Goal: Task Accomplishment & Management: Manage account settings

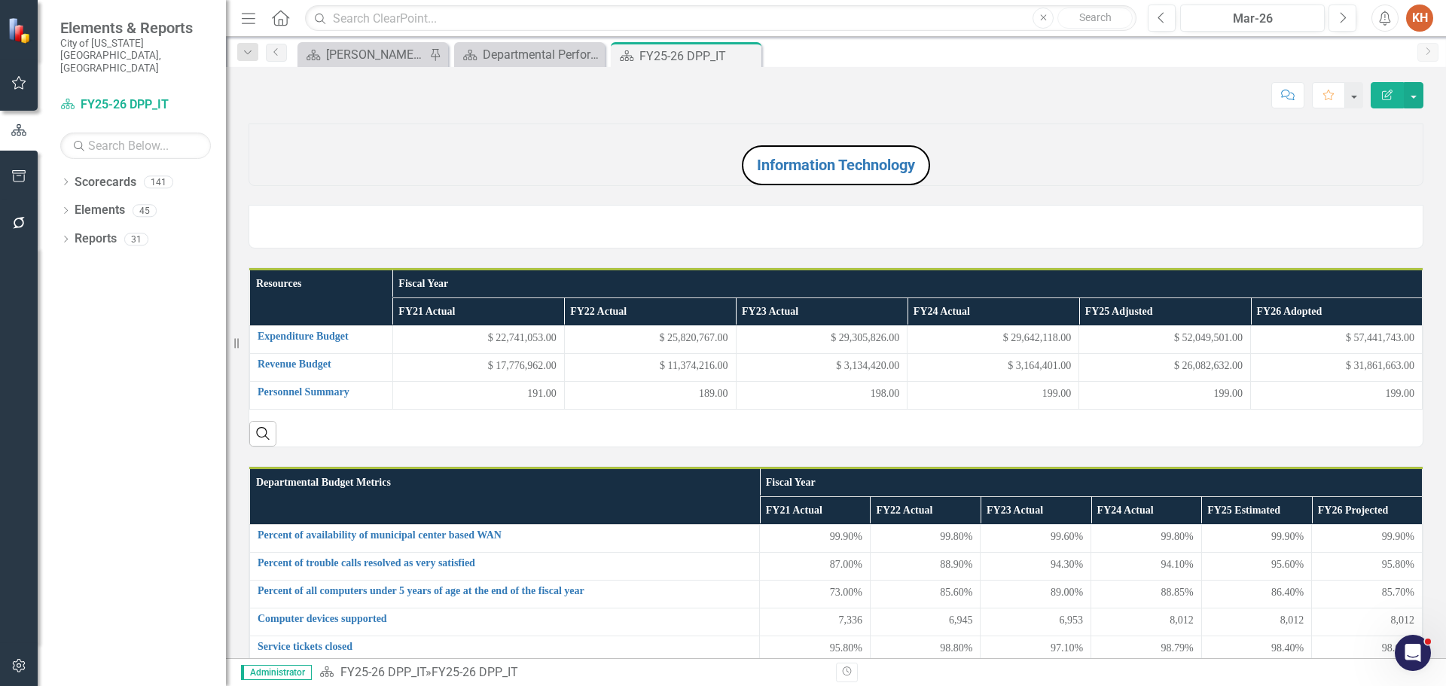
click at [0, 0] on icon "Close" at bounding box center [0, 0] width 0 height 0
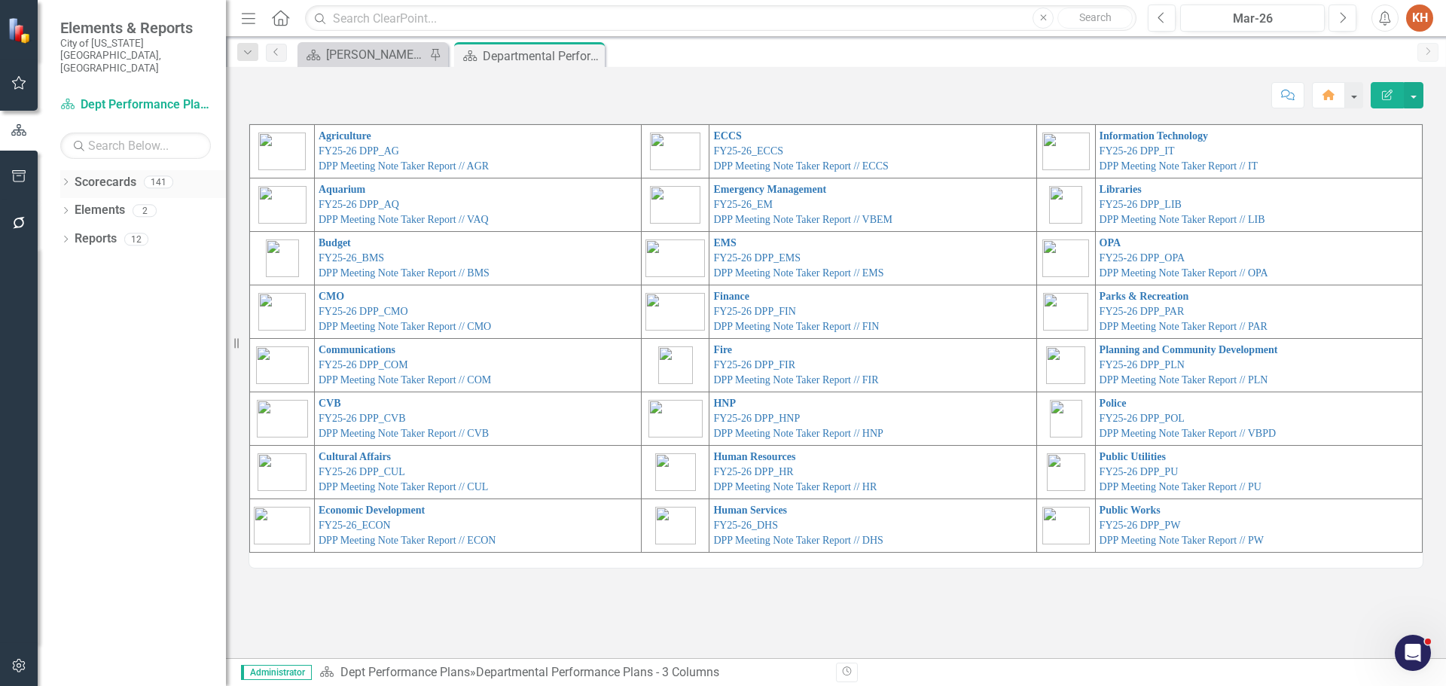
click at [67, 179] on icon "Dropdown" at bounding box center [65, 183] width 11 height 8
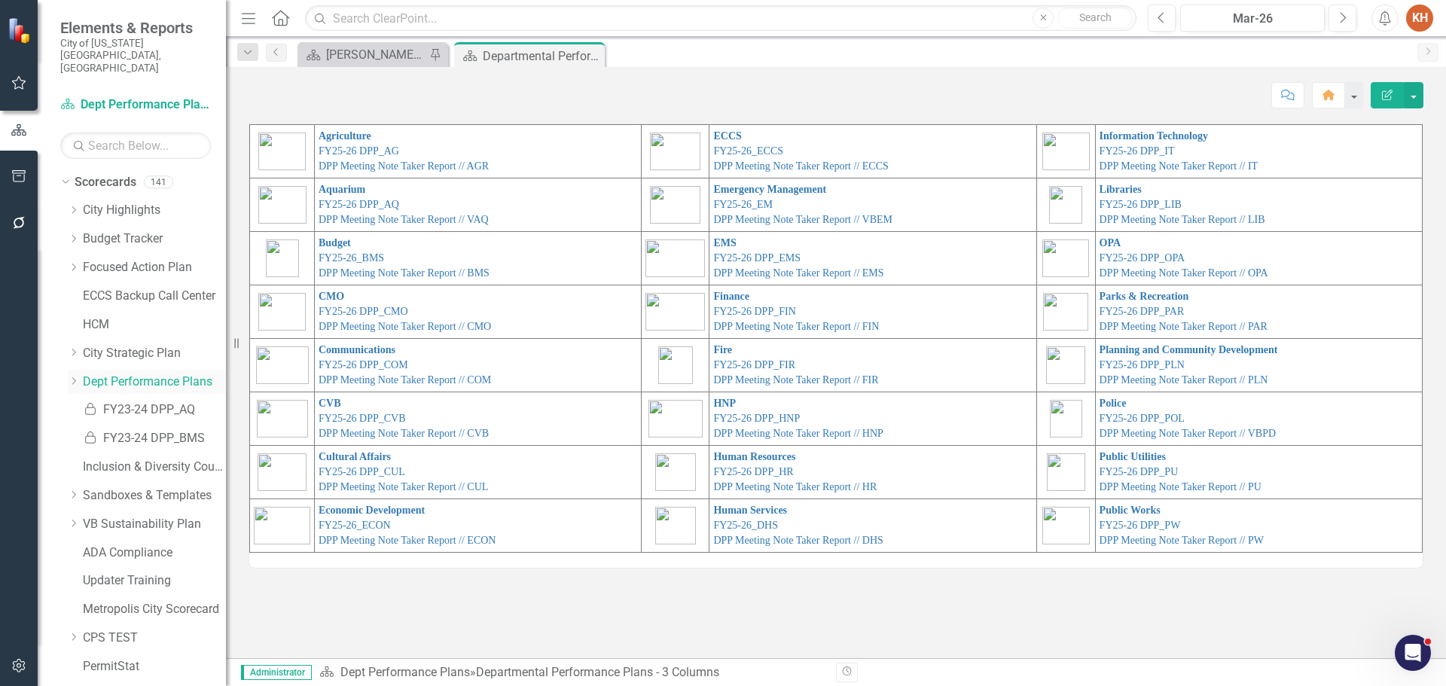
click at [154, 374] on link "Dept Performance Plans" at bounding box center [154, 382] width 143 height 17
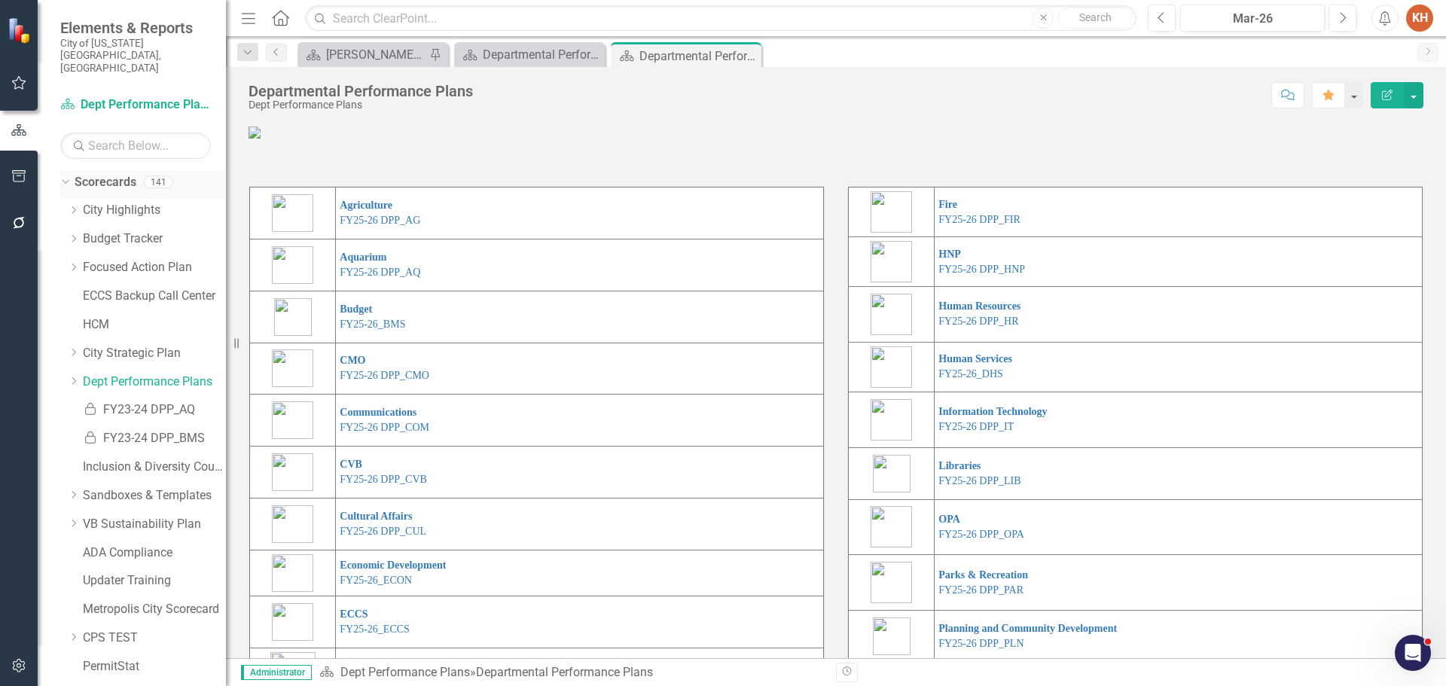
click at [64, 176] on icon "Dropdown" at bounding box center [63, 181] width 8 height 11
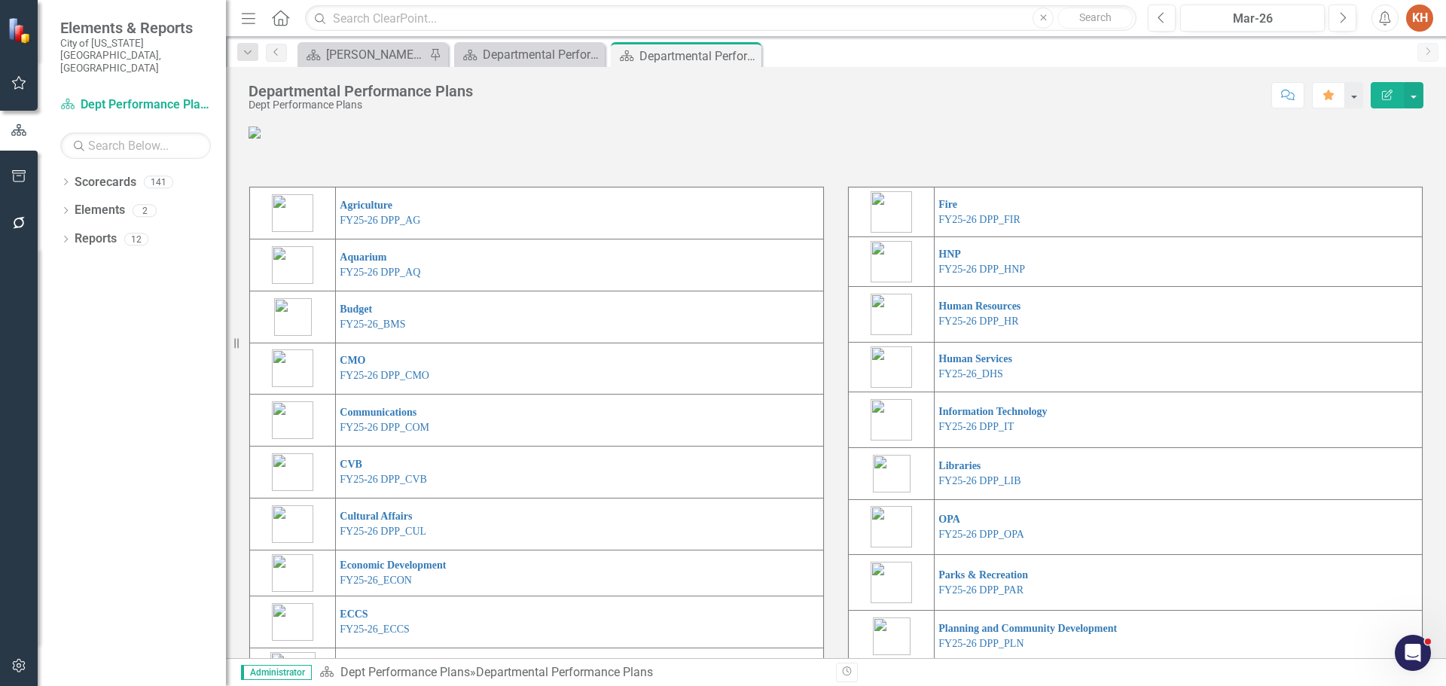
scroll to position [276, 0]
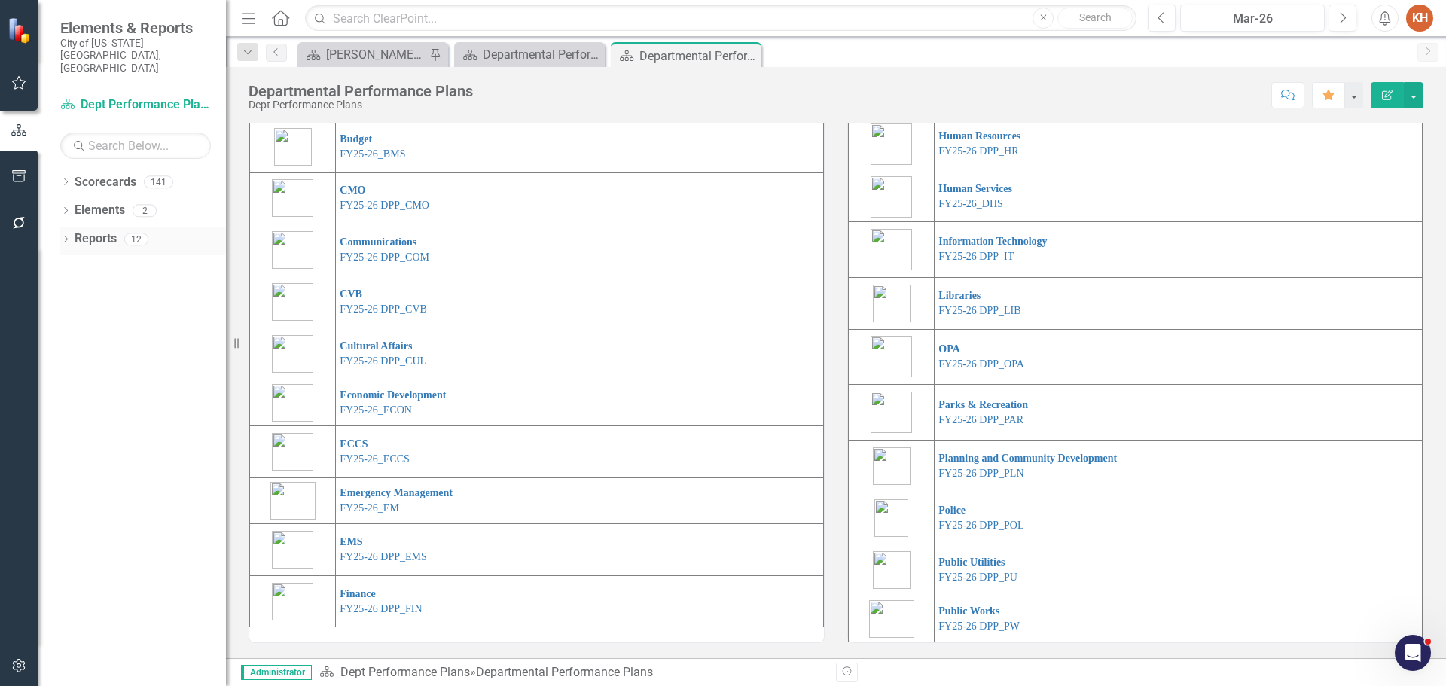
click at [93, 230] on link "Reports" at bounding box center [96, 238] width 42 height 17
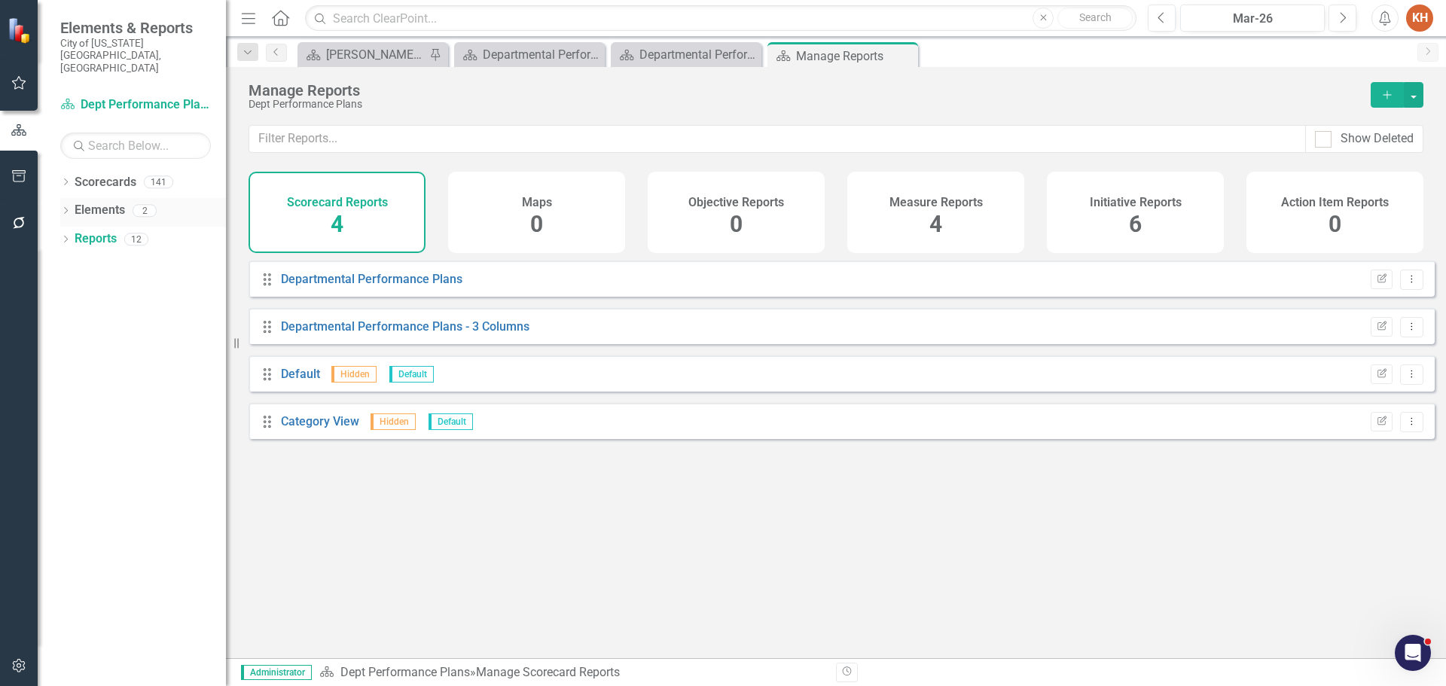
click at [87, 202] on link "Elements" at bounding box center [100, 210] width 50 height 17
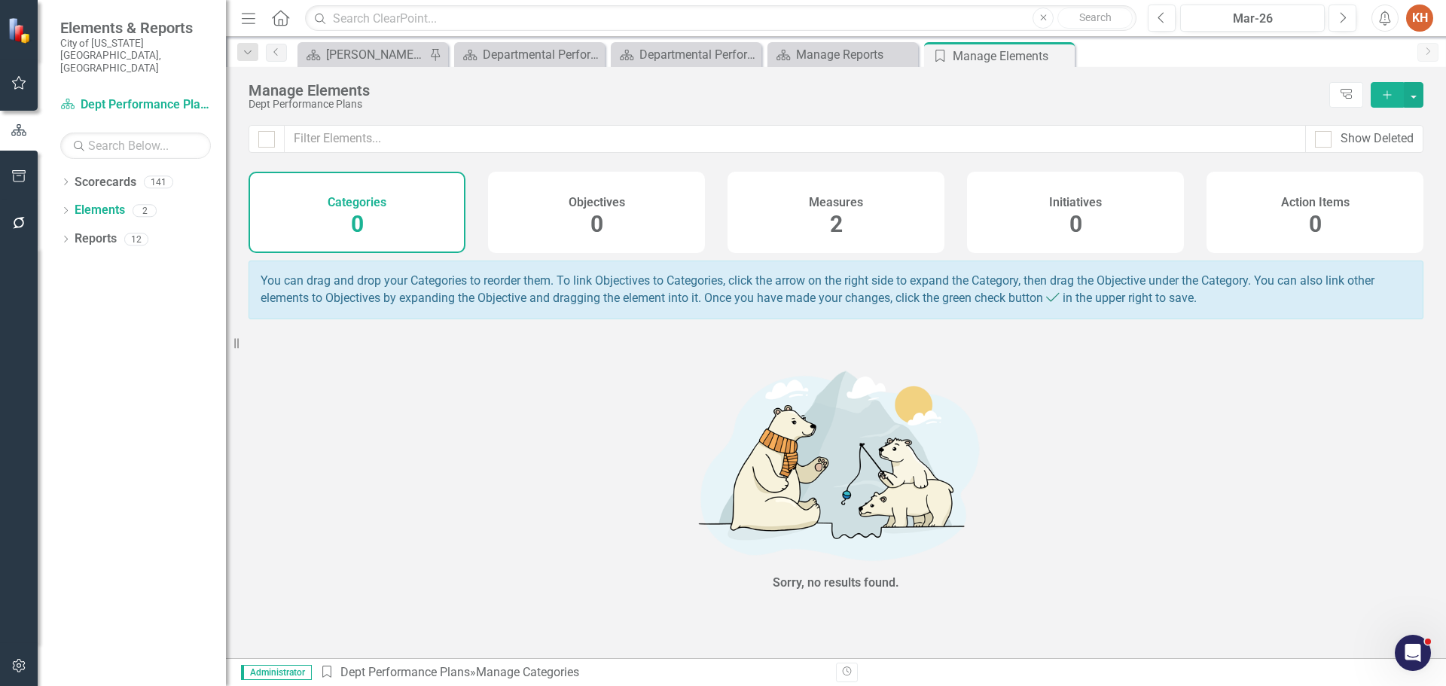
drag, startPoint x: 1056, startPoint y: 56, endPoint x: 983, endPoint y: 56, distance: 72.3
click at [0, 0] on icon "Close" at bounding box center [0, 0] width 0 height 0
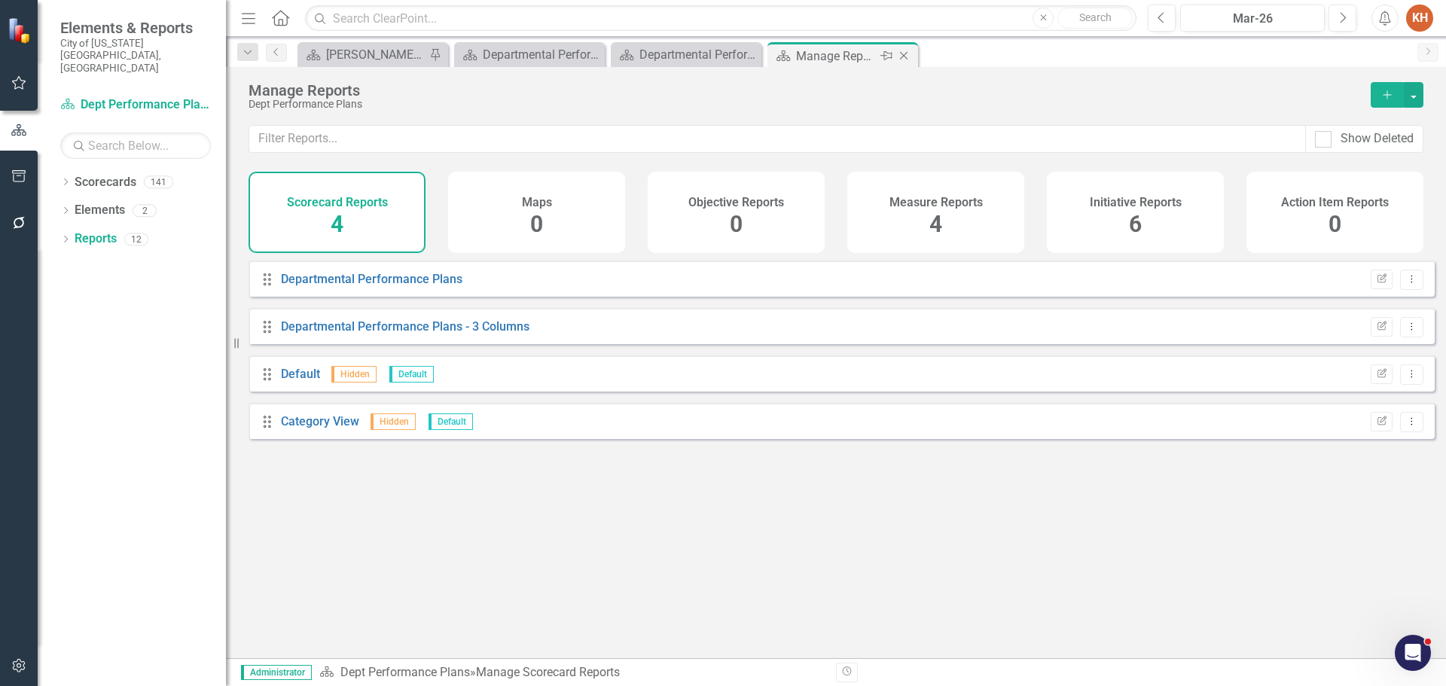
click at [906, 55] on icon "Close" at bounding box center [903, 56] width 15 height 12
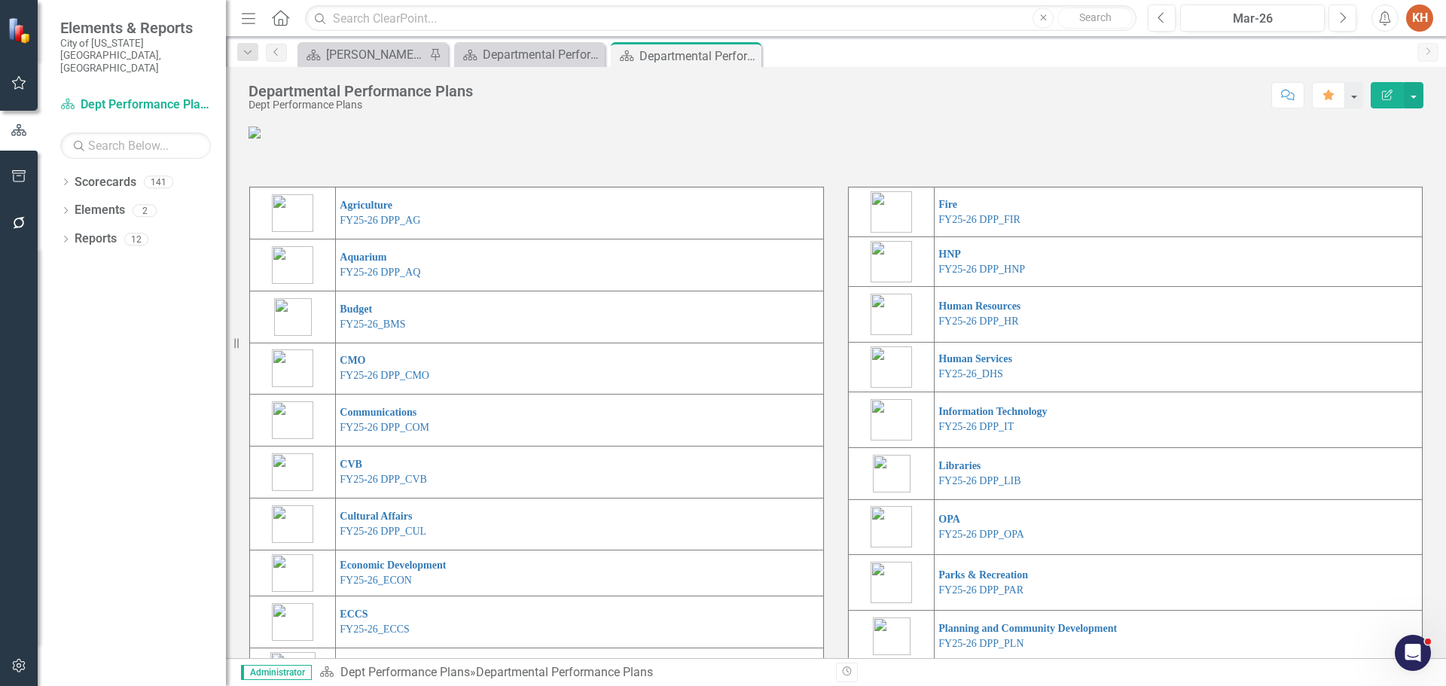
click at [0, 0] on icon "Close" at bounding box center [0, 0] width 0 height 0
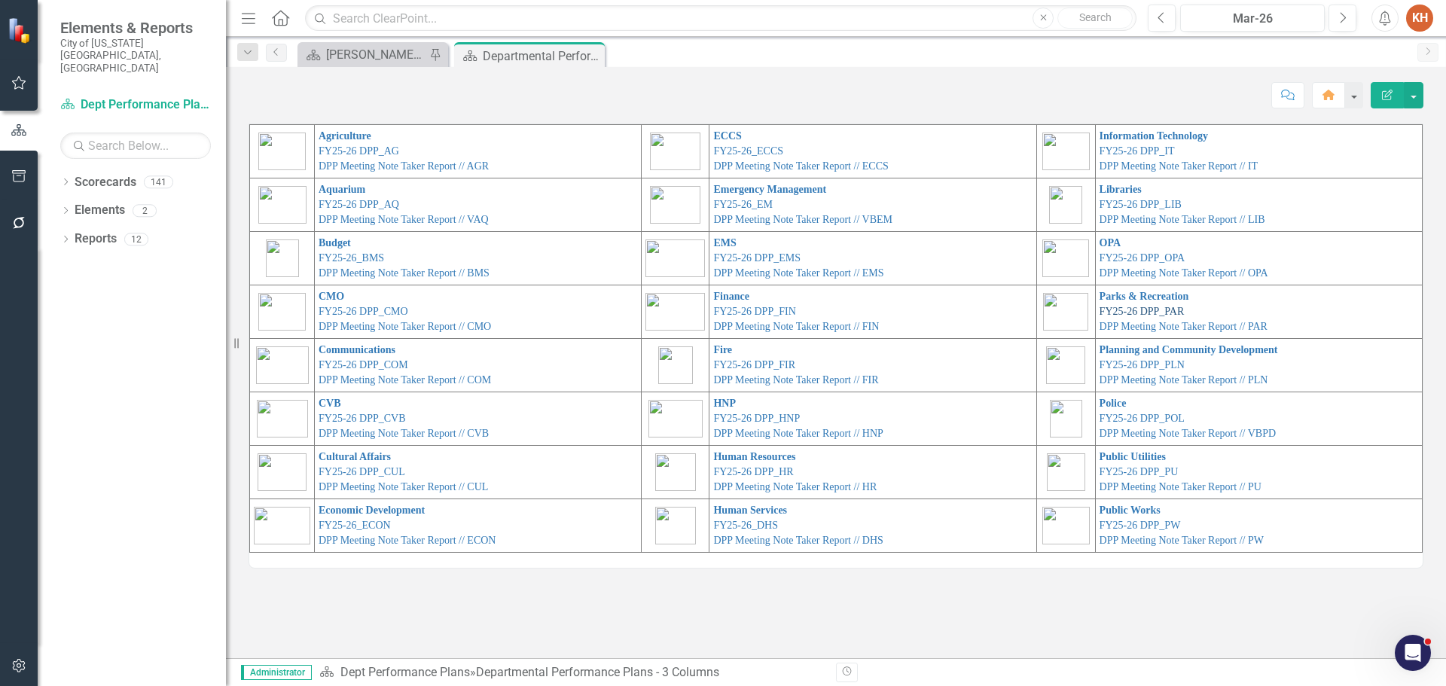
click at [1155, 309] on link "FY25-26 DPP_PAR" at bounding box center [1141, 311] width 85 height 11
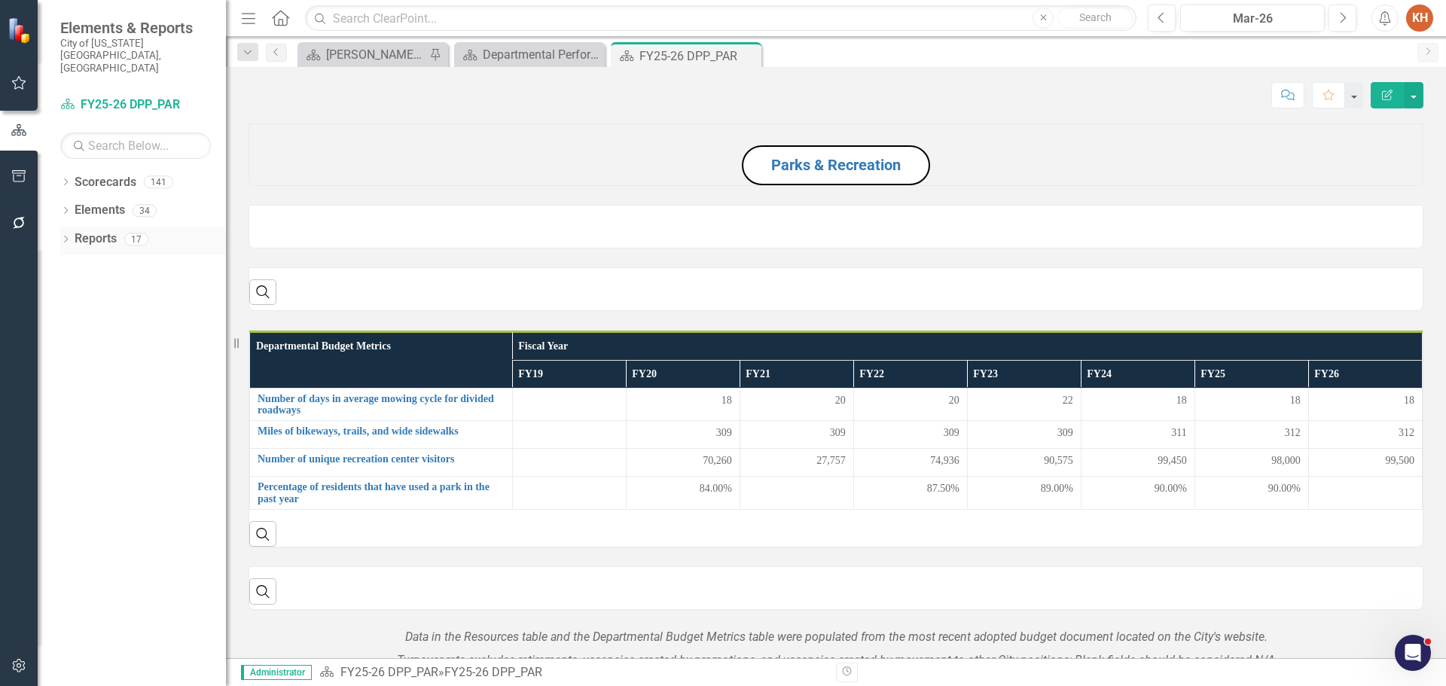
click at [99, 230] on link "Reports" at bounding box center [96, 238] width 42 height 17
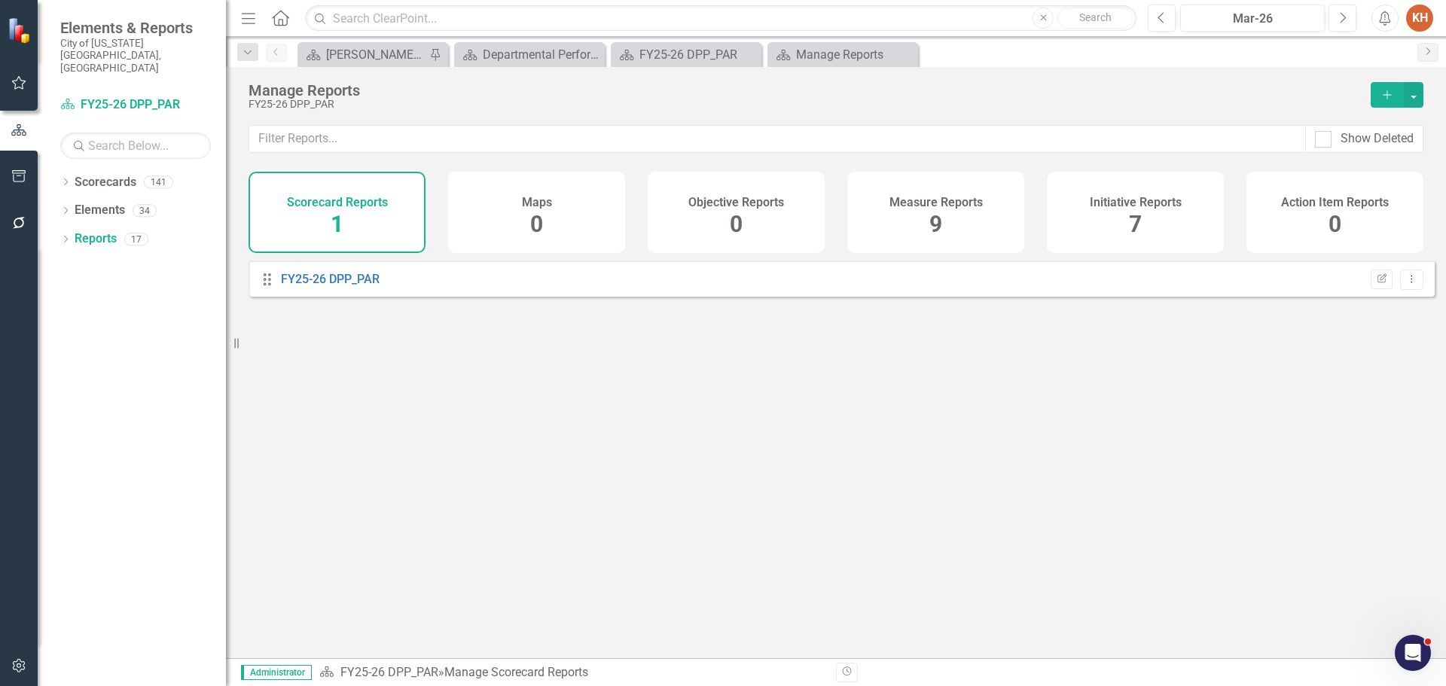
click at [1390, 99] on icon "Add" at bounding box center [1387, 95] width 14 height 11
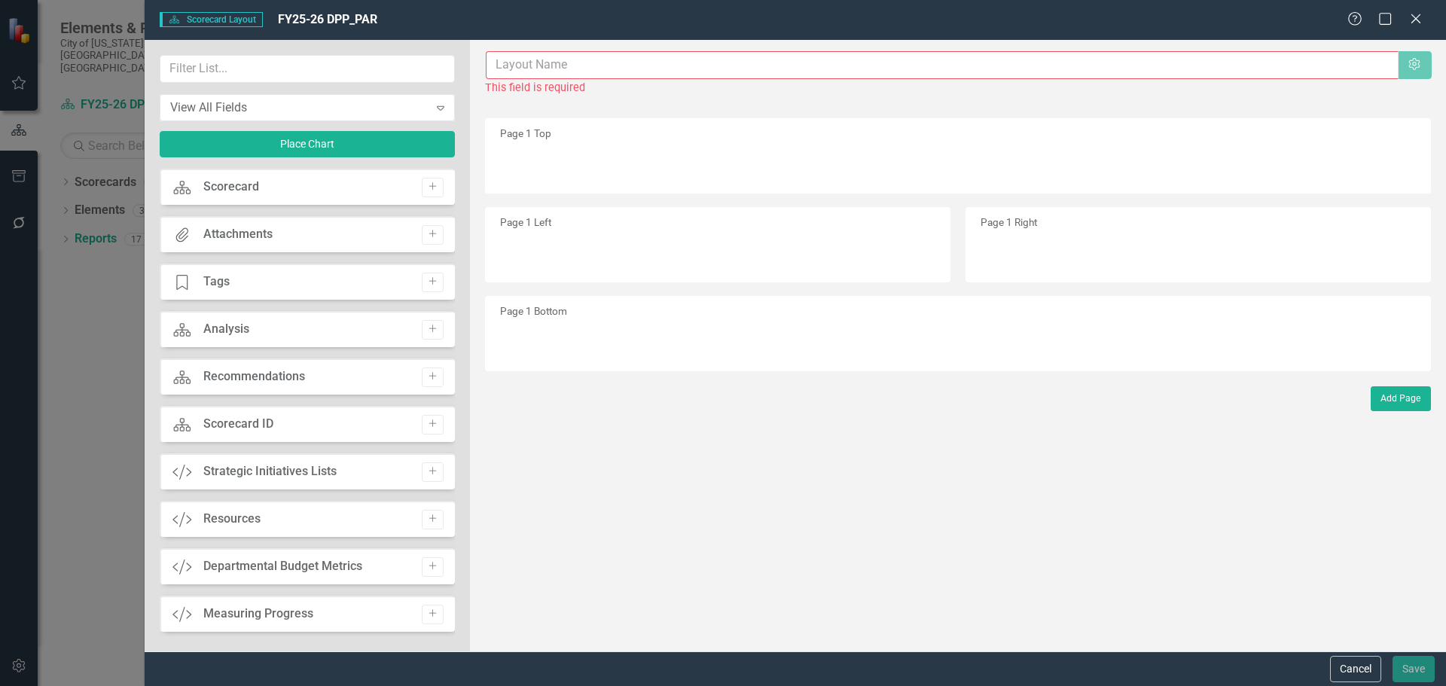
click at [657, 64] on input "text" at bounding box center [942, 65] width 913 height 28
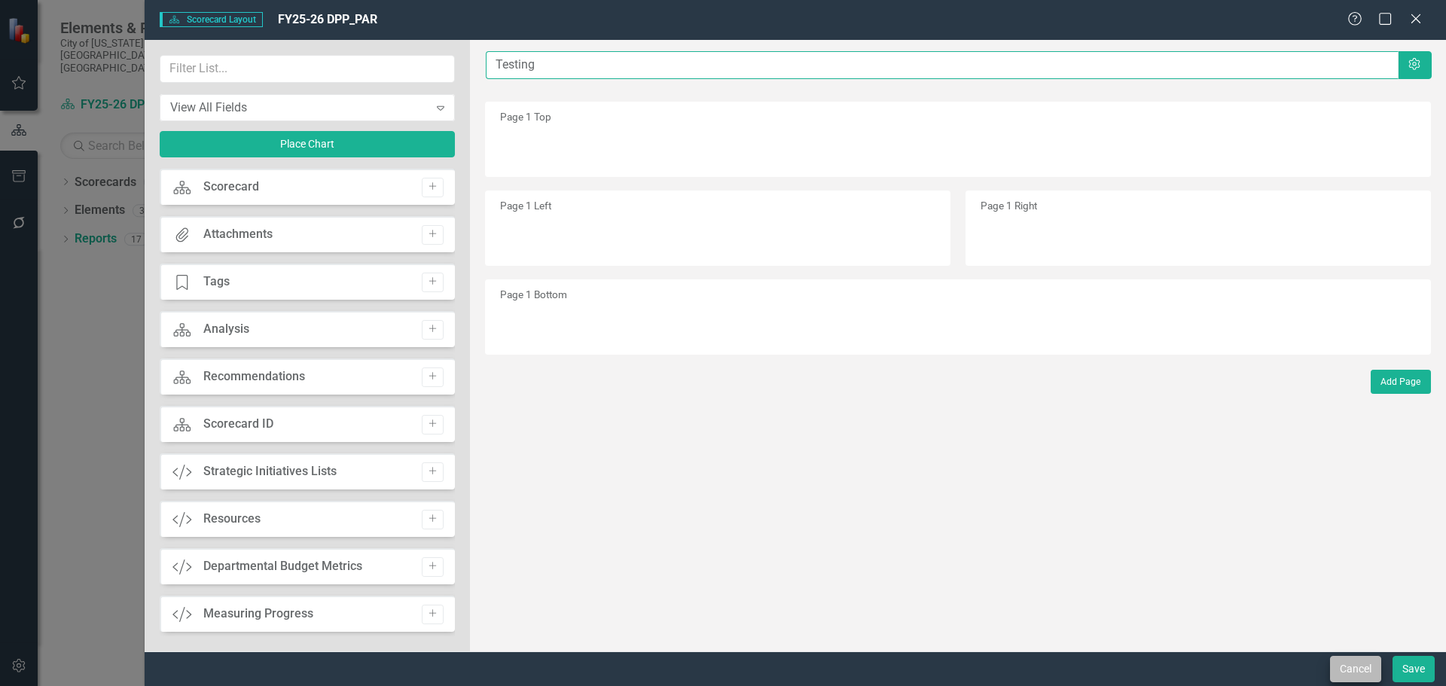
type input "Testing"
click at [1351, 670] on button "Cancel" at bounding box center [1355, 669] width 51 height 26
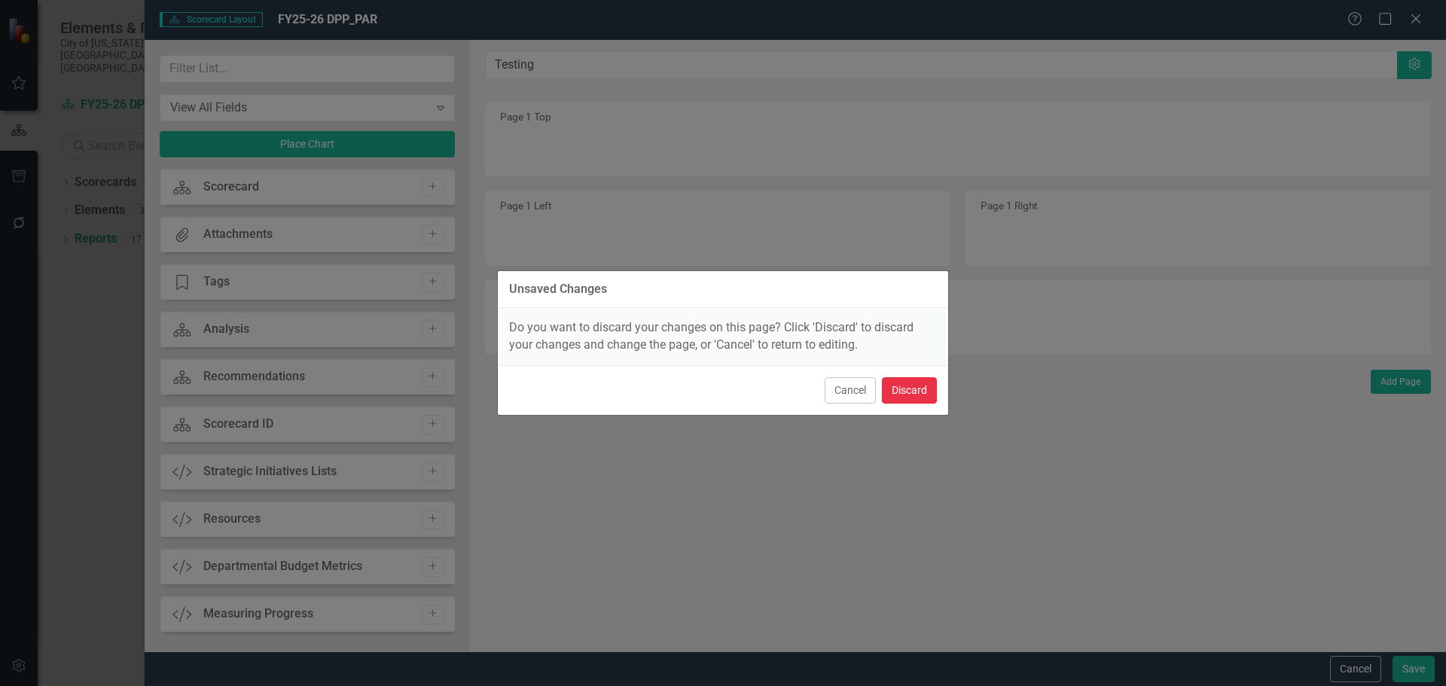
click at [919, 389] on button "Discard" at bounding box center [909, 390] width 55 height 26
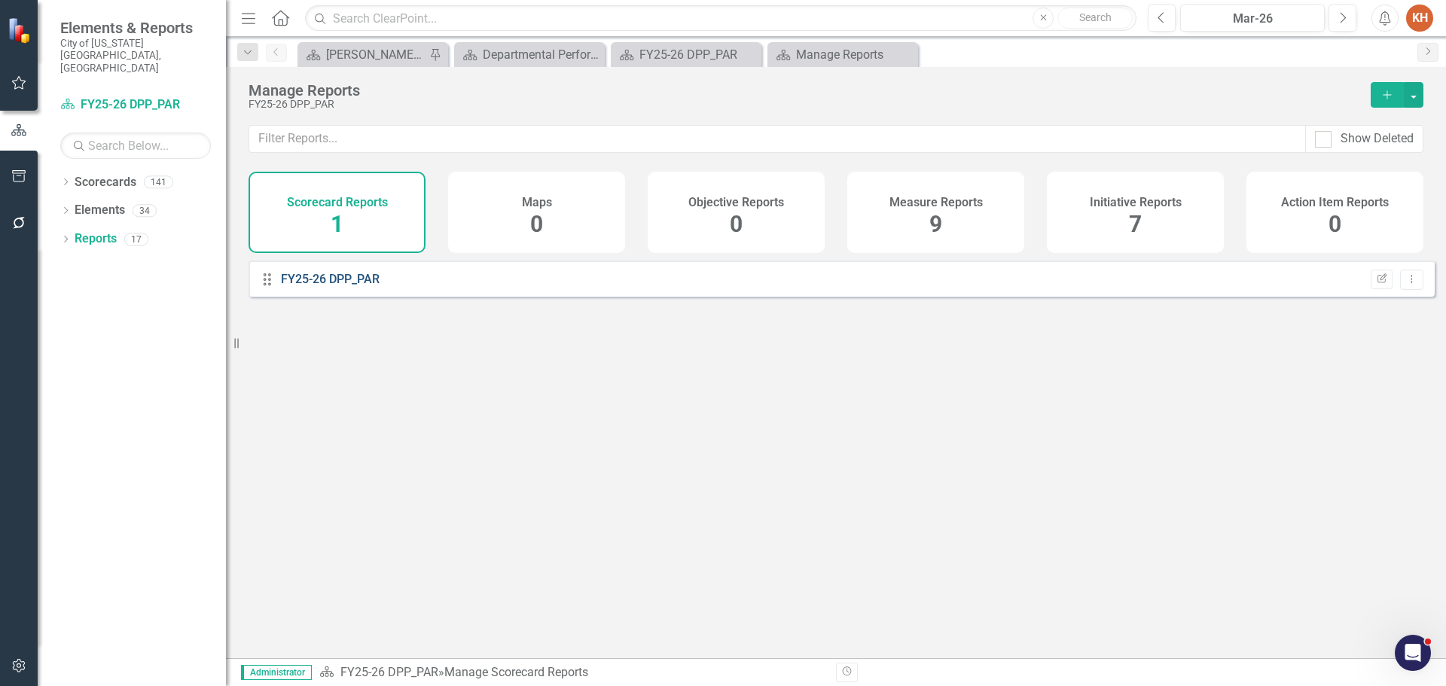
click at [351, 286] on link "FY25-26 DPP_PAR" at bounding box center [330, 279] width 99 height 14
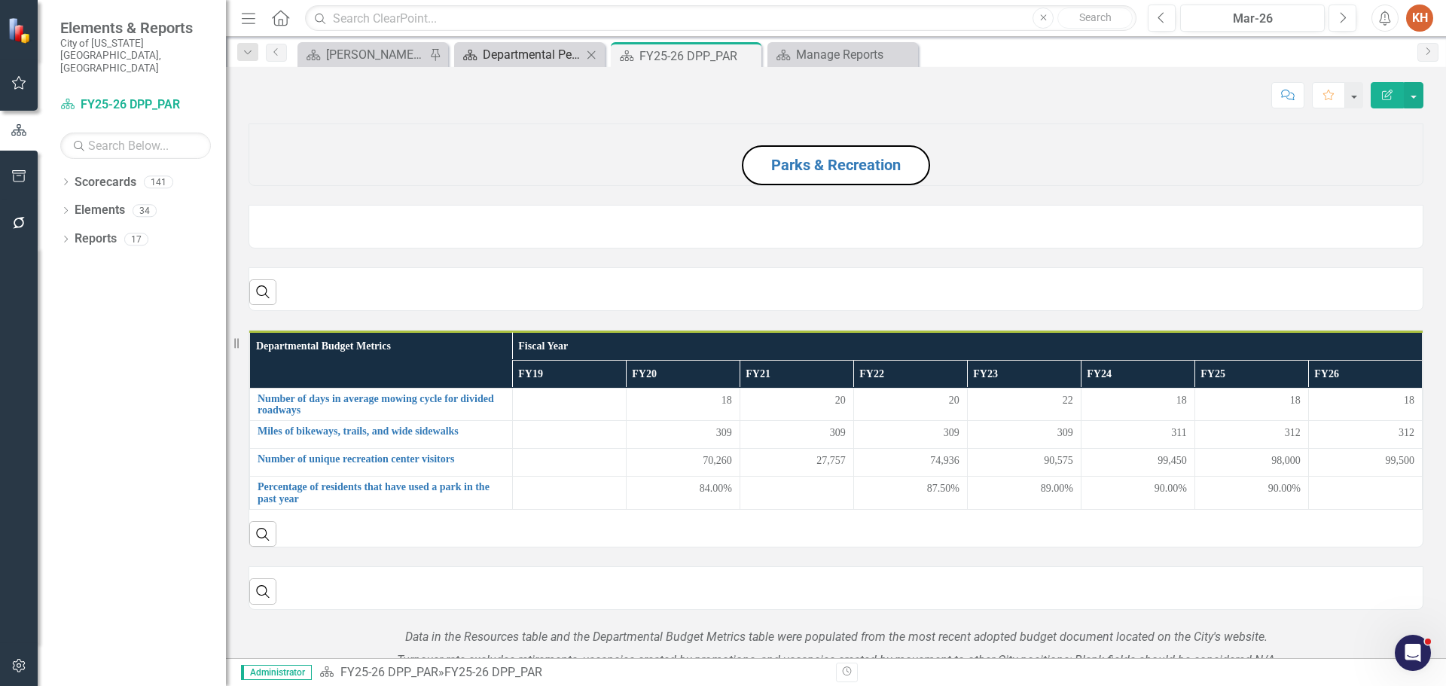
click at [536, 53] on div "Departmental Performance Plans - 3 Columns" at bounding box center [532, 54] width 99 height 19
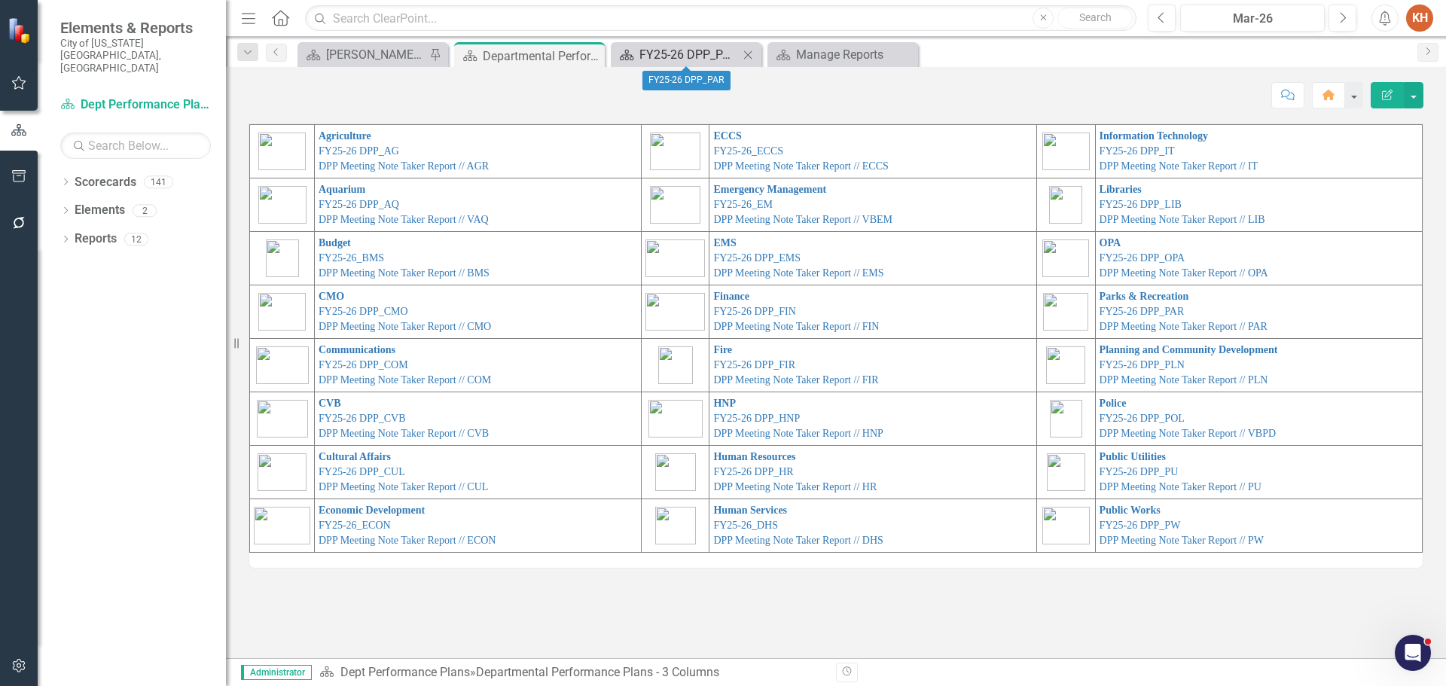
click at [679, 50] on div "FY25-26 DPP_PAR" at bounding box center [688, 54] width 99 height 19
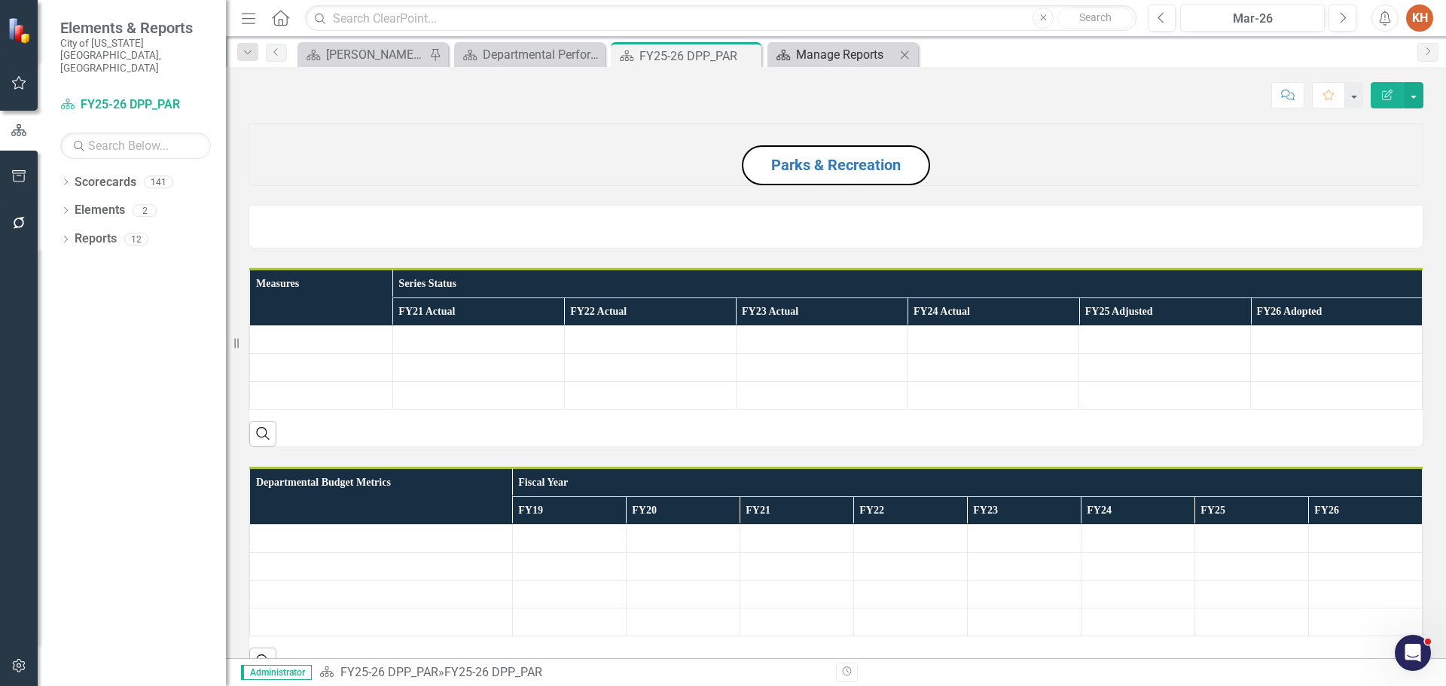
click at [819, 47] on div "Manage Reports" at bounding box center [845, 54] width 99 height 19
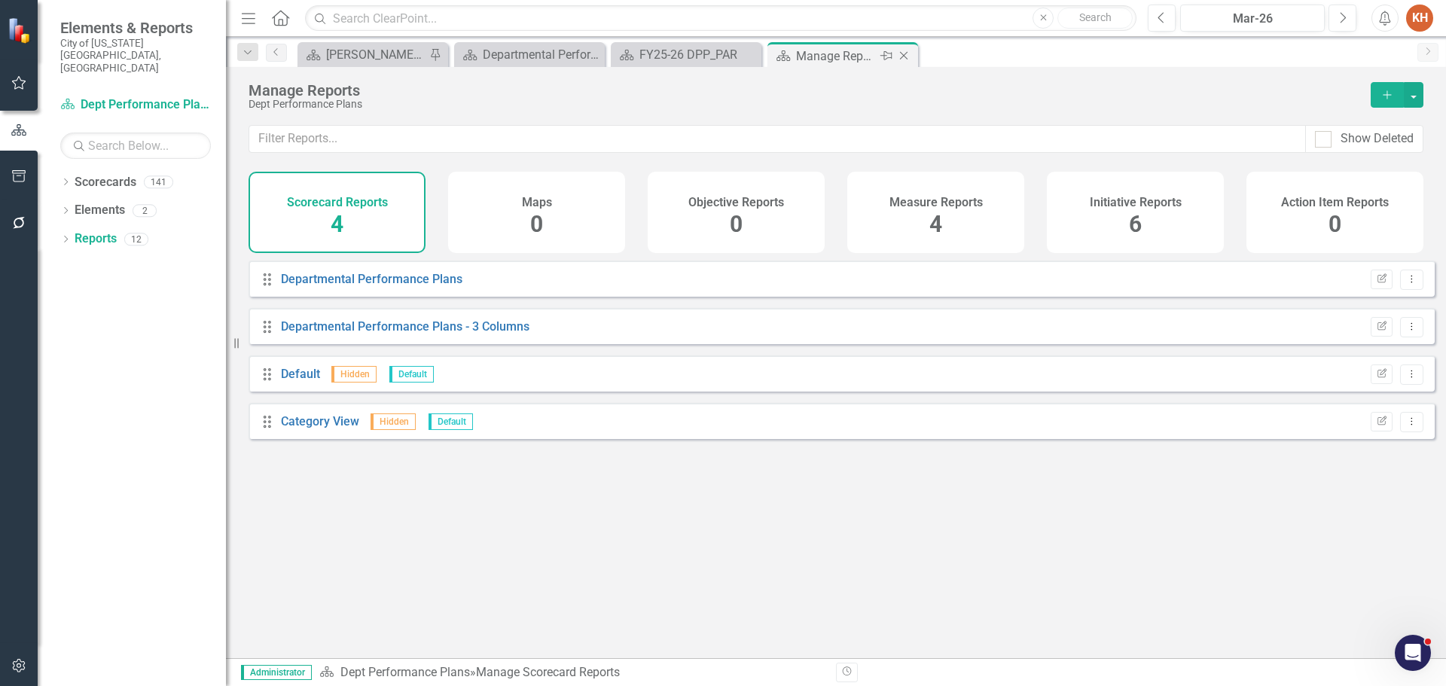
click at [904, 56] on icon at bounding box center [904, 56] width 8 height 8
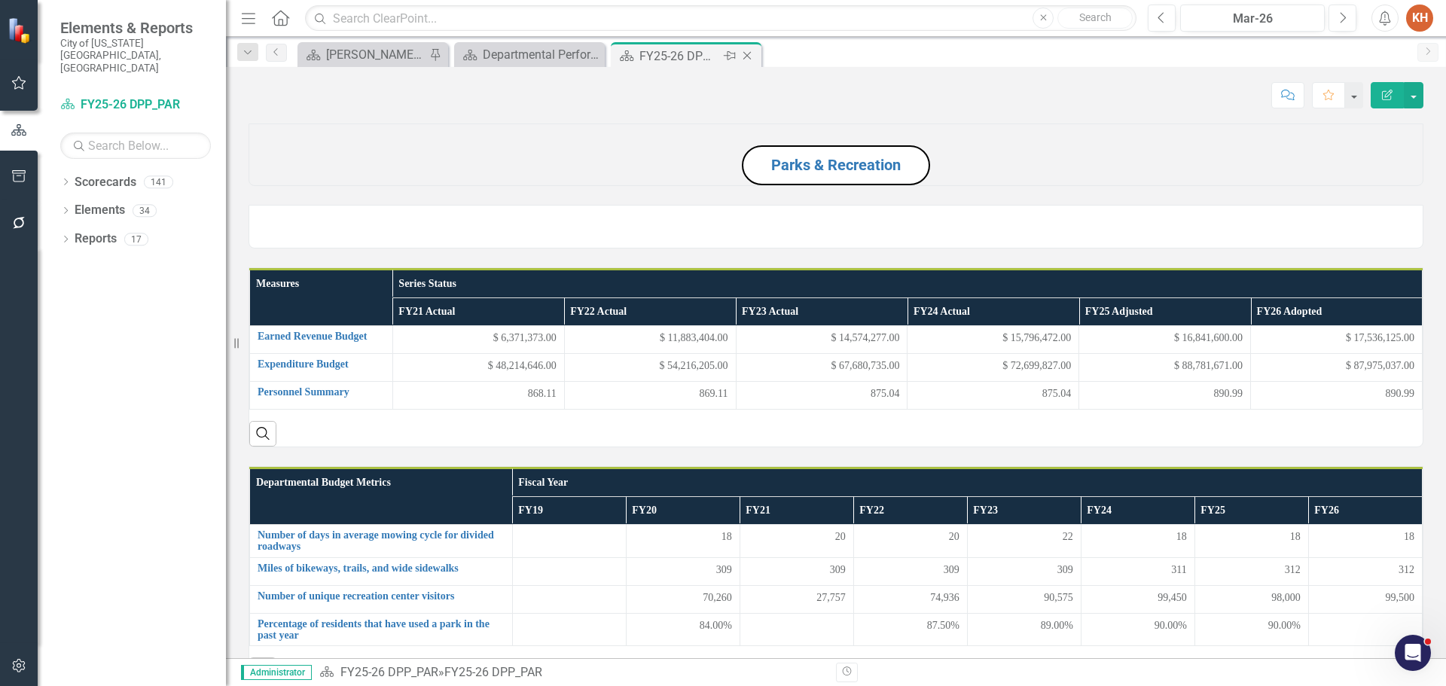
click at [700, 56] on div "FY25-26 DPP_PAR" at bounding box center [679, 56] width 81 height 19
click at [110, 230] on link "Reports" at bounding box center [96, 238] width 42 height 17
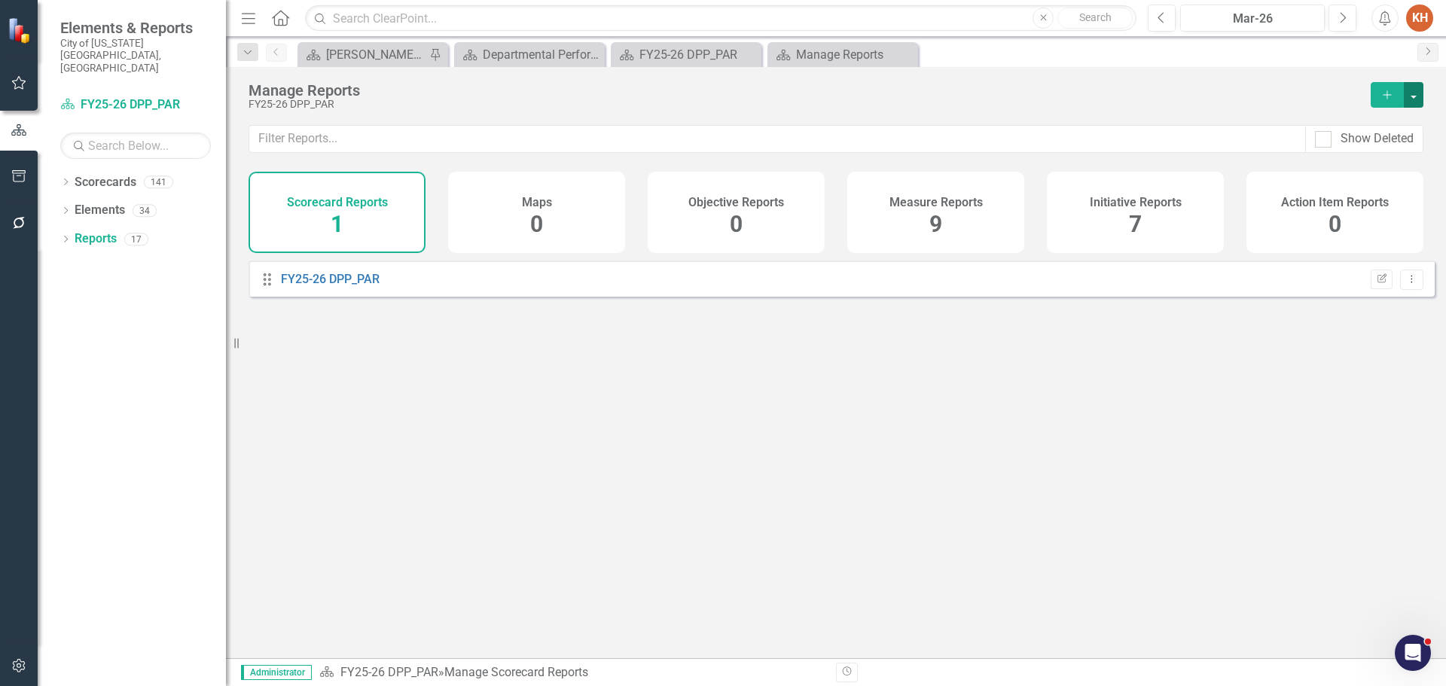
click at [1413, 93] on button "button" at bounding box center [1414, 95] width 20 height 26
click at [1343, 120] on link "Scorecard Add Report" at bounding box center [1347, 122] width 151 height 28
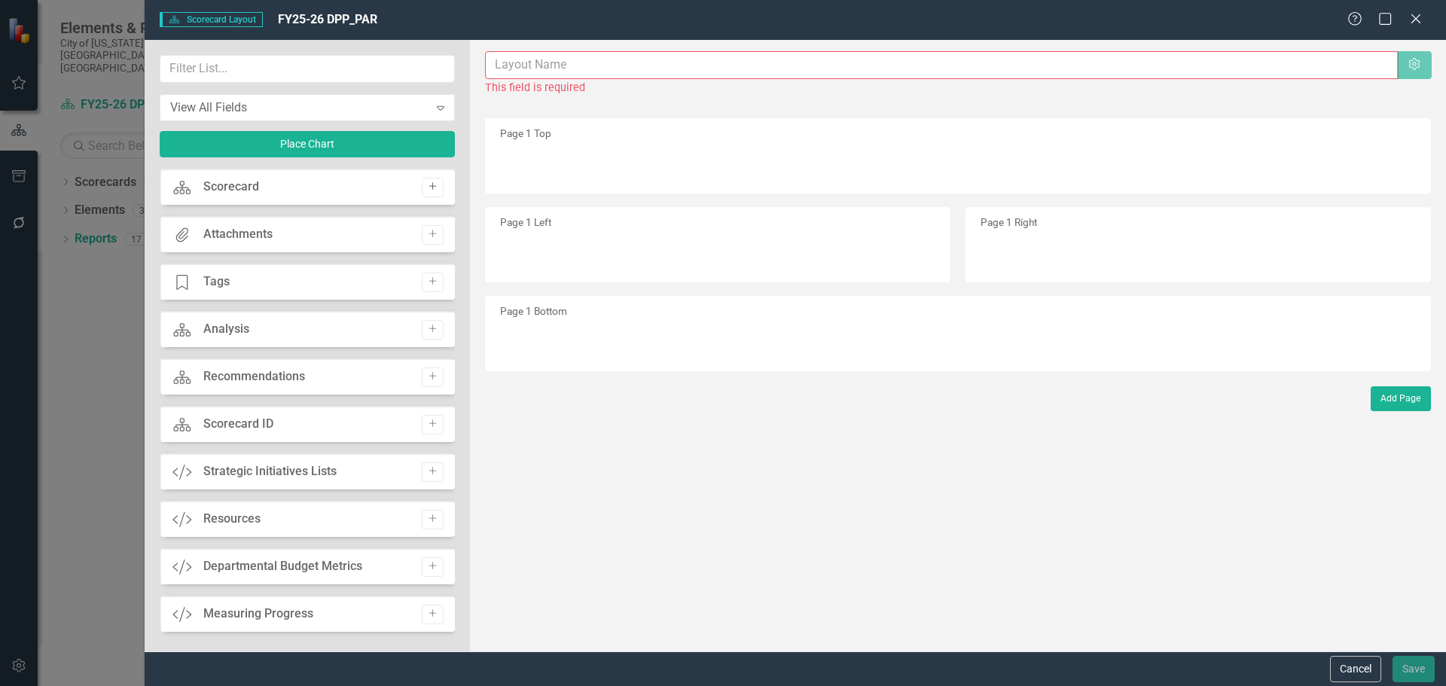
click at [422, 188] on button "Add" at bounding box center [433, 188] width 22 height 20
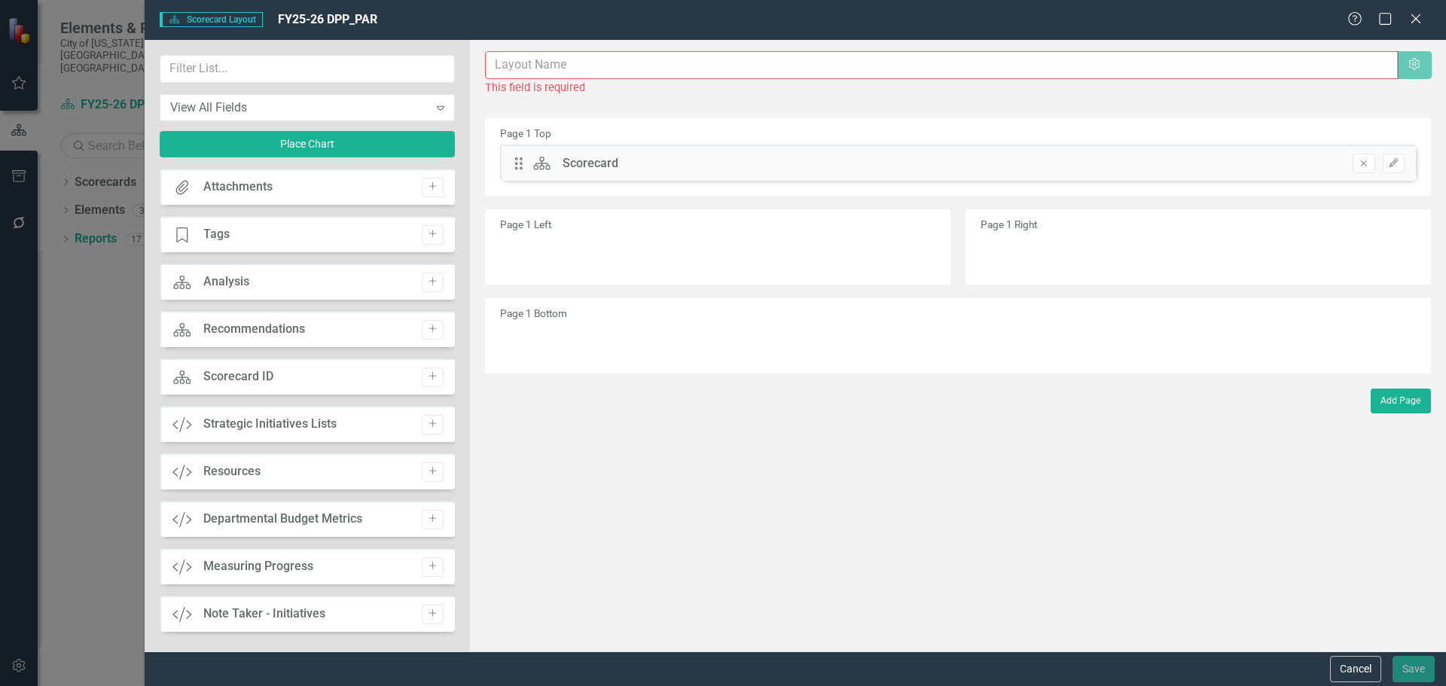
click at [974, 403] on div "Add Page" at bounding box center [958, 401] width 946 height 24
click at [1396, 161] on icon "button" at bounding box center [1393, 162] width 9 height 9
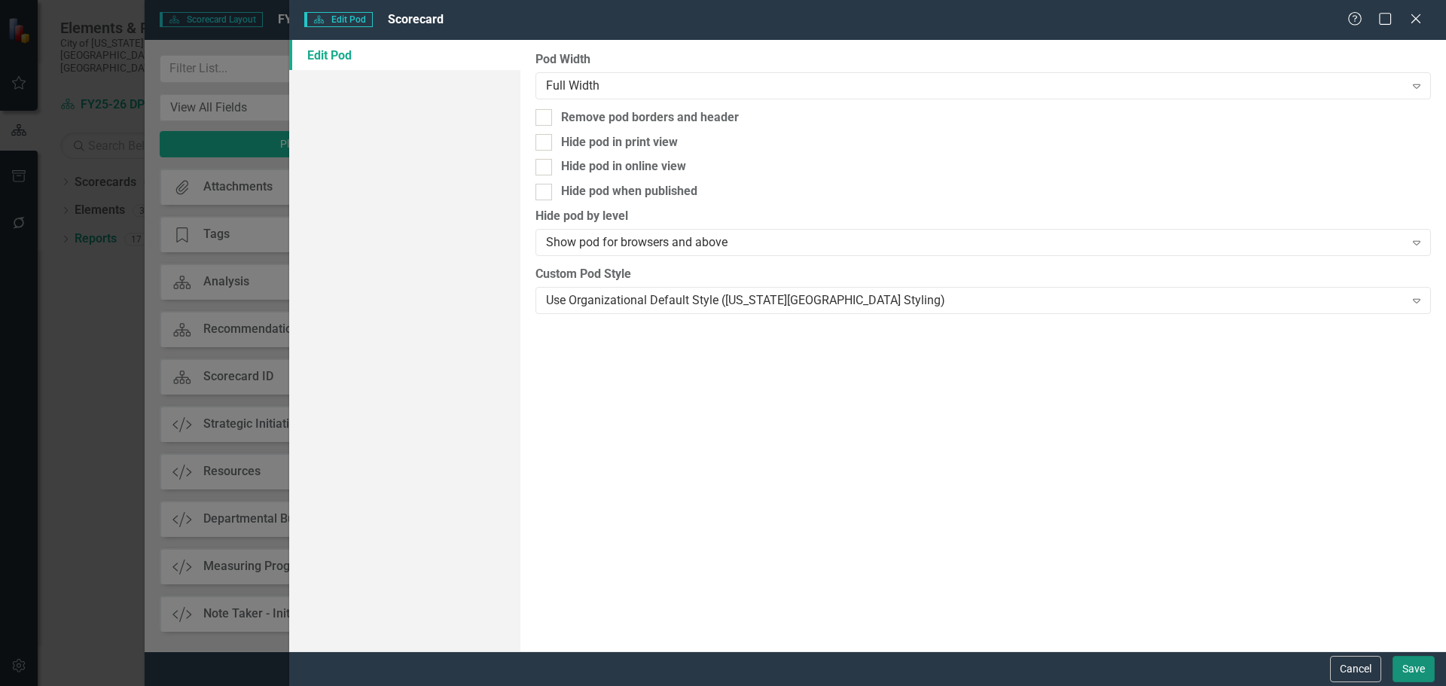
click at [1428, 669] on button "Save" at bounding box center [1413, 669] width 42 height 26
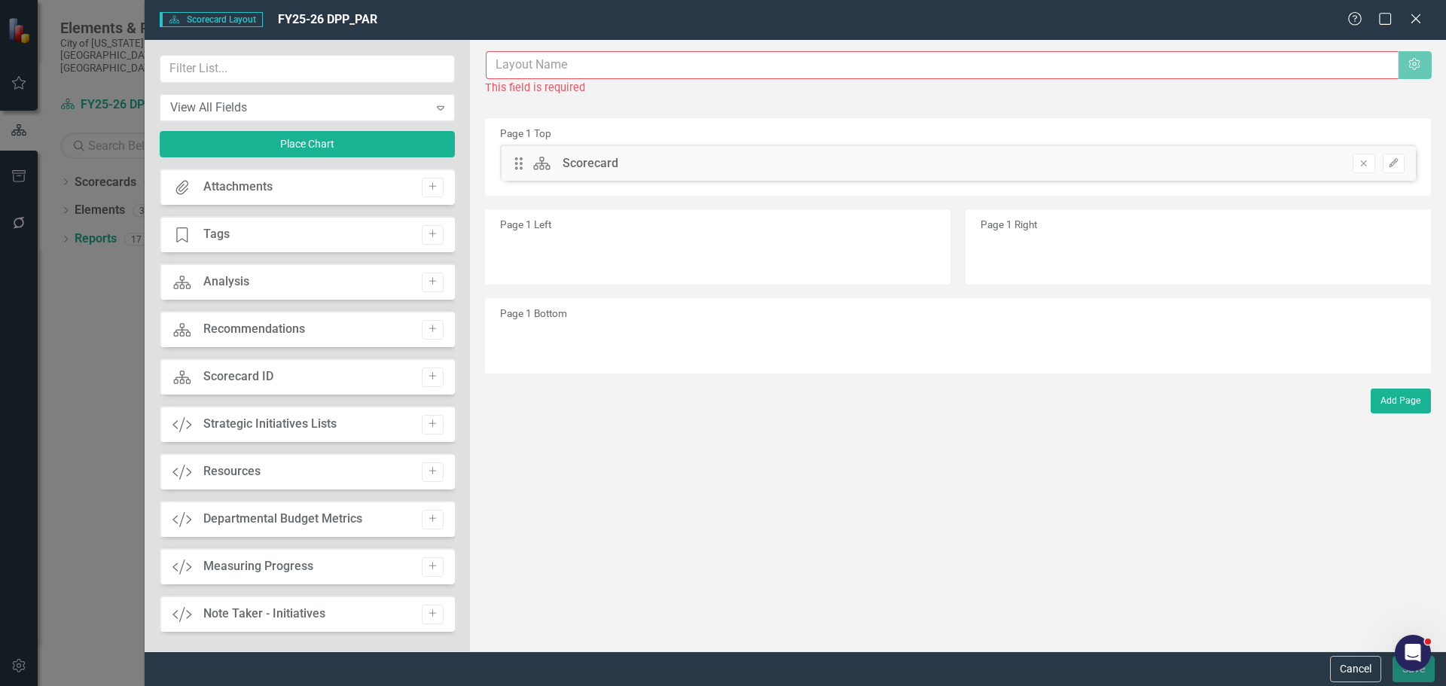
click at [792, 56] on input "text" at bounding box center [942, 65] width 913 height 28
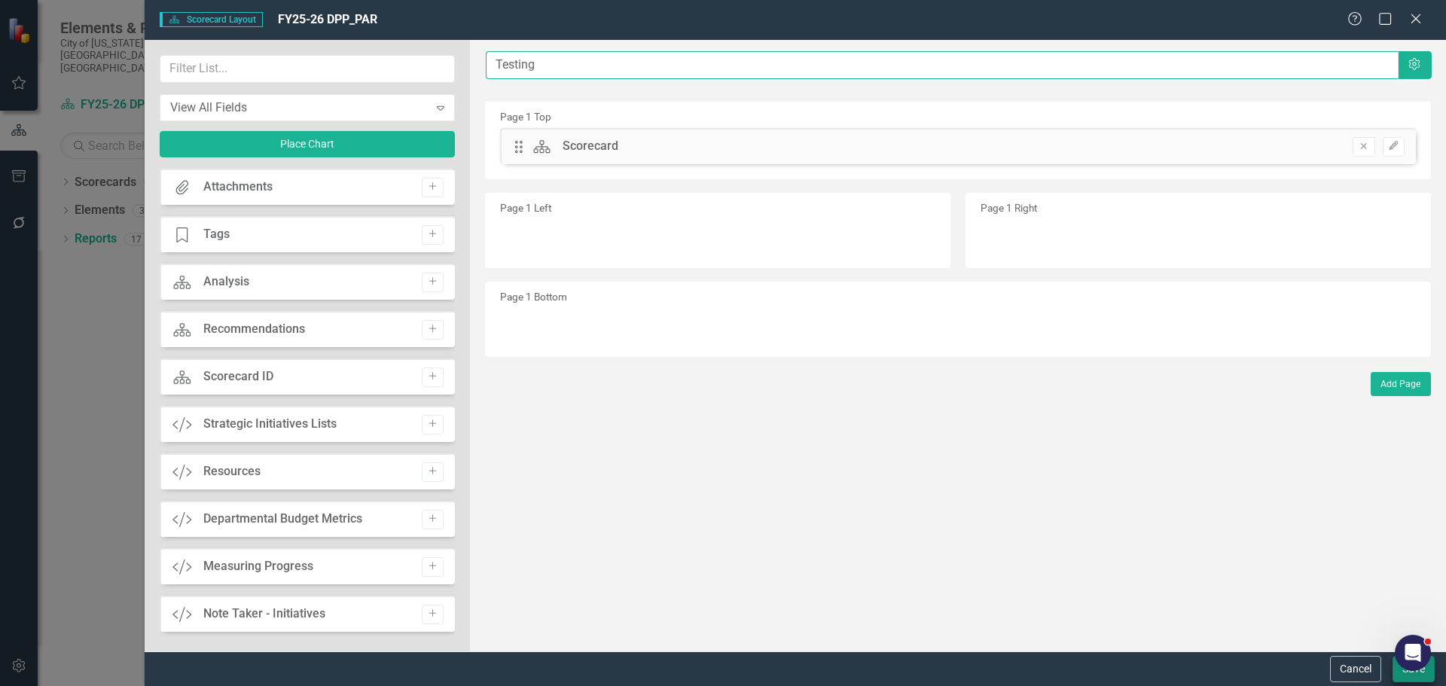
type input "Testing"
click at [1400, 672] on button "Save" at bounding box center [1413, 669] width 42 height 26
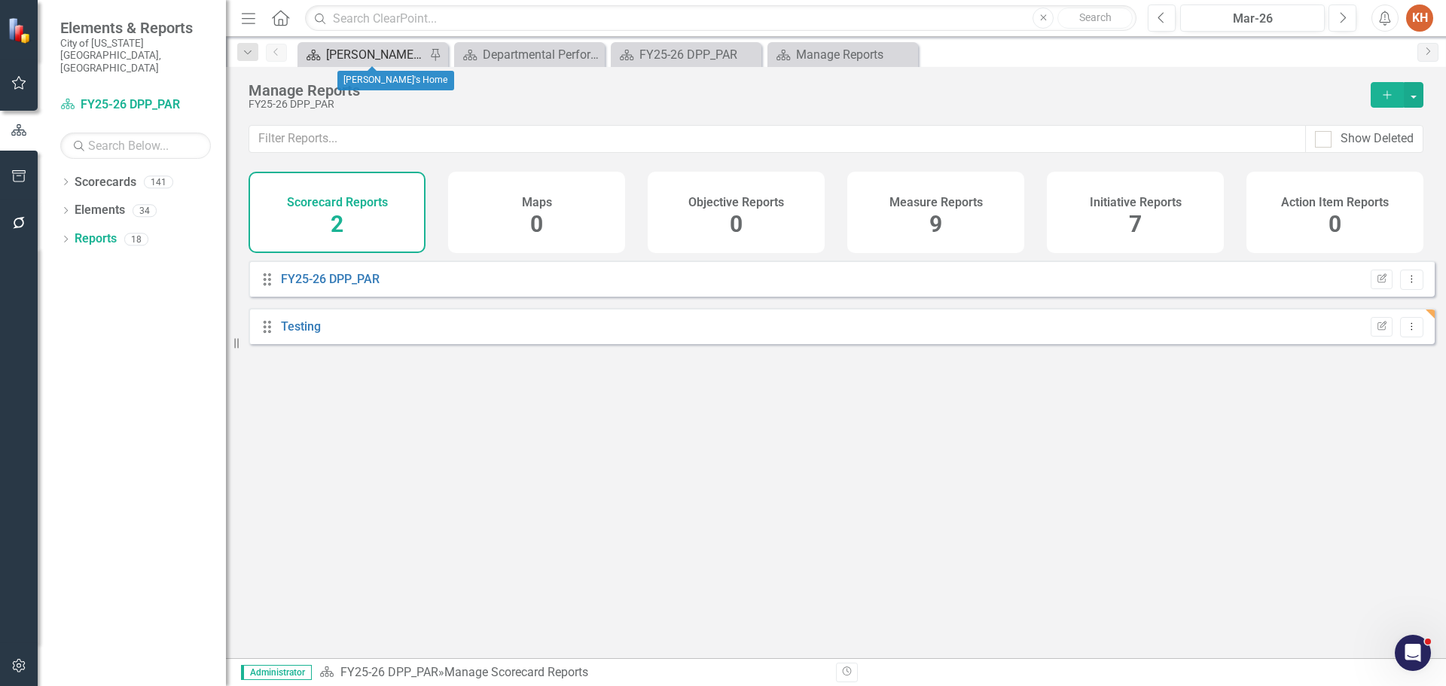
click at [376, 47] on div "[PERSON_NAME]'s Home" at bounding box center [375, 54] width 99 height 19
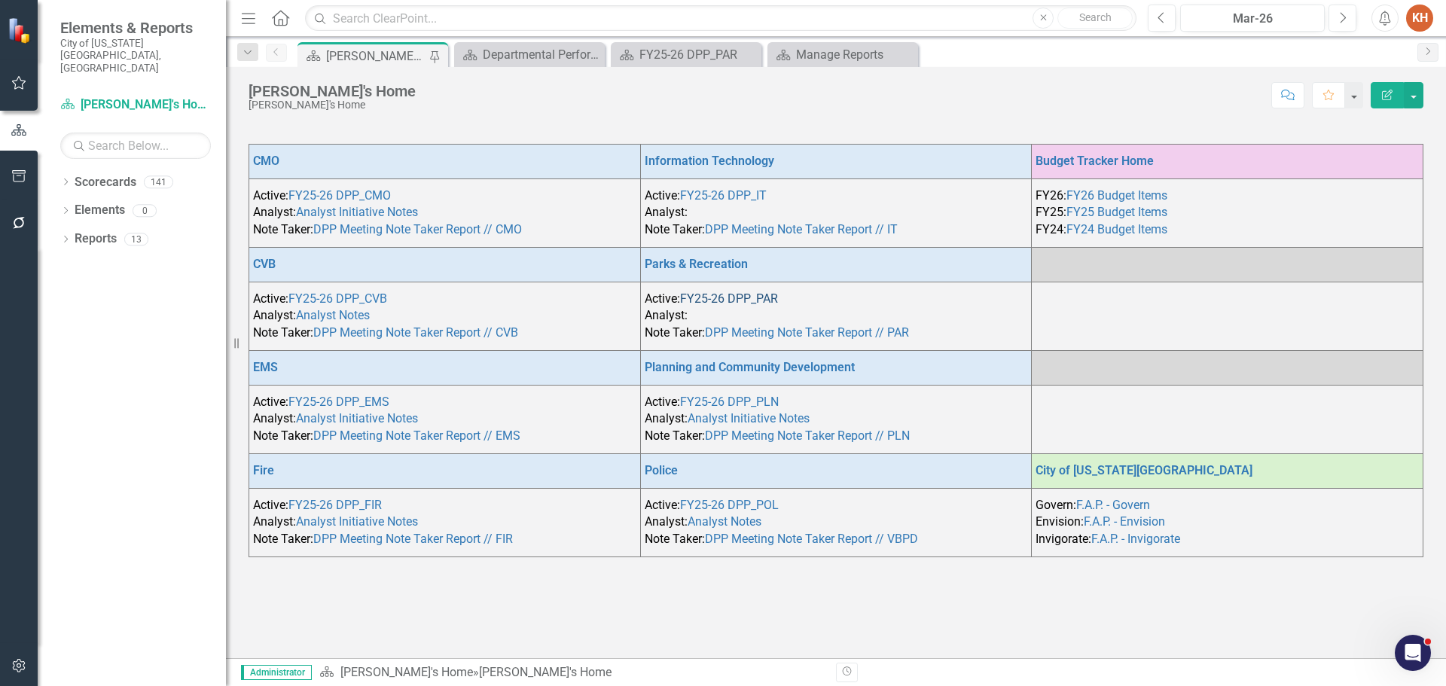
click at [720, 297] on link "FY25-26 DPP_PAR" at bounding box center [729, 298] width 98 height 14
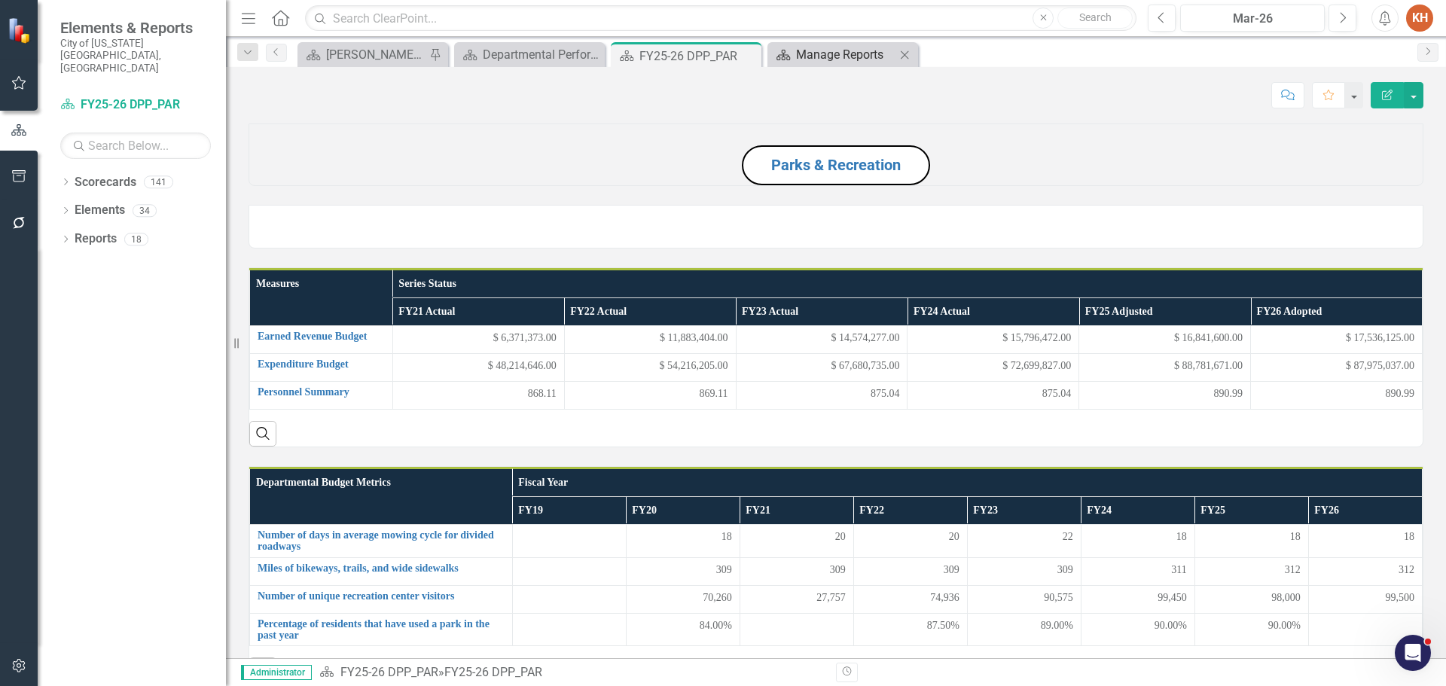
click at [837, 53] on div "Manage Reports" at bounding box center [845, 54] width 99 height 19
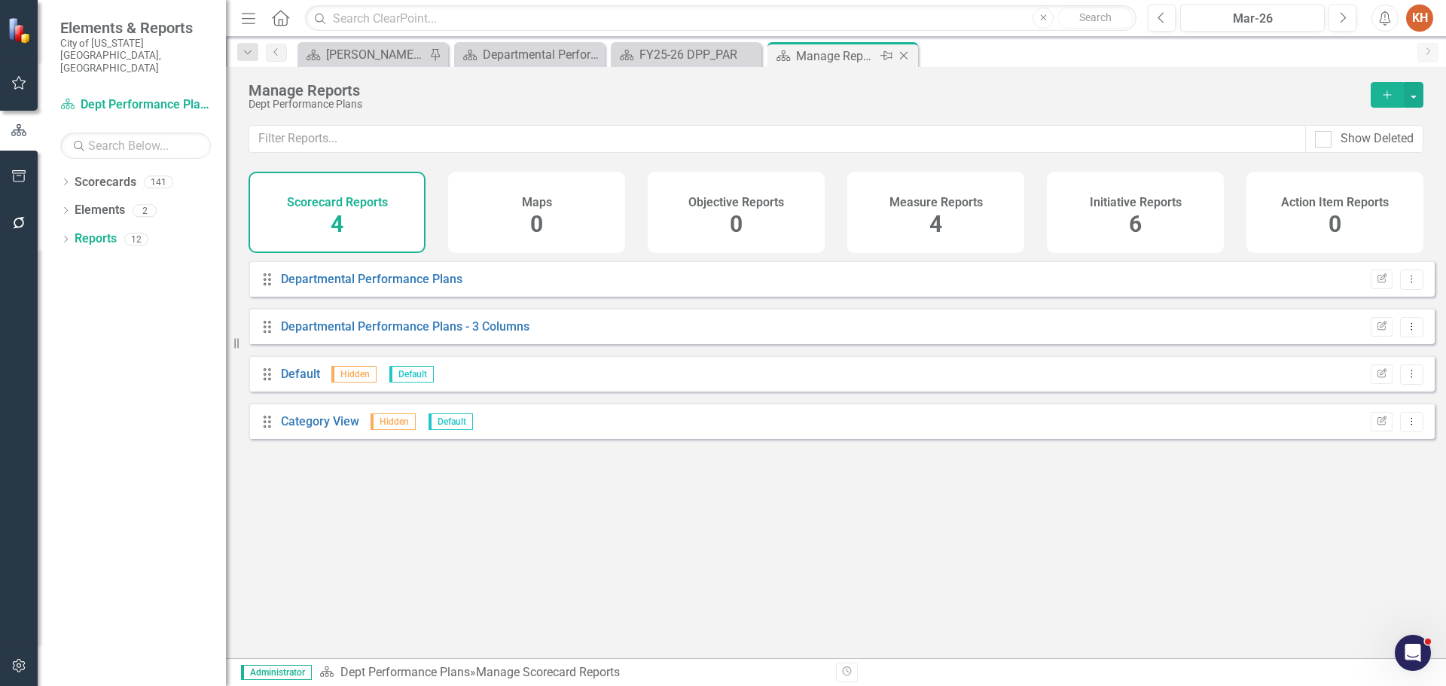
click at [901, 53] on icon at bounding box center [904, 56] width 8 height 8
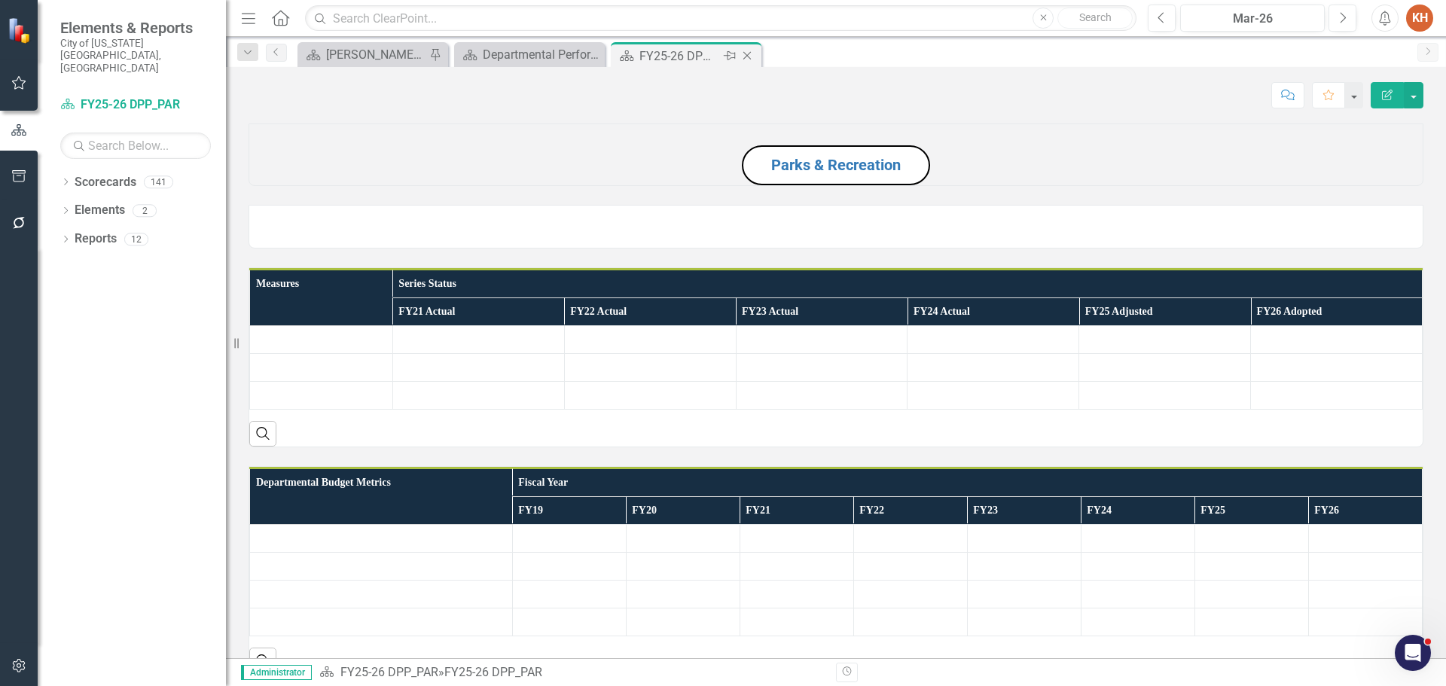
click at [685, 51] on div "FY25-26 DPP_PAR" at bounding box center [679, 56] width 81 height 19
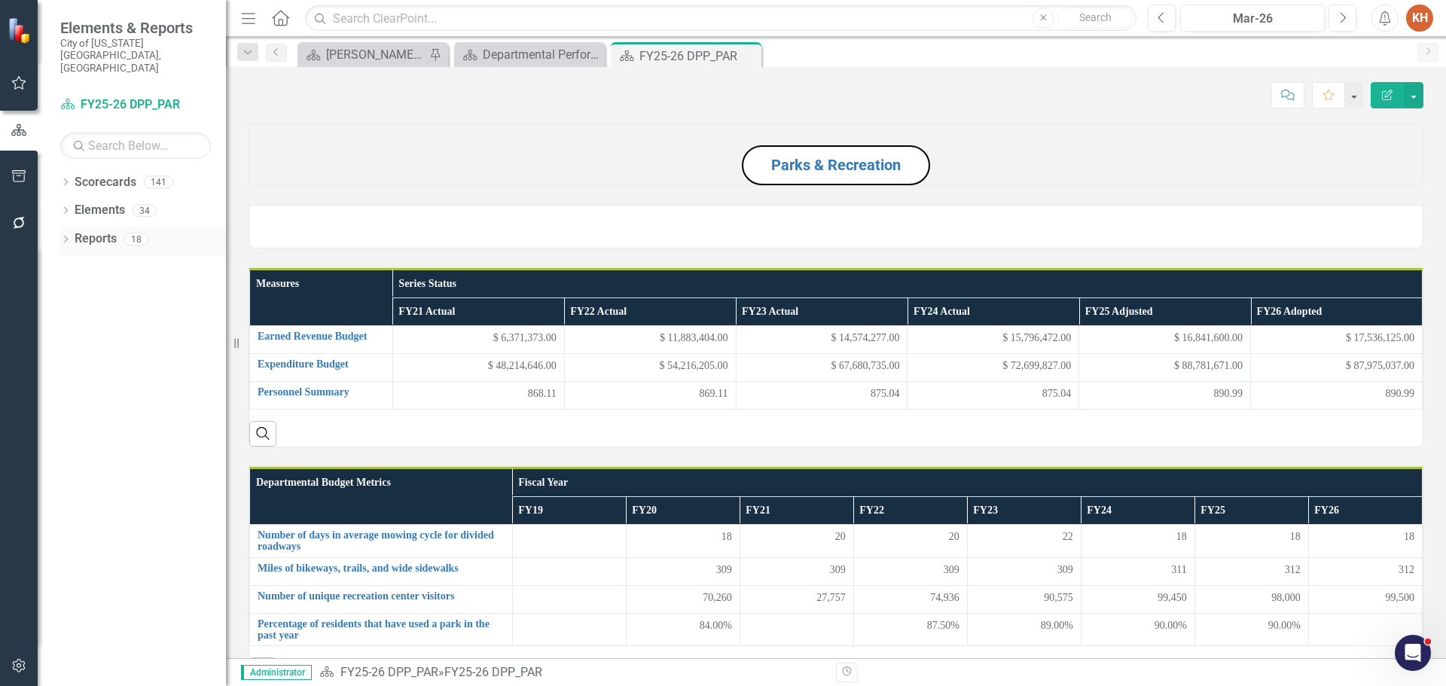
click at [102, 227] on div "Reports" at bounding box center [96, 239] width 42 height 25
click at [103, 230] on link "Reports" at bounding box center [96, 238] width 42 height 17
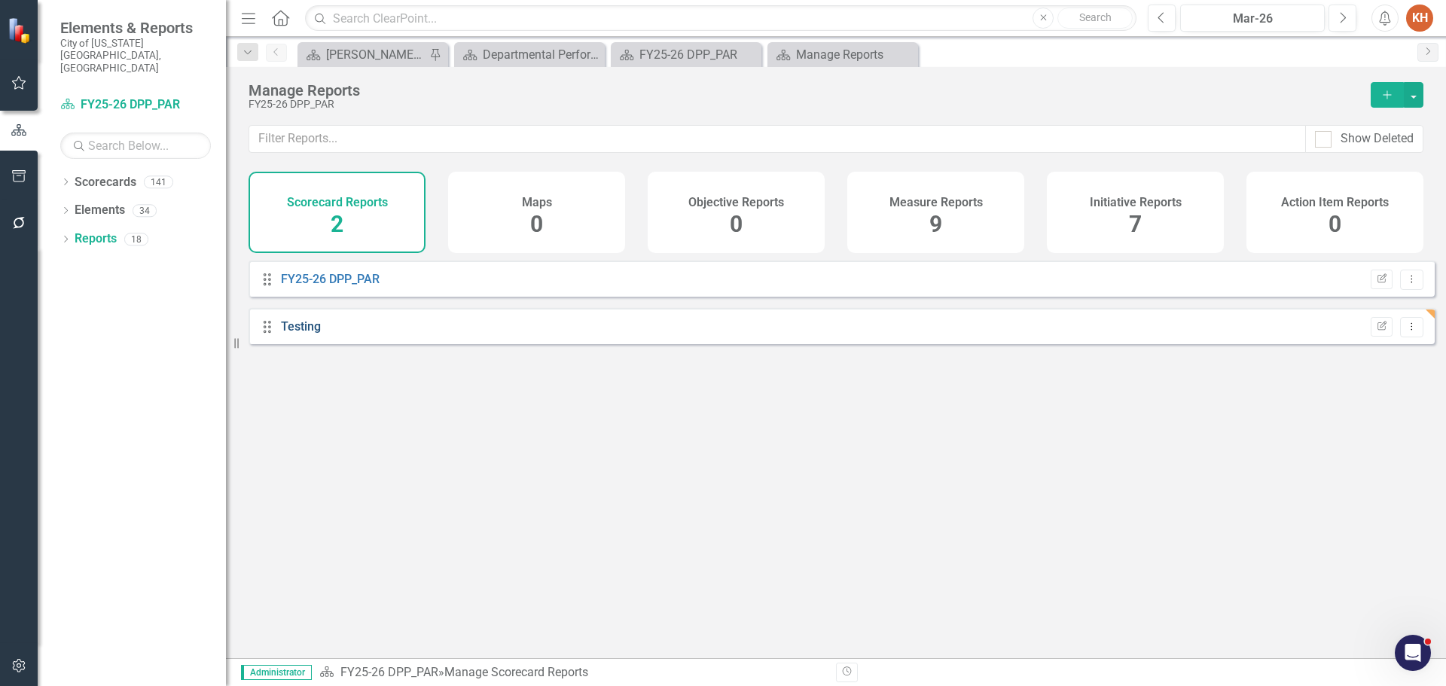
click at [299, 334] on link "Testing" at bounding box center [301, 326] width 40 height 14
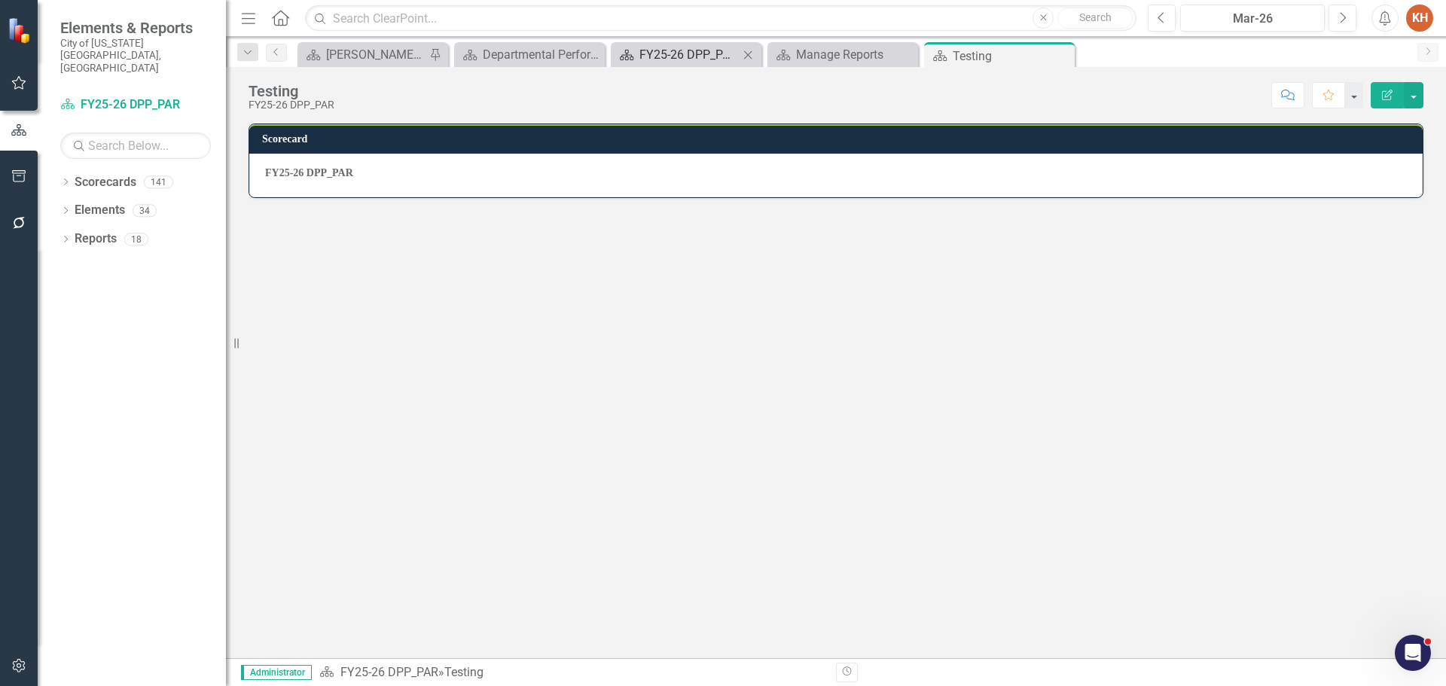
click at [685, 51] on div "FY25-26 DPP_PAR" at bounding box center [688, 54] width 99 height 19
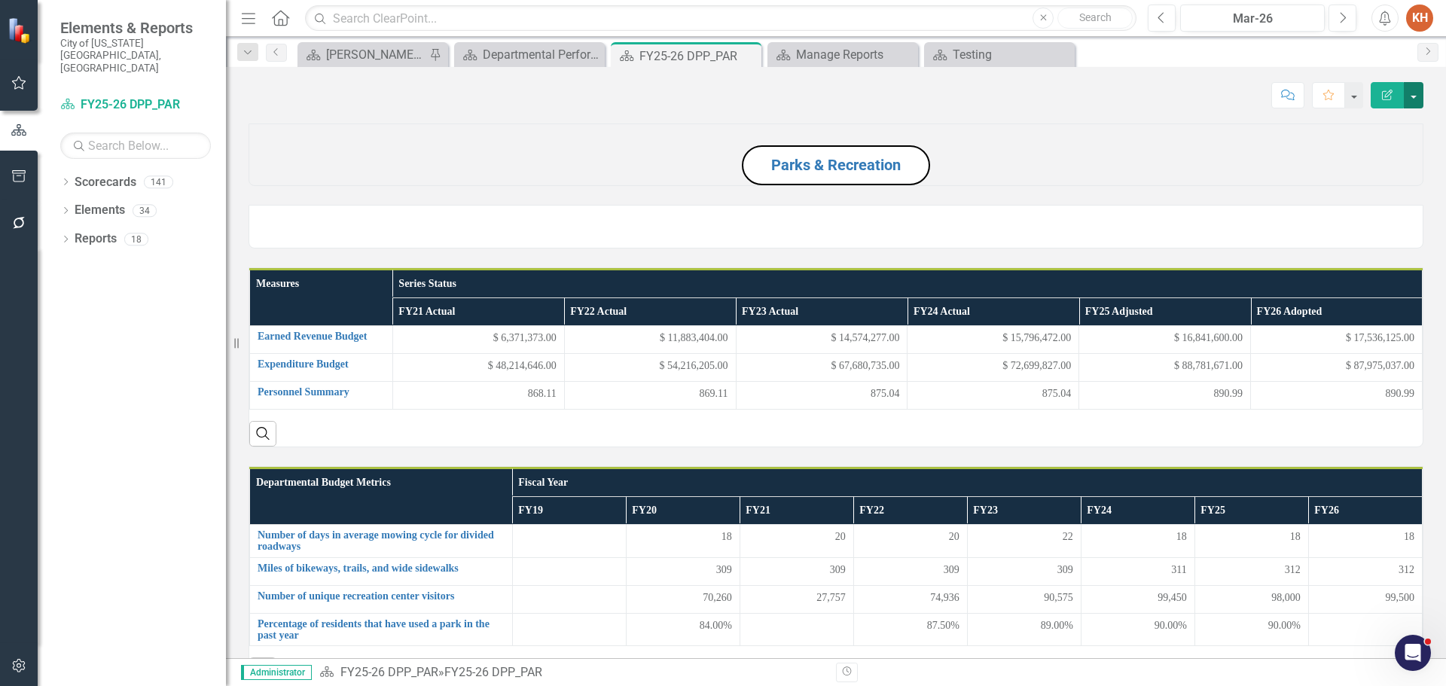
click at [1415, 101] on button "button" at bounding box center [1414, 95] width 20 height 26
click at [1400, 145] on link "Edit Report Edit Layout" at bounding box center [1362, 151] width 122 height 28
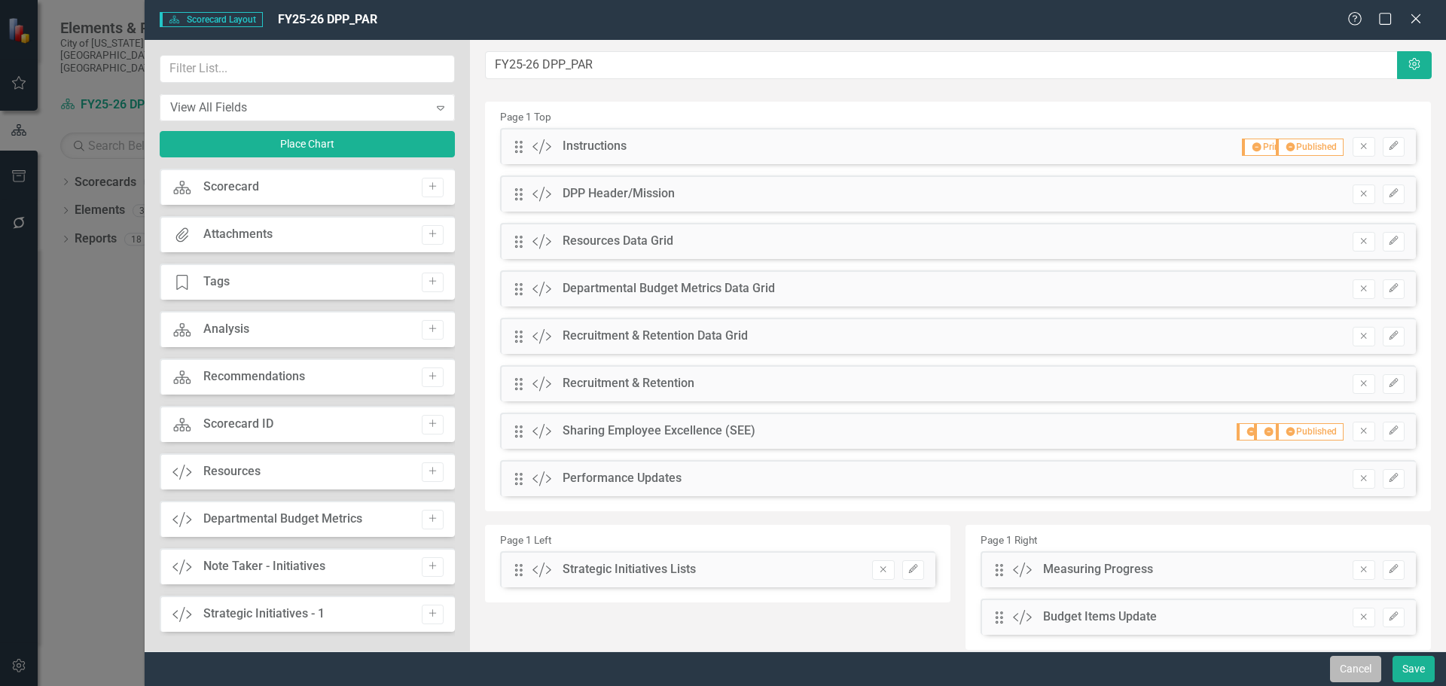
click at [1362, 660] on button "Cancel" at bounding box center [1355, 669] width 51 height 26
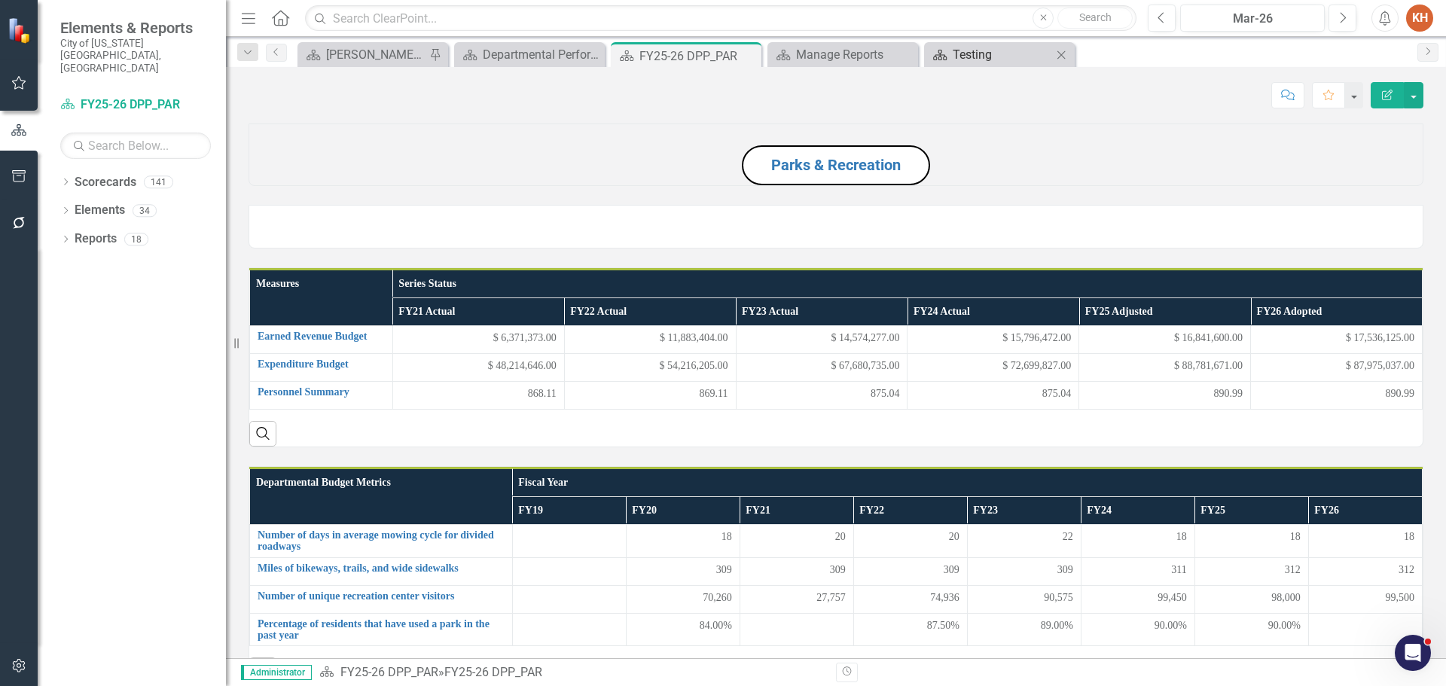
click at [983, 47] on div "Testing" at bounding box center [1002, 54] width 99 height 19
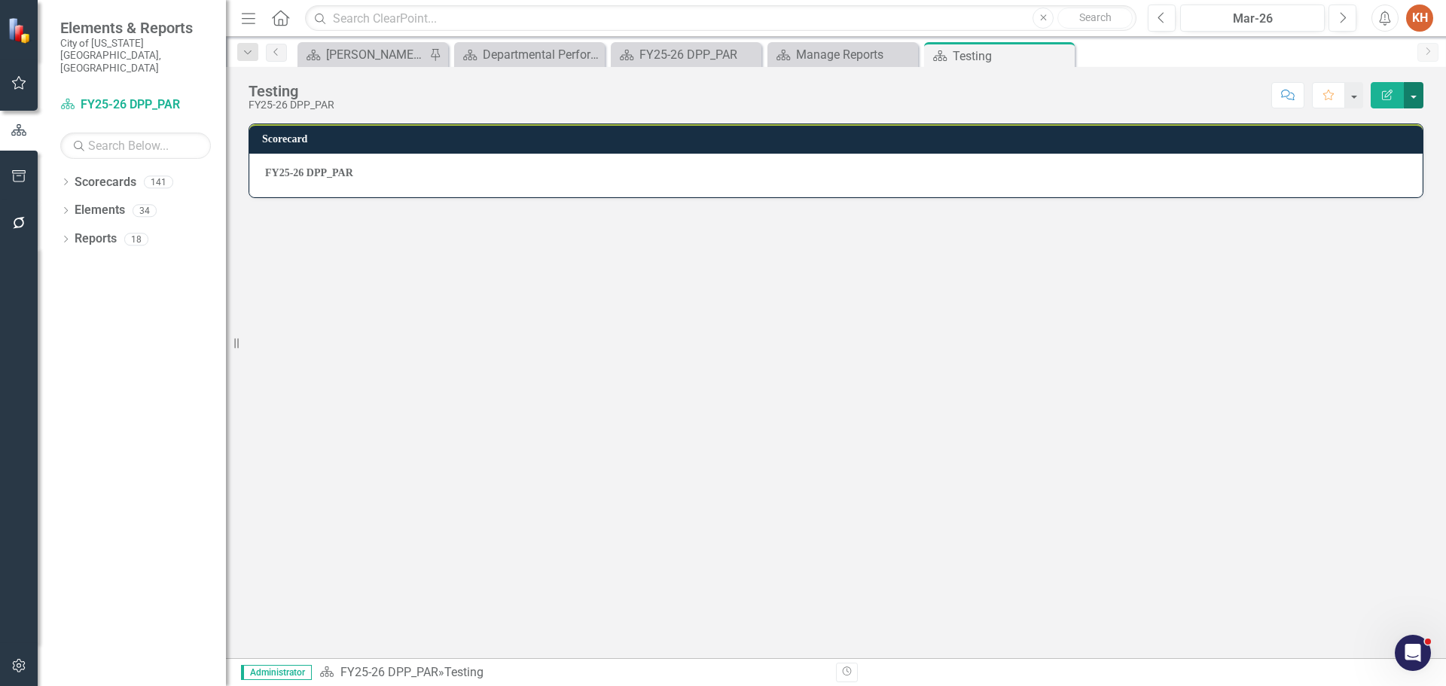
click at [1416, 102] on button "button" at bounding box center [1414, 95] width 20 height 26
click at [1383, 147] on link "Edit Report Edit Layout" at bounding box center [1362, 151] width 122 height 28
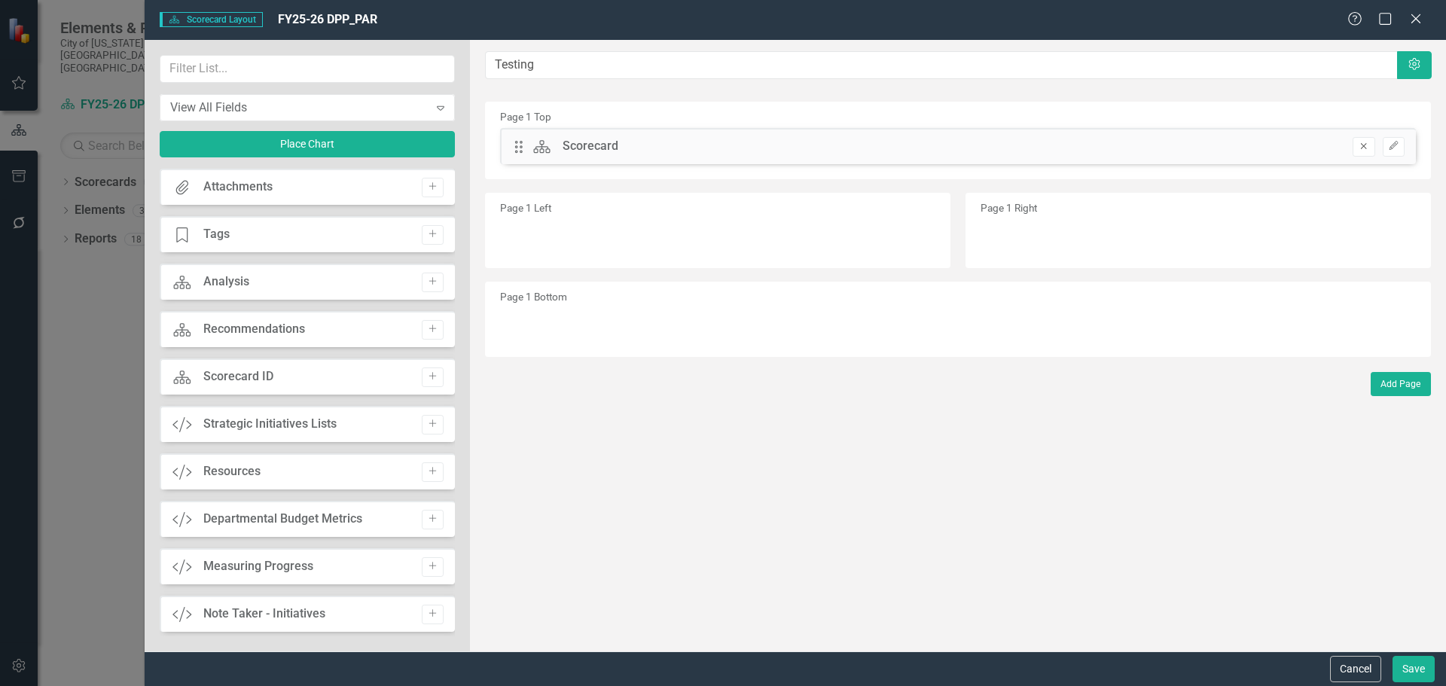
click at [1363, 150] on icon "Remove" at bounding box center [1363, 146] width 11 height 9
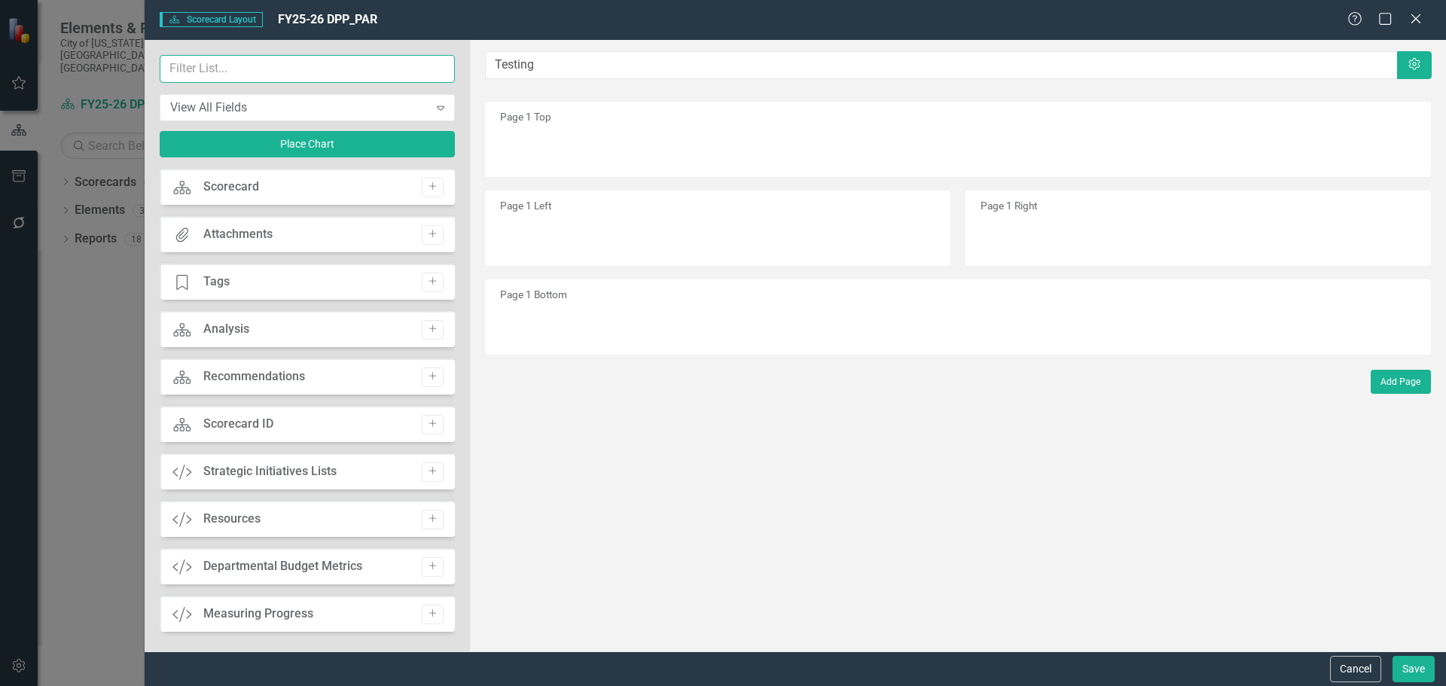
click at [288, 72] on input "text" at bounding box center [307, 69] width 295 height 28
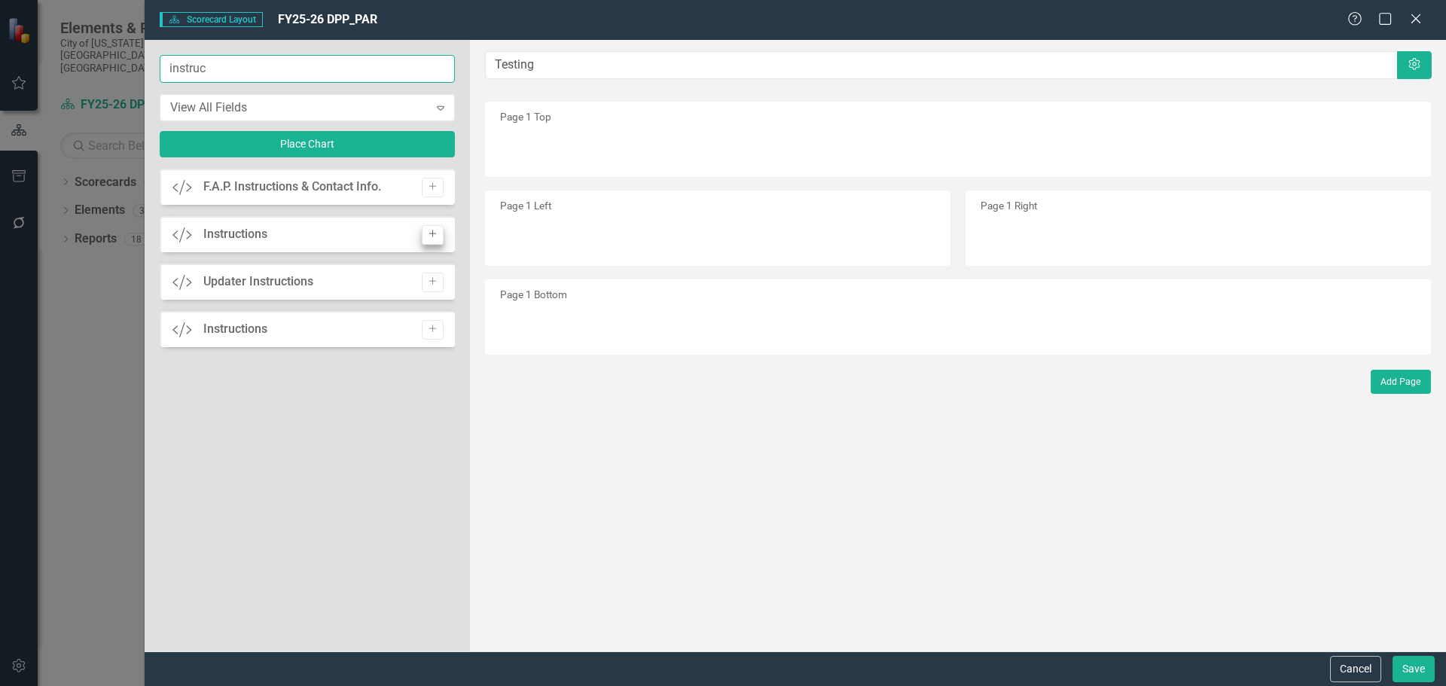
type input "instruc"
click at [433, 233] on icon "Add" at bounding box center [432, 234] width 11 height 9
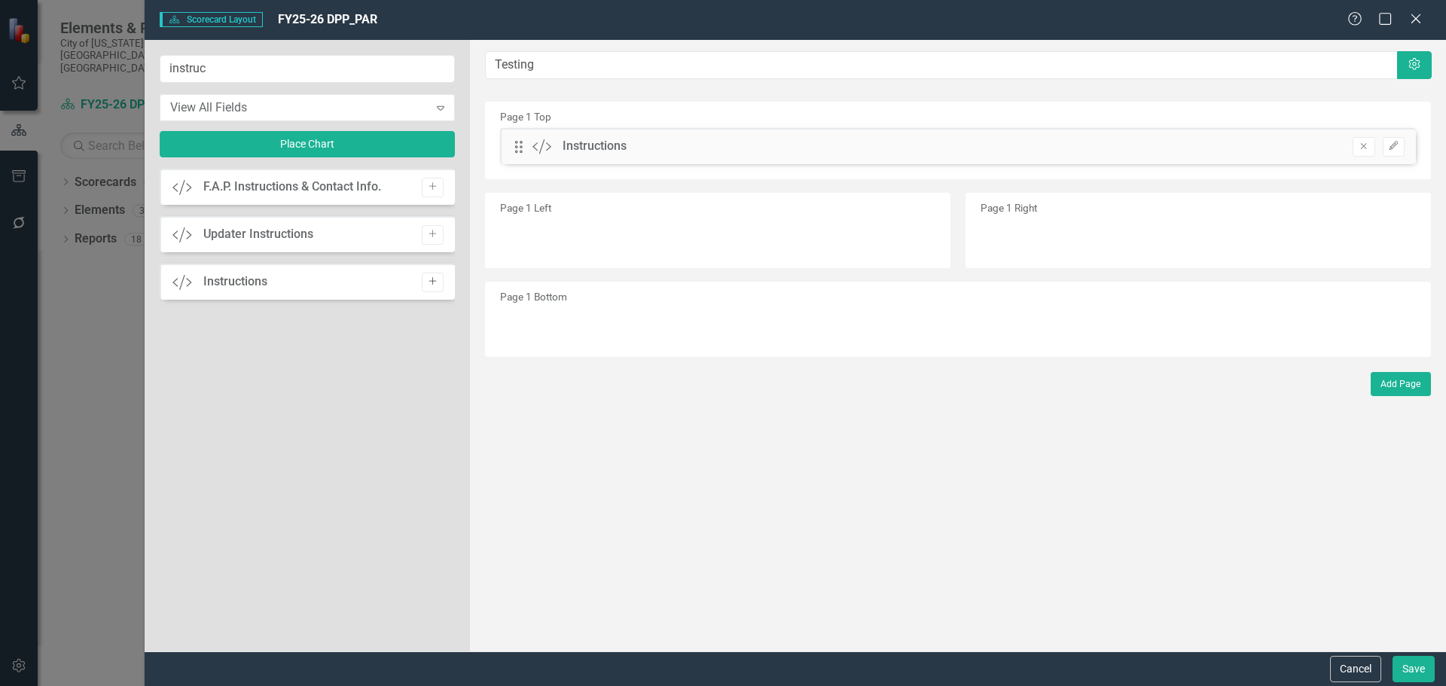
click at [436, 283] on icon "Add" at bounding box center [432, 281] width 11 height 9
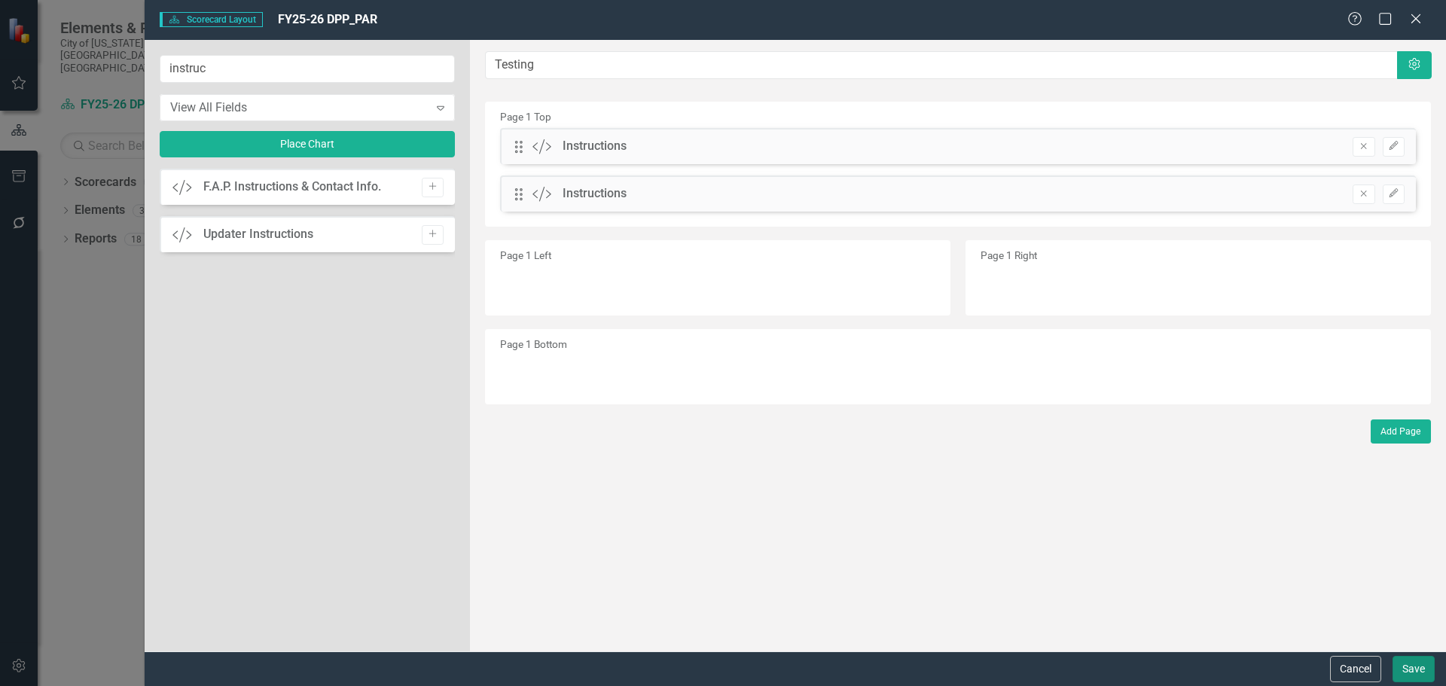
click at [1410, 667] on button "Save" at bounding box center [1413, 669] width 42 height 26
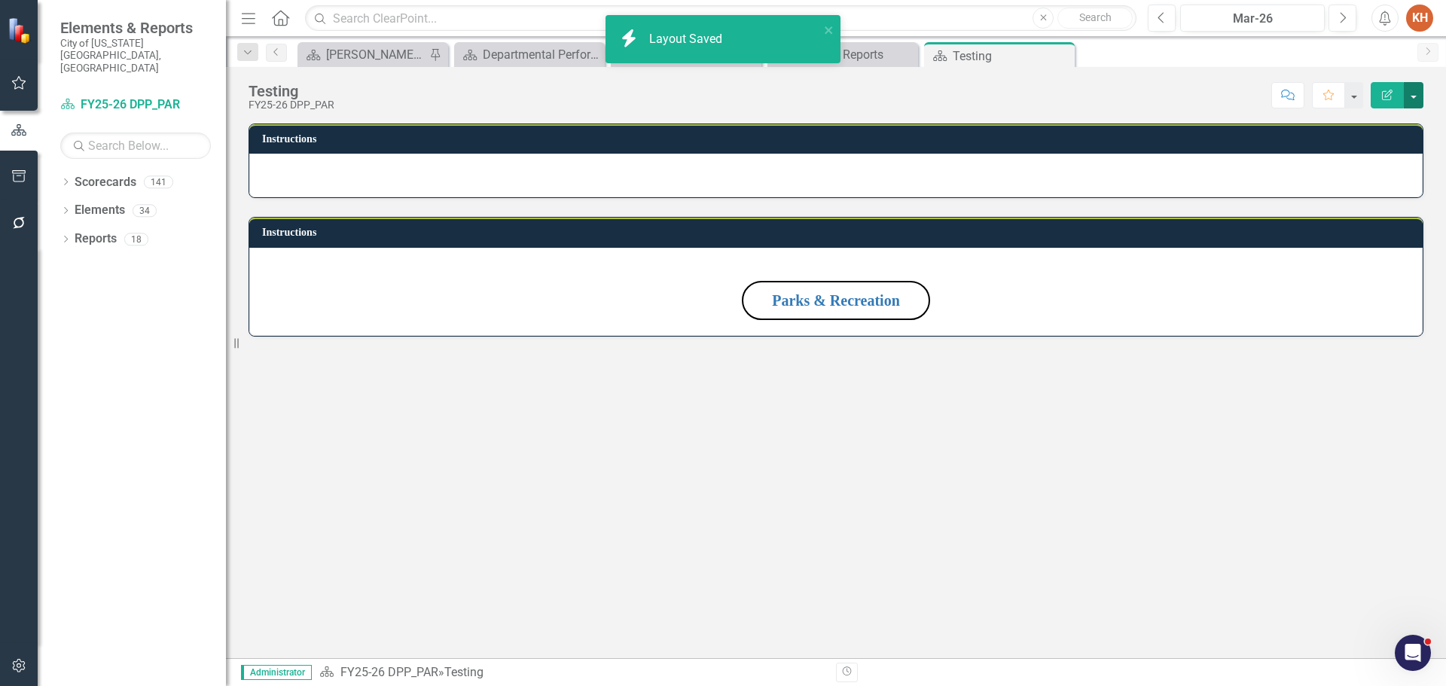
click at [1410, 100] on button "button" at bounding box center [1414, 95] width 20 height 26
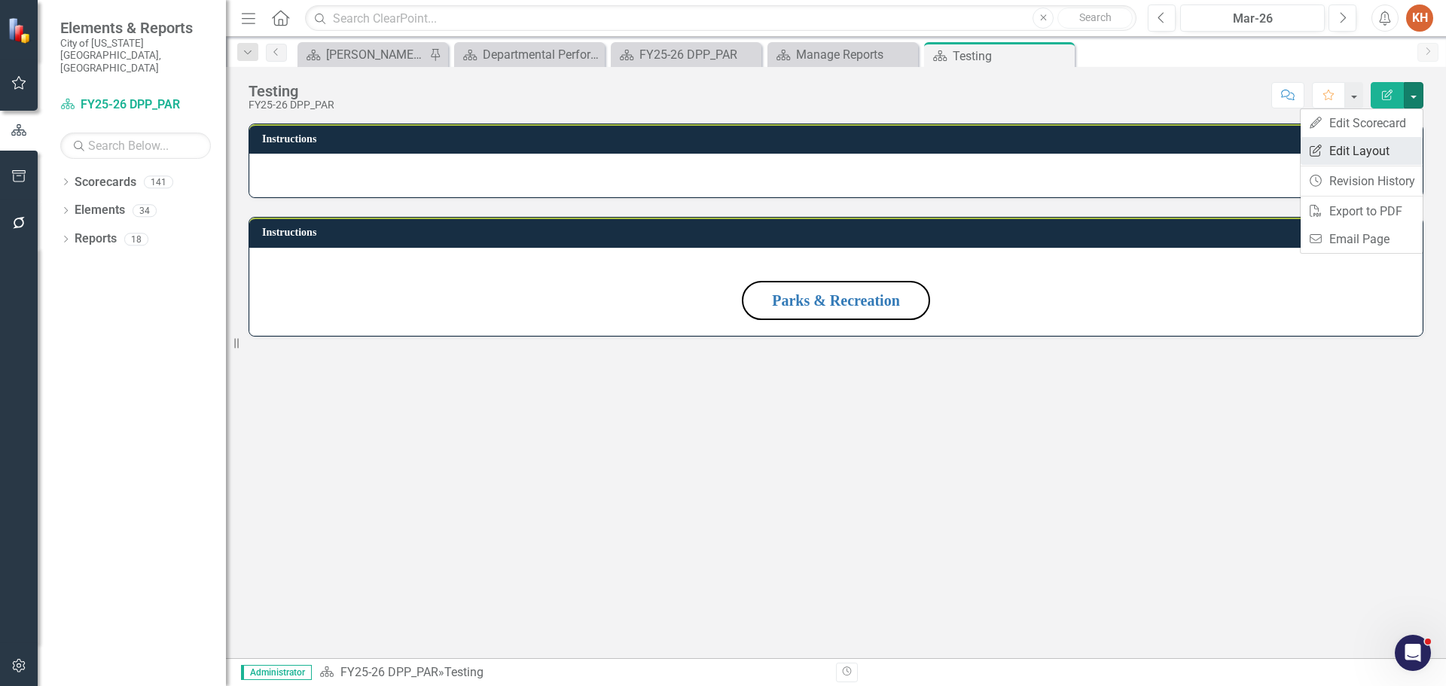
click at [1371, 151] on link "Edit Report Edit Layout" at bounding box center [1362, 151] width 122 height 28
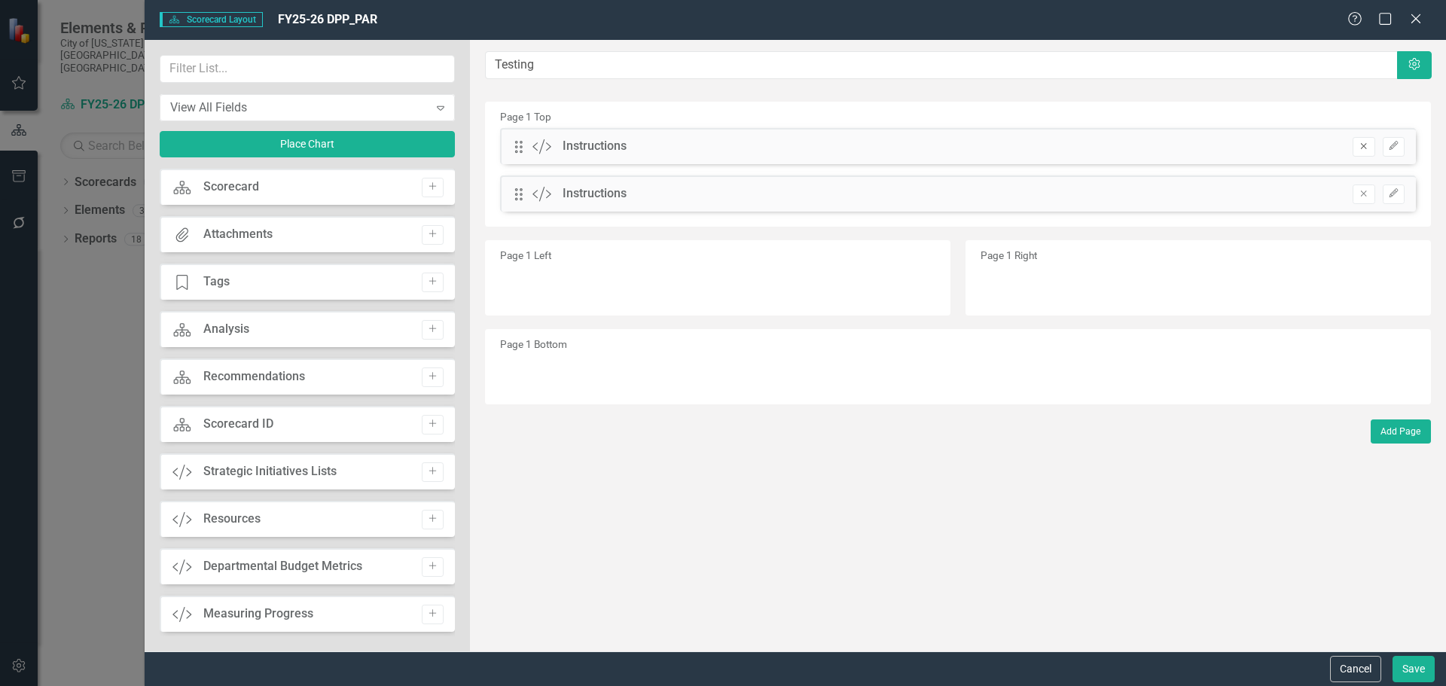
click at [1366, 145] on icon "Remove" at bounding box center [1363, 146] width 11 height 9
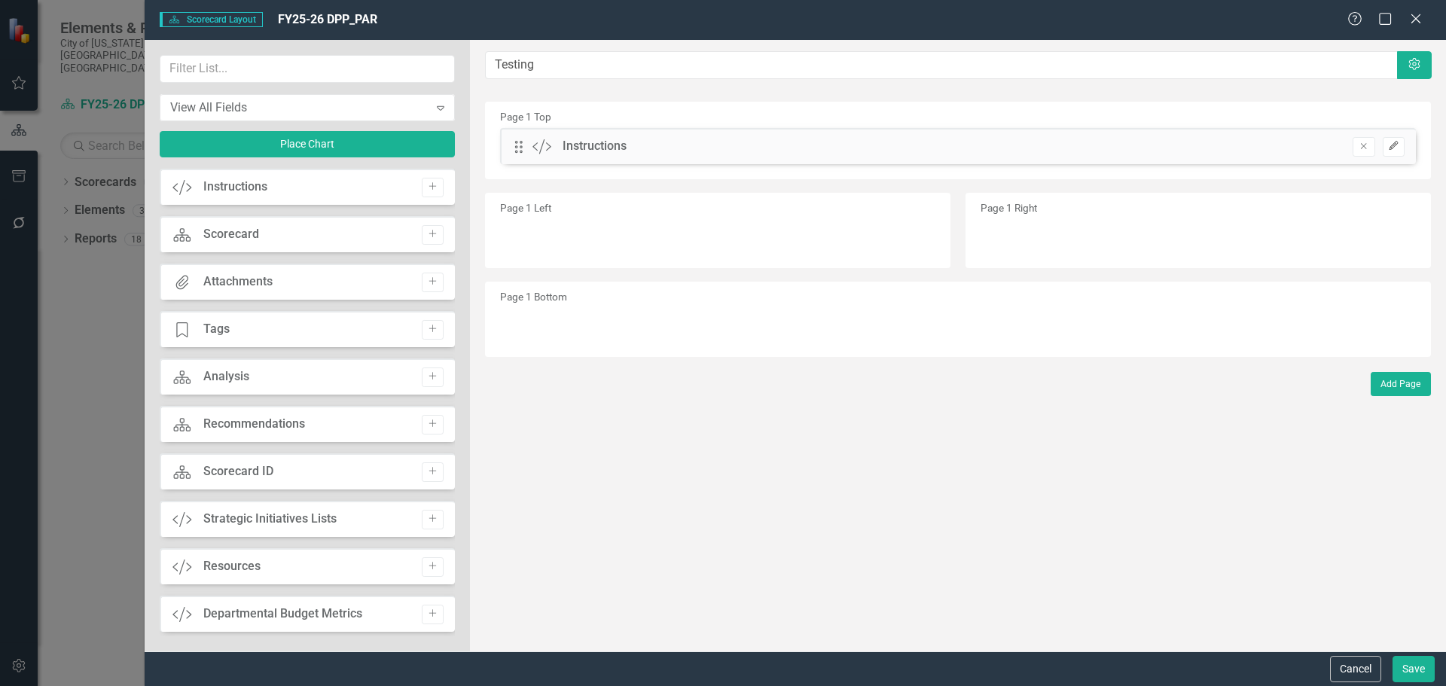
click at [1399, 142] on button "Edit" at bounding box center [1394, 147] width 22 height 20
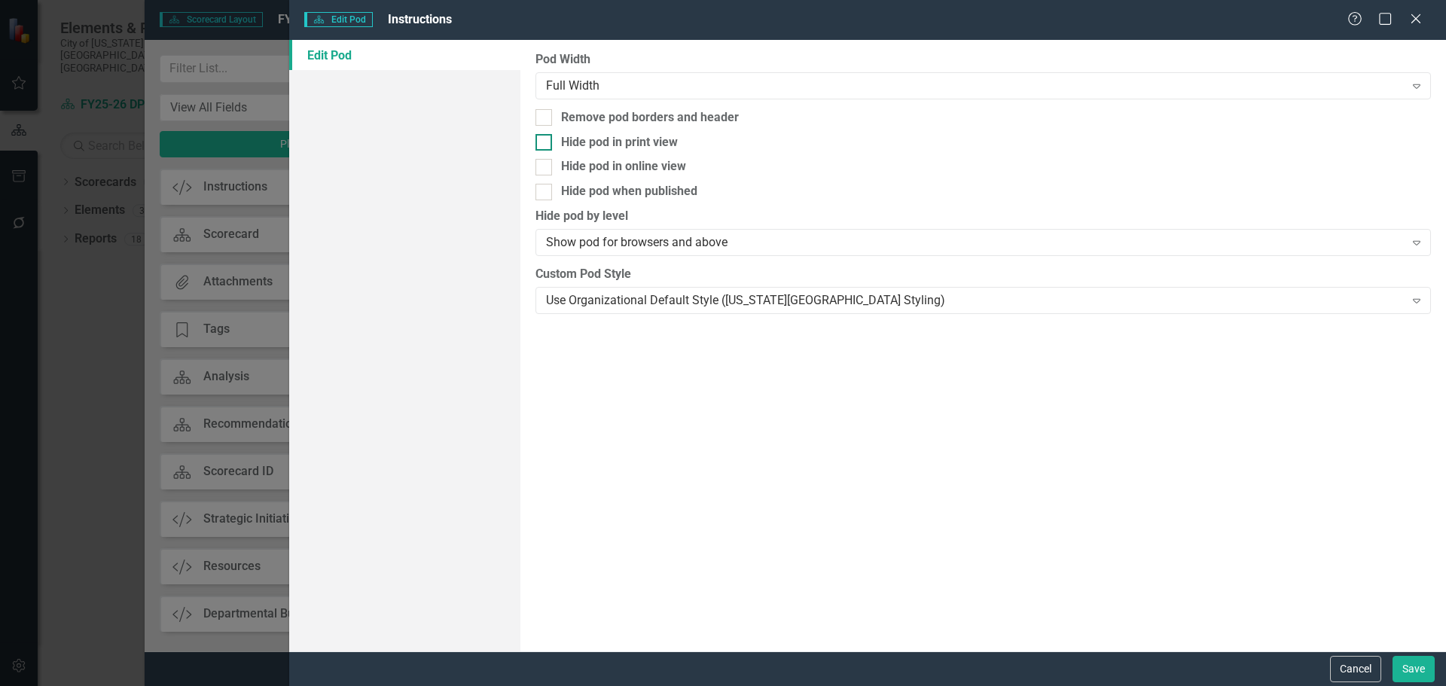
click at [549, 145] on div at bounding box center [543, 142] width 17 height 17
click at [545, 144] on input "Hide pod in print view" at bounding box center [540, 139] width 10 height 10
checkbox input "true"
click at [549, 174] on div at bounding box center [543, 167] width 17 height 17
click at [545, 169] on input "Hide pod in online view" at bounding box center [540, 164] width 10 height 10
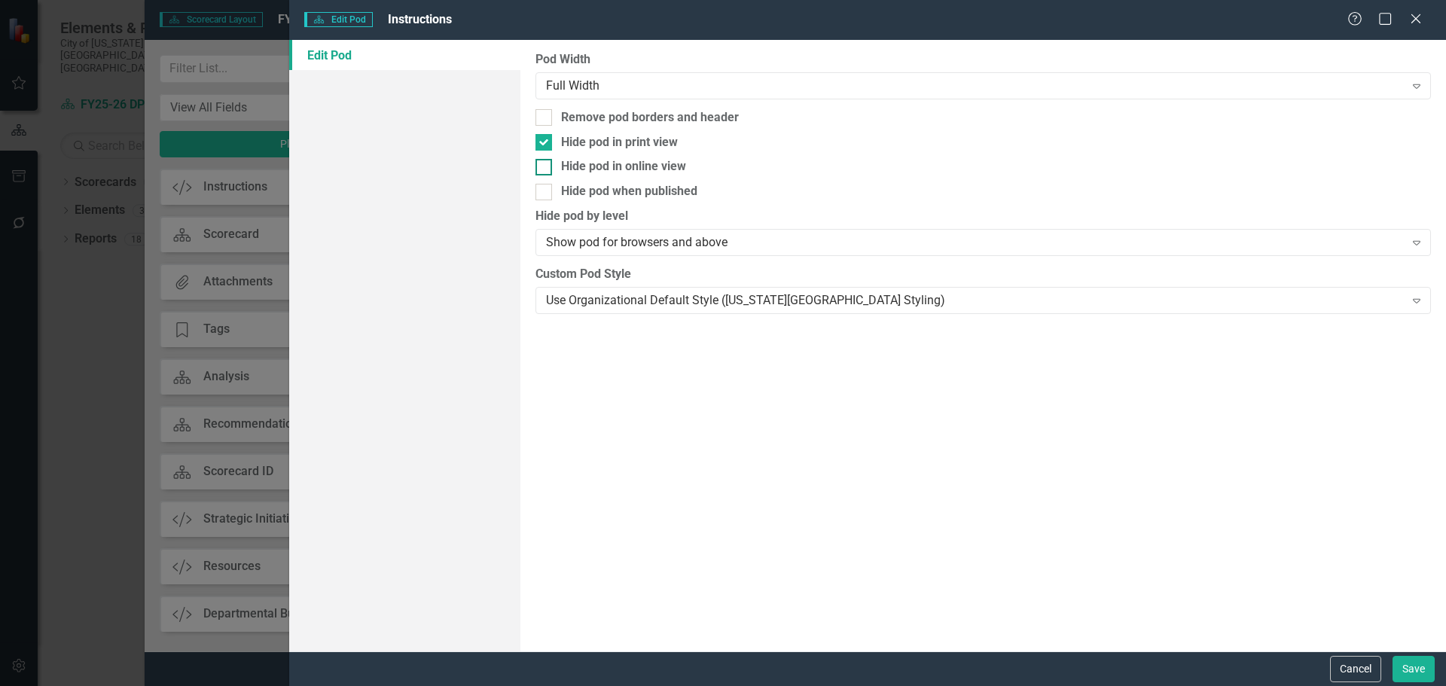
checkbox input "true"
click at [551, 191] on div at bounding box center [543, 192] width 17 height 17
click at [545, 191] on input "Hide pod when published" at bounding box center [540, 189] width 10 height 10
checkbox input "true"
click at [705, 303] on div "Use Organizational Default Style ([US_STATE][GEOGRAPHIC_DATA] Styling)" at bounding box center [975, 299] width 858 height 17
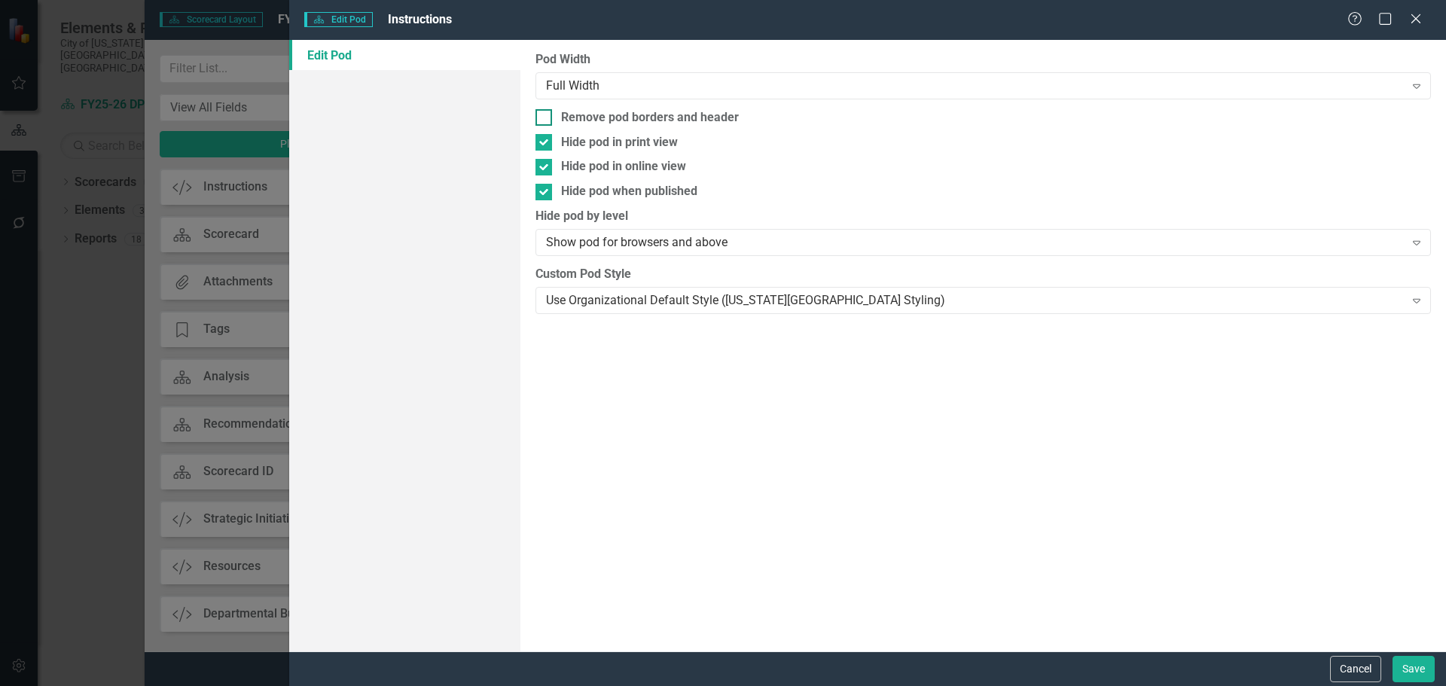
click at [551, 120] on div at bounding box center [543, 117] width 17 height 17
click at [545, 119] on input "Remove pod borders and header" at bounding box center [540, 114] width 10 height 10
checkbox input "true"
click at [1409, 673] on button "Save" at bounding box center [1413, 669] width 42 height 26
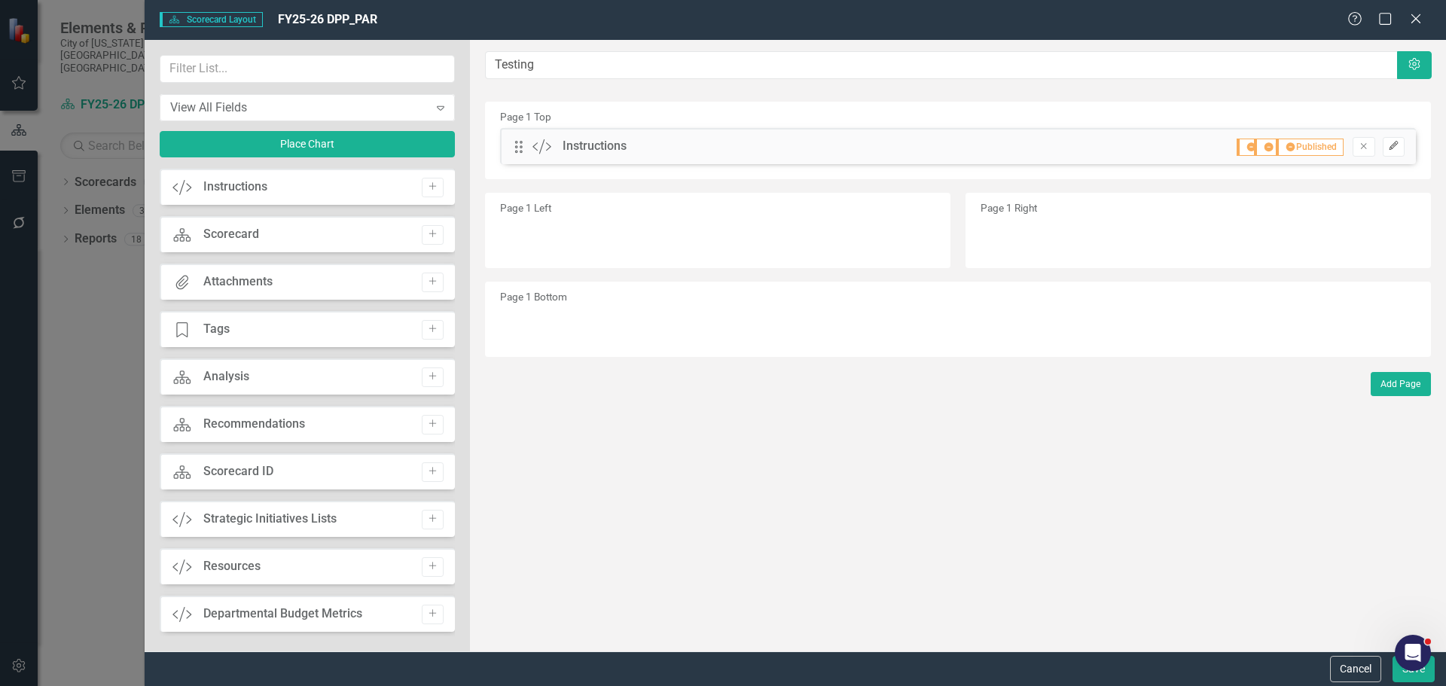
click at [1394, 148] on icon "Edit" at bounding box center [1393, 146] width 11 height 9
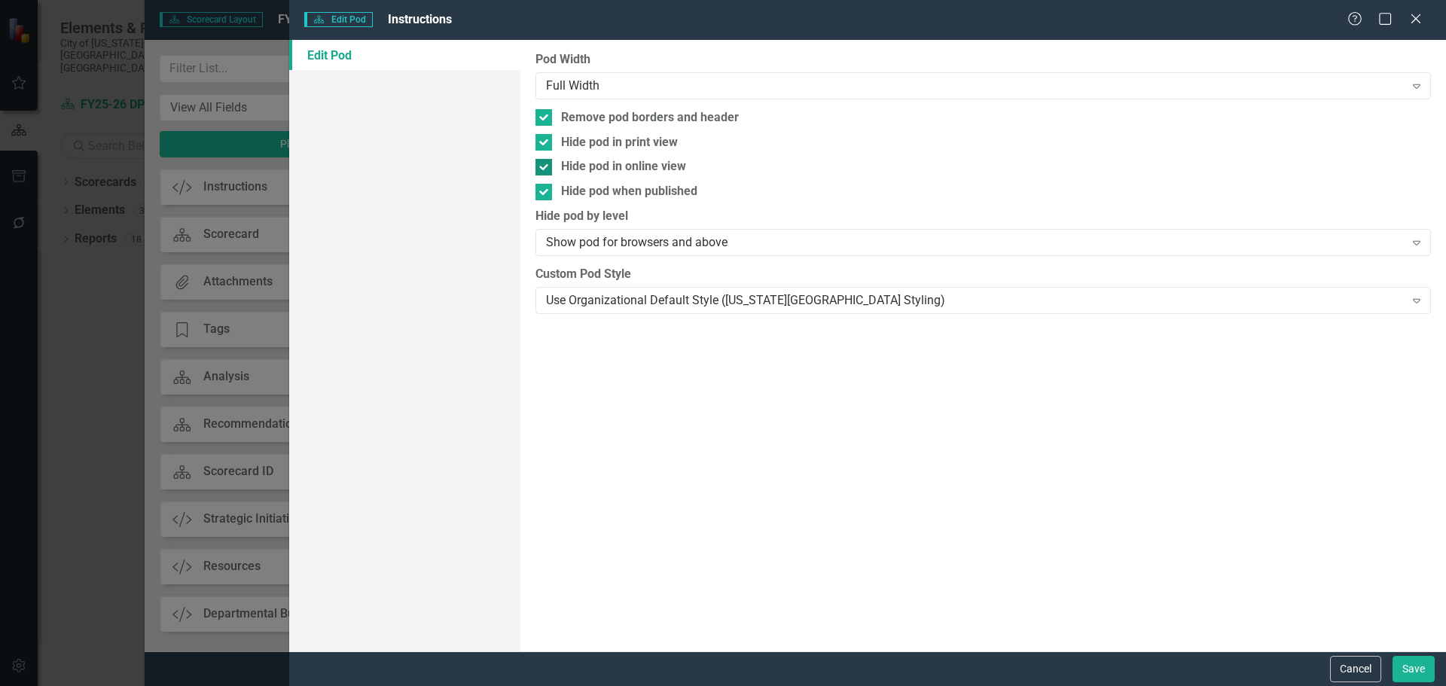
click at [539, 170] on div at bounding box center [543, 167] width 17 height 17
click at [539, 169] on input "Hide pod in online view" at bounding box center [540, 164] width 10 height 10
checkbox input "false"
click at [1416, 660] on button "Save" at bounding box center [1413, 669] width 42 height 26
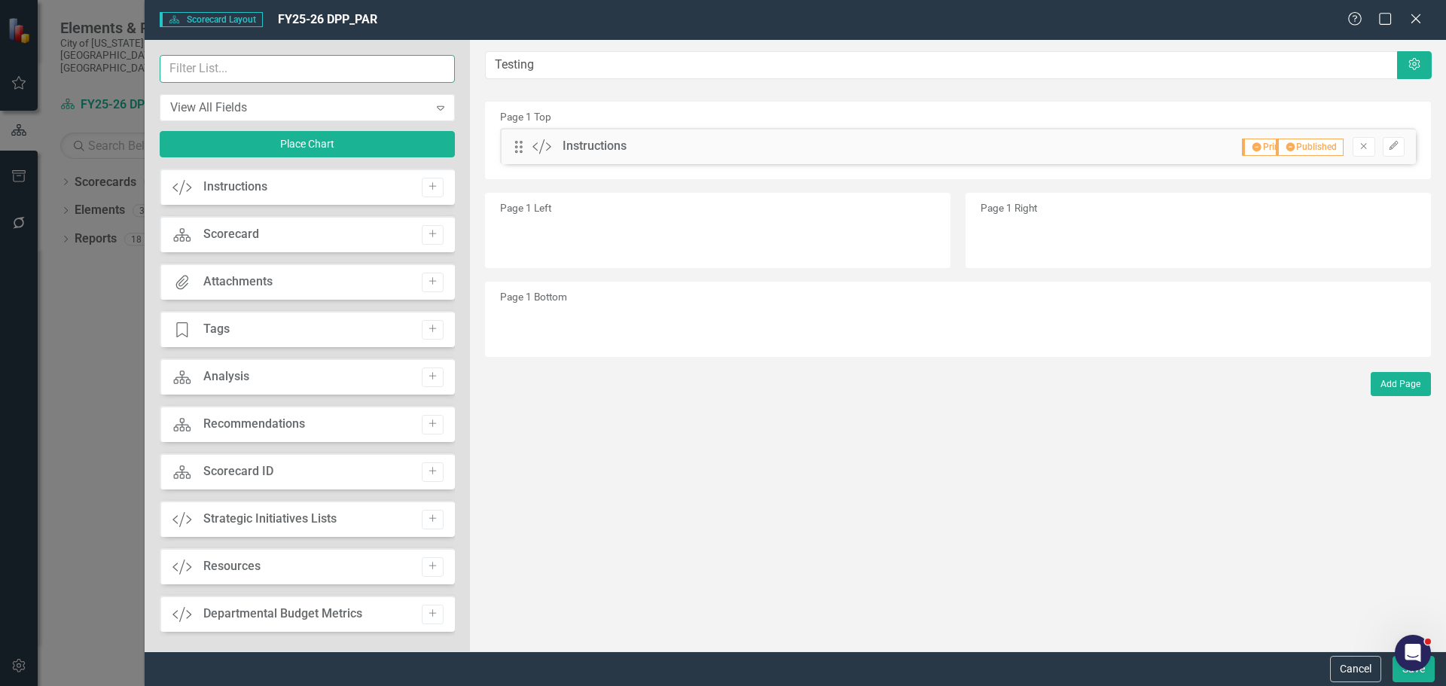
click at [238, 63] on input "text" at bounding box center [307, 69] width 295 height 28
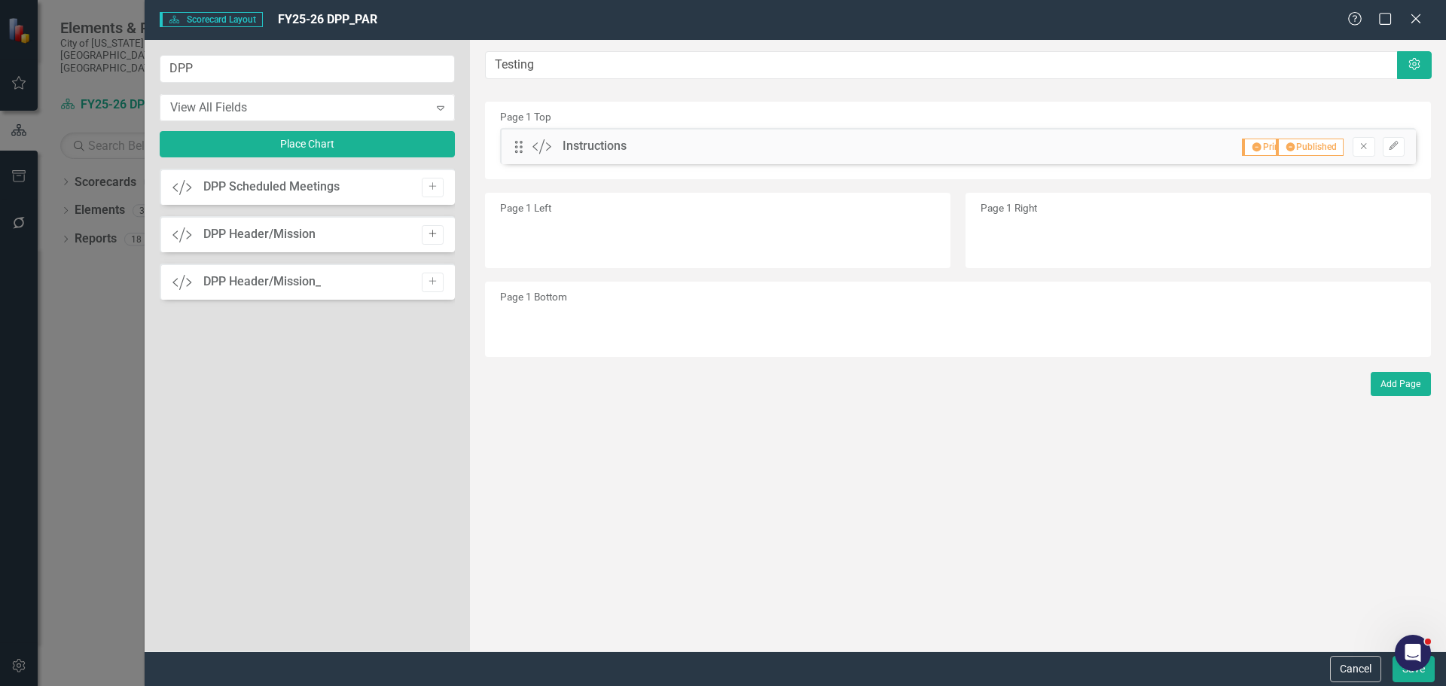
click at [431, 233] on icon "Add" at bounding box center [432, 234] width 11 height 9
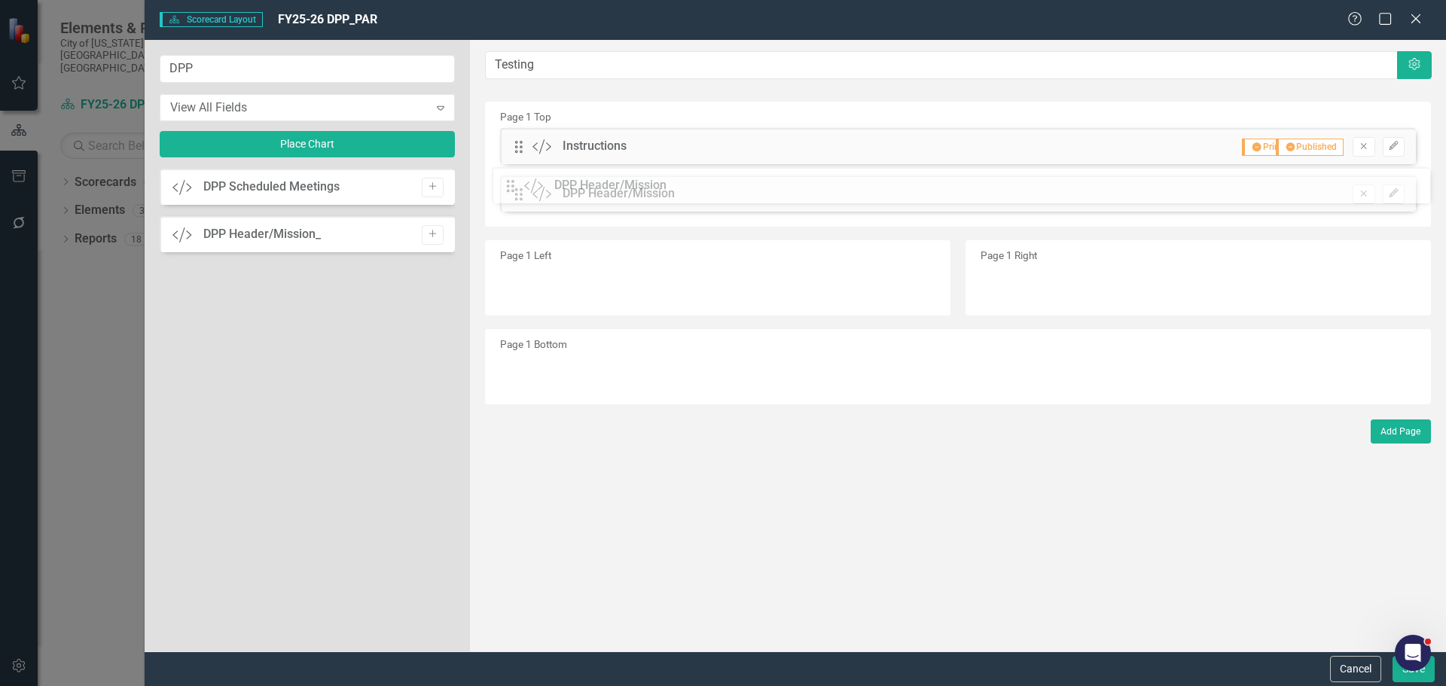
drag, startPoint x: 517, startPoint y: 145, endPoint x: 520, endPoint y: 194, distance: 48.3
click at [273, 69] on input "DPP" at bounding box center [307, 69] width 295 height 28
drag, startPoint x: 207, startPoint y: 67, endPoint x: 106, endPoint y: 67, distance: 100.9
click at [106, 67] on div "Scorecard Scorecard Layout FY25-26 DPP_PAR Help Maximize Close DPP View All Fie…" at bounding box center [723, 343] width 1446 height 686
click at [434, 233] on icon "Add" at bounding box center [432, 234] width 11 height 9
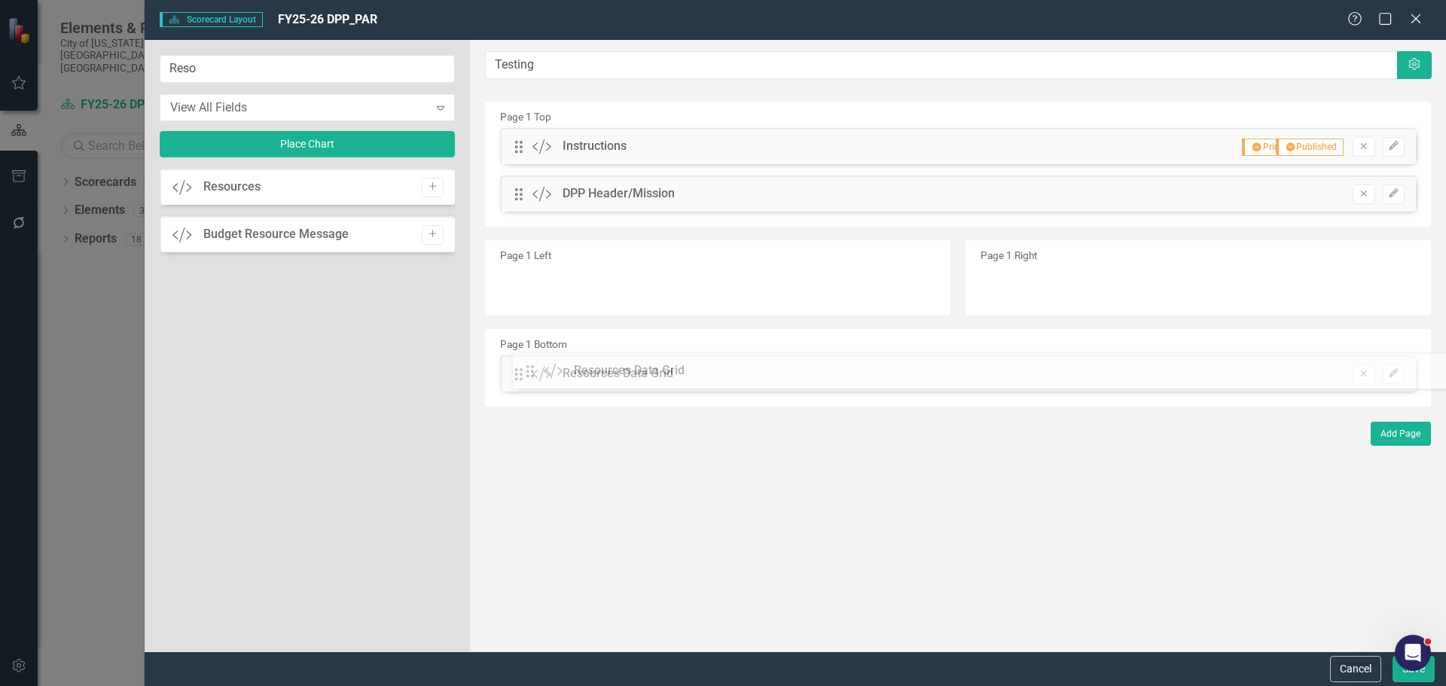
drag, startPoint x: 520, startPoint y: 147, endPoint x: 542, endPoint y: 371, distance: 225.5
drag, startPoint x: 288, startPoint y: 67, endPoint x: 121, endPoint y: 73, distance: 166.5
click at [121, 73] on div "Scorecard Scorecard Layout FY25-26 DPP_PAR Help Maximize Close Reso View All Fi…" at bounding box center [723, 343] width 1446 height 686
click at [433, 279] on icon "Add" at bounding box center [432, 281] width 11 height 9
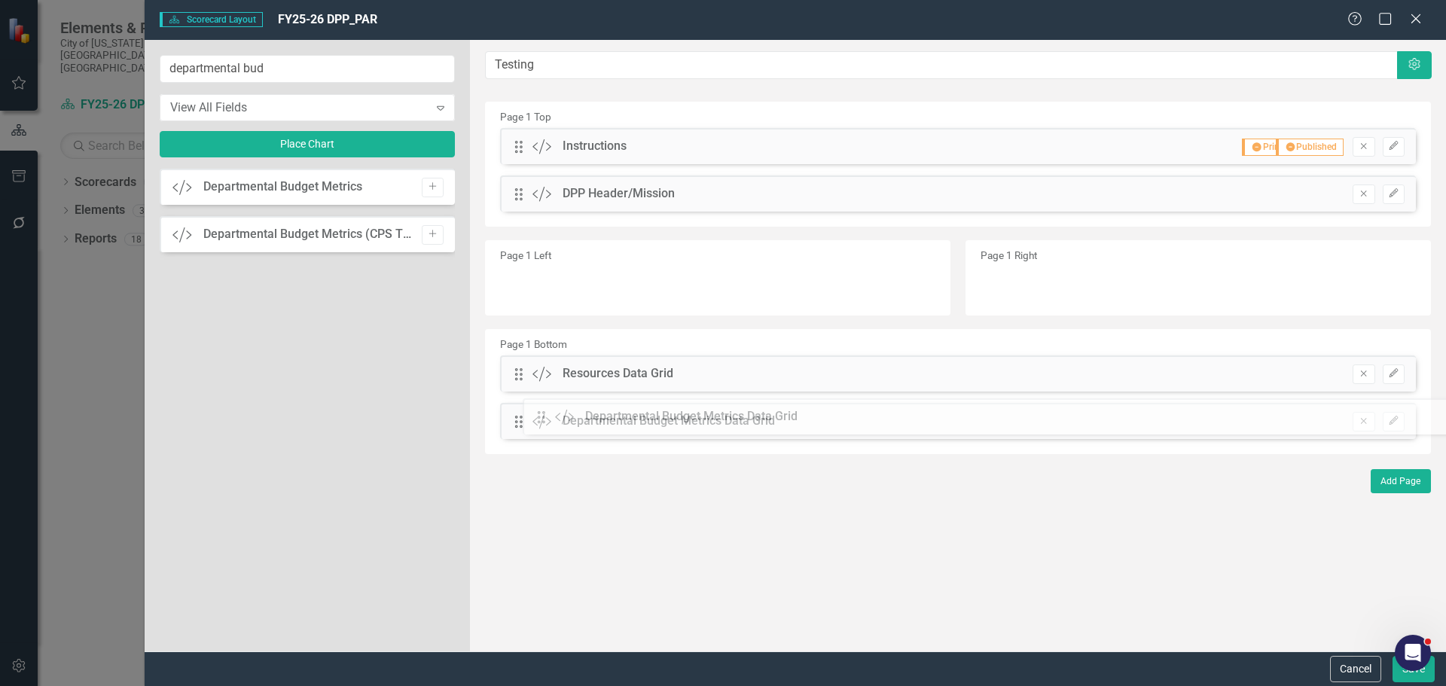
drag, startPoint x: 521, startPoint y: 145, endPoint x: 555, endPoint y: 415, distance: 272.5
drag, startPoint x: 280, startPoint y: 73, endPoint x: 152, endPoint y: 74, distance: 128.0
click at [152, 74] on div "departmental bud View All Fields Expand Place Chart Custom Departmental Budget …" at bounding box center [307, 345] width 325 height 611
click at [433, 236] on icon "Add" at bounding box center [432, 234] width 11 height 9
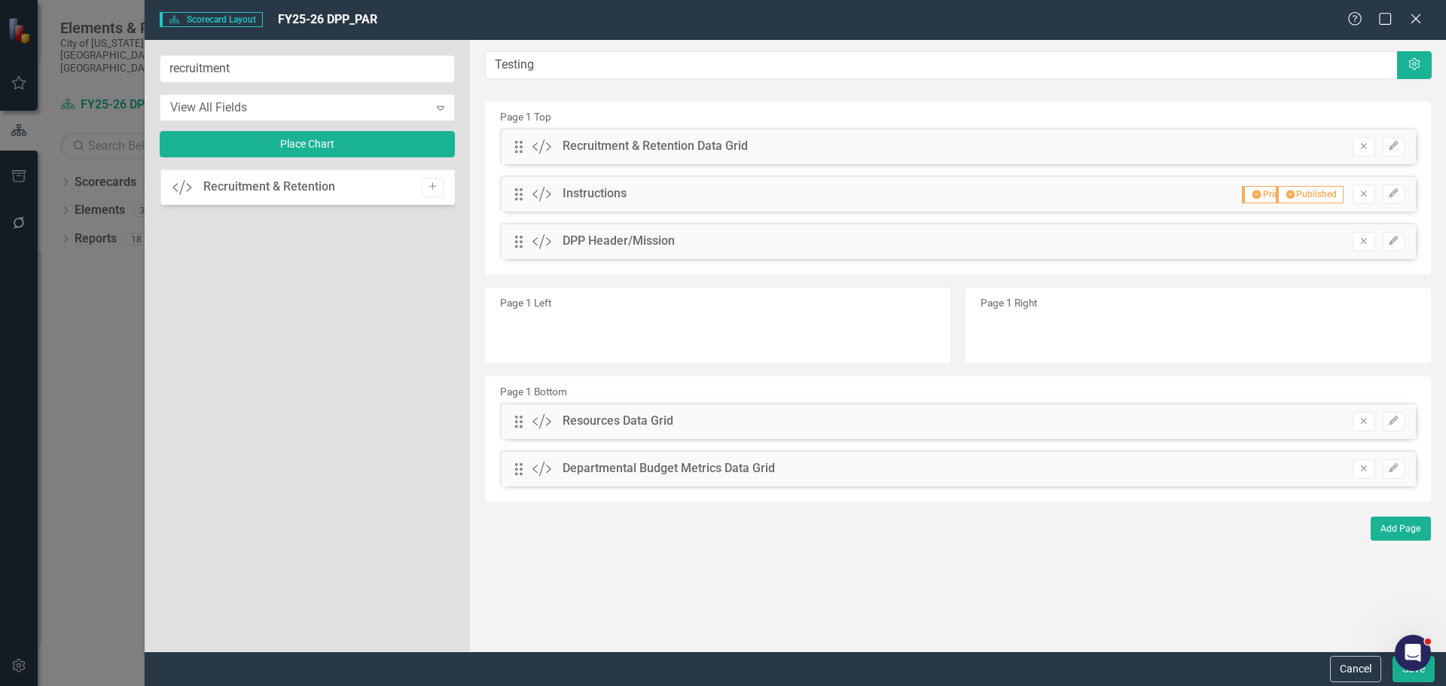
click at [434, 184] on icon "Add" at bounding box center [432, 186] width 11 height 9
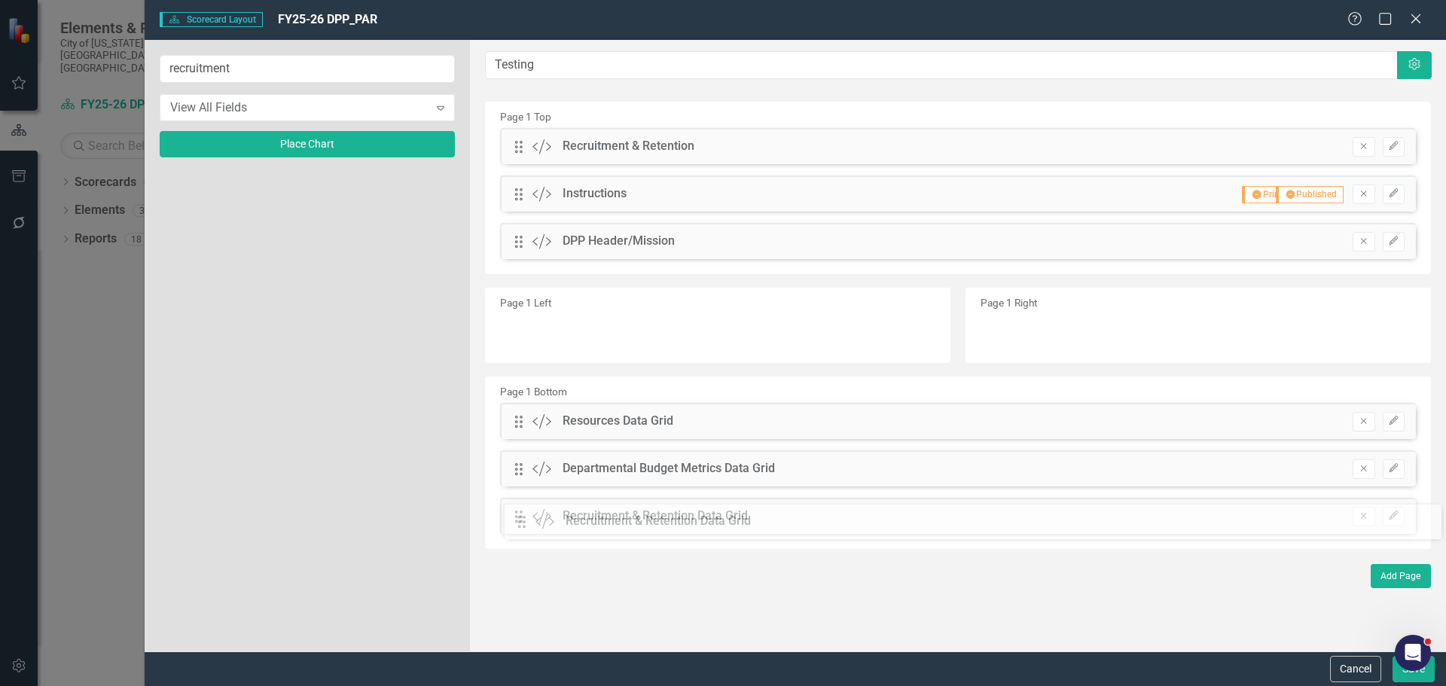
drag, startPoint x: 520, startPoint y: 194, endPoint x: 534, endPoint y: 521, distance: 327.9
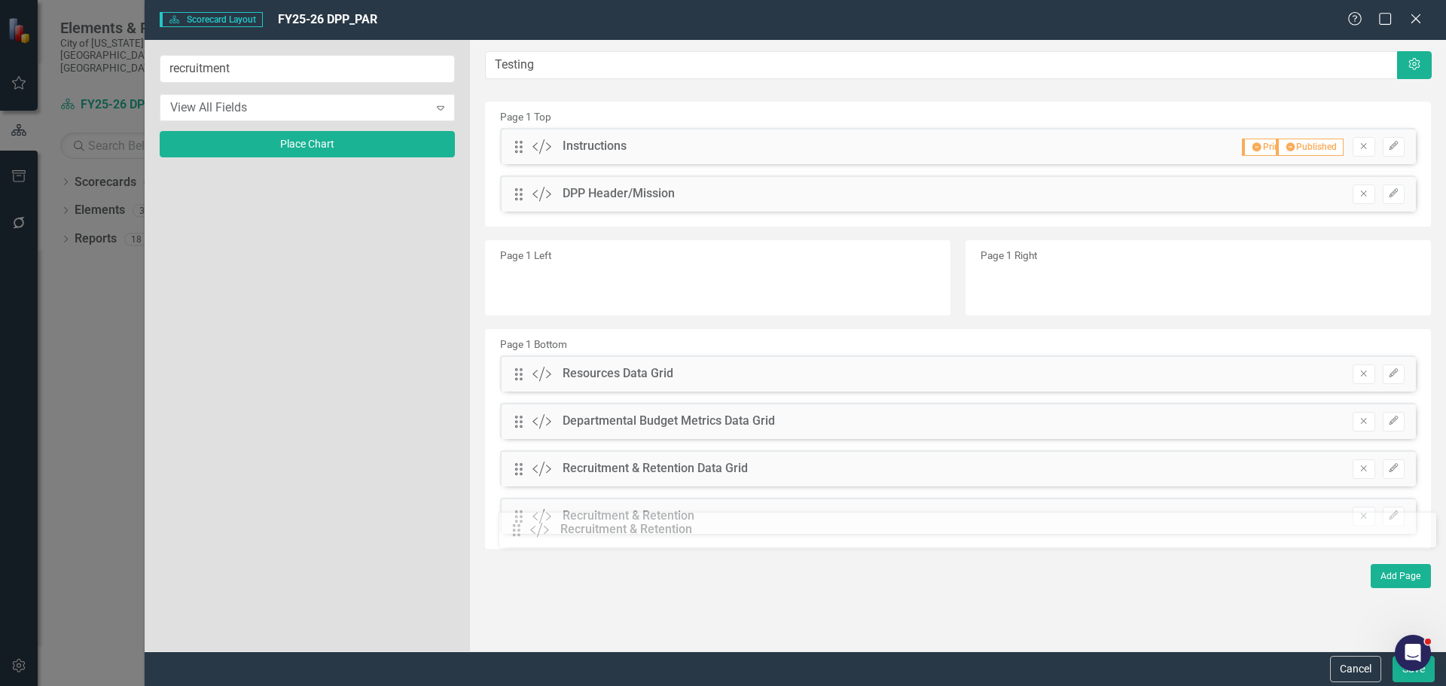
drag, startPoint x: 515, startPoint y: 148, endPoint x: 524, endPoint y: 531, distance: 383.4
drag, startPoint x: 255, startPoint y: 67, endPoint x: 73, endPoint y: 63, distance: 181.5
click at [74, 63] on div "Scorecard Scorecard Layout FY25-26 DPP_PAR Help Maximize Close recruitment View…" at bounding box center [723, 343] width 1446 height 686
click at [431, 186] on icon "Add" at bounding box center [432, 186] width 11 height 9
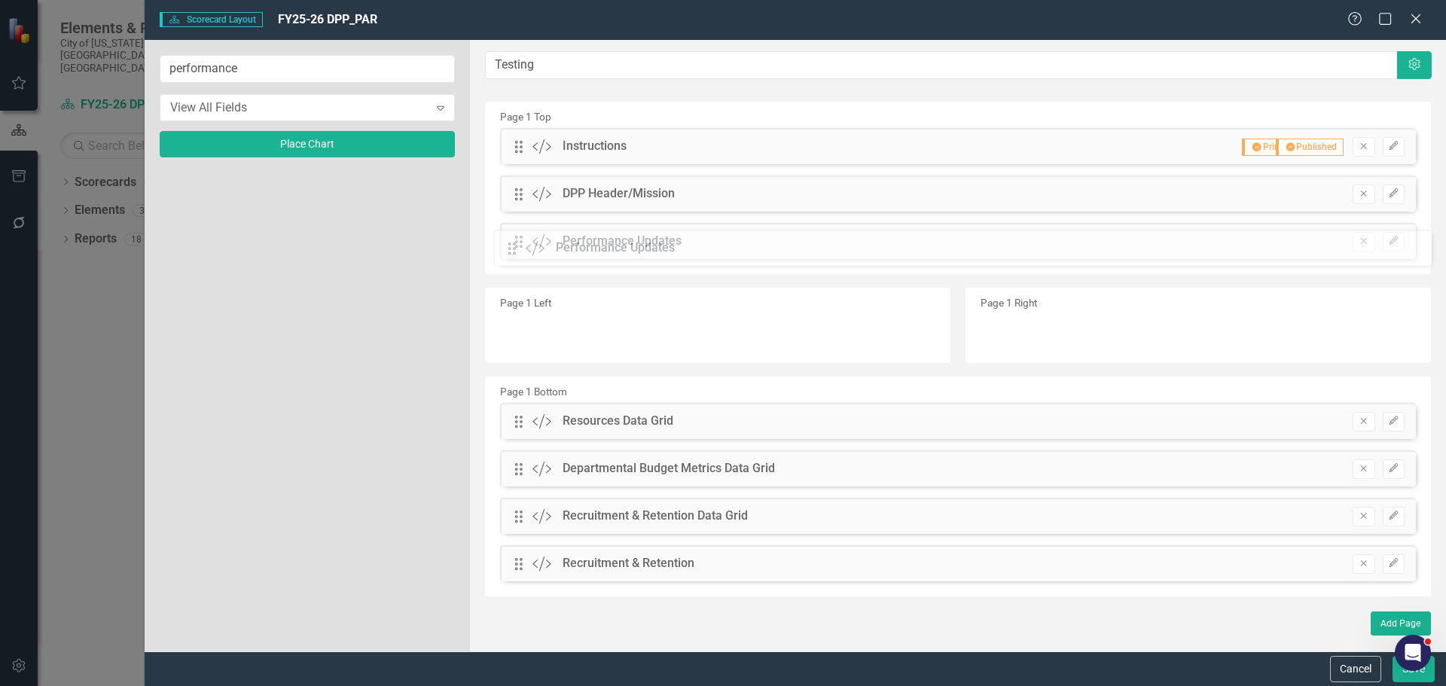
drag, startPoint x: 522, startPoint y: 146, endPoint x: 526, endPoint y: 248, distance: 101.7
drag, startPoint x: 282, startPoint y: 105, endPoint x: 197, endPoint y: 103, distance: 85.1
click at [197, 103] on div "View All Fields" at bounding box center [299, 107] width 258 height 17
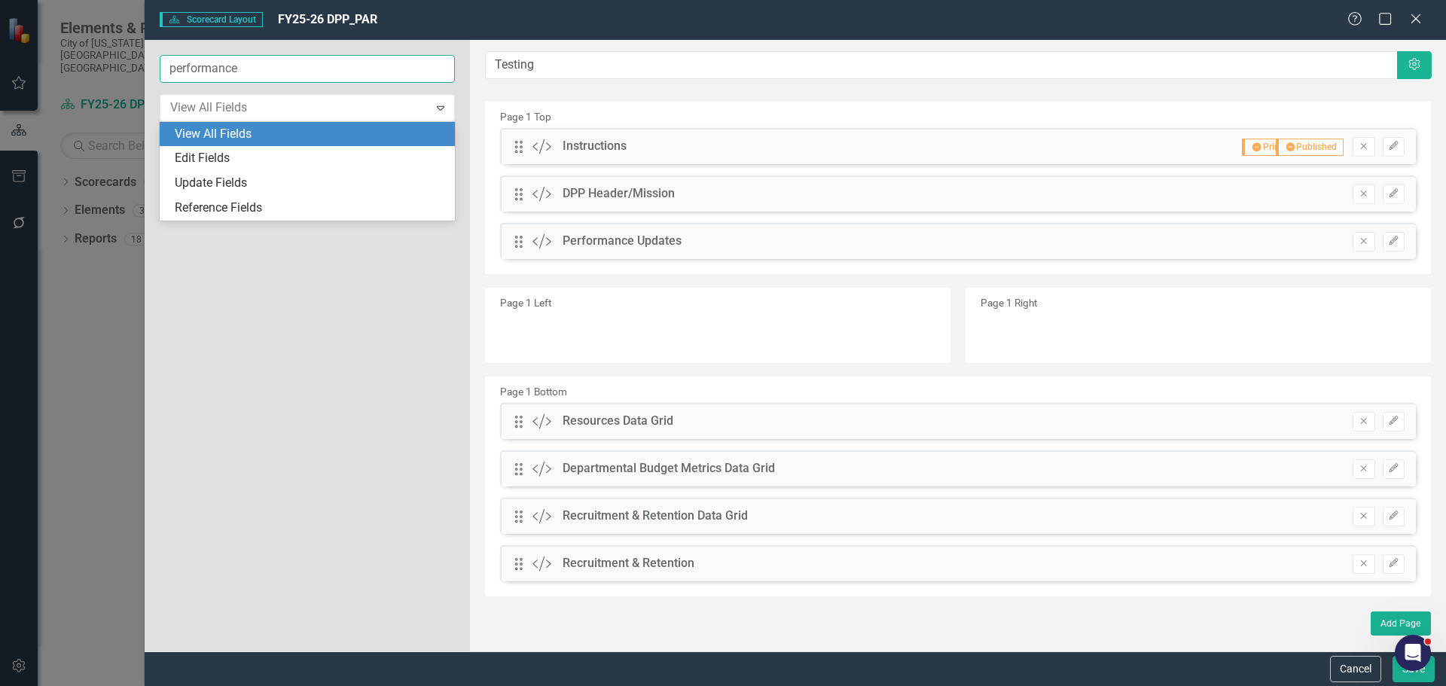
click at [287, 69] on input "performance" at bounding box center [307, 69] width 295 height 28
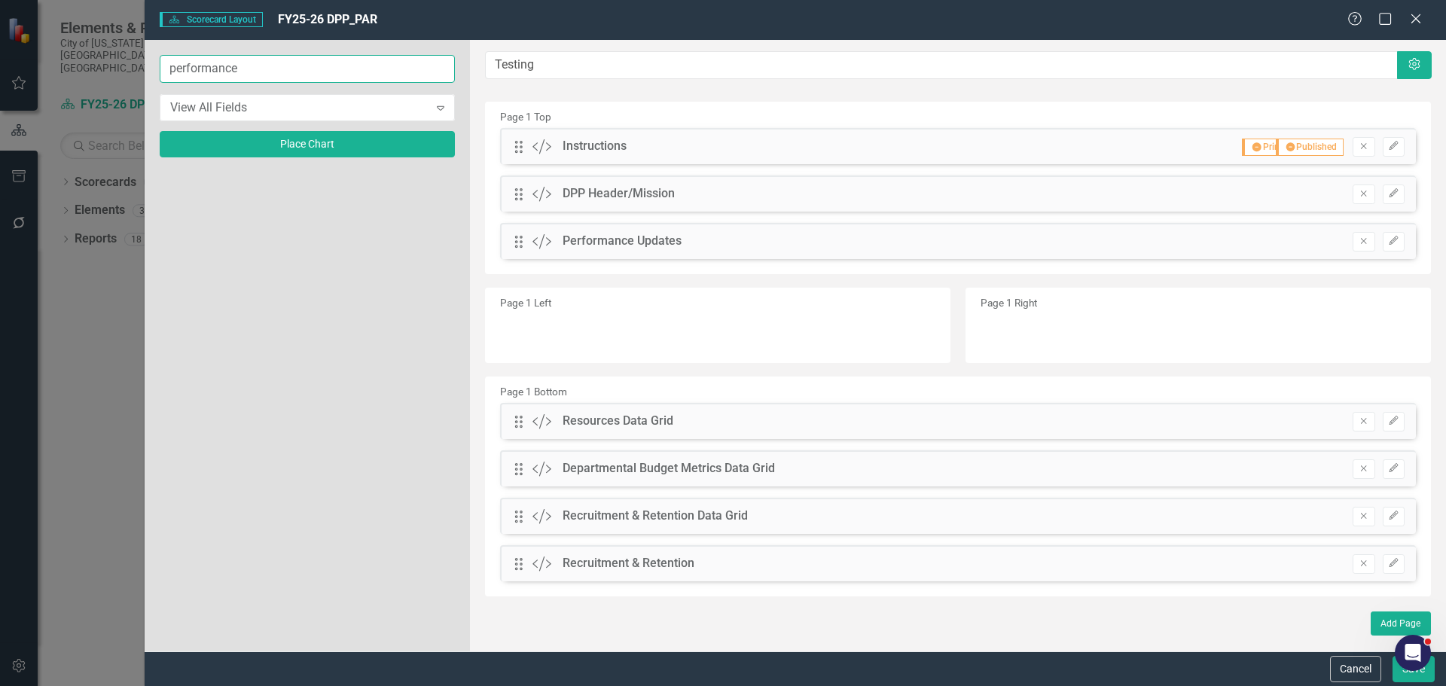
drag, startPoint x: 293, startPoint y: 70, endPoint x: 93, endPoint y: 63, distance: 200.5
click at [93, 67] on div "Scorecard Scorecard Layout FY25-26 DPP_PAR Help Maximize Close performance View…" at bounding box center [723, 343] width 1446 height 686
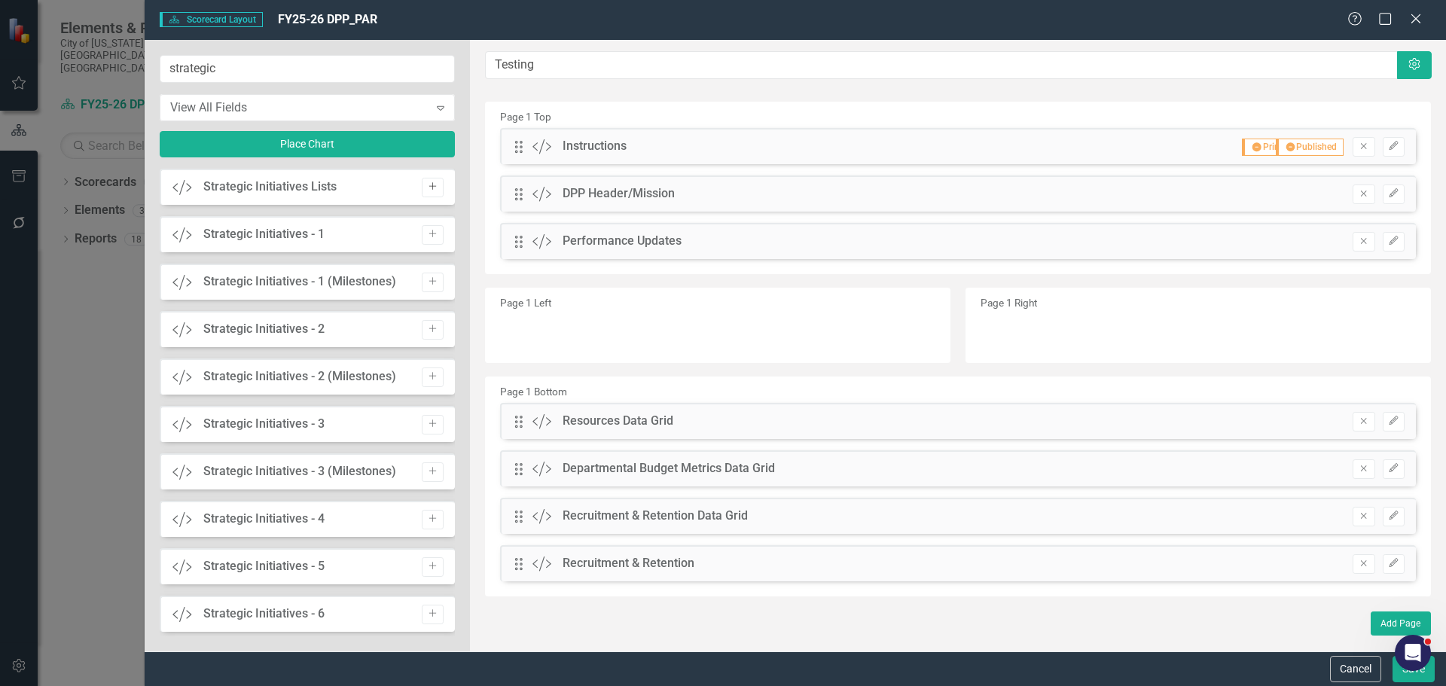
click at [429, 188] on icon "Add" at bounding box center [432, 186] width 11 height 9
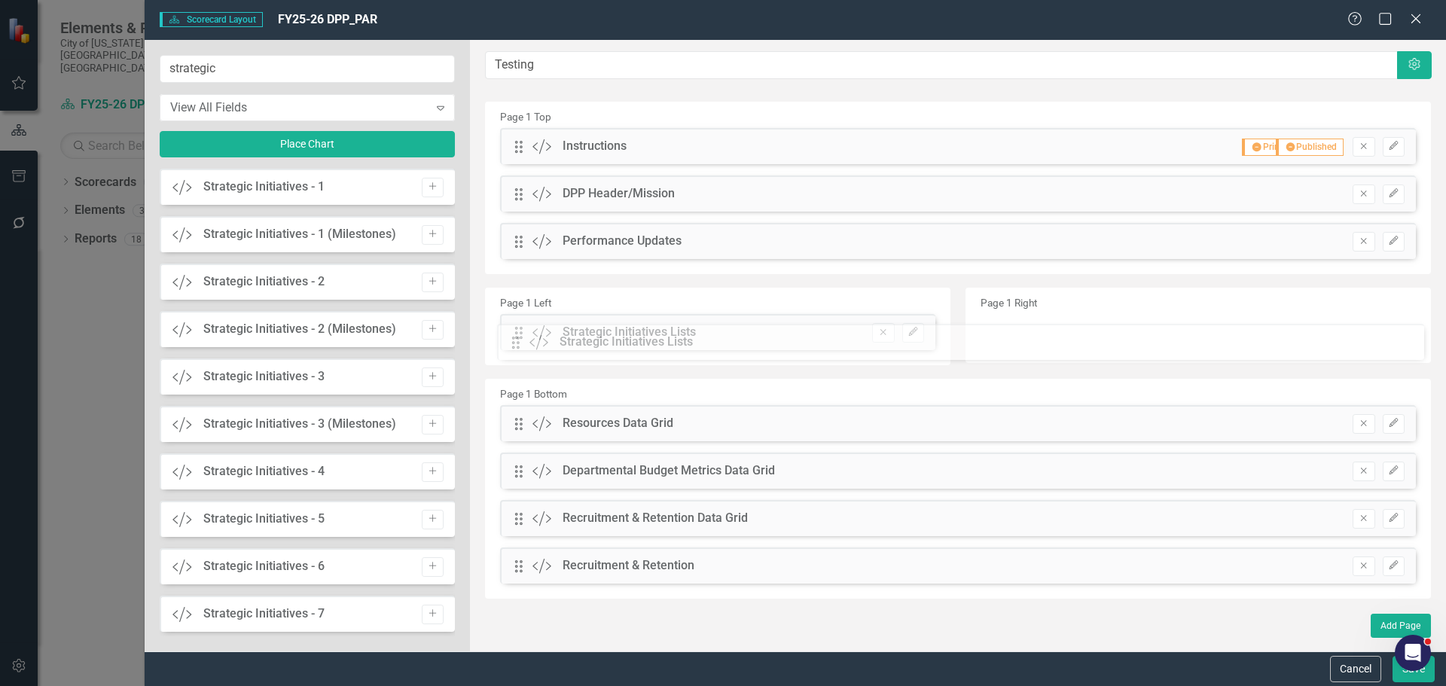
drag, startPoint x: 517, startPoint y: 148, endPoint x: 526, endPoint y: 343, distance: 195.2
drag, startPoint x: 171, startPoint y: 66, endPoint x: 87, endPoint y: 63, distance: 84.4
click at [77, 63] on div "Scorecard Scorecard Layout FY25-26 DPP_PAR Help Maximize Close strategic View A…" at bounding box center [723, 343] width 1446 height 686
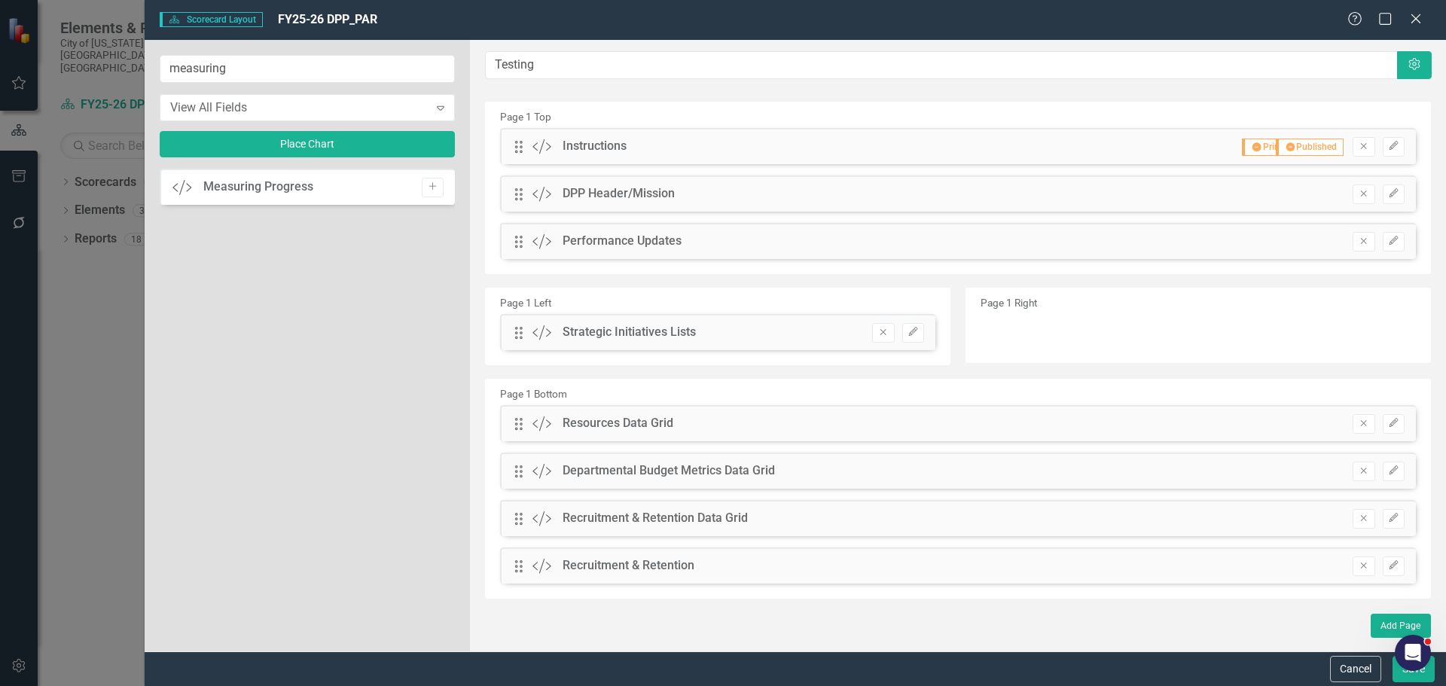
click at [425, 186] on button "Add" at bounding box center [433, 188] width 22 height 20
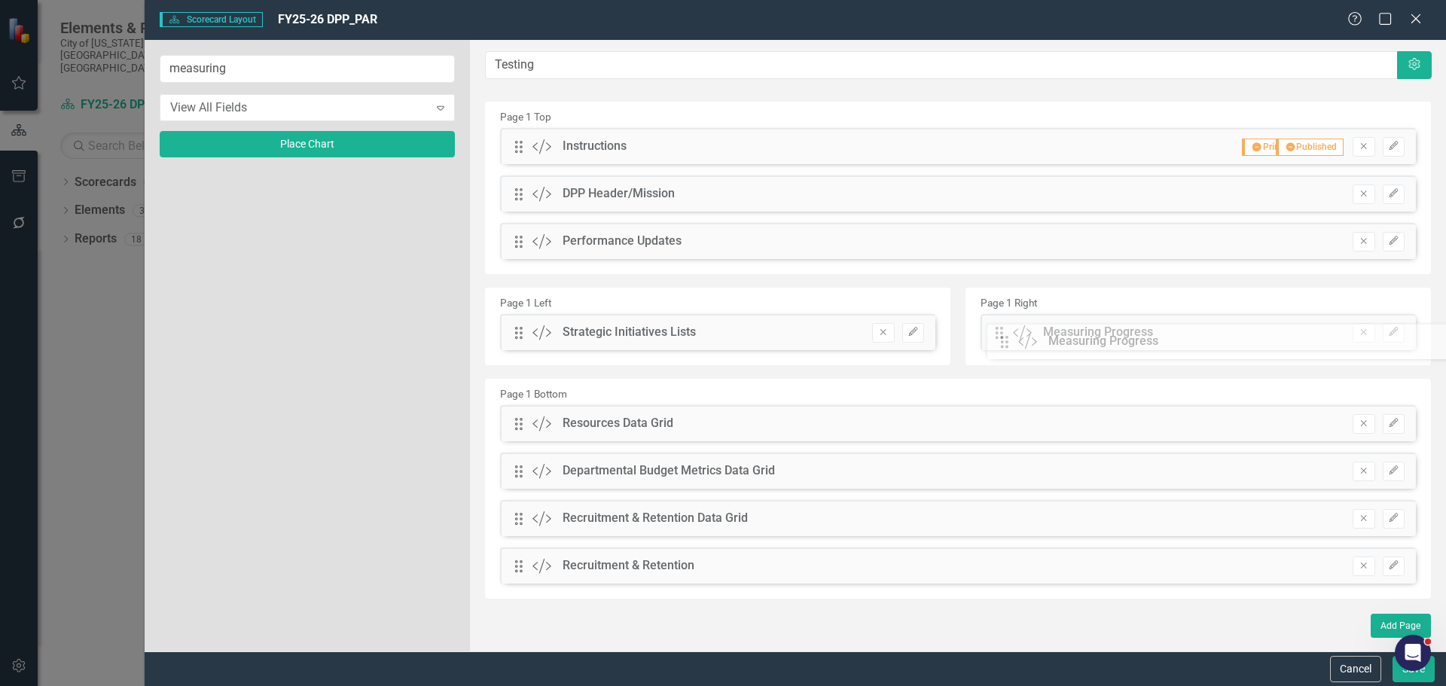
drag, startPoint x: 518, startPoint y: 145, endPoint x: 1015, endPoint y: 340, distance: 533.9
drag, startPoint x: 169, startPoint y: 69, endPoint x: 84, endPoint y: 67, distance: 85.9
click at [84, 67] on div "Scorecard Scorecard Layout FY25-26 DPP_PAR Help Maximize Close measuring View A…" at bounding box center [723, 343] width 1446 height 686
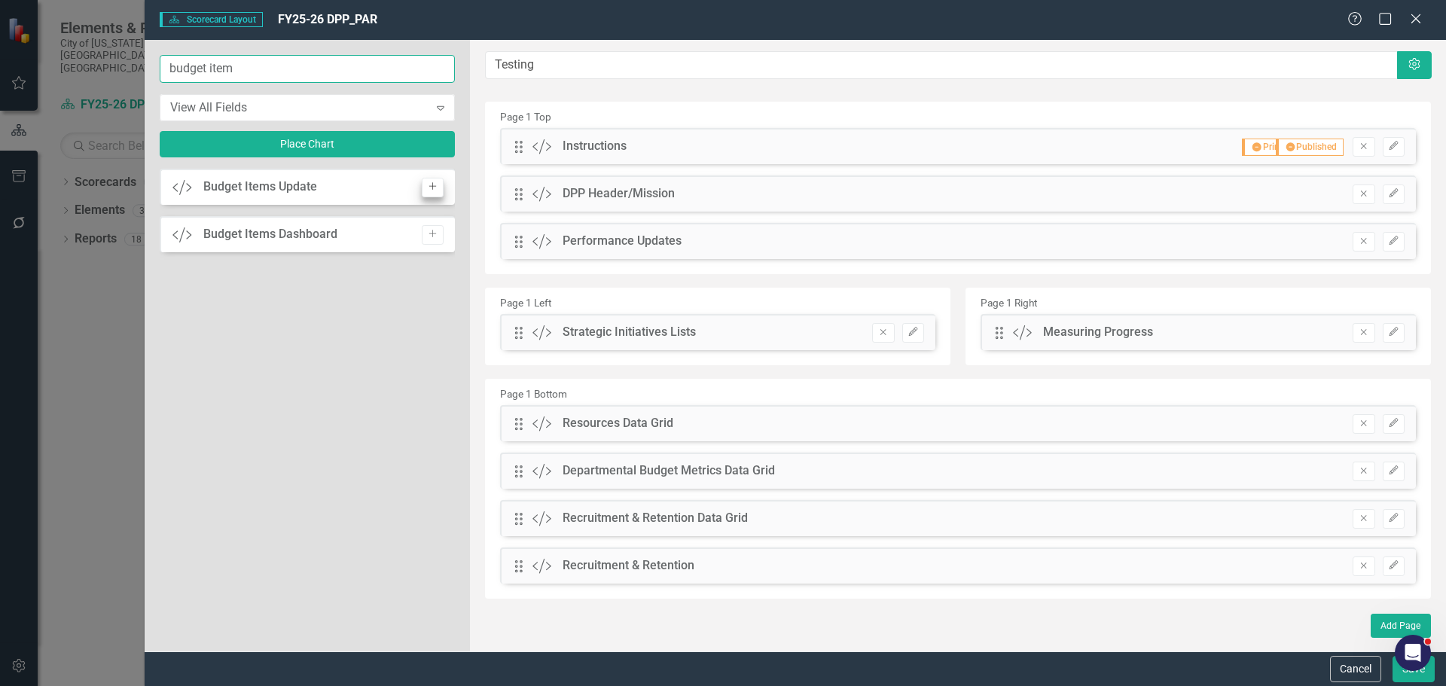
type input "budget item"
click at [436, 190] on icon "Add" at bounding box center [432, 186] width 11 height 9
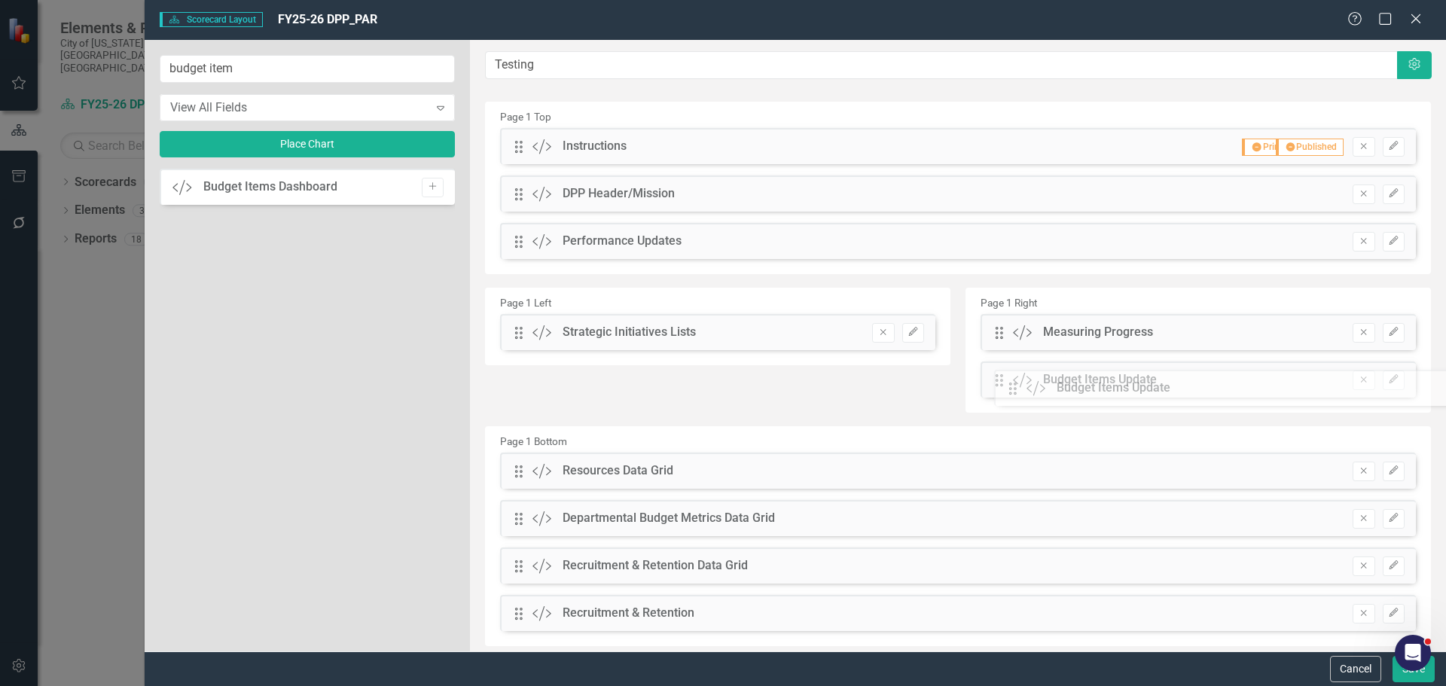
drag, startPoint x: 523, startPoint y: 146, endPoint x: 1029, endPoint y: 386, distance: 559.5
click at [1404, 672] on button "Save" at bounding box center [1413, 669] width 42 height 26
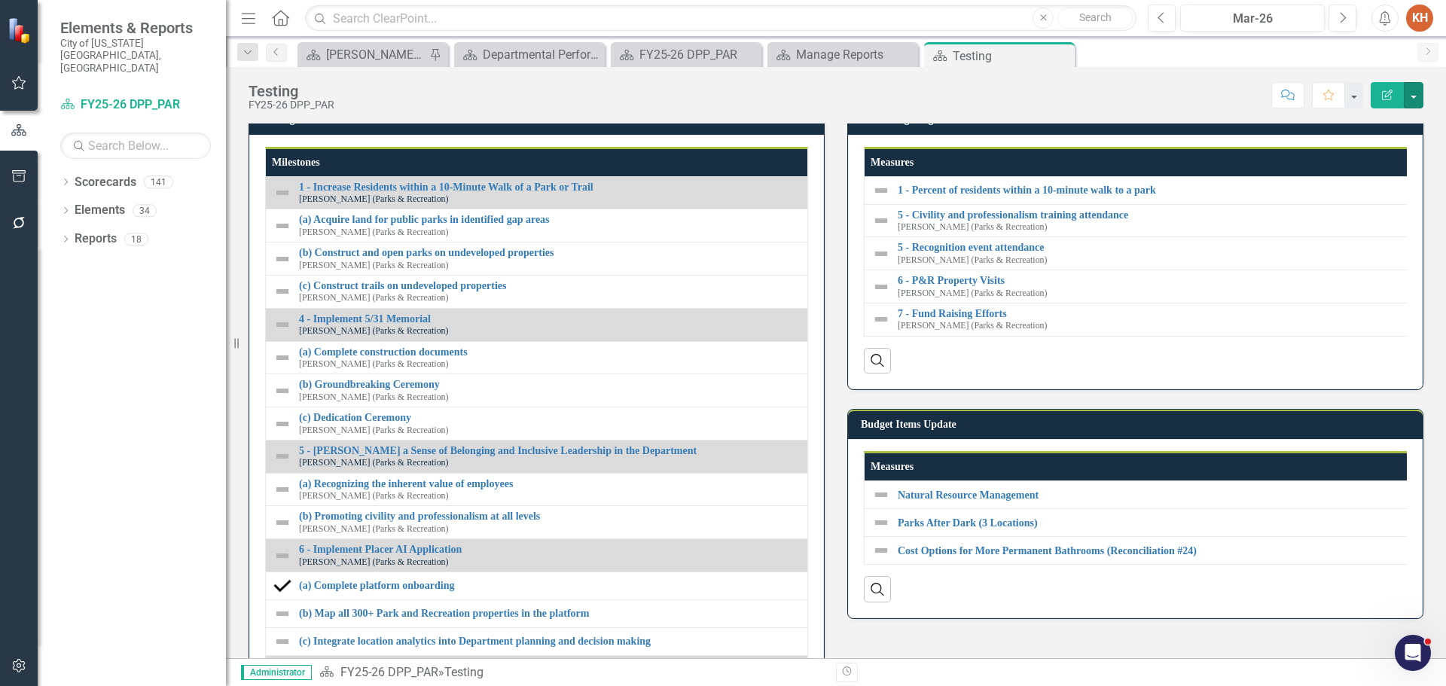
scroll to position [151, 0]
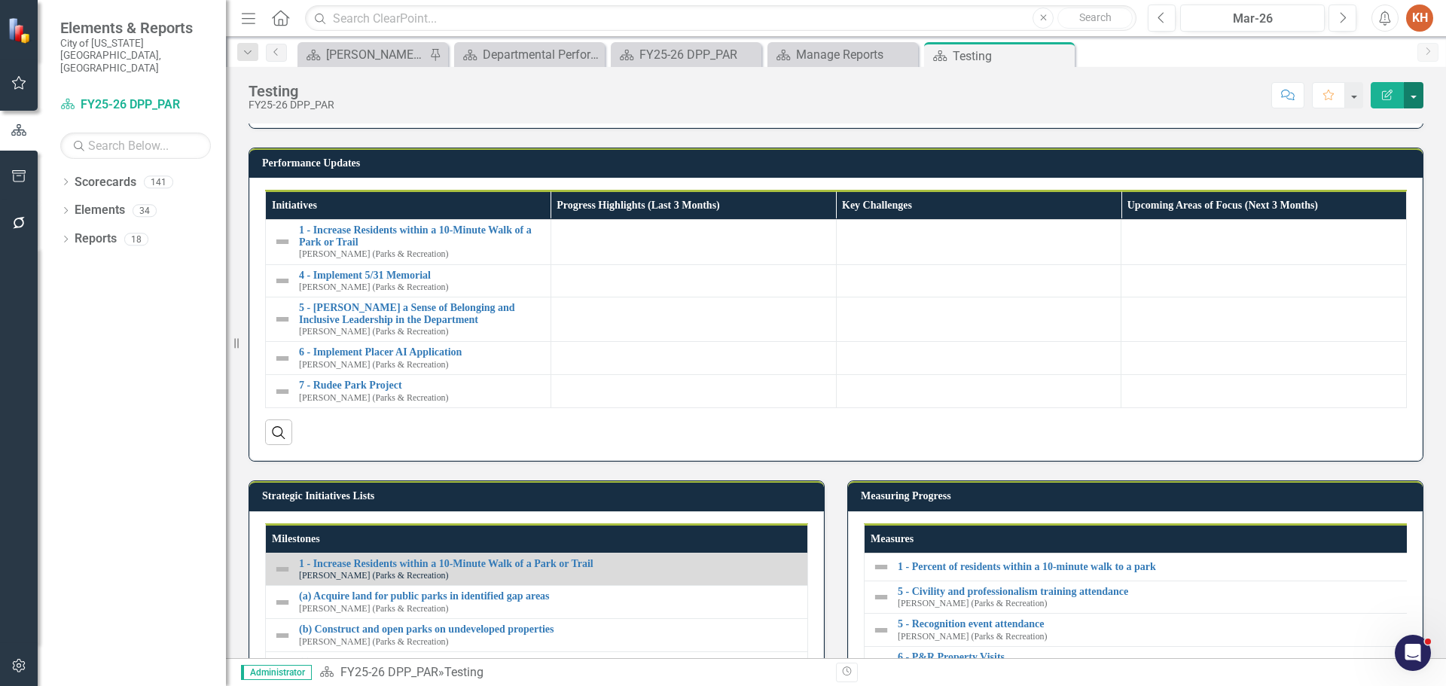
click at [1414, 93] on button "button" at bounding box center [1414, 95] width 20 height 26
click at [1380, 142] on link "Edit Report Edit Layout" at bounding box center [1362, 151] width 122 height 28
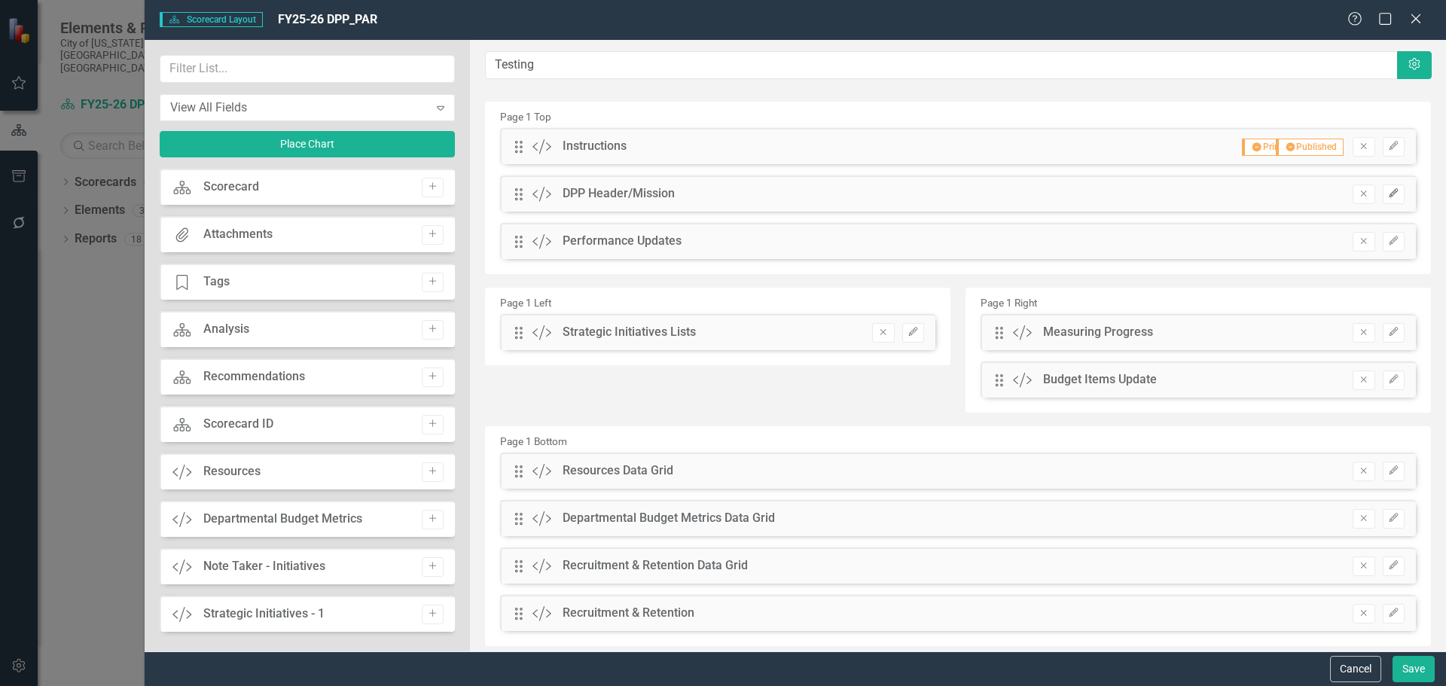
click at [1386, 188] on button "Edit" at bounding box center [1394, 194] width 22 height 20
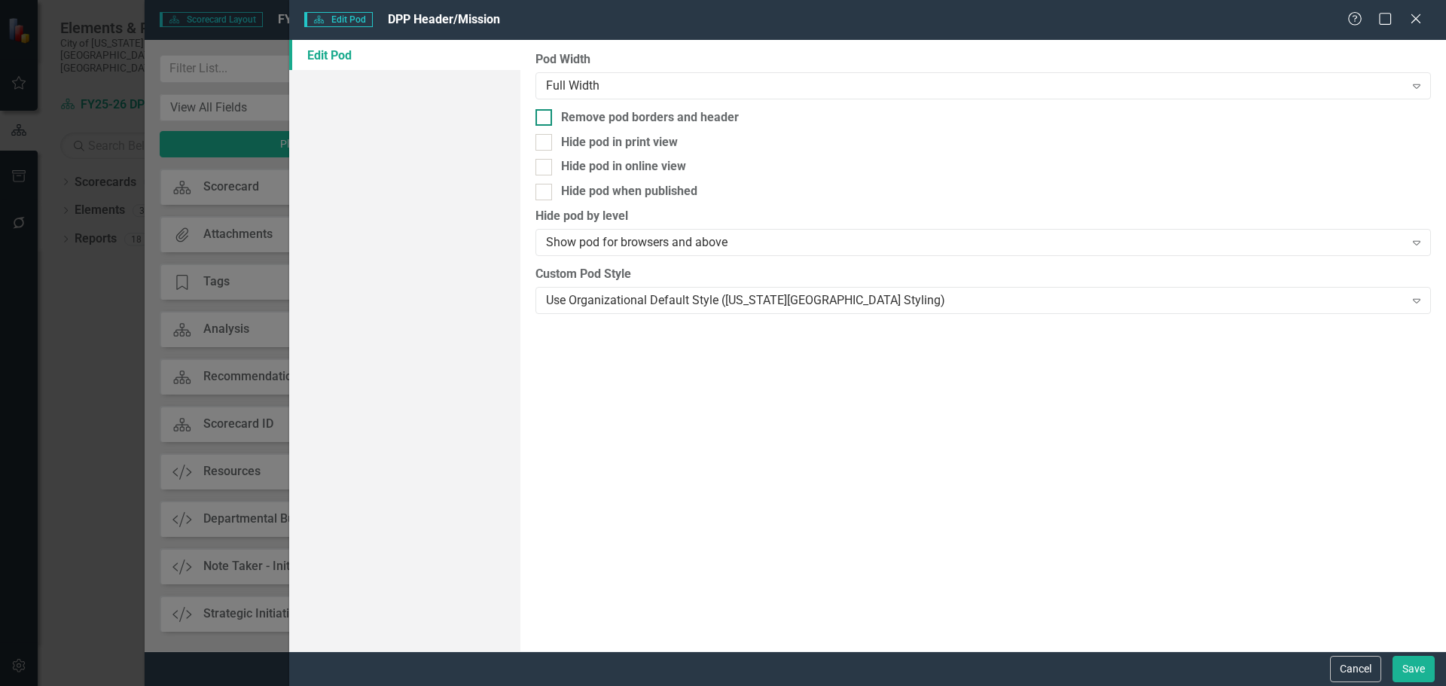
click at [715, 109] on div "Remove pod borders and header" at bounding box center [650, 117] width 178 height 17
click at [545, 109] on input "Remove pod borders and header" at bounding box center [540, 114] width 10 height 10
checkbox input "true"
click at [1407, 672] on button "Save" at bounding box center [1413, 669] width 42 height 26
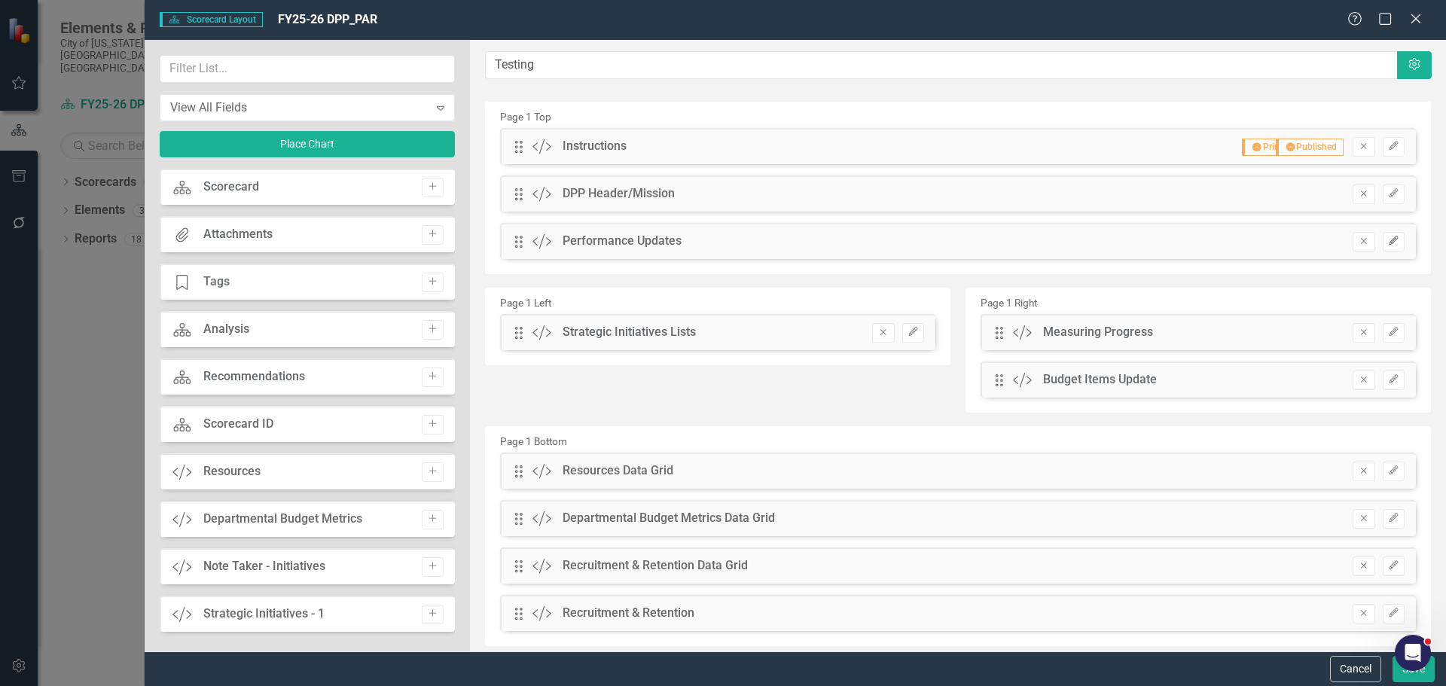
click at [1383, 246] on button "Edit" at bounding box center [1394, 242] width 22 height 20
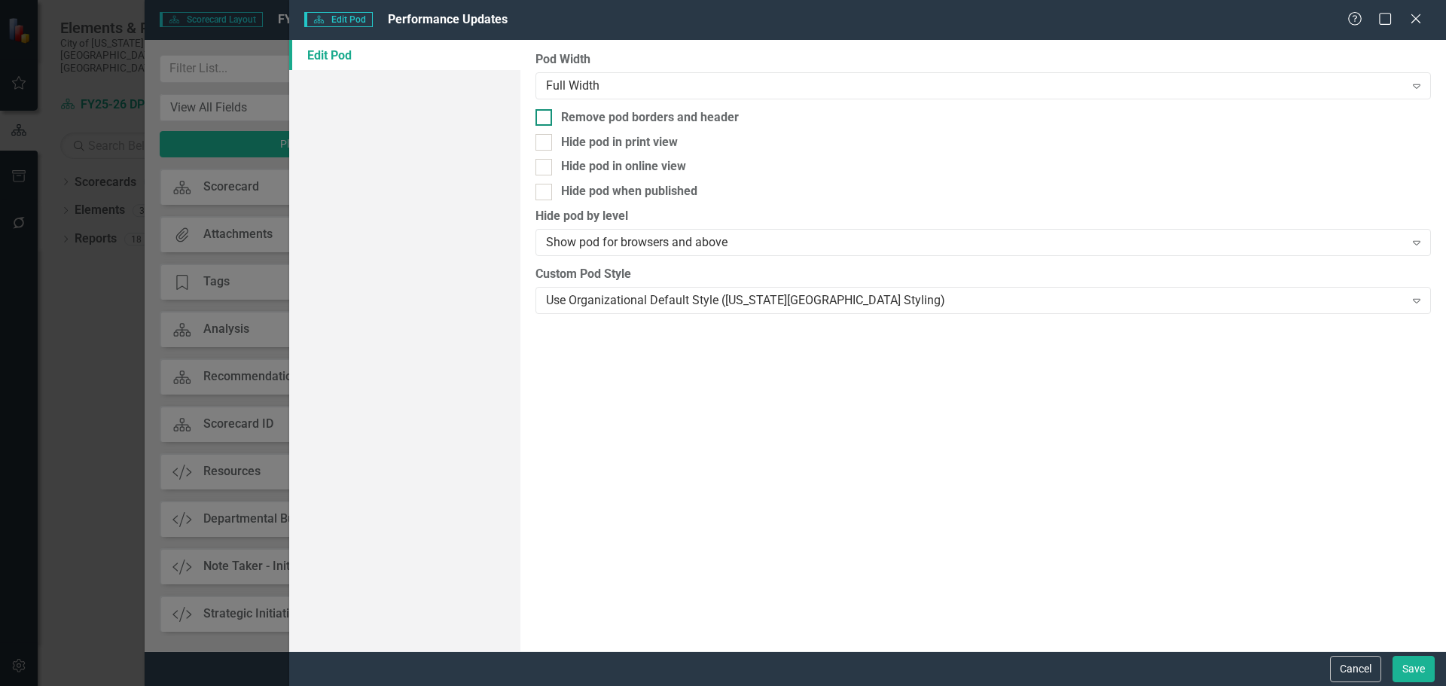
click at [700, 113] on div "Remove pod borders and header" at bounding box center [650, 117] width 178 height 17
click at [545, 113] on input "Remove pod borders and header" at bounding box center [540, 114] width 10 height 10
checkbox input "true"
click at [1416, 663] on button "Save" at bounding box center [1413, 669] width 42 height 26
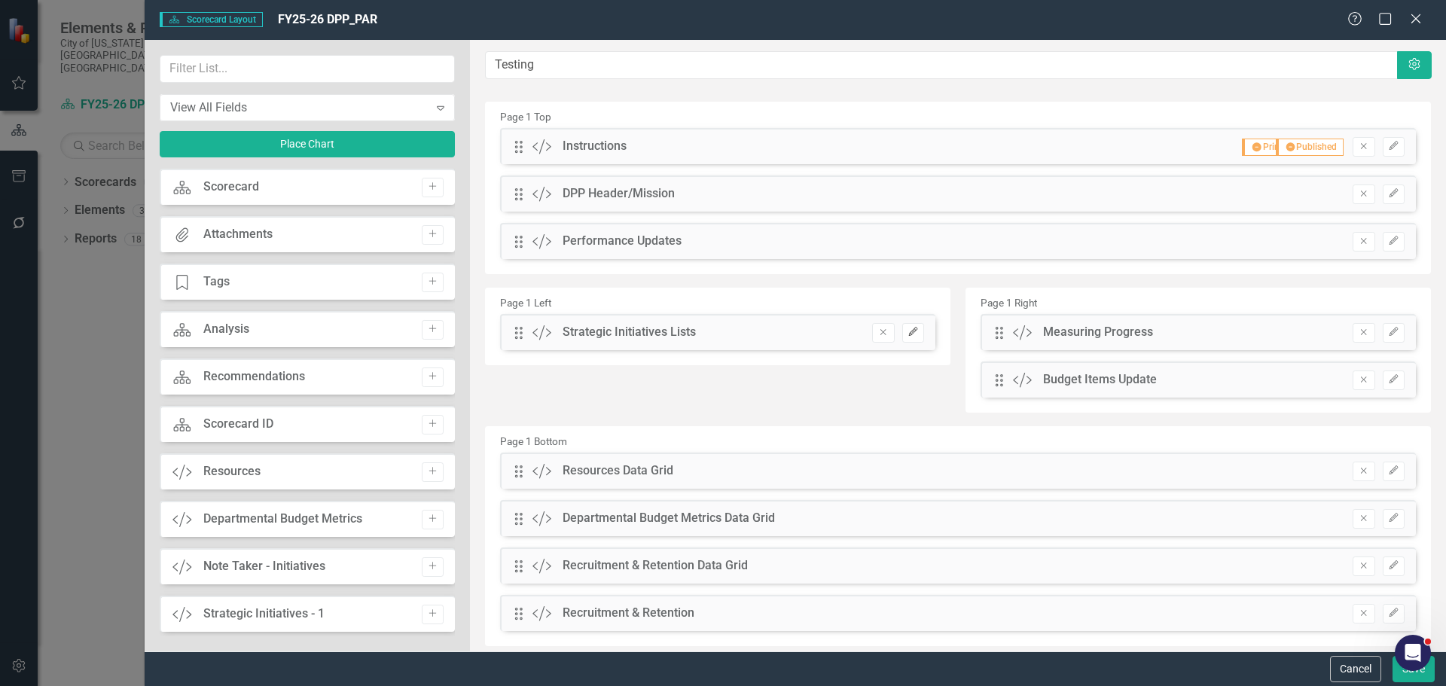
click at [907, 330] on icon "Edit" at bounding box center [912, 332] width 11 height 9
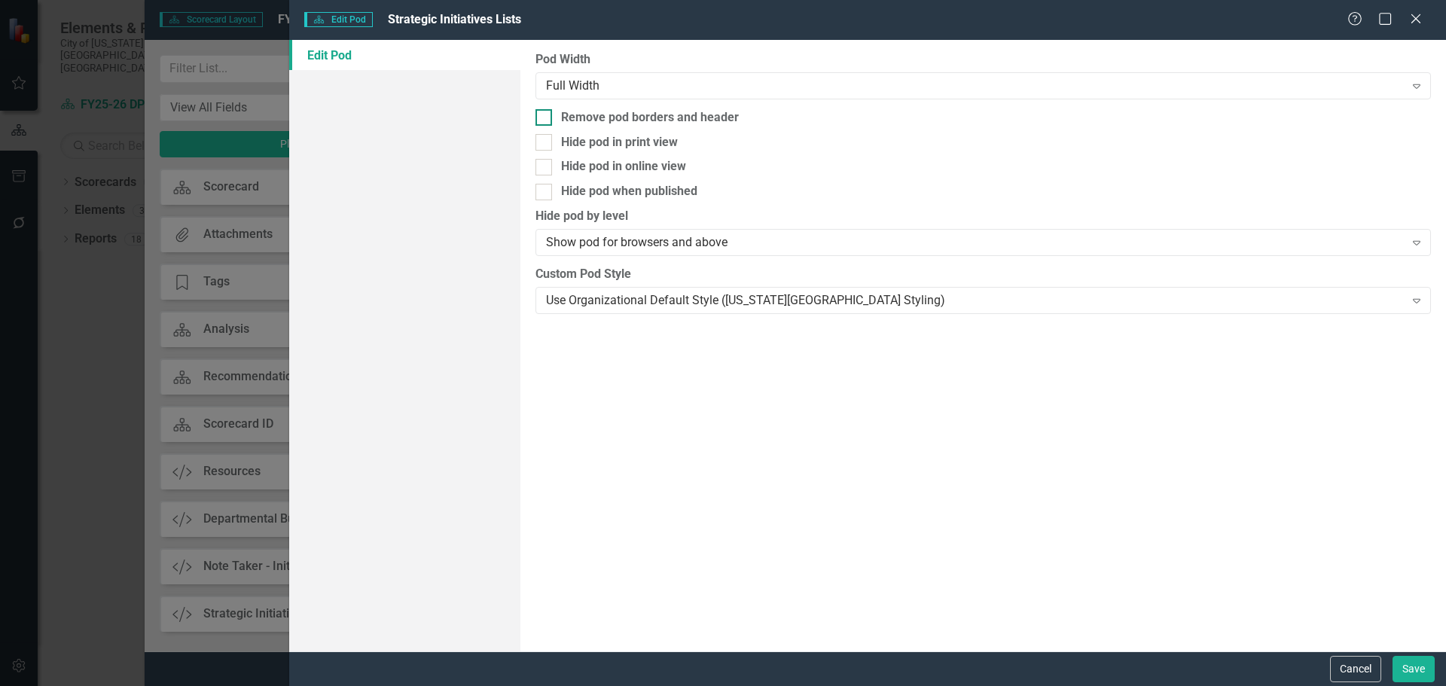
click at [645, 124] on div "Remove pod borders and header" at bounding box center [650, 117] width 178 height 17
click at [545, 119] on input "Remove pod borders and header" at bounding box center [540, 114] width 10 height 10
checkbox input "true"
click at [1407, 665] on button "Save" at bounding box center [1413, 669] width 42 height 26
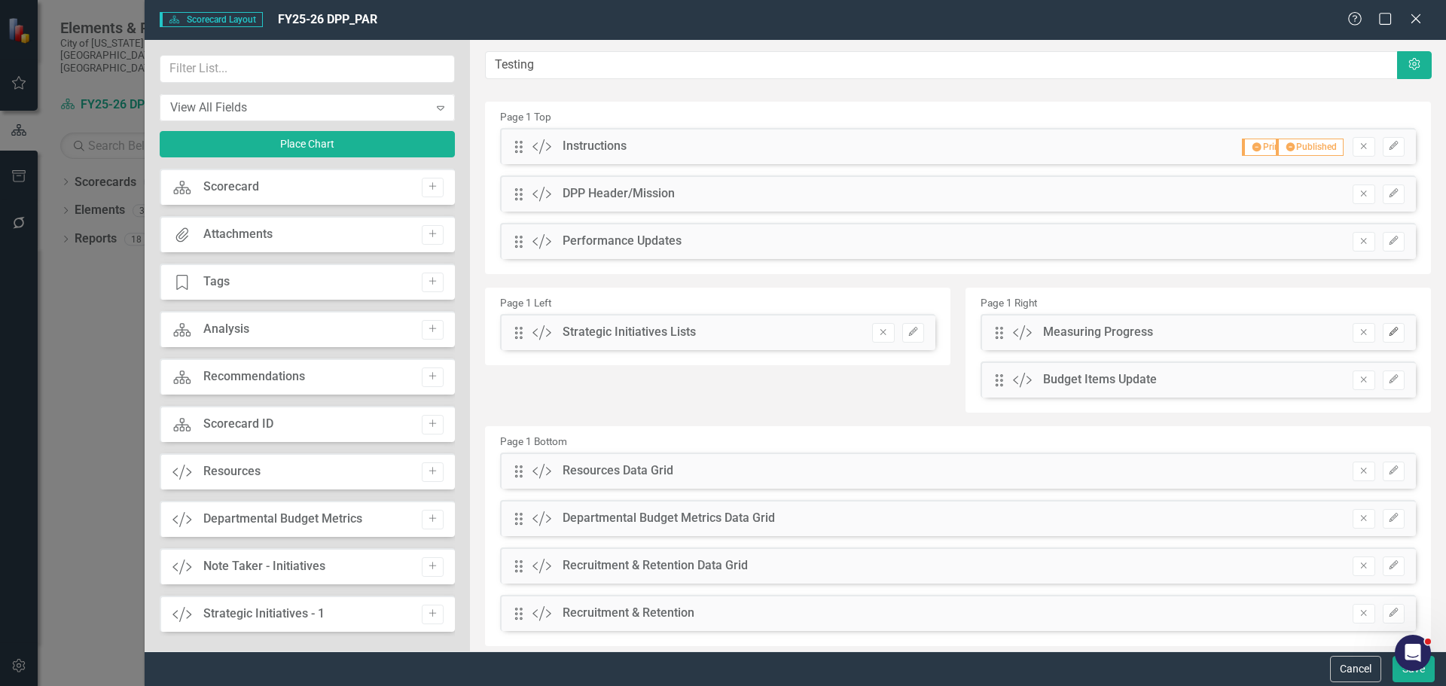
click at [1388, 335] on icon "Edit" at bounding box center [1393, 332] width 11 height 9
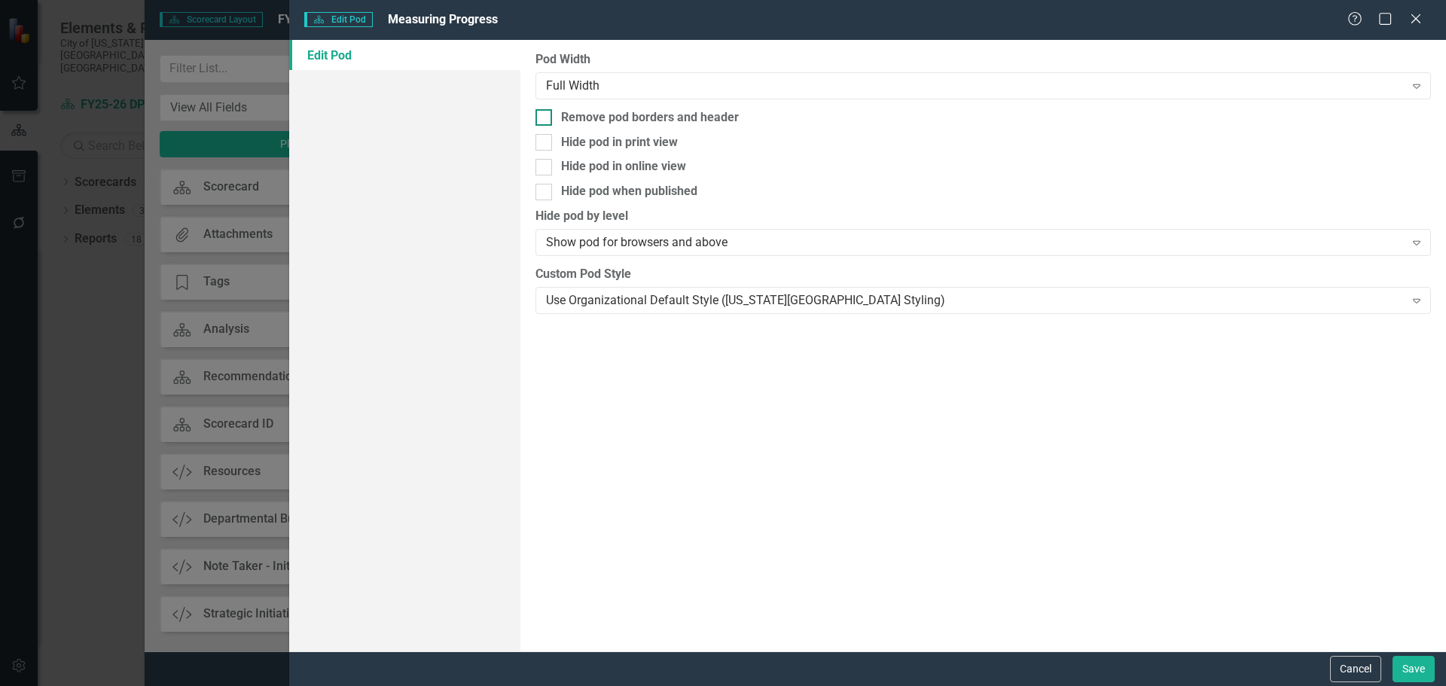
click at [742, 115] on div "Remove pod borders and header" at bounding box center [982, 117] width 895 height 17
click at [545, 115] on input "Remove pod borders and header" at bounding box center [540, 114] width 10 height 10
checkbox input "true"
click at [1408, 665] on button "Save" at bounding box center [1413, 669] width 42 height 26
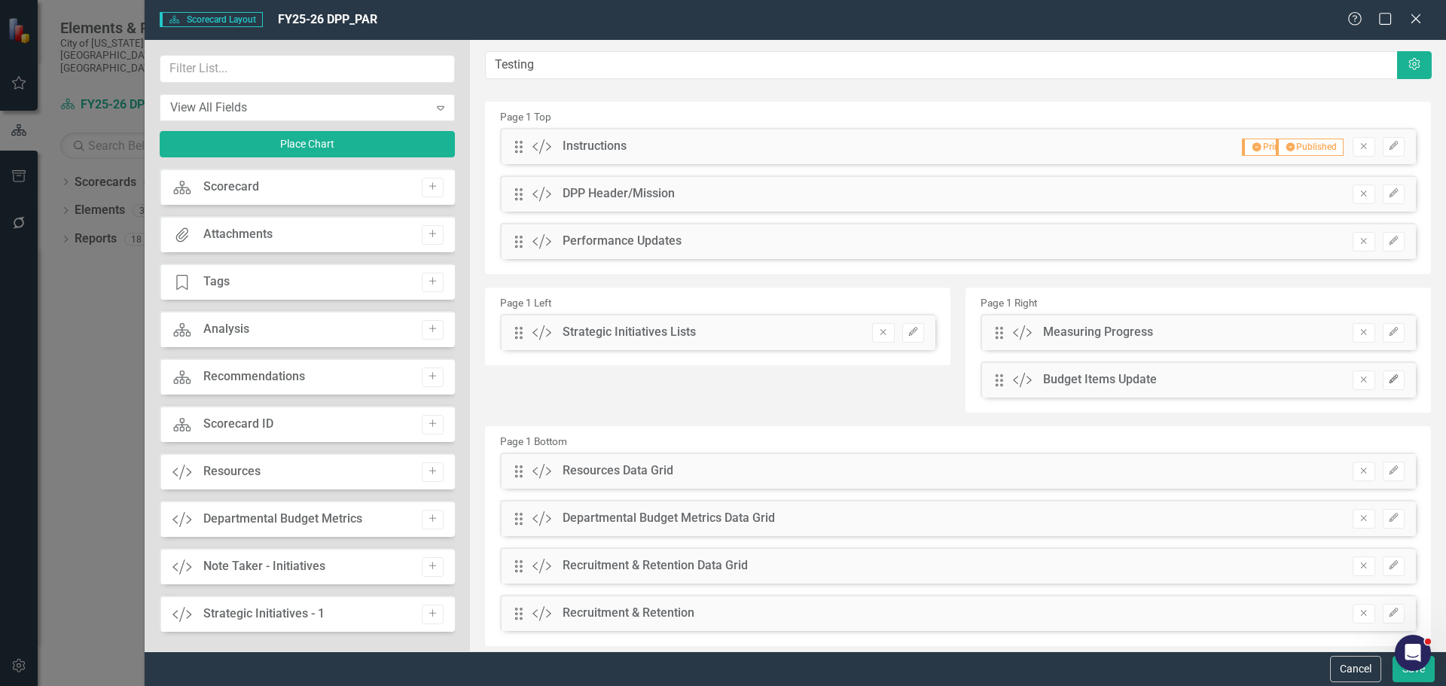
click at [1388, 376] on icon "Edit" at bounding box center [1393, 379] width 11 height 9
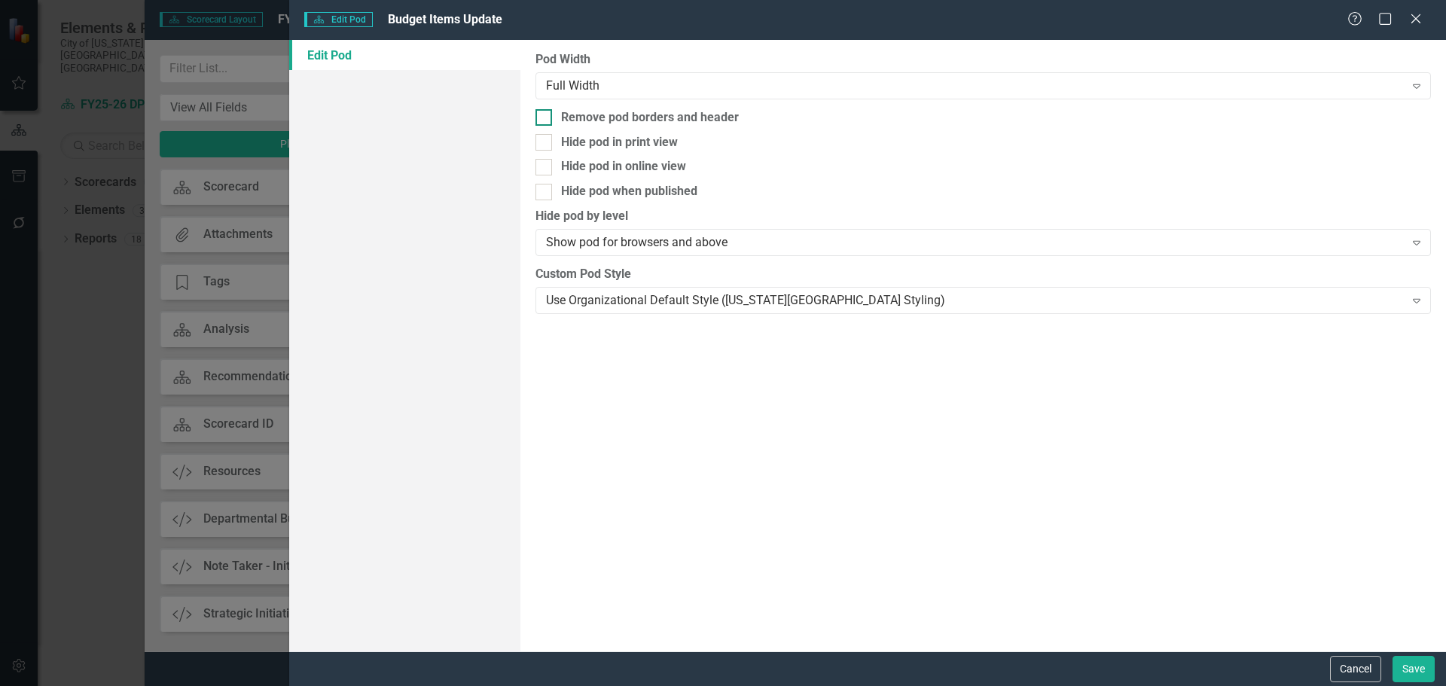
click at [703, 115] on div "Remove pod borders and header" at bounding box center [650, 117] width 178 height 17
click at [545, 115] on input "Remove pod borders and header" at bounding box center [540, 114] width 10 height 10
checkbox input "true"
click at [1403, 657] on button "Save" at bounding box center [1413, 669] width 42 height 26
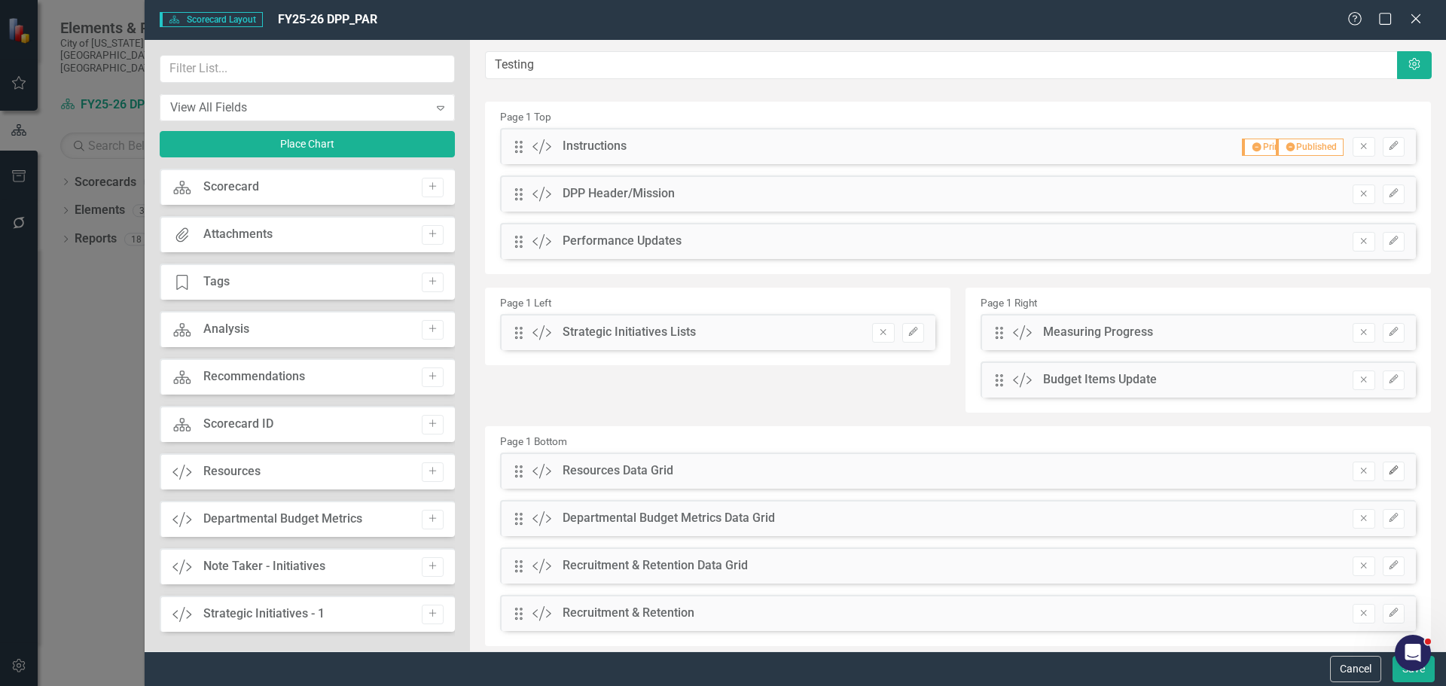
click at [1388, 473] on button "Edit" at bounding box center [1394, 472] width 22 height 20
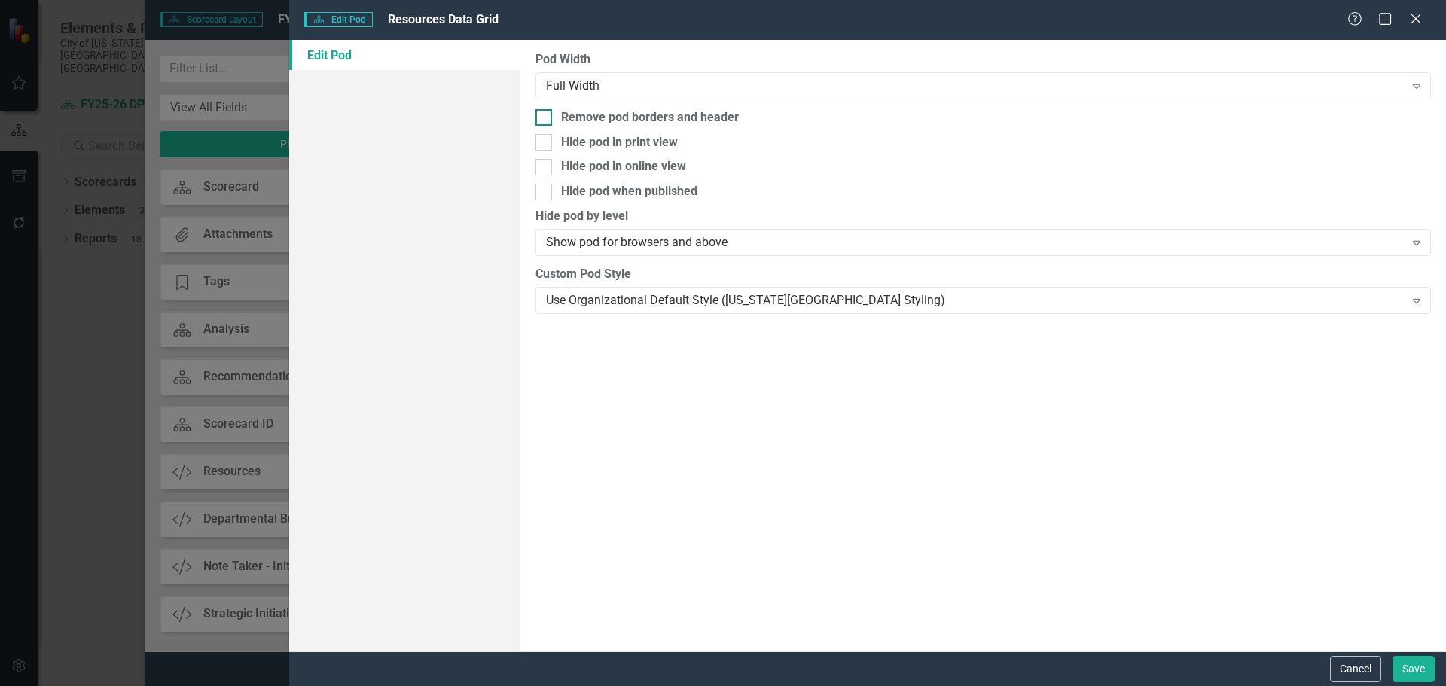
click at [723, 116] on div "Remove pod borders and header" at bounding box center [650, 117] width 178 height 17
click at [545, 116] on input "Remove pod borders and header" at bounding box center [540, 114] width 10 height 10
checkbox input "true"
click at [1424, 678] on button "Save" at bounding box center [1413, 669] width 42 height 26
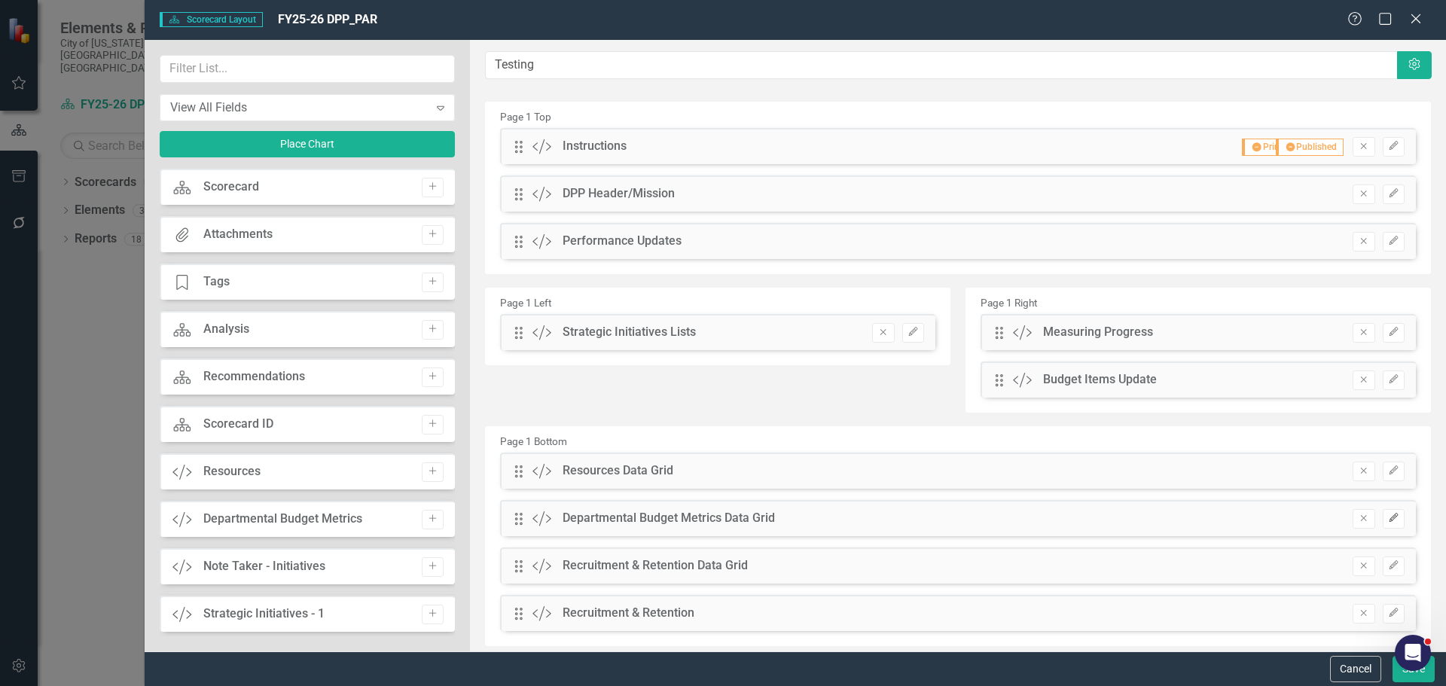
click at [1388, 514] on icon "Edit" at bounding box center [1393, 518] width 11 height 9
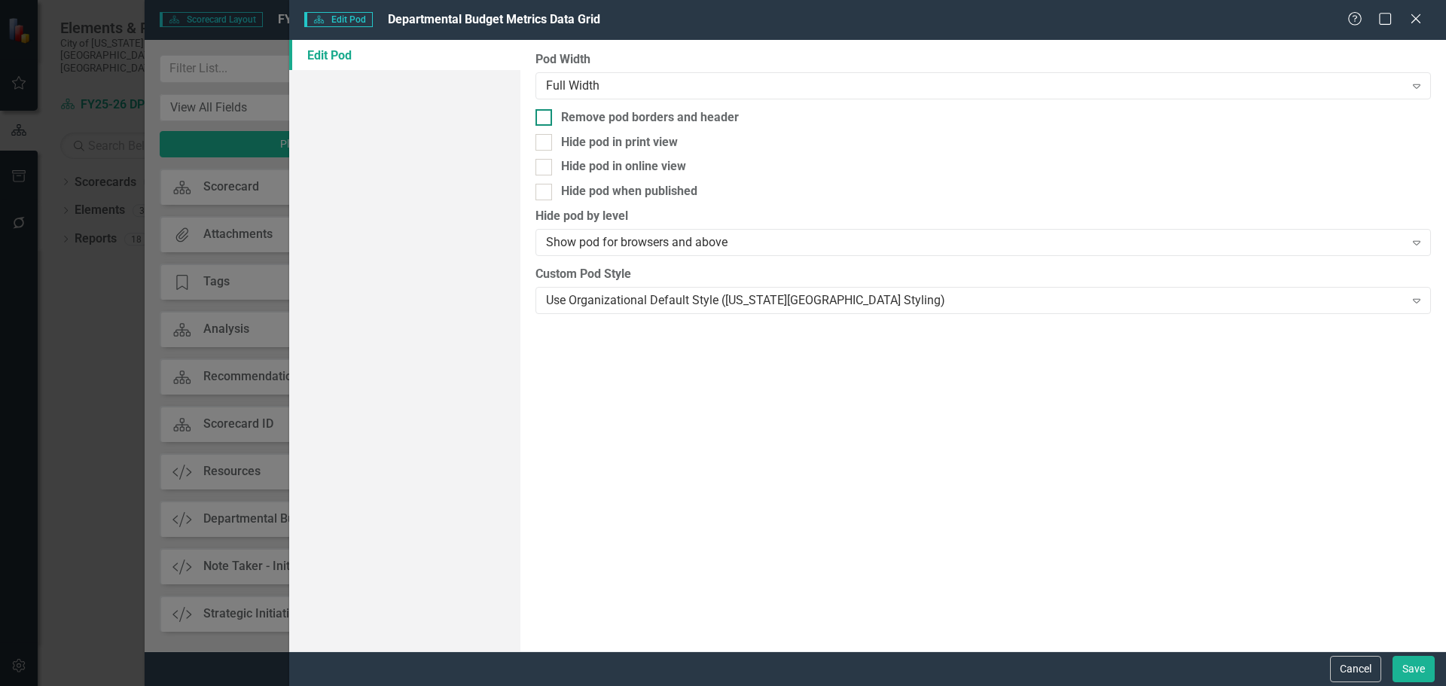
click at [706, 118] on div "Remove pod borders and header" at bounding box center [650, 117] width 178 height 17
click at [545, 118] on input "Remove pod borders and header" at bounding box center [540, 114] width 10 height 10
checkbox input "true"
click at [1407, 668] on button "Save" at bounding box center [1413, 669] width 42 height 26
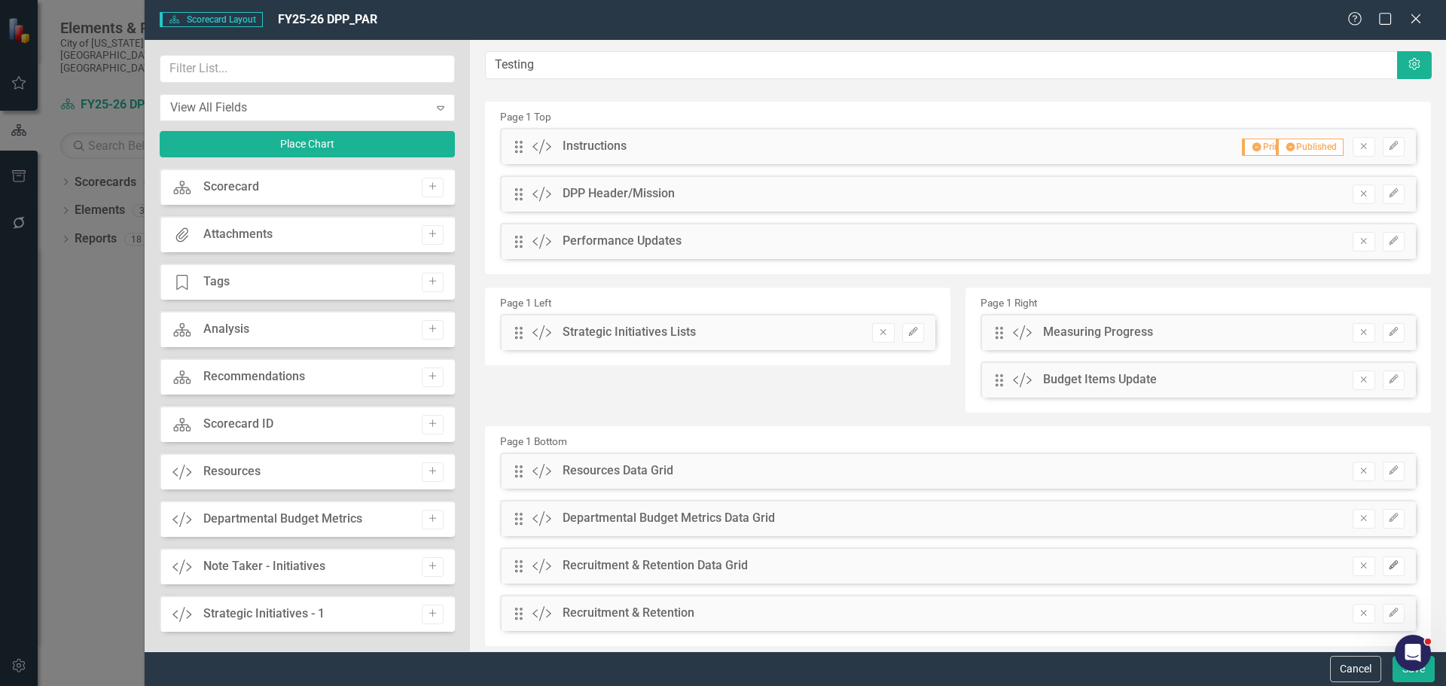
click at [1388, 568] on icon "Edit" at bounding box center [1393, 565] width 11 height 9
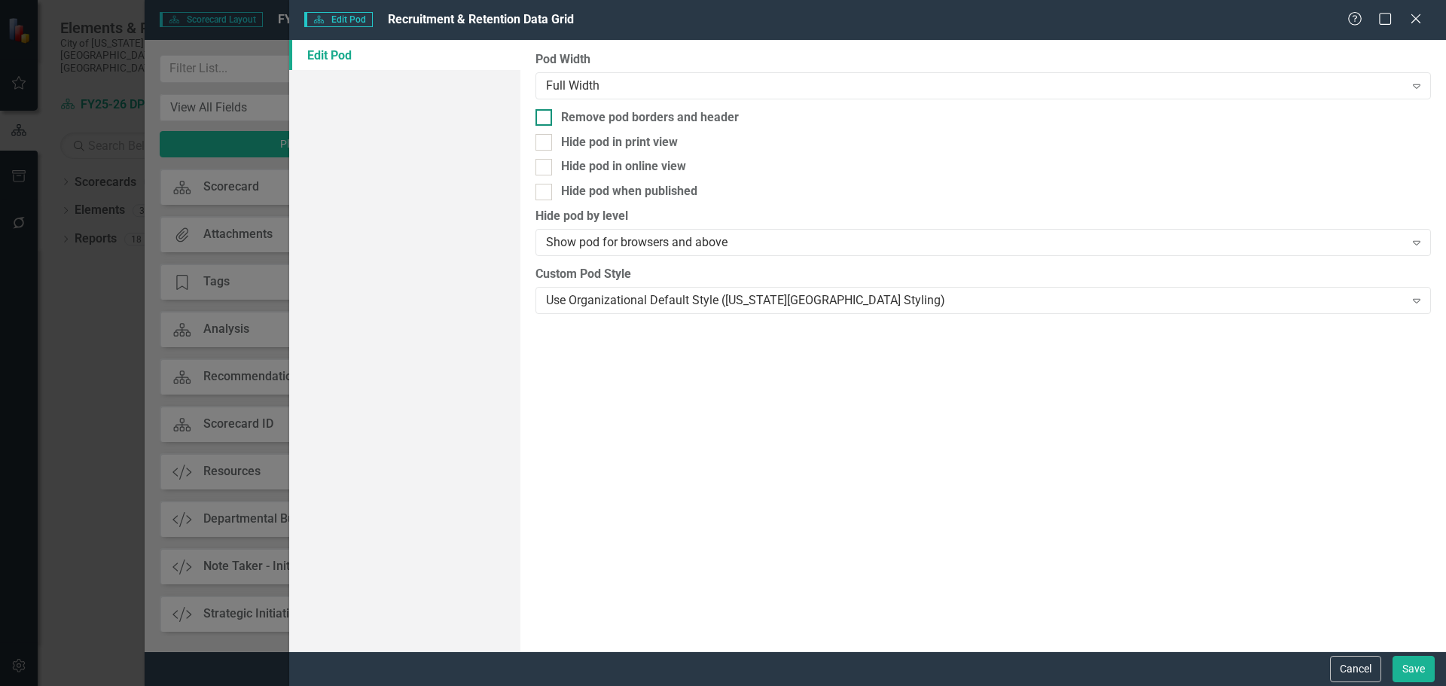
click at [591, 111] on div "Remove pod borders and header" at bounding box center [650, 117] width 178 height 17
click at [545, 111] on input "Remove pod borders and header" at bounding box center [540, 114] width 10 height 10
checkbox input "true"
click at [1392, 654] on div "Cancel Save" at bounding box center [867, 668] width 1157 height 35
click at [1403, 660] on button "Save" at bounding box center [1413, 669] width 42 height 26
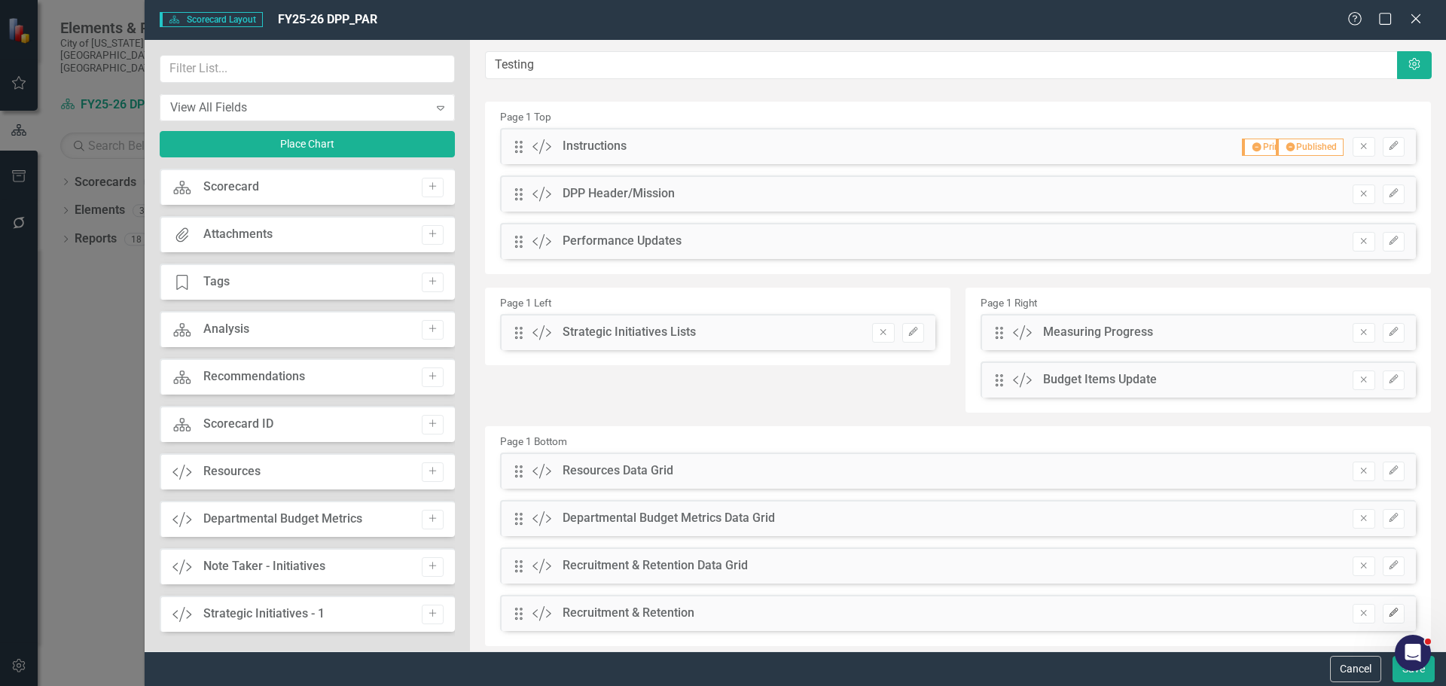
click at [1388, 617] on icon "Edit" at bounding box center [1393, 612] width 11 height 9
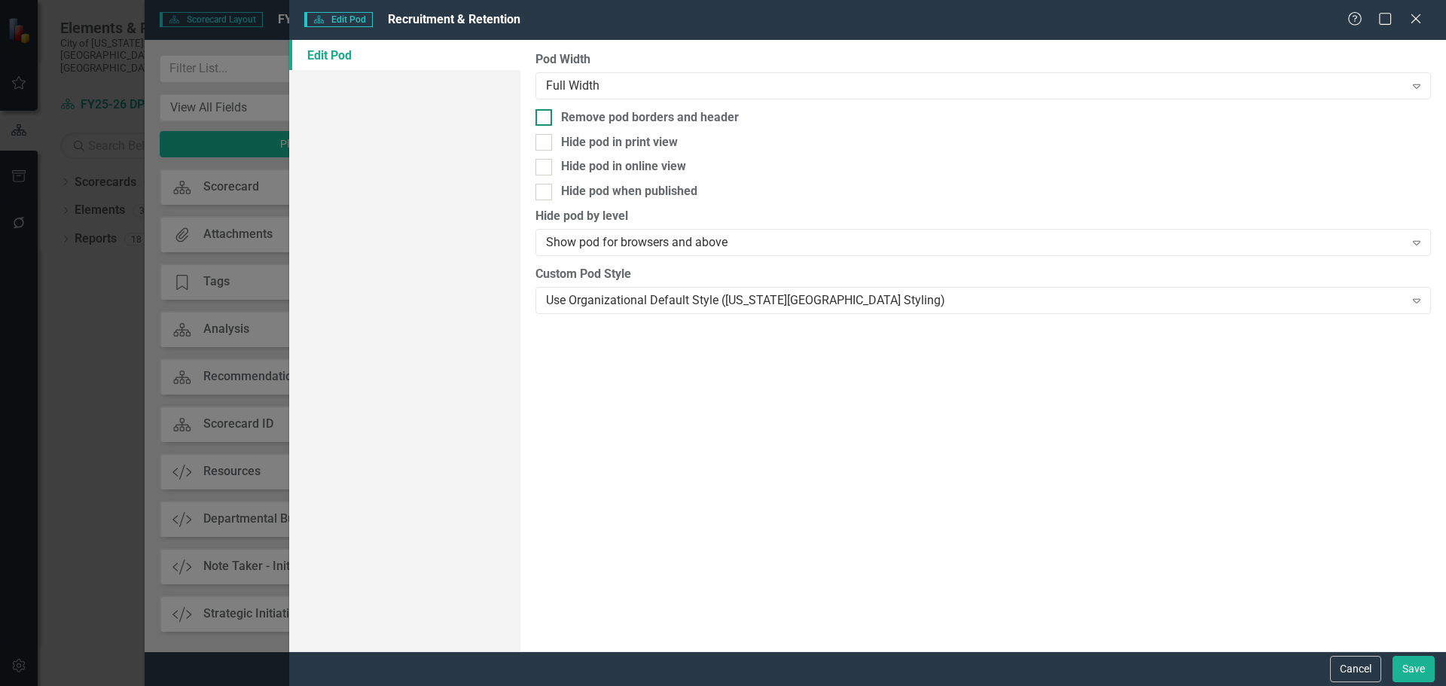
click at [686, 124] on div "Remove pod borders and header" at bounding box center [650, 117] width 178 height 17
click at [545, 119] on input "Remove pod borders and header" at bounding box center [540, 114] width 10 height 10
checkbox input "true"
click at [1429, 679] on button "Save" at bounding box center [1413, 669] width 42 height 26
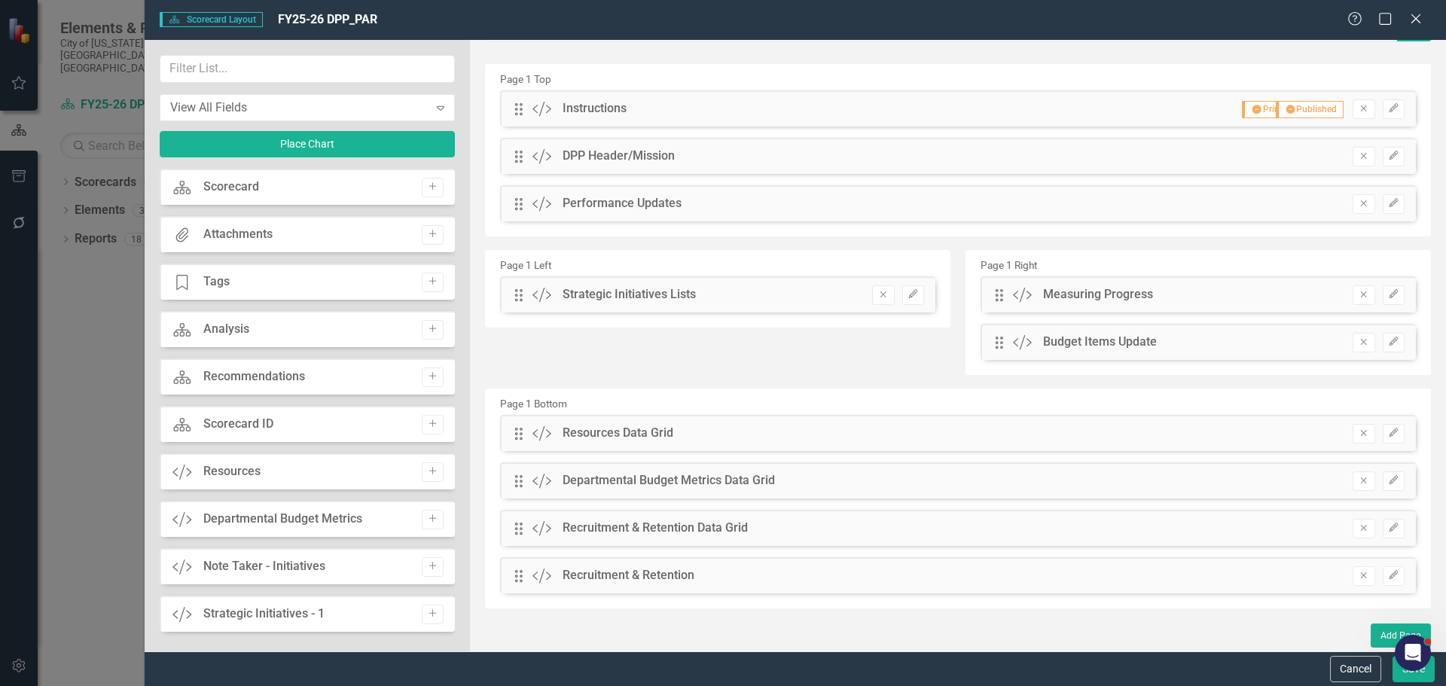
scroll to position [0, 0]
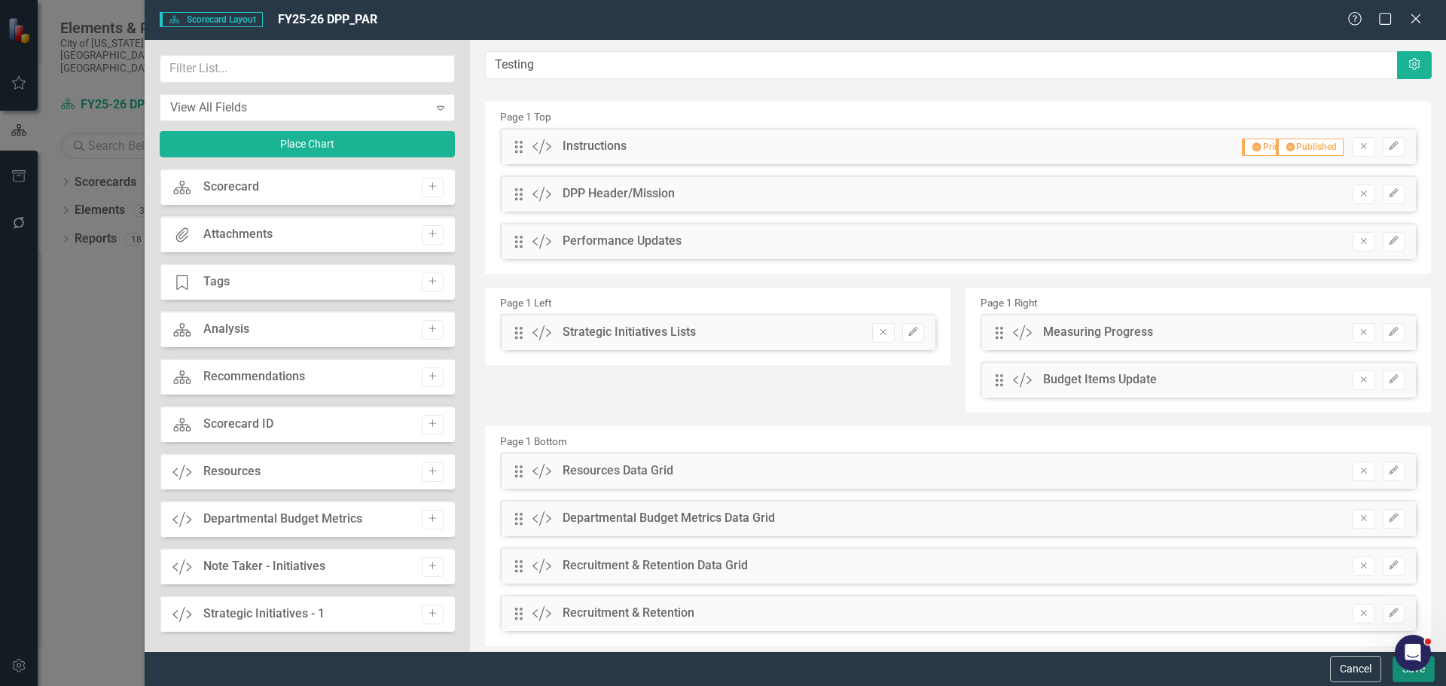
click at [1404, 681] on button "Save" at bounding box center [1413, 669] width 42 height 26
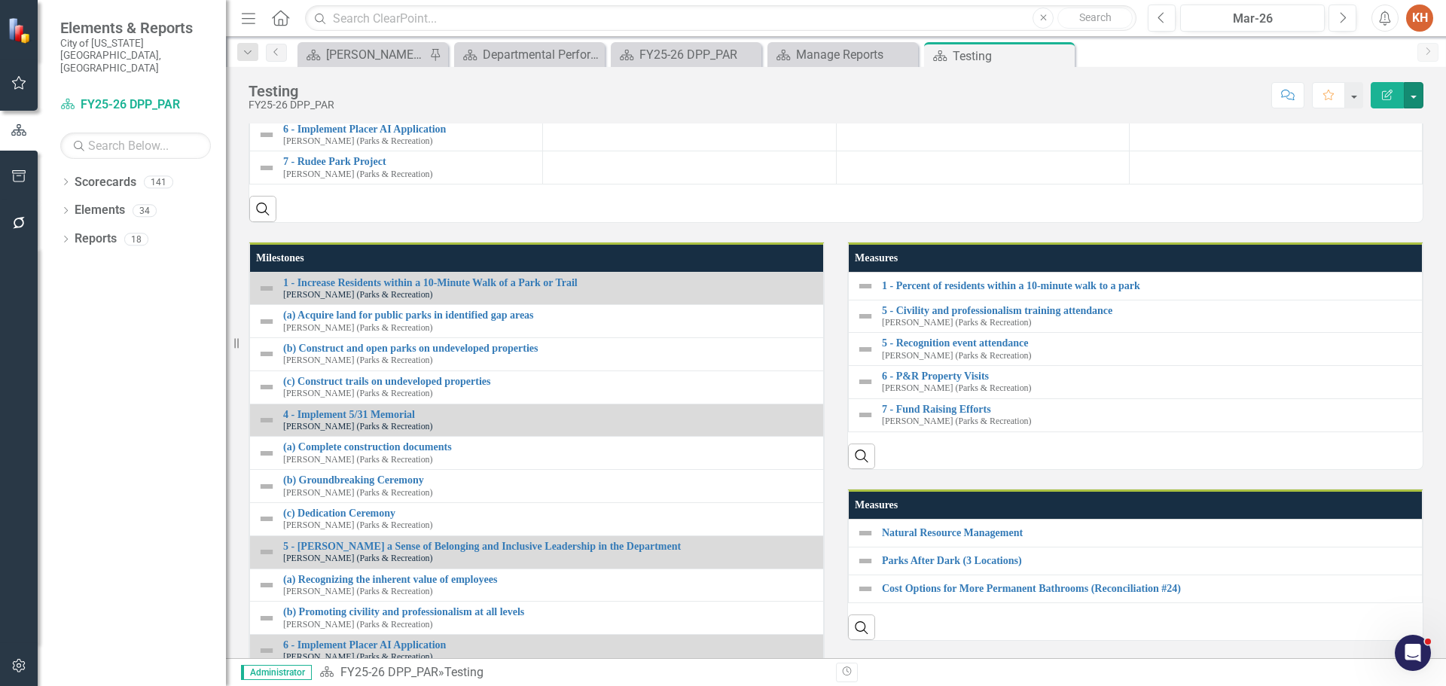
scroll to position [377, 0]
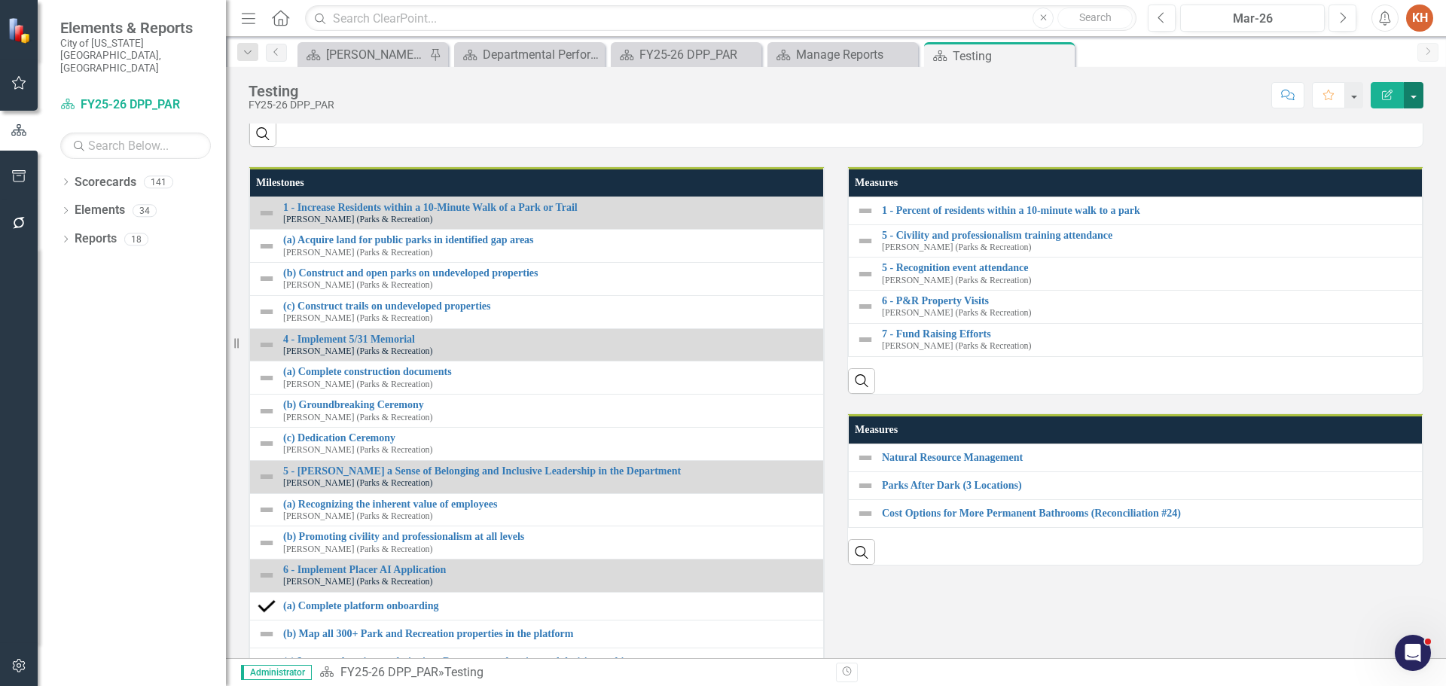
click at [1418, 91] on button "button" at bounding box center [1414, 95] width 20 height 26
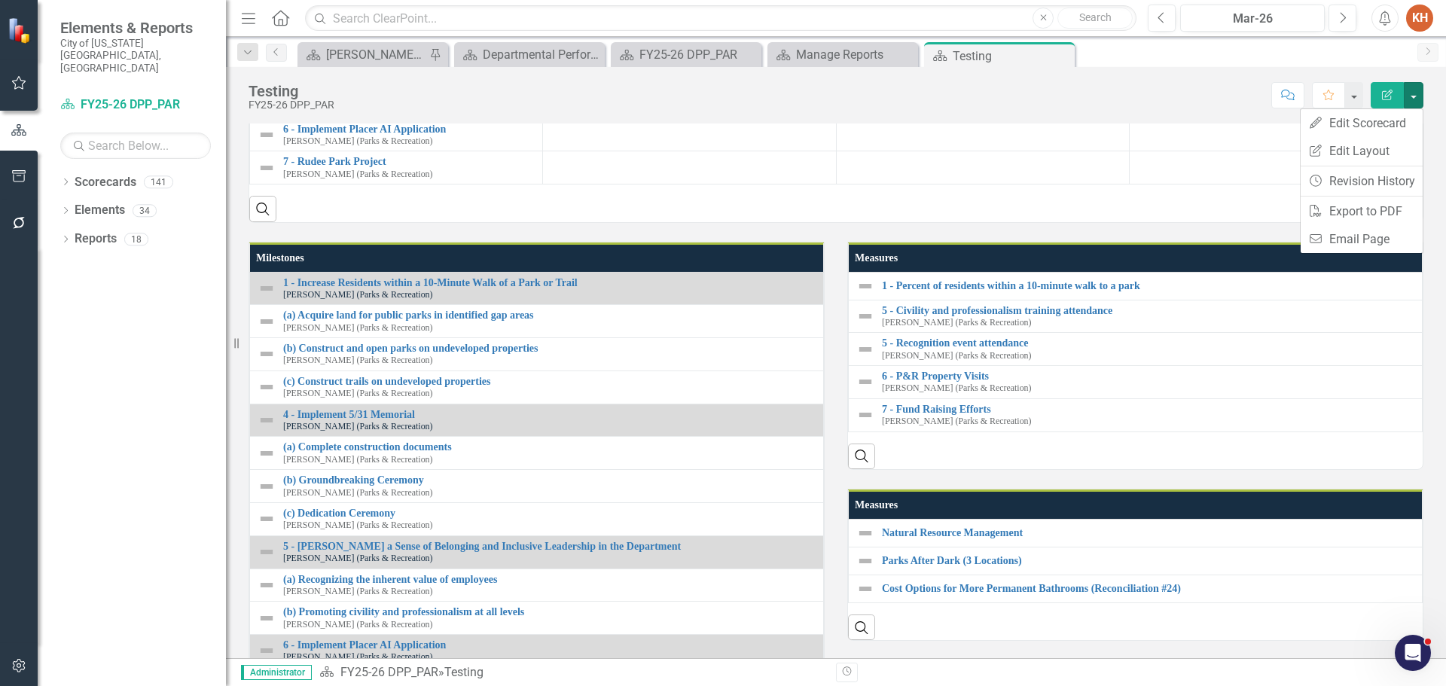
scroll to position [226, 0]
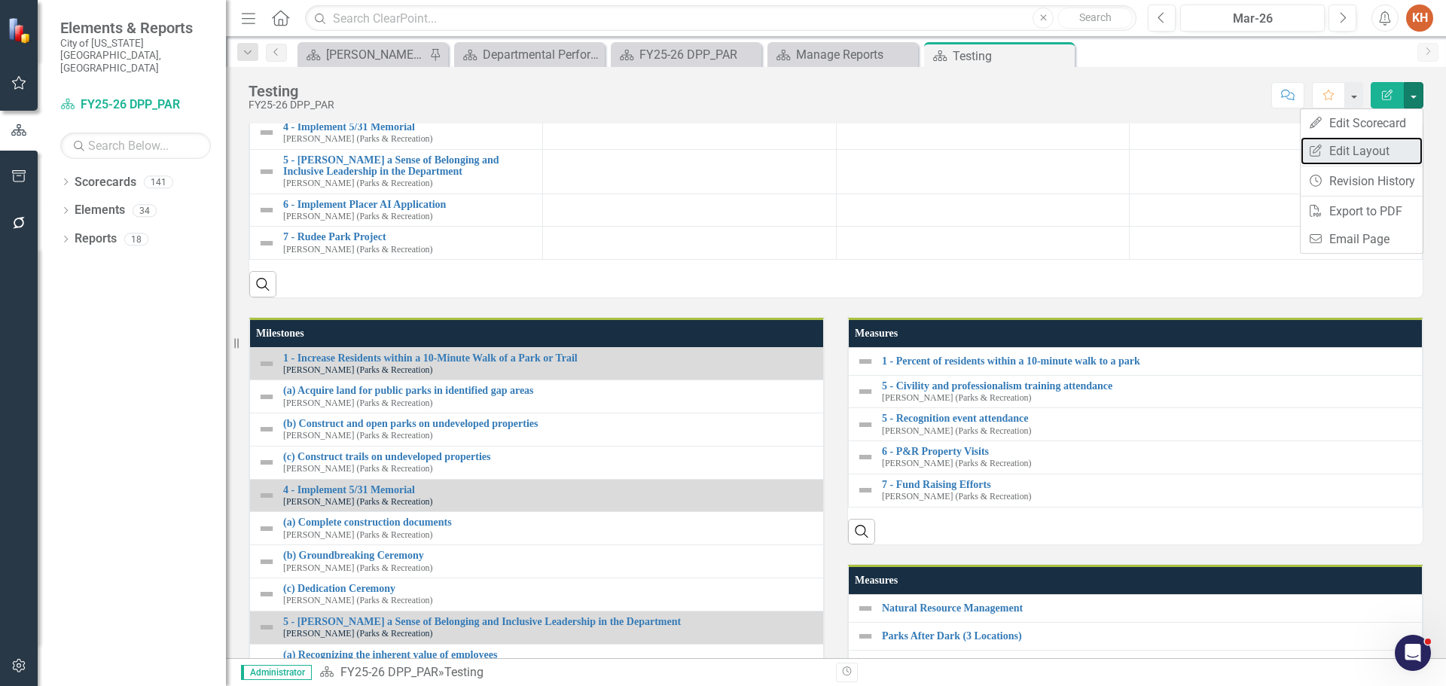
click at [1366, 149] on link "Edit Report Edit Layout" at bounding box center [1362, 151] width 122 height 28
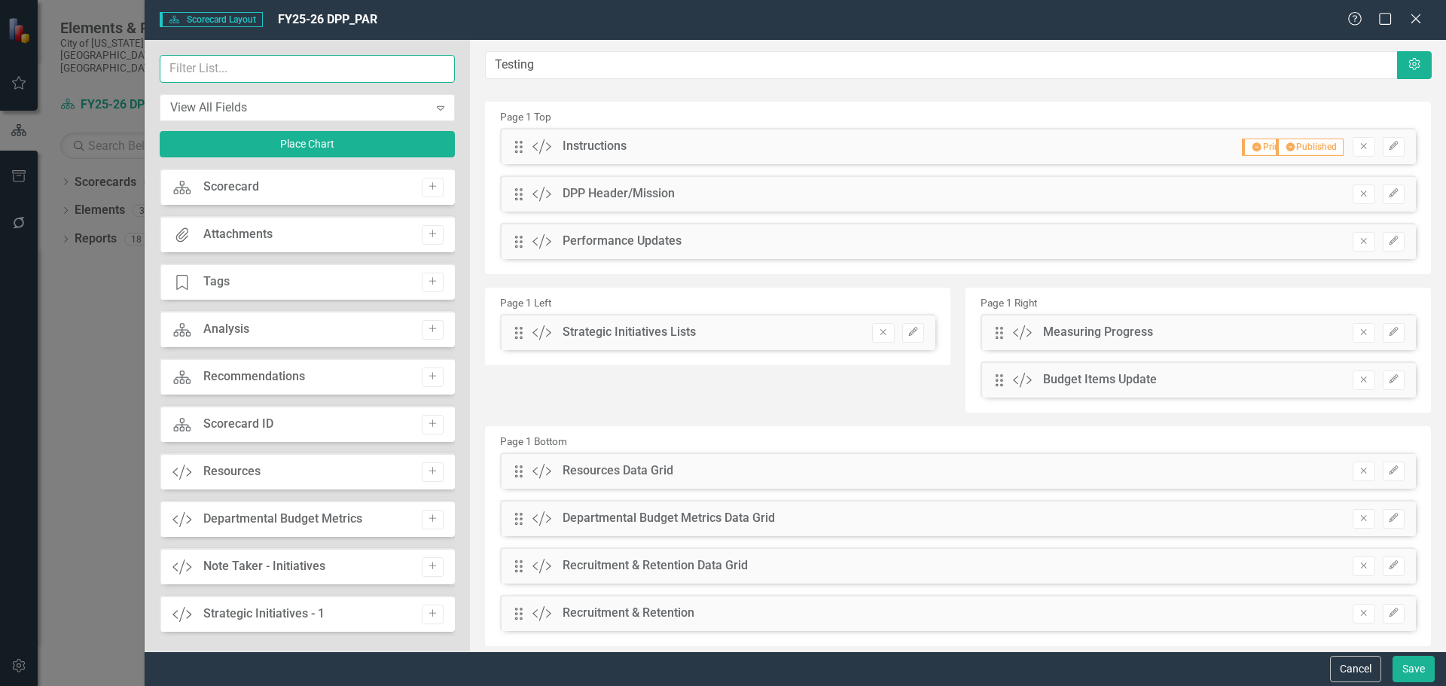
click at [358, 59] on input "text" at bounding box center [307, 69] width 295 height 28
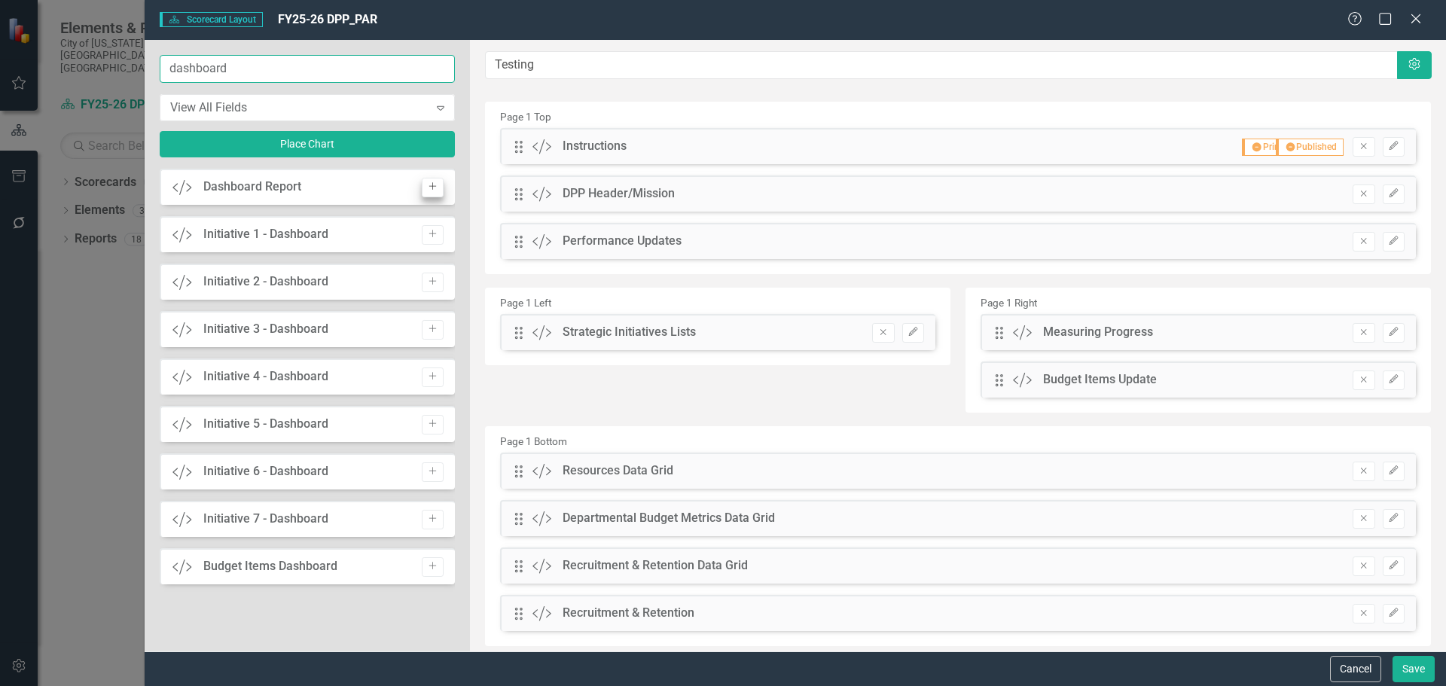
type input "dashboard"
click at [431, 184] on icon "Add" at bounding box center [432, 186] width 11 height 9
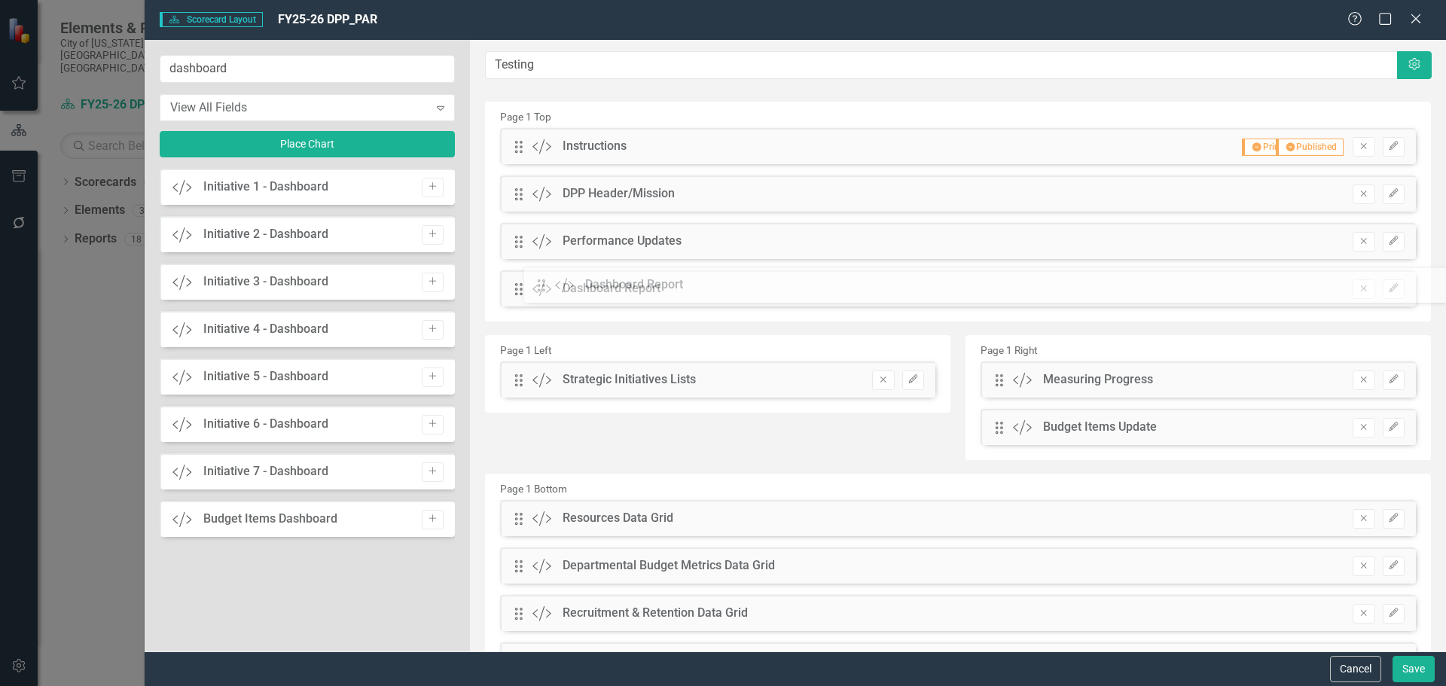
drag, startPoint x: 522, startPoint y: 147, endPoint x: 556, endPoint y: 285, distance: 141.9
click at [1407, 672] on button "Save" at bounding box center [1413, 669] width 42 height 26
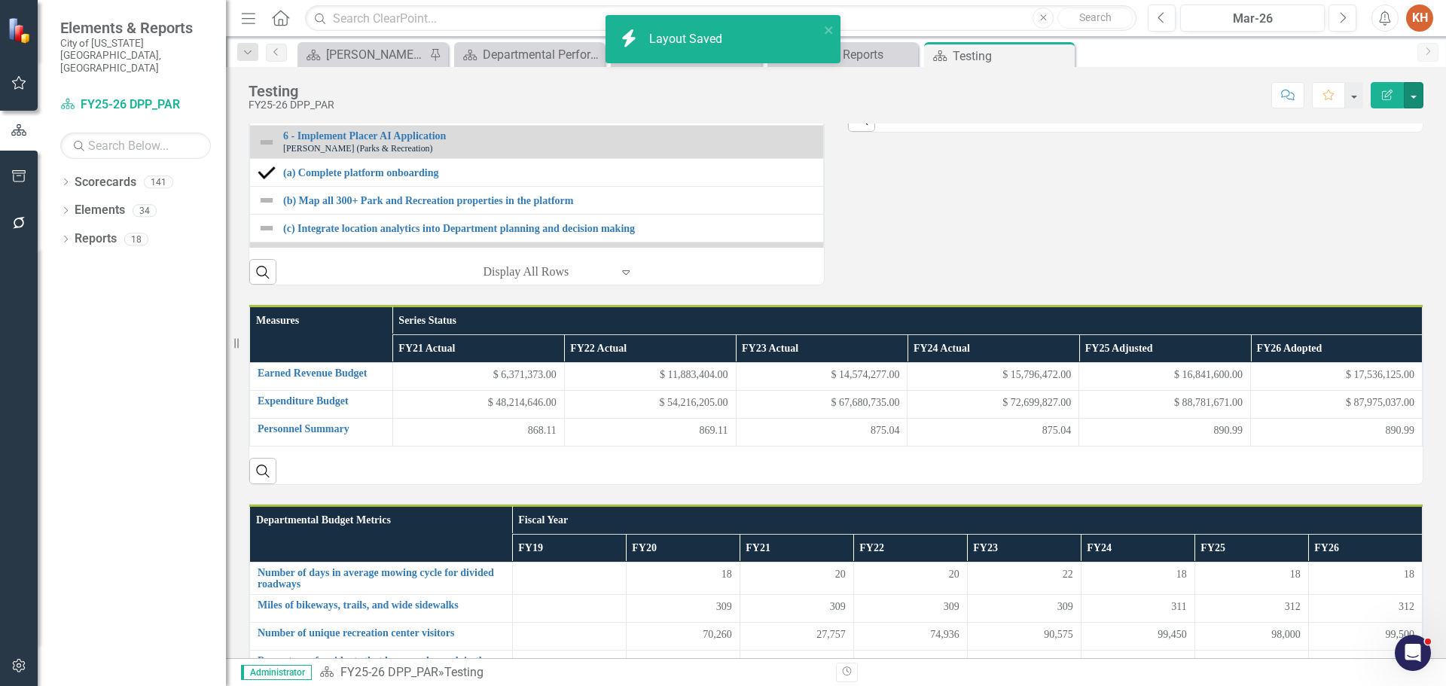
scroll to position [602, 0]
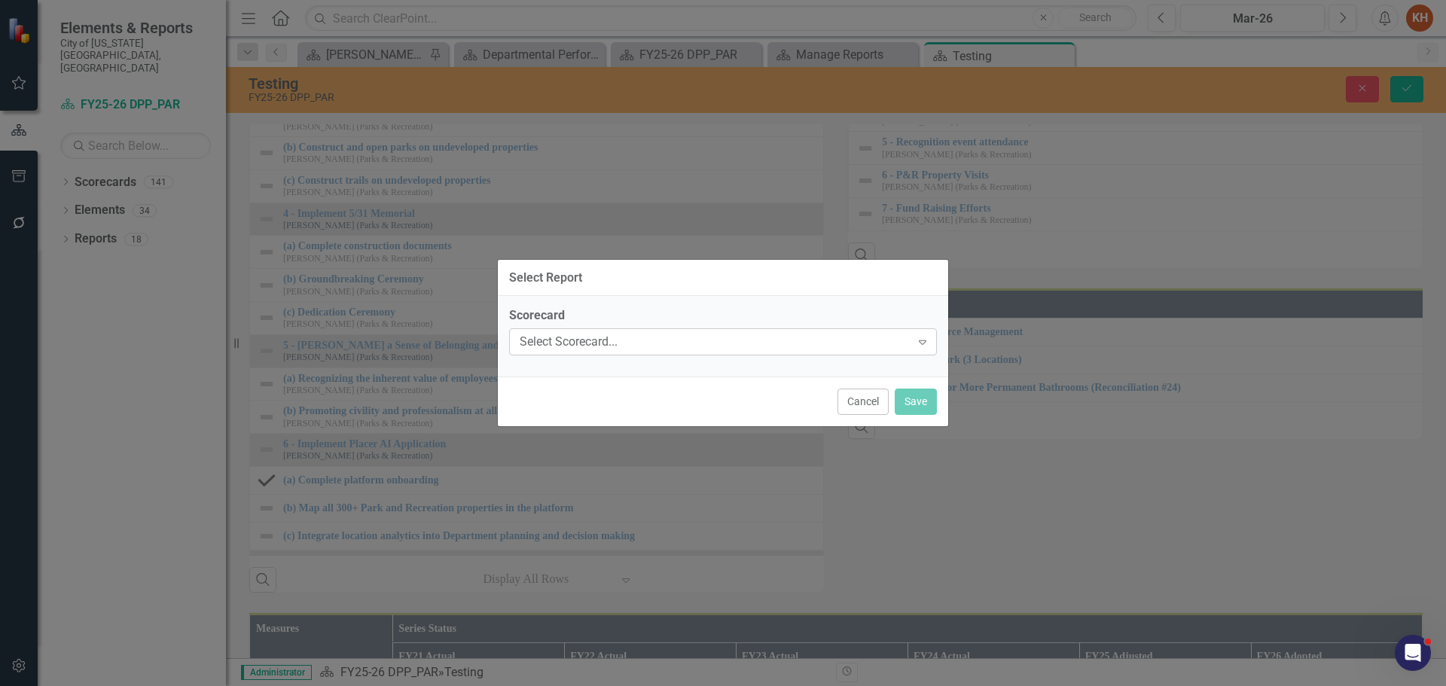
click at [666, 343] on div "Select Scorecard..." at bounding box center [715, 342] width 391 height 17
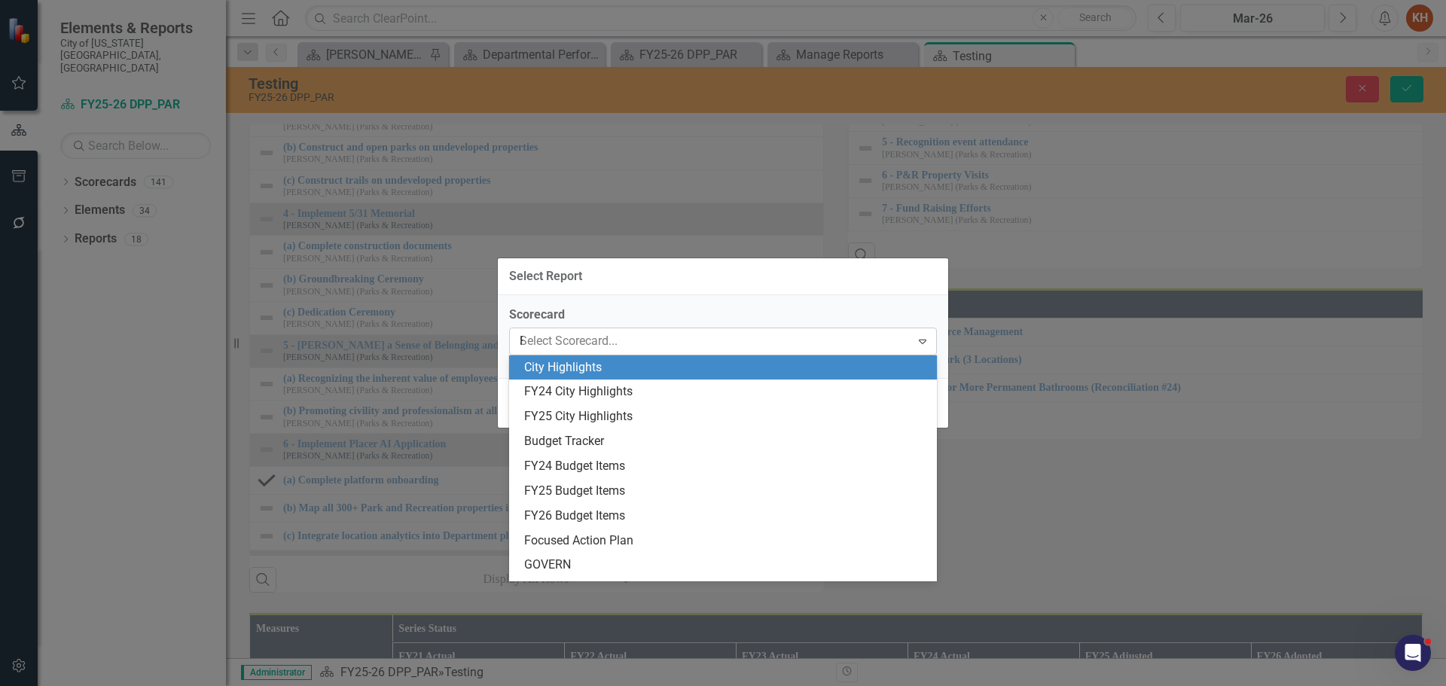
type input "PAR"
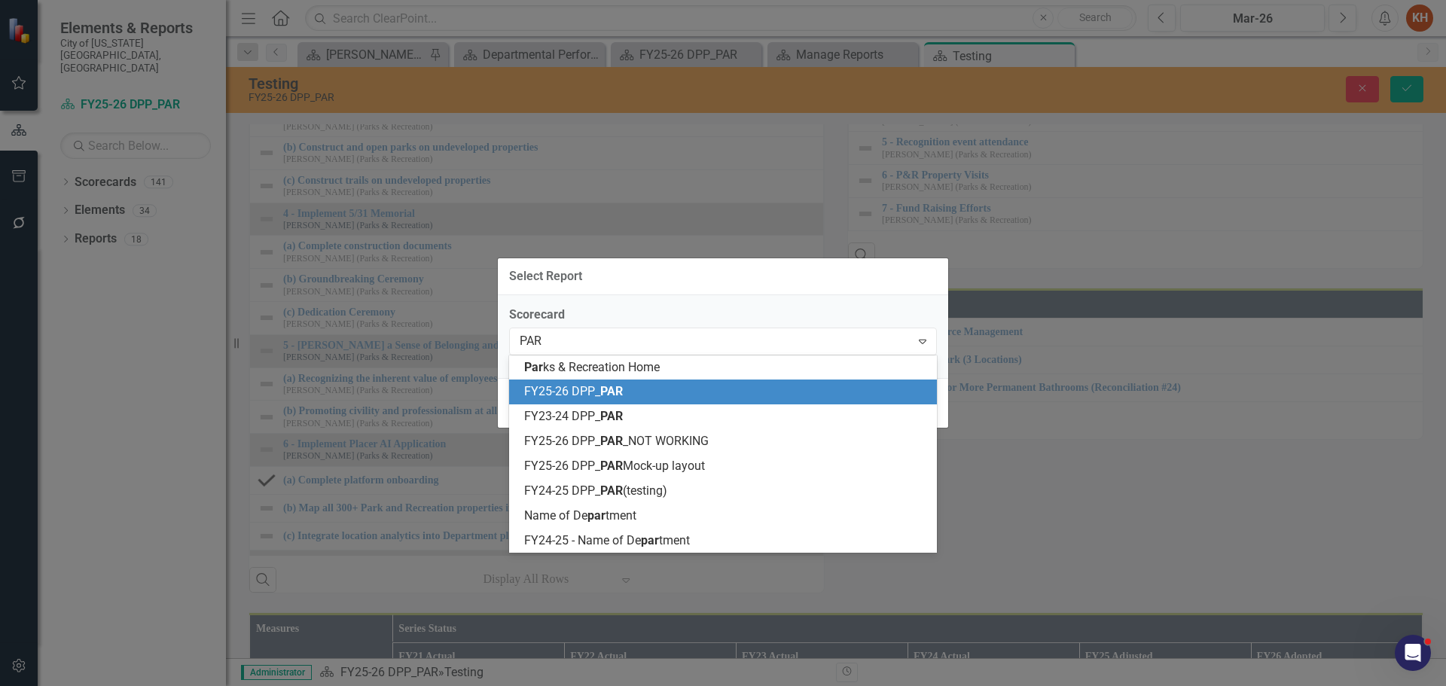
click at [619, 393] on span "PAR" at bounding box center [611, 391] width 23 height 14
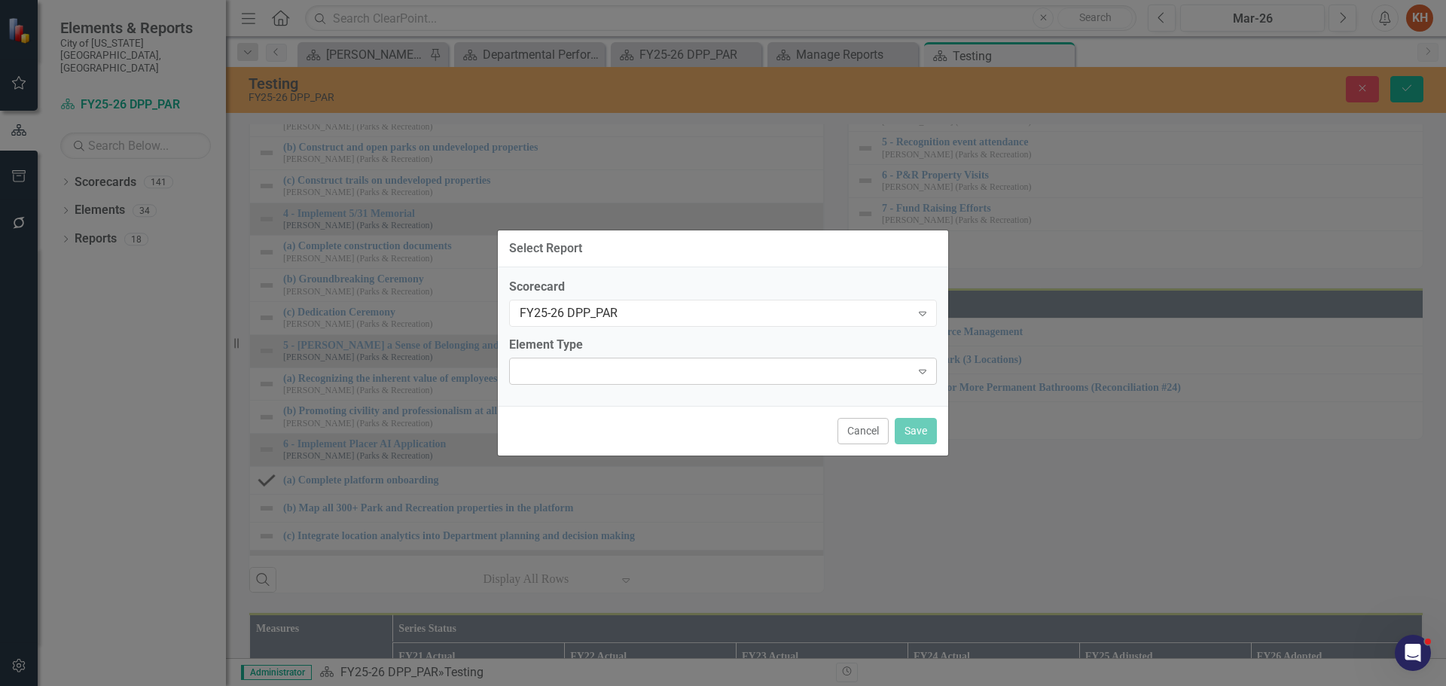
click at [624, 359] on div "Expand" at bounding box center [723, 371] width 428 height 27
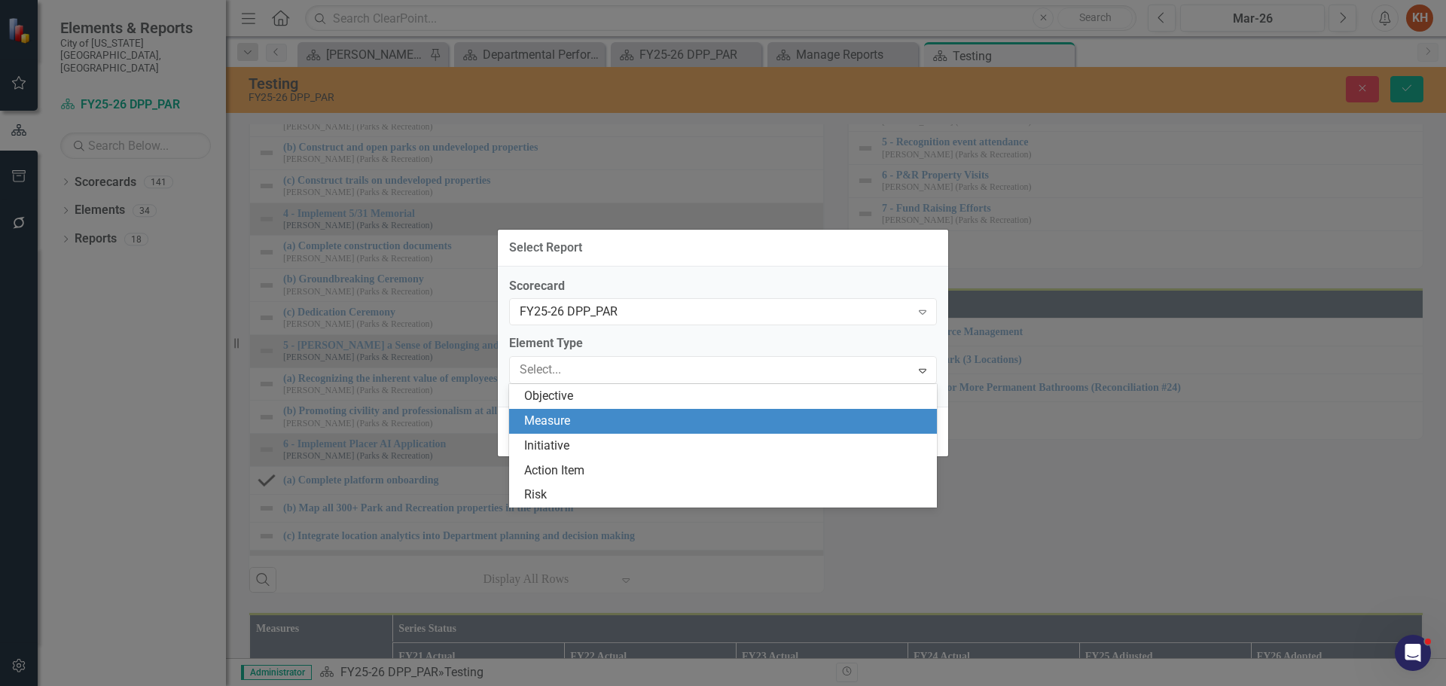
click at [628, 418] on div "Measure" at bounding box center [726, 421] width 404 height 17
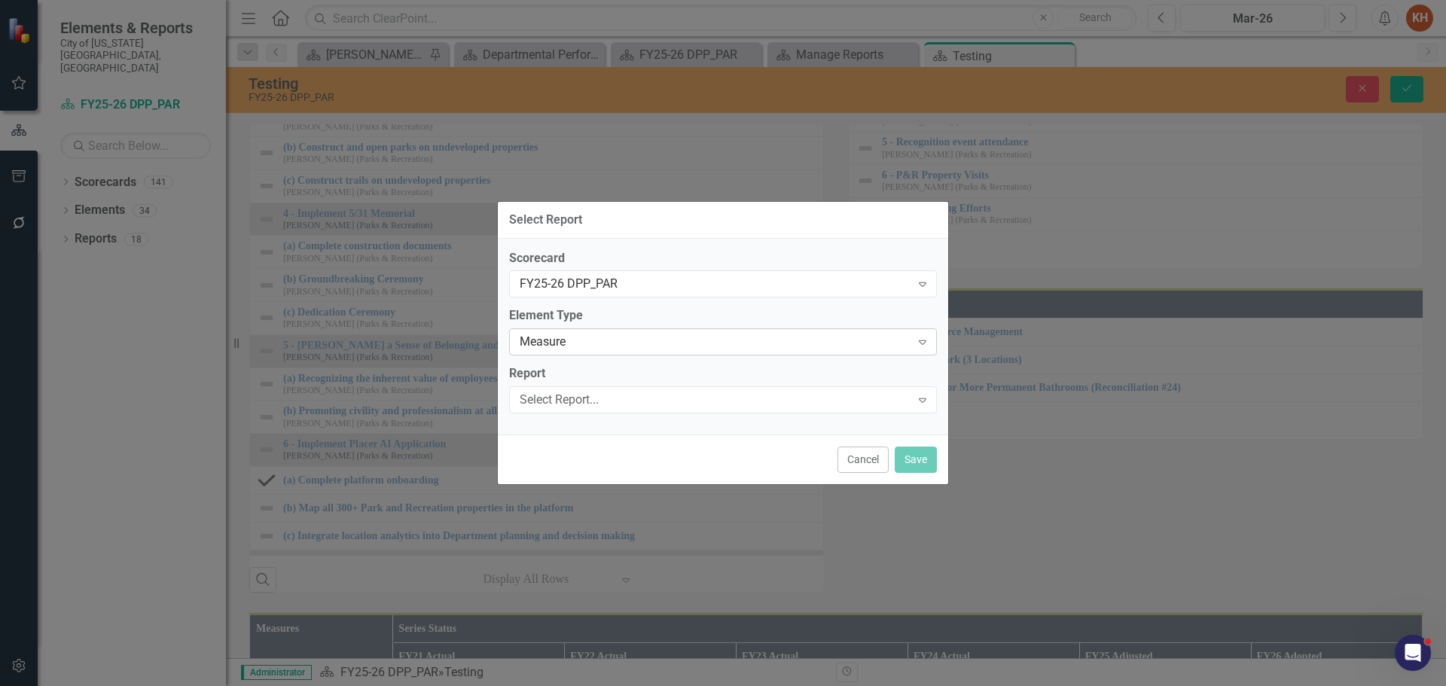
click at [650, 340] on div "Measure" at bounding box center [715, 342] width 391 height 17
click at [633, 405] on div "Select Report..." at bounding box center [715, 400] width 391 height 17
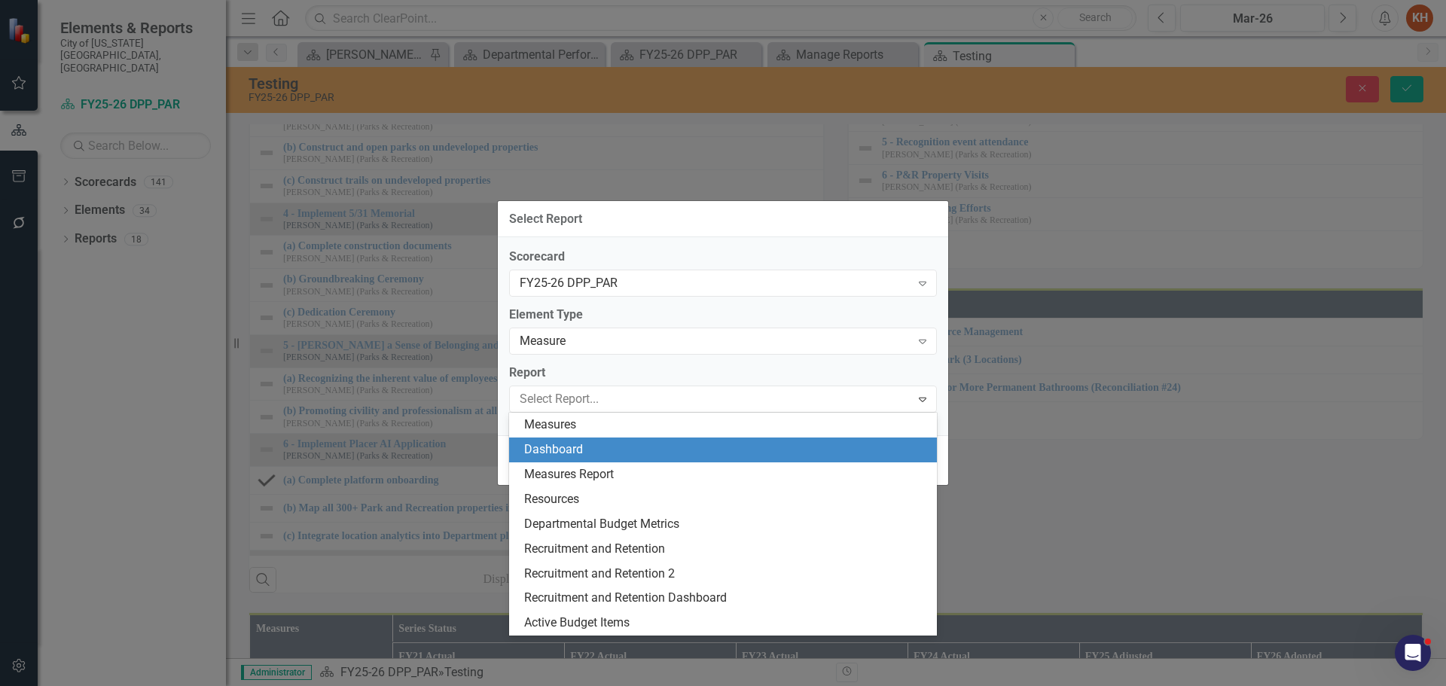
click at [636, 444] on div "Dashboard" at bounding box center [726, 449] width 404 height 17
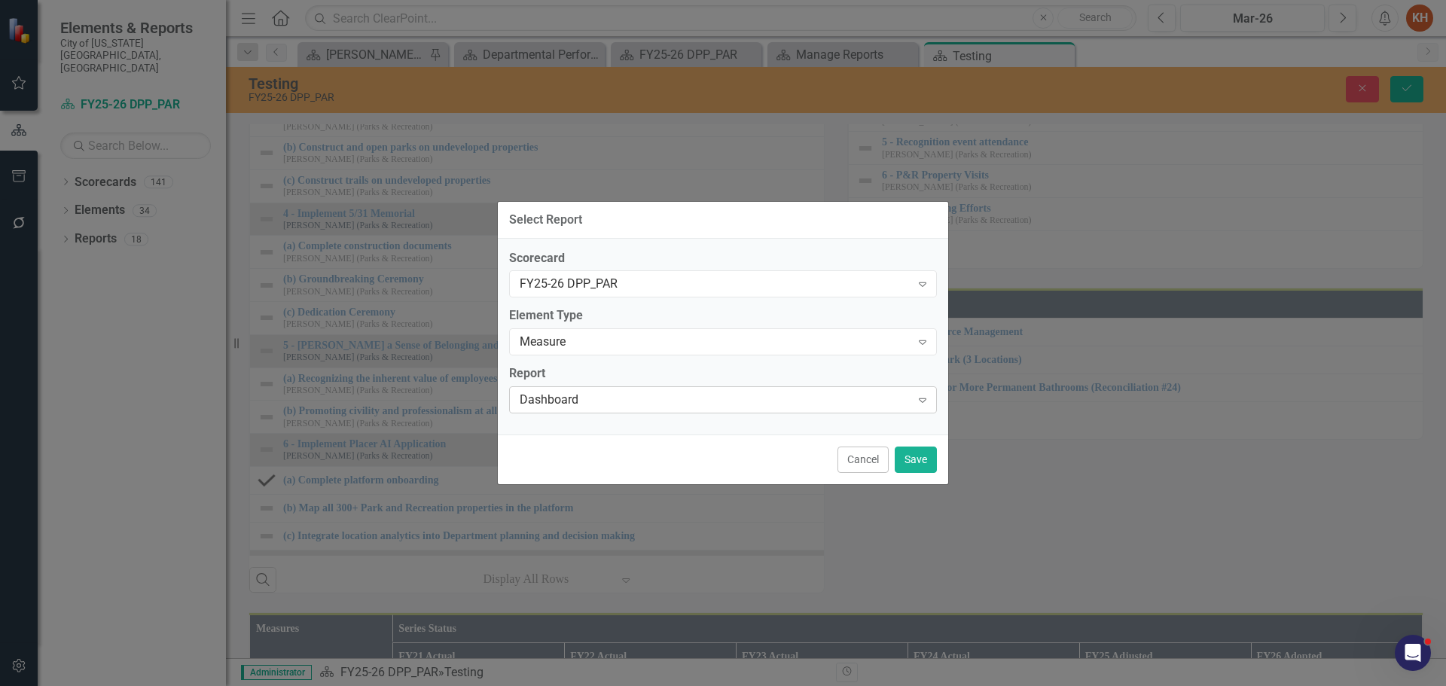
click at [750, 407] on div "Dashboard Expand" at bounding box center [723, 399] width 428 height 27
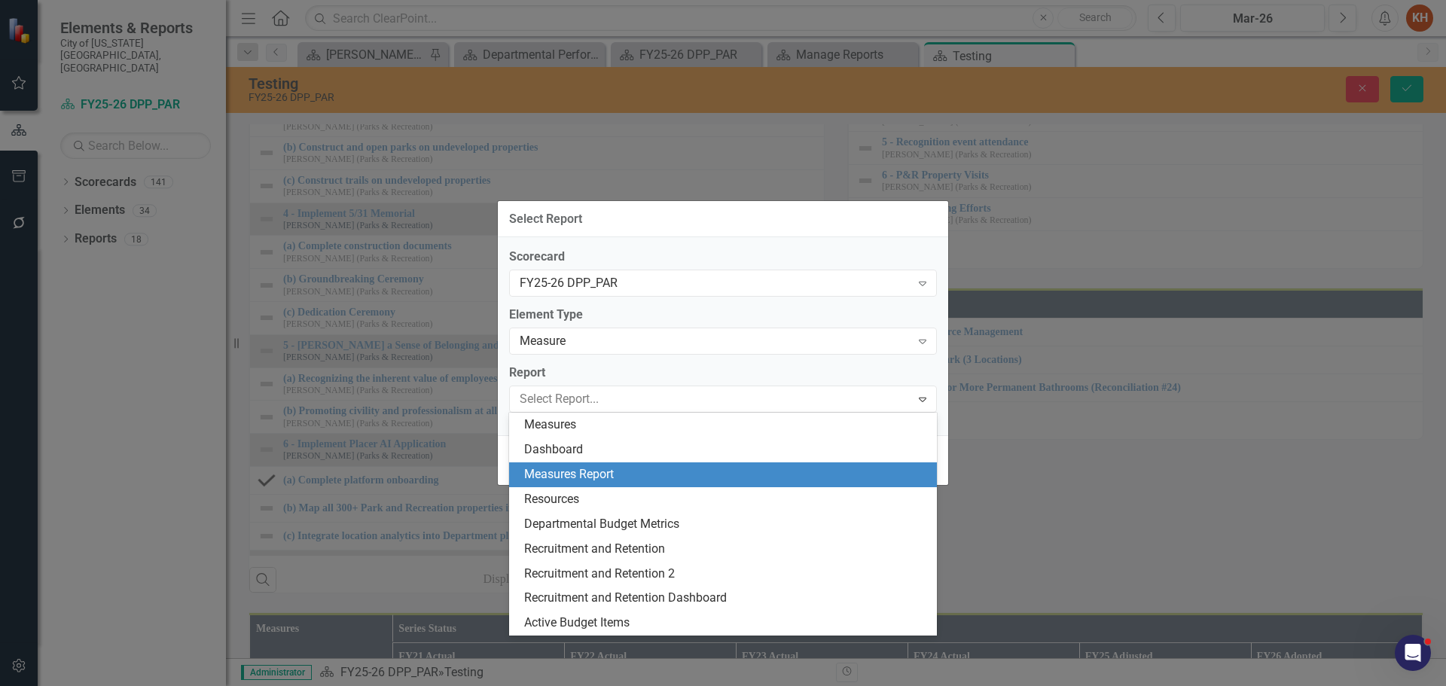
click at [718, 473] on div "Measures Report" at bounding box center [726, 474] width 404 height 17
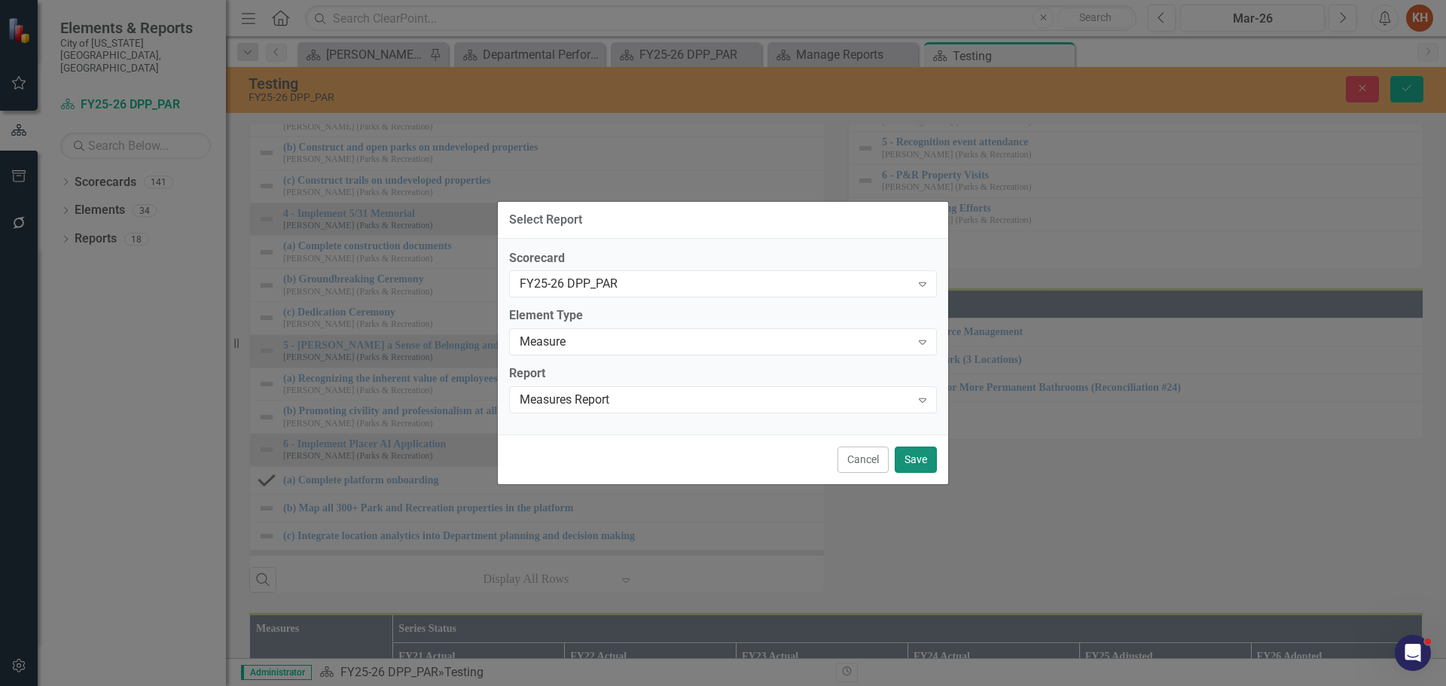
click at [913, 456] on button "Save" at bounding box center [916, 460] width 42 height 26
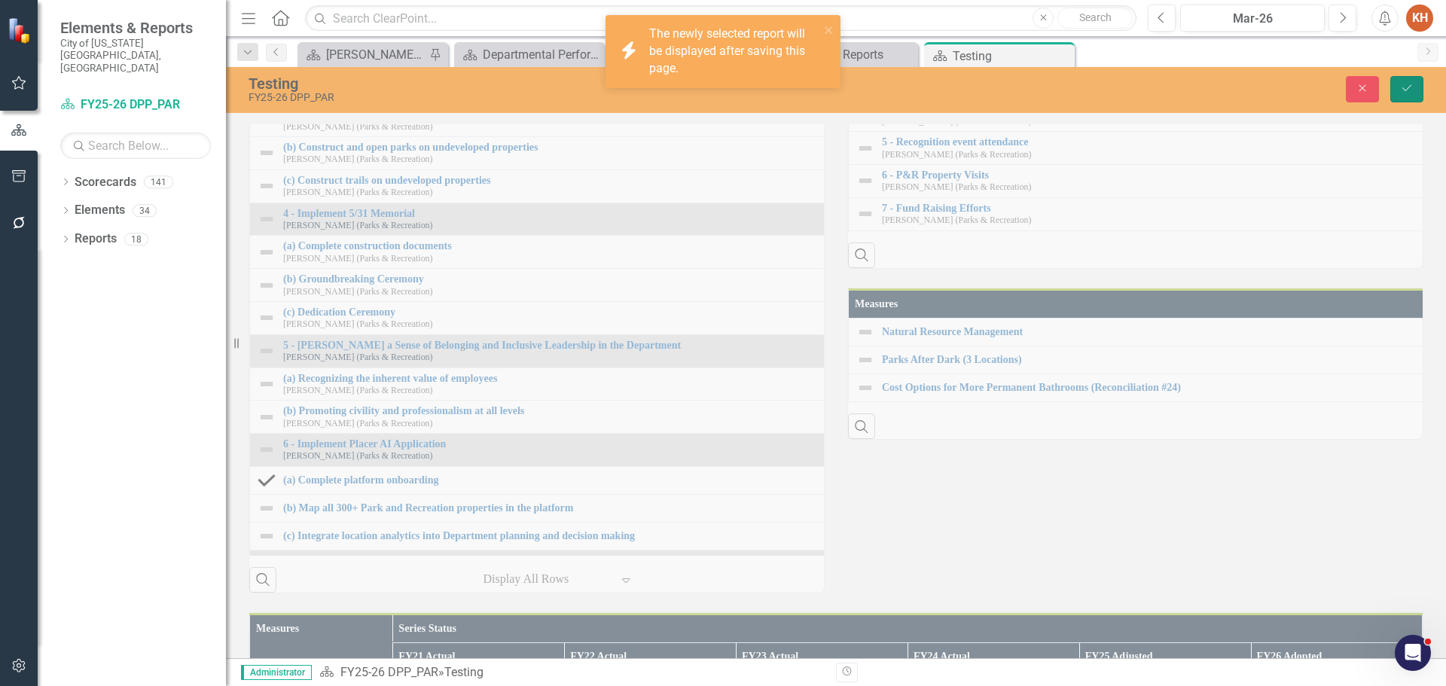
click at [1404, 82] on button "Save" at bounding box center [1406, 89] width 33 height 26
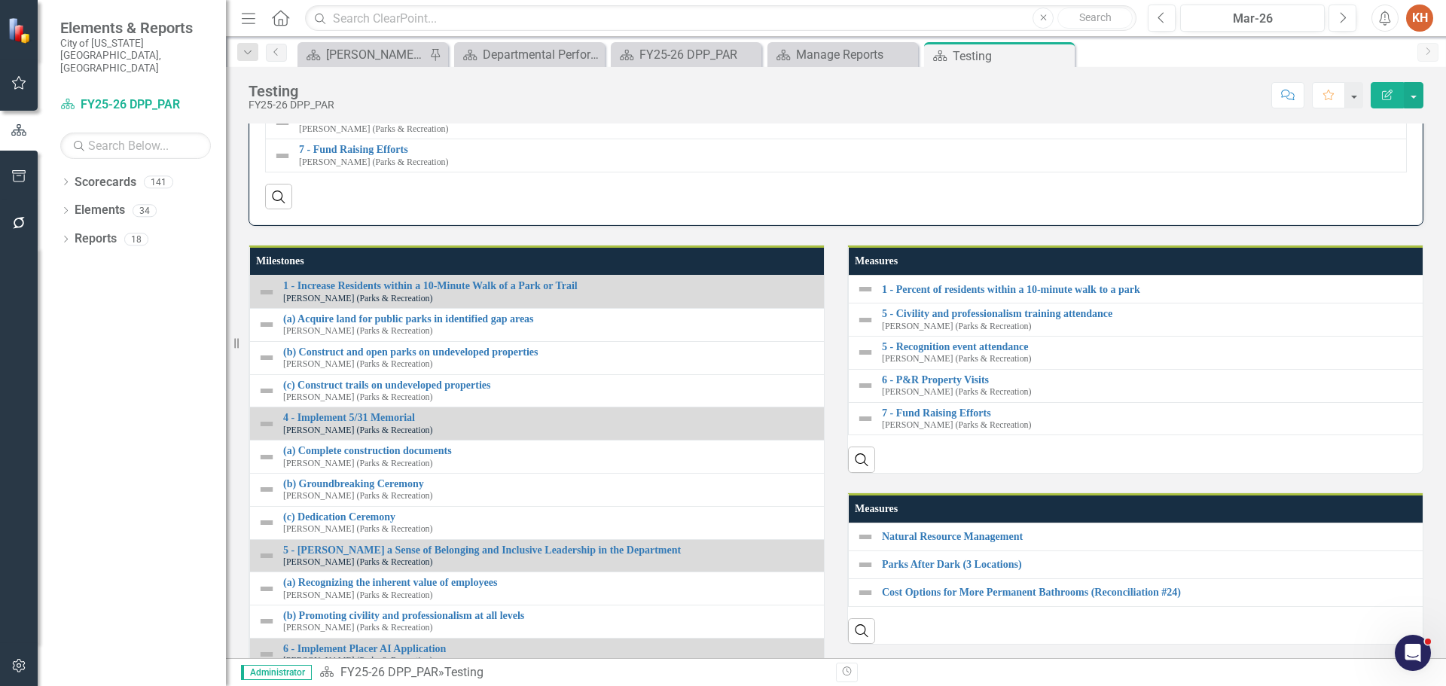
scroll to position [527, 0]
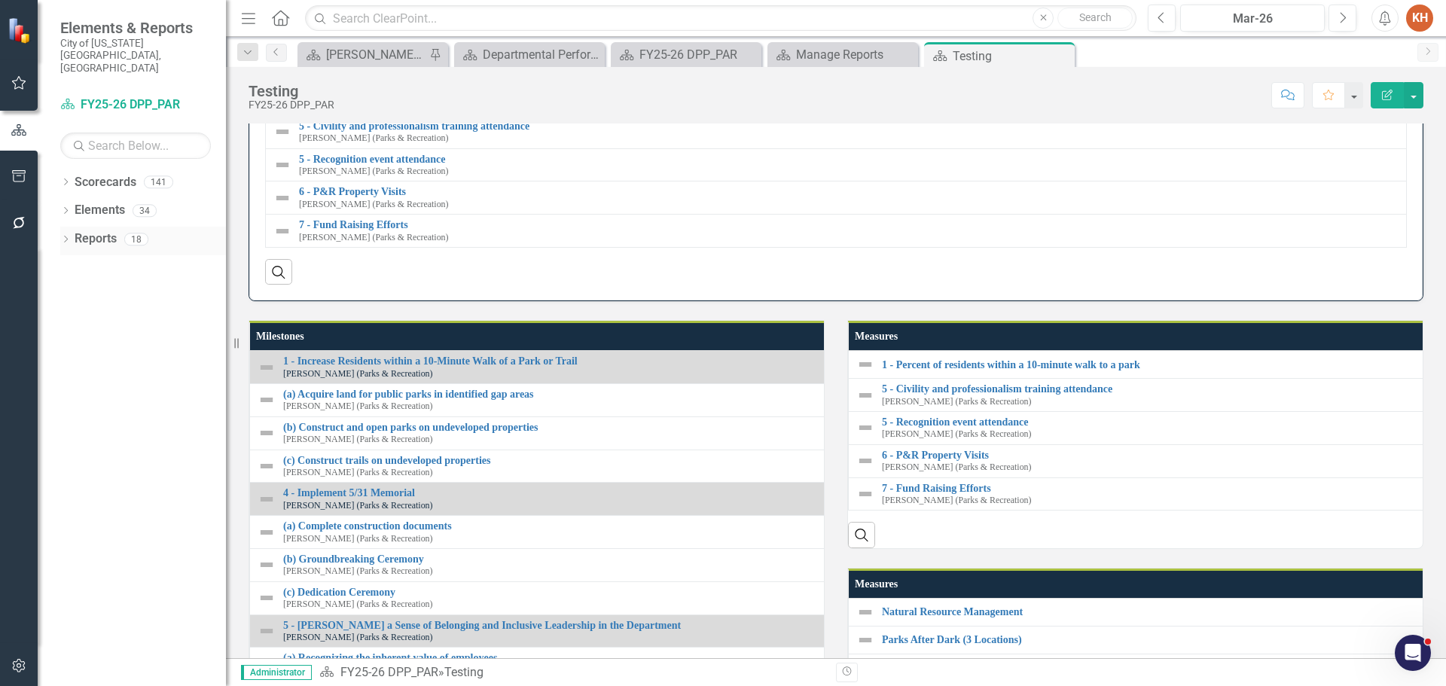
drag, startPoint x: 100, startPoint y: 212, endPoint x: 114, endPoint y: 212, distance: 14.3
click at [100, 230] on link "Reports" at bounding box center [96, 238] width 42 height 17
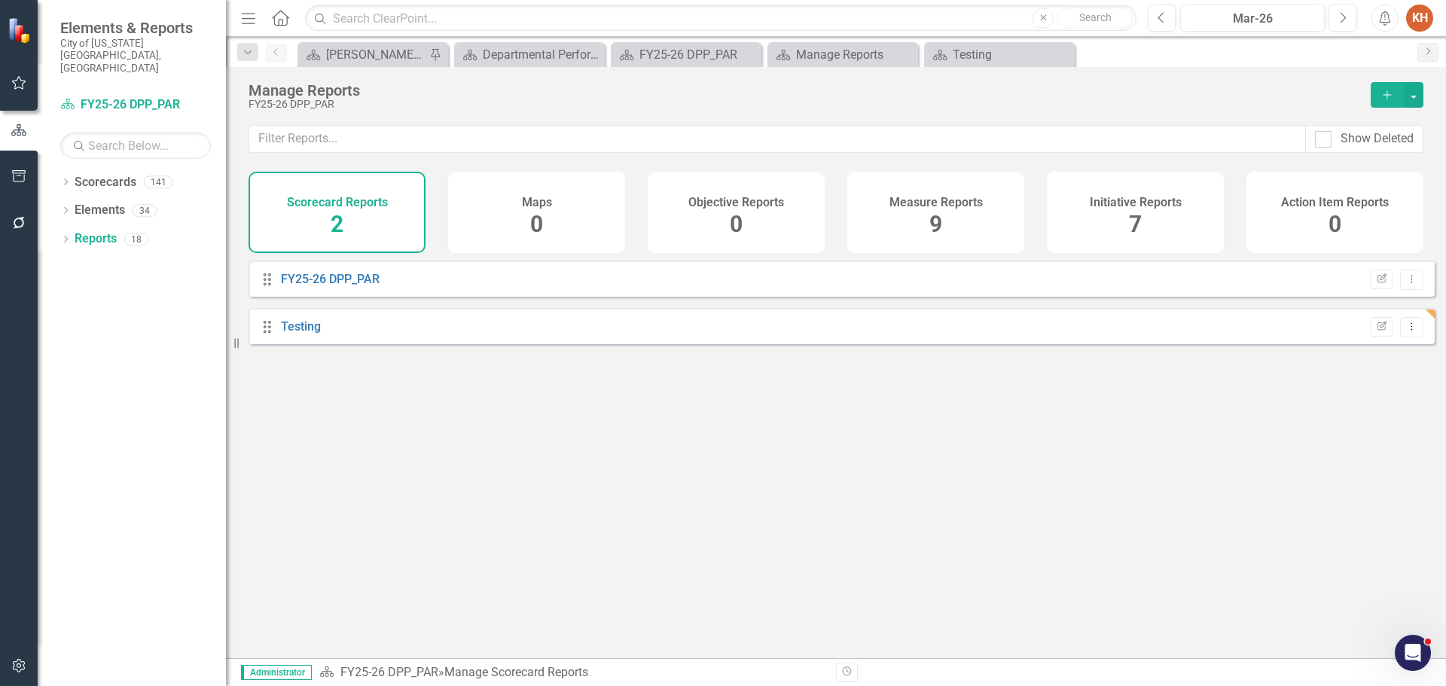
click at [937, 221] on span "9" at bounding box center [935, 224] width 13 height 26
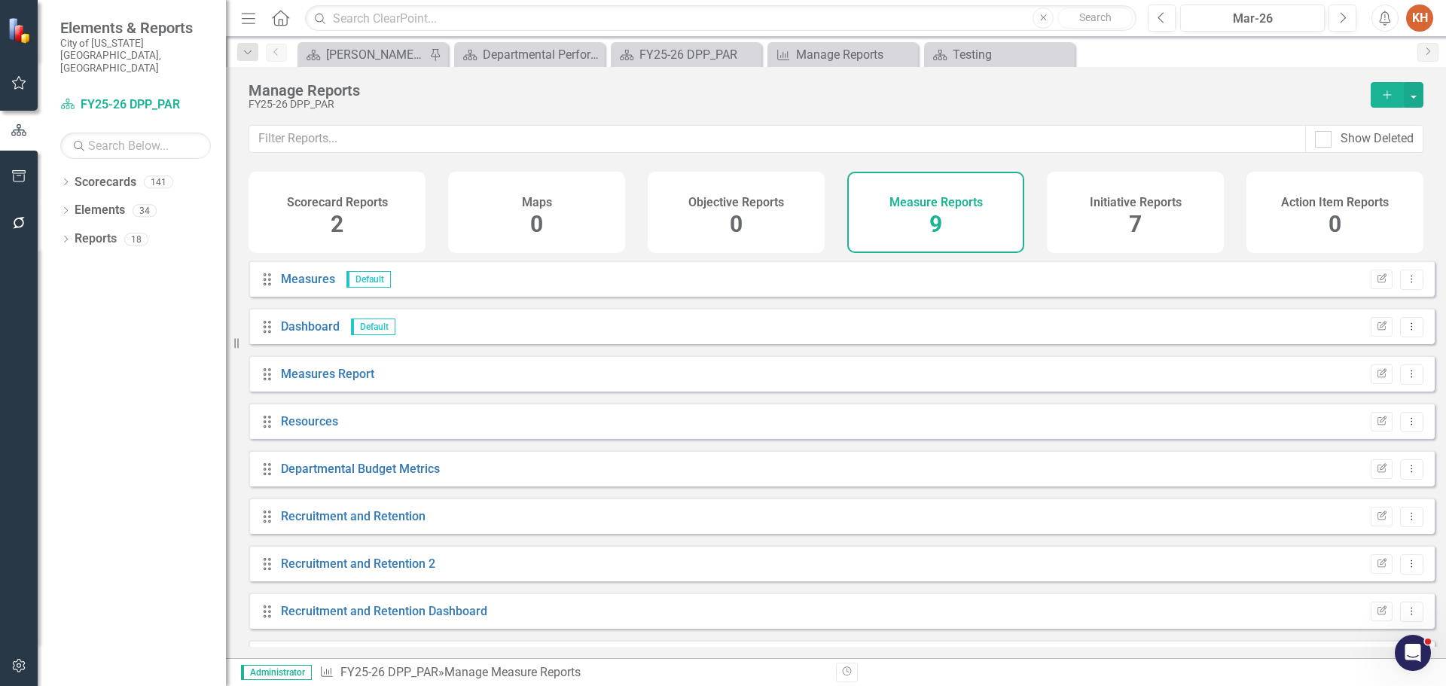
click at [1383, 94] on icon "Add" at bounding box center [1387, 95] width 14 height 11
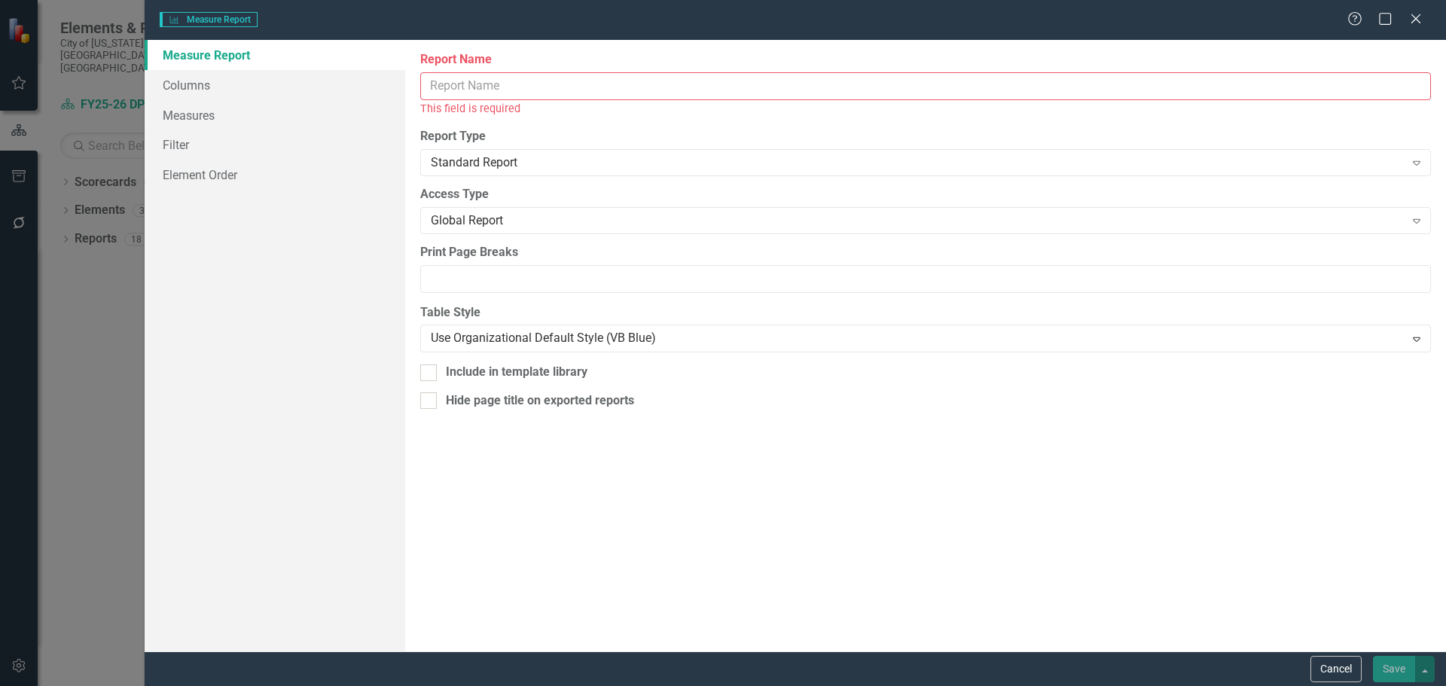
click at [758, 79] on input "Report Name" at bounding box center [925, 86] width 1011 height 28
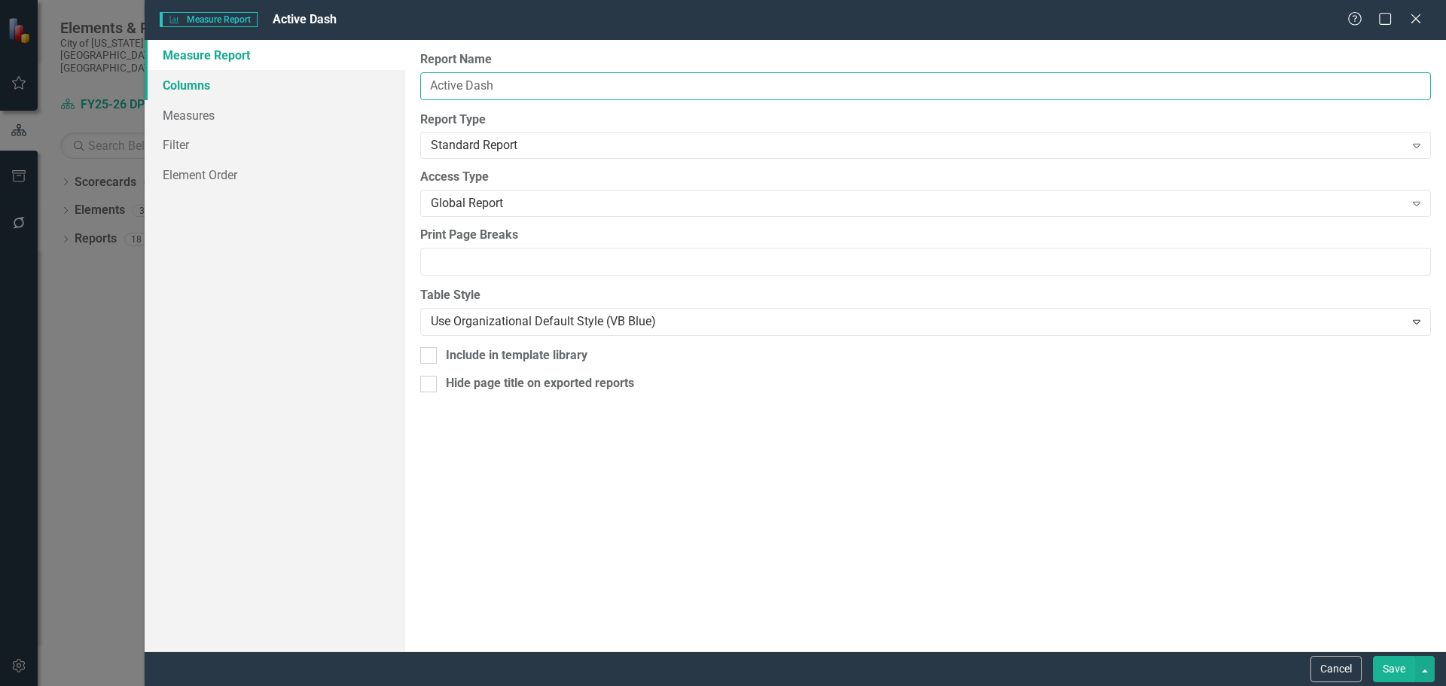
drag, startPoint x: 553, startPoint y: 81, endPoint x: 358, endPoint y: 70, distance: 196.1
click at [358, 70] on div "Measure Report Columns Measures Filter Element Order Report Name Active Dash Re…" at bounding box center [795, 345] width 1301 height 611
type input "Active Measures Dashboard"
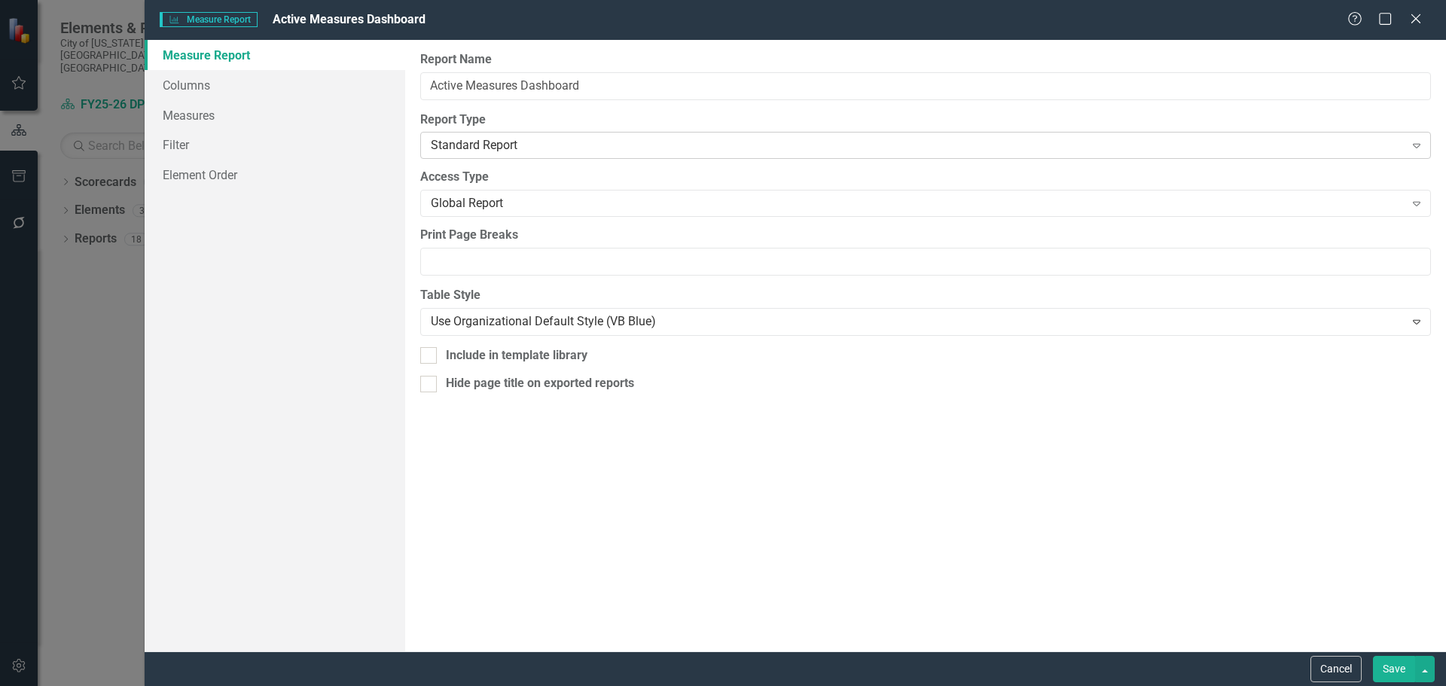
click at [483, 140] on div "Standard Report" at bounding box center [918, 145] width 974 height 17
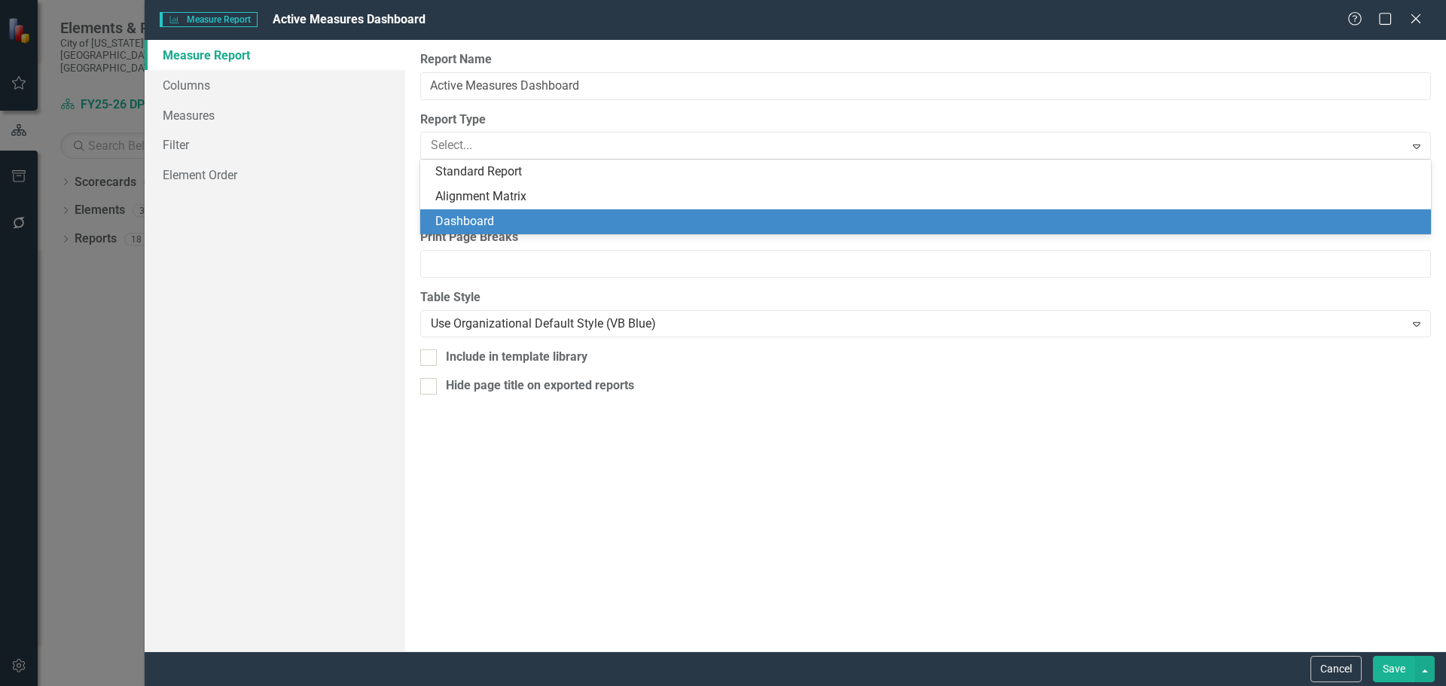
click at [505, 214] on div "Dashboard" at bounding box center [928, 221] width 986 height 17
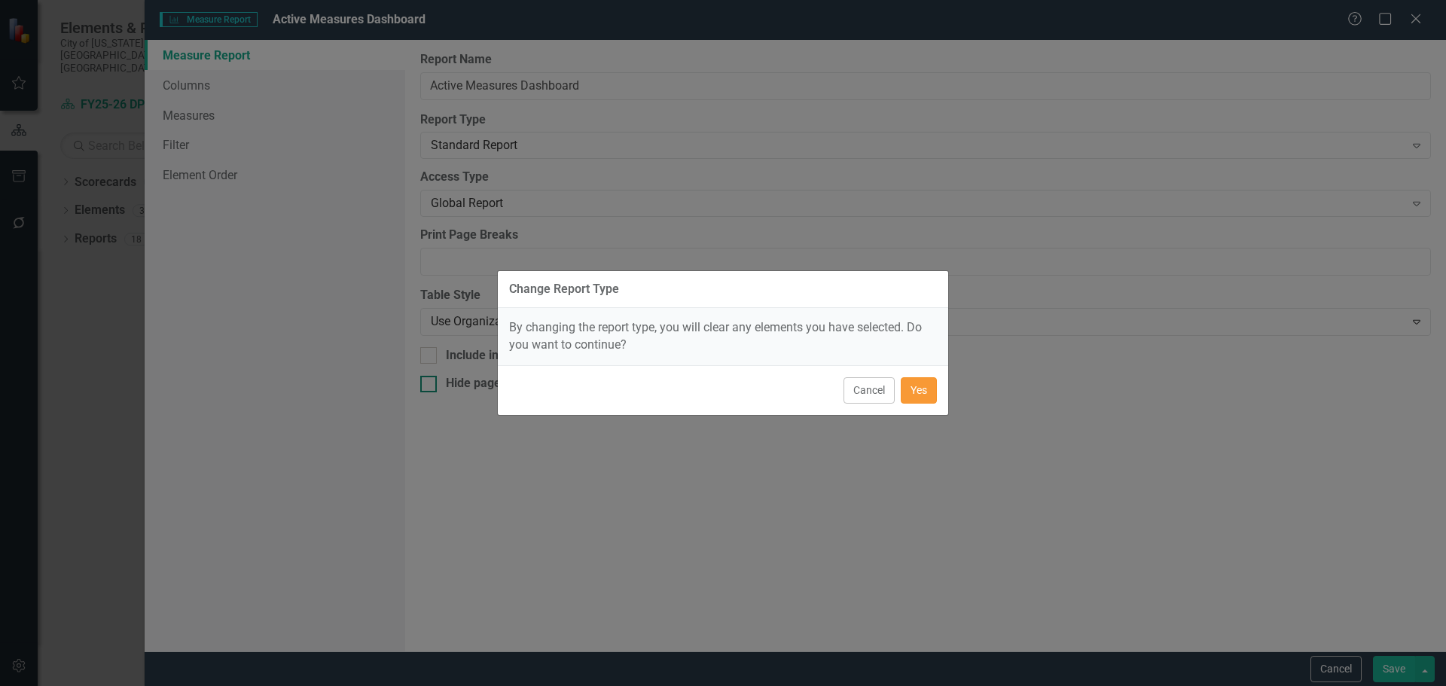
click at [927, 389] on button "Yes" at bounding box center [919, 390] width 36 height 26
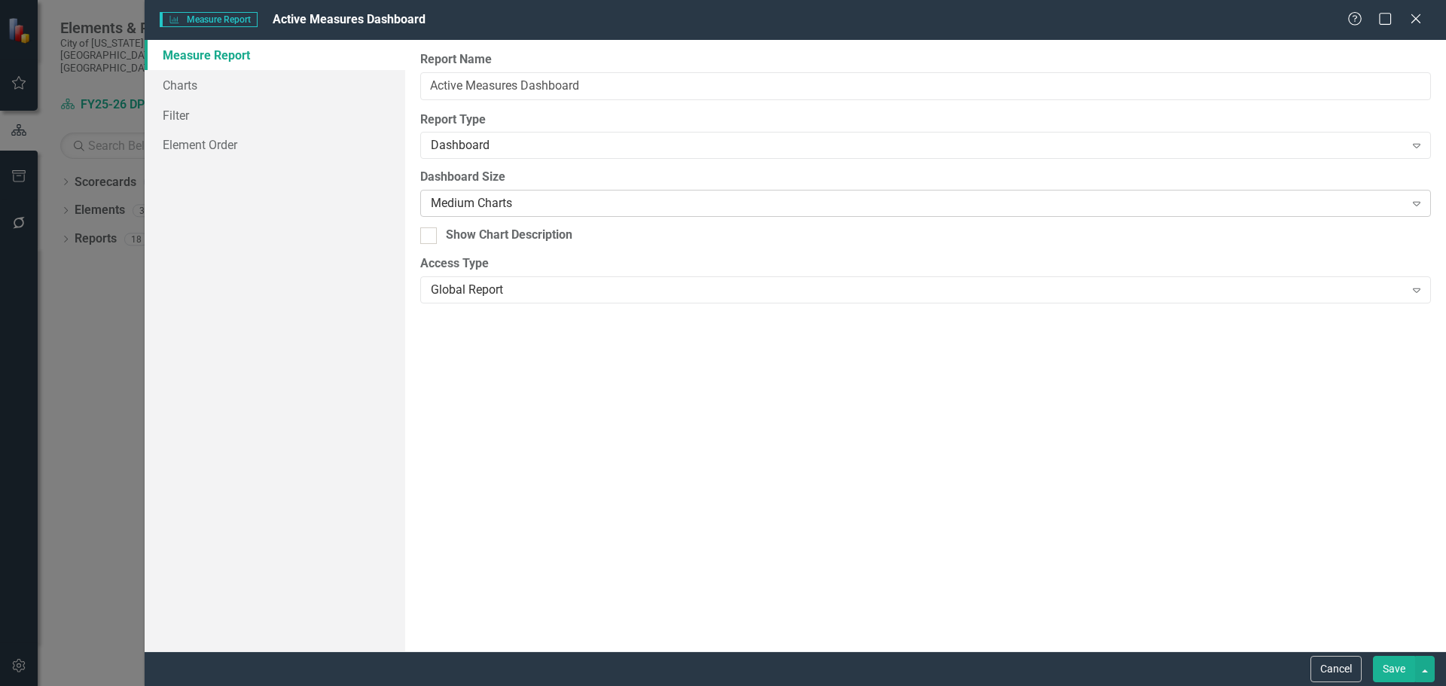
click at [477, 198] on div "Medium Charts" at bounding box center [918, 203] width 974 height 17
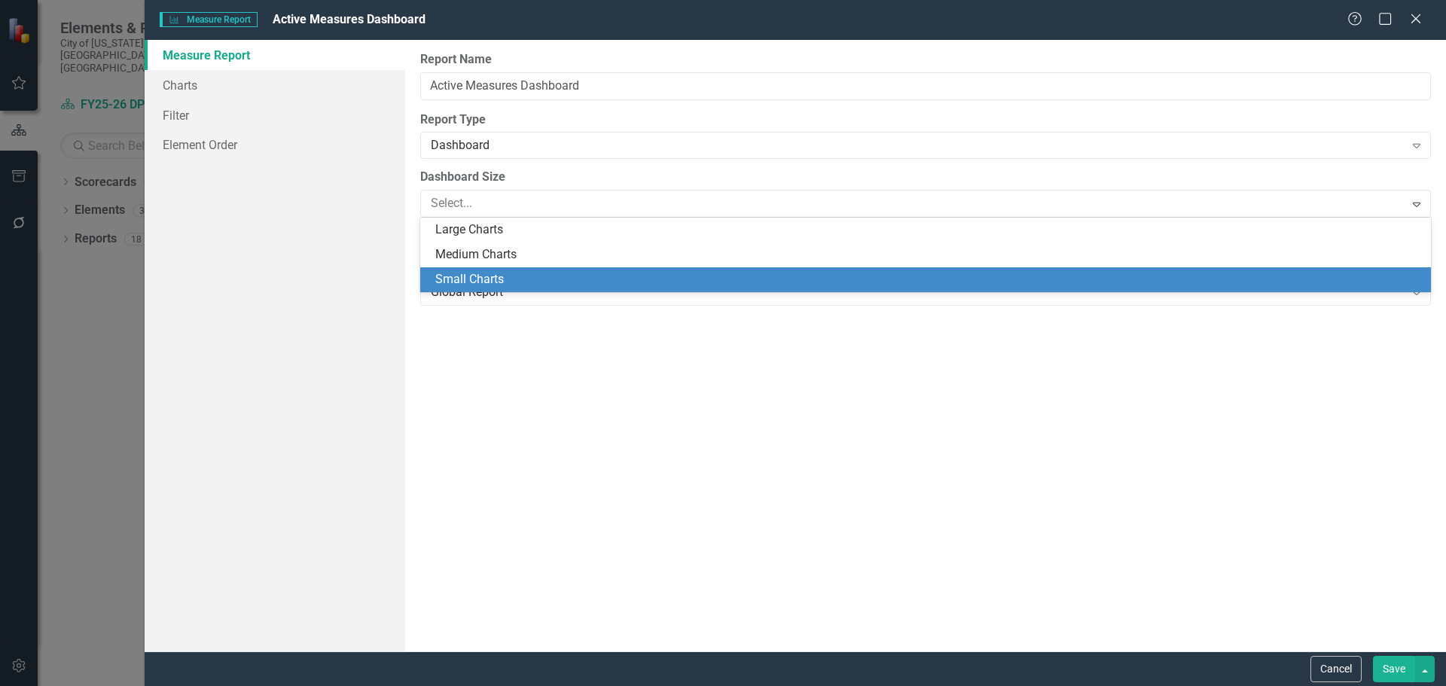
click at [510, 270] on div "Small Charts" at bounding box center [925, 279] width 1011 height 25
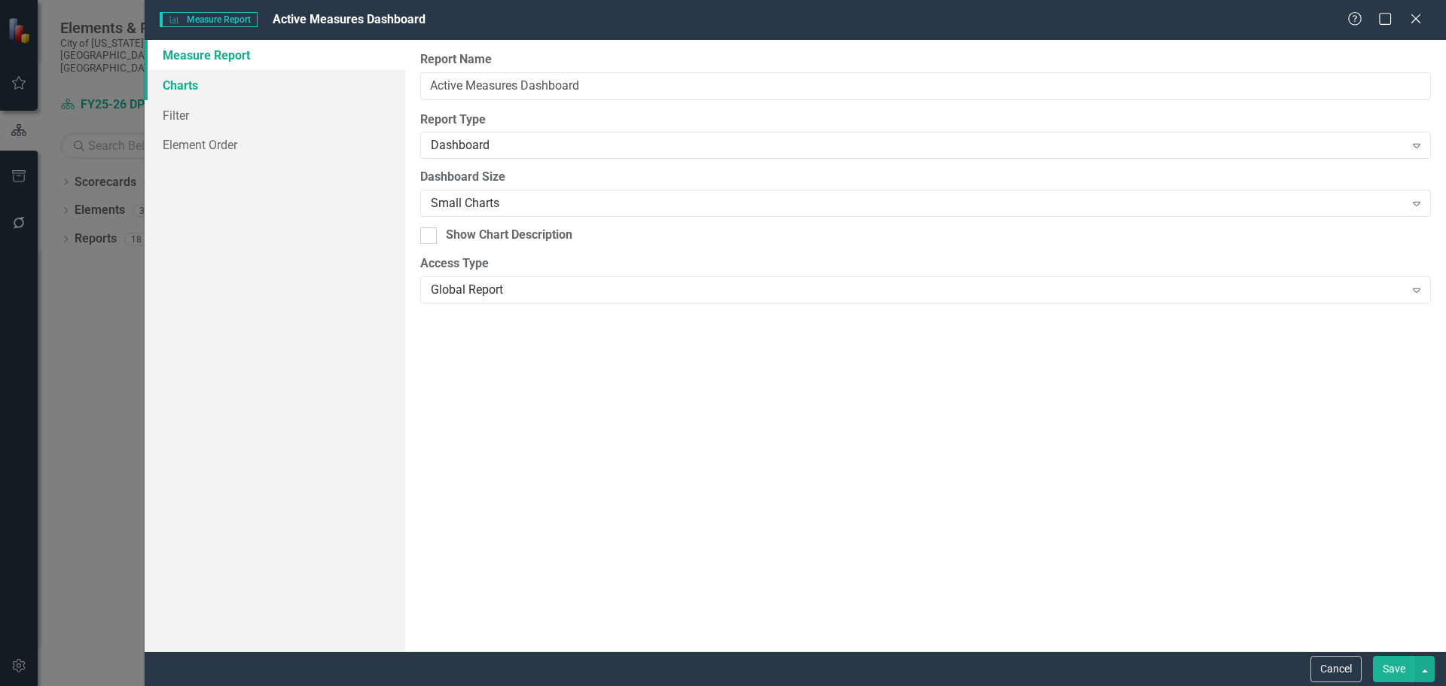
click at [227, 89] on link "Charts" at bounding box center [275, 85] width 261 height 30
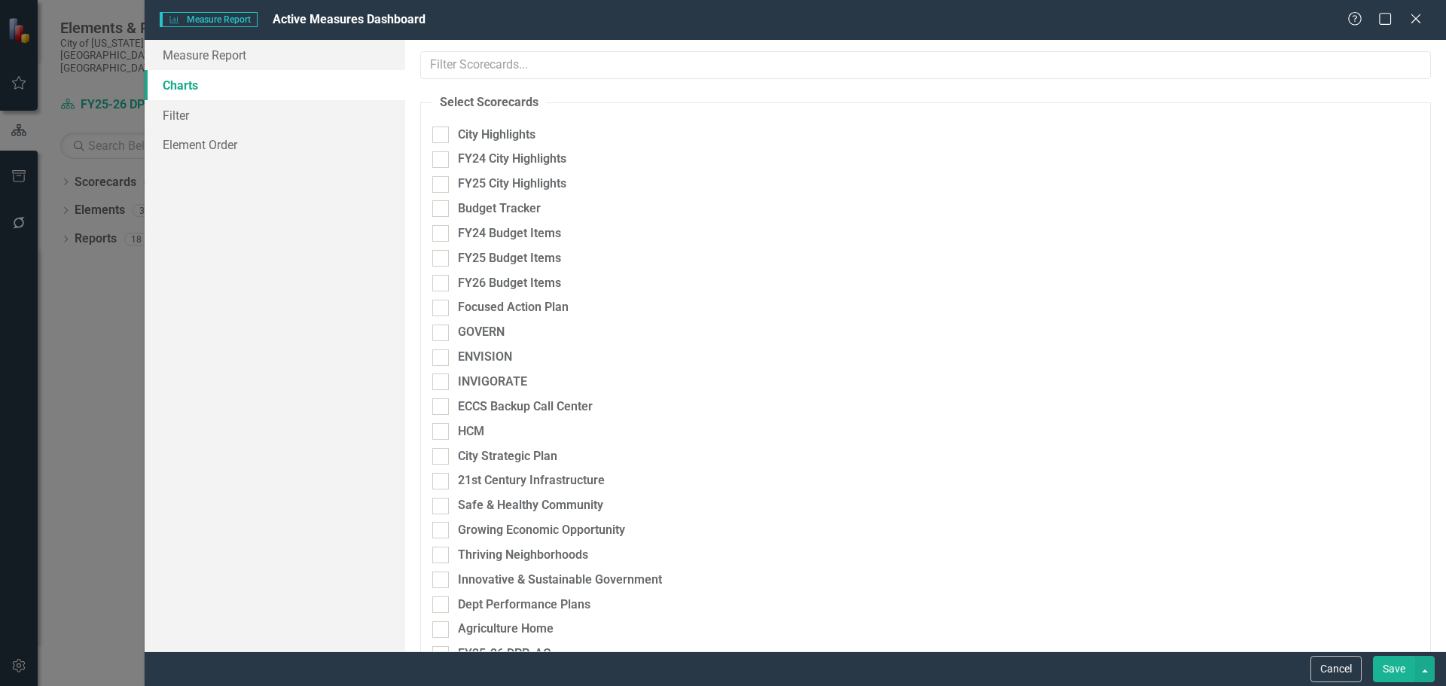
checkbox input "true"
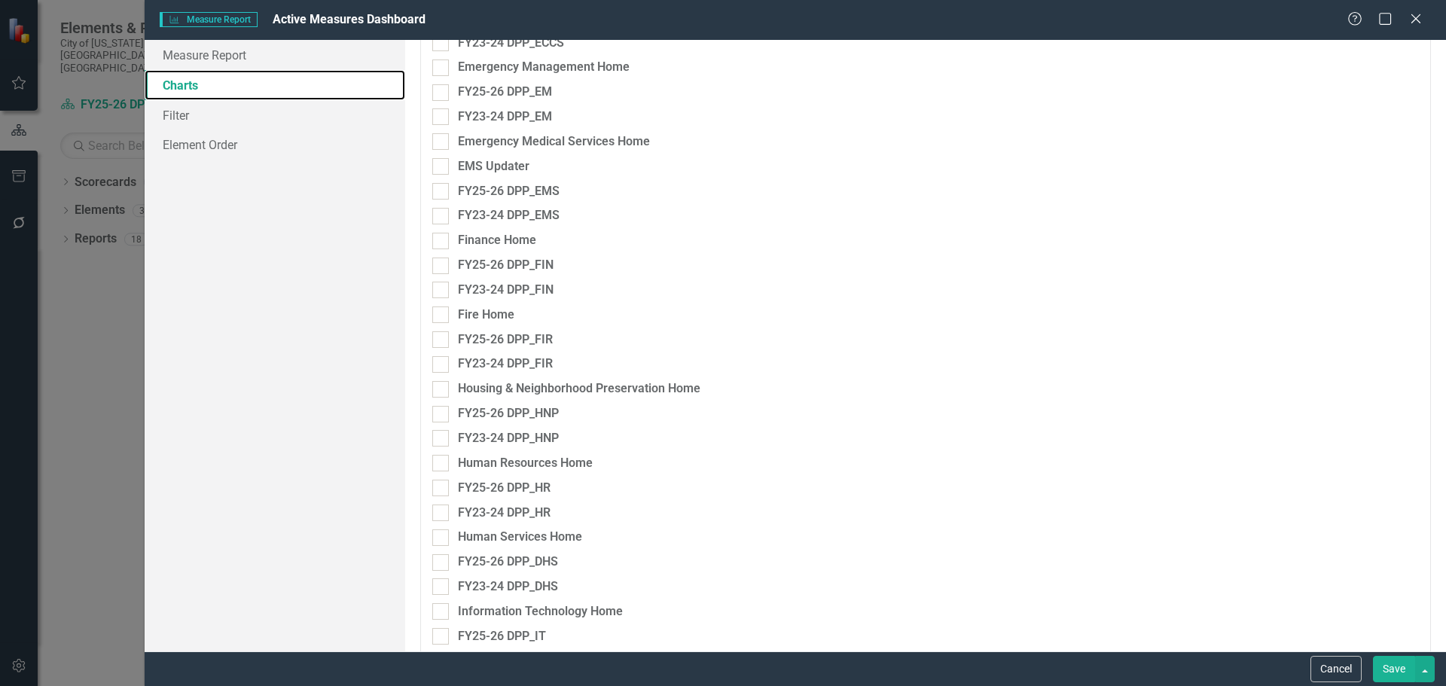
scroll to position [1657, 0]
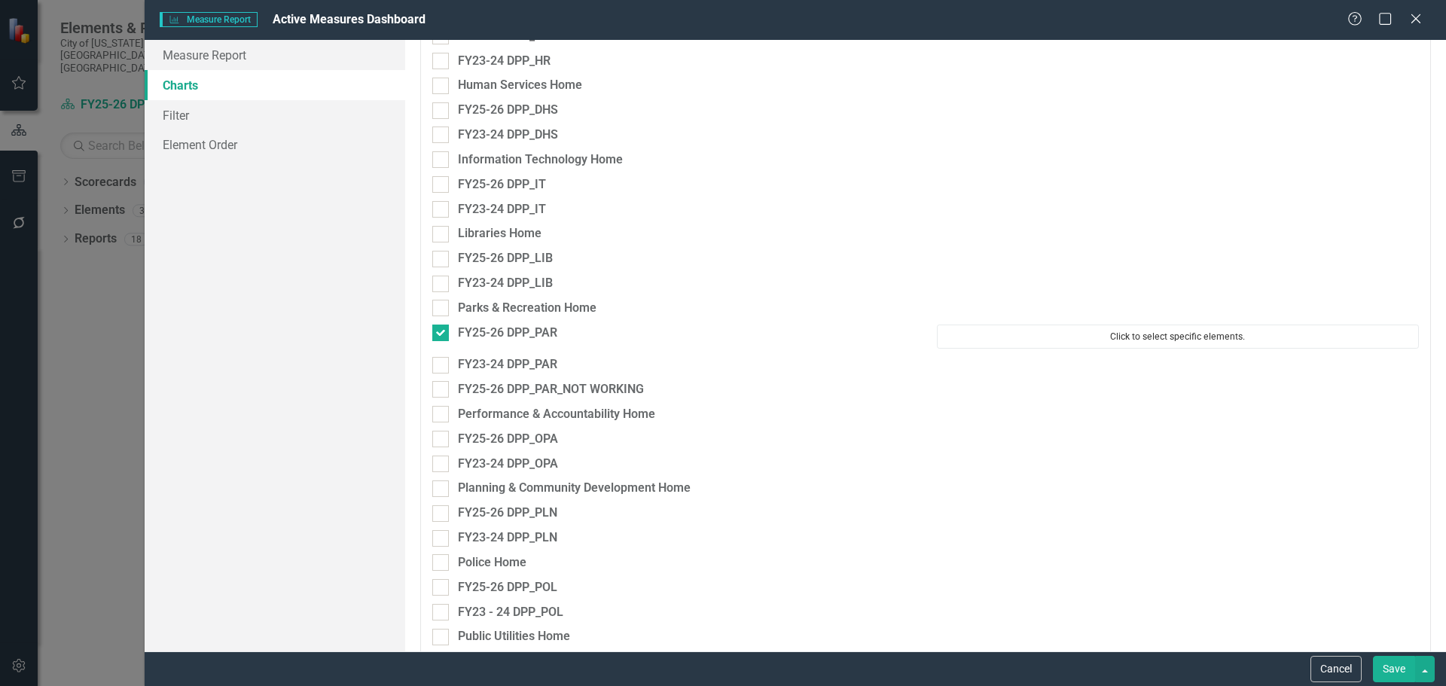
click at [1111, 328] on button "Click to select specific elements." at bounding box center [1178, 337] width 482 height 24
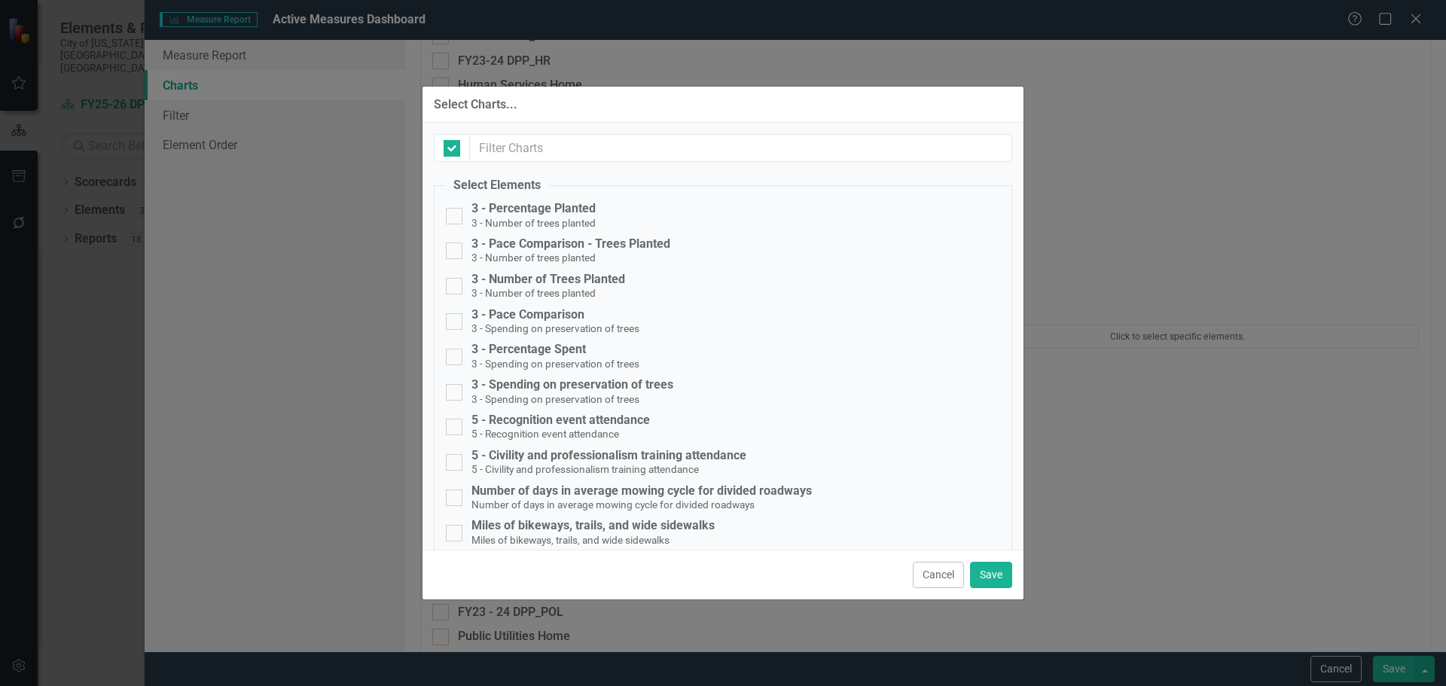
checkbox input "false"
click at [456, 424] on div at bounding box center [454, 427] width 17 height 17
click at [456, 424] on input "5 - Recognition event attendance 5 - Recognition event attendance" at bounding box center [451, 424] width 10 height 10
checkbox input "true"
click at [457, 456] on div at bounding box center [454, 462] width 17 height 17
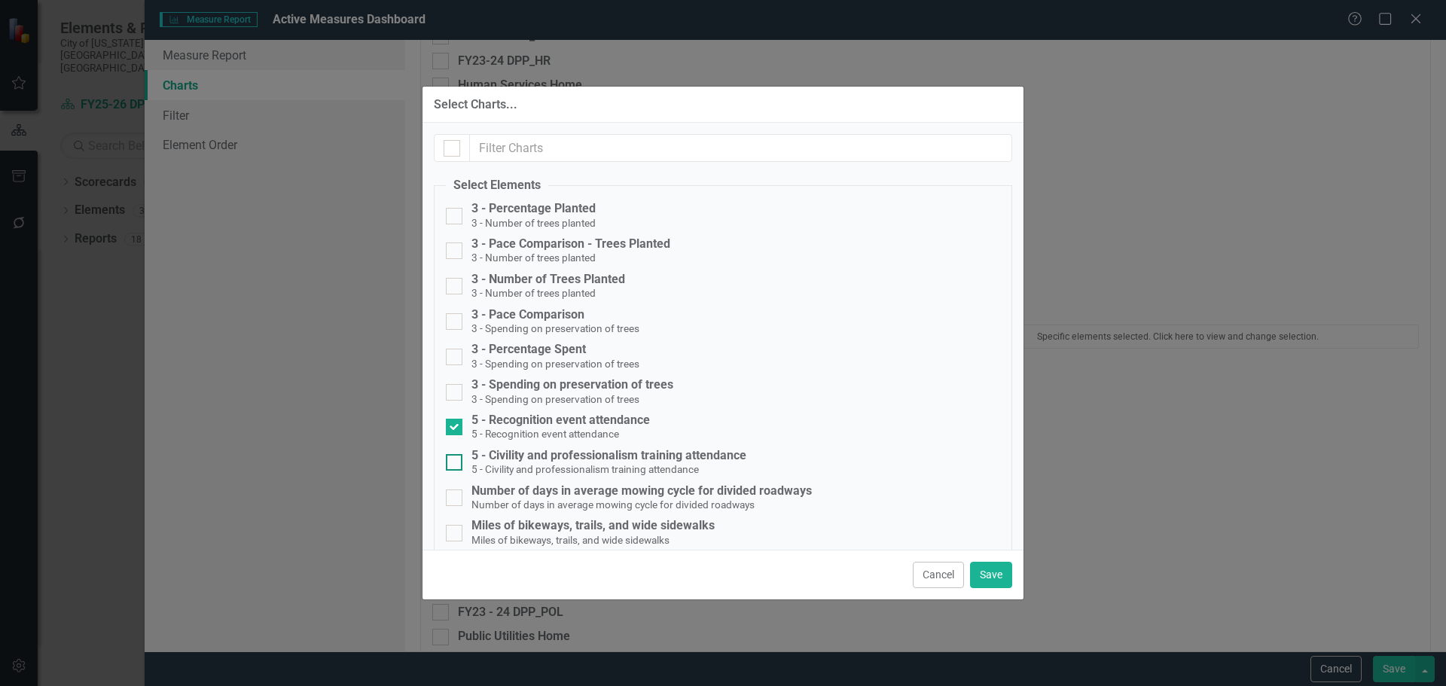
click at [456, 456] on input "5 - Civility and professionalism training attendance 5 - Civility and professio…" at bounding box center [451, 459] width 10 height 10
checkbox input "true"
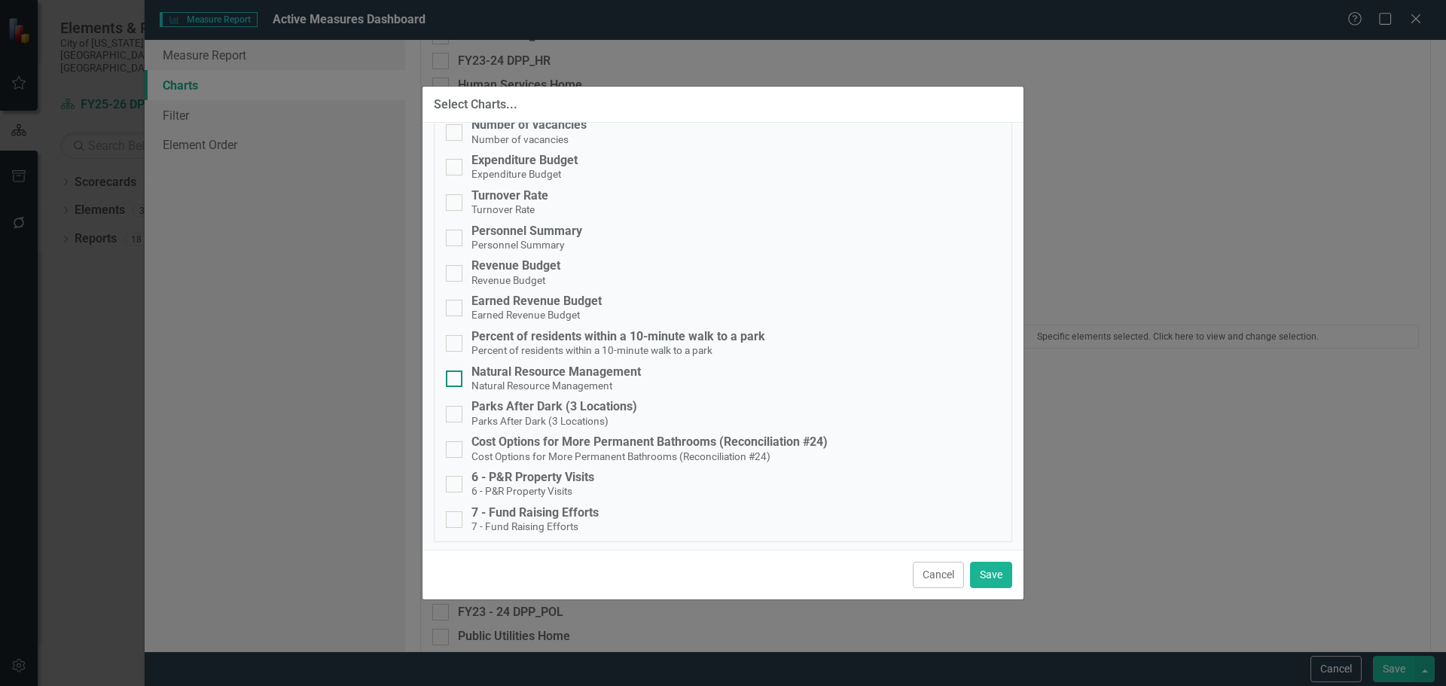
scroll to position [756, 0]
click at [454, 479] on input "6 - P&R Property Visits 6 - P&R Property Visits" at bounding box center [451, 478] width 10 height 10
checkbox input "true"
click at [458, 511] on div at bounding box center [454, 516] width 17 height 17
click at [456, 511] on input "7 - Fund Raising Efforts 7 - Fund Raising Efforts" at bounding box center [451, 513] width 10 height 10
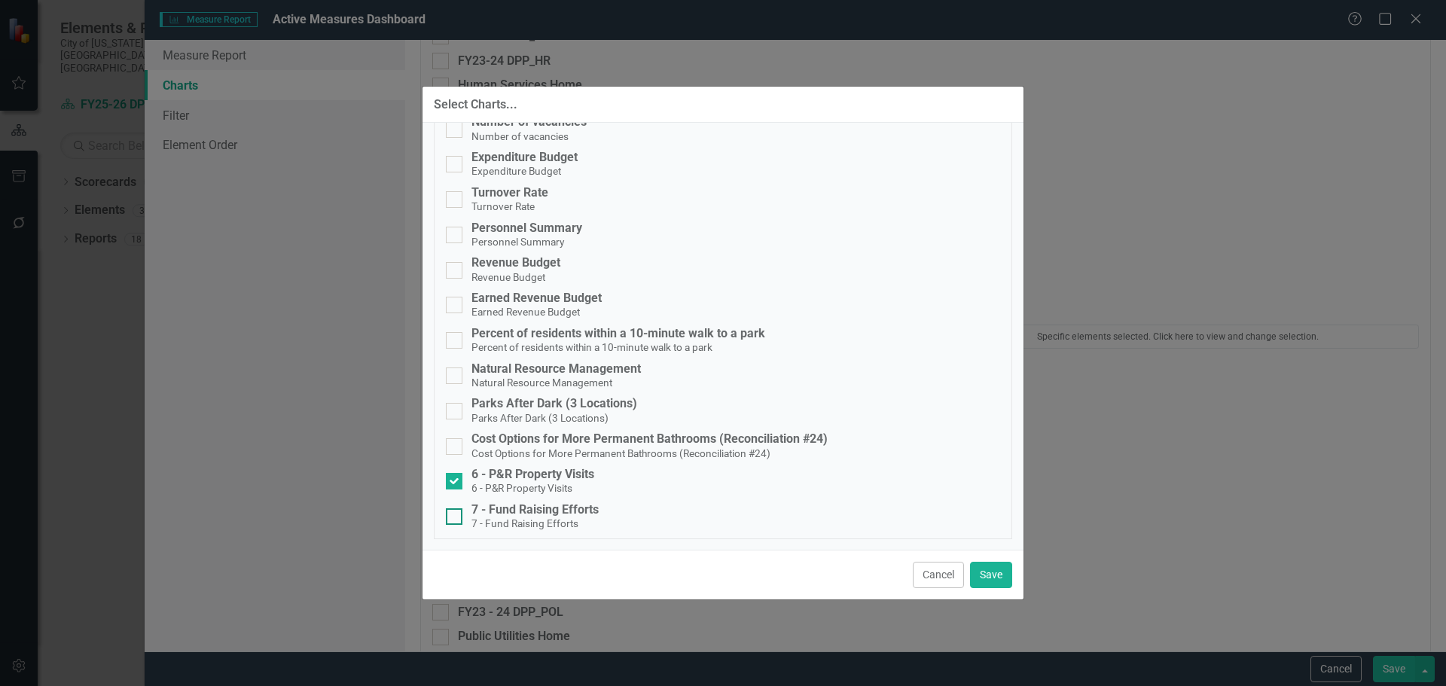
checkbox input "true"
click at [989, 574] on button "Save" at bounding box center [991, 575] width 42 height 26
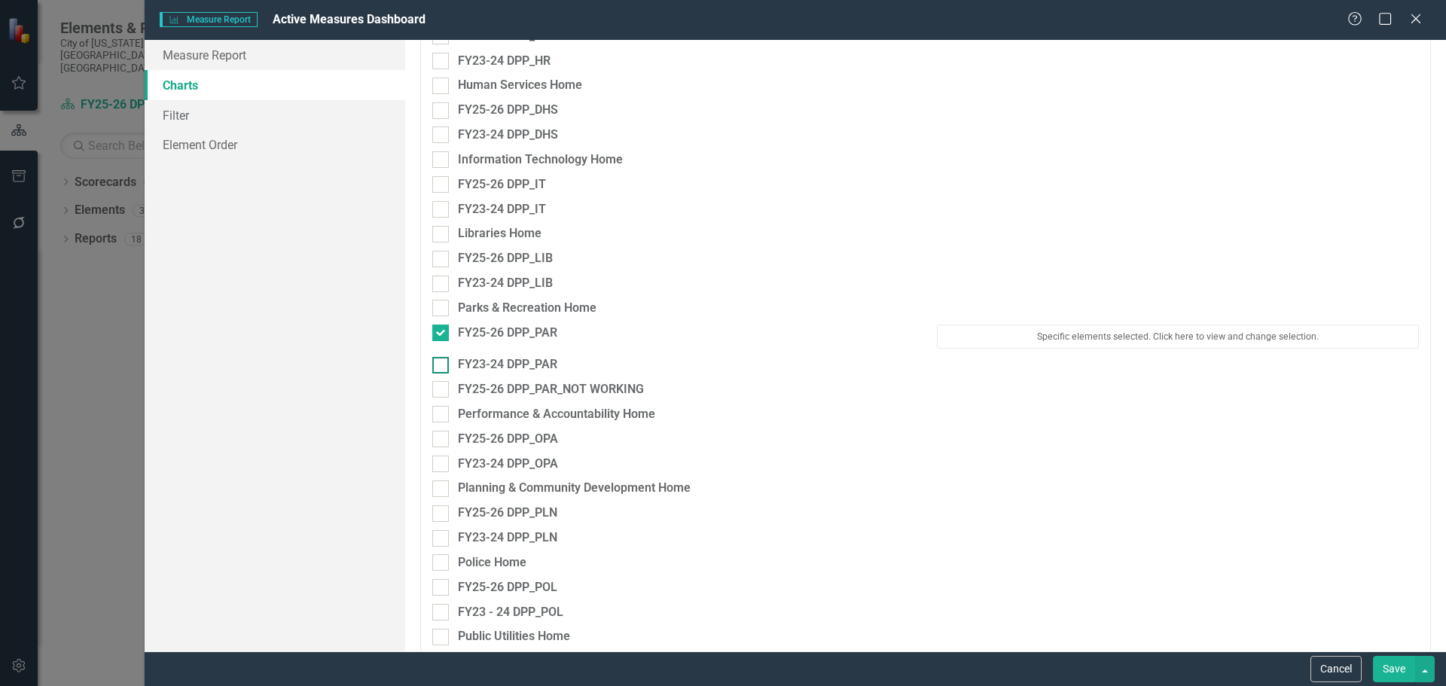
click at [442, 364] on div at bounding box center [440, 365] width 17 height 17
click at [442, 364] on input "FY23-24 DPP_PAR" at bounding box center [437, 362] width 10 height 10
checkbox input "true"
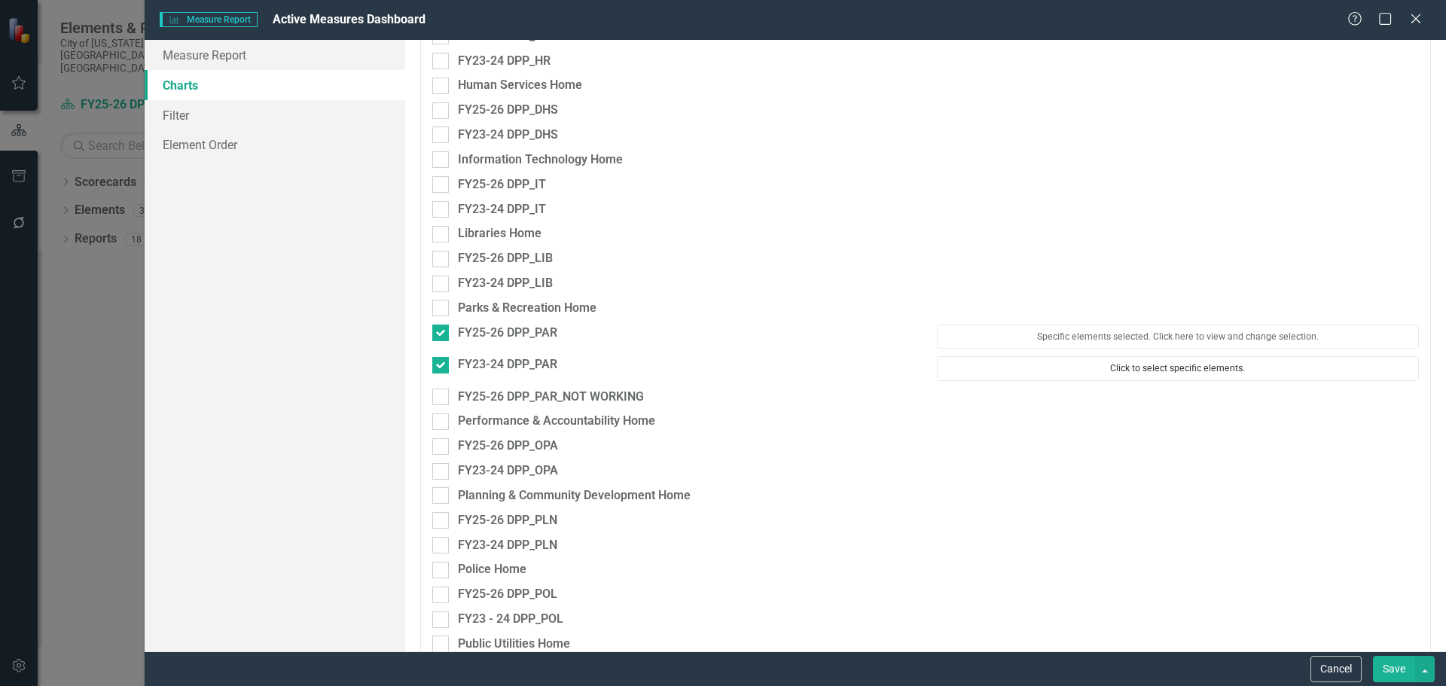
click at [1115, 369] on button "Click to select specific elements." at bounding box center [1178, 368] width 482 height 24
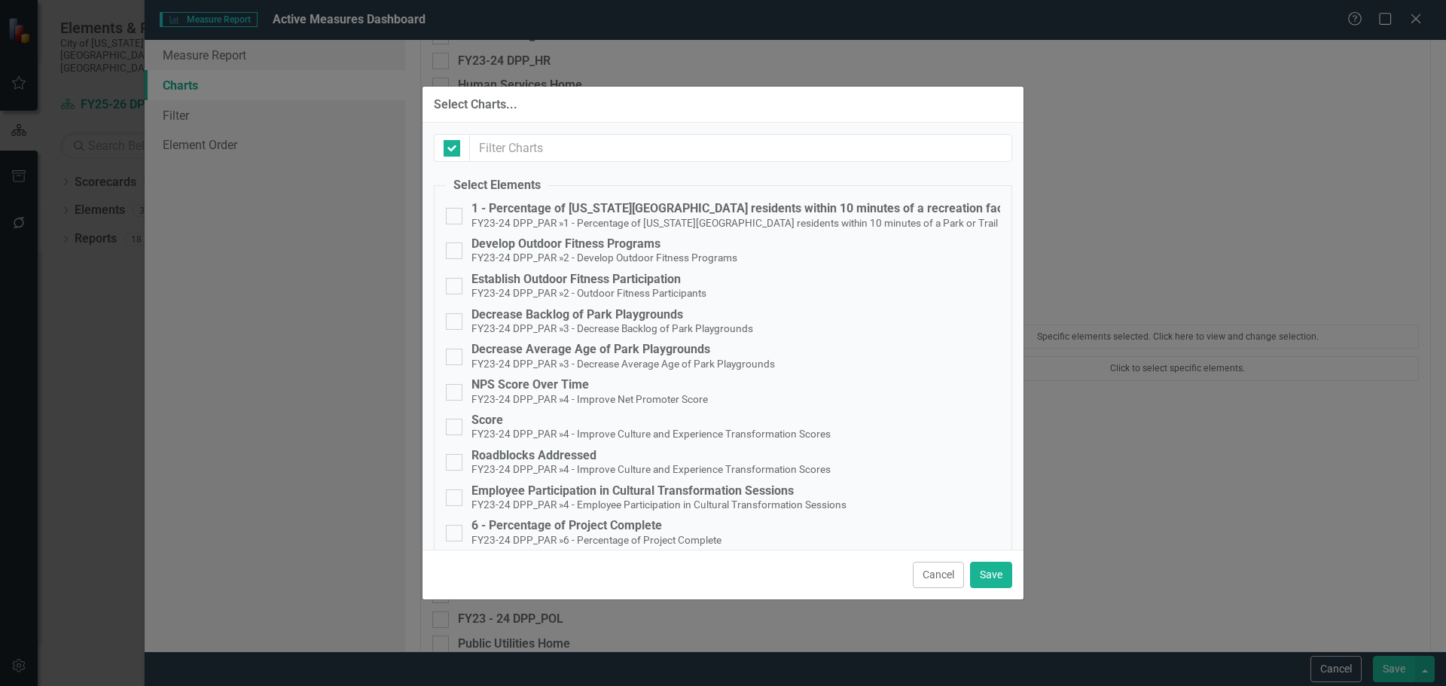
checkbox input "false"
click at [463, 206] on div "1 - Percentage of Virginia Beach residents within 10 minutes of a recreation fa…" at bounding box center [723, 216] width 554 height 28
click at [456, 208] on input "1 - Percentage of Virginia Beach residents within 10 minutes of a recreation fa…" at bounding box center [451, 213] width 10 height 10
checkbox input "true"
click at [989, 575] on button "Save" at bounding box center [991, 575] width 42 height 26
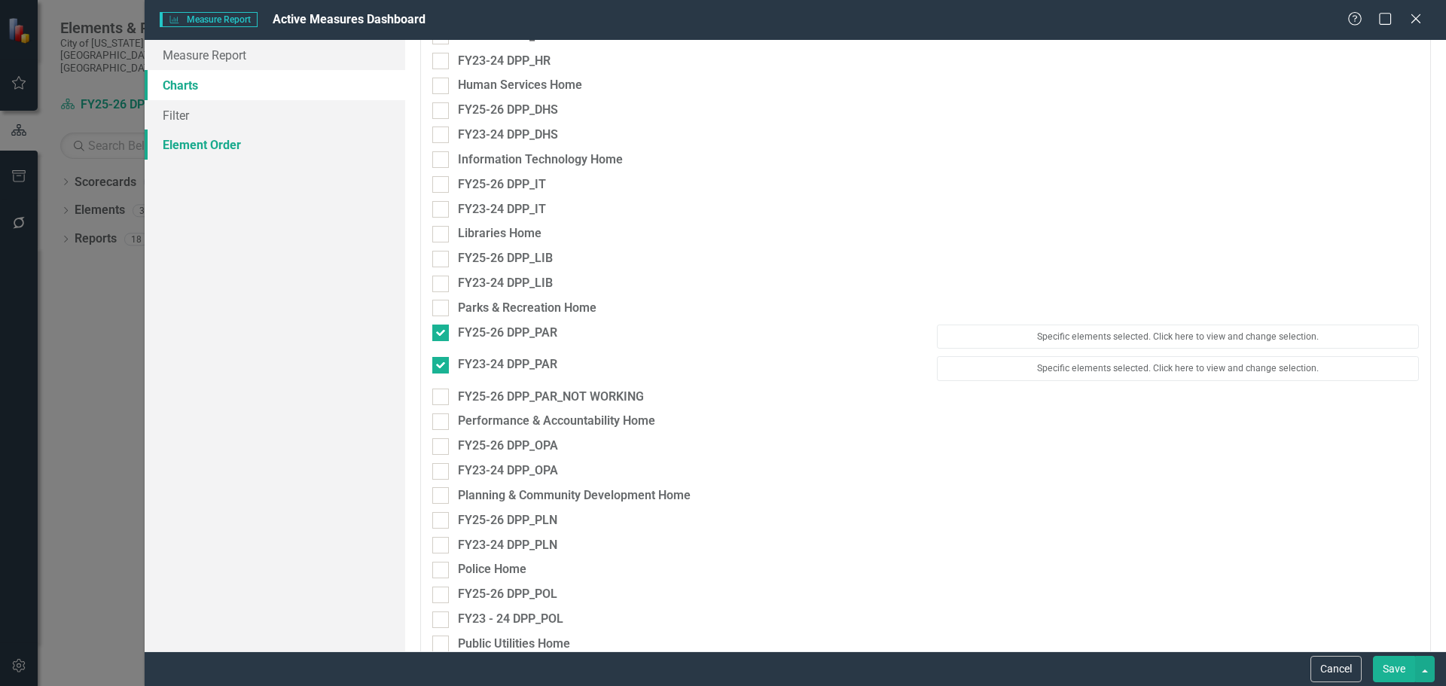
click at [265, 146] on link "Element Order" at bounding box center [275, 145] width 261 height 30
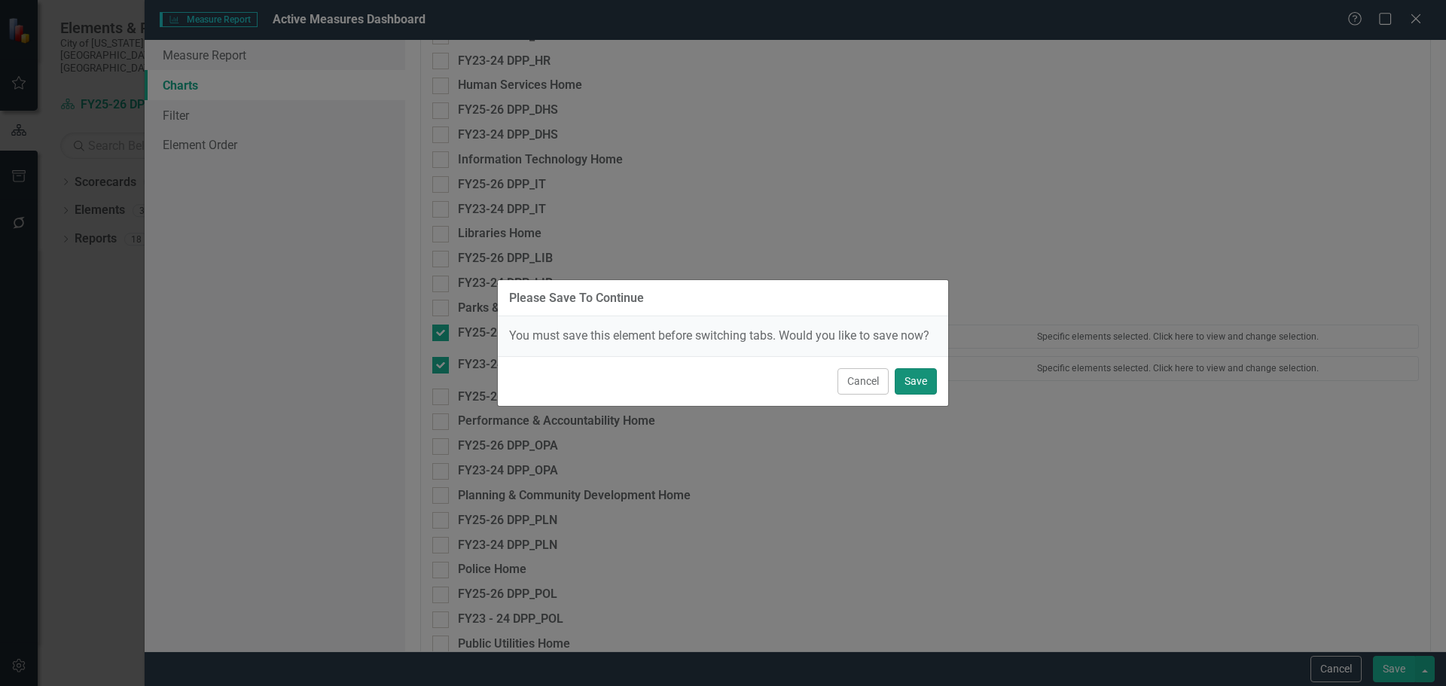
click at [916, 374] on button "Save" at bounding box center [916, 381] width 42 height 26
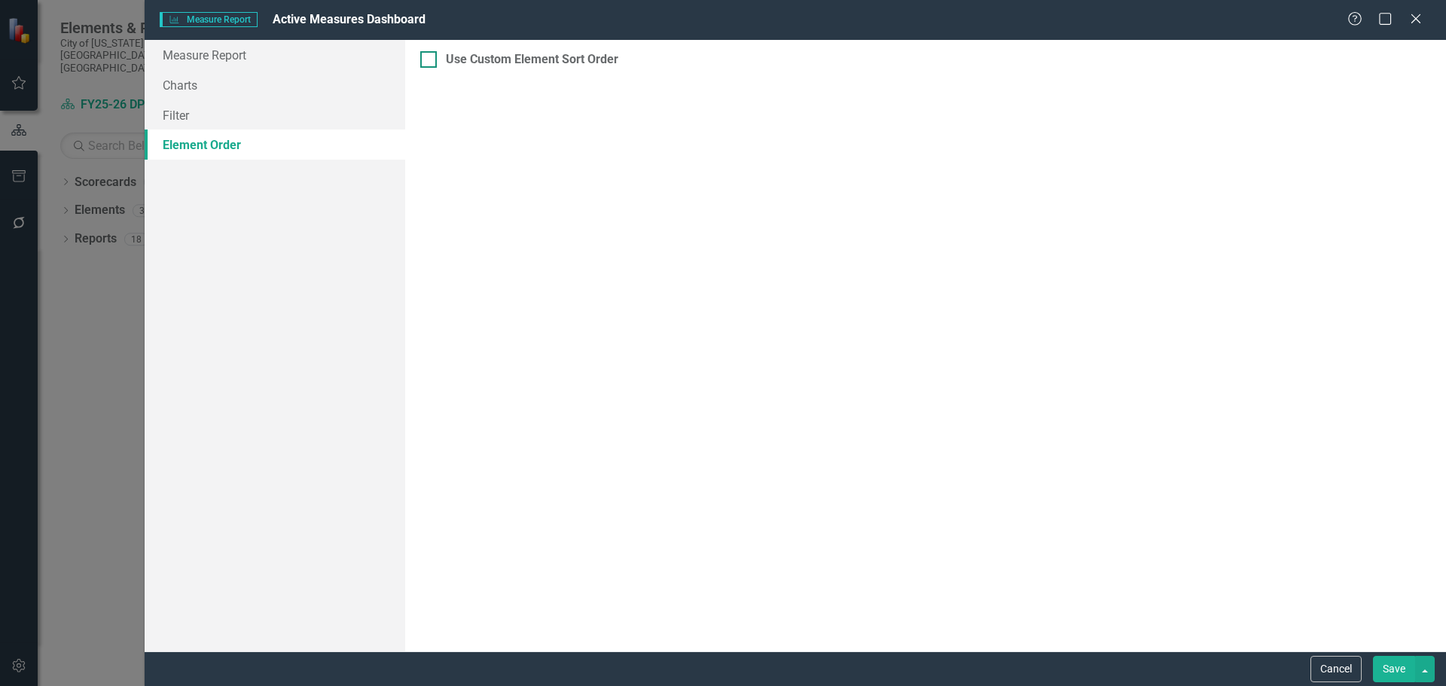
click at [431, 62] on div at bounding box center [428, 59] width 17 height 17
click at [430, 61] on input "Use Custom Element Sort Order" at bounding box center [425, 56] width 10 height 10
checkbox input "true"
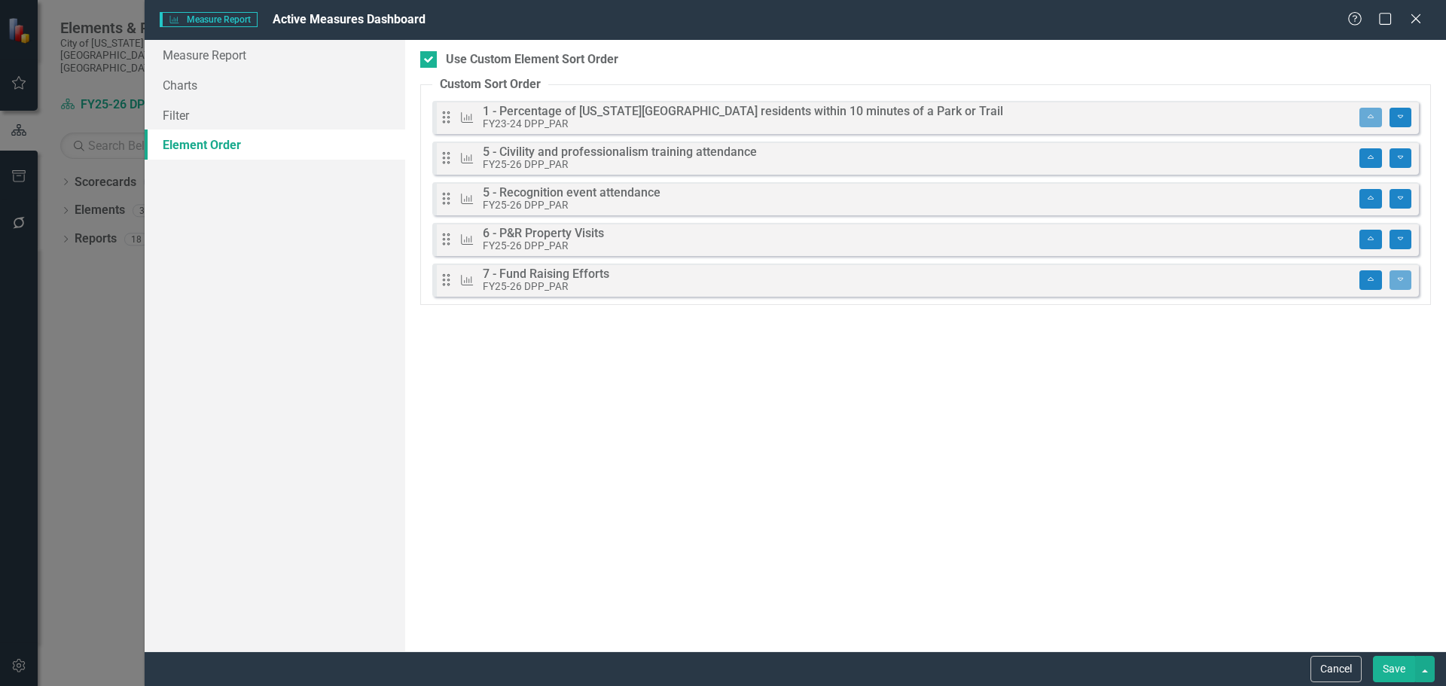
click at [1390, 660] on button "Save" at bounding box center [1394, 669] width 42 height 26
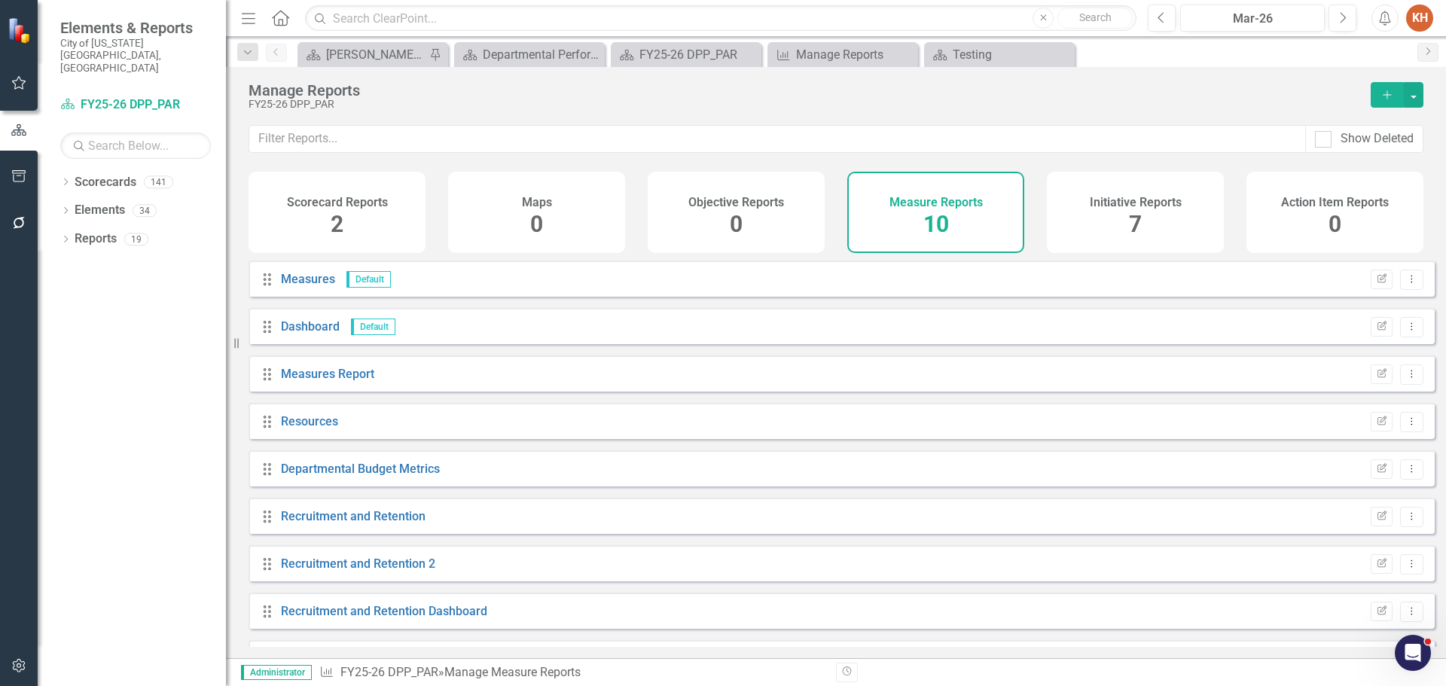
scroll to position [88, 0]
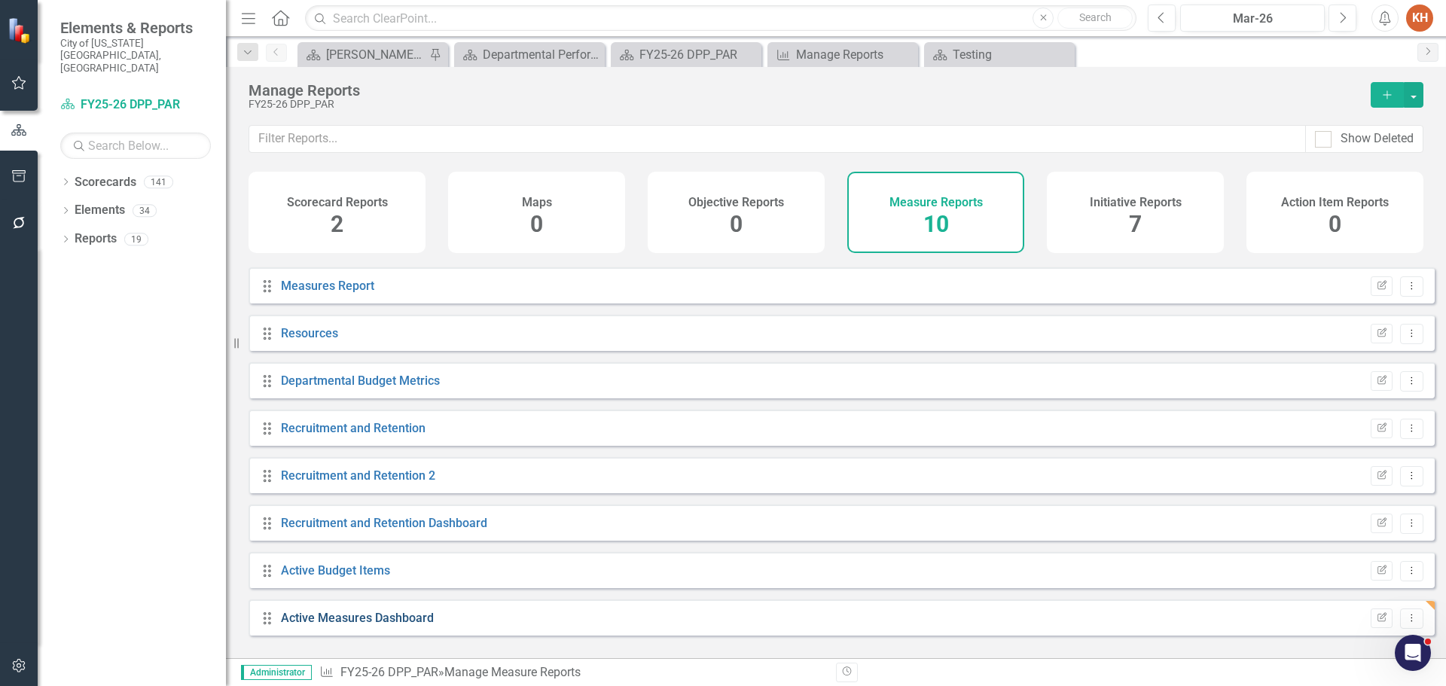
click at [413, 625] on link "Active Measures Dashboard" at bounding box center [357, 618] width 153 height 14
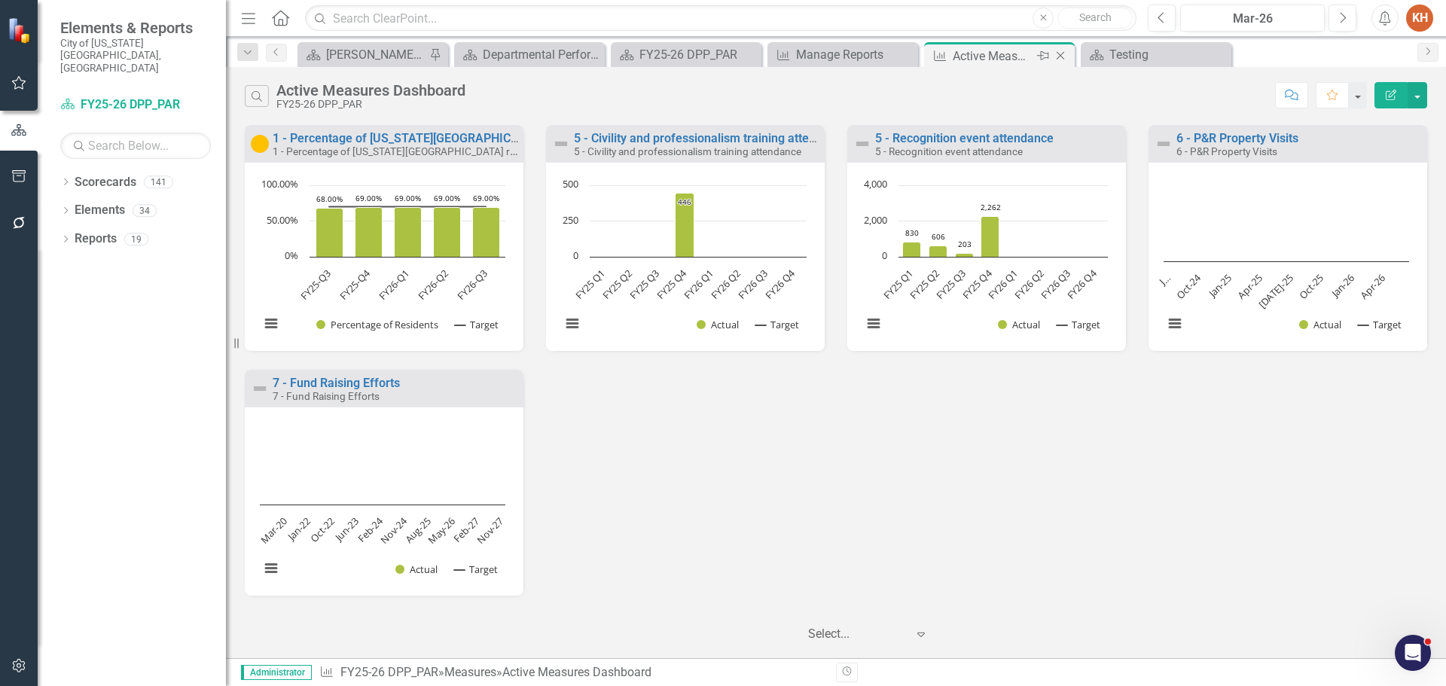
click at [1056, 52] on icon "Close" at bounding box center [1060, 56] width 15 height 12
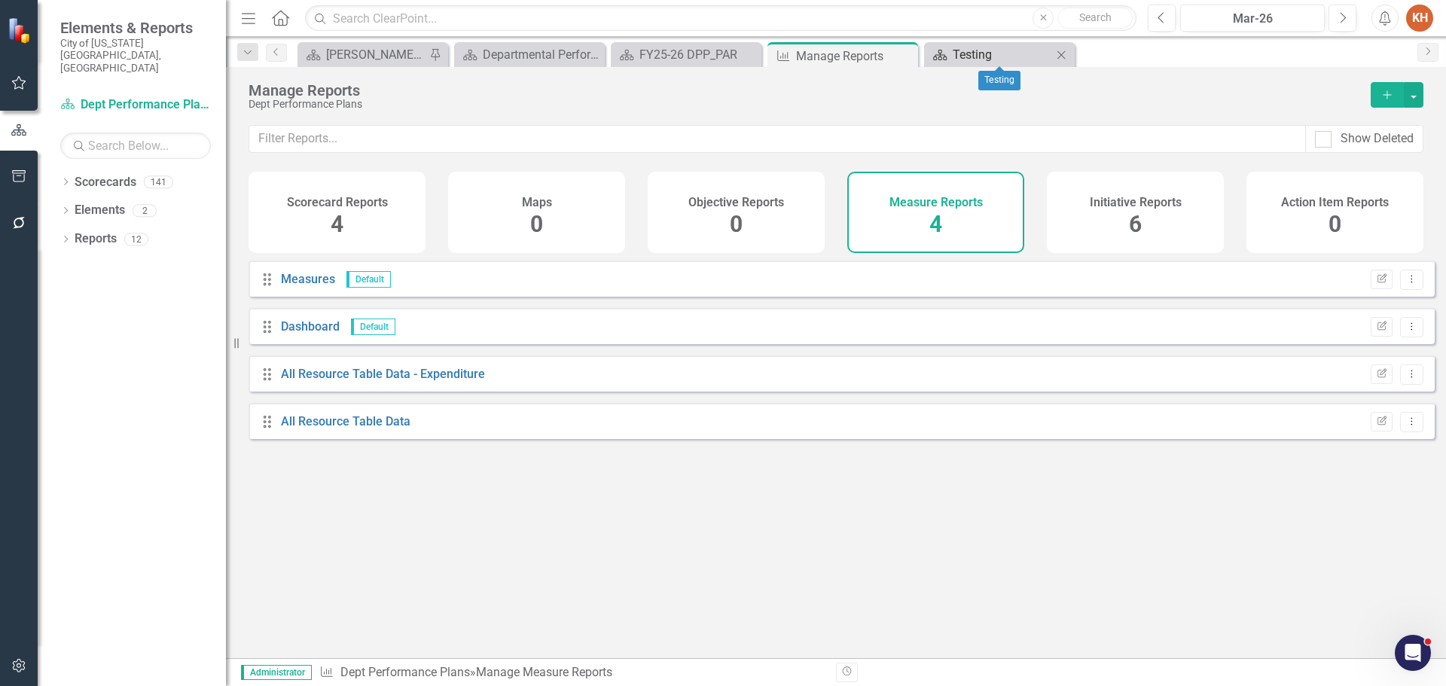
click at [1000, 49] on div "Testing" at bounding box center [1002, 54] width 99 height 19
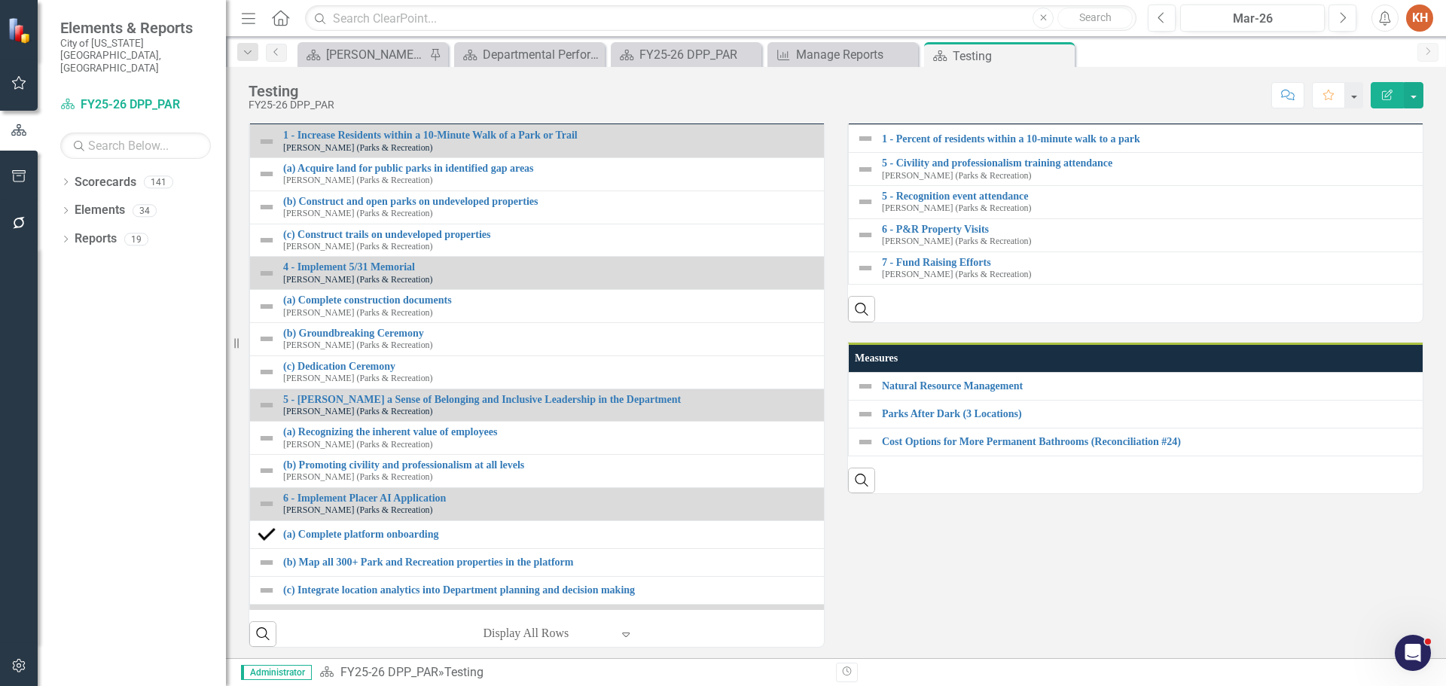
scroll to position [678, 0]
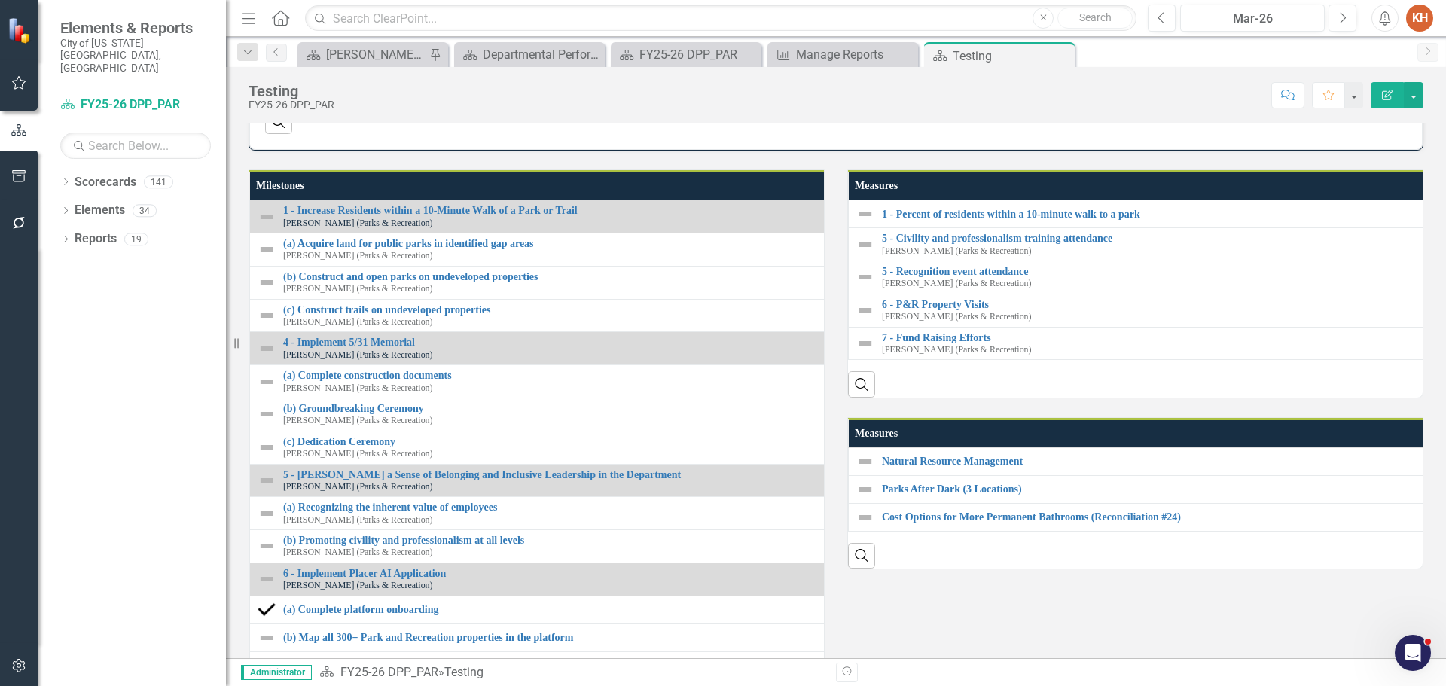
click at [752, 134] on div "Search" at bounding box center [836, 115] width 1142 height 37
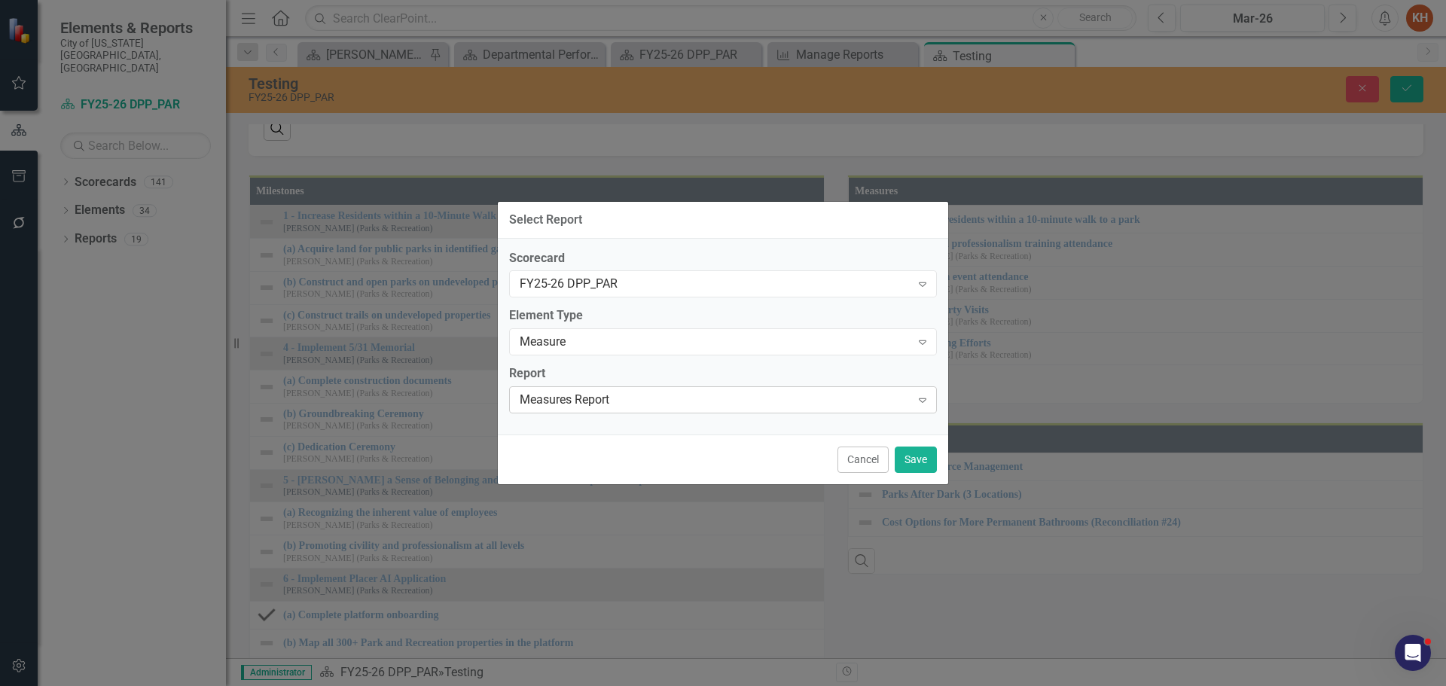
click at [607, 402] on div "Measures Report" at bounding box center [715, 400] width 391 height 17
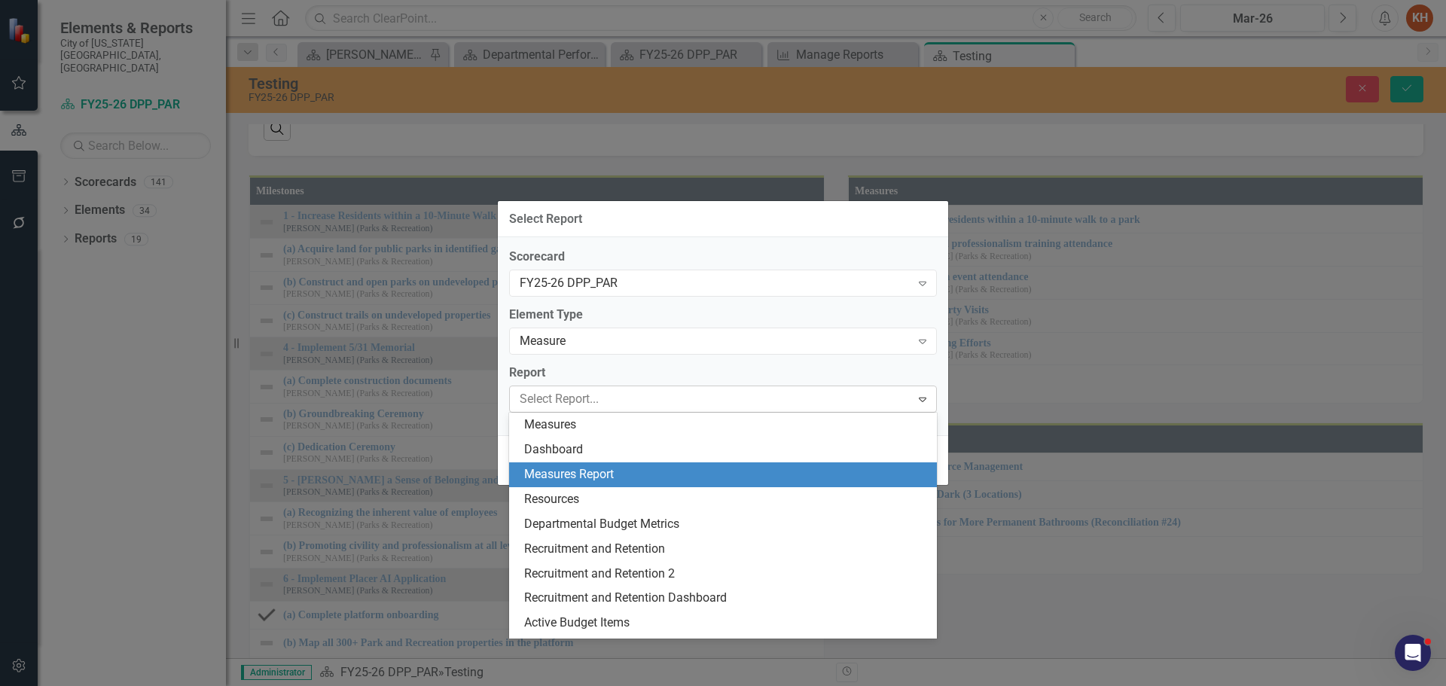
scroll to position [21, 0]
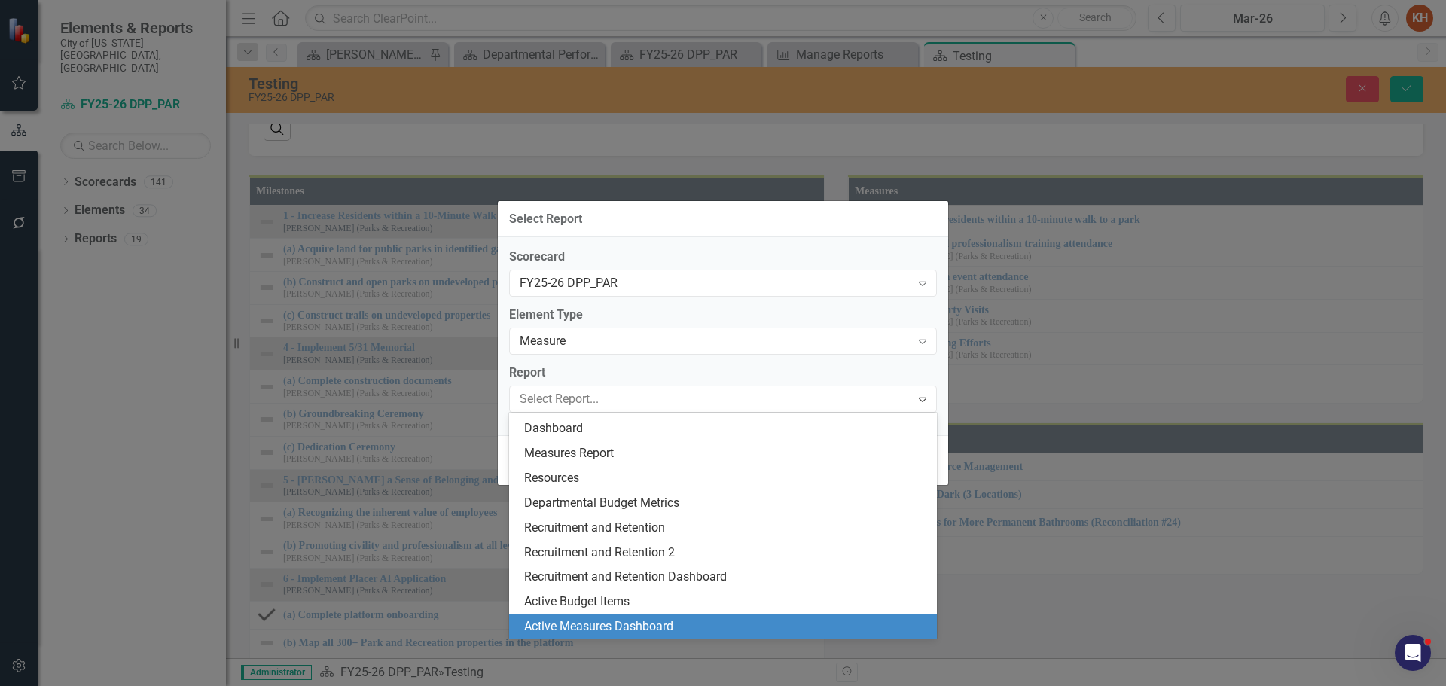
click at [690, 616] on div "Active Measures Dashboard" at bounding box center [723, 626] width 428 height 25
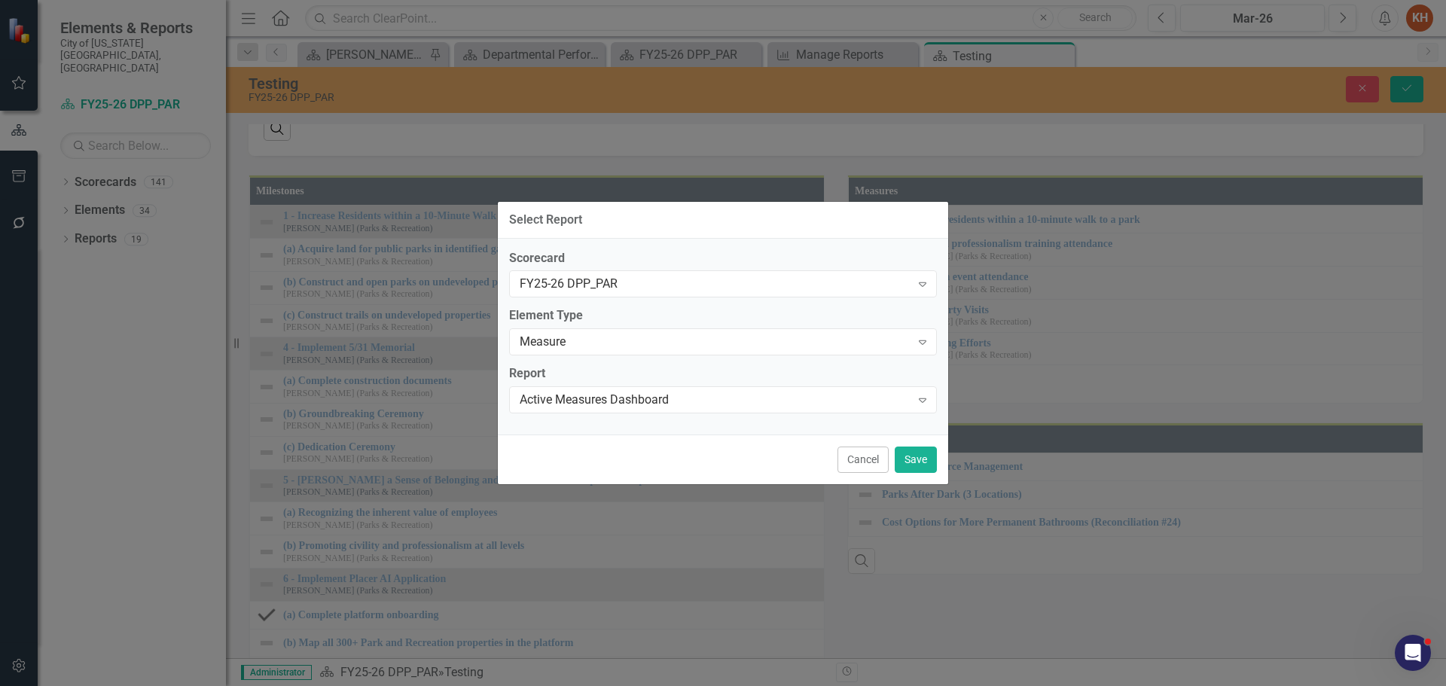
drag, startPoint x: 878, startPoint y: 459, endPoint x: 906, endPoint y: 459, distance: 27.9
click at [884, 459] on button "Cancel" at bounding box center [862, 460] width 51 height 26
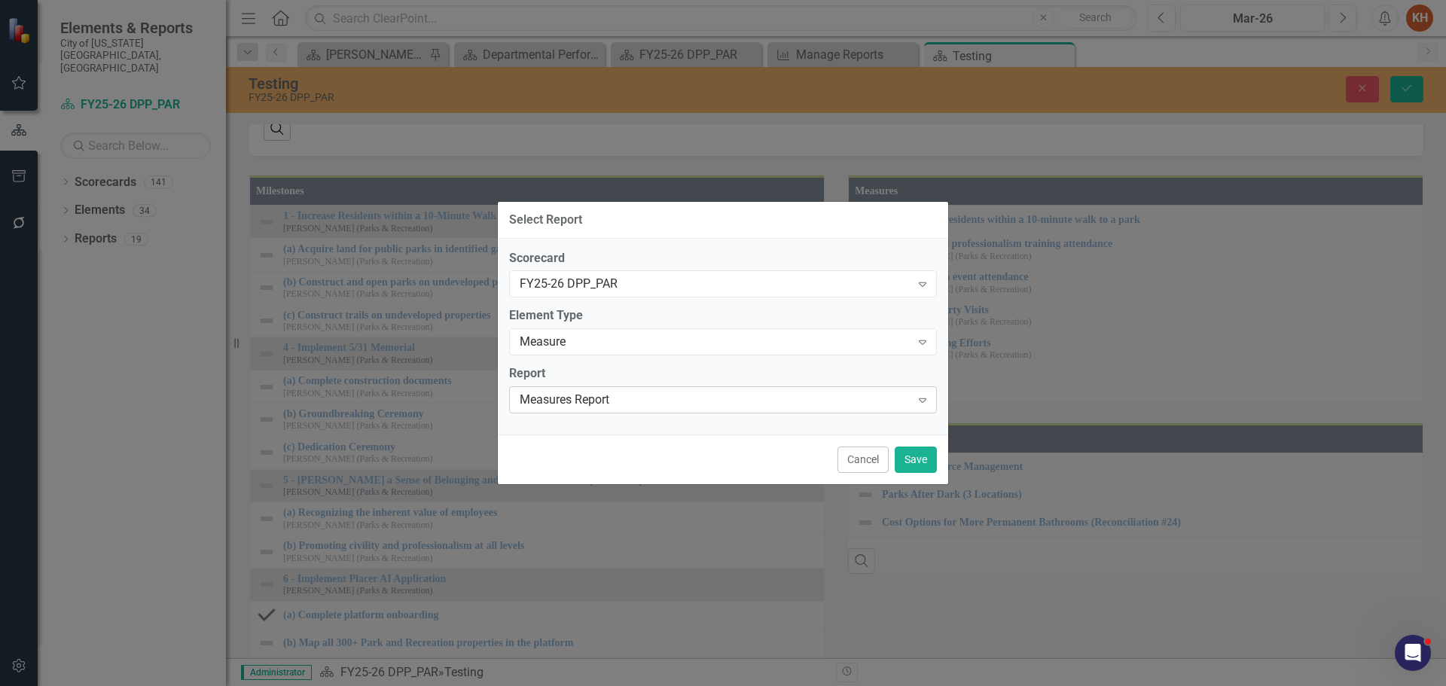
click at [773, 405] on div "Measures Report" at bounding box center [715, 400] width 391 height 17
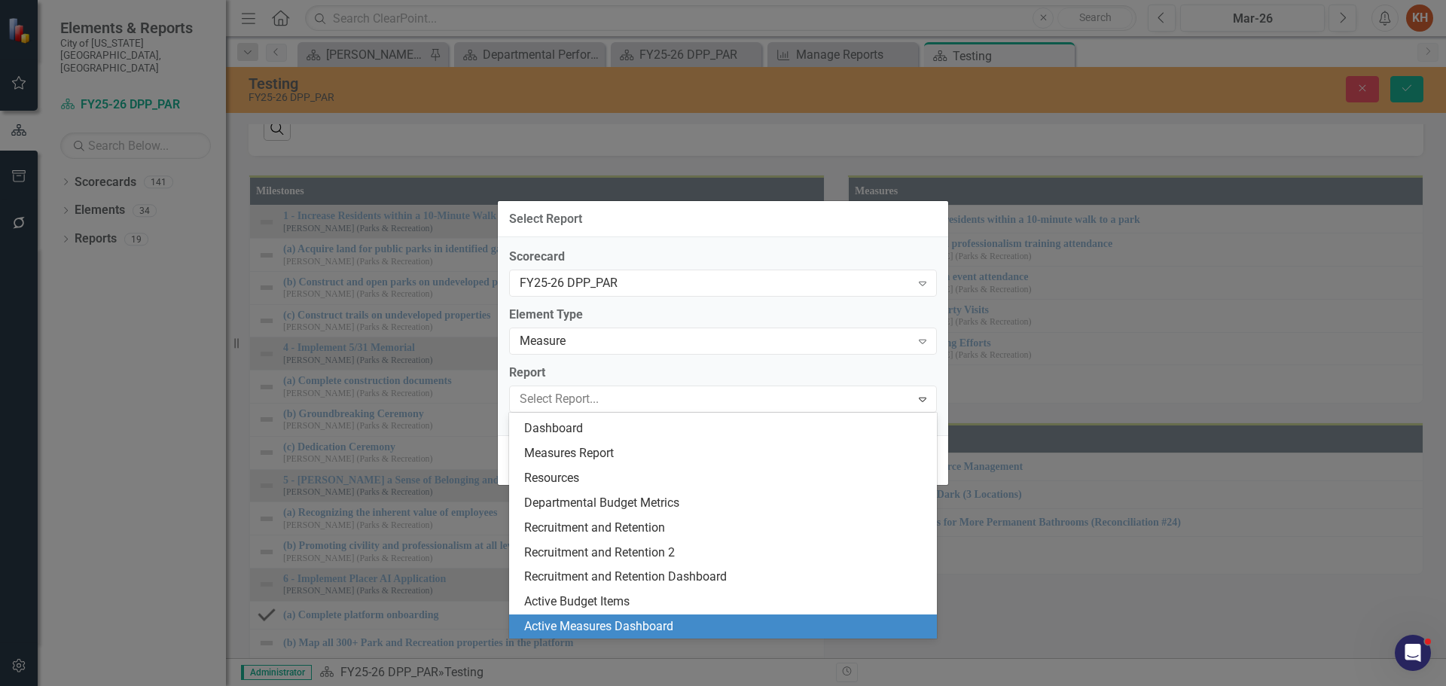
click at [709, 623] on div "Active Measures Dashboard" at bounding box center [726, 626] width 404 height 17
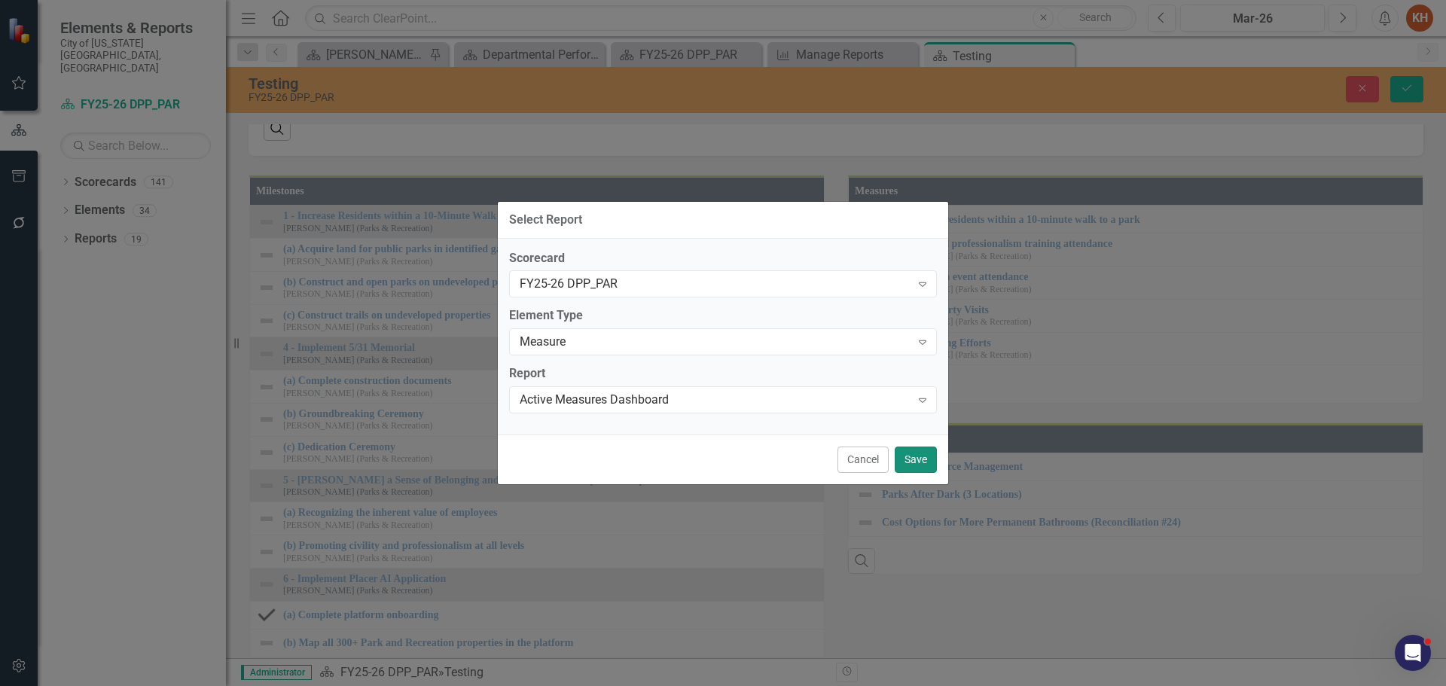
click at [919, 456] on button "Save" at bounding box center [916, 460] width 42 height 26
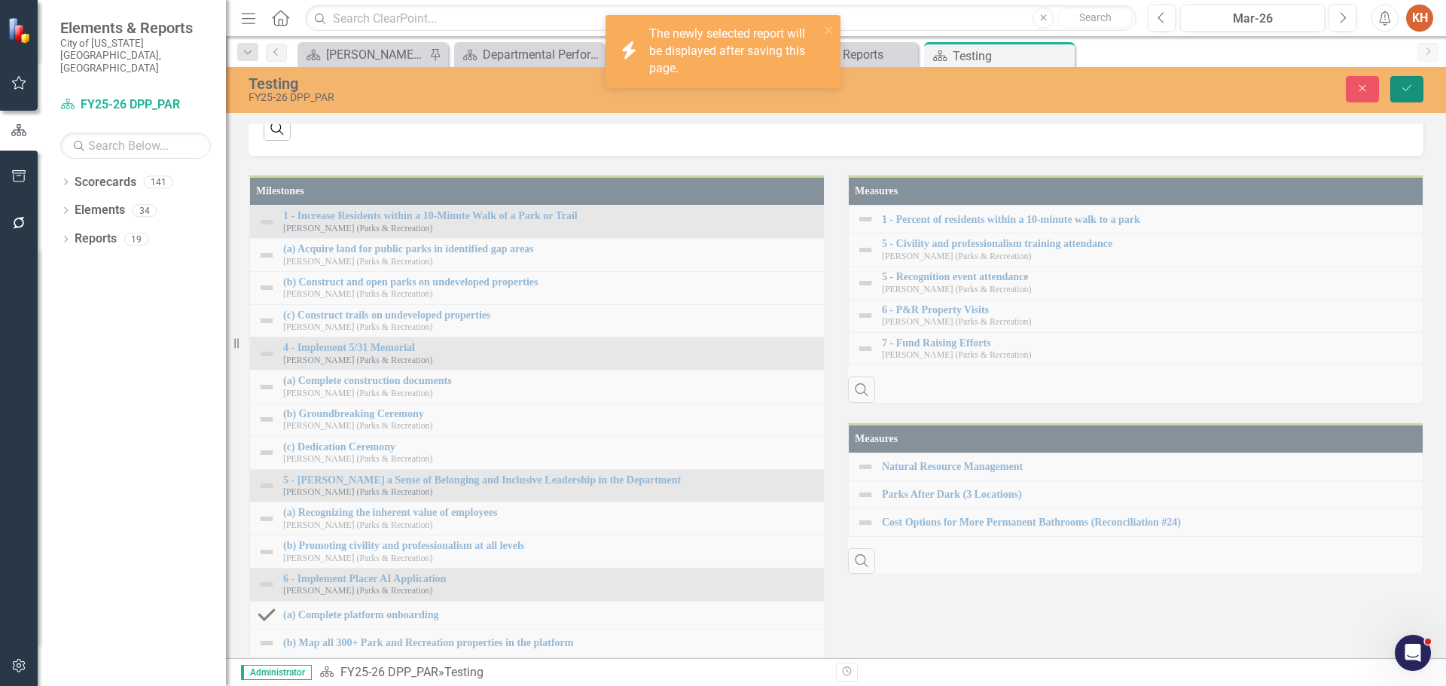
click at [1398, 93] on button "Save" at bounding box center [1406, 89] width 33 height 26
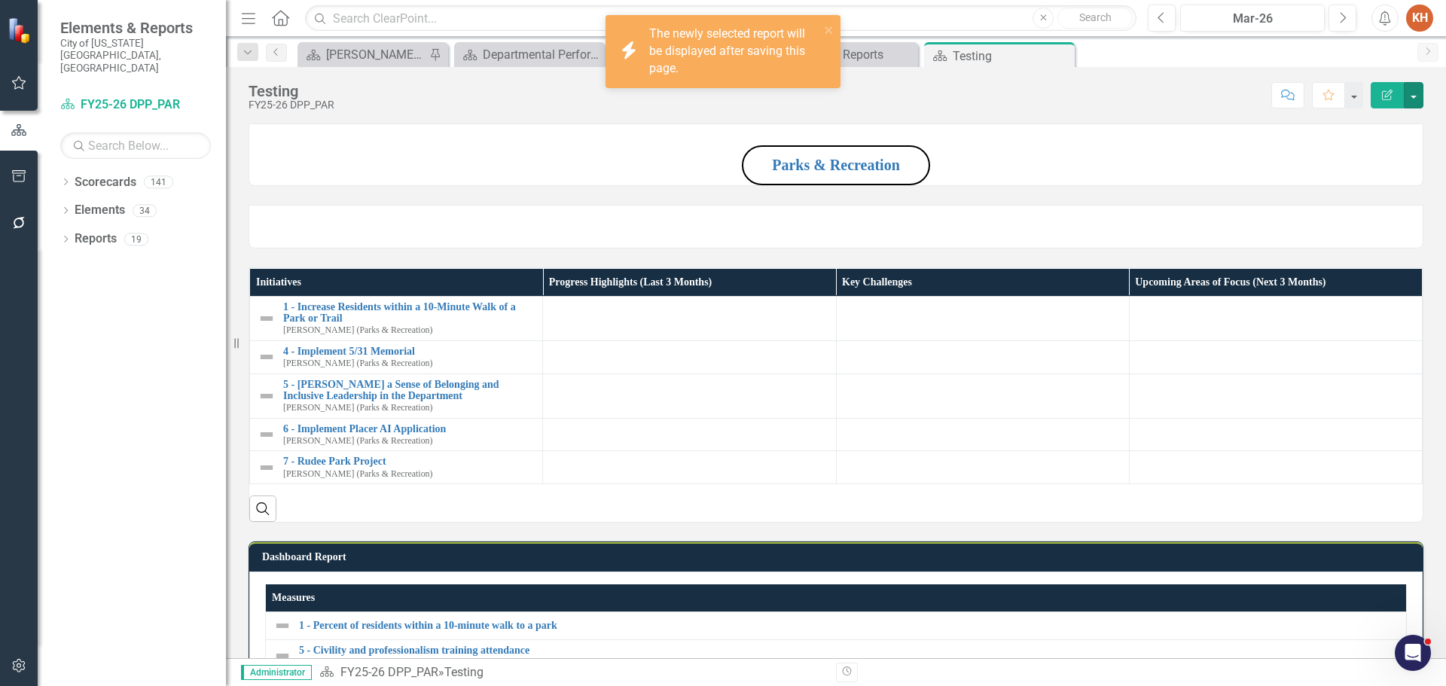
click at [1418, 92] on button "button" at bounding box center [1414, 95] width 20 height 26
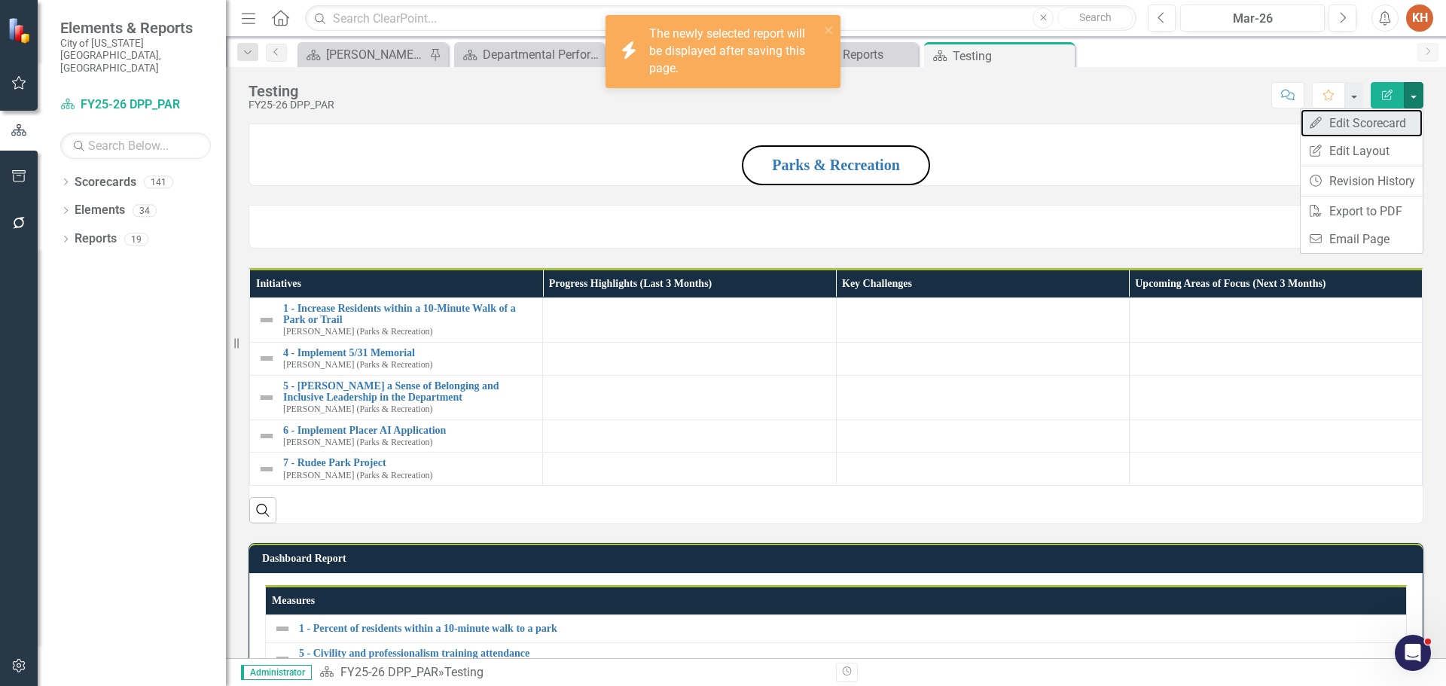
click at [1394, 122] on link "Edit Edit Scorecard" at bounding box center [1362, 123] width 122 height 28
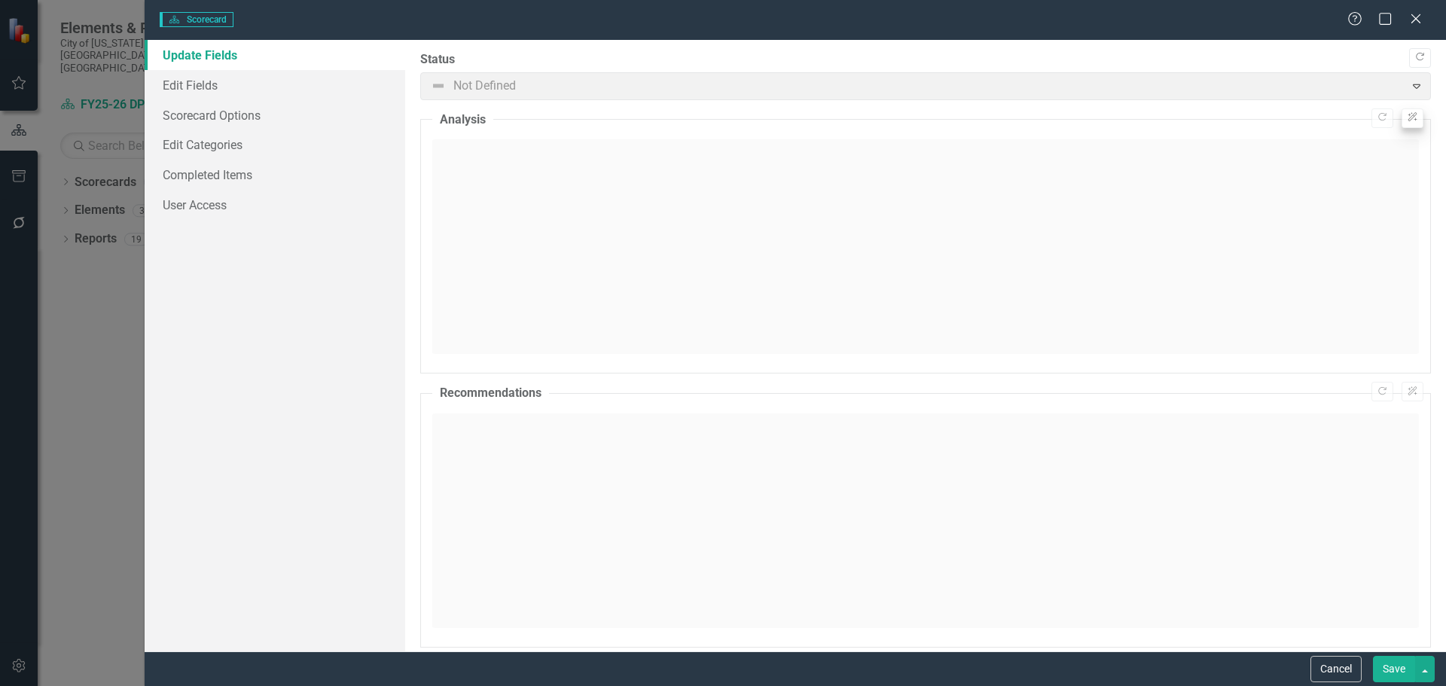
click at [1334, 673] on button "Cancel" at bounding box center [1335, 669] width 51 height 26
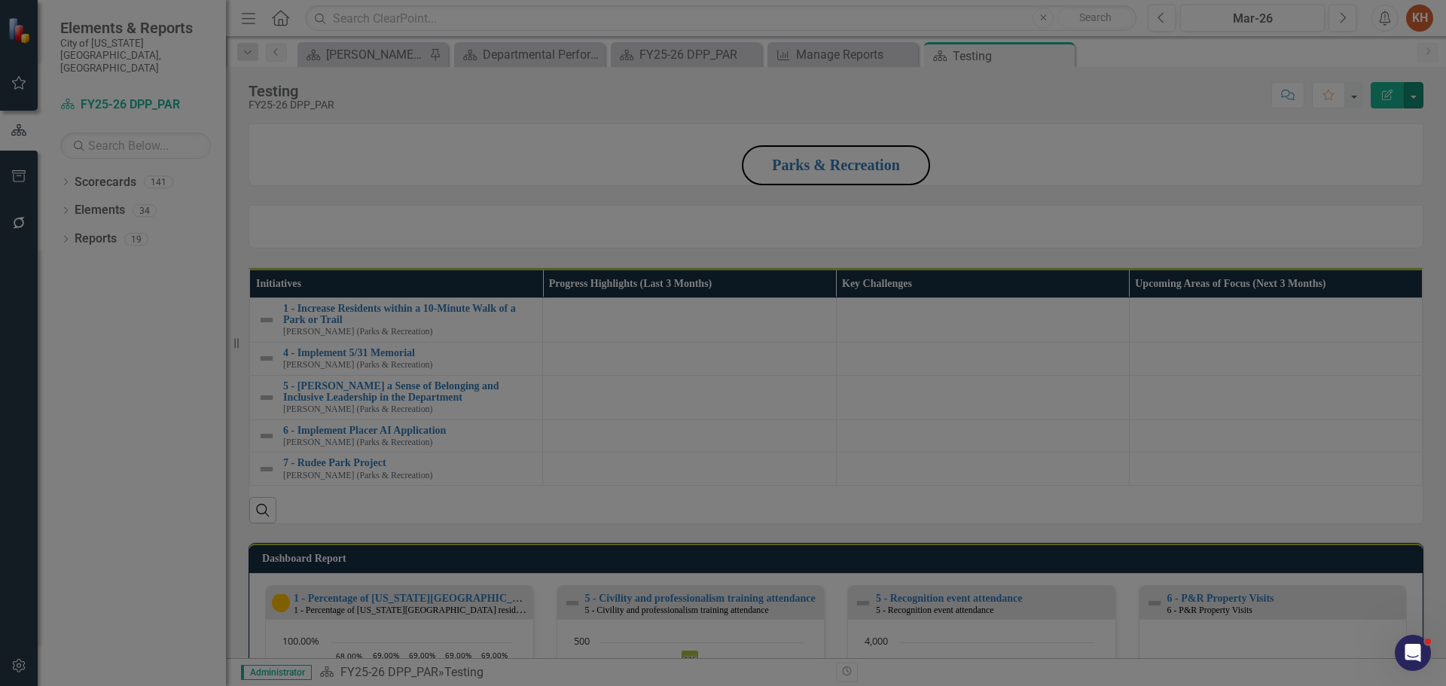
click at [1416, 102] on button "button" at bounding box center [1414, 95] width 20 height 26
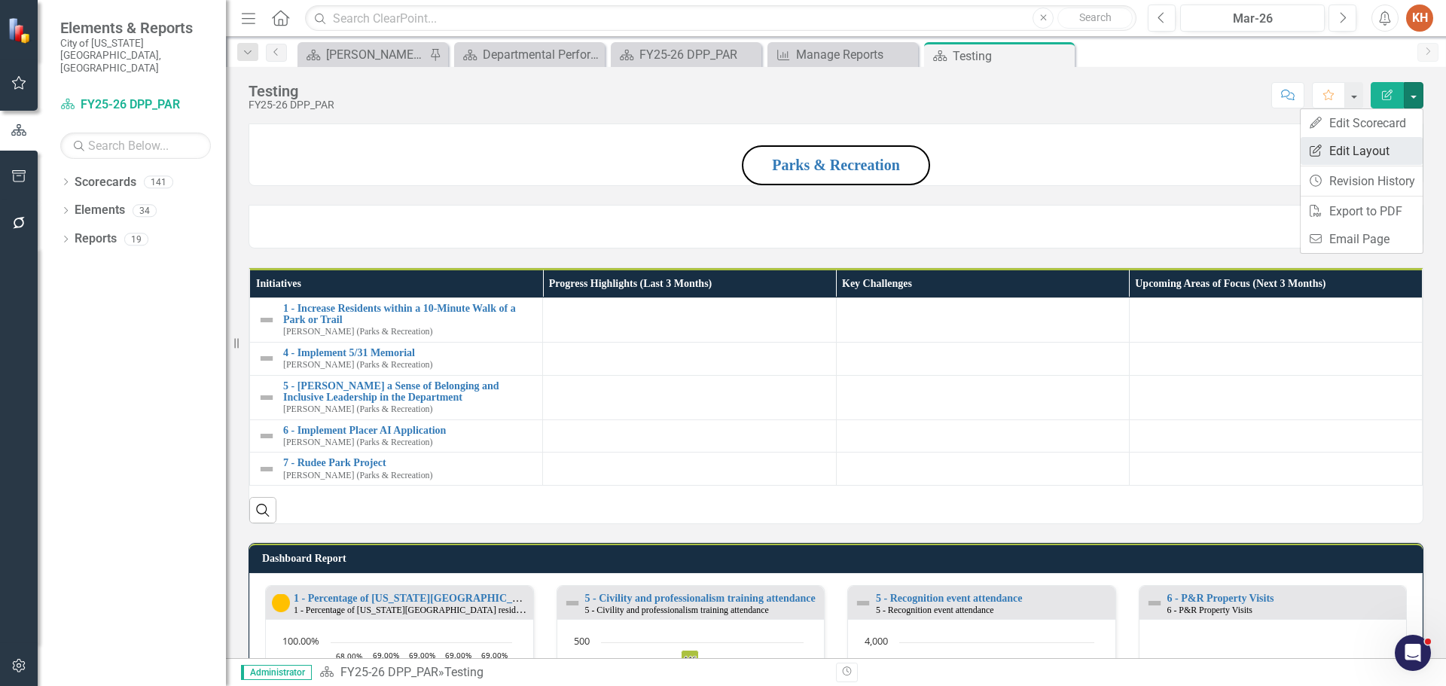
click at [1368, 153] on link "Edit Report Edit Layout" at bounding box center [1362, 151] width 122 height 28
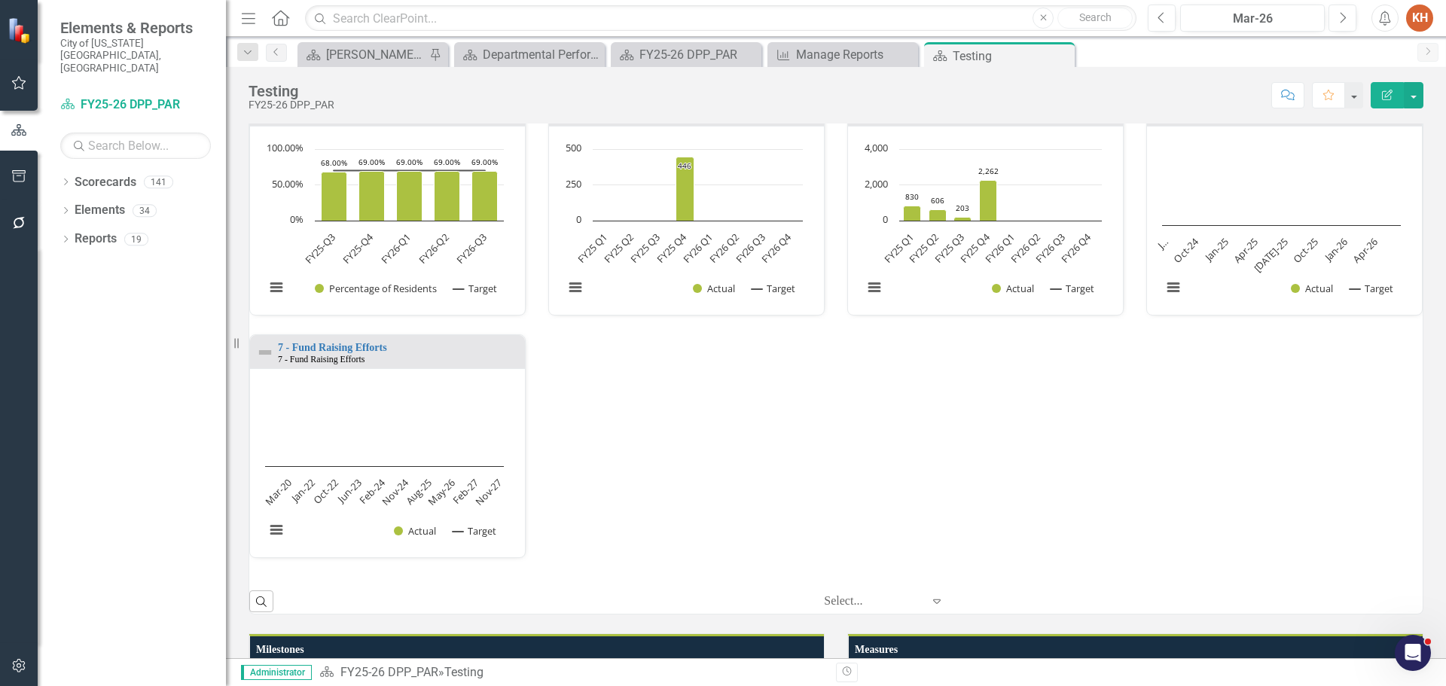
scroll to position [301, 0]
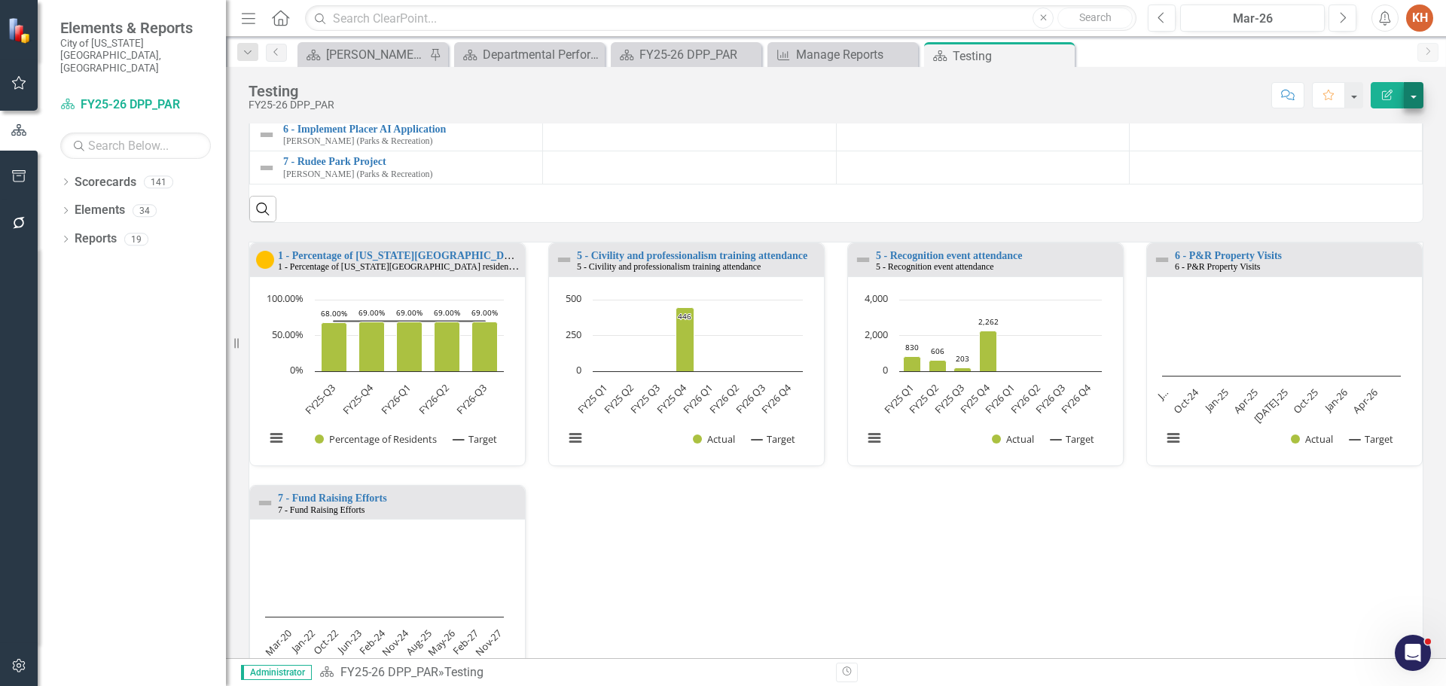
click at [1416, 99] on button "button" at bounding box center [1414, 95] width 20 height 26
click at [93, 230] on link "Reports" at bounding box center [96, 238] width 42 height 17
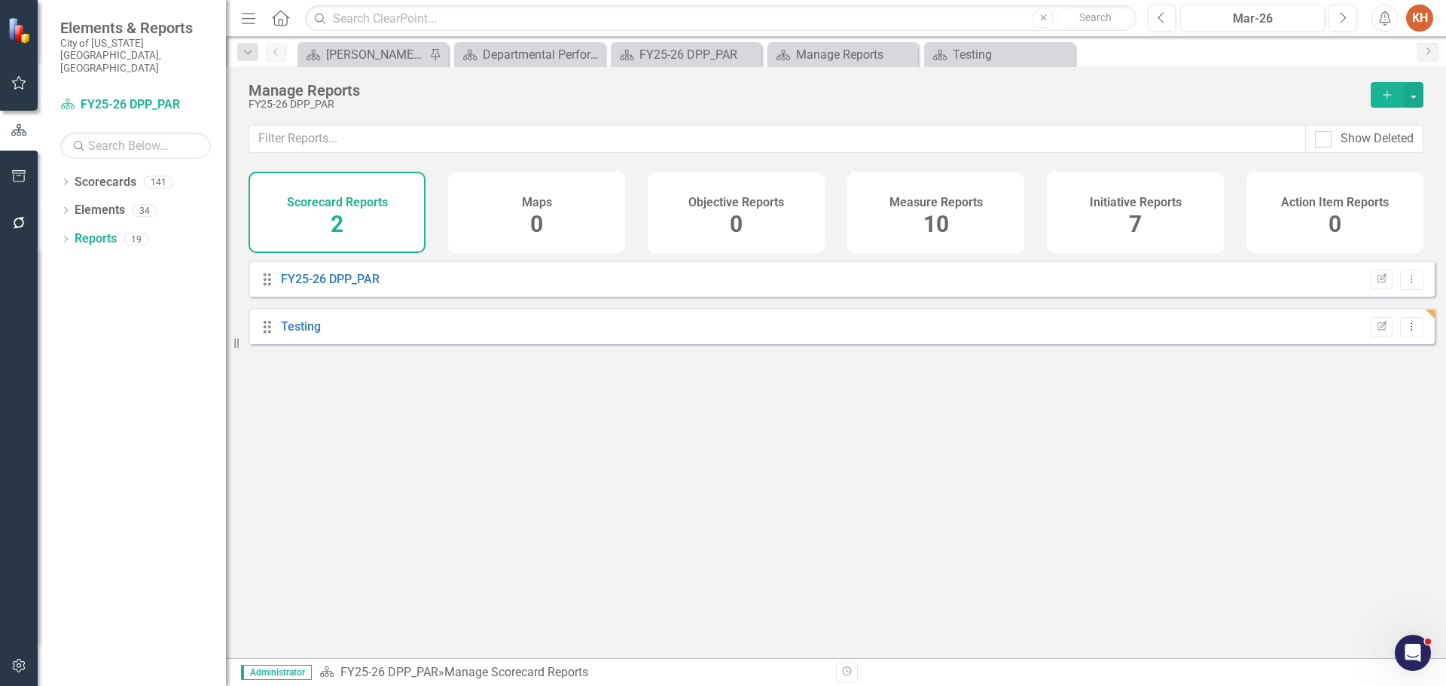
click at [1124, 213] on div "Initiative Reports 7" at bounding box center [1135, 212] width 177 height 81
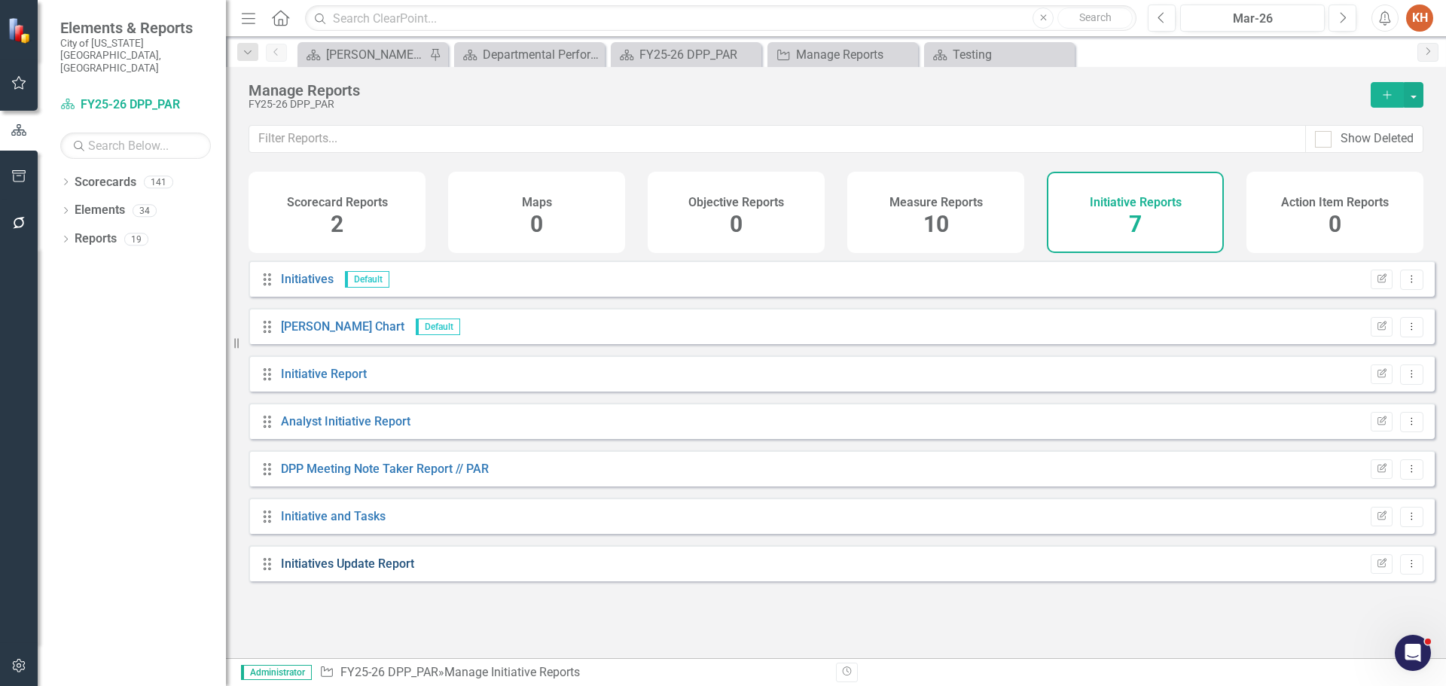
click at [358, 571] on link "Initiatives Update Report" at bounding box center [347, 563] width 133 height 14
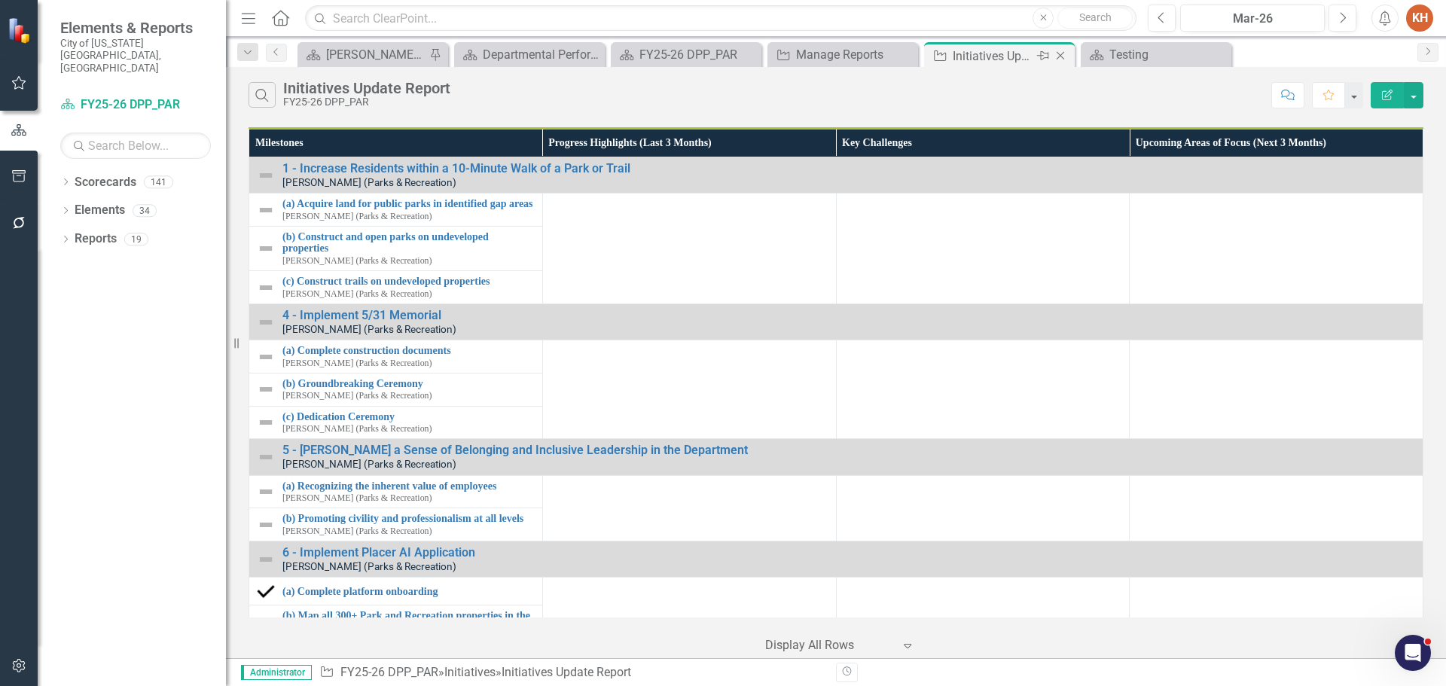
click at [1060, 57] on icon "Close" at bounding box center [1060, 56] width 15 height 12
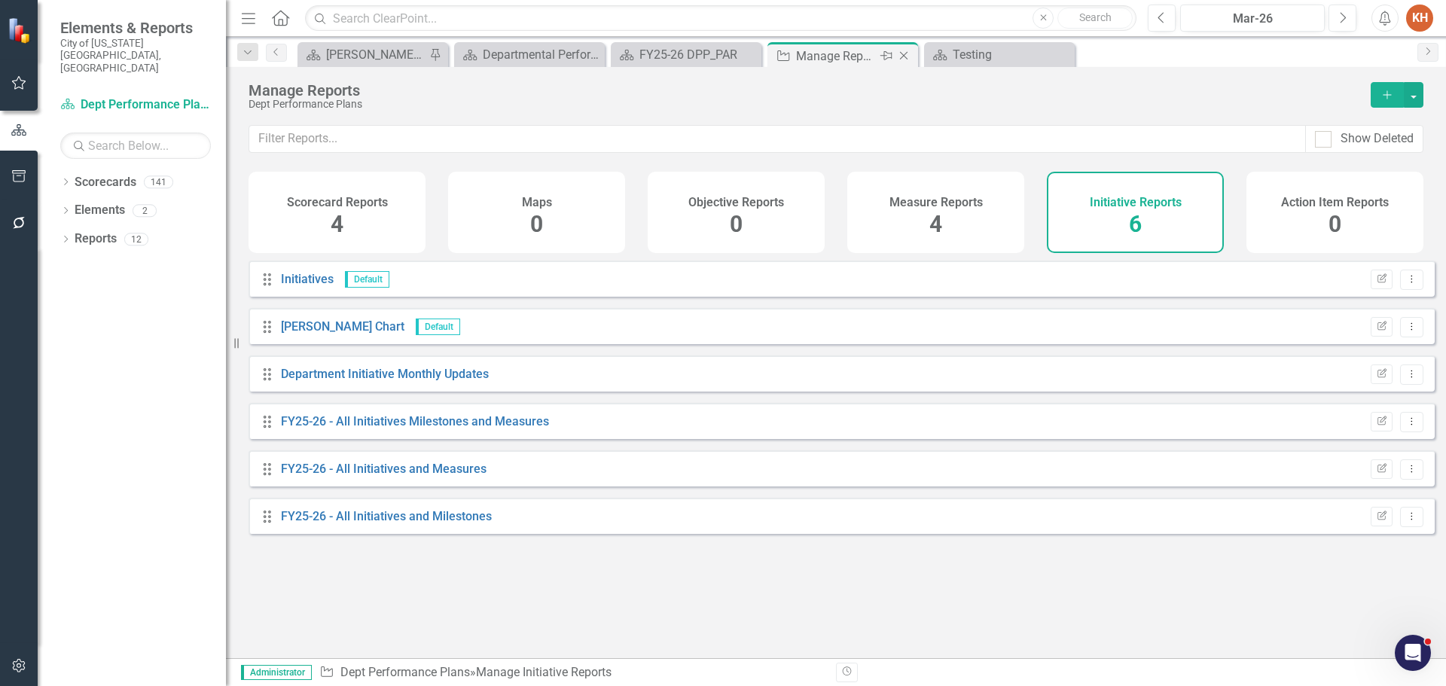
click at [904, 53] on icon "Close" at bounding box center [903, 56] width 15 height 12
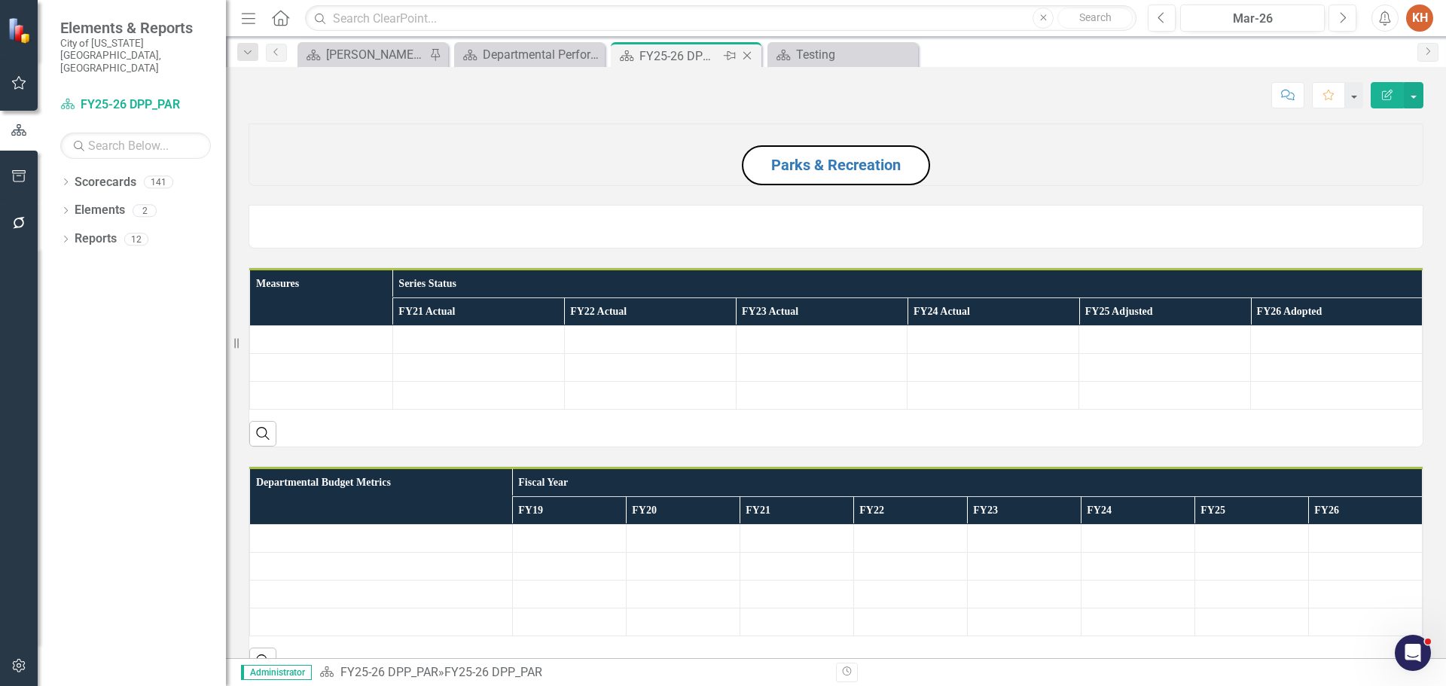
click at [685, 56] on div "FY25-26 DPP_PAR" at bounding box center [679, 56] width 81 height 19
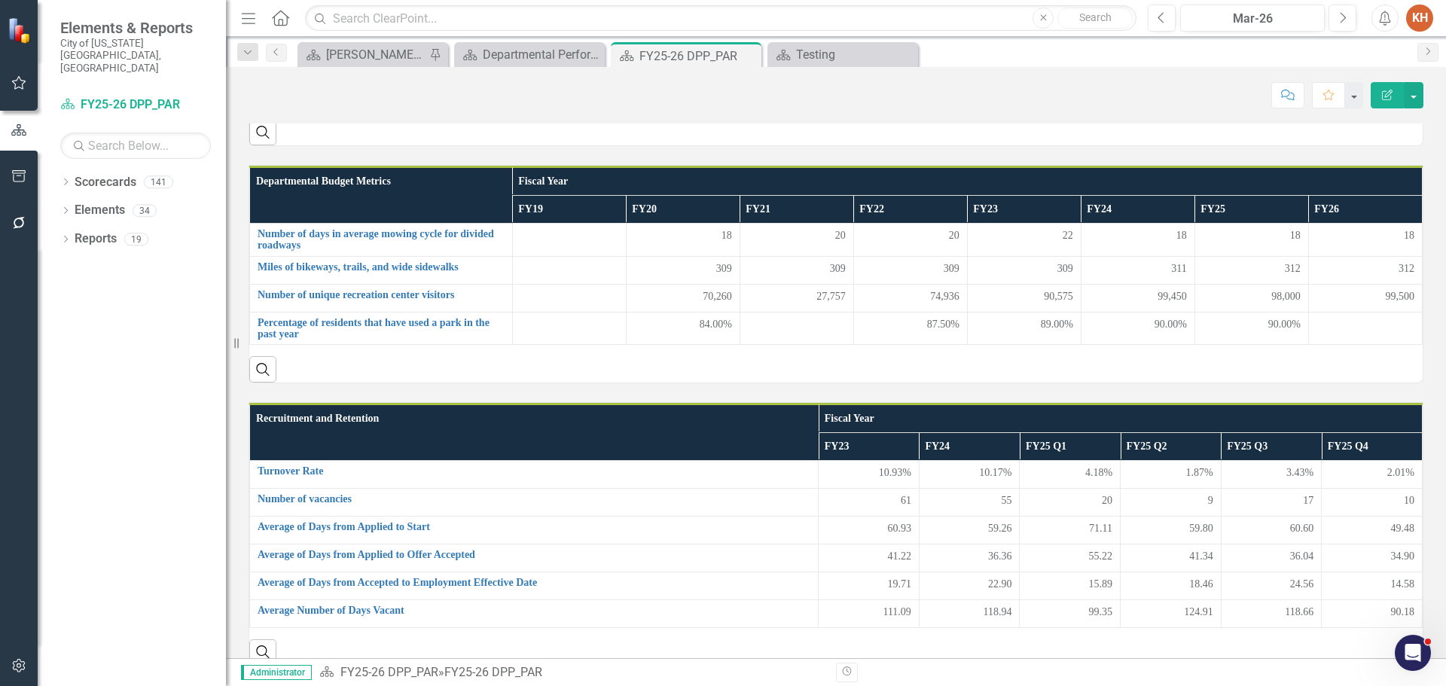
scroll to position [151, 0]
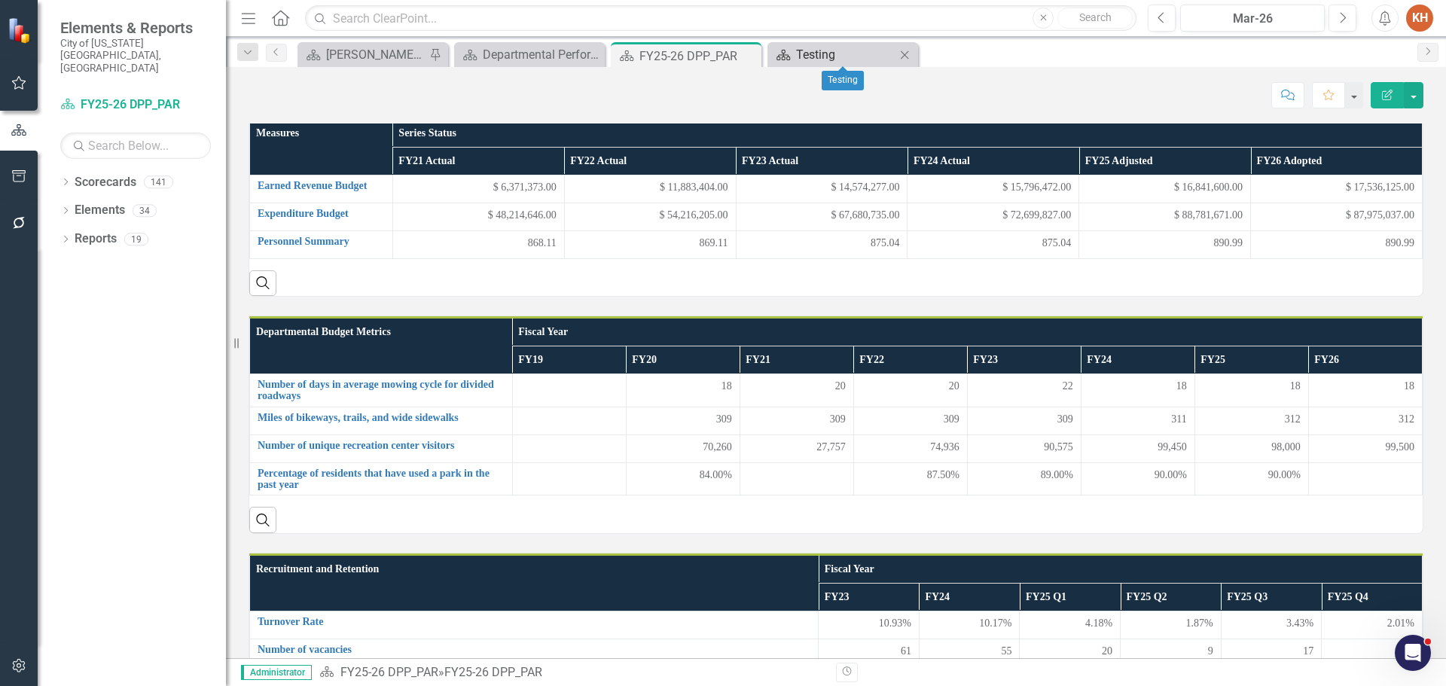
click at [835, 55] on div "Testing" at bounding box center [845, 54] width 99 height 19
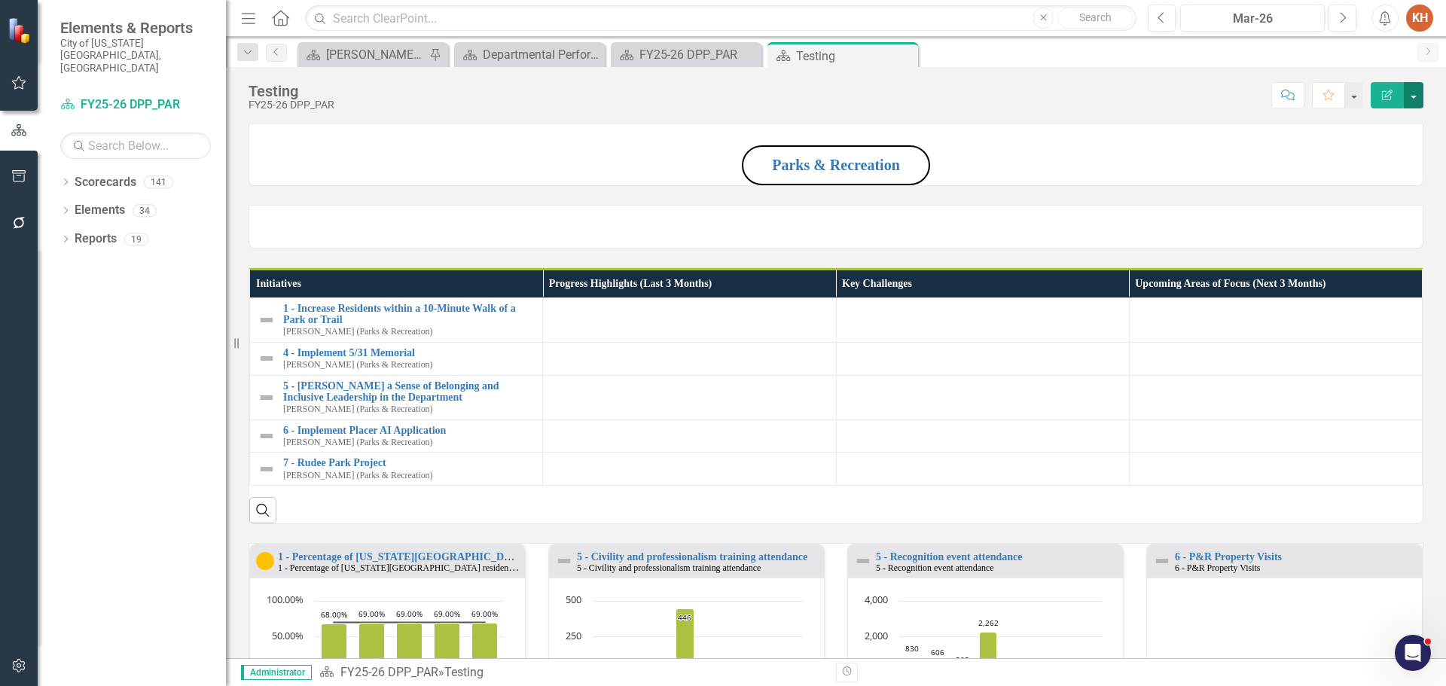
click at [1411, 93] on button "button" at bounding box center [1414, 95] width 20 height 26
click at [1381, 146] on link "Edit Report Edit Layout" at bounding box center [1362, 151] width 122 height 28
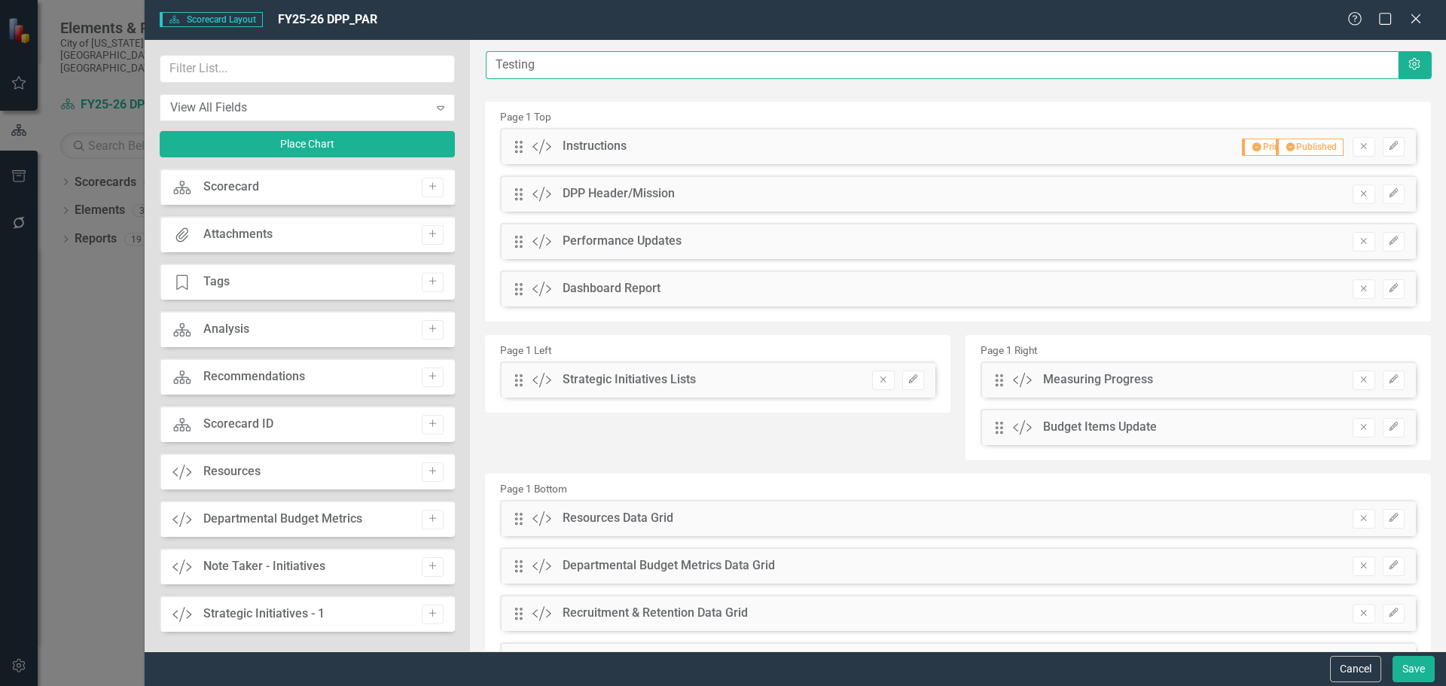
click at [610, 60] on input "Testing" at bounding box center [942, 65] width 913 height 28
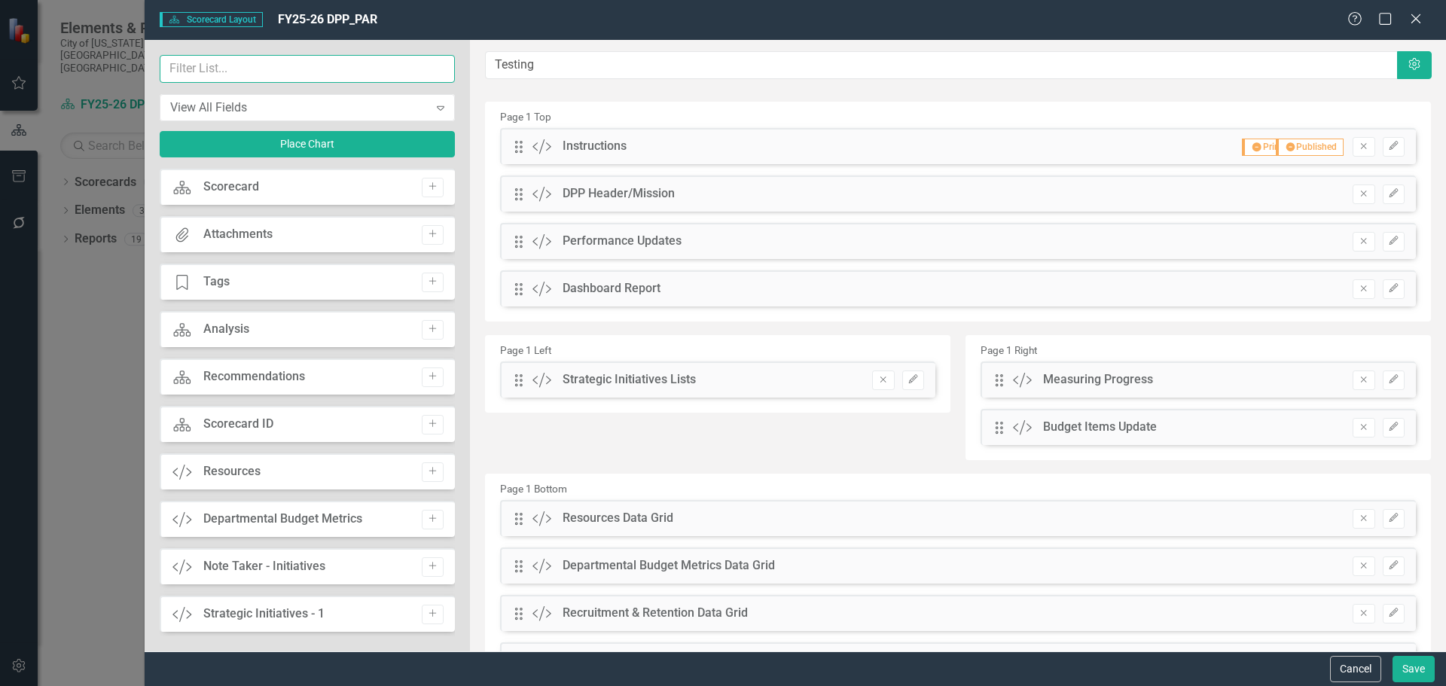
click at [291, 66] on input "text" at bounding box center [307, 69] width 295 height 28
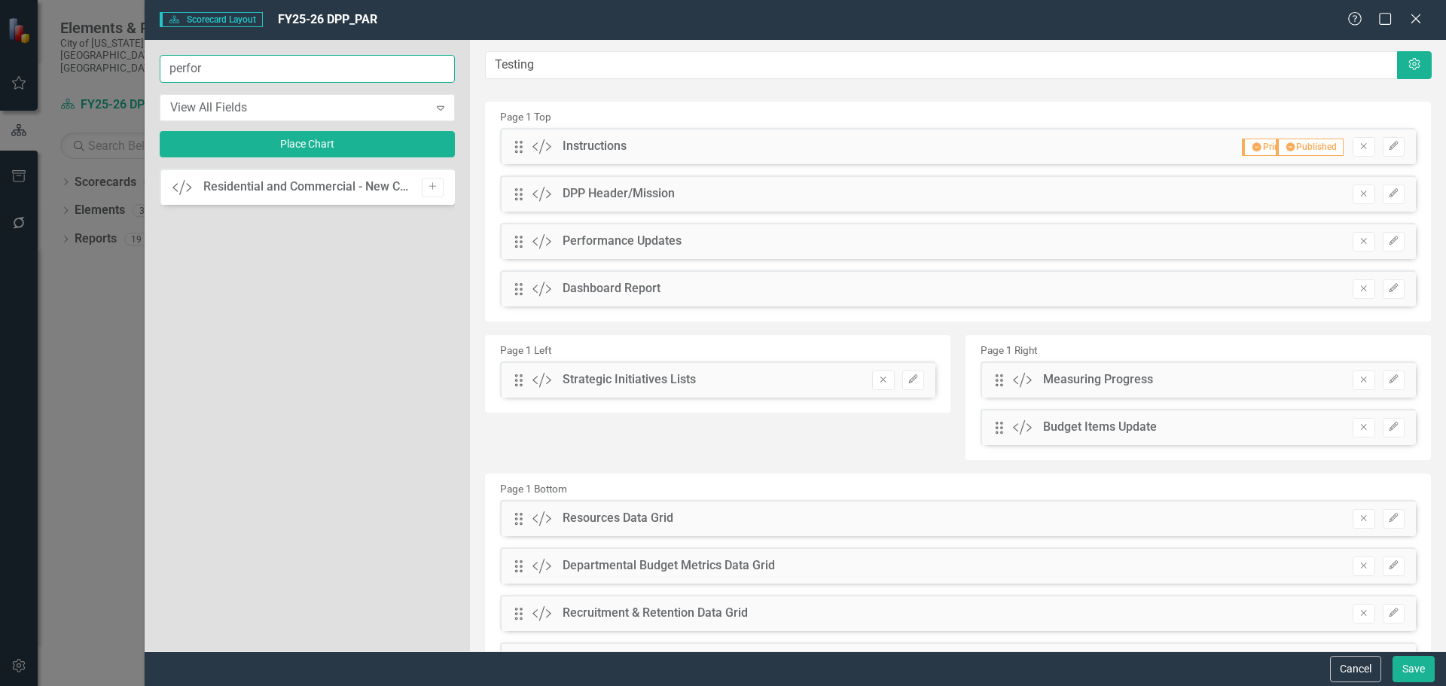
type input "perform"
drag, startPoint x: 230, startPoint y: 65, endPoint x: 81, endPoint y: 65, distance: 149.1
click at [81, 65] on div "Scorecard Scorecard Layout FY25-26 DPP_PAR Help Maximize Close perform View All…" at bounding box center [723, 343] width 1446 height 686
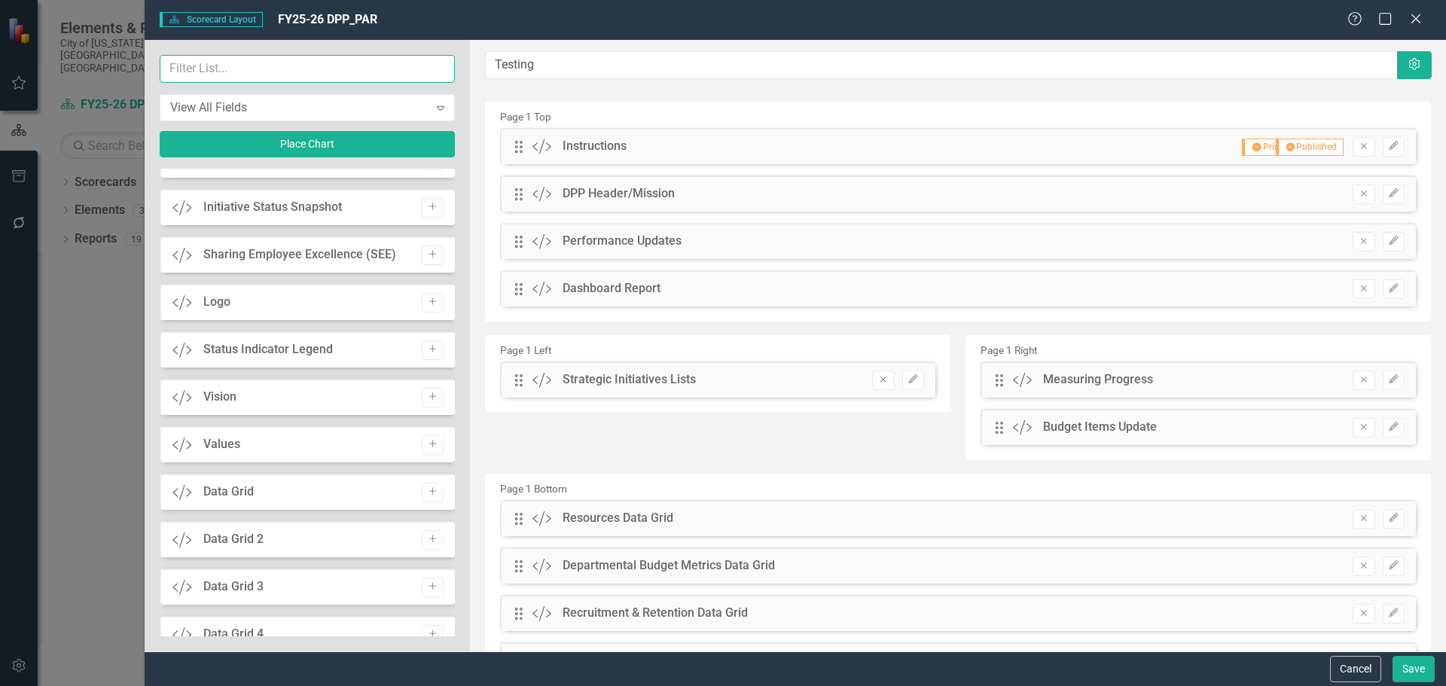
scroll to position [1431, 0]
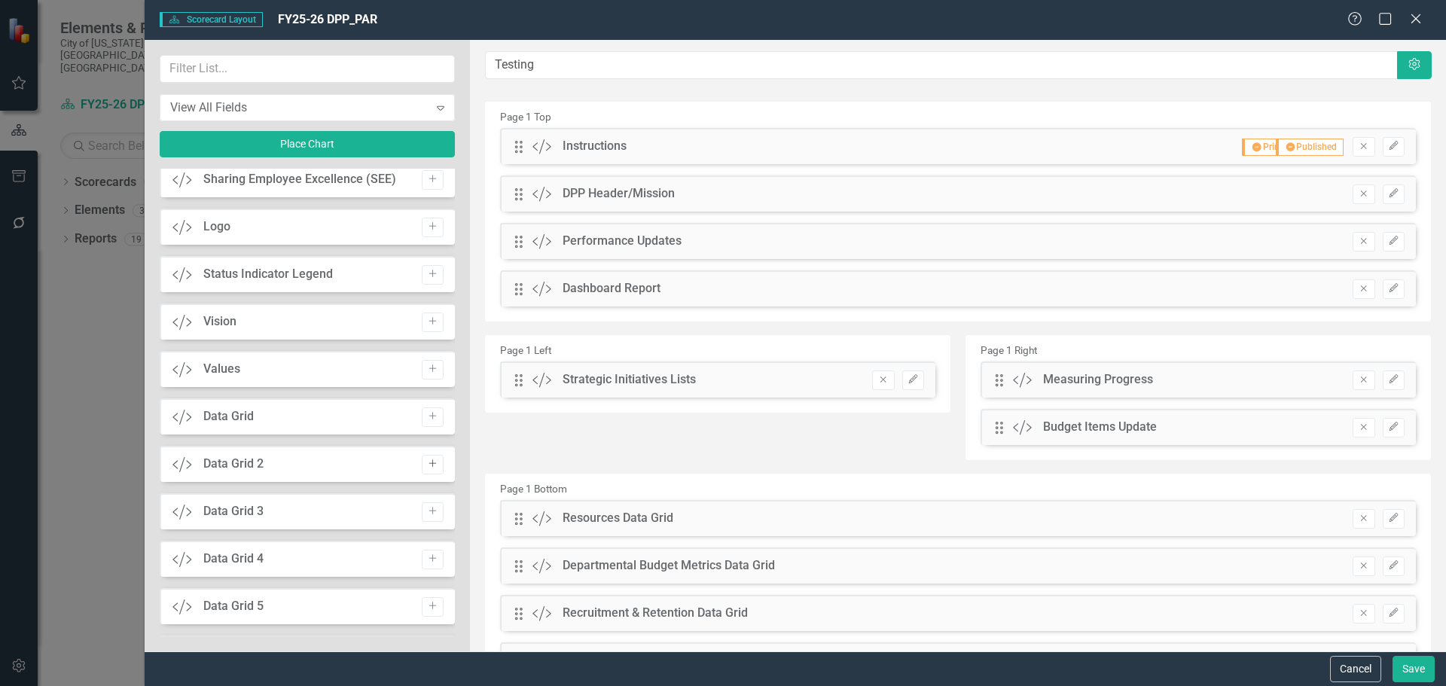
click at [429, 461] on icon "Add" at bounding box center [432, 463] width 11 height 9
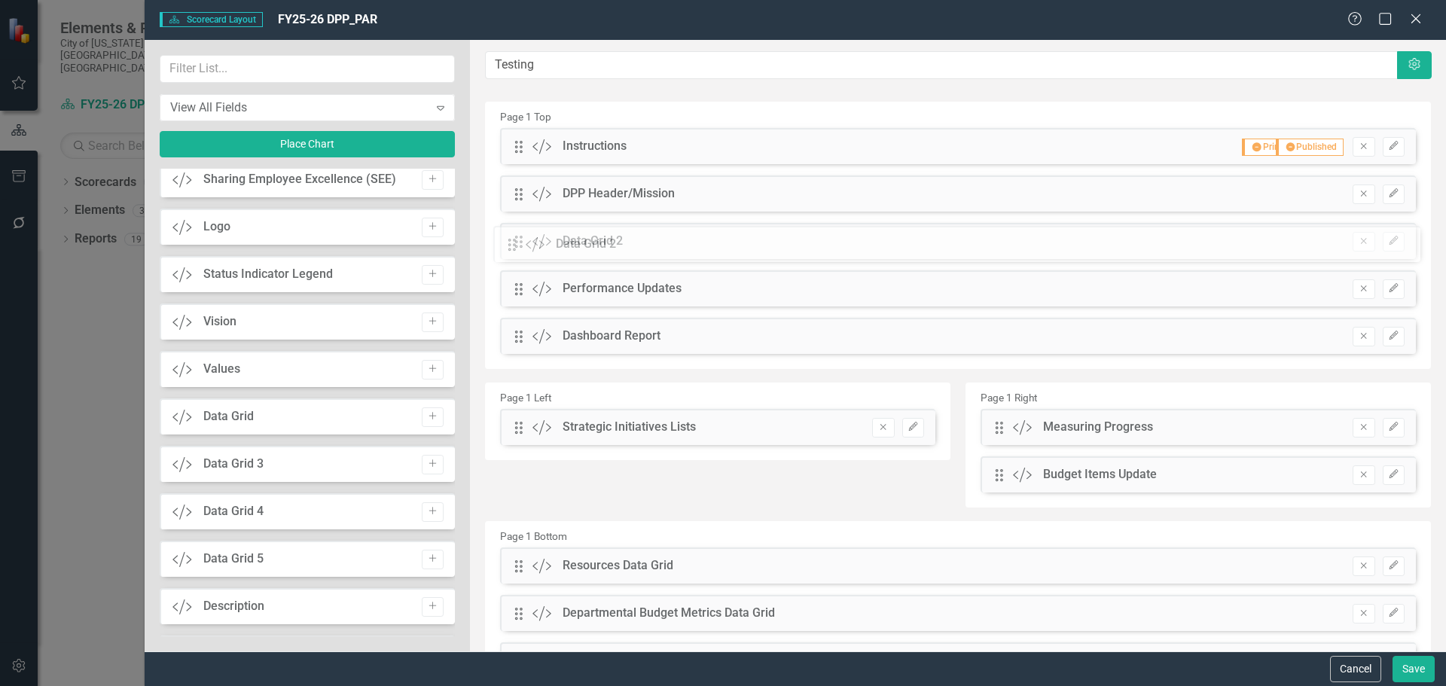
drag, startPoint x: 518, startPoint y: 148, endPoint x: 523, endPoint y: 245, distance: 98.0
click at [1358, 291] on icon "Remove" at bounding box center [1363, 288] width 11 height 9
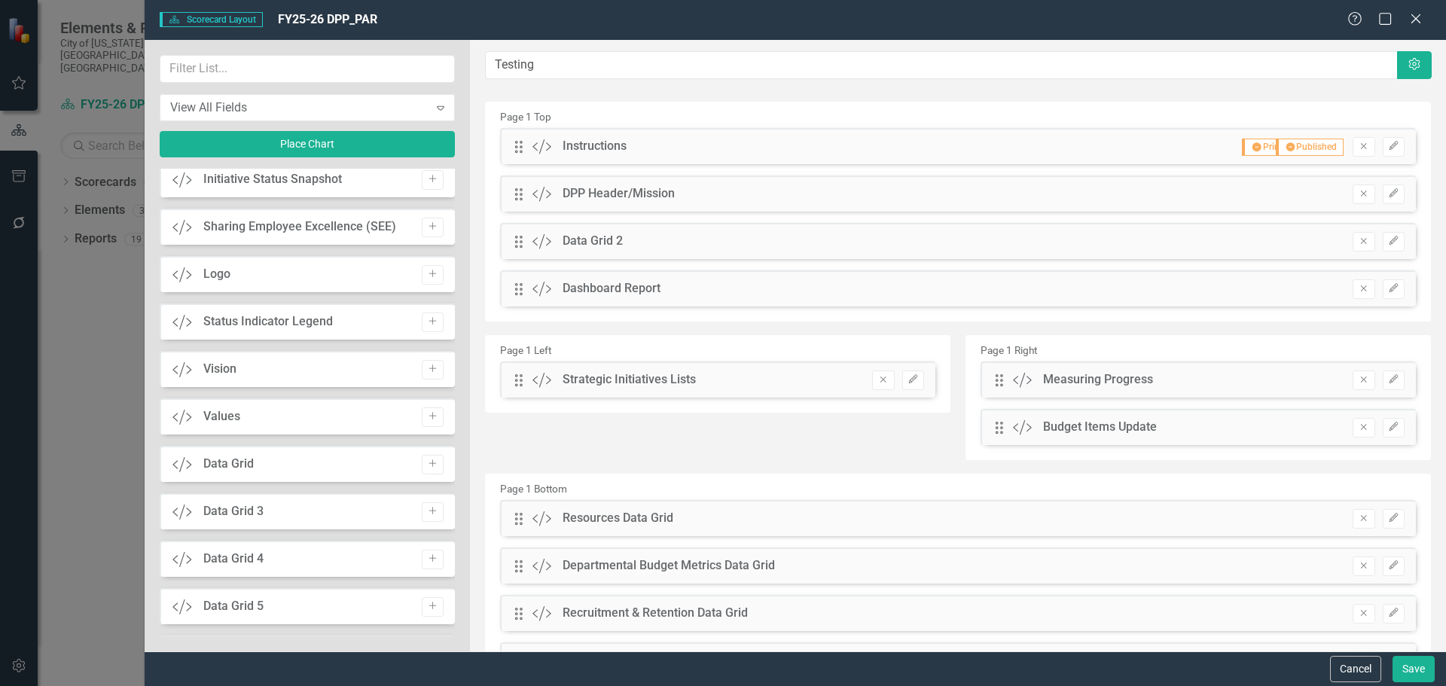
scroll to position [1478, 0]
click at [1415, 663] on button "Save" at bounding box center [1413, 669] width 42 height 26
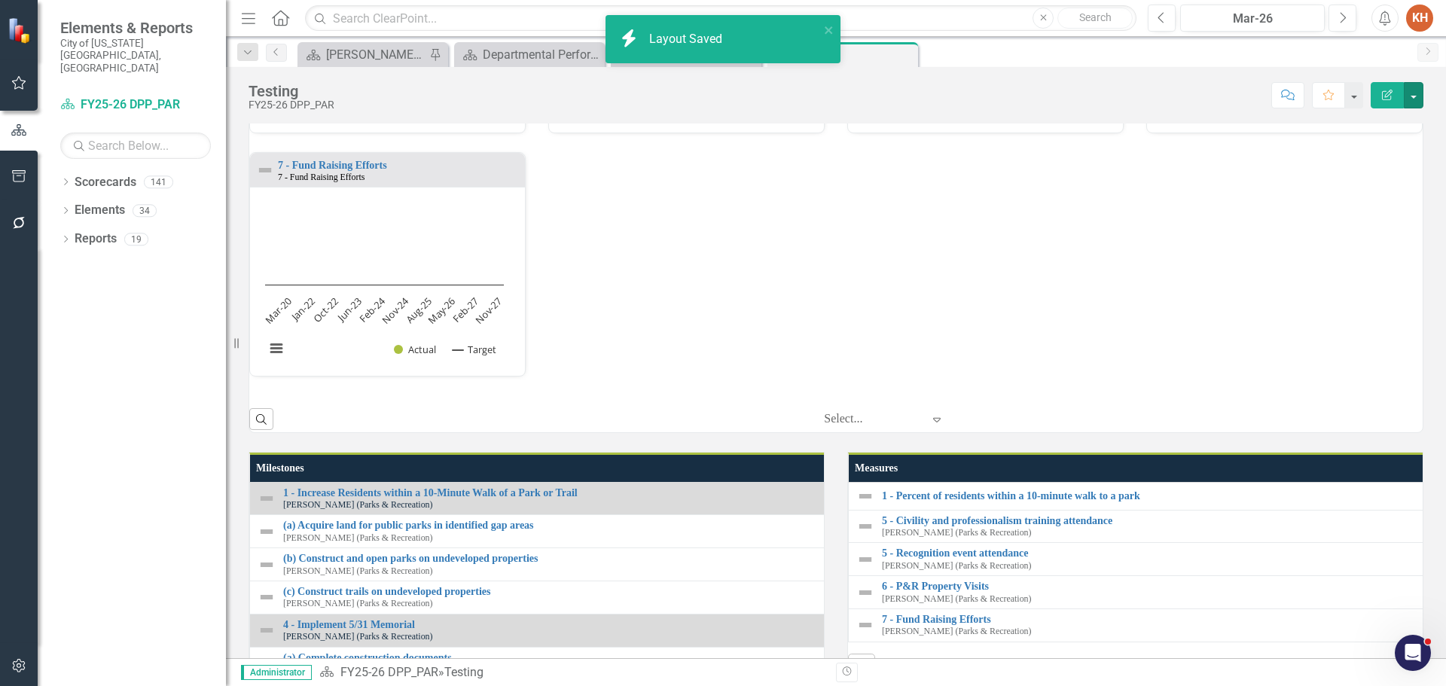
scroll to position [0, 0]
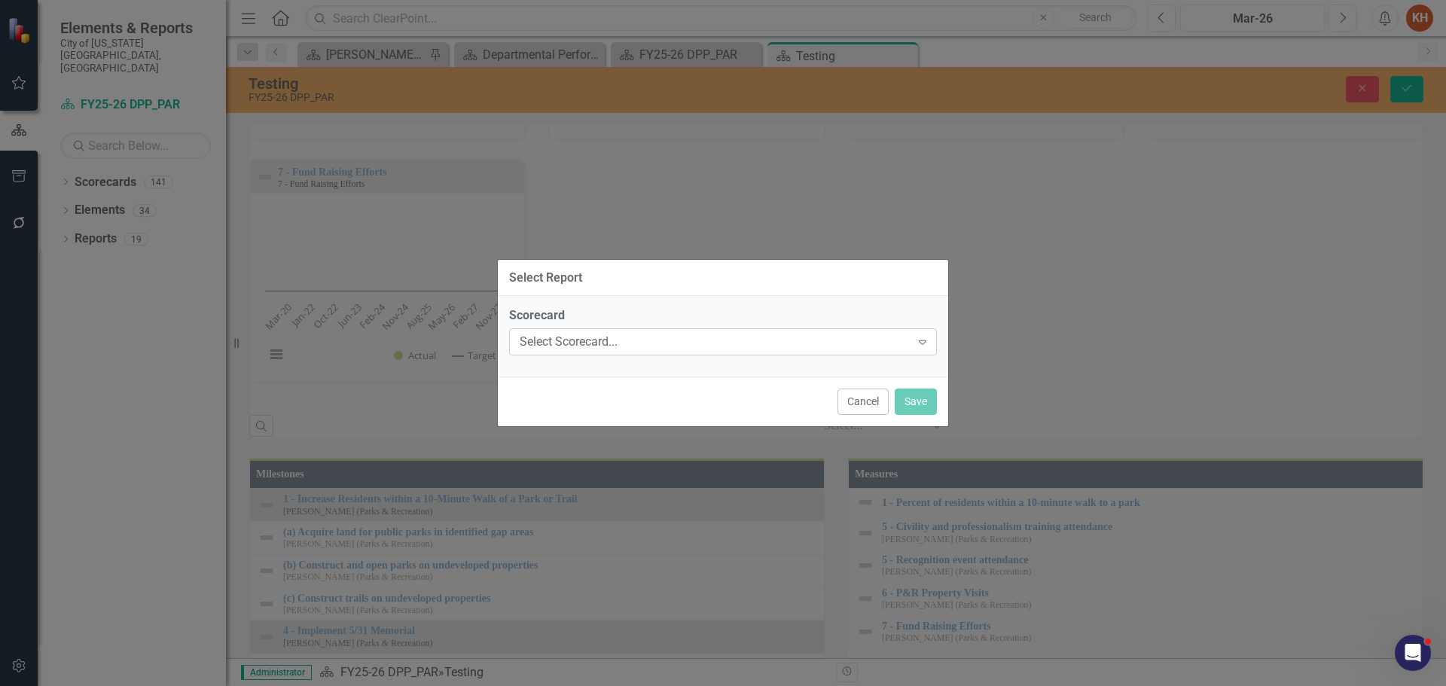
click at [604, 344] on div "Select Scorecard..." at bounding box center [715, 342] width 391 height 17
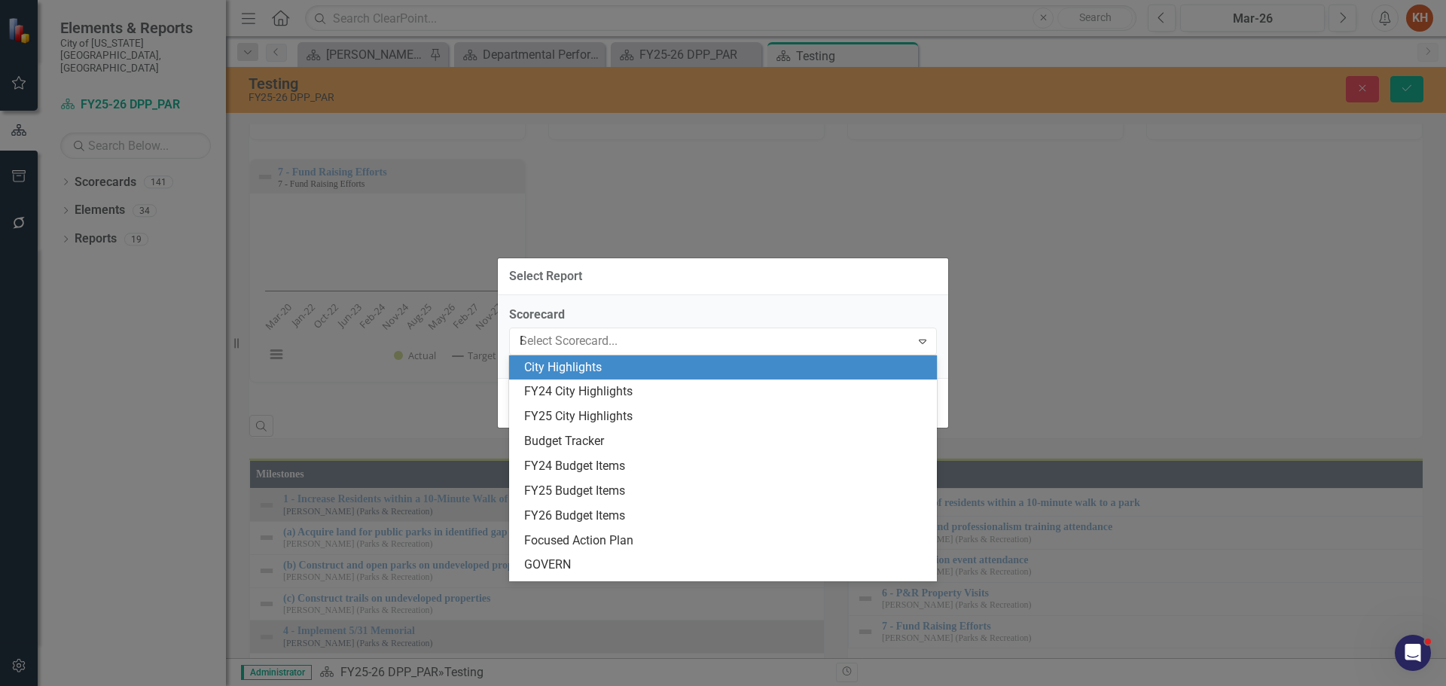
type input "PAR"
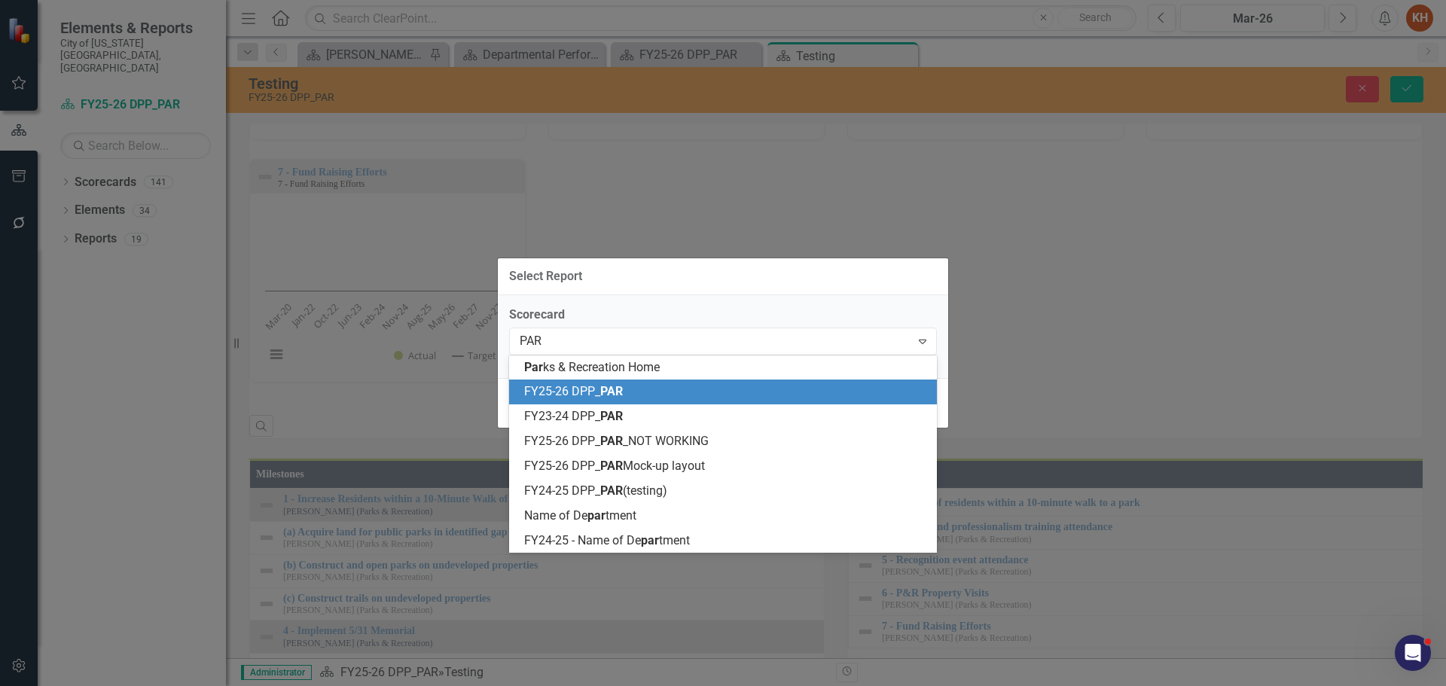
click at [605, 383] on div "FY25-26 DPP_ PAR" at bounding box center [726, 391] width 404 height 17
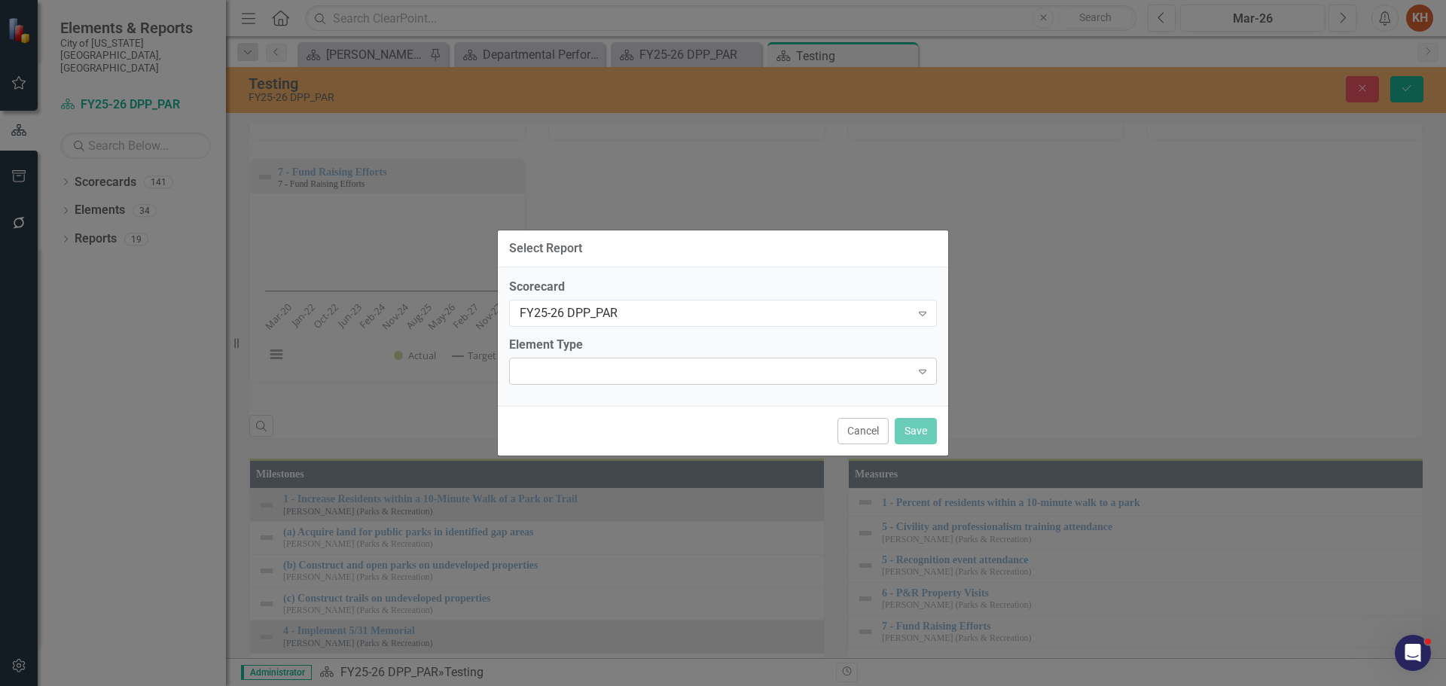
click at [637, 372] on div at bounding box center [710, 371] width 397 height 3
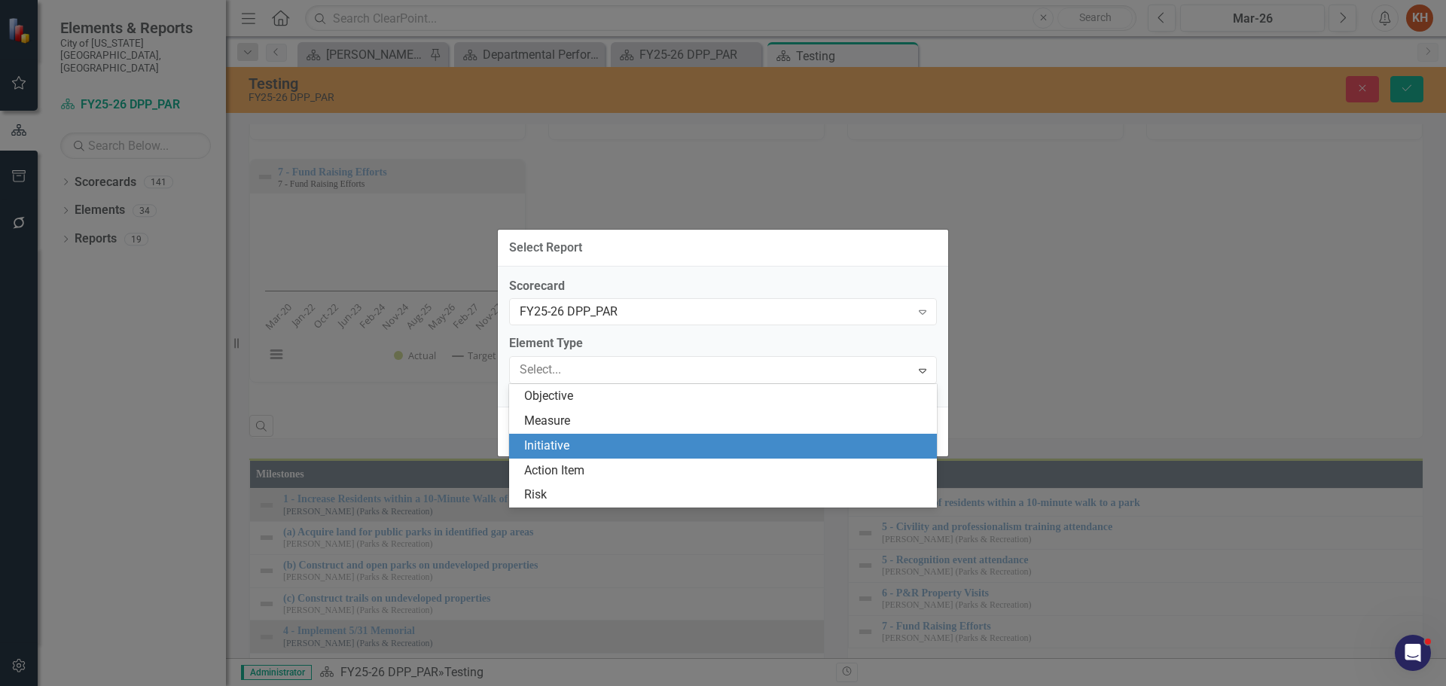
click at [645, 450] on div "Initiative" at bounding box center [726, 446] width 404 height 17
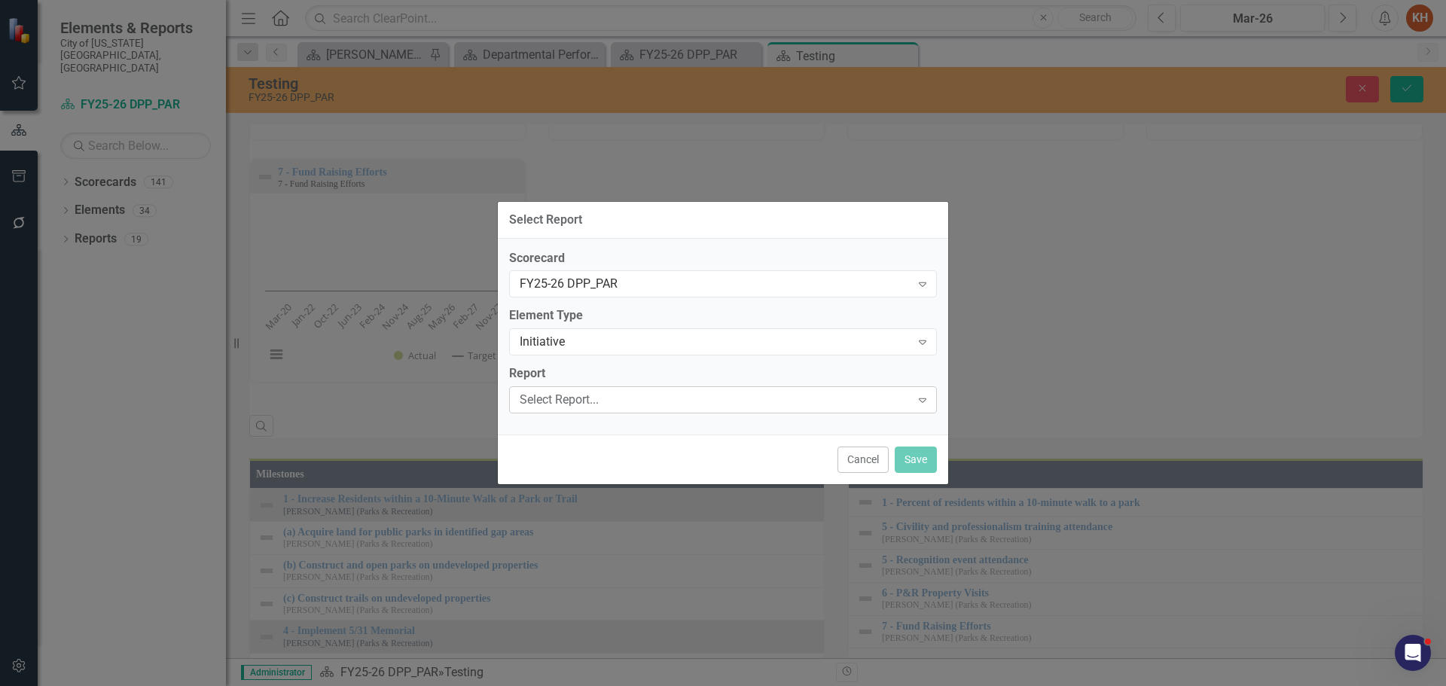
click at [658, 408] on div "Select Report..." at bounding box center [715, 400] width 391 height 17
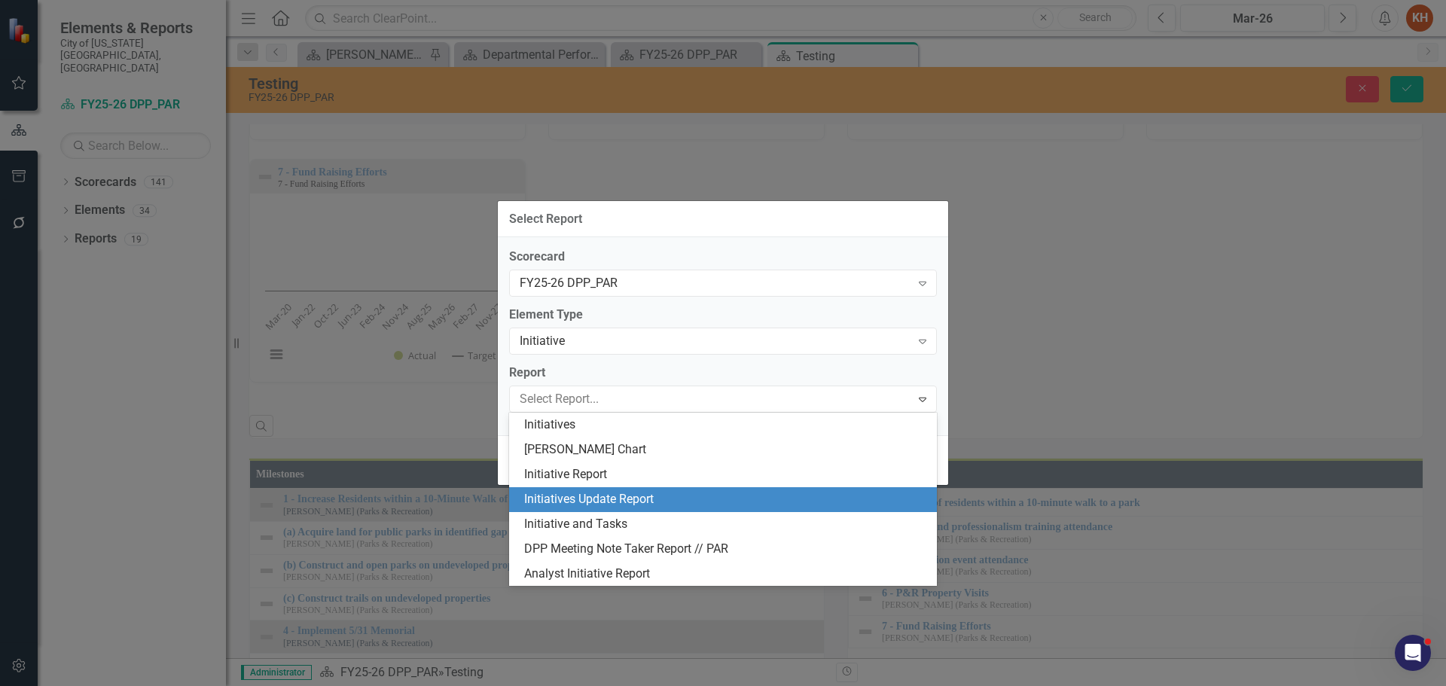
click at [742, 503] on div "Initiatives Update Report" at bounding box center [726, 499] width 404 height 17
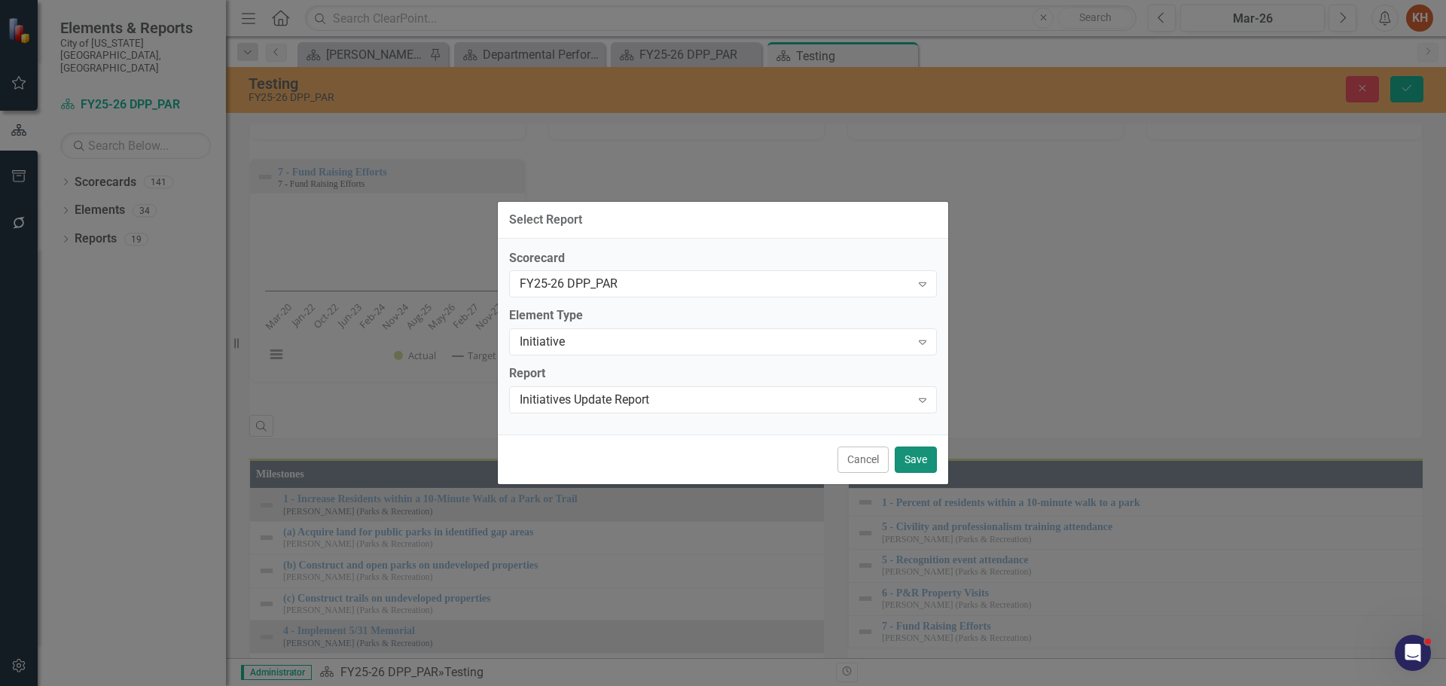
click at [908, 464] on button "Save" at bounding box center [916, 460] width 42 height 26
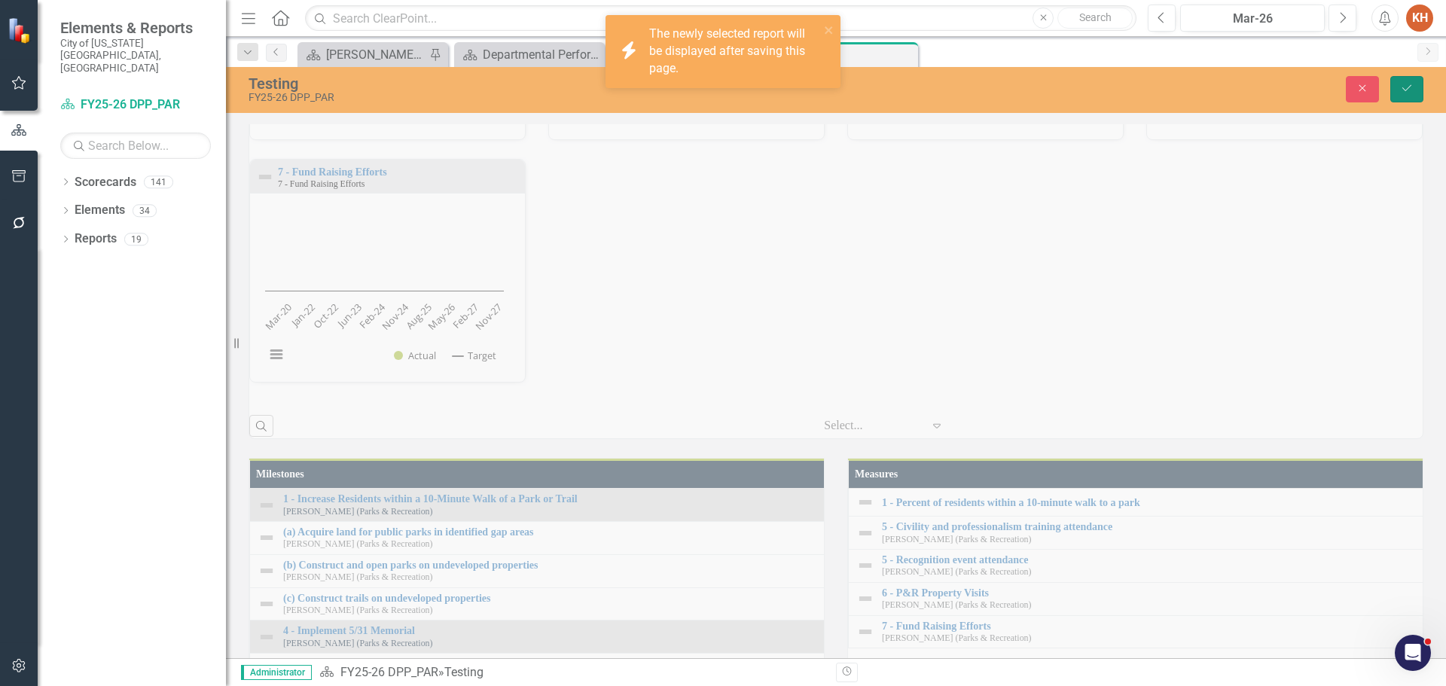
click at [1398, 90] on button "Save" at bounding box center [1406, 89] width 33 height 26
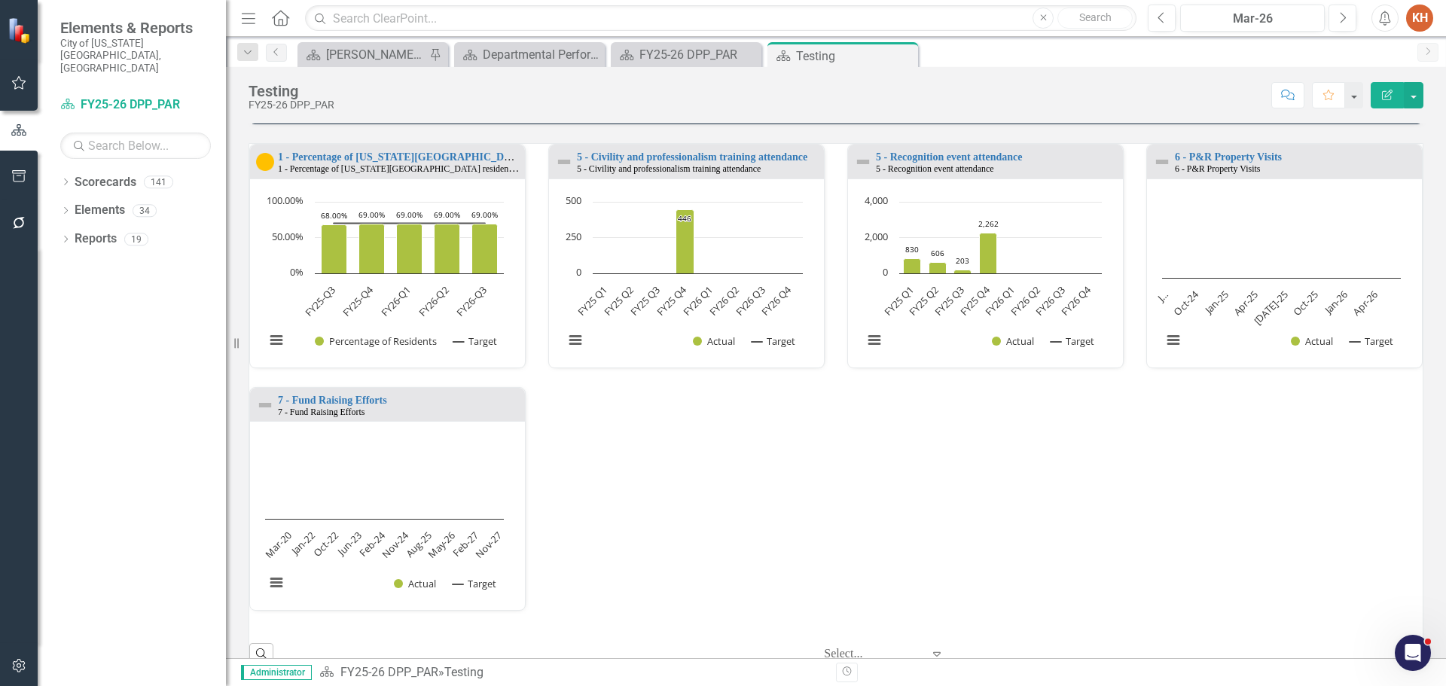
scroll to position [828, 0]
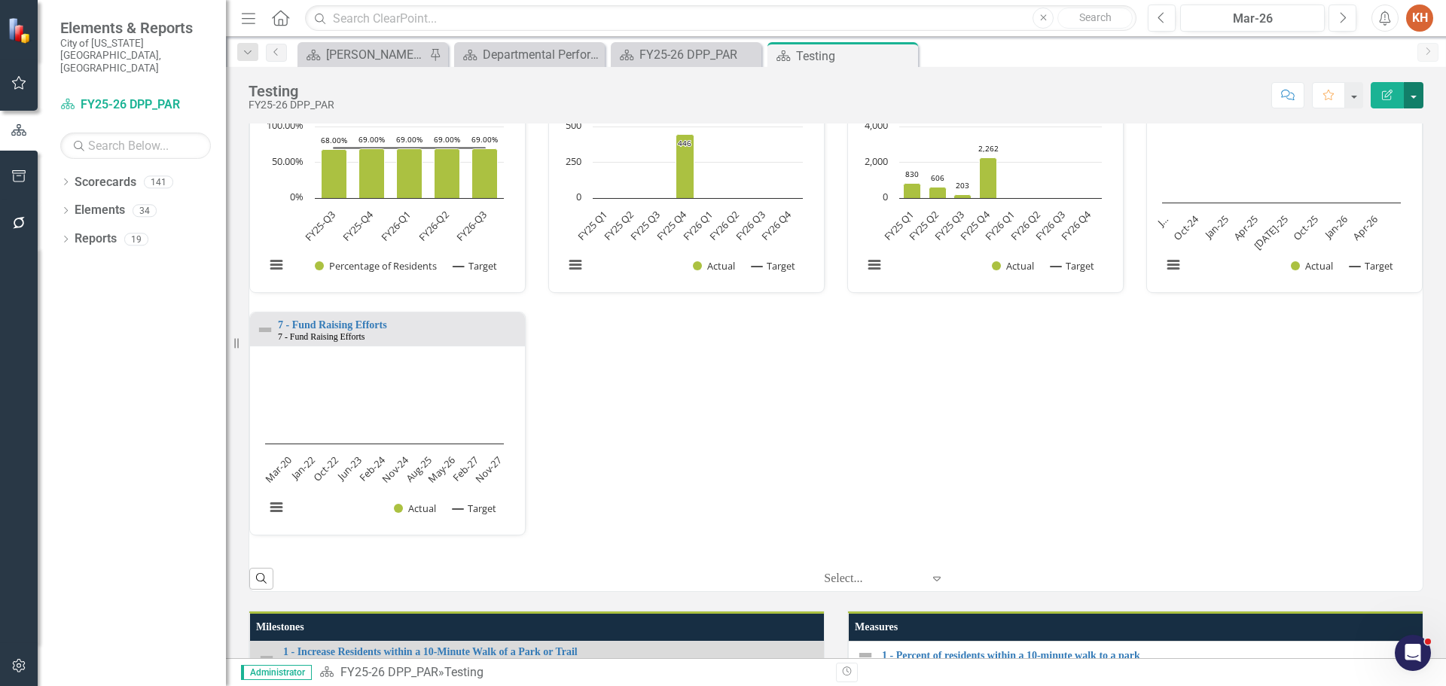
click at [1413, 101] on button "button" at bounding box center [1414, 95] width 20 height 26
click at [1354, 148] on link "Edit Report Edit Layout" at bounding box center [1362, 151] width 122 height 28
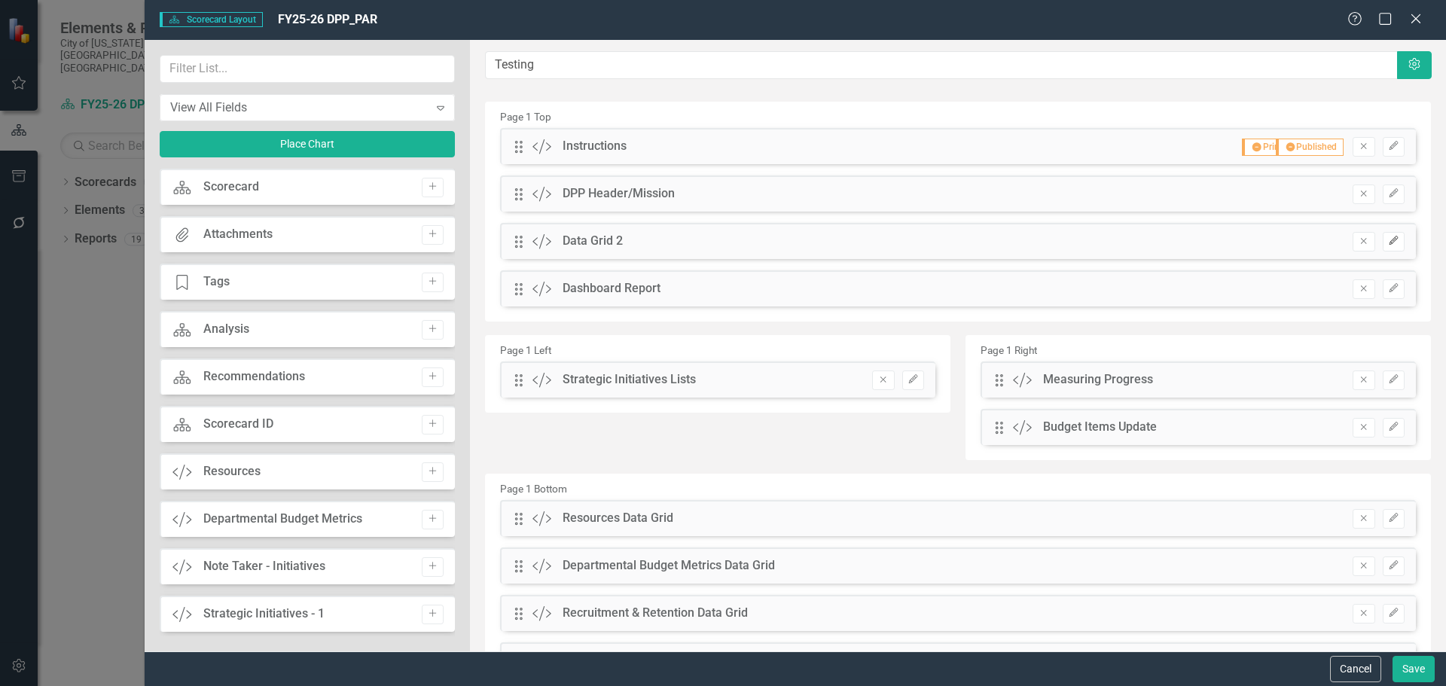
click at [1388, 244] on icon "Edit" at bounding box center [1393, 240] width 11 height 9
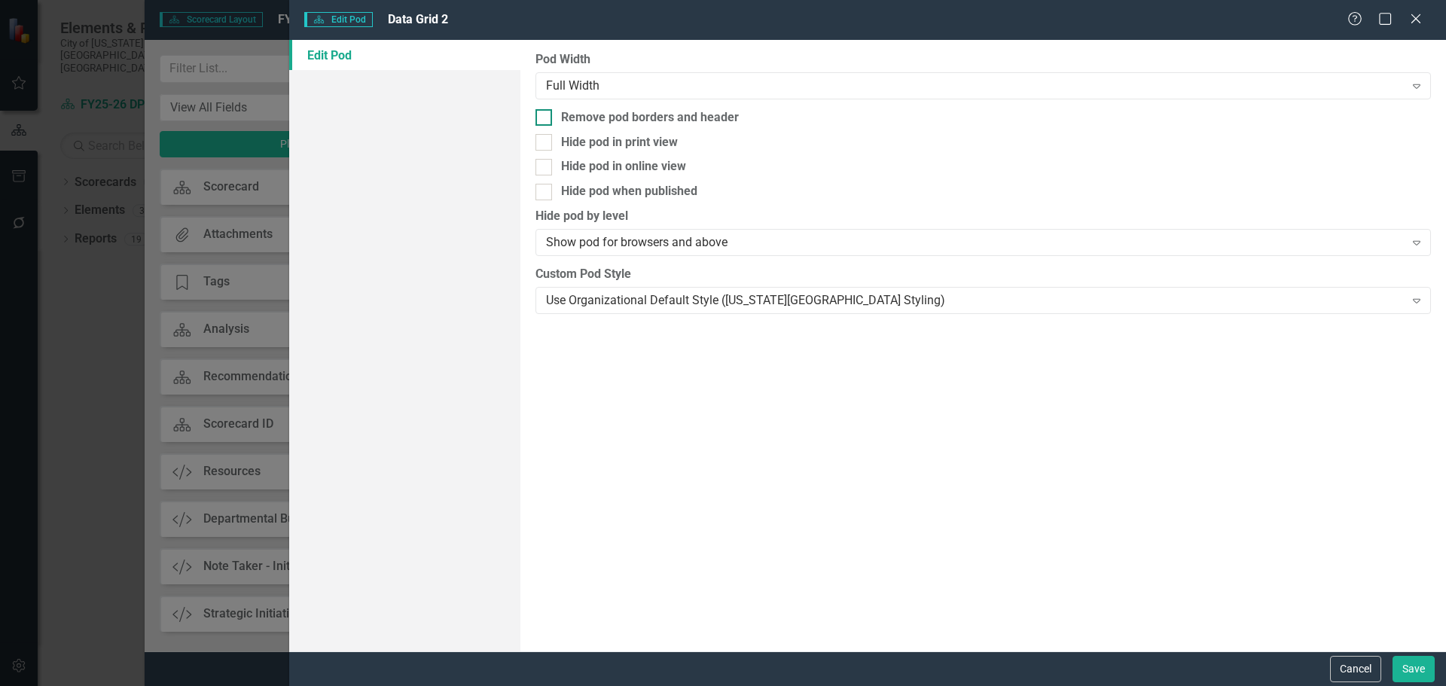
click at [548, 114] on div at bounding box center [543, 117] width 17 height 17
click at [545, 114] on input "Remove pod borders and header" at bounding box center [540, 114] width 10 height 10
checkbox input "true"
click at [1405, 668] on button "Save" at bounding box center [1413, 669] width 42 height 26
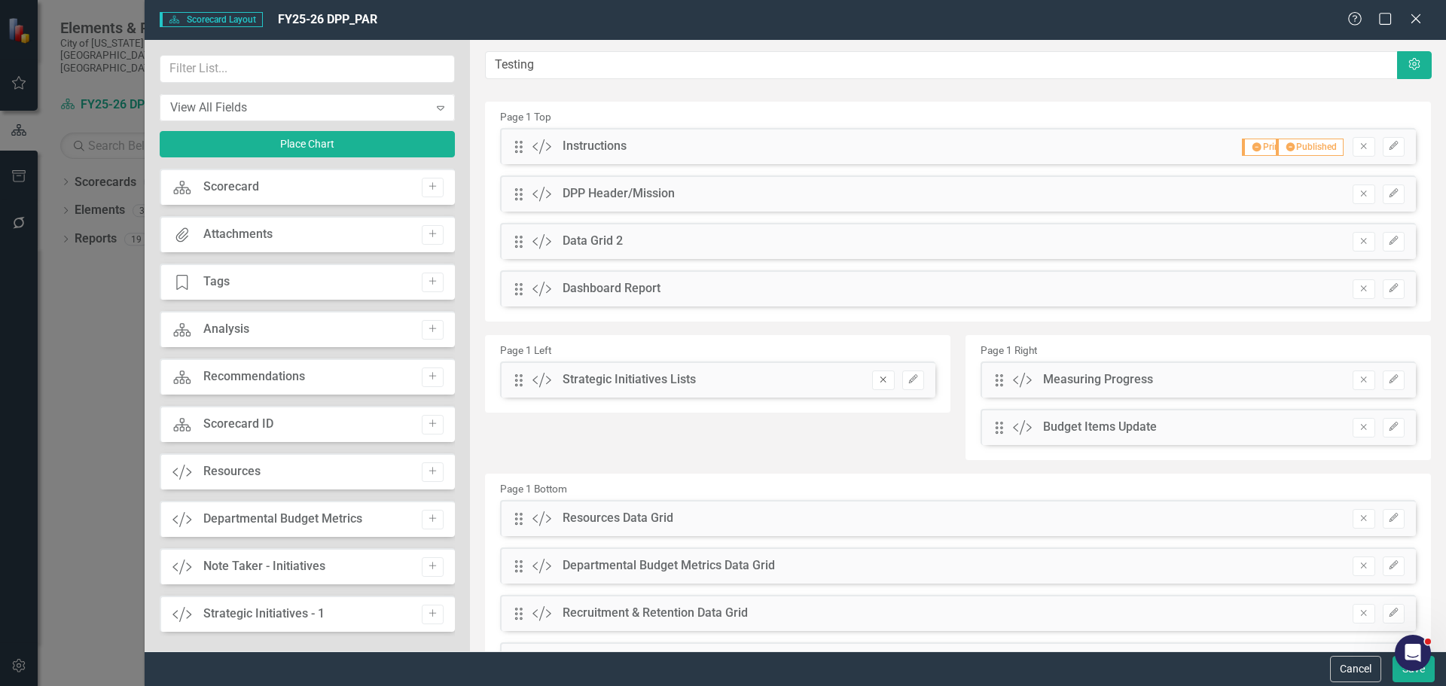
click at [877, 382] on icon "Remove" at bounding box center [882, 379] width 11 height 9
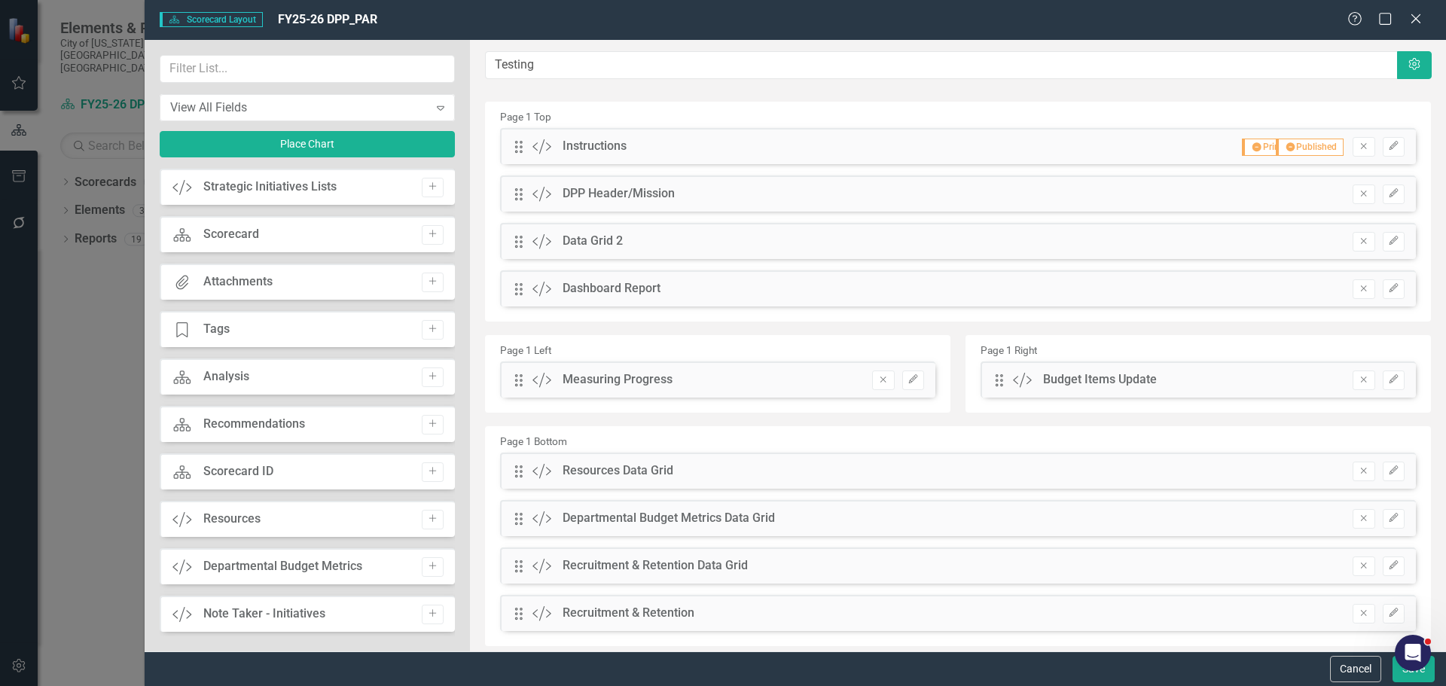
drag, startPoint x: 947, startPoint y: 380, endPoint x: 878, endPoint y: 383, distance: 68.6
click at [878, 383] on icon "Remove" at bounding box center [882, 379] width 11 height 9
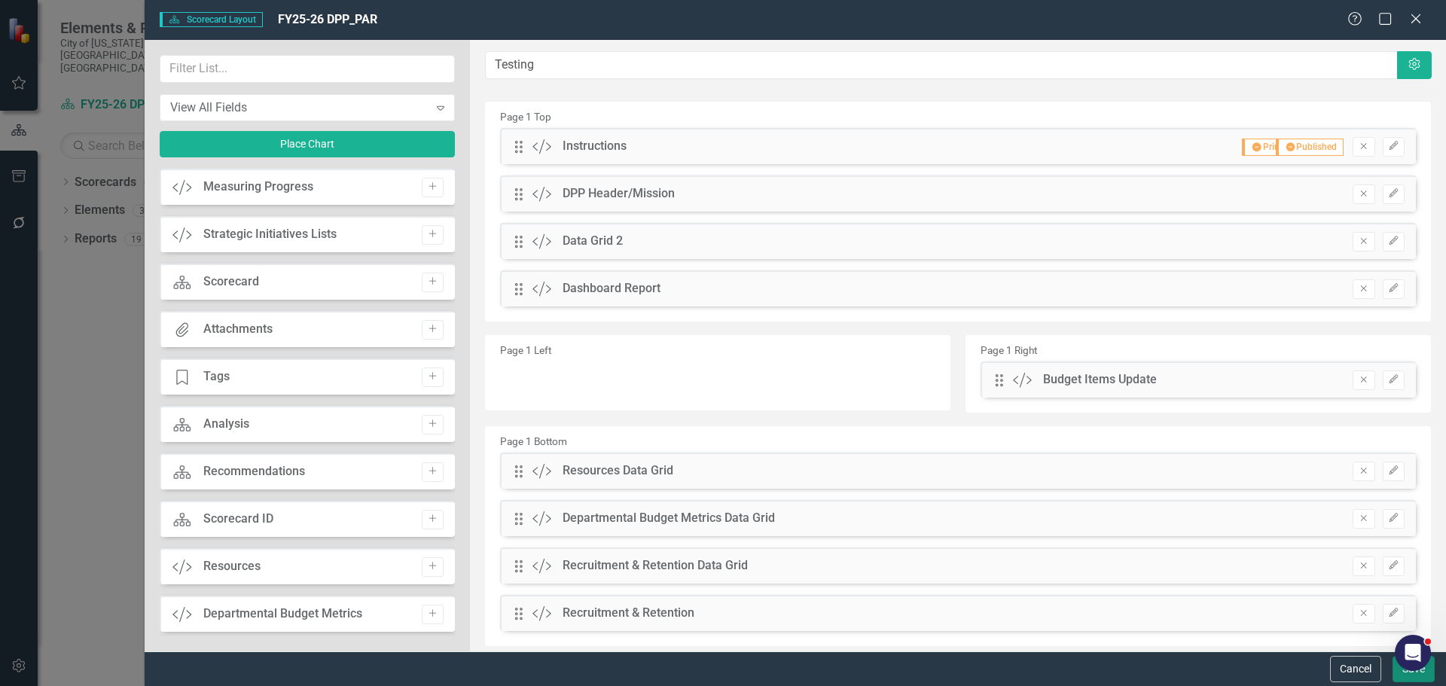
click at [1402, 675] on button "Save" at bounding box center [1413, 669] width 42 height 26
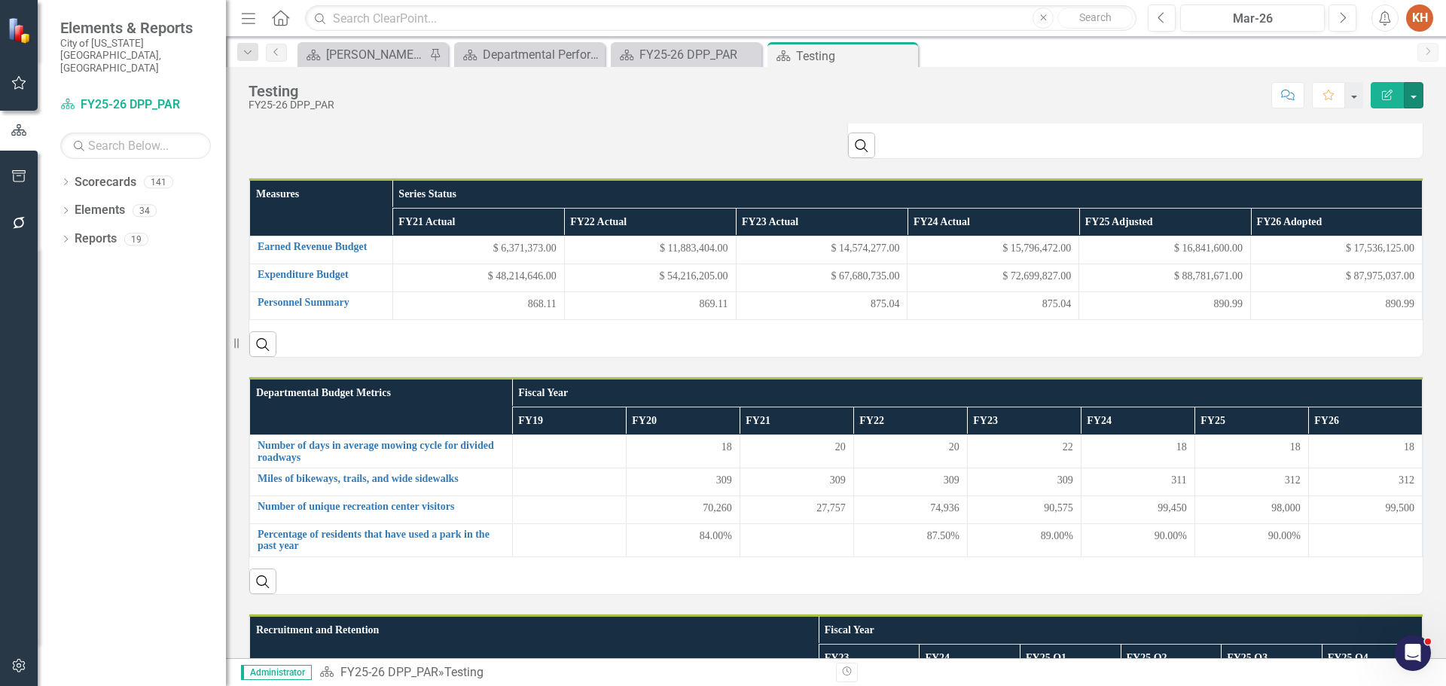
scroll to position [1300, 0]
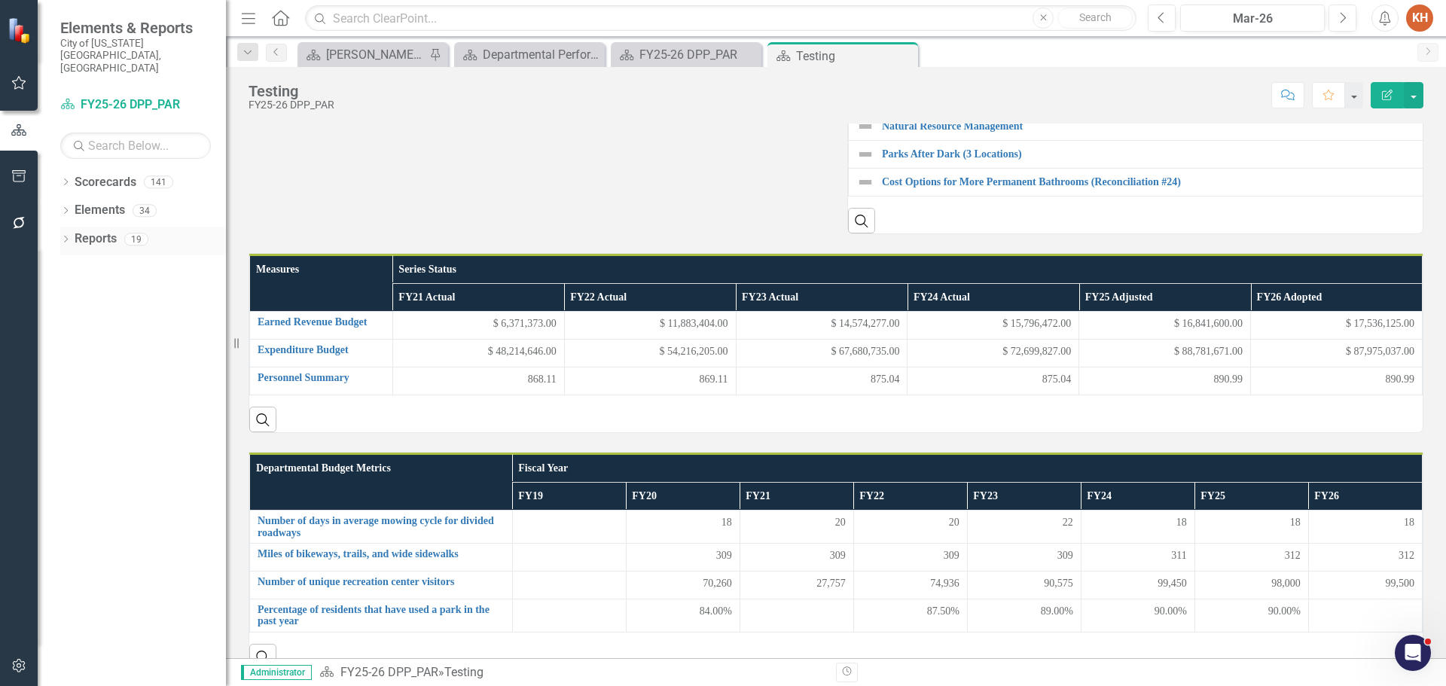
click at [99, 230] on link "Reports" at bounding box center [96, 238] width 42 height 17
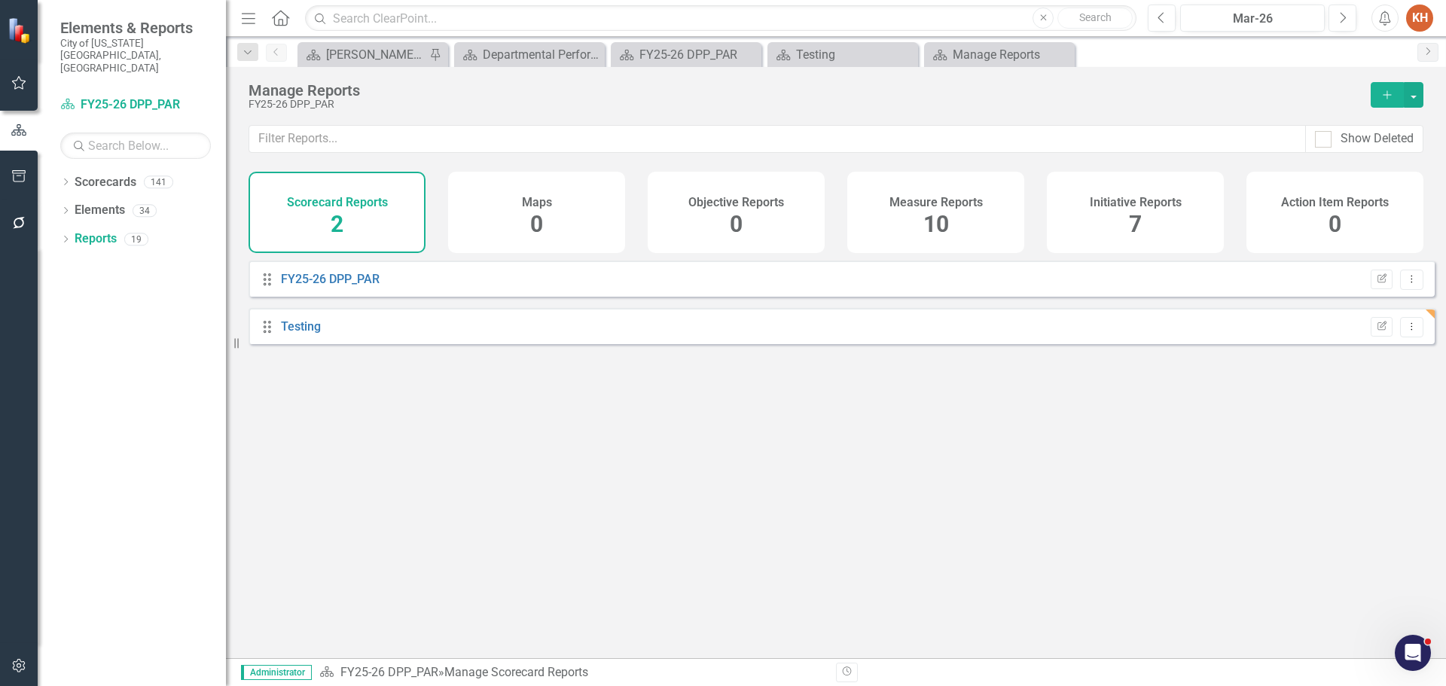
click at [929, 208] on h4 "Measure Reports" at bounding box center [935, 203] width 93 height 14
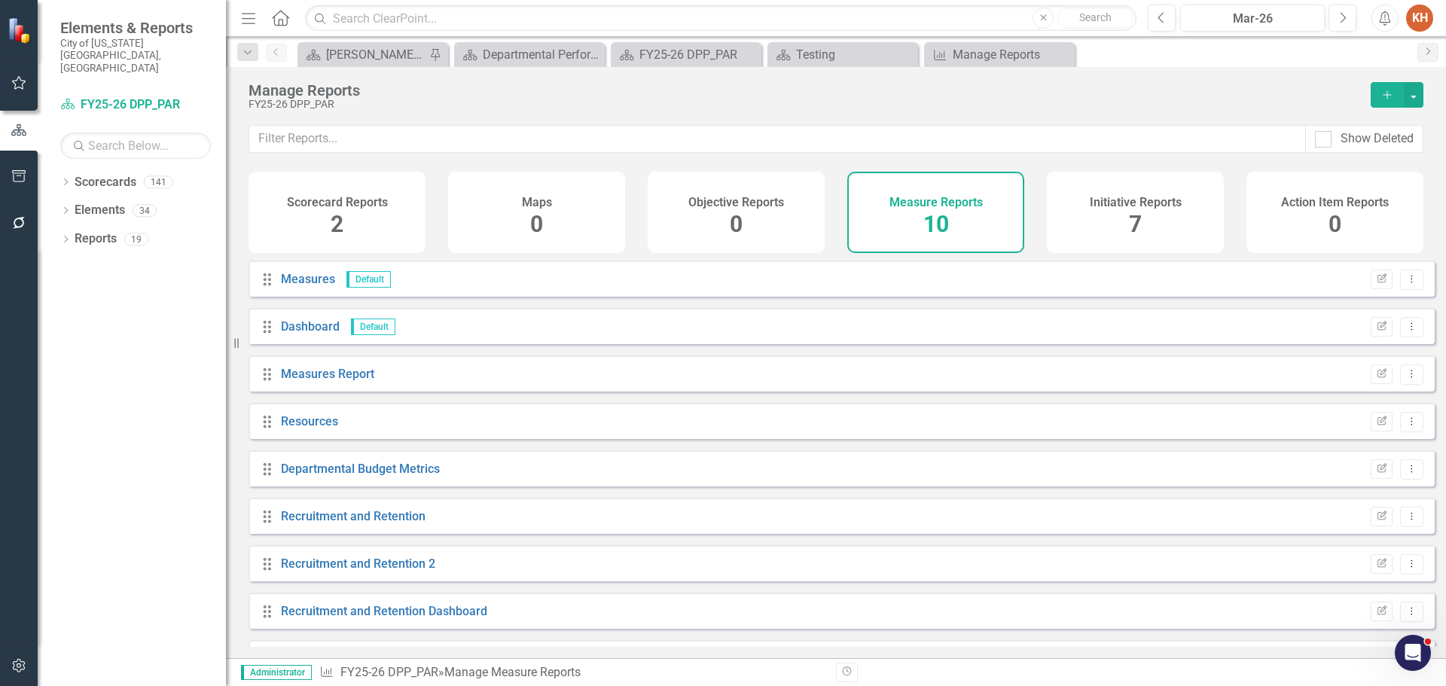
click at [1389, 91] on icon "Add" at bounding box center [1387, 95] width 14 height 11
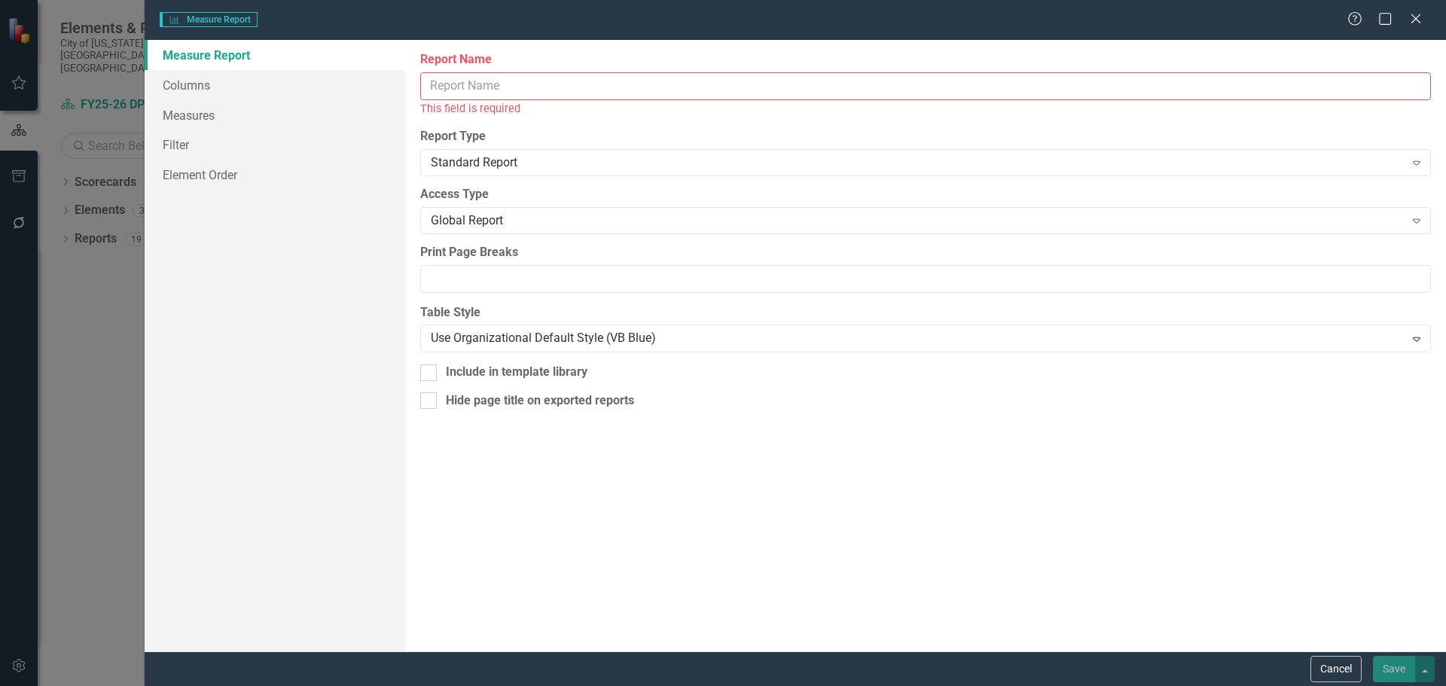
click at [574, 86] on input "Report Name" at bounding box center [925, 86] width 1011 height 28
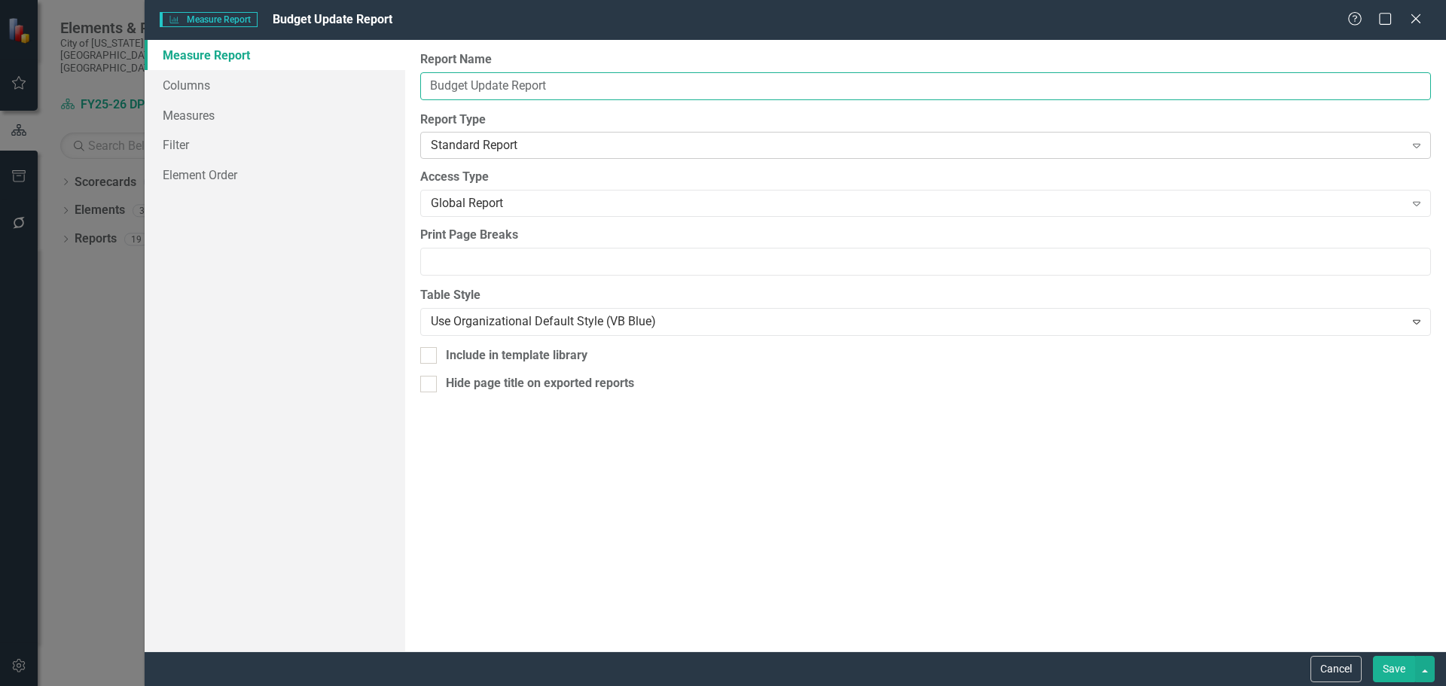
type input "Budget Update Report"
click at [585, 148] on div "Standard Report" at bounding box center [918, 145] width 974 height 17
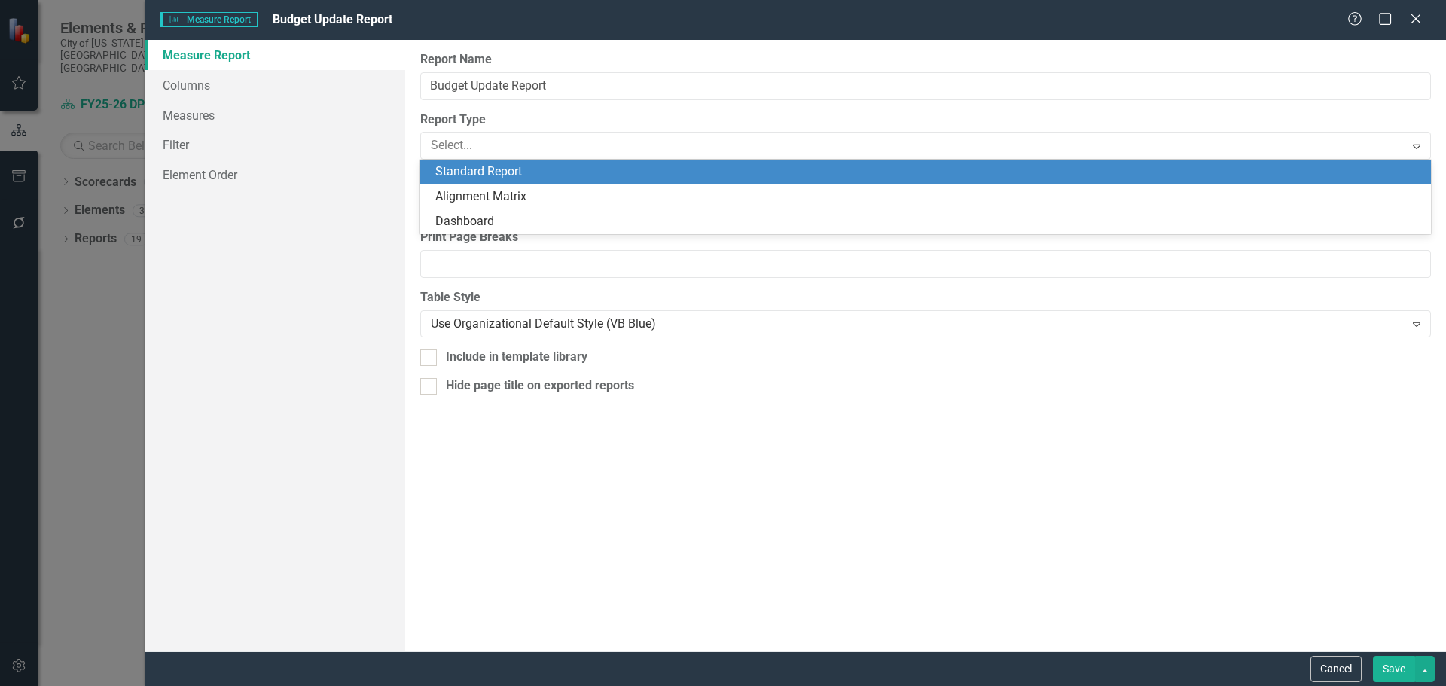
click at [589, 177] on div "Standard Report" at bounding box center [928, 171] width 986 height 17
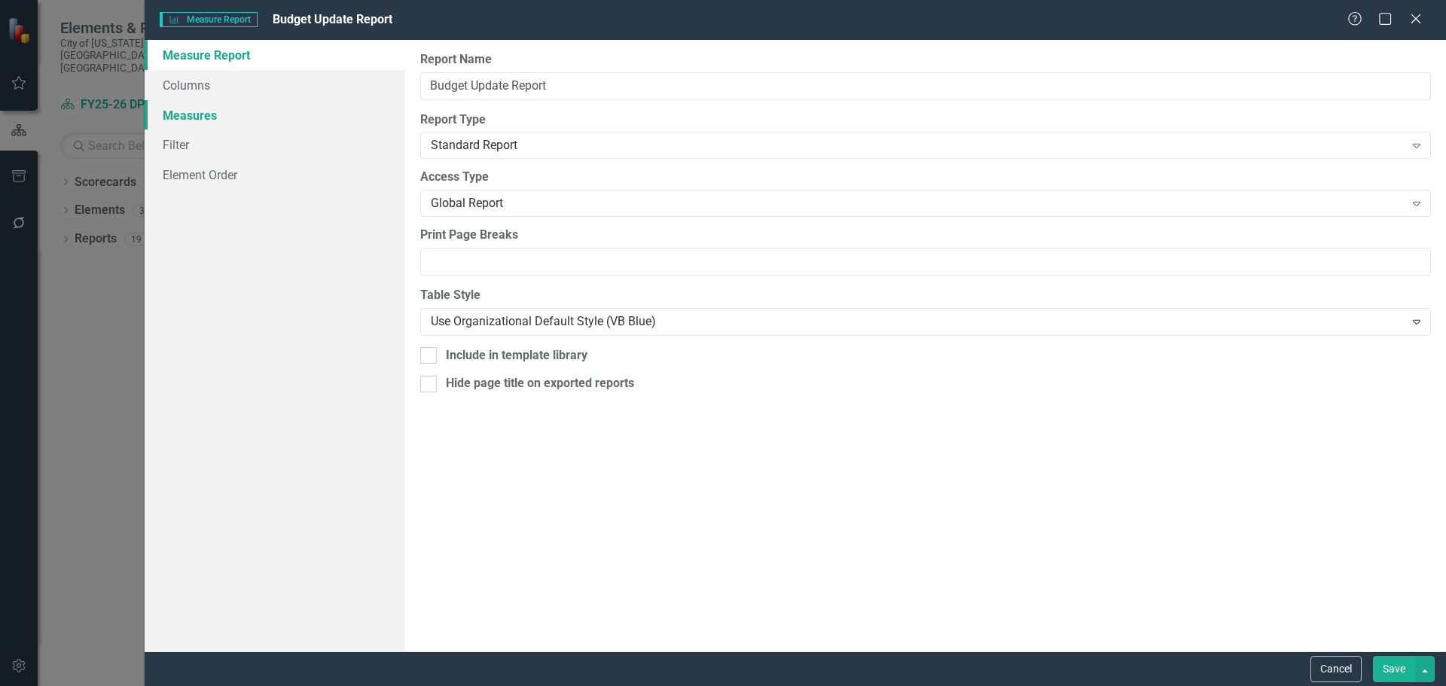
click at [214, 116] on link "Measures" at bounding box center [275, 115] width 261 height 30
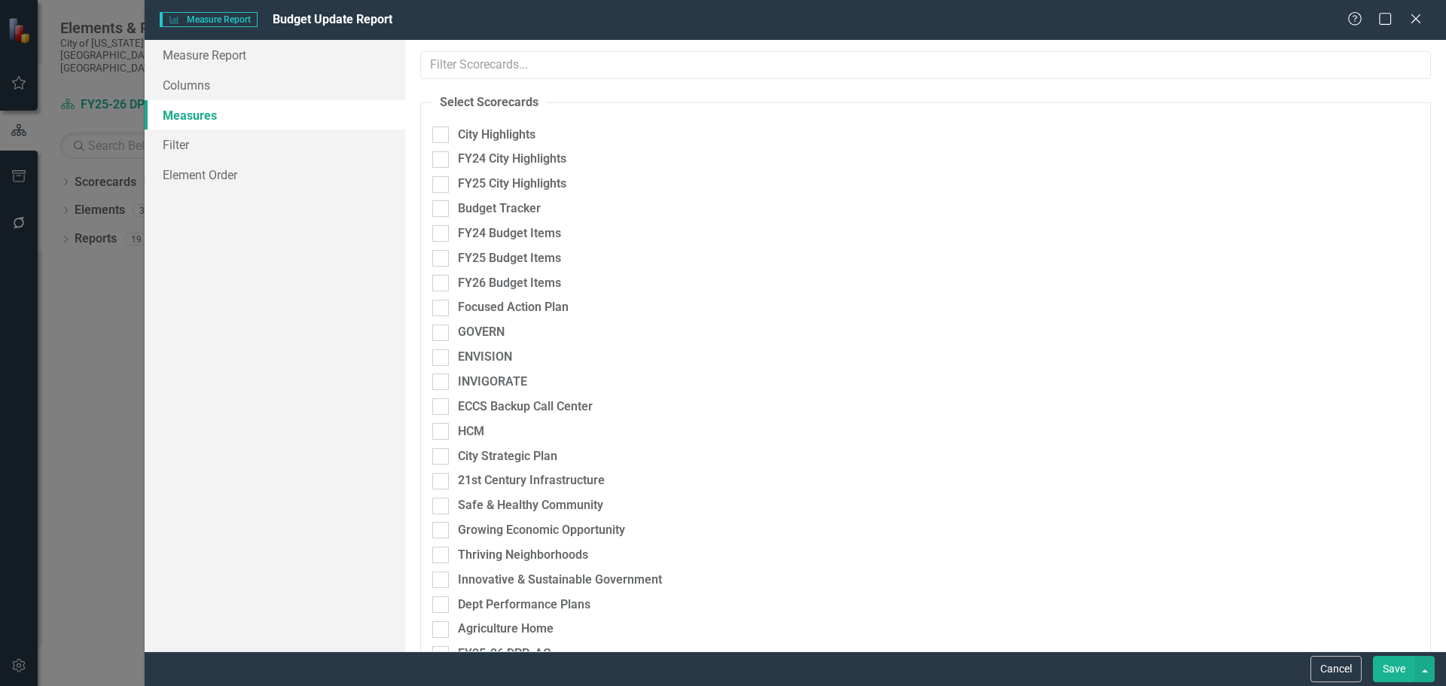
checkbox input "true"
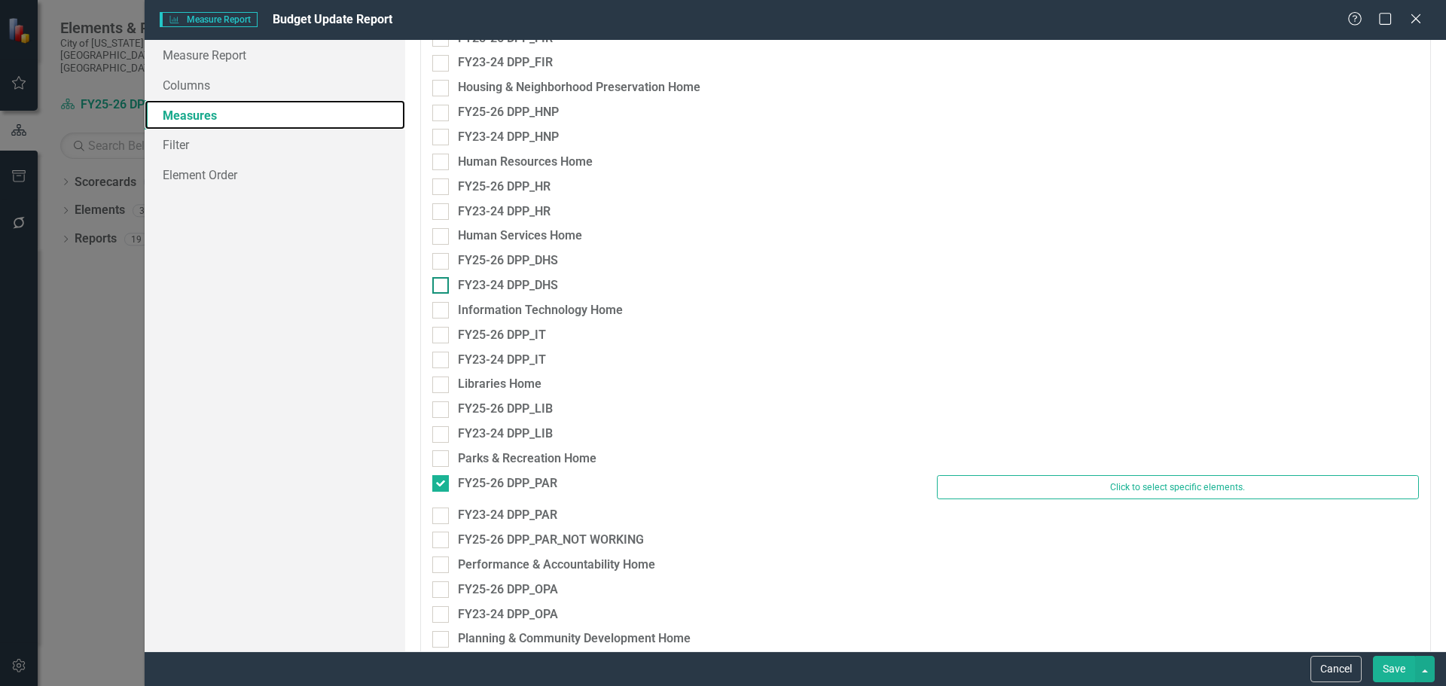
scroll to position [1732, 0]
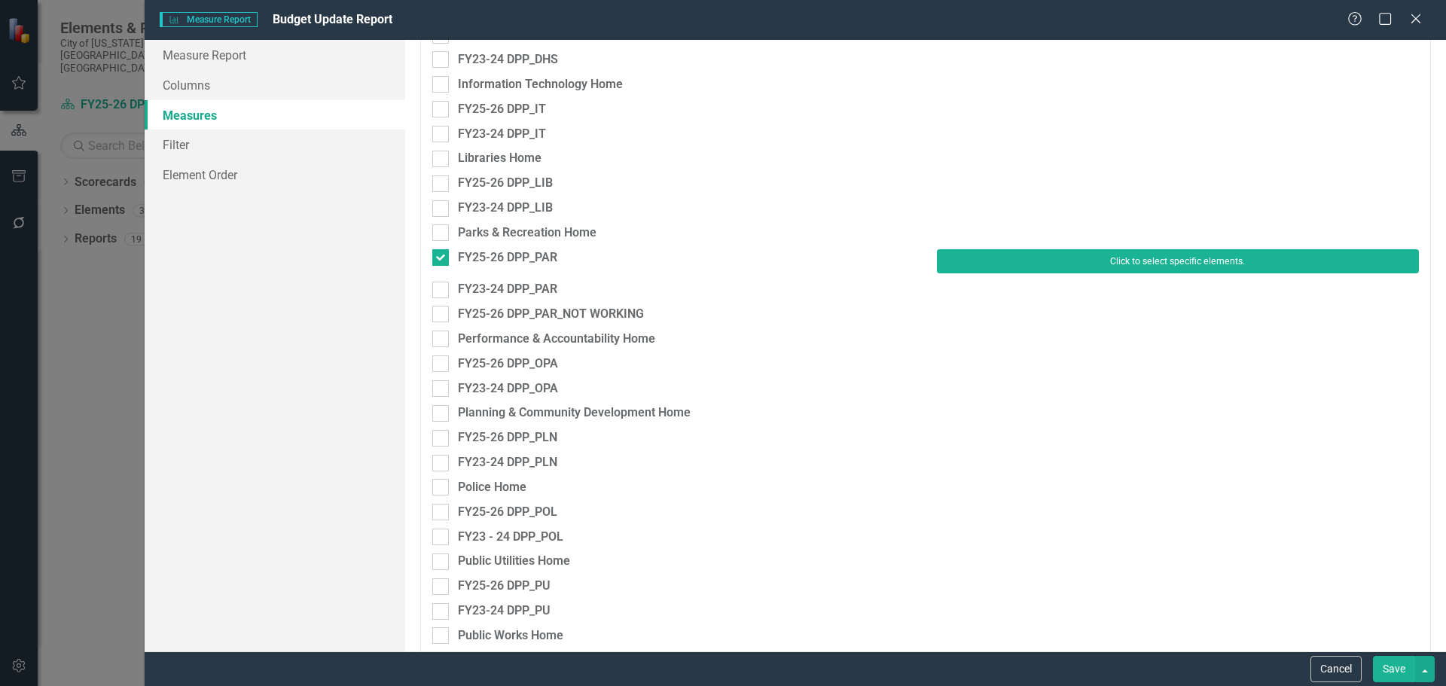
click at [997, 261] on button "Click to select specific elements." at bounding box center [1178, 261] width 482 height 24
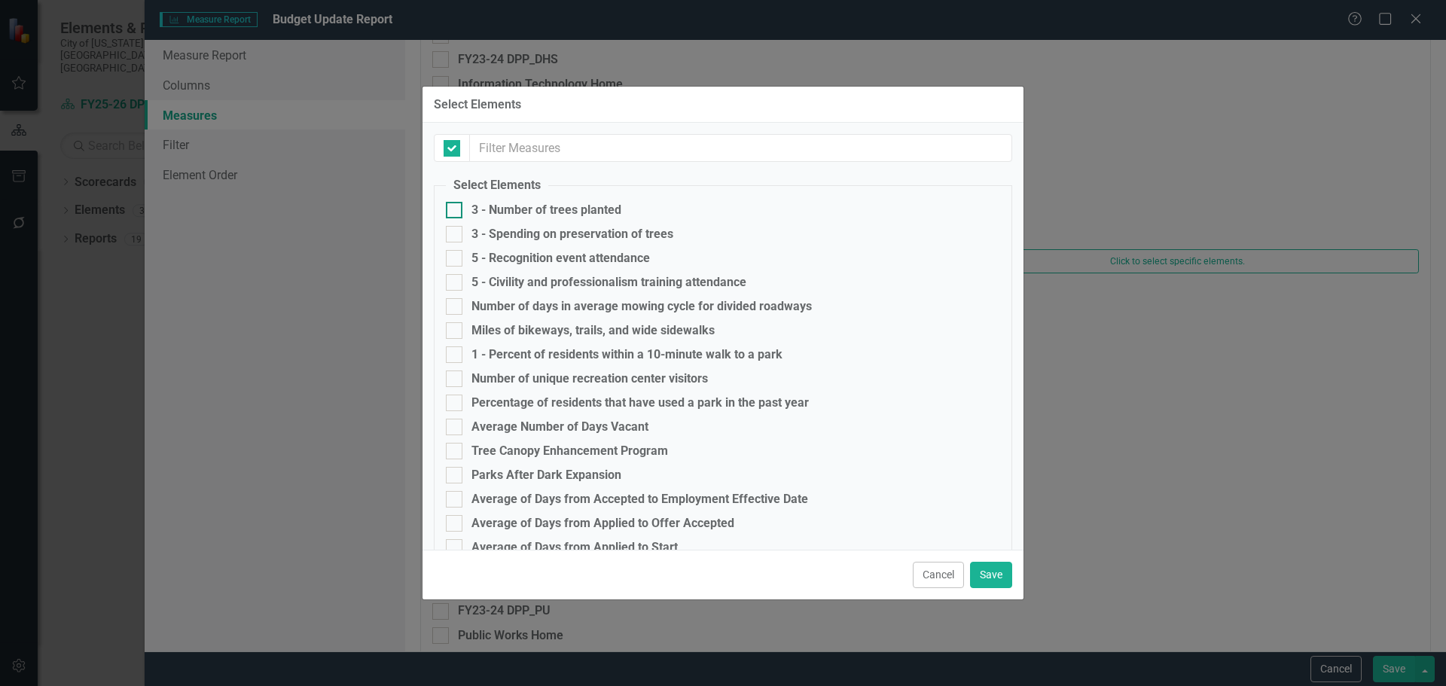
checkbox input "false"
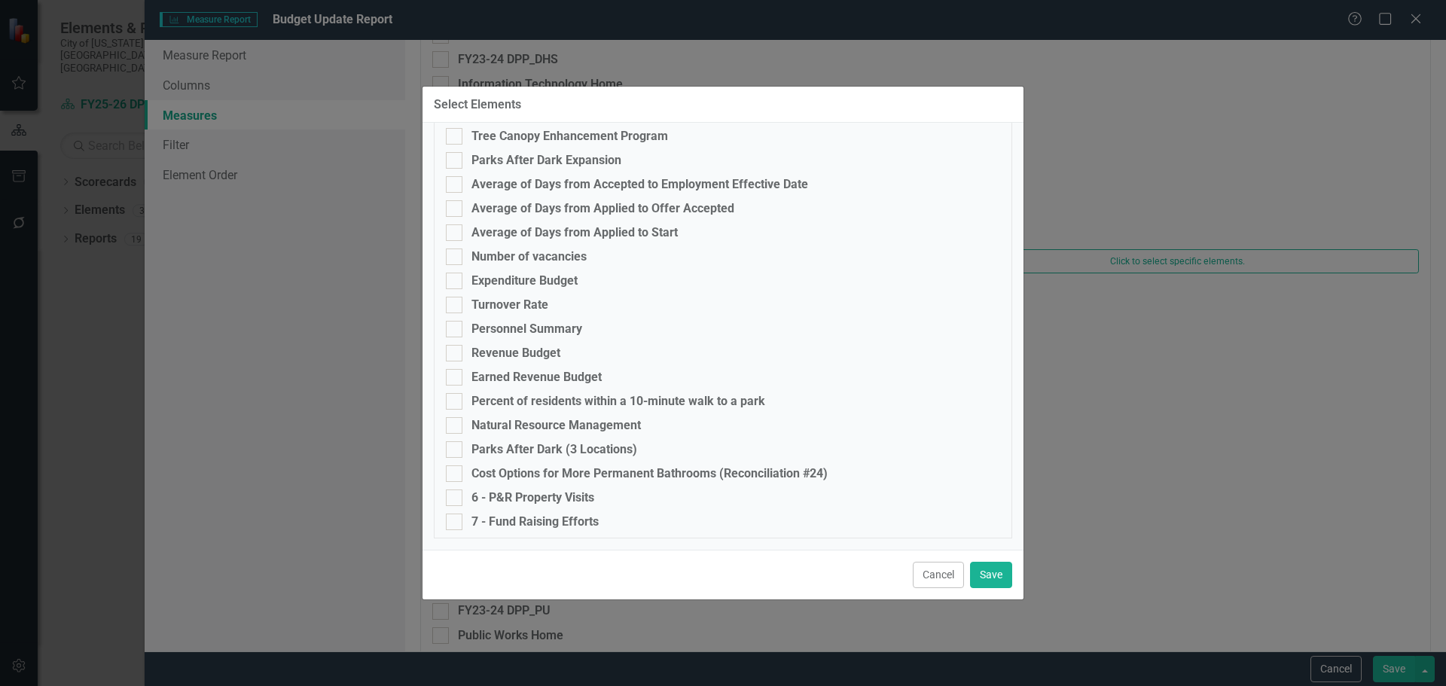
click at [935, 573] on button "Cancel" at bounding box center [938, 575] width 51 height 26
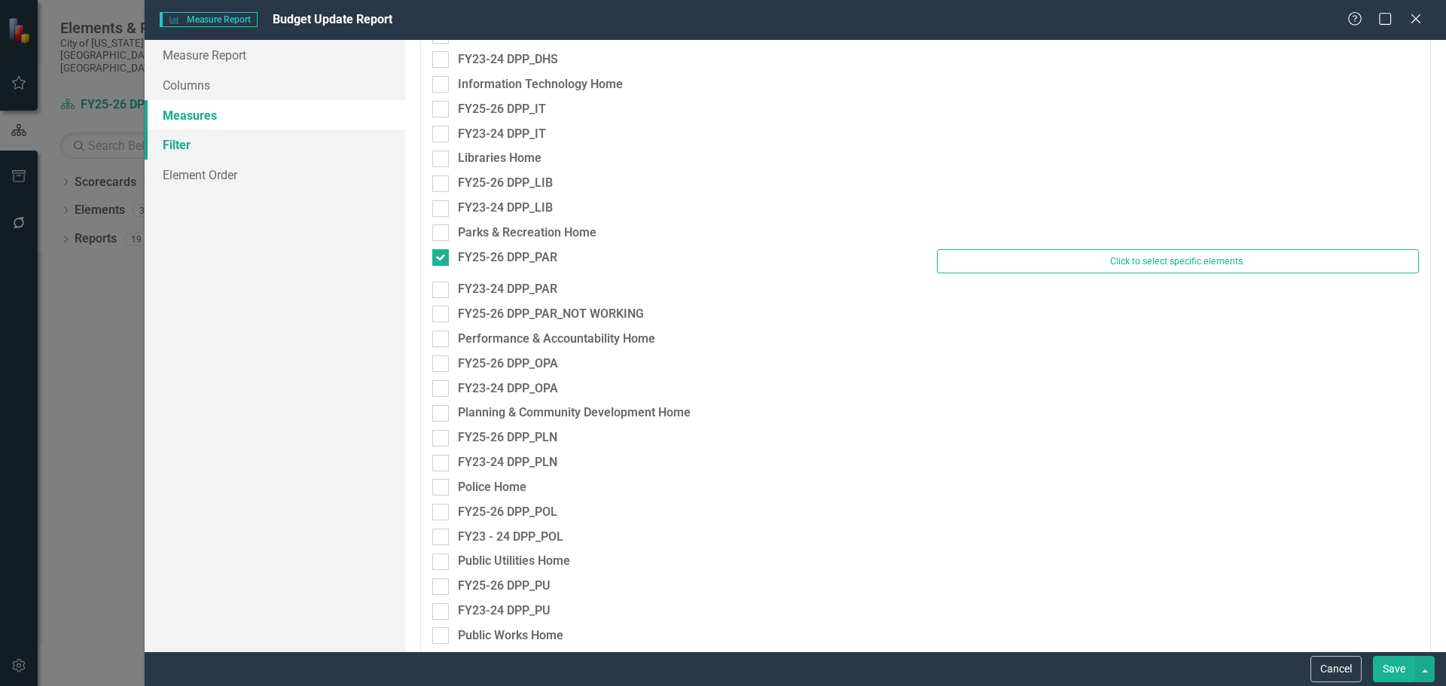
click at [193, 143] on link "Filter" at bounding box center [275, 145] width 261 height 30
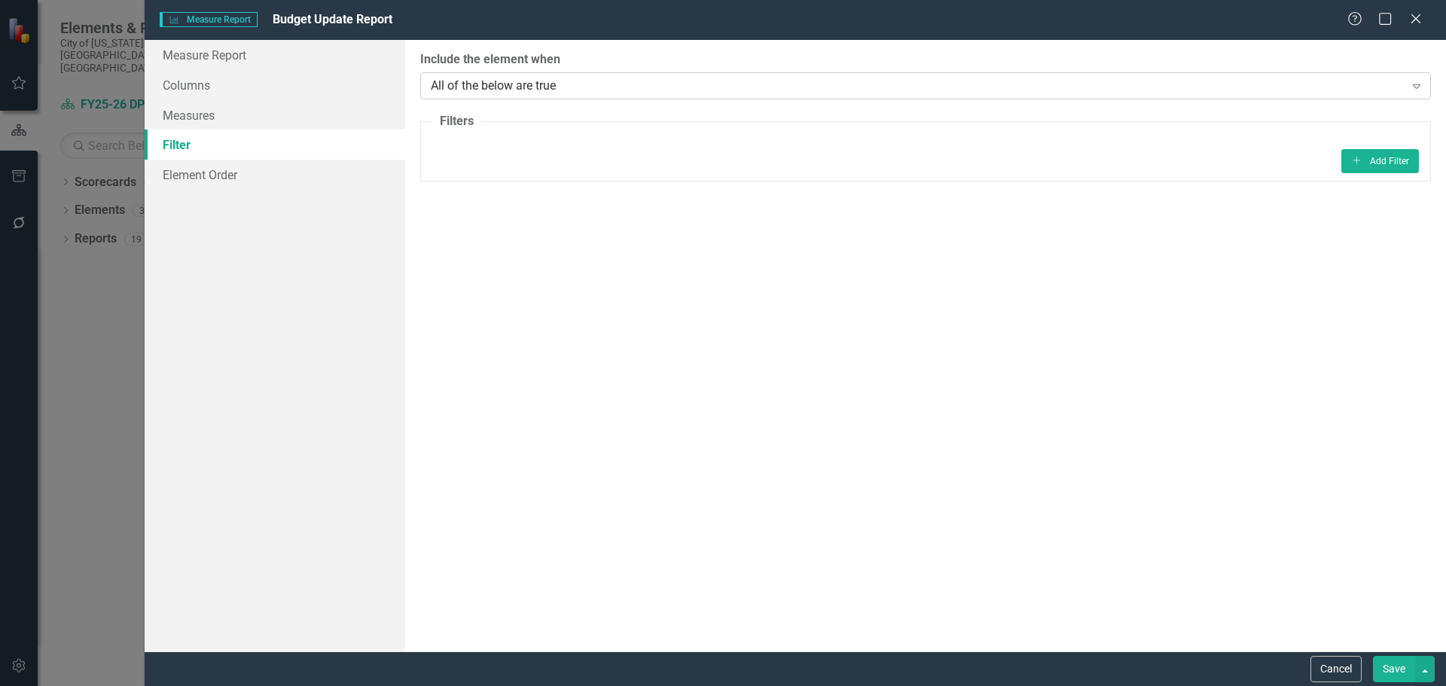
click at [676, 80] on div "All of the below are true" at bounding box center [918, 85] width 974 height 17
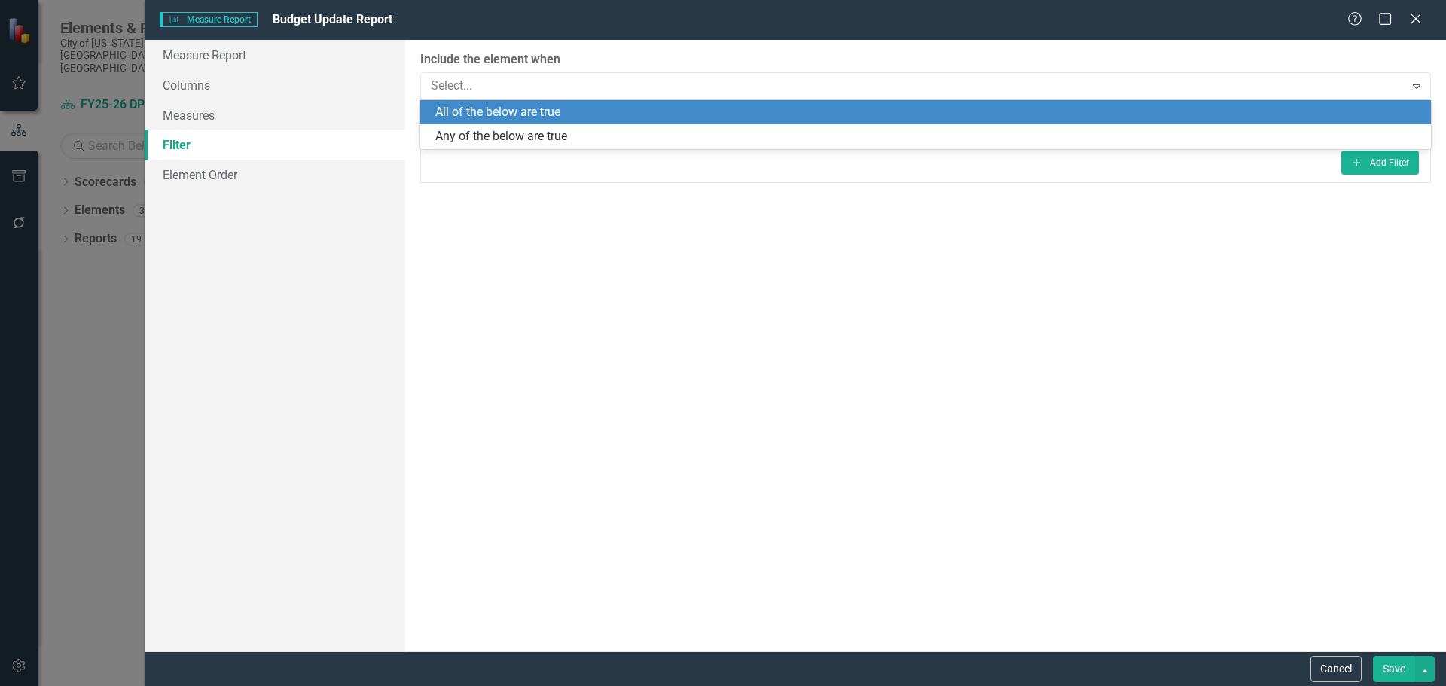
click at [581, 106] on div "All of the below are true" at bounding box center [928, 112] width 986 height 17
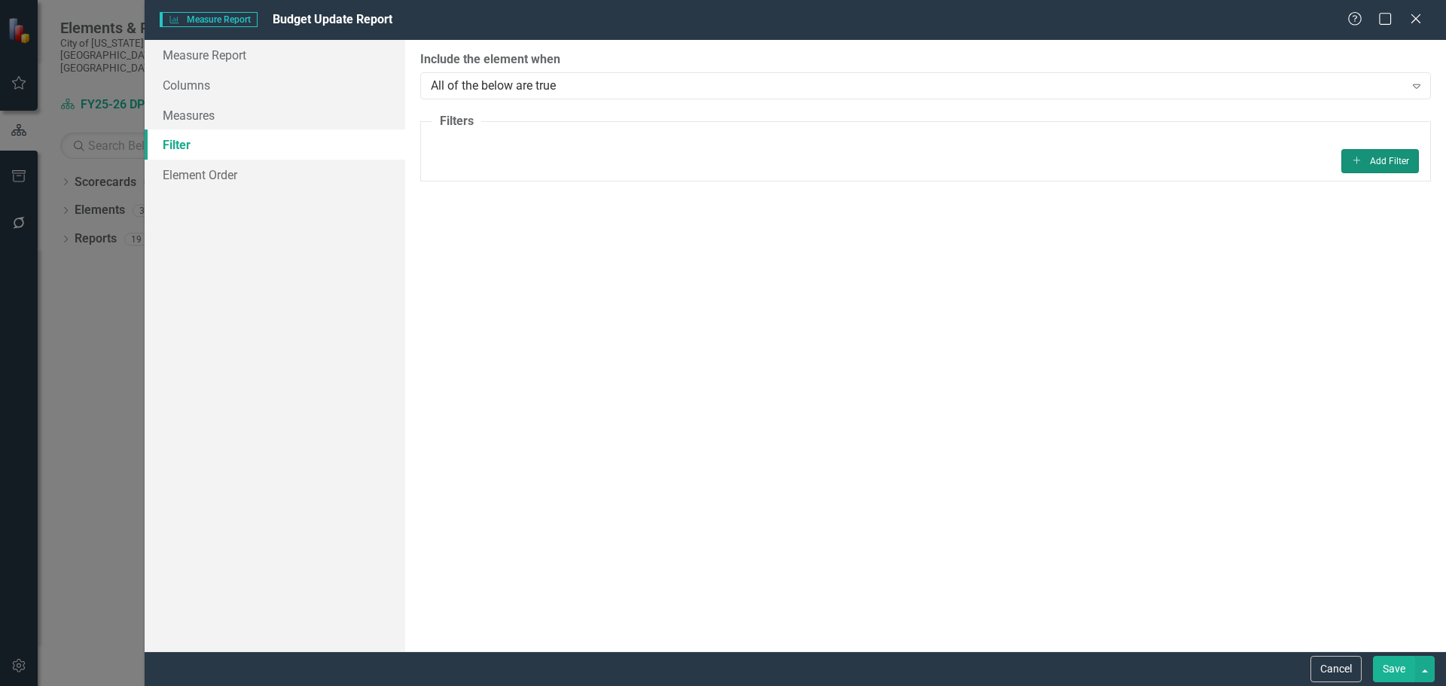
click at [1370, 157] on button "Add Add Filter" at bounding box center [1380, 161] width 78 height 24
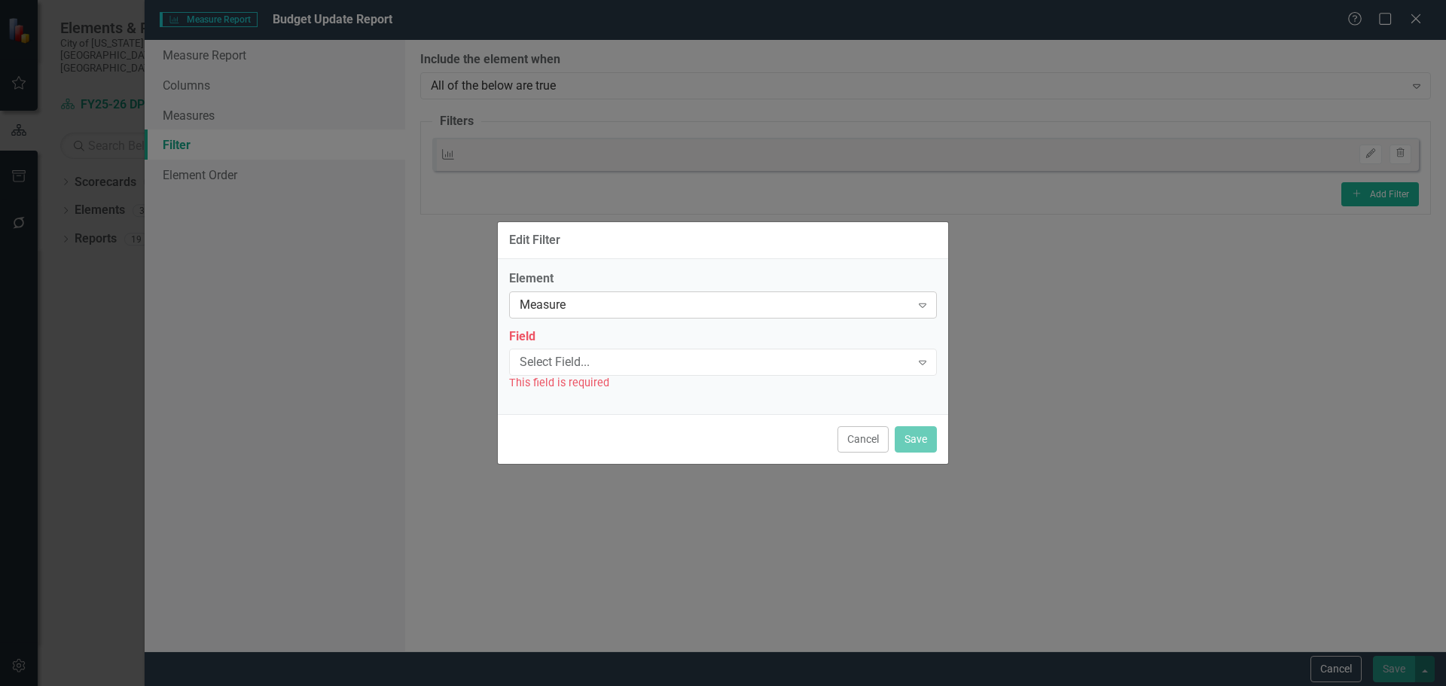
click at [549, 306] on div "Measure" at bounding box center [715, 304] width 391 height 17
click at [547, 303] on div "Measure" at bounding box center [715, 304] width 391 height 17
click at [581, 366] on div "Select Field..." at bounding box center [715, 362] width 391 height 17
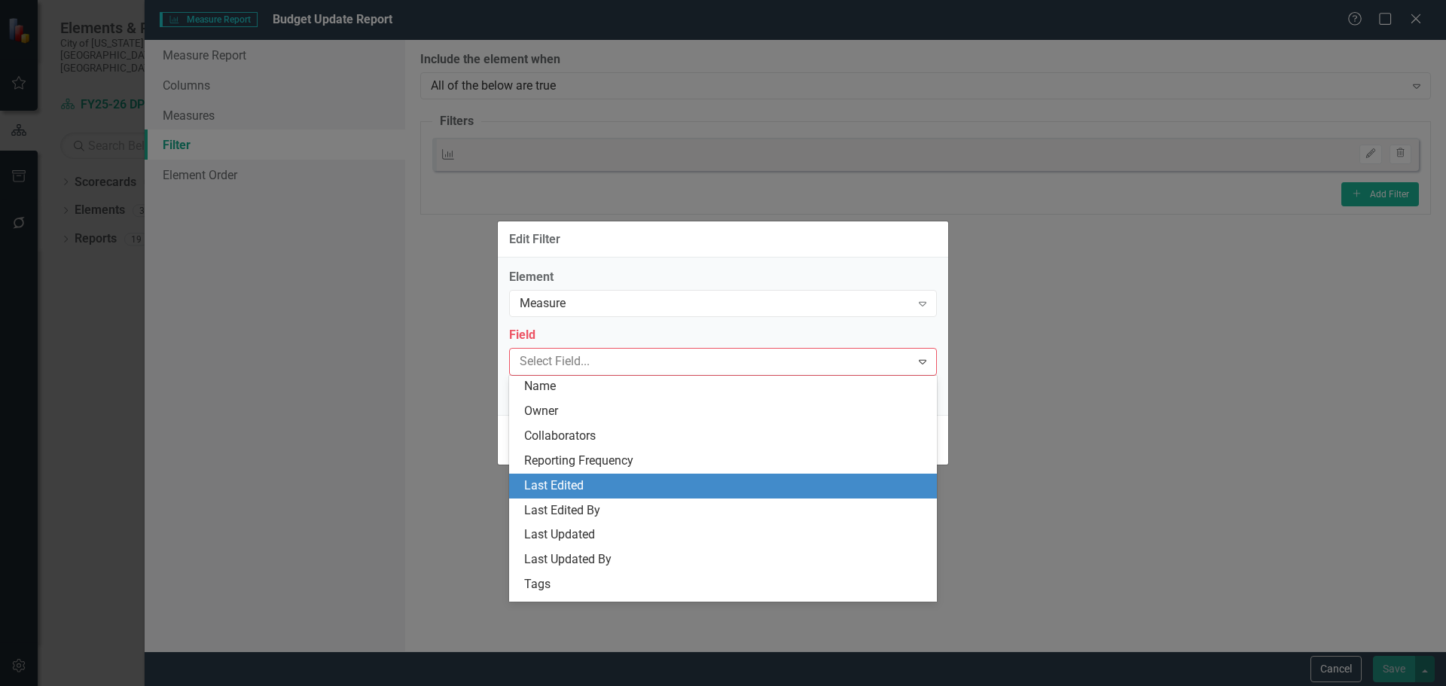
scroll to position [151, 0]
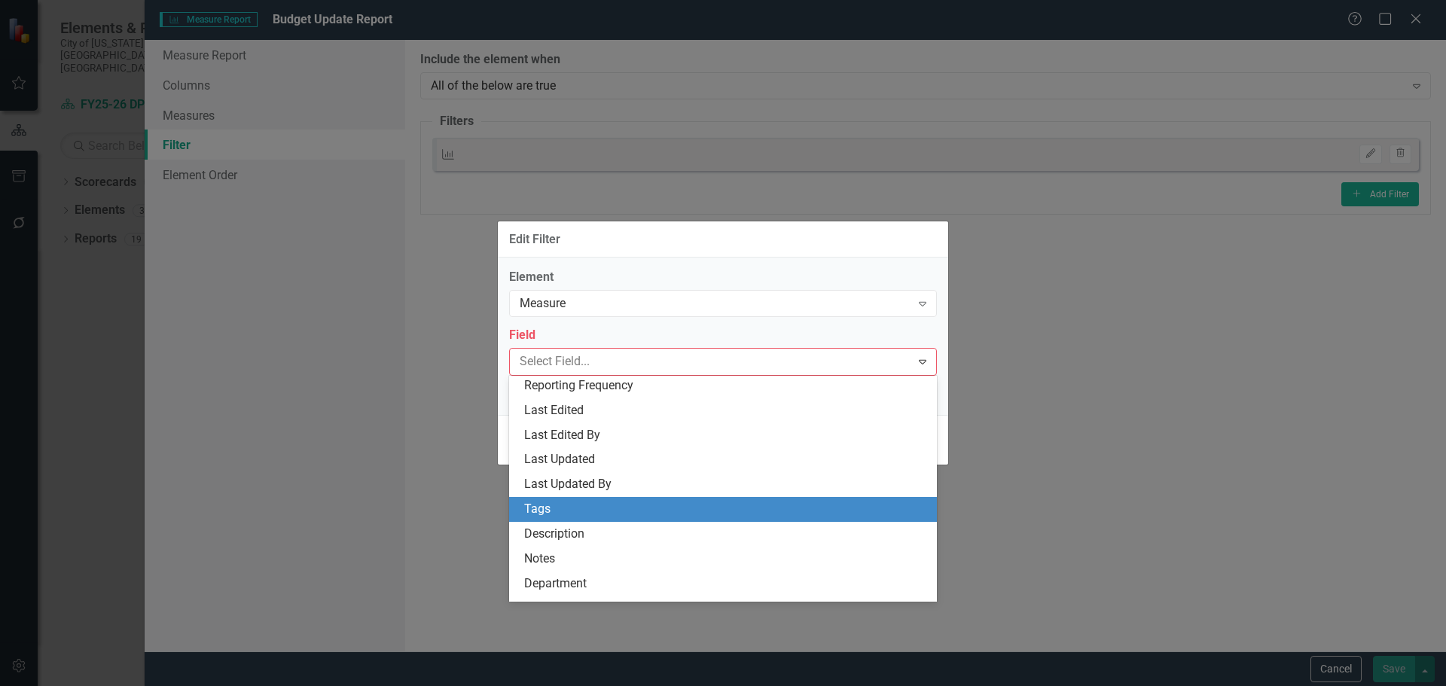
click at [620, 518] on div "Tags" at bounding box center [723, 509] width 428 height 25
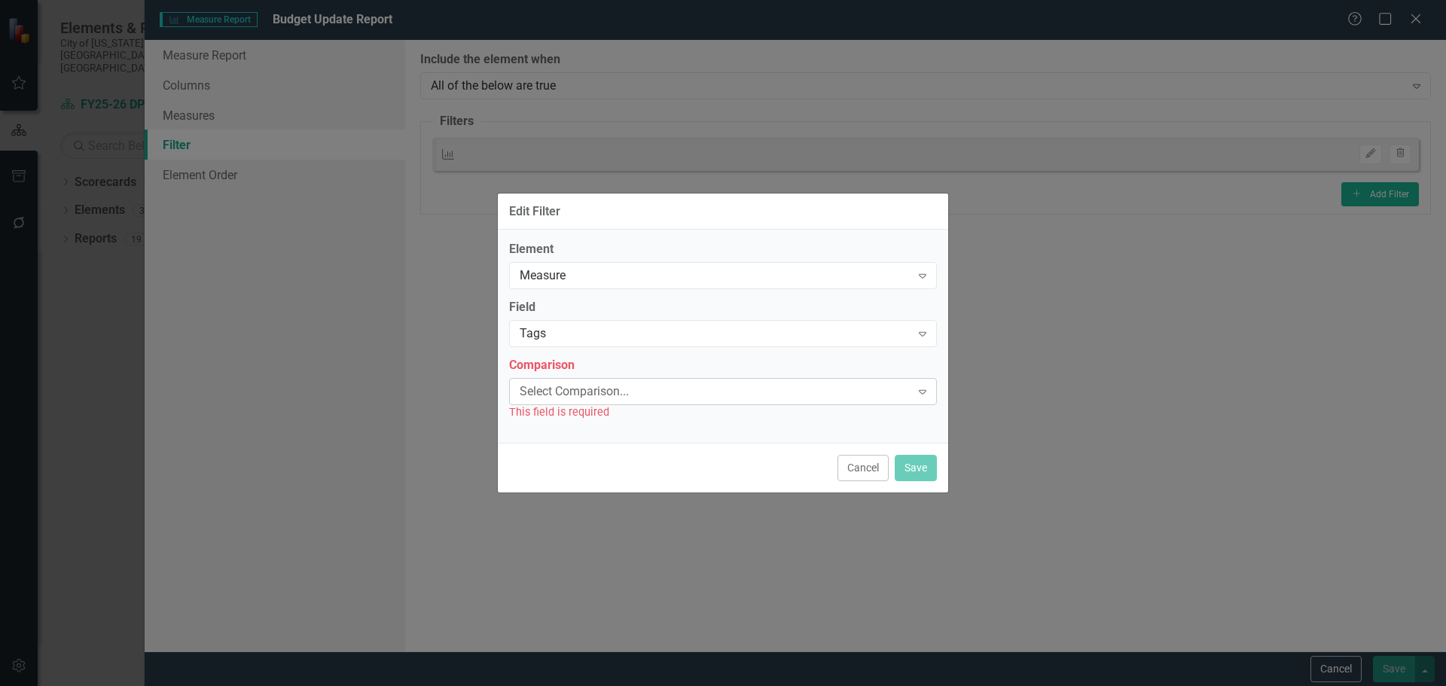
click at [596, 395] on div "Select Comparison..." at bounding box center [715, 391] width 391 height 17
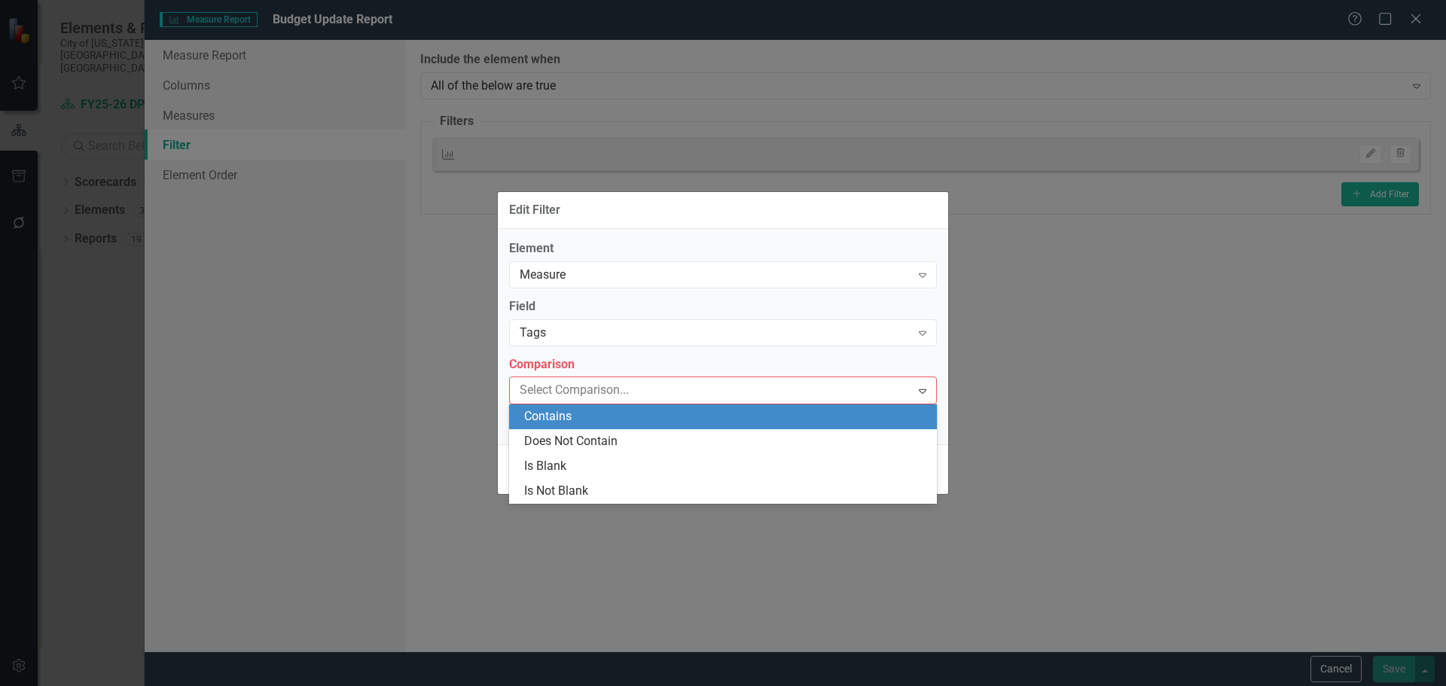
click at [611, 416] on div "Contains" at bounding box center [726, 416] width 404 height 17
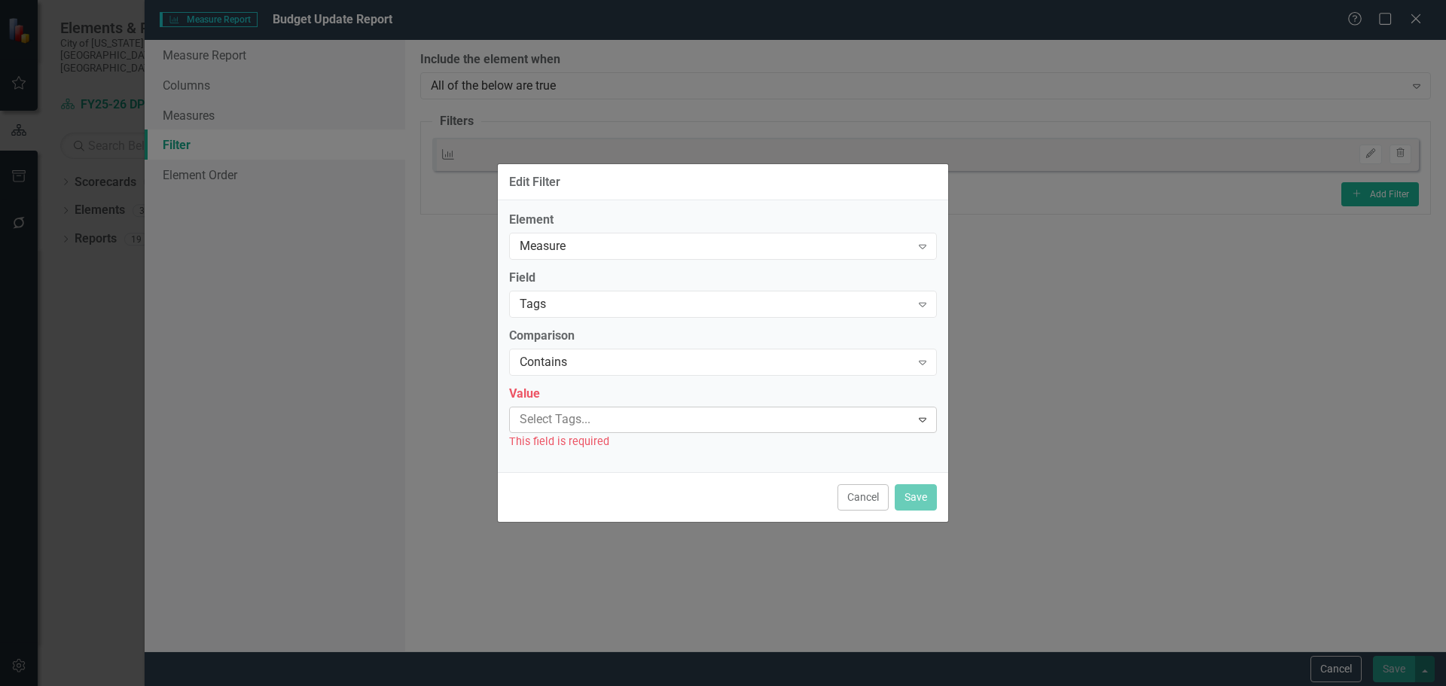
click at [588, 426] on div at bounding box center [712, 420] width 397 height 20
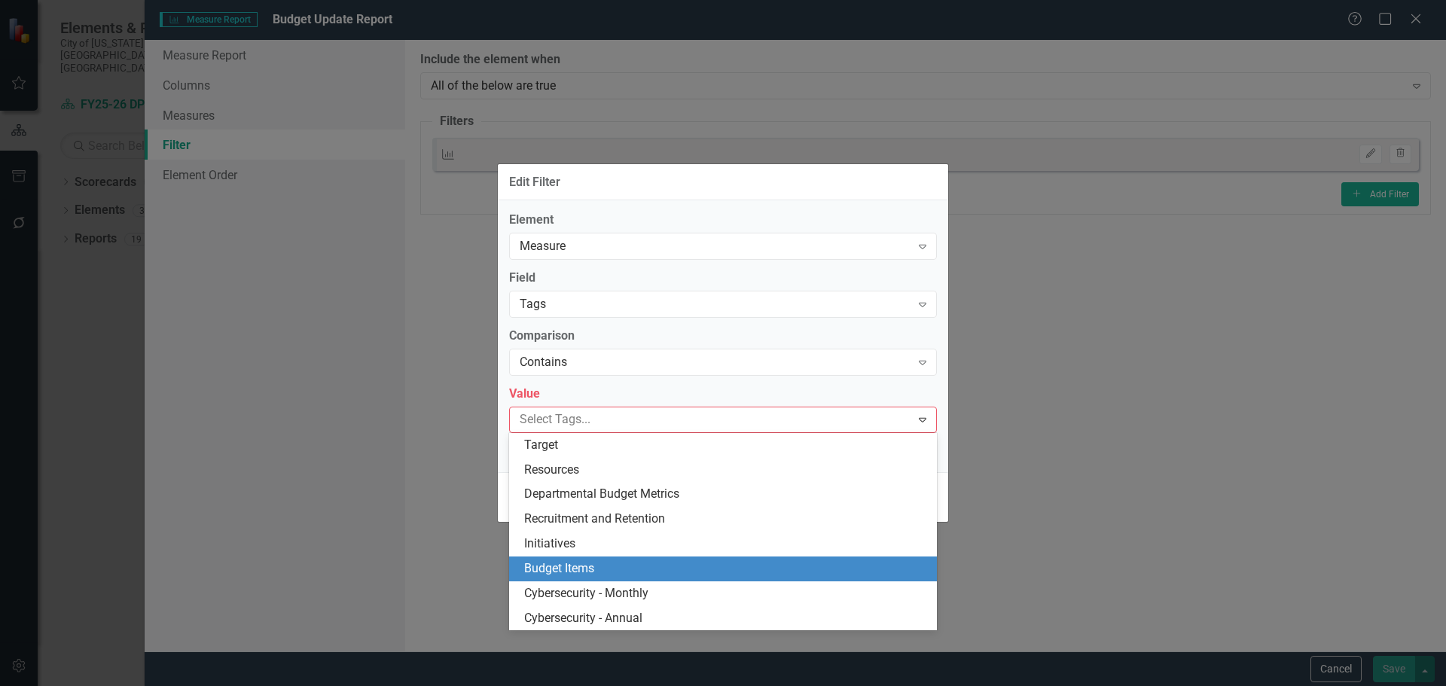
click at [627, 568] on div "Budget Items" at bounding box center [726, 568] width 404 height 17
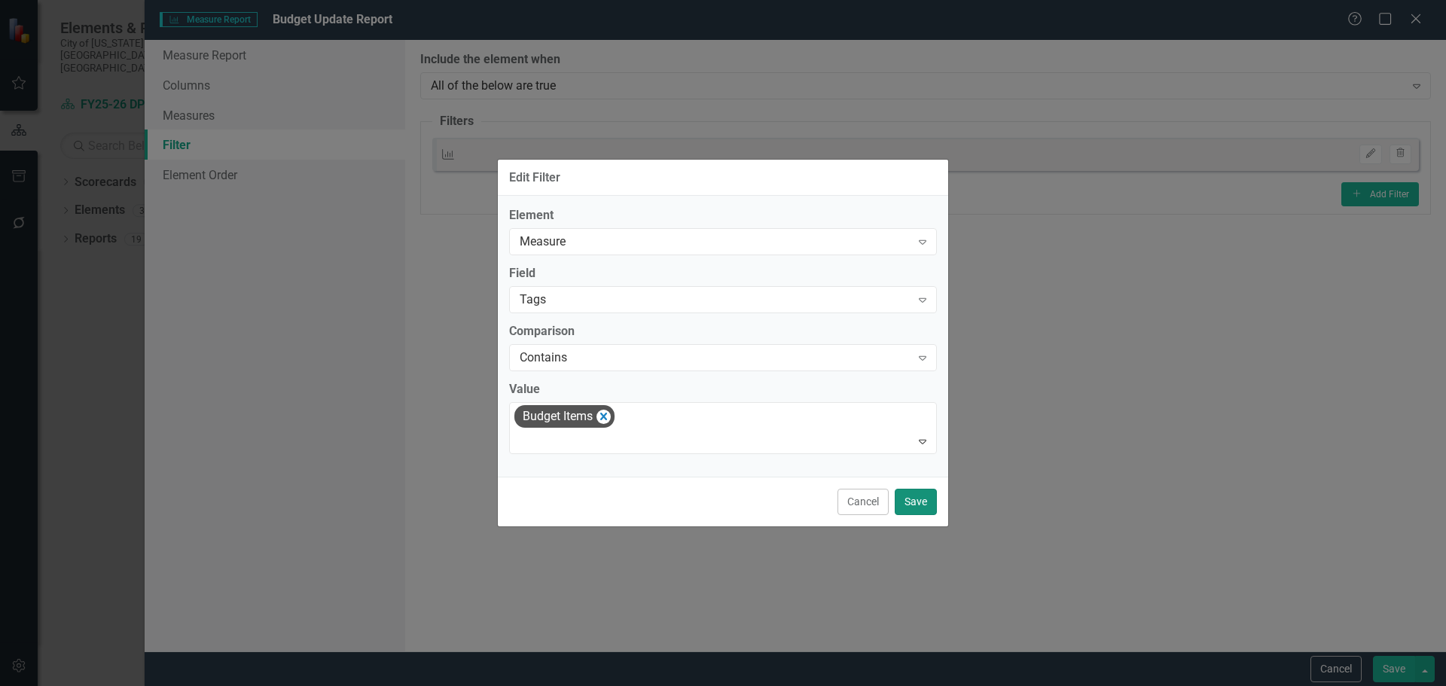
click at [916, 498] on button "Save" at bounding box center [916, 502] width 42 height 26
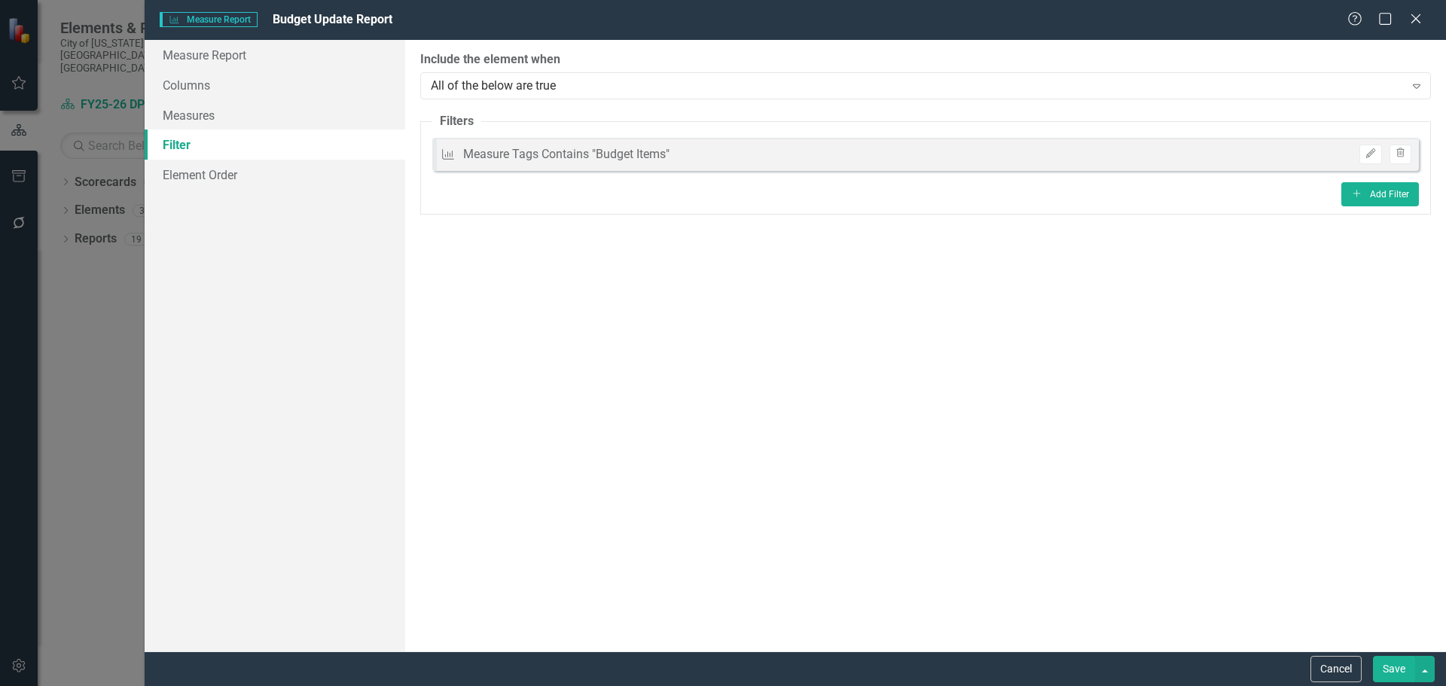
click at [1402, 670] on button "Save" at bounding box center [1394, 669] width 42 height 26
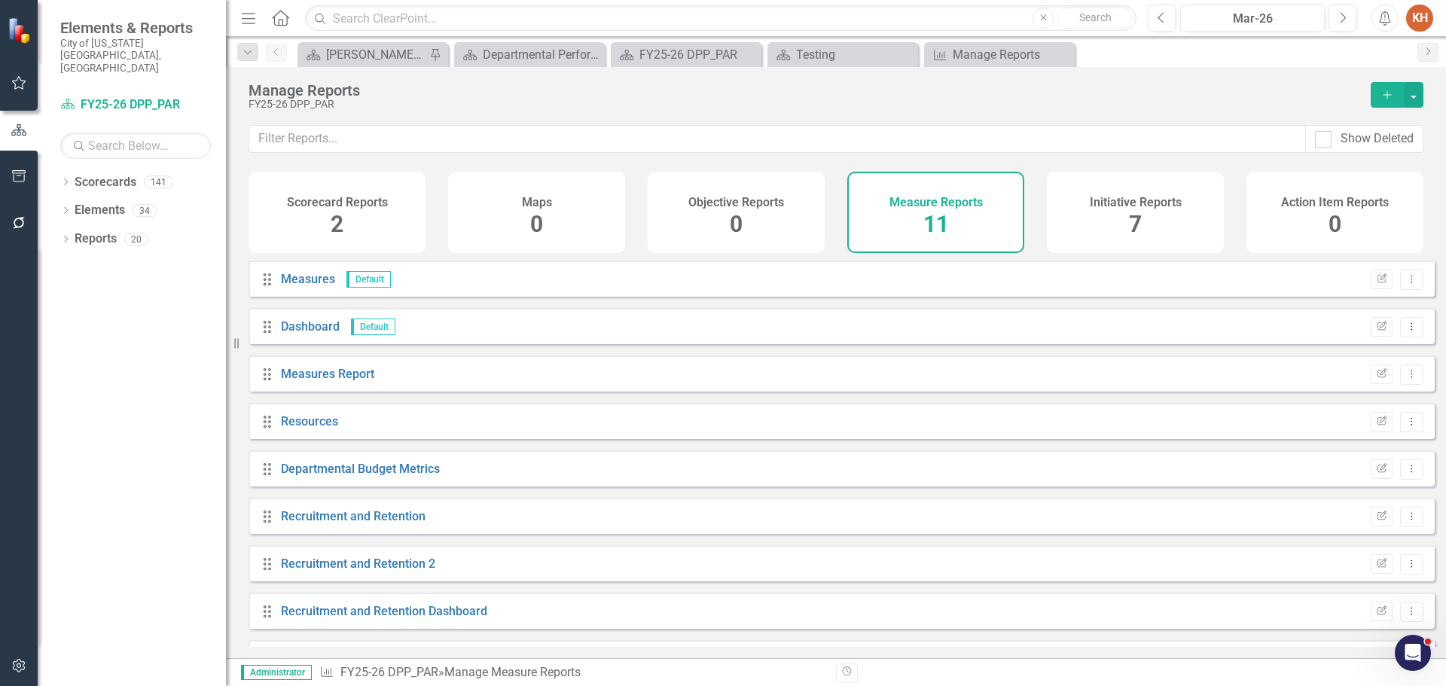
scroll to position [136, 0]
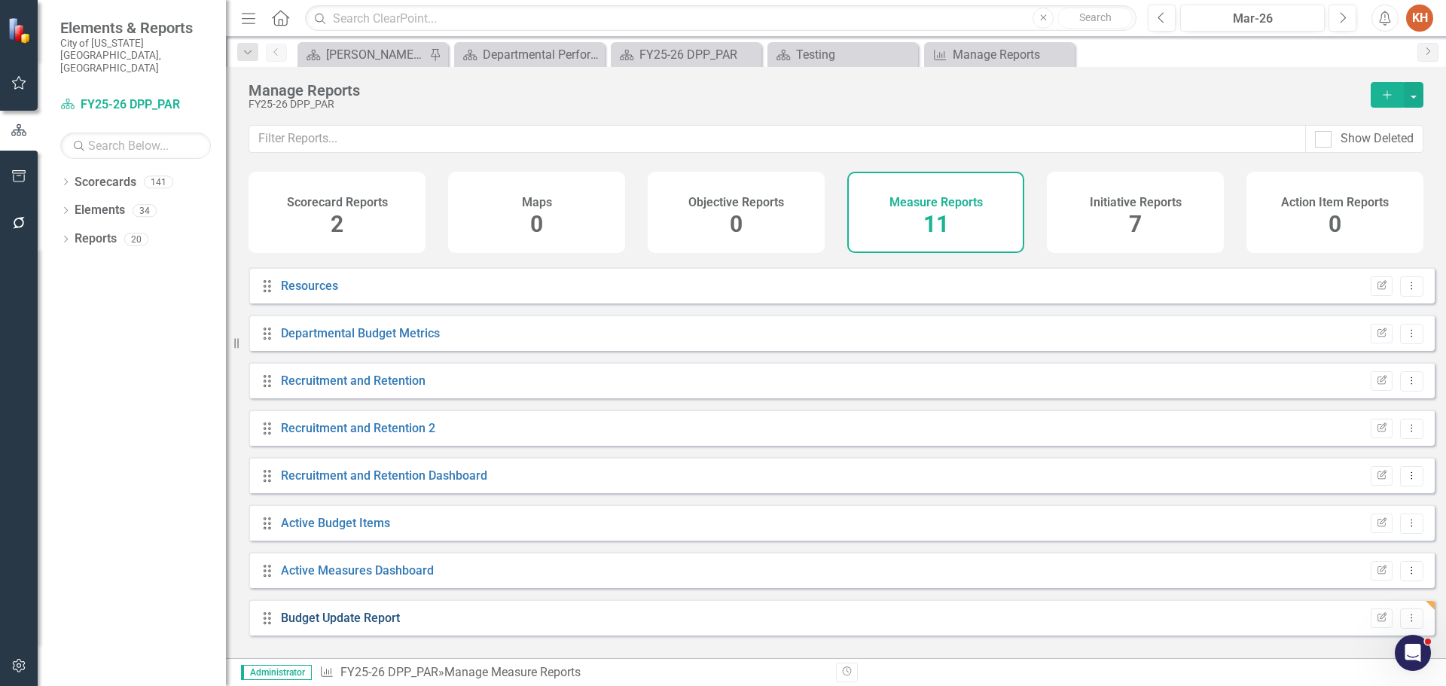
click at [377, 625] on link "Budget Update Report" at bounding box center [340, 618] width 119 height 14
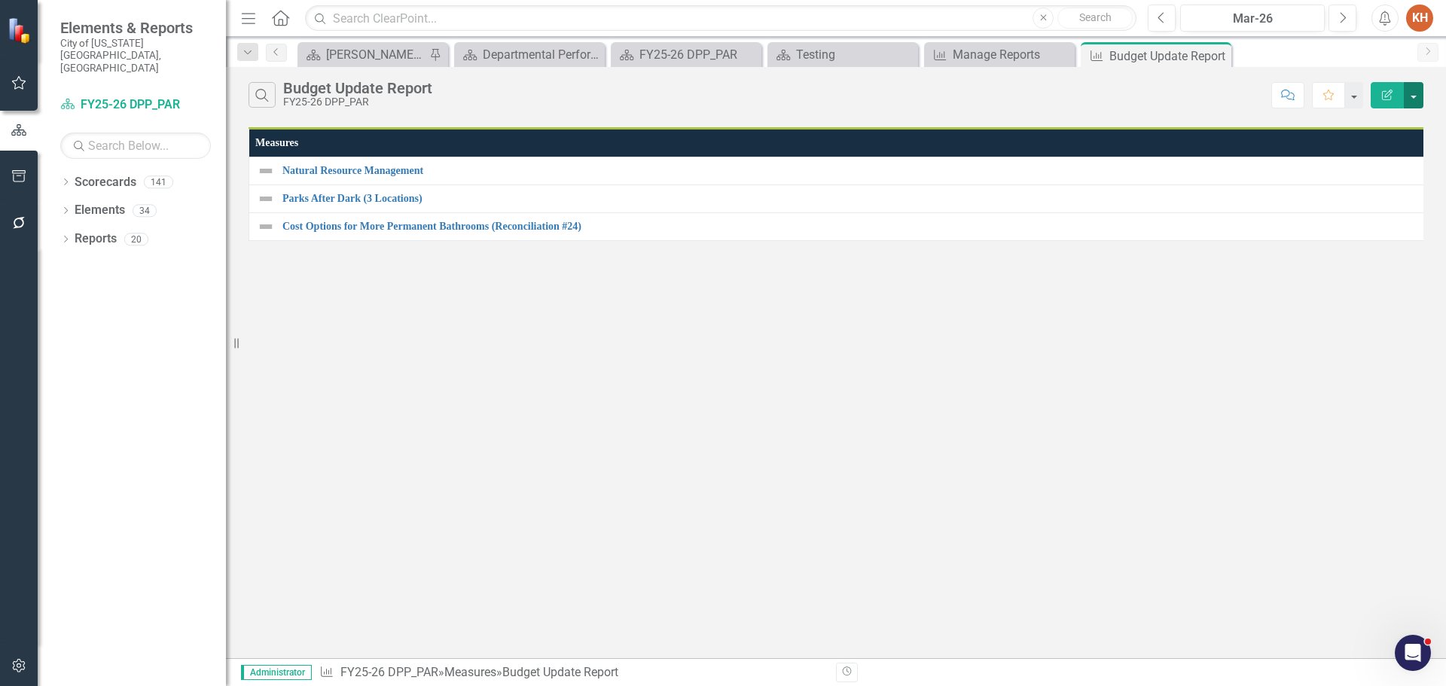
click at [1413, 97] on button "button" at bounding box center [1414, 95] width 20 height 26
click at [1380, 122] on link "Edit Report Edit Report" at bounding box center [1363, 123] width 119 height 28
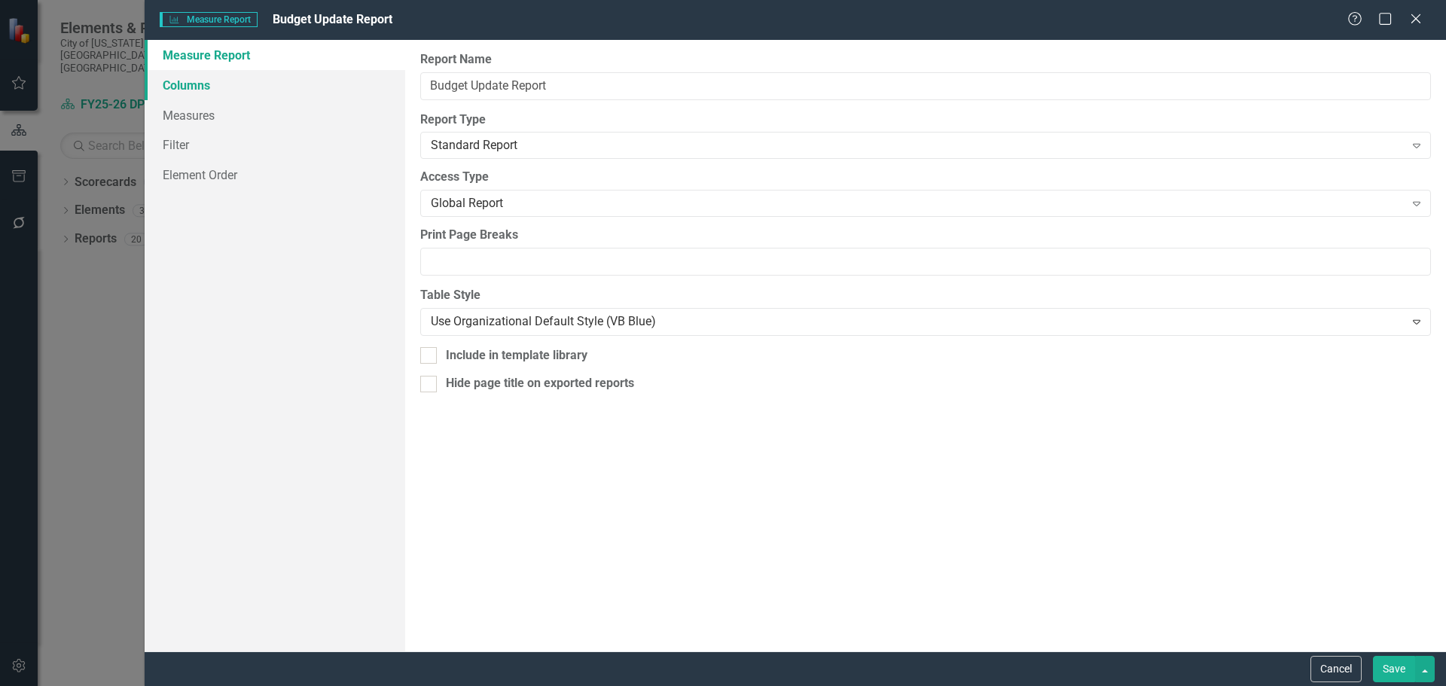
click at [211, 87] on link "Columns" at bounding box center [275, 85] width 261 height 30
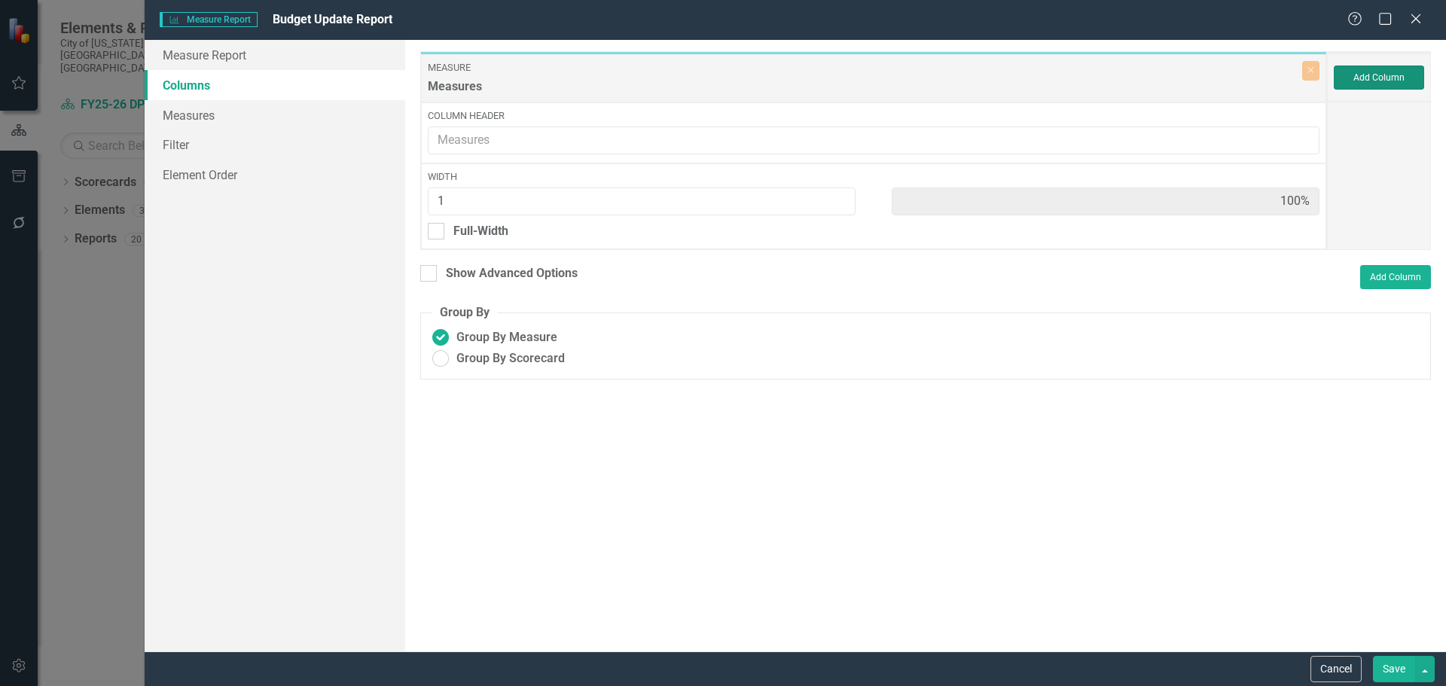
click at [1365, 78] on button "Add Column" at bounding box center [1379, 78] width 90 height 24
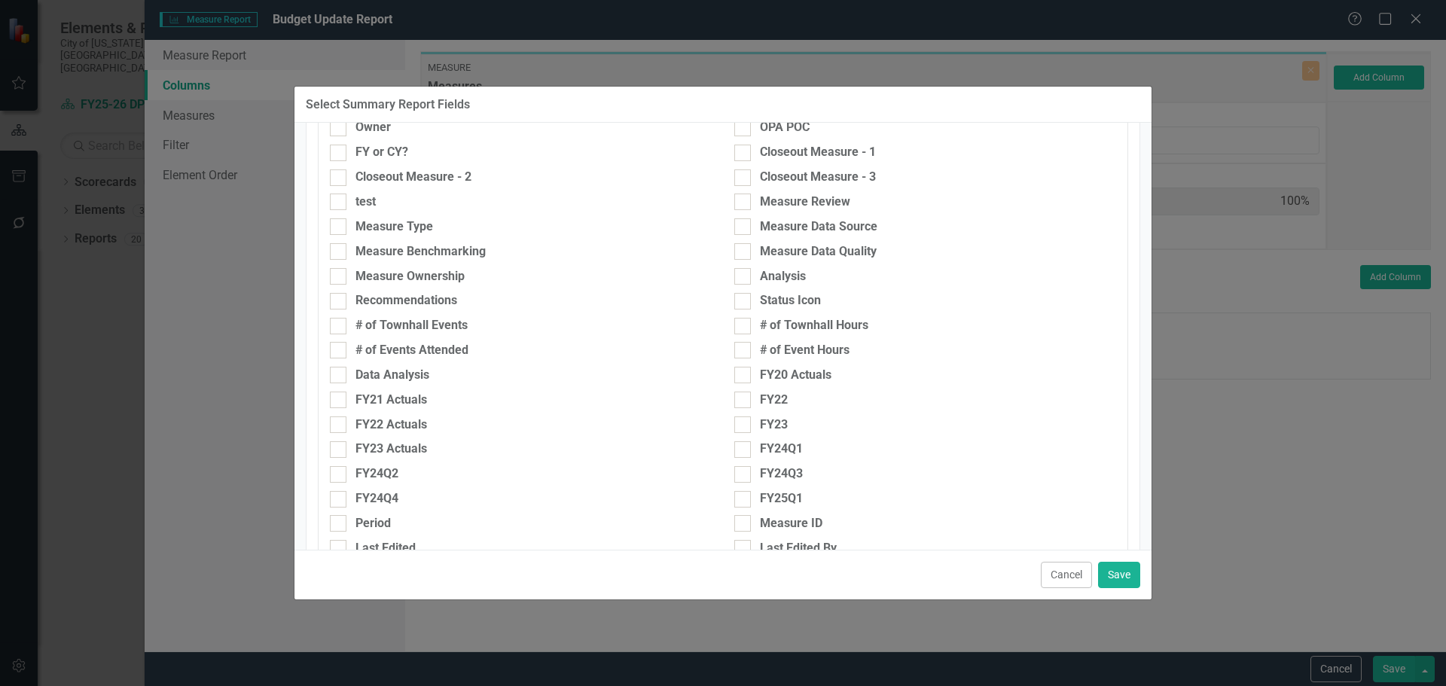
scroll to position [301, 0]
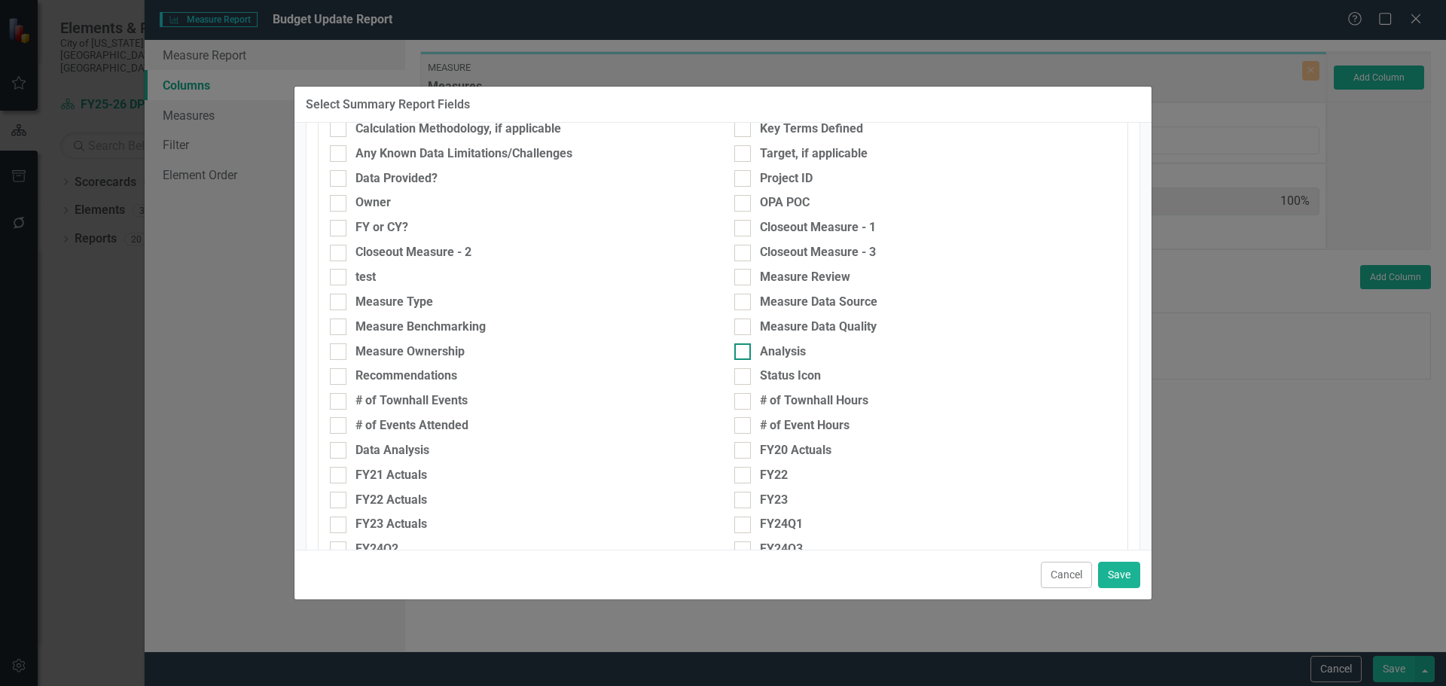
click at [736, 350] on input "Analysis" at bounding box center [739, 348] width 10 height 10
checkbox input "true"
click at [1108, 573] on button "Save" at bounding box center [1119, 575] width 42 height 26
type input "50%"
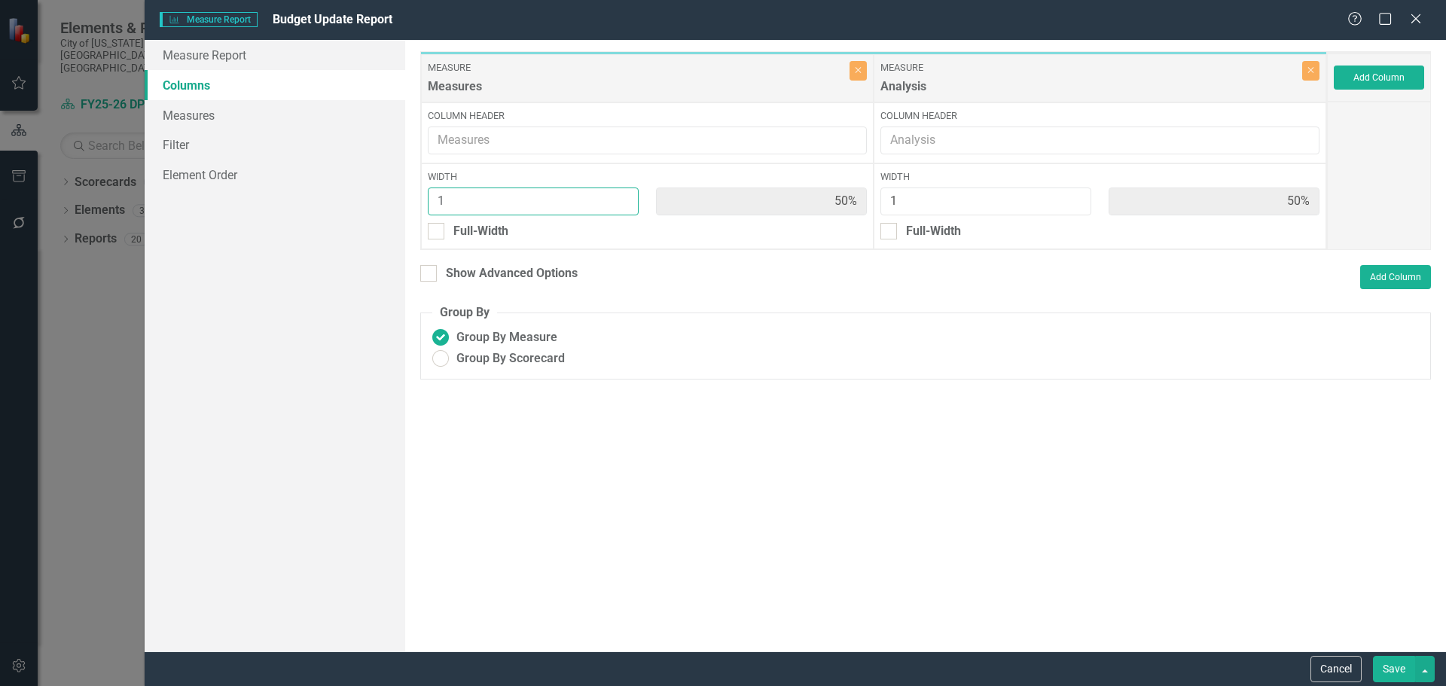
click at [550, 204] on input "1" at bounding box center [533, 202] width 211 height 28
type input "3"
type input "25%"
type input "75%"
type input "3"
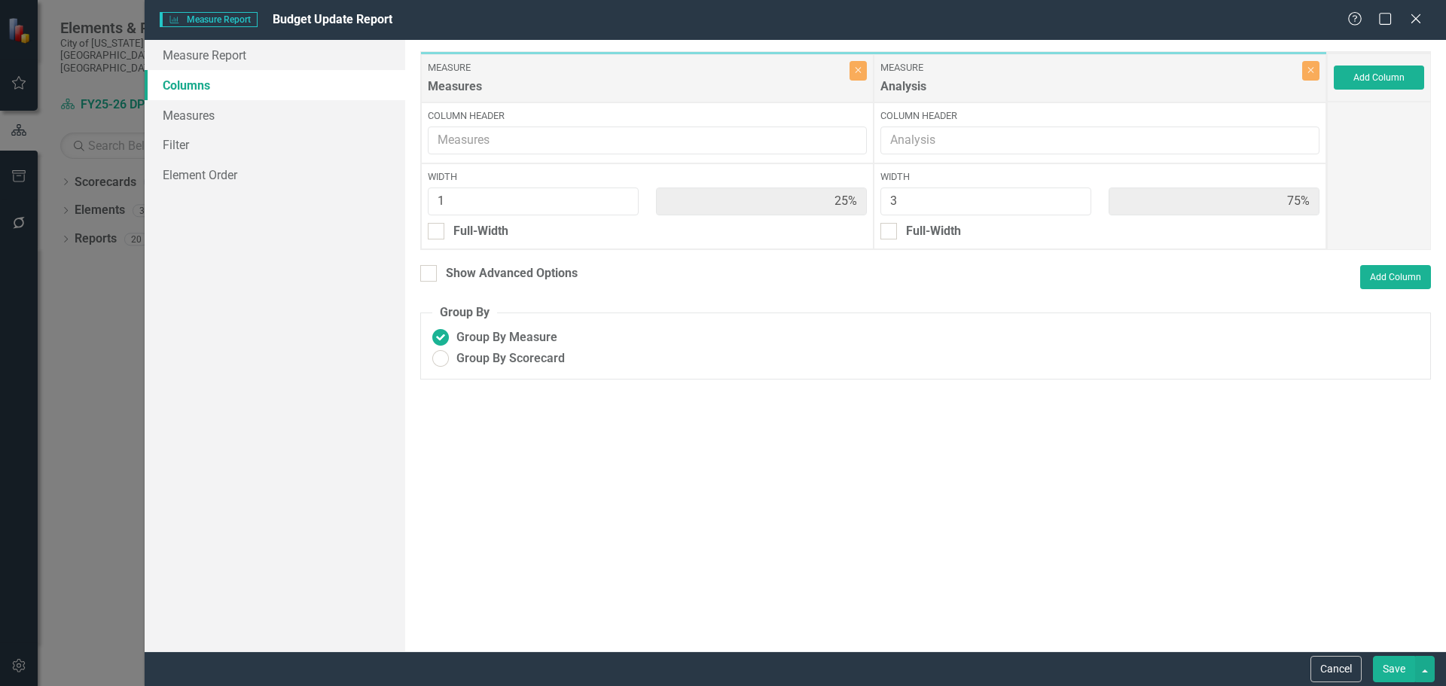
click at [1388, 666] on button "Save" at bounding box center [1394, 669] width 42 height 26
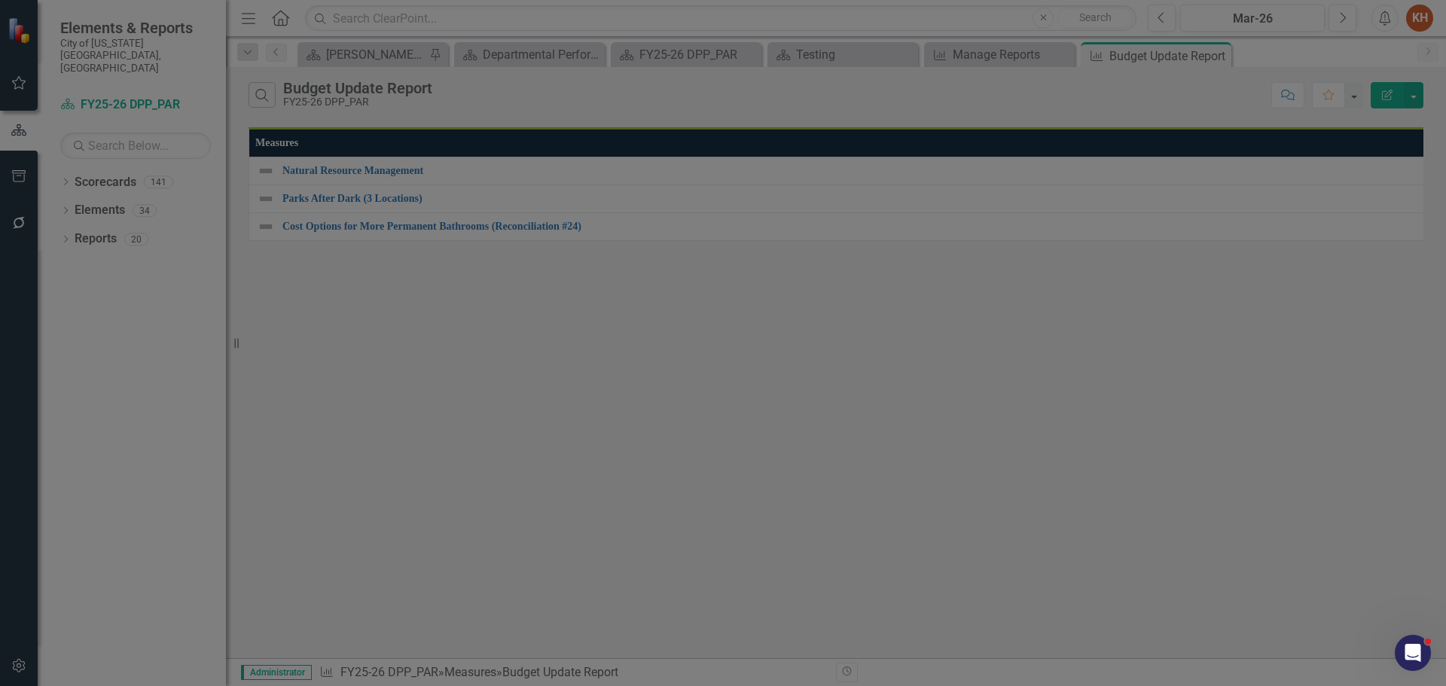
radio input "true"
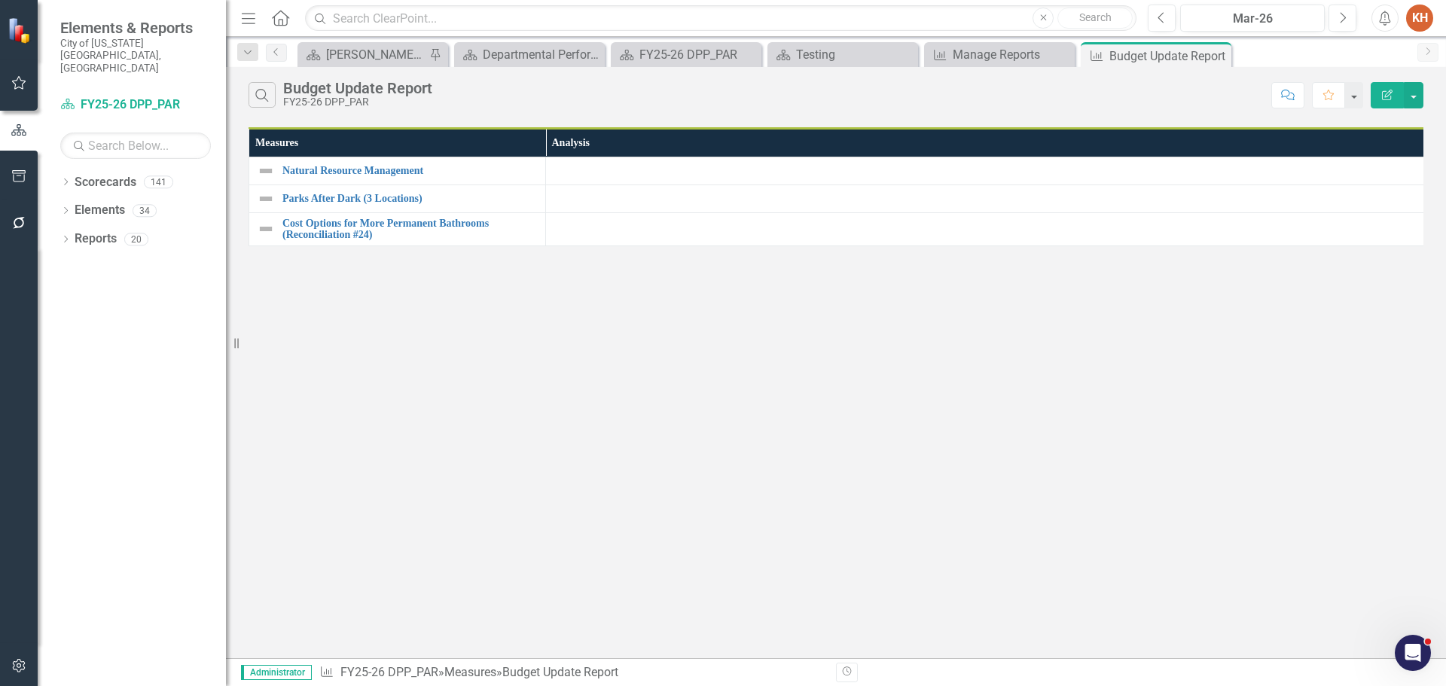
drag, startPoint x: 1220, startPoint y: 54, endPoint x: 1234, endPoint y: 56, distance: 14.5
click at [1234, 56] on div "Scorecard [PERSON_NAME]'s Home Pin Scorecard Departmental Performance Plans - 3…" at bounding box center [851, 54] width 1115 height 24
click at [1212, 52] on icon "Close" at bounding box center [1216, 56] width 15 height 12
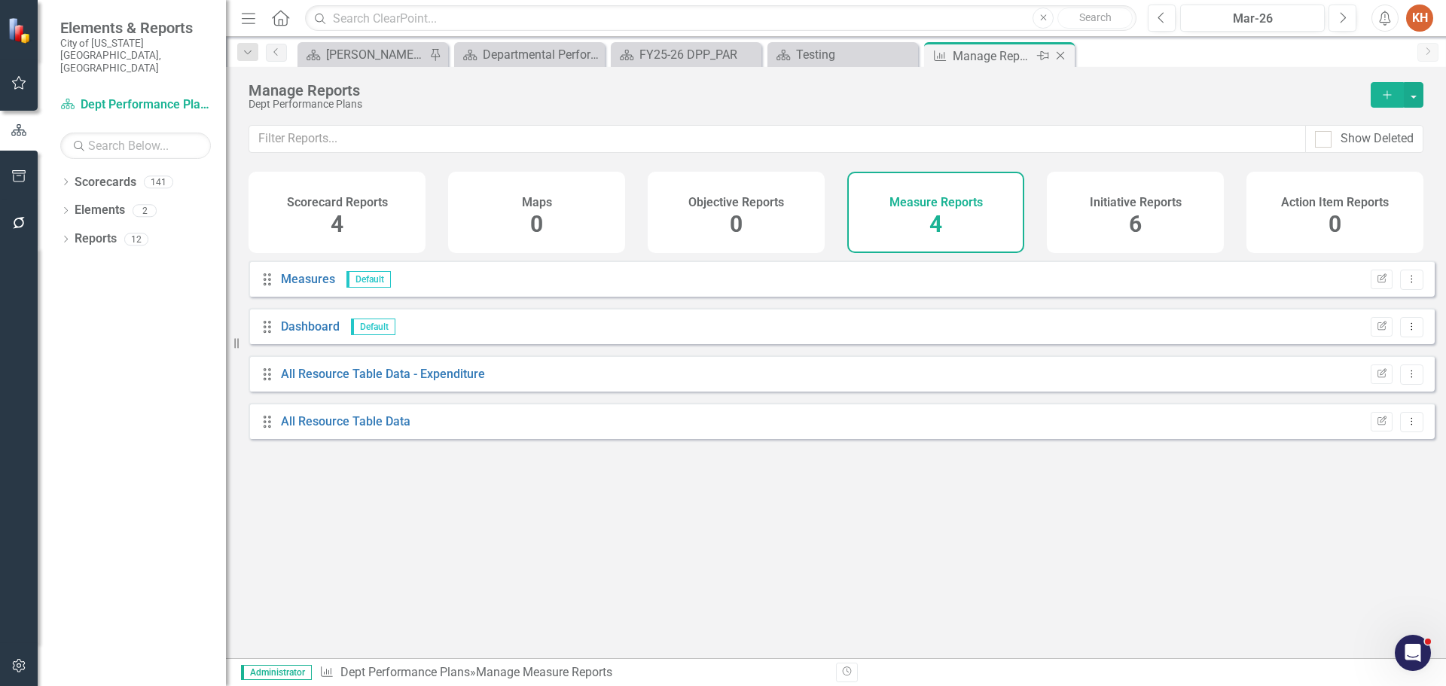
click at [1059, 57] on icon at bounding box center [1061, 56] width 8 height 8
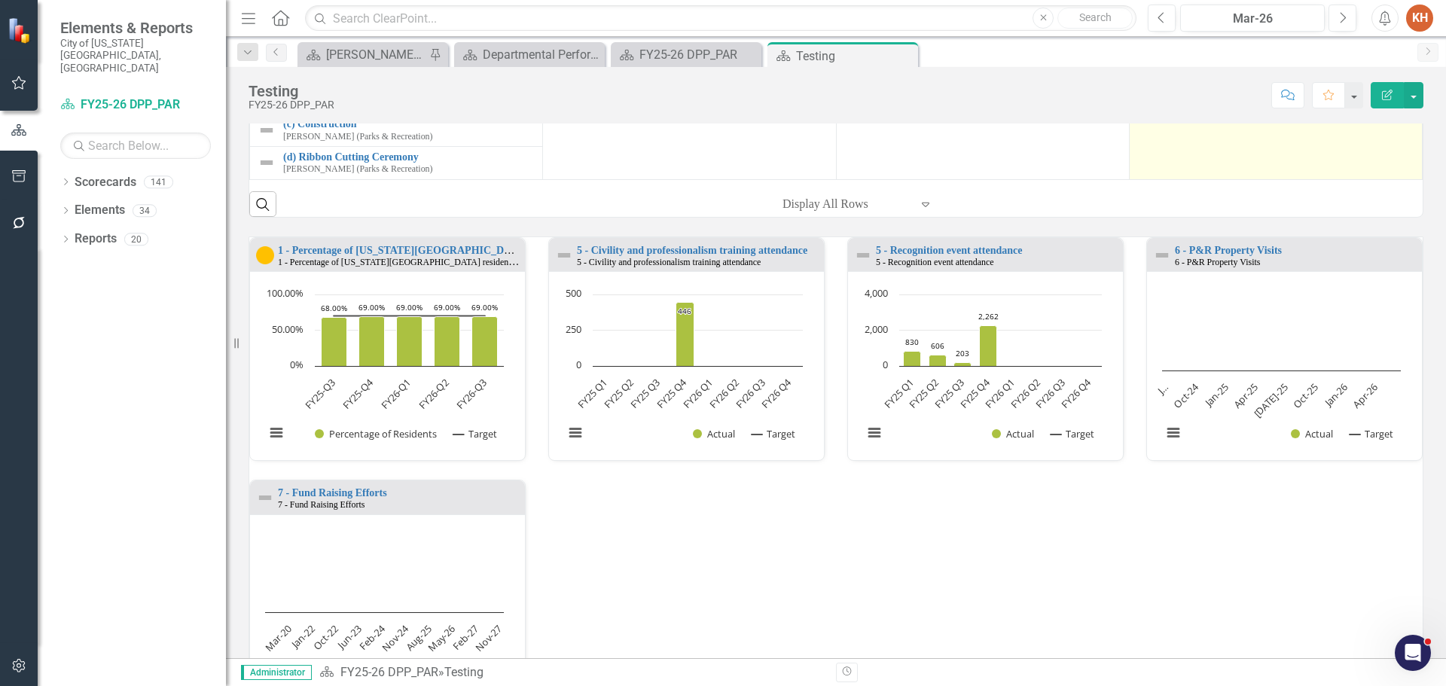
scroll to position [678, 0]
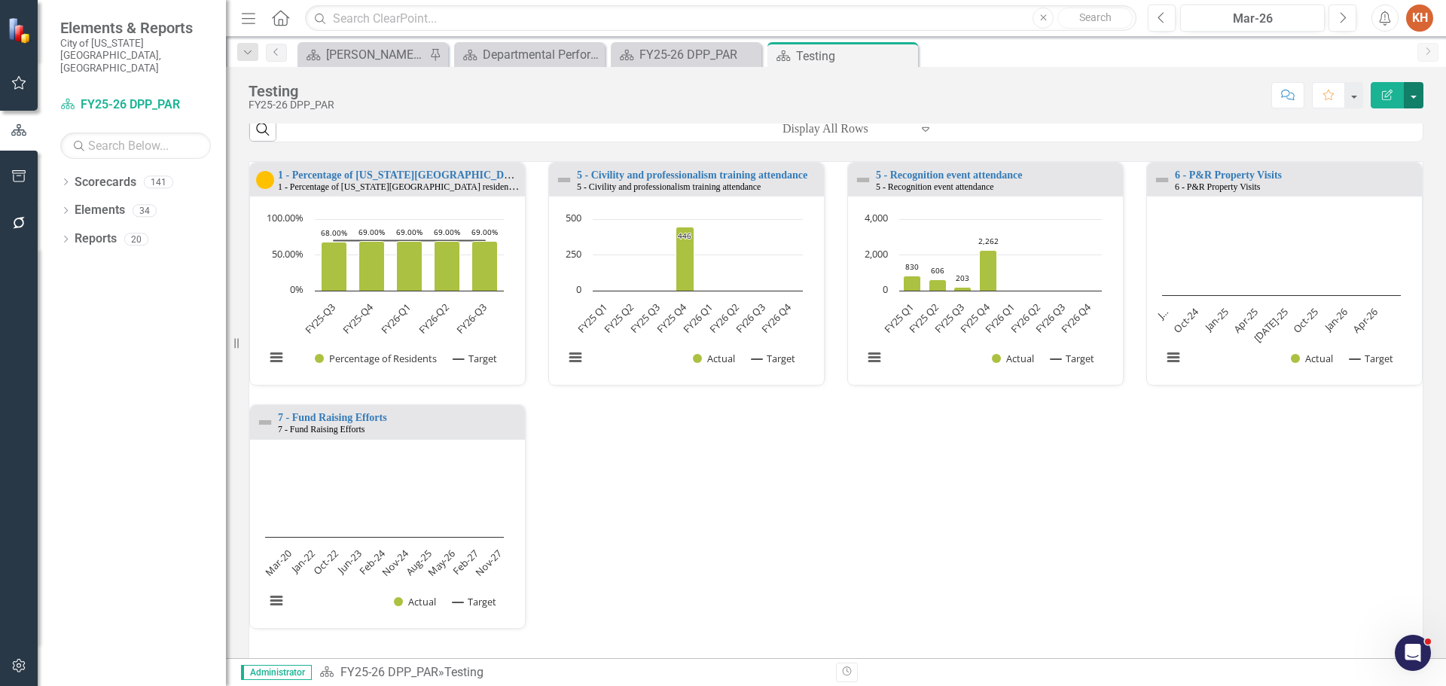
click at [1416, 99] on button "button" at bounding box center [1414, 95] width 20 height 26
click at [1383, 151] on link "Edit Report Edit Layout" at bounding box center [1362, 151] width 122 height 28
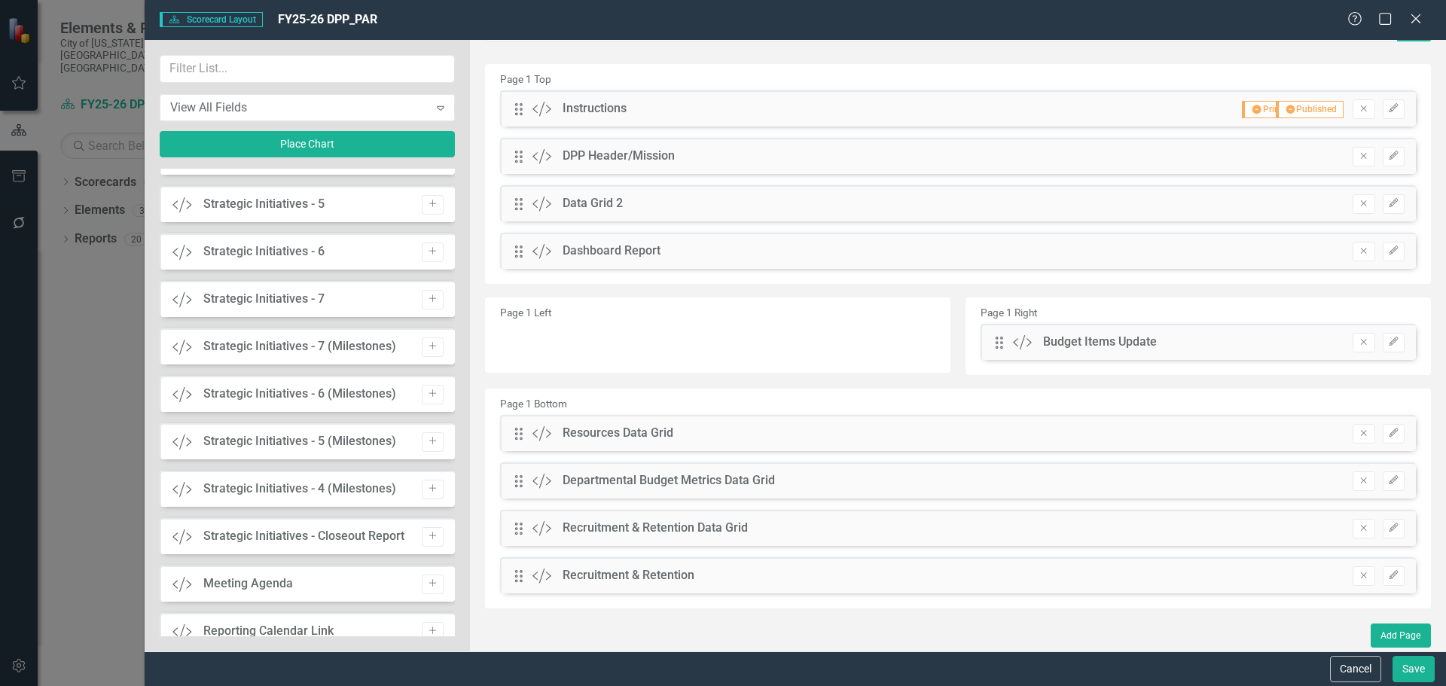
scroll to position [1130, 0]
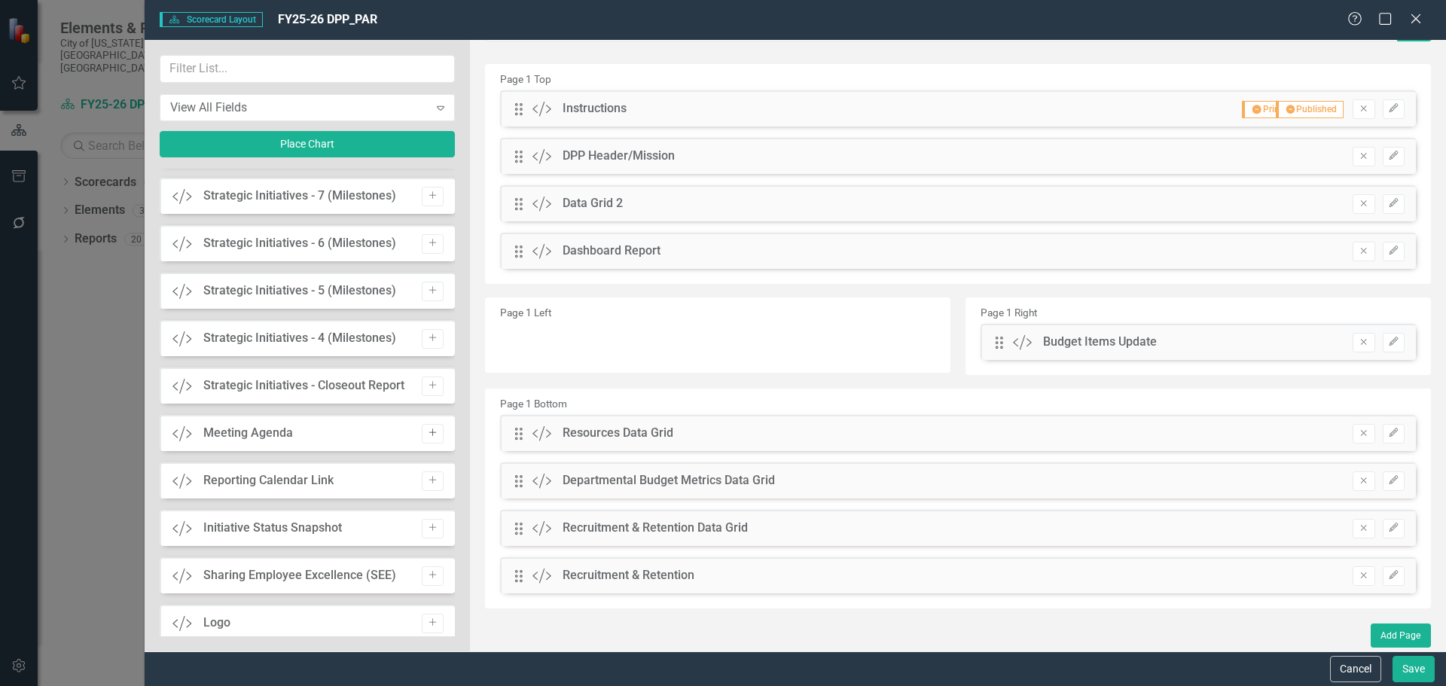
click at [430, 431] on icon "Add" at bounding box center [432, 432] width 11 height 9
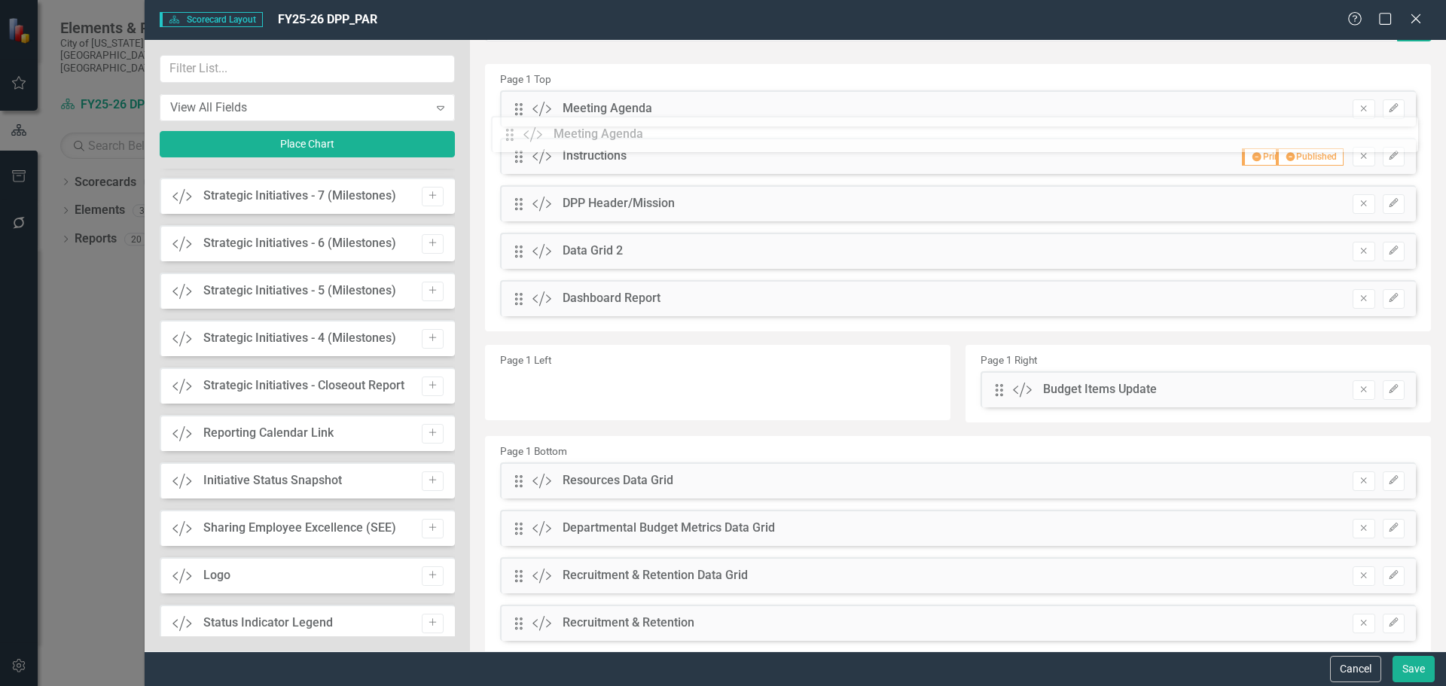
scroll to position [15, 0]
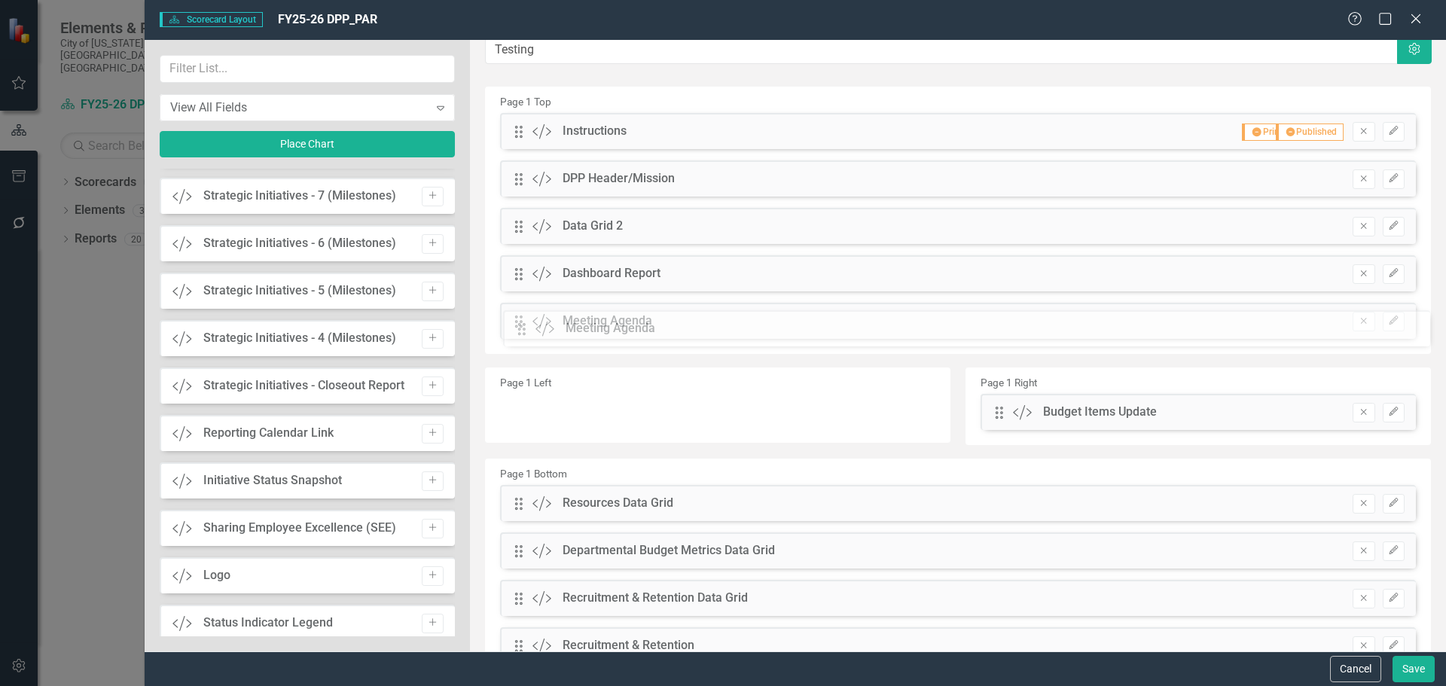
drag, startPoint x: 519, startPoint y: 109, endPoint x: 533, endPoint y: 329, distance: 220.4
click at [1358, 411] on icon "Remove" at bounding box center [1363, 411] width 11 height 9
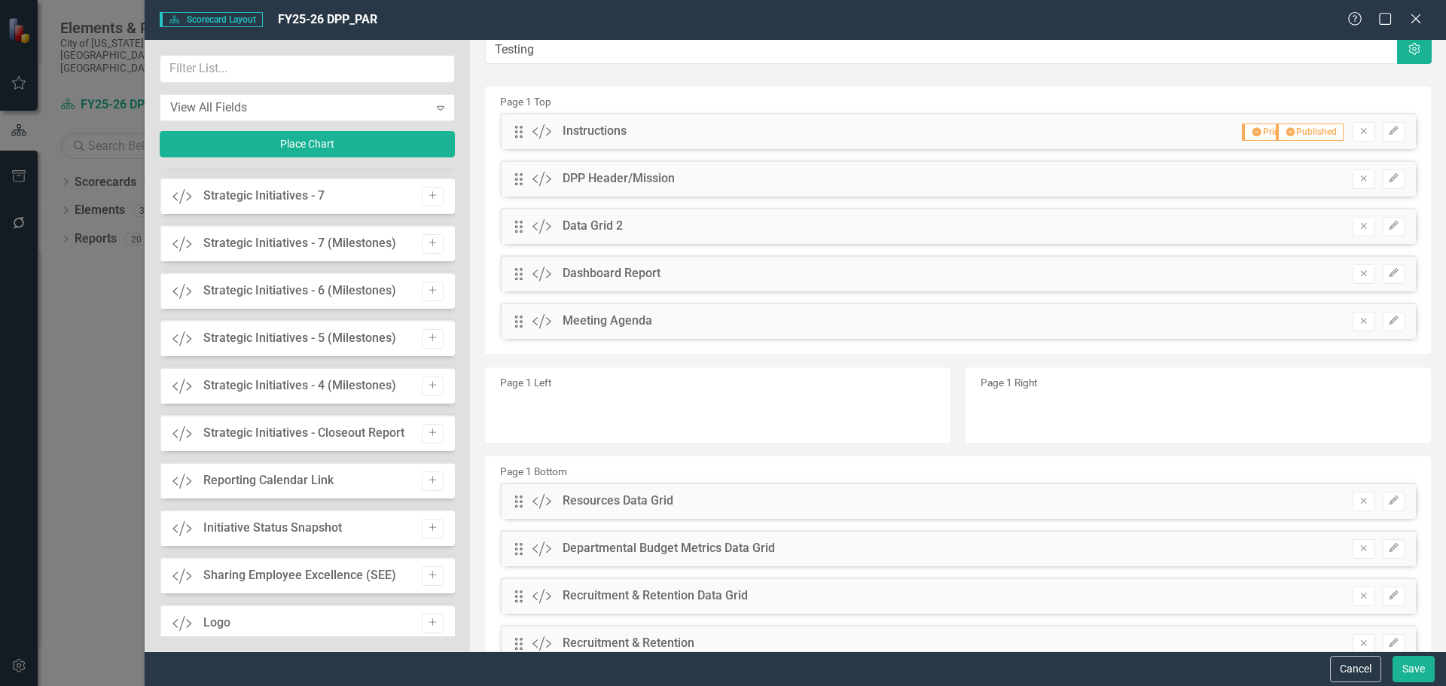
scroll to position [1177, 0]
click at [1414, 661] on button "Save" at bounding box center [1413, 669] width 42 height 26
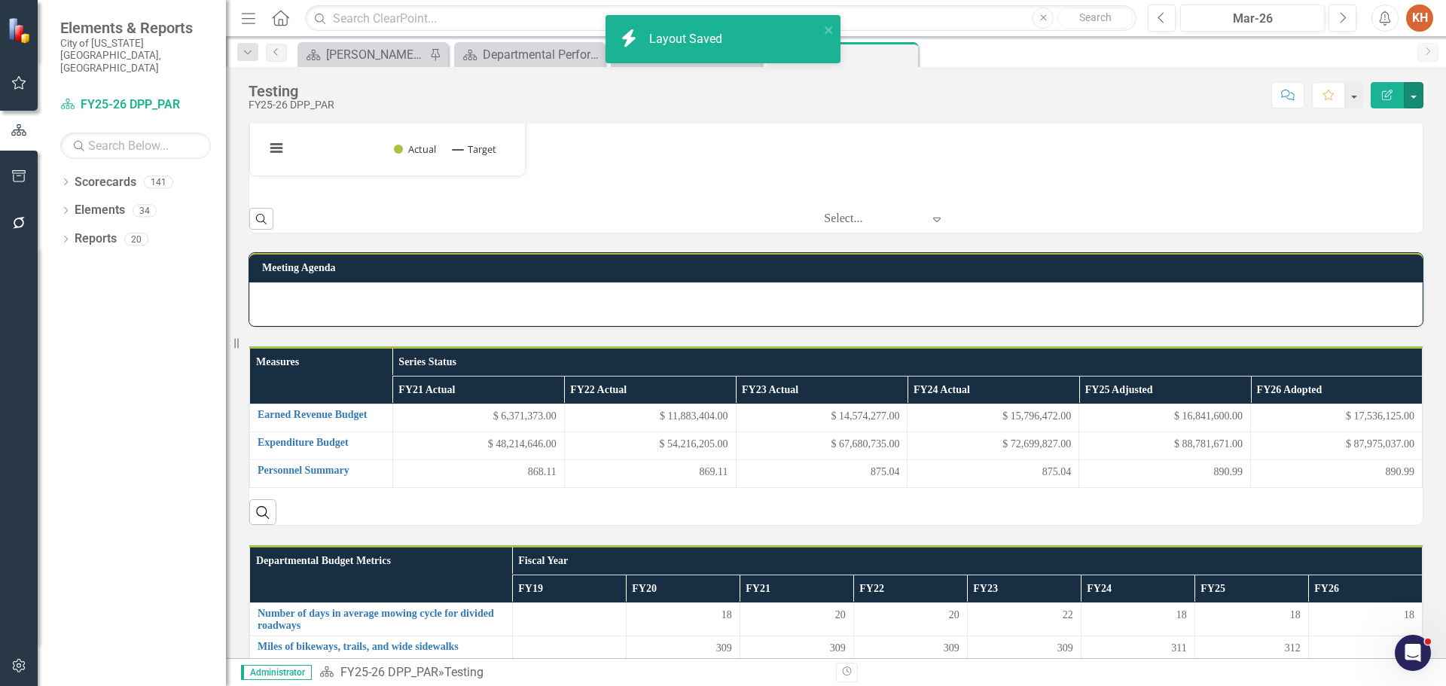
scroll to position [1280, 0]
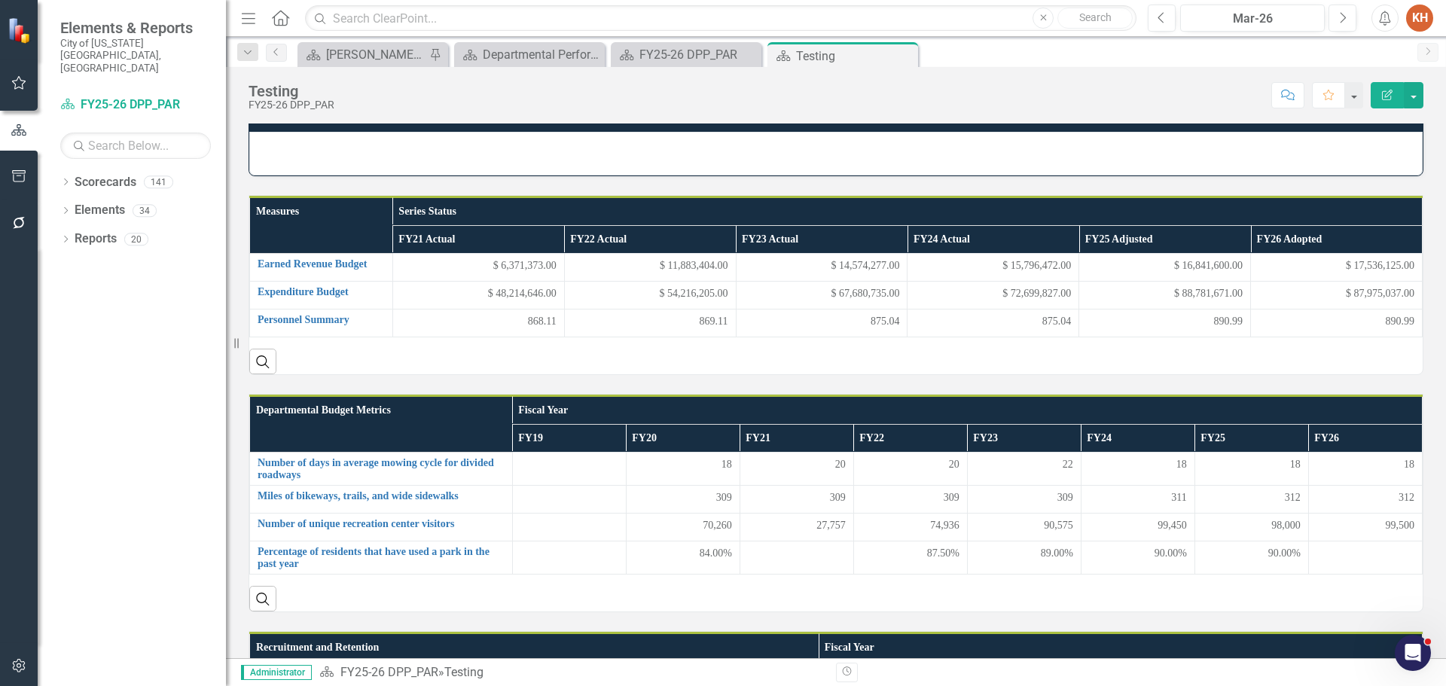
click at [817, 175] on div at bounding box center [835, 154] width 1173 height 44
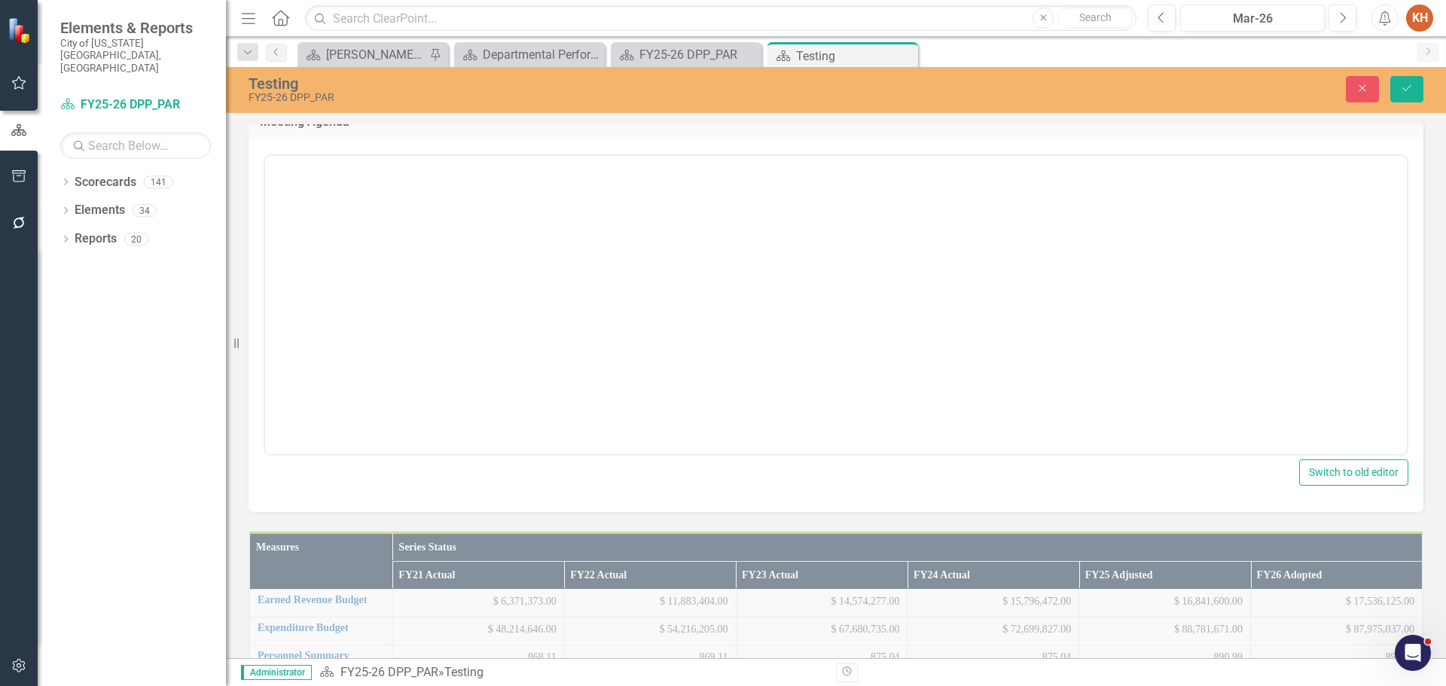
scroll to position [0, 0]
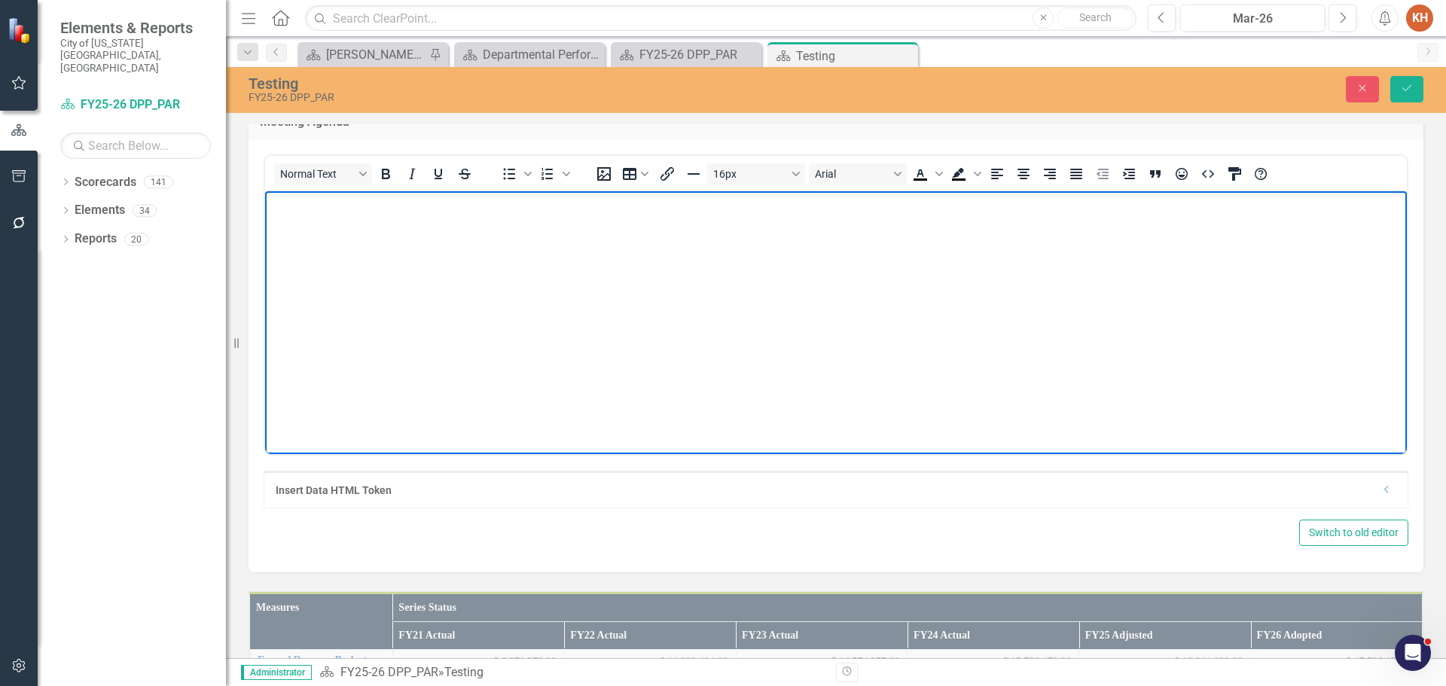
click at [1150, 232] on body "Rich Text Area. Press ALT-0 for help." at bounding box center [836, 304] width 1142 height 226
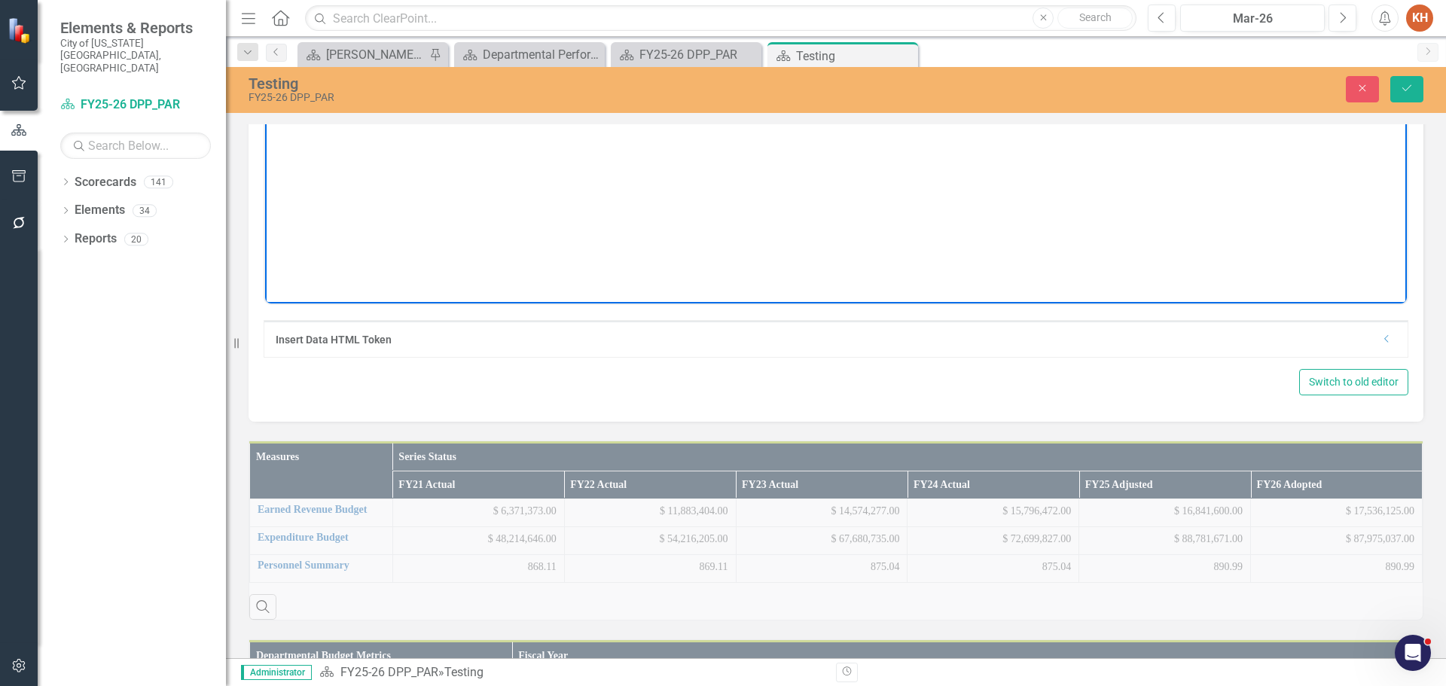
scroll to position [1506, 0]
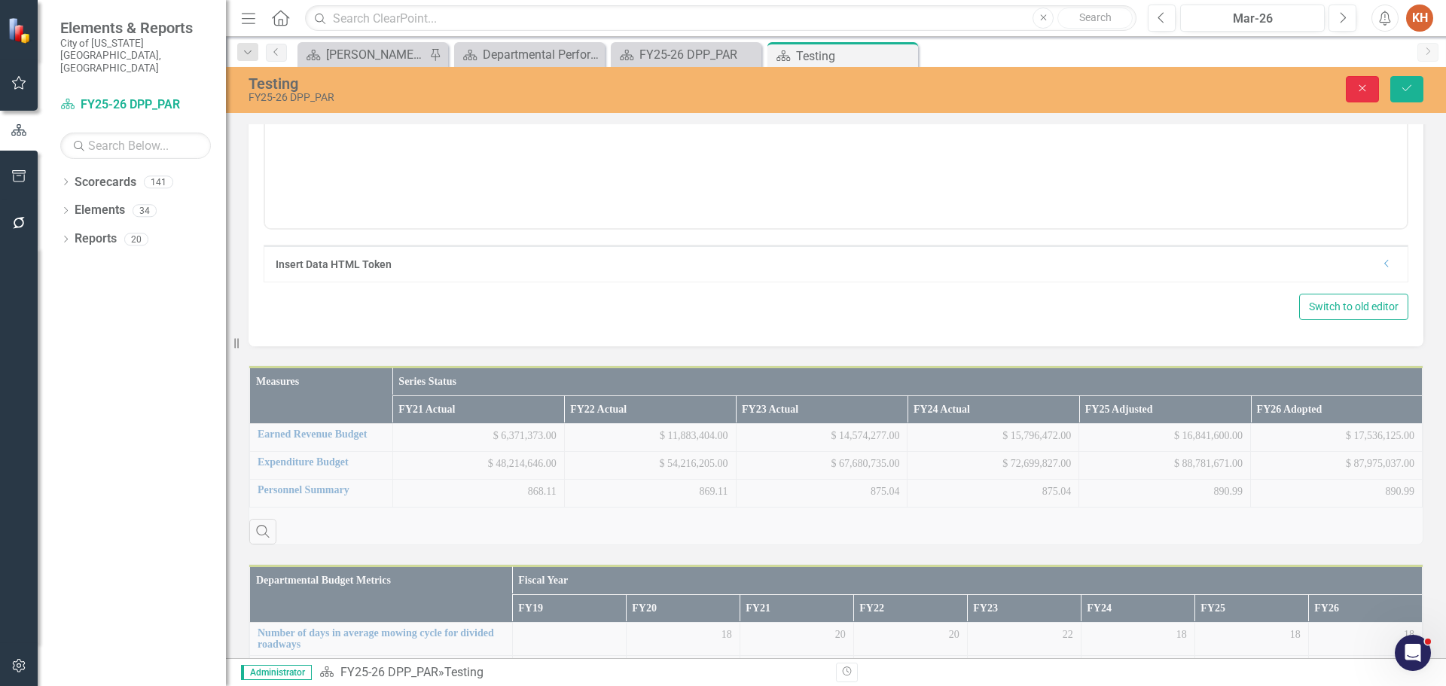
click at [1357, 90] on icon "Close" at bounding box center [1362, 88] width 14 height 11
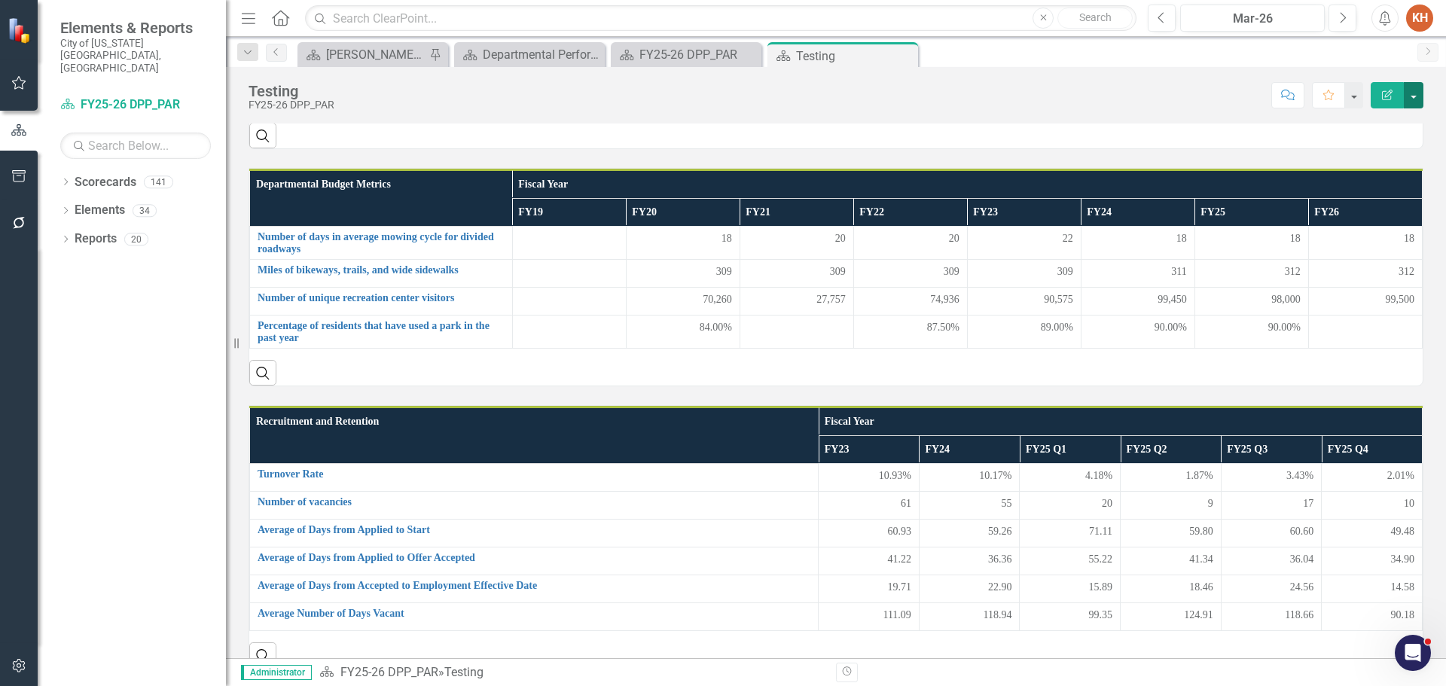
click at [1418, 99] on button "button" at bounding box center [1414, 95] width 20 height 26
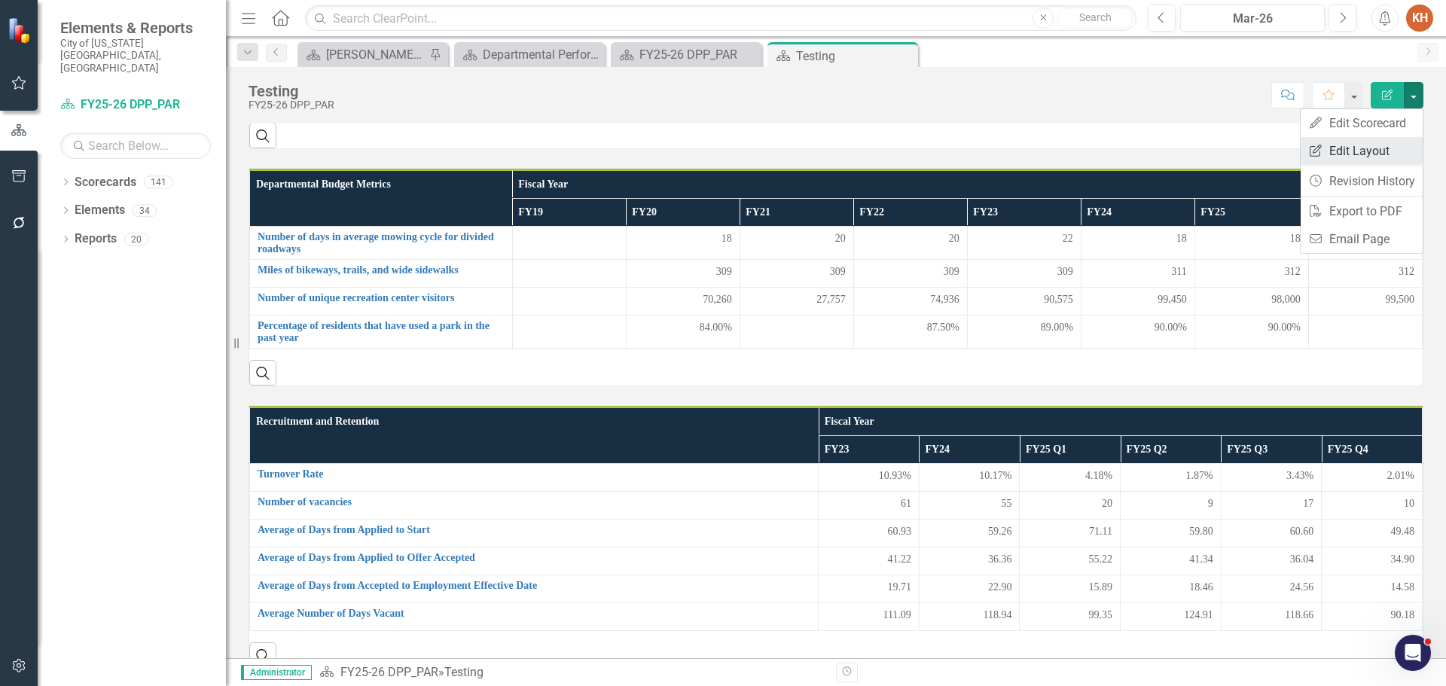
click at [1369, 146] on link "Edit Report Edit Layout" at bounding box center [1362, 151] width 122 height 28
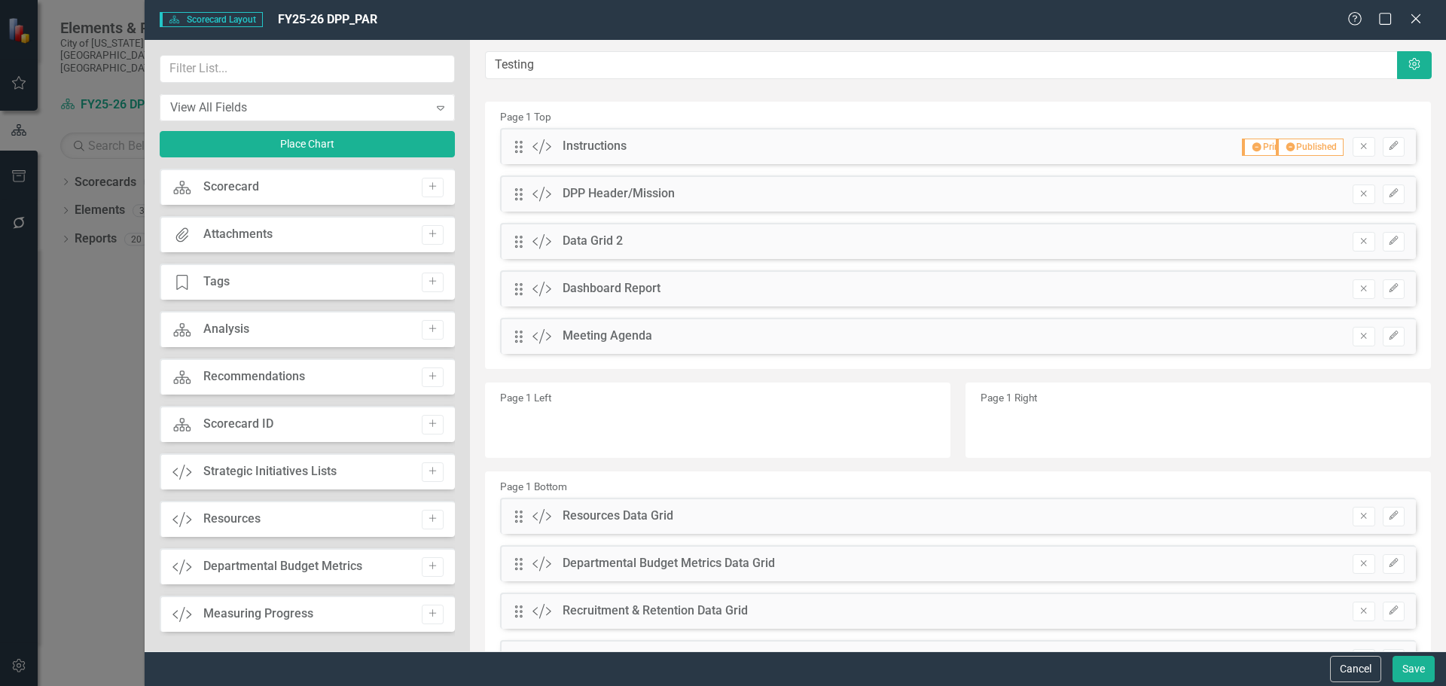
click at [1361, 334] on button "Remove" at bounding box center [1363, 337] width 22 height 20
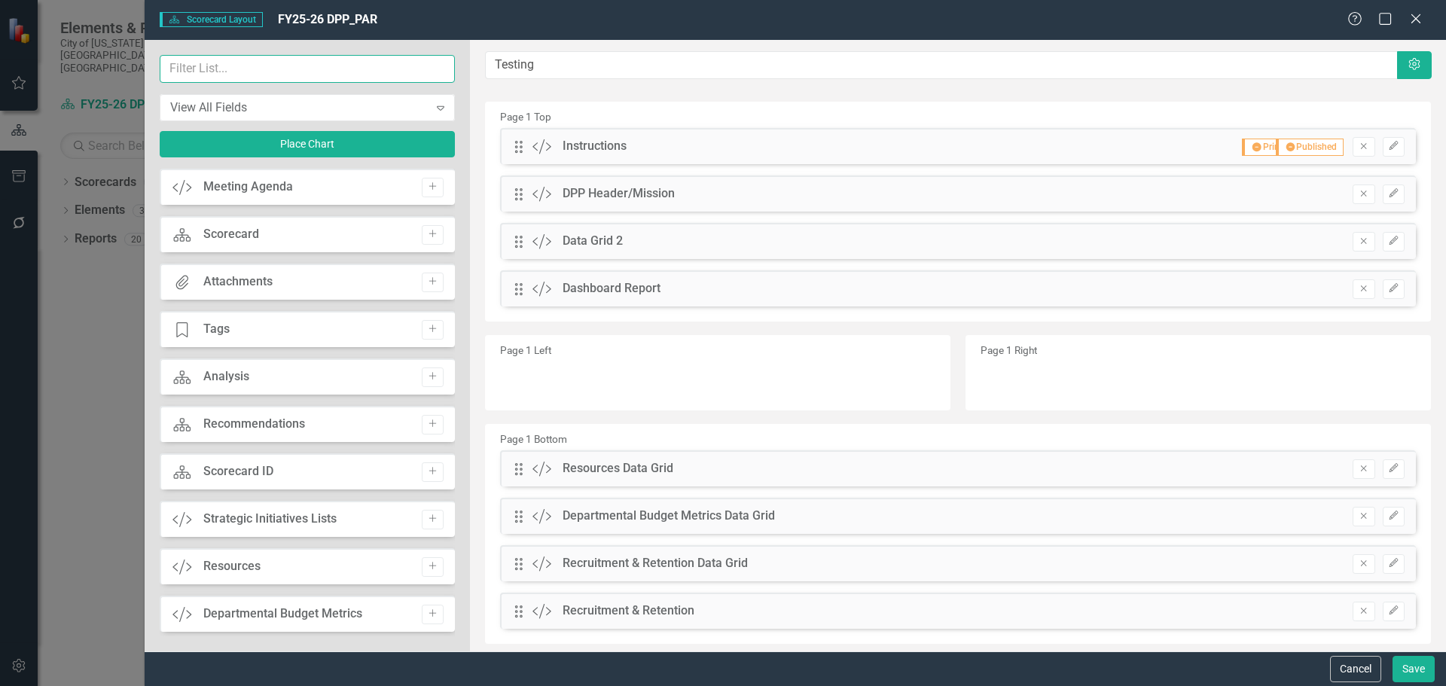
click at [297, 66] on input "text" at bounding box center [307, 69] width 295 height 28
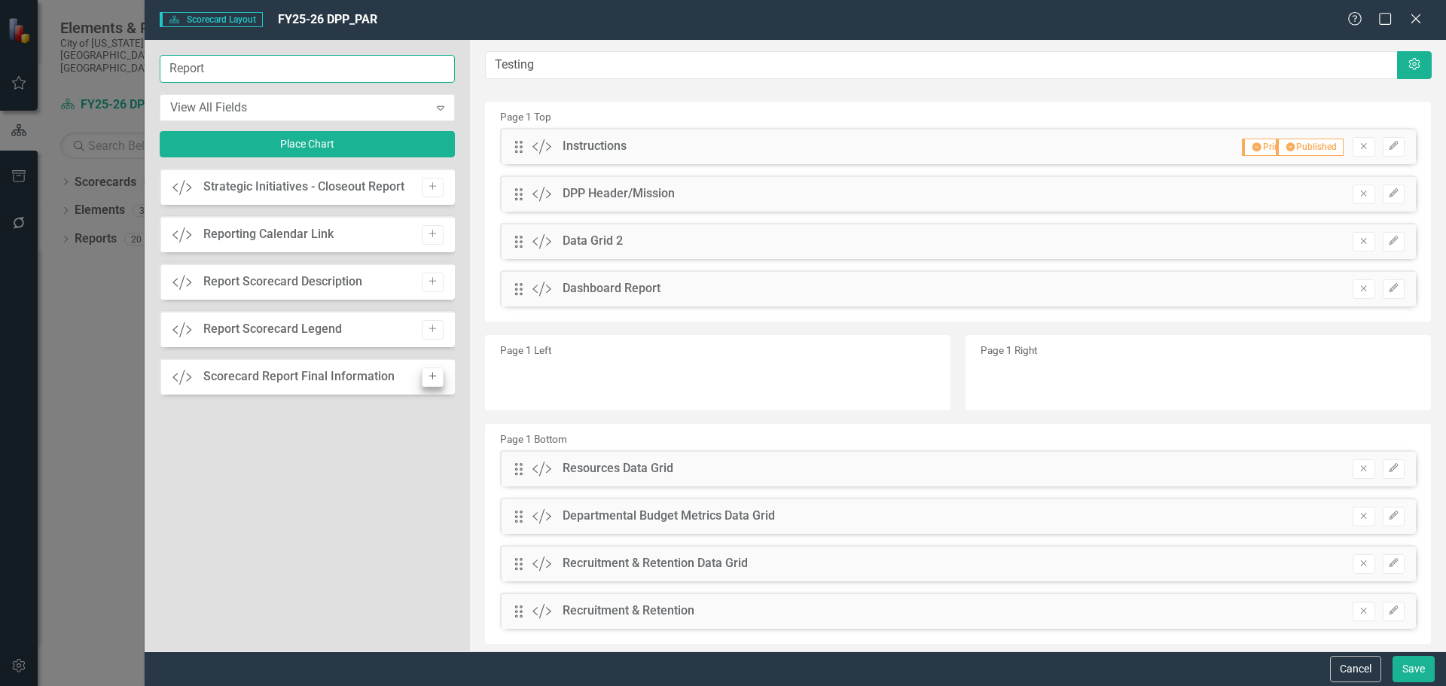
type input "Report"
click at [430, 376] on icon "Add" at bounding box center [432, 376] width 11 height 9
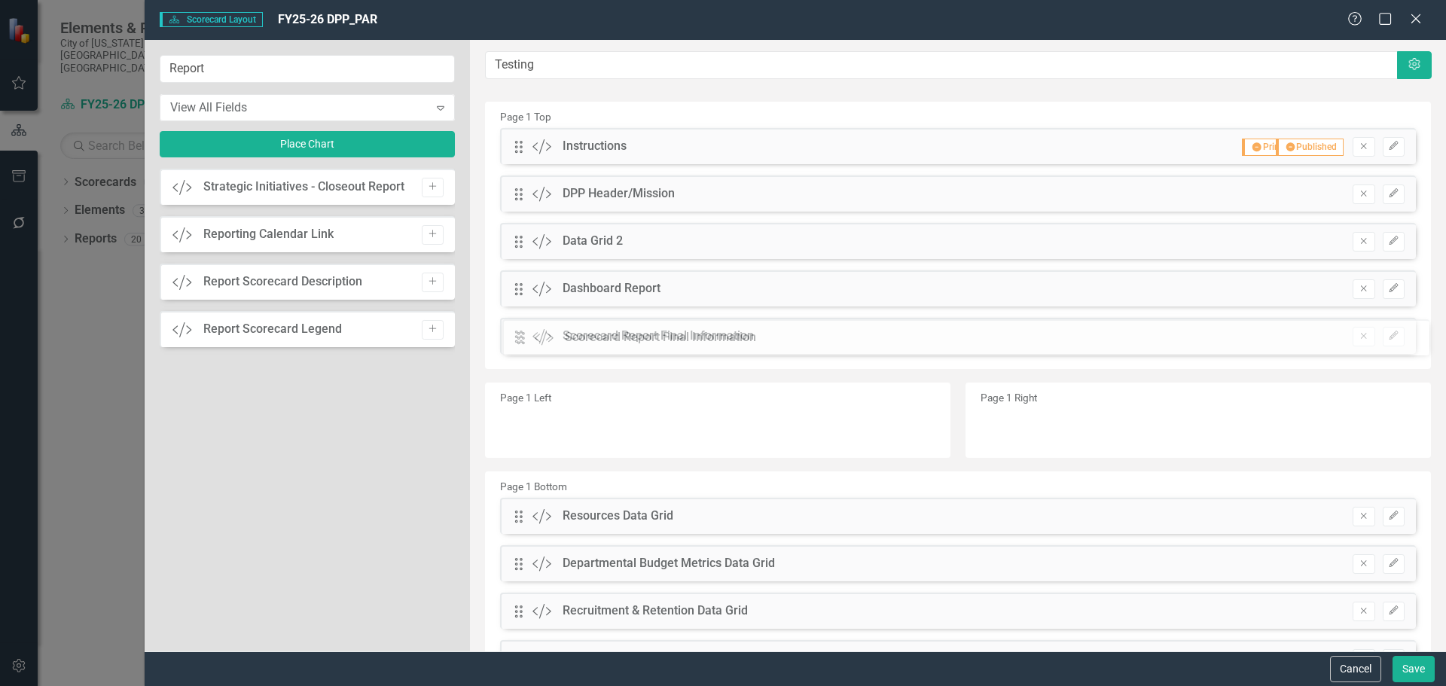
drag, startPoint x: 517, startPoint y: 148, endPoint x: 530, endPoint y: 341, distance: 194.0
click at [1413, 657] on button "Save" at bounding box center [1413, 669] width 42 height 26
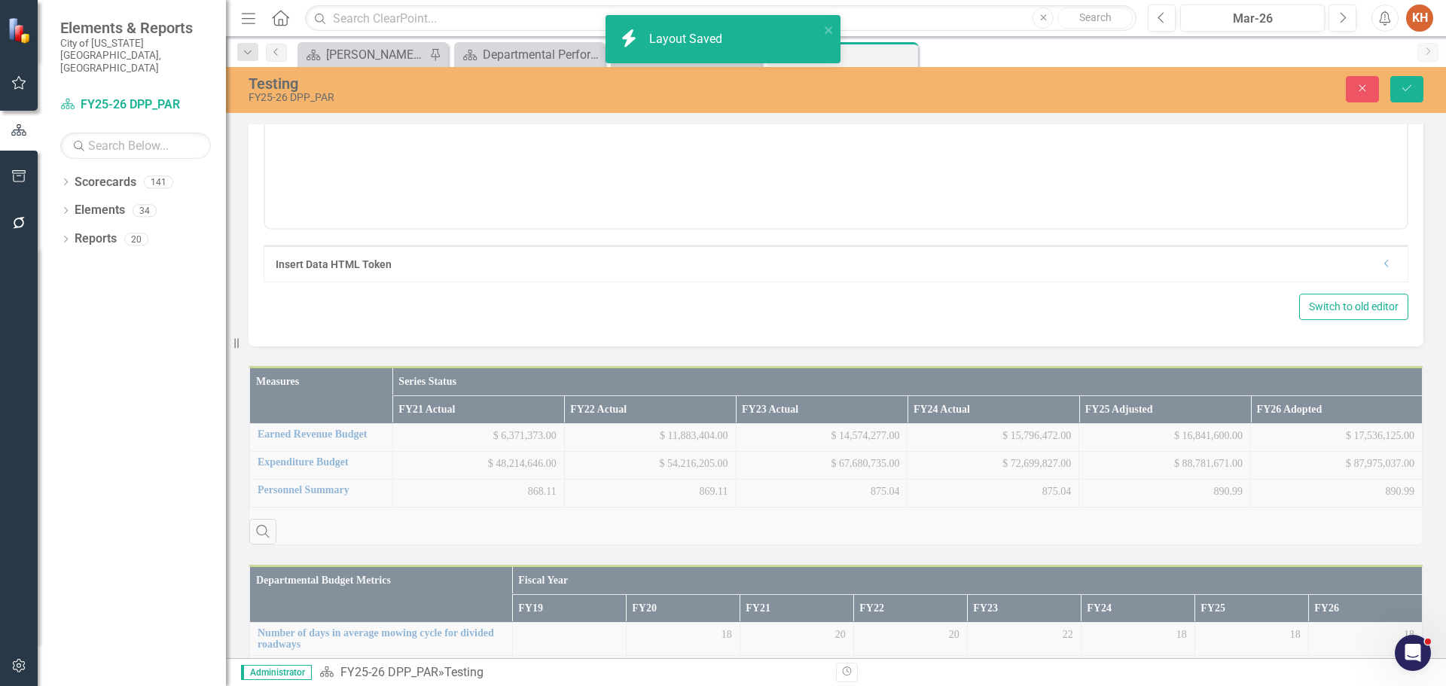
scroll to position [0, 0]
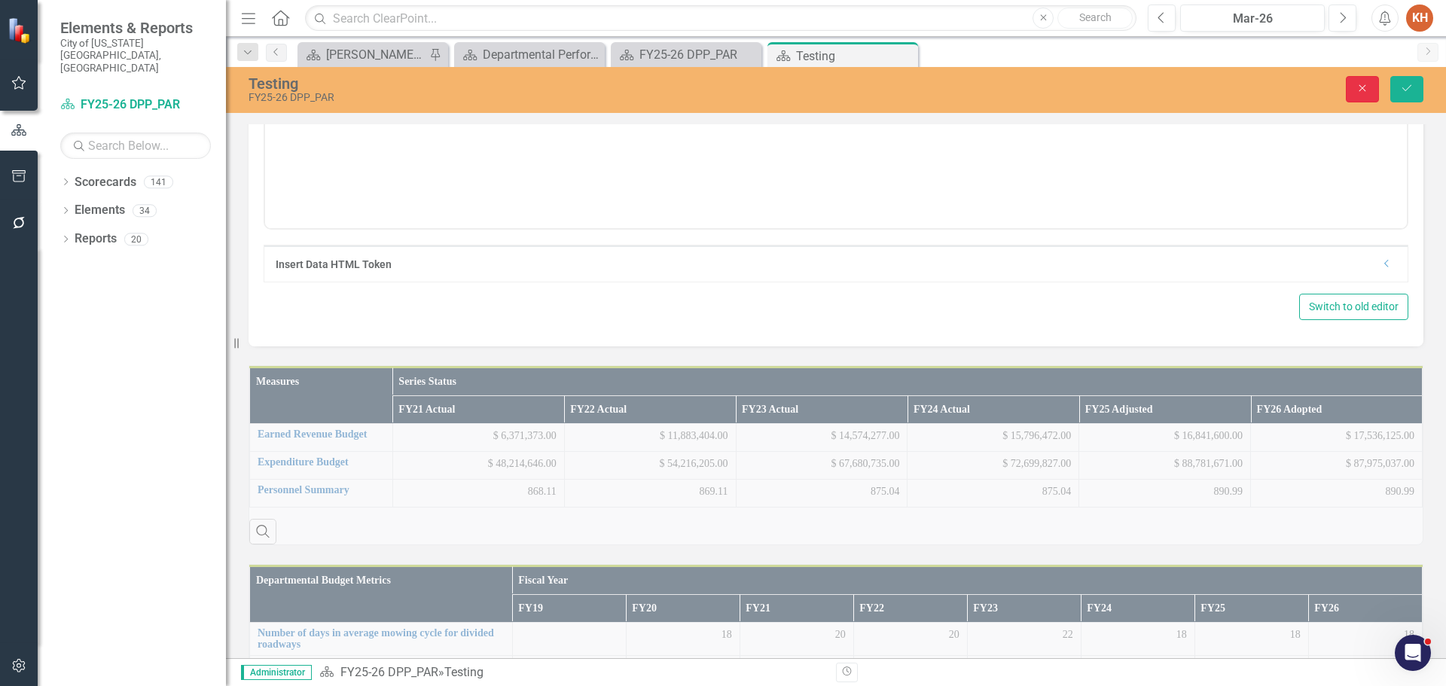
click at [1355, 84] on icon "Close" at bounding box center [1362, 88] width 14 height 11
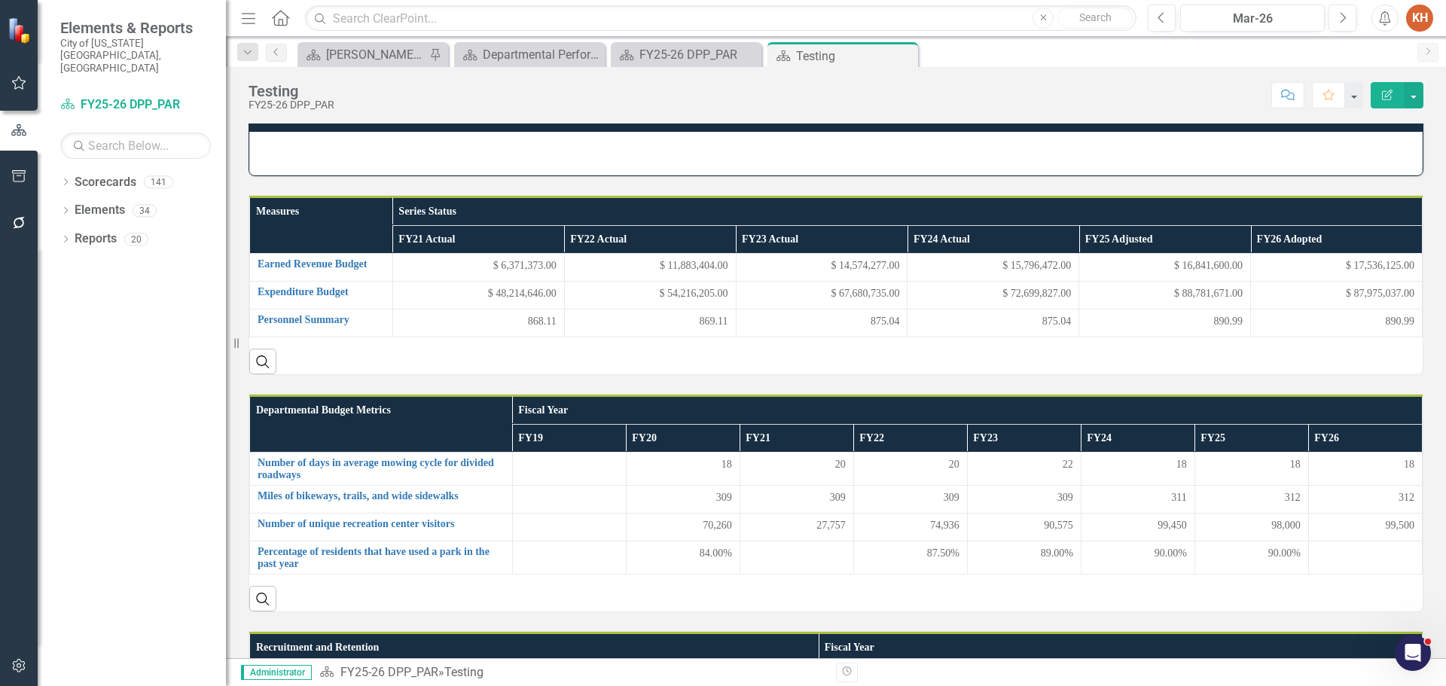
scroll to position [1130, 0]
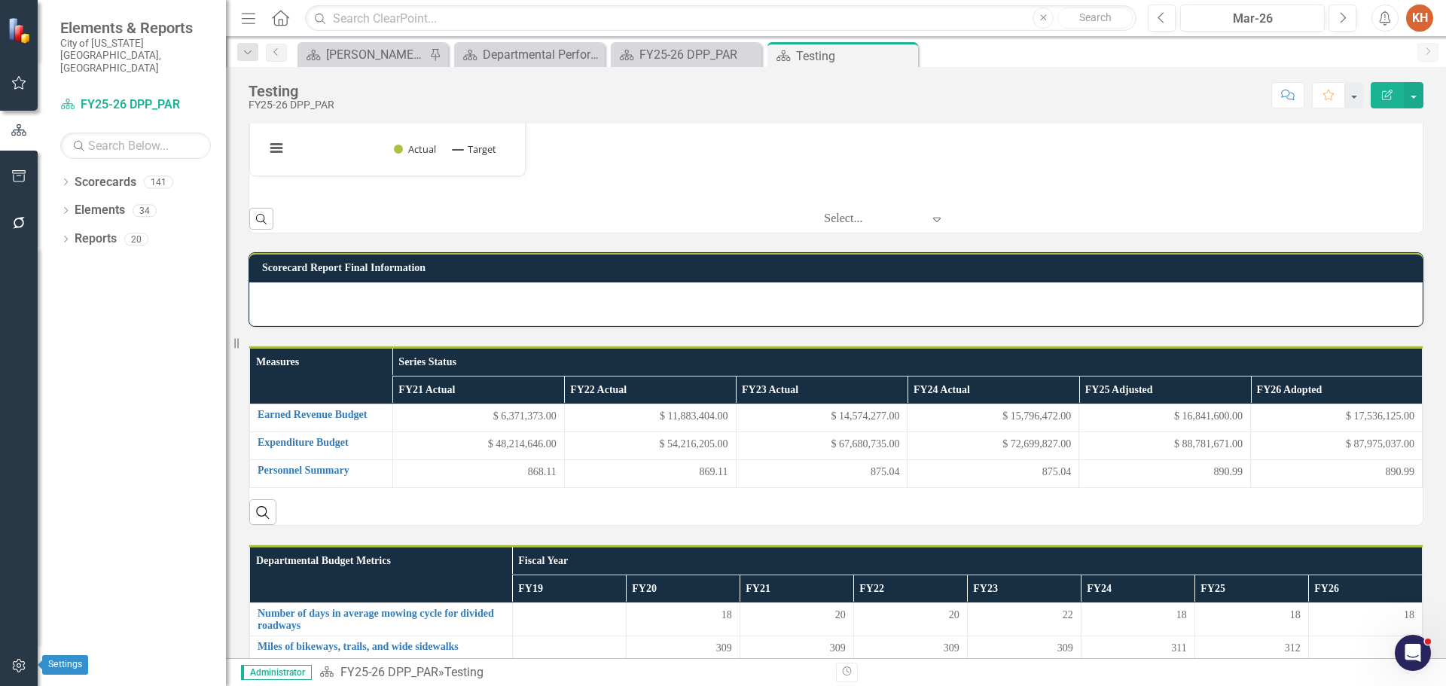
click at [20, 663] on icon "button" at bounding box center [19, 666] width 16 height 12
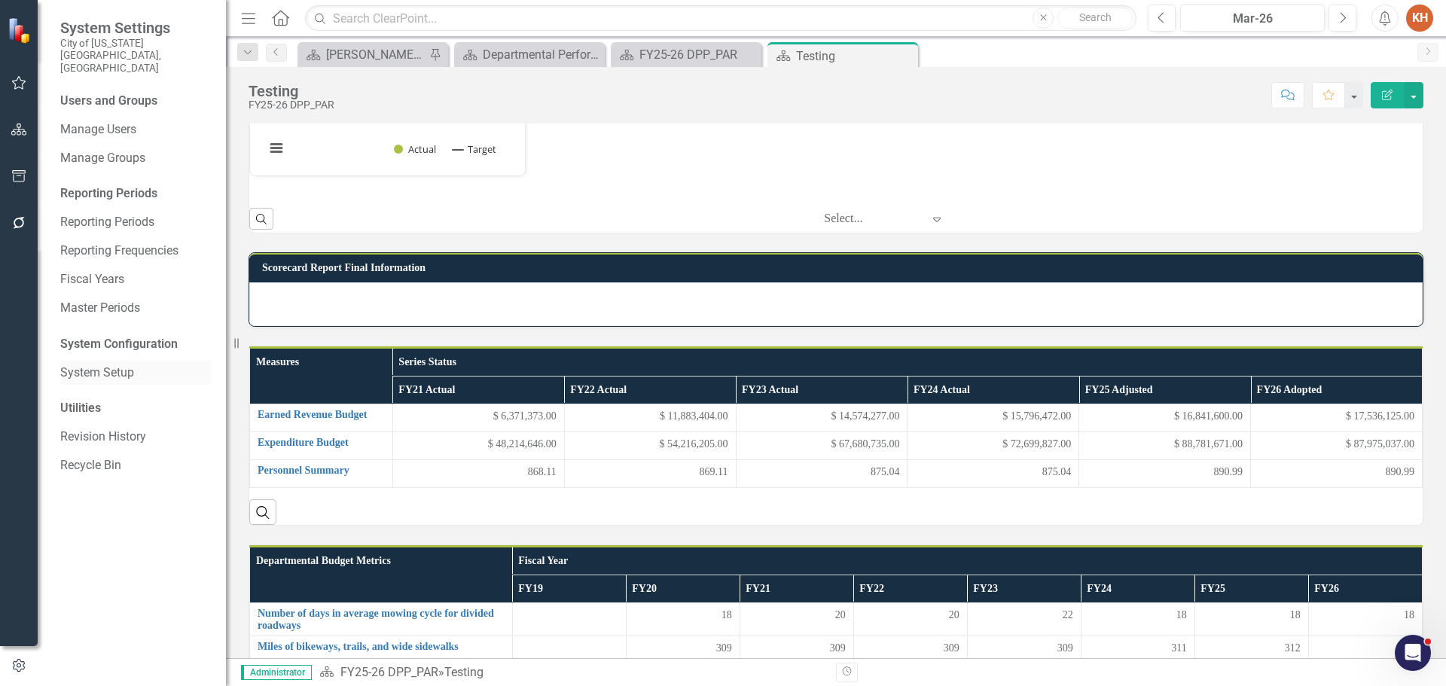
click at [117, 364] on link "System Setup" at bounding box center [135, 372] width 151 height 17
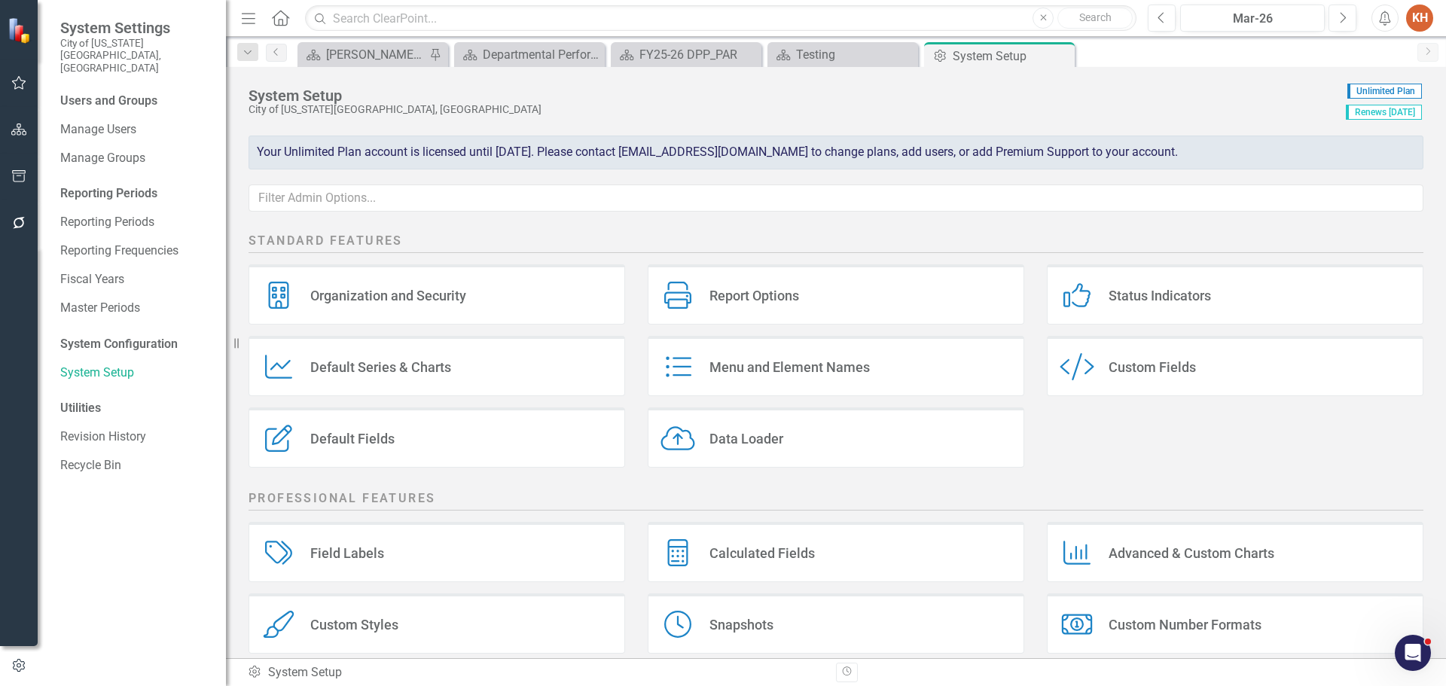
click at [1087, 375] on div "Custom Style" at bounding box center [1080, 367] width 41 height 28
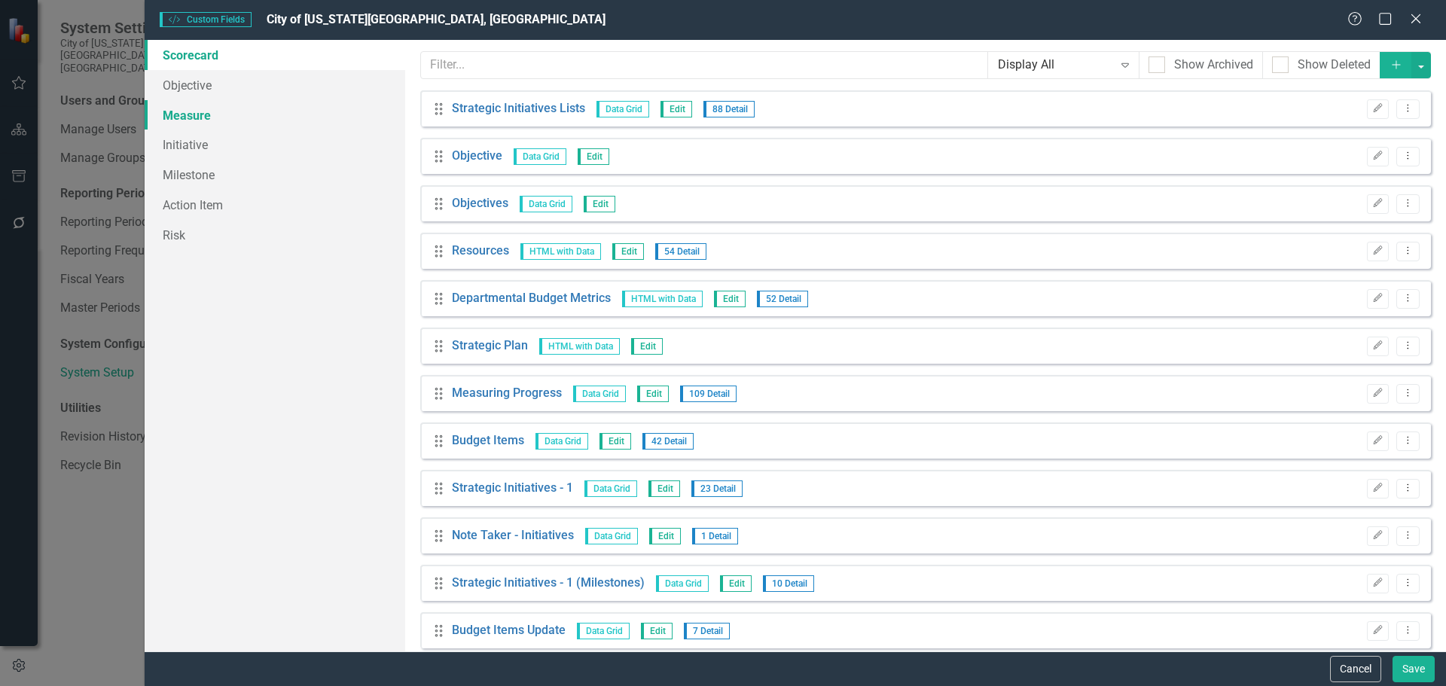
click at [221, 120] on link "Measure" at bounding box center [275, 115] width 261 height 30
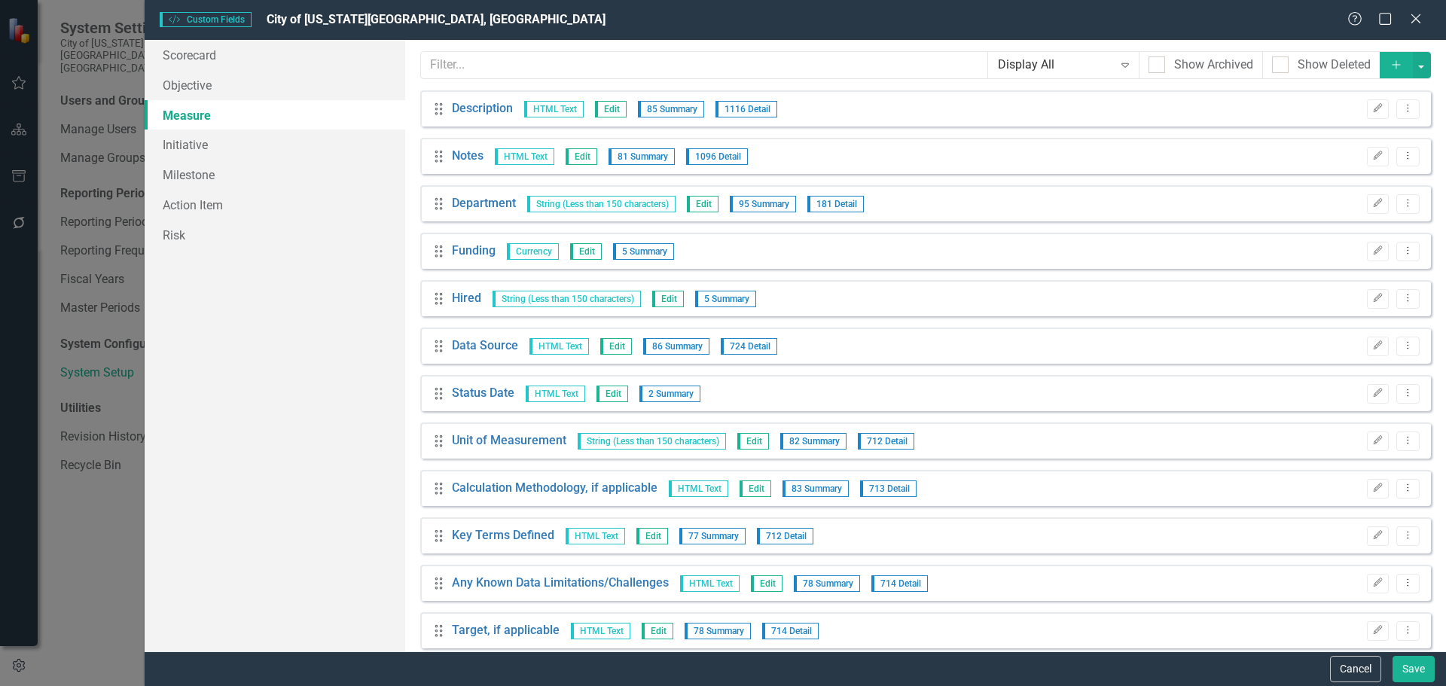
click at [1387, 55] on button "Add" at bounding box center [1396, 65] width 33 height 26
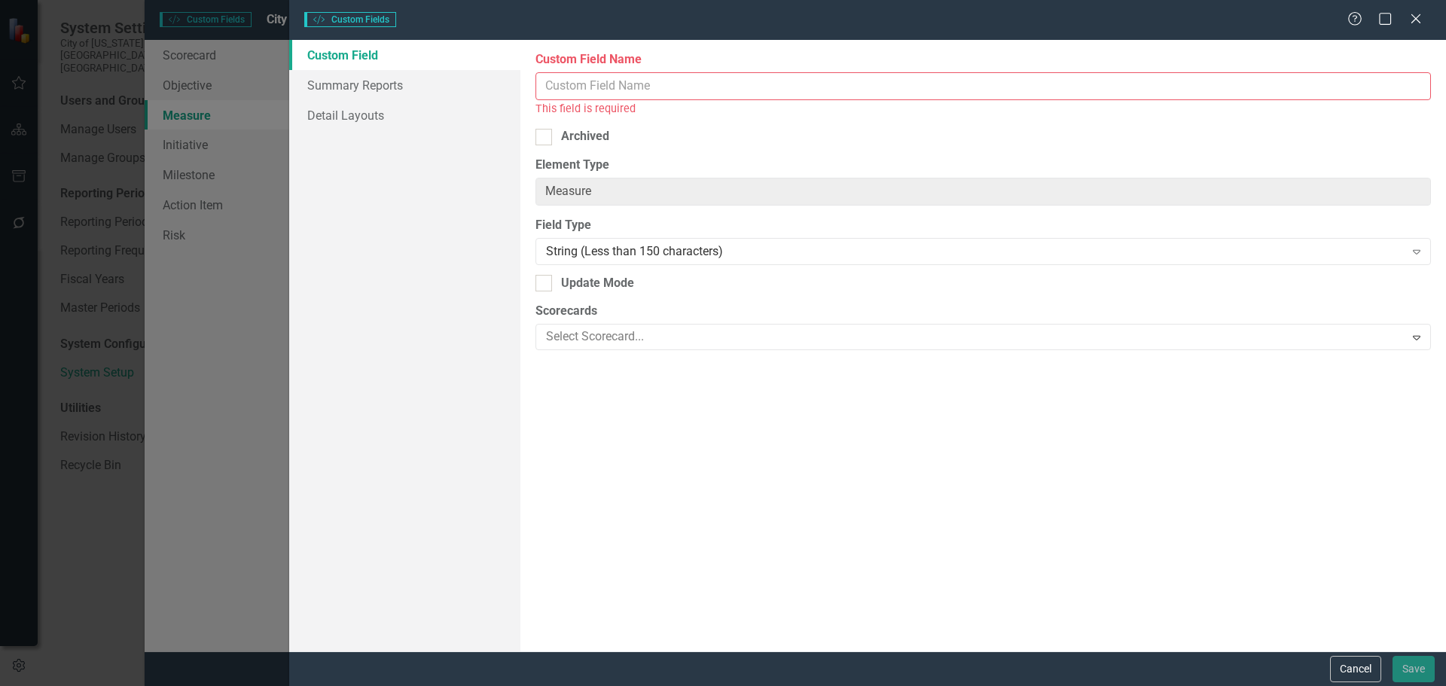
click at [717, 81] on input "Custom Field Name" at bounding box center [982, 86] width 895 height 28
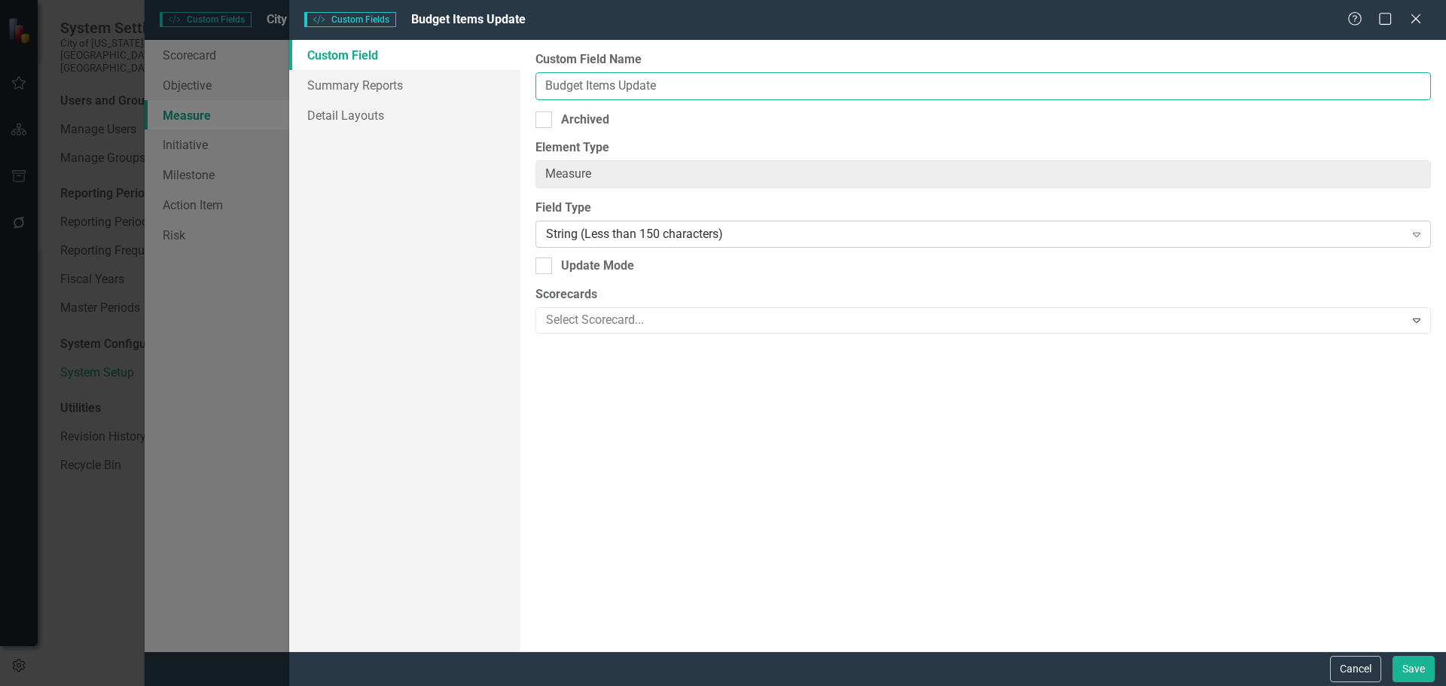
type input "Budget Items Update"
click at [685, 235] on div "String (Less than 150 characters)" at bounding box center [975, 234] width 858 height 17
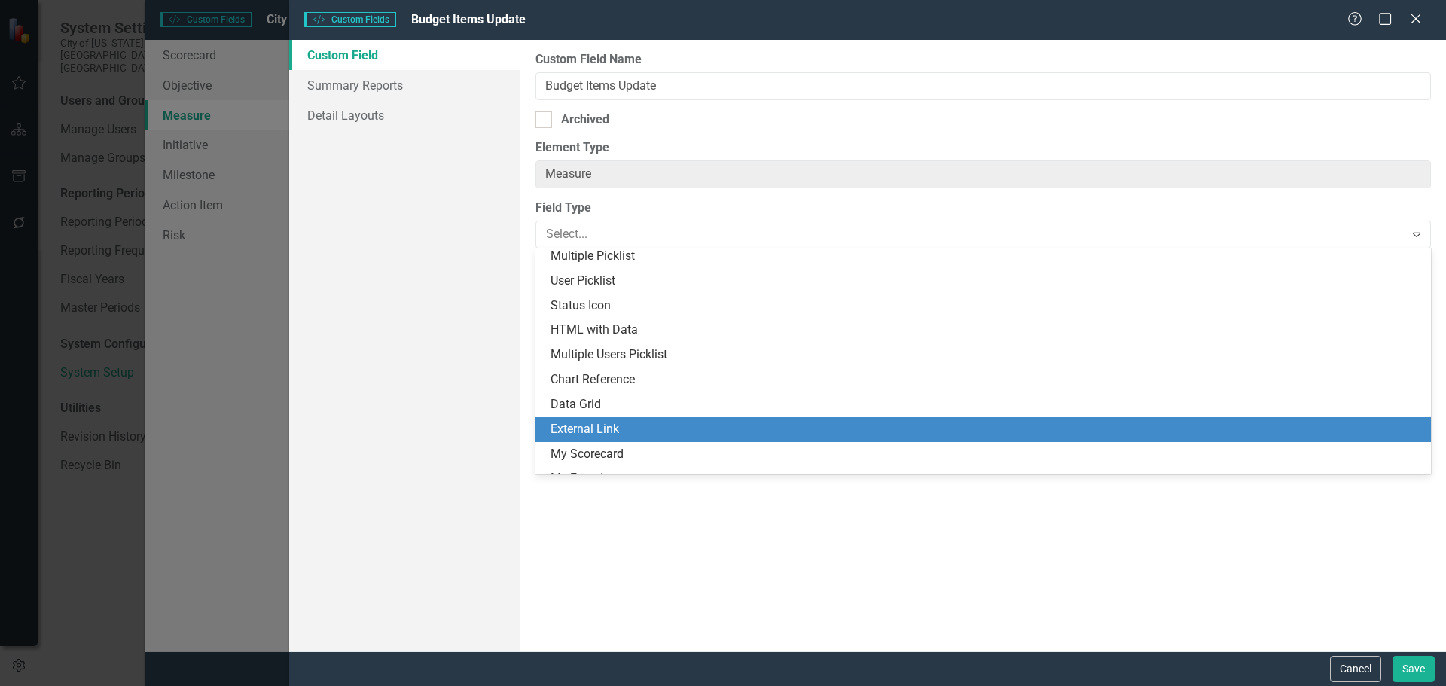
scroll to position [319, 0]
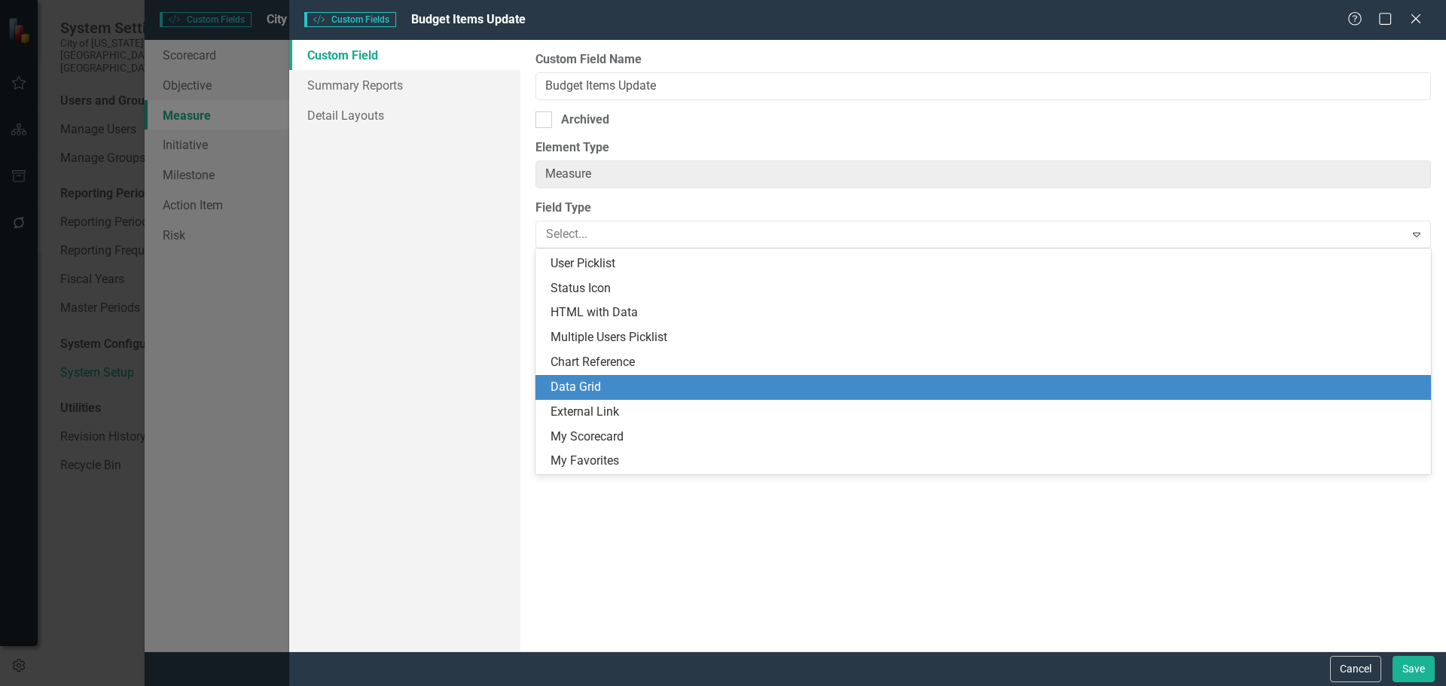
click at [729, 385] on div "Data Grid" at bounding box center [985, 387] width 871 height 17
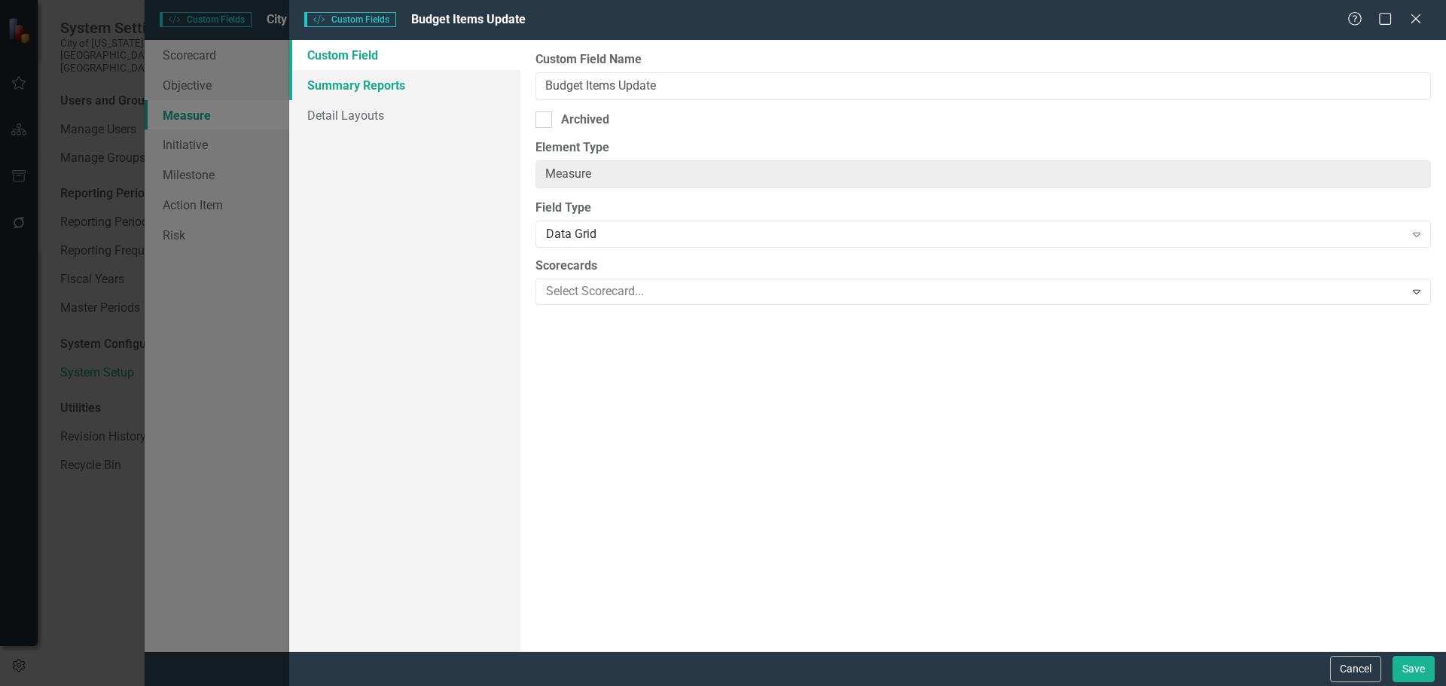
click at [409, 81] on link "Summary Reports" at bounding box center [404, 85] width 231 height 30
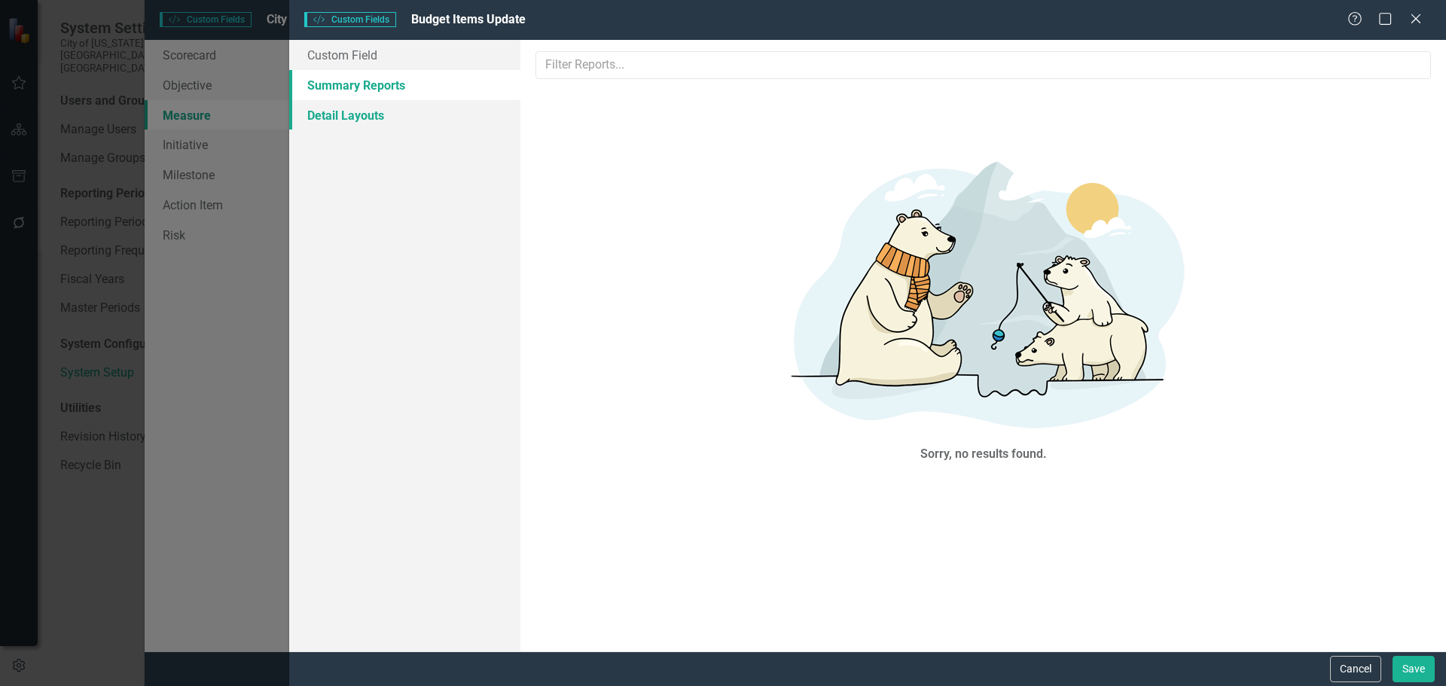
click at [372, 119] on link "Detail Layouts" at bounding box center [404, 115] width 231 height 30
click at [328, 53] on link "Custom Field" at bounding box center [404, 55] width 231 height 30
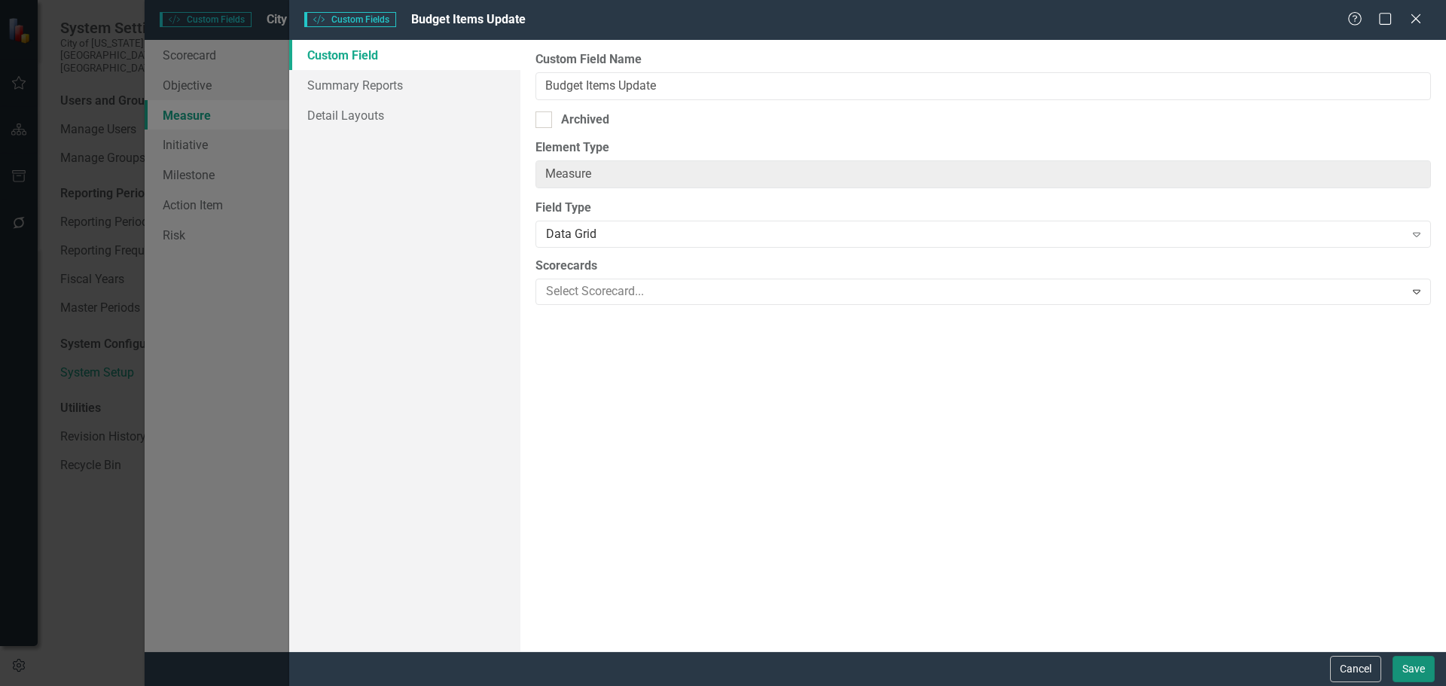
click at [1414, 674] on button "Save" at bounding box center [1413, 669] width 42 height 26
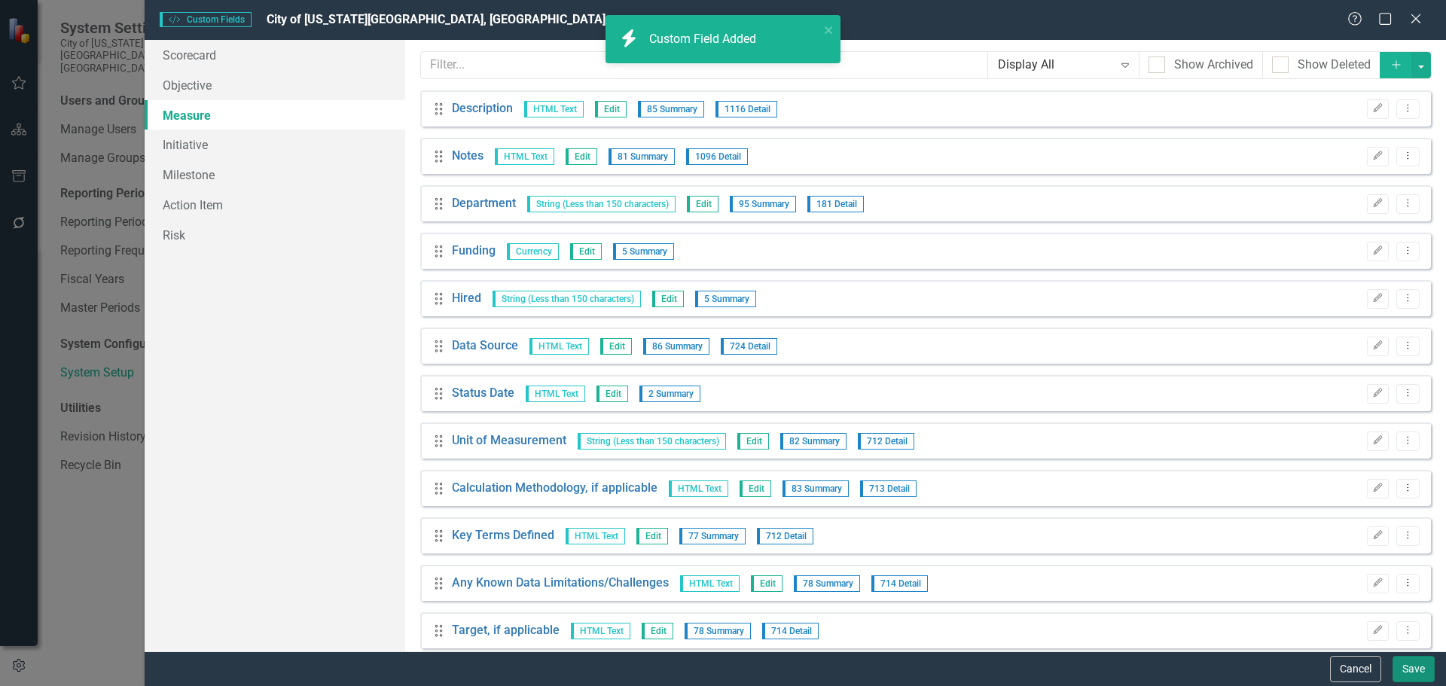
click at [1410, 675] on button "Save" at bounding box center [1413, 669] width 42 height 26
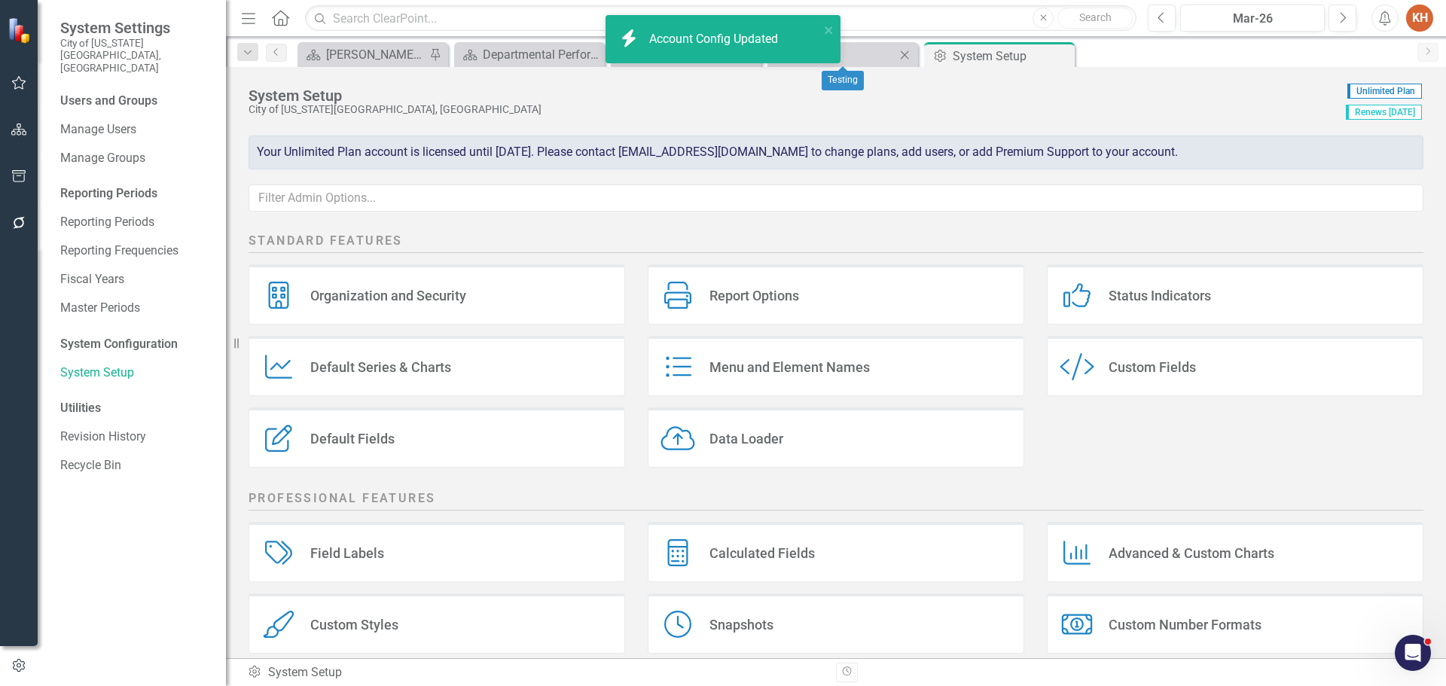
click at [876, 53] on div "Testing" at bounding box center [845, 54] width 99 height 19
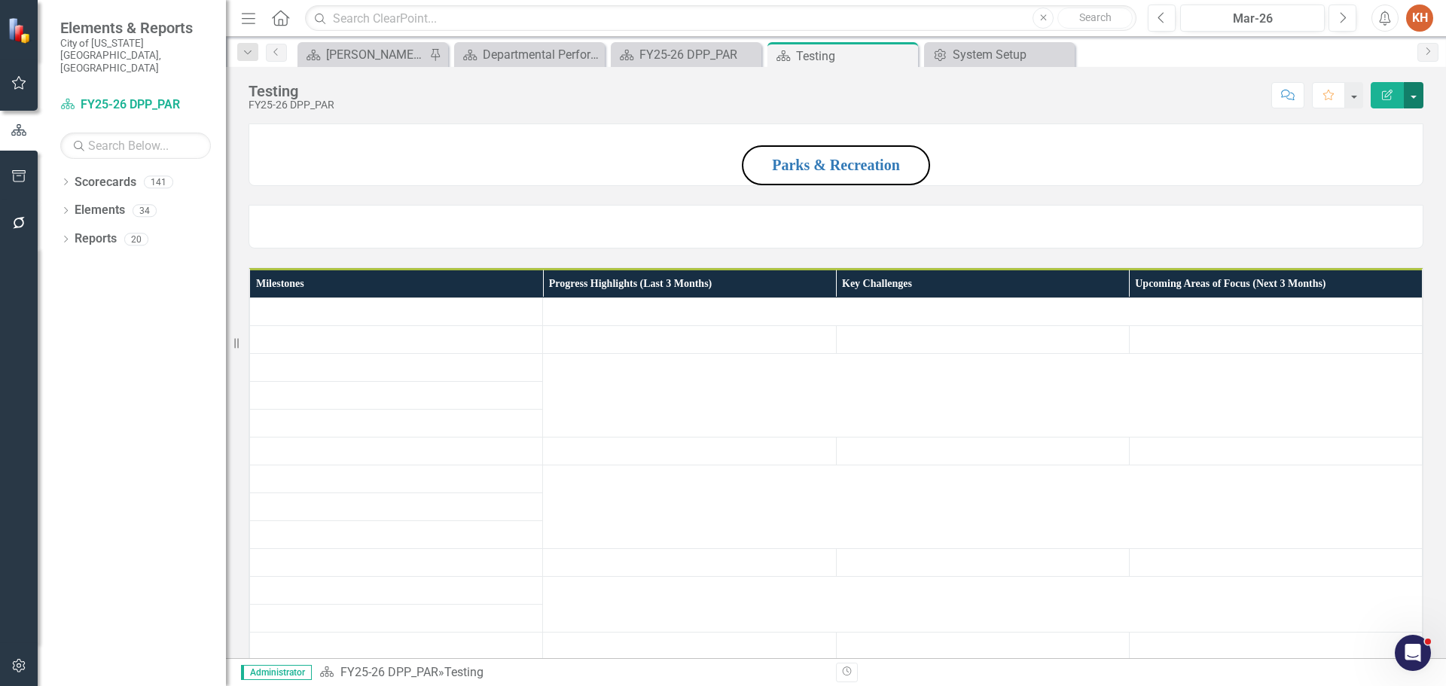
click at [1417, 96] on button "button" at bounding box center [1414, 95] width 20 height 26
click at [1377, 149] on link "Edit Report Edit Layout" at bounding box center [1362, 151] width 122 height 28
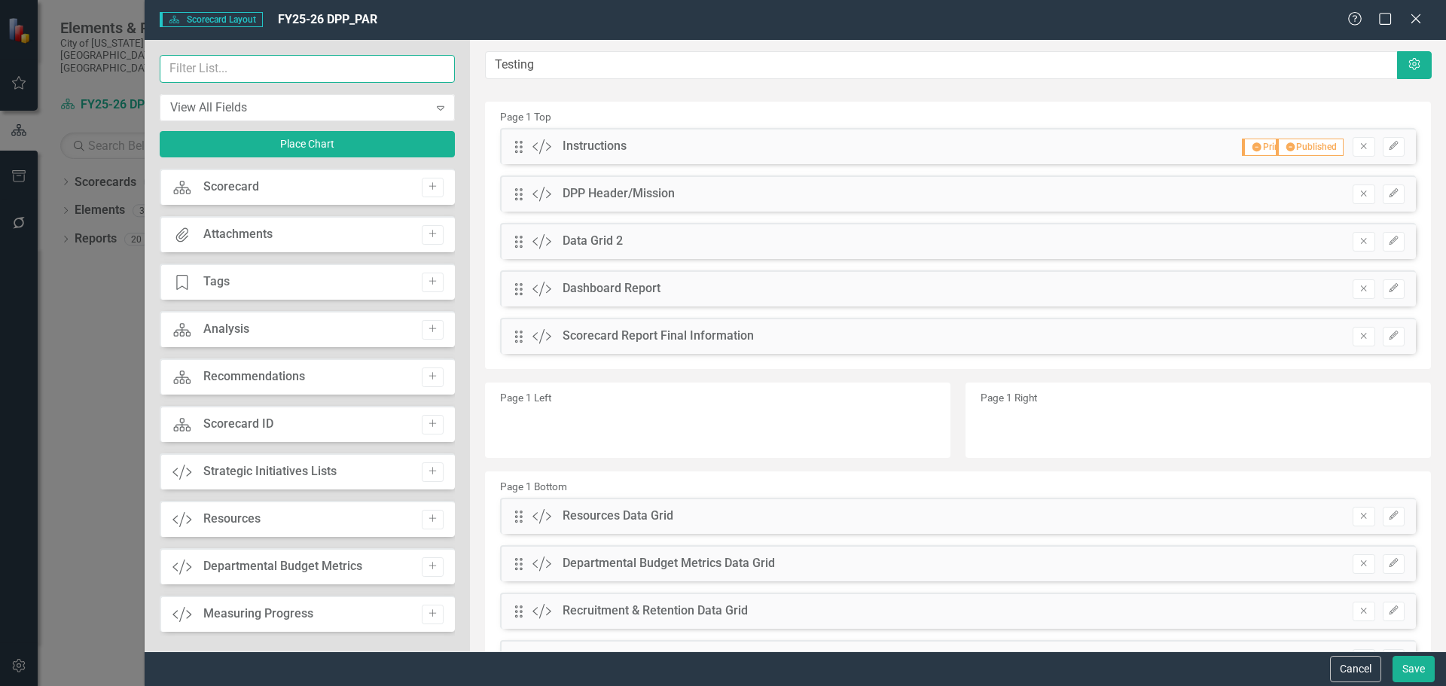
click at [321, 69] on input "text" at bounding box center [307, 69] width 295 height 28
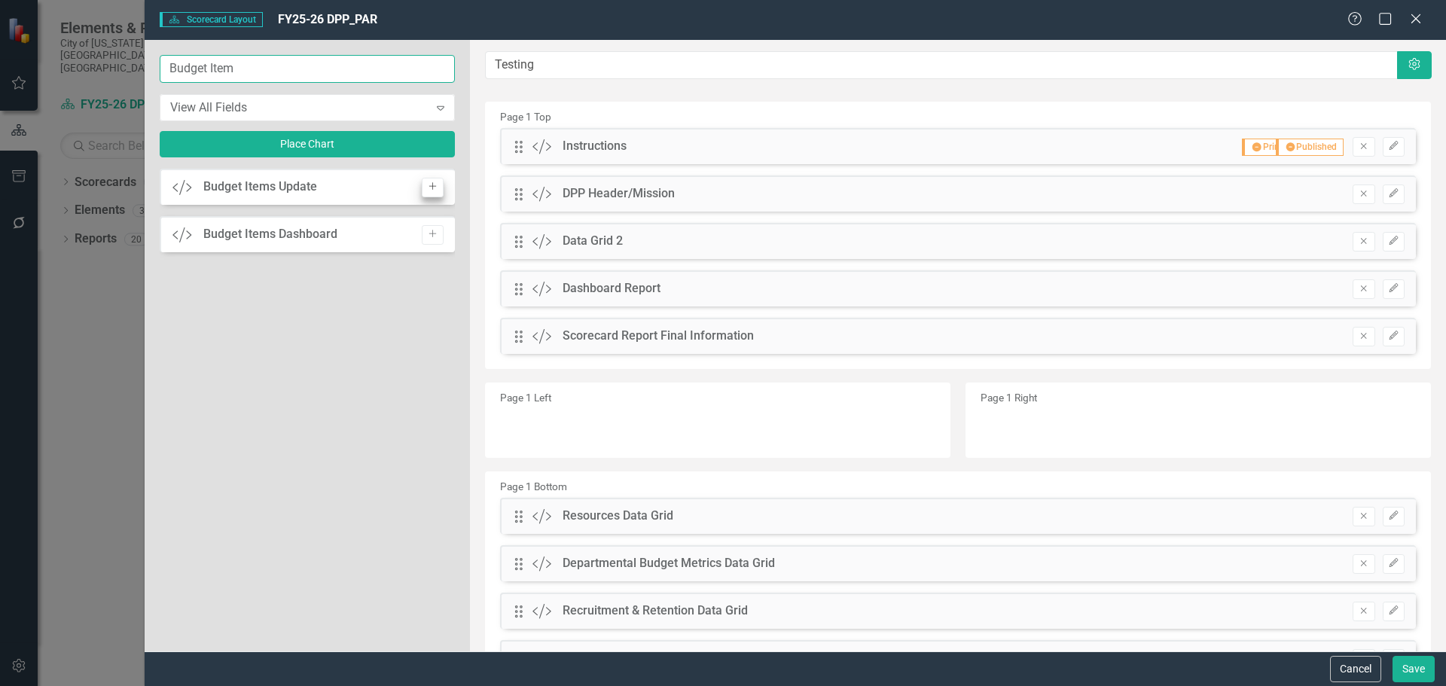
type input "Budget Item"
click at [432, 187] on icon "button" at bounding box center [432, 187] width 8 height 8
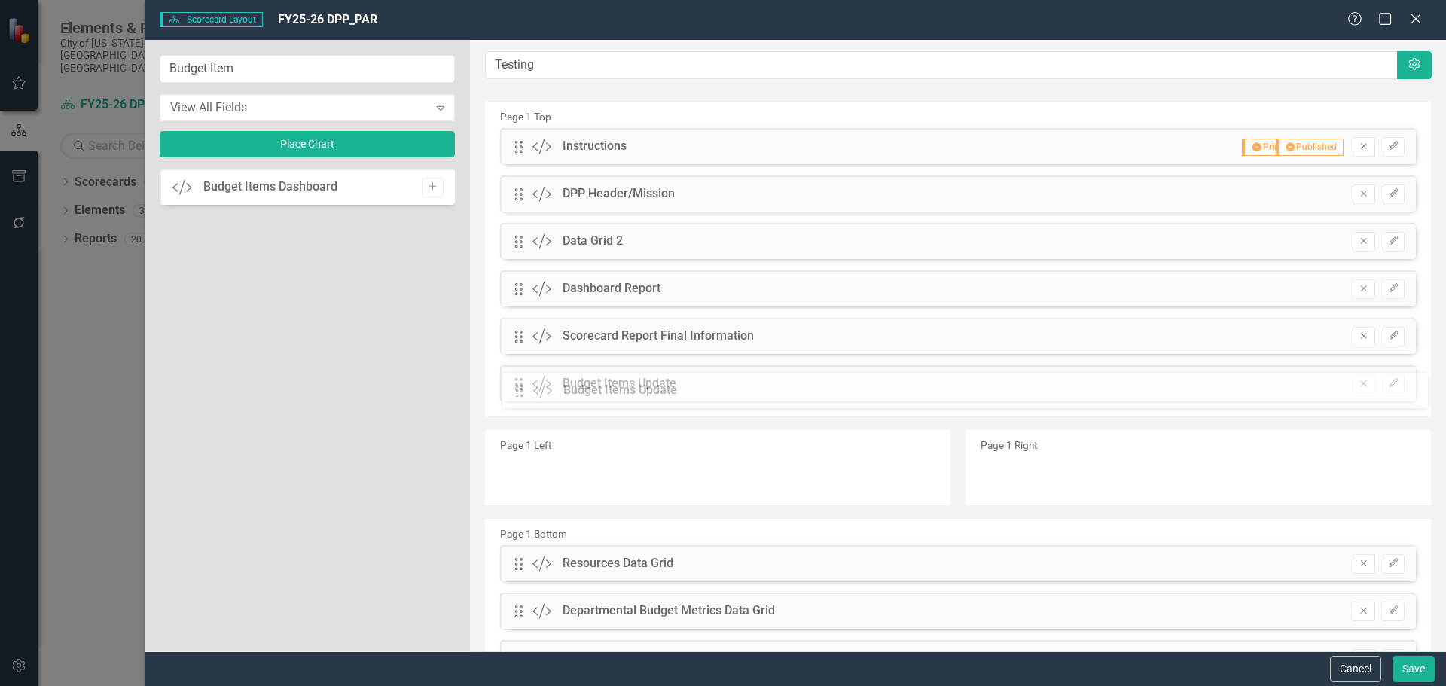
drag, startPoint x: 519, startPoint y: 145, endPoint x: 531, endPoint y: 389, distance: 244.3
click at [1401, 667] on button "Save" at bounding box center [1413, 669] width 42 height 26
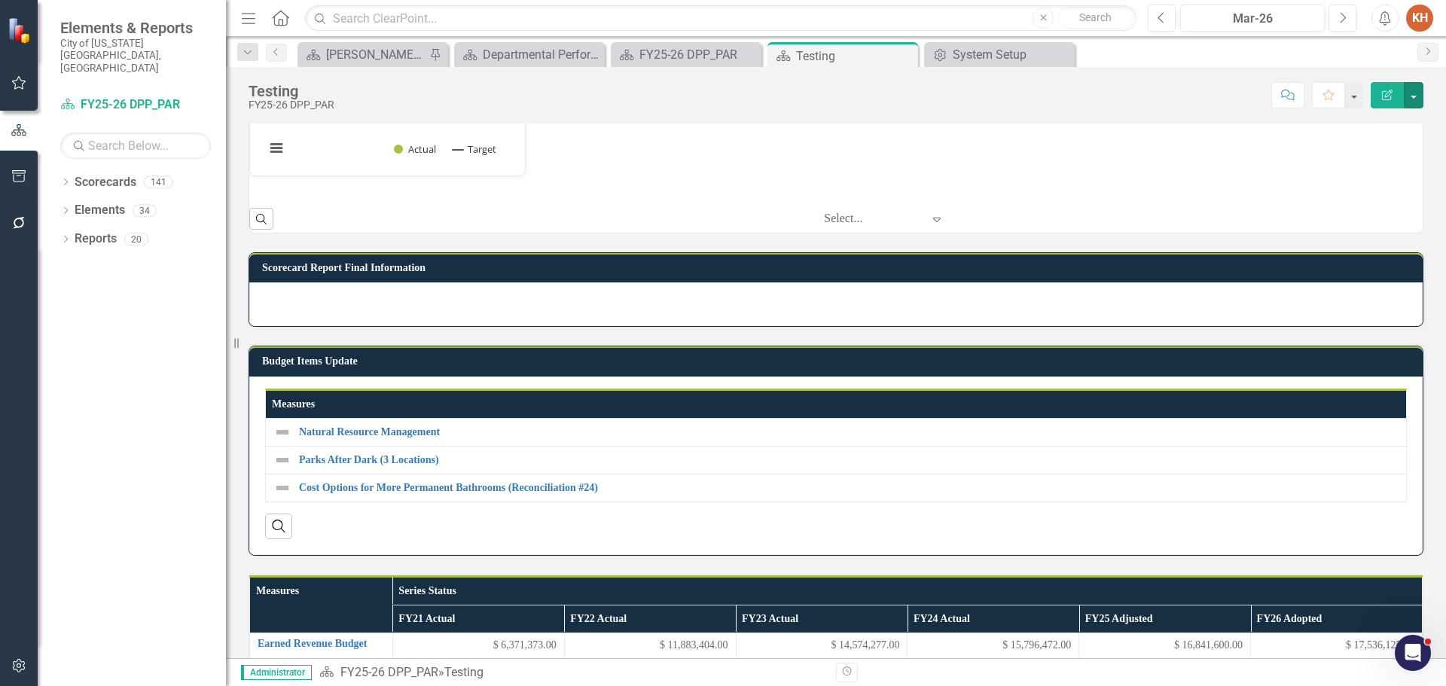
scroll to position [1205, 0]
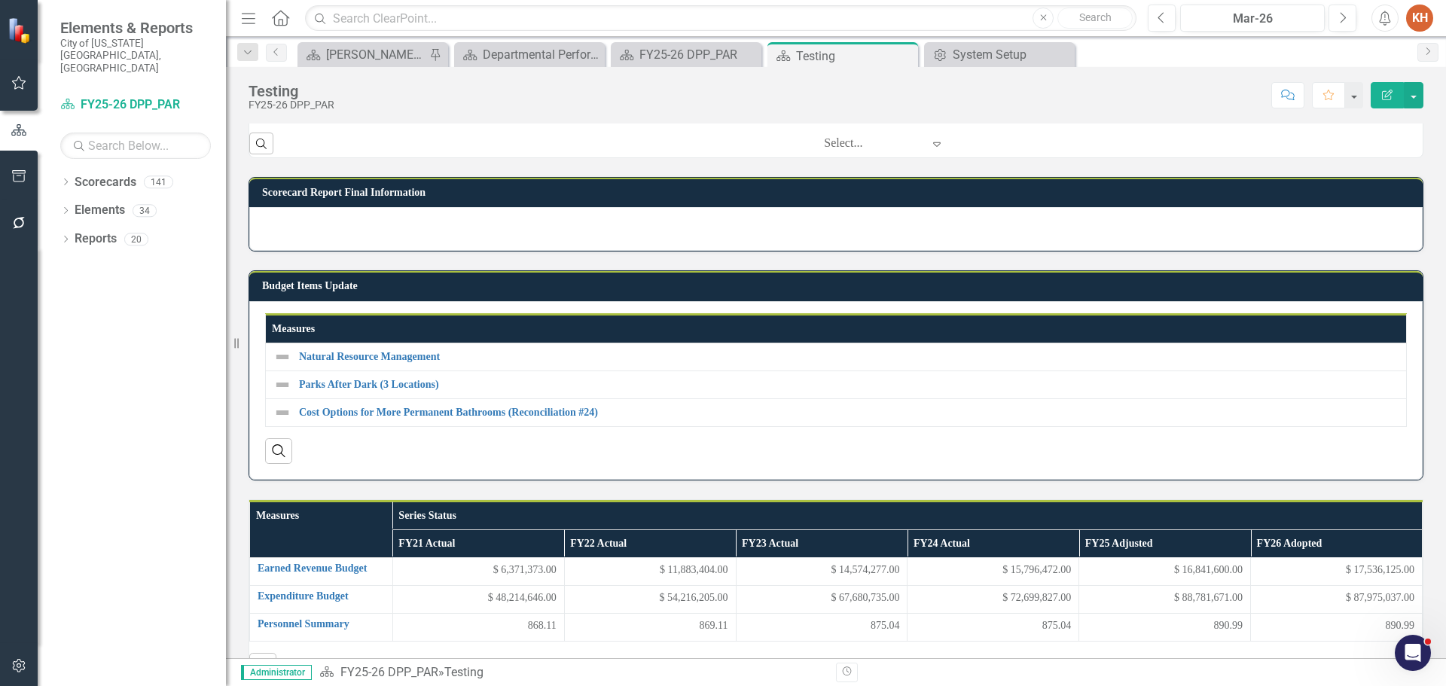
click at [370, 251] on div at bounding box center [835, 229] width 1173 height 44
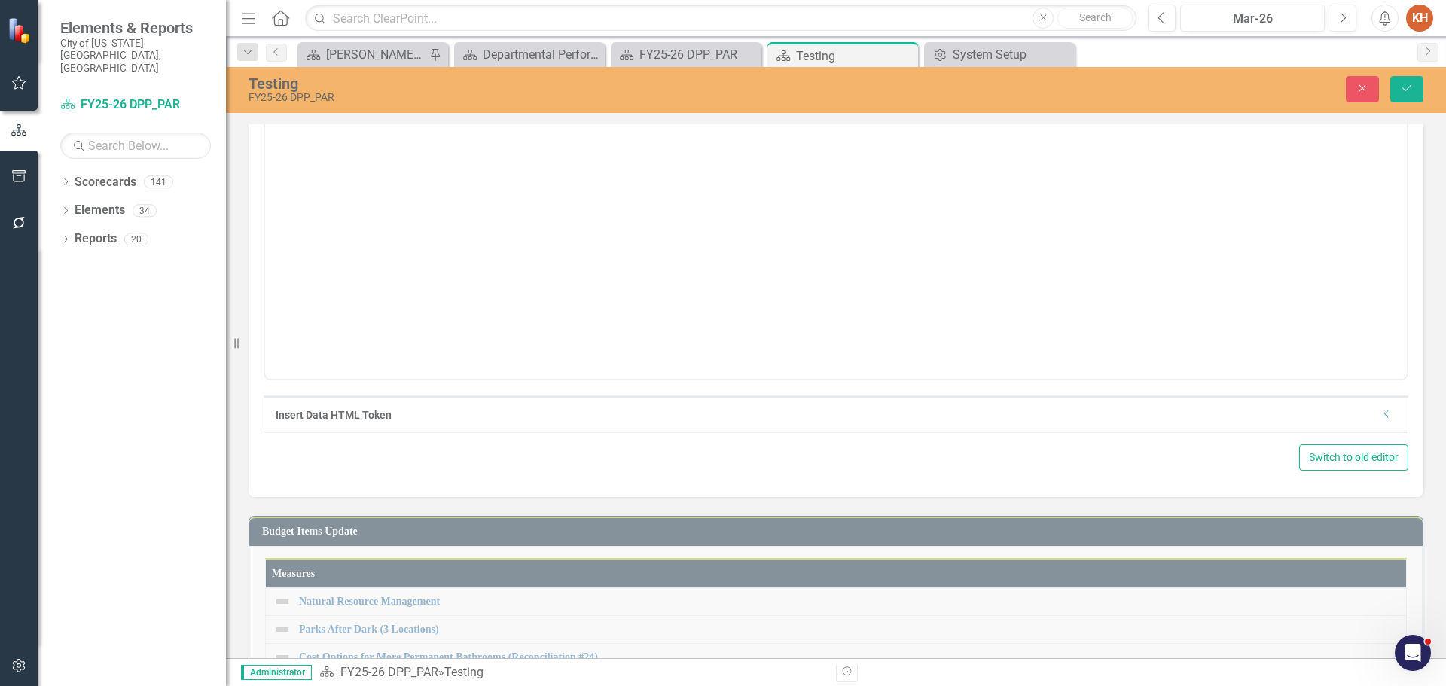
scroll to position [1506, 0]
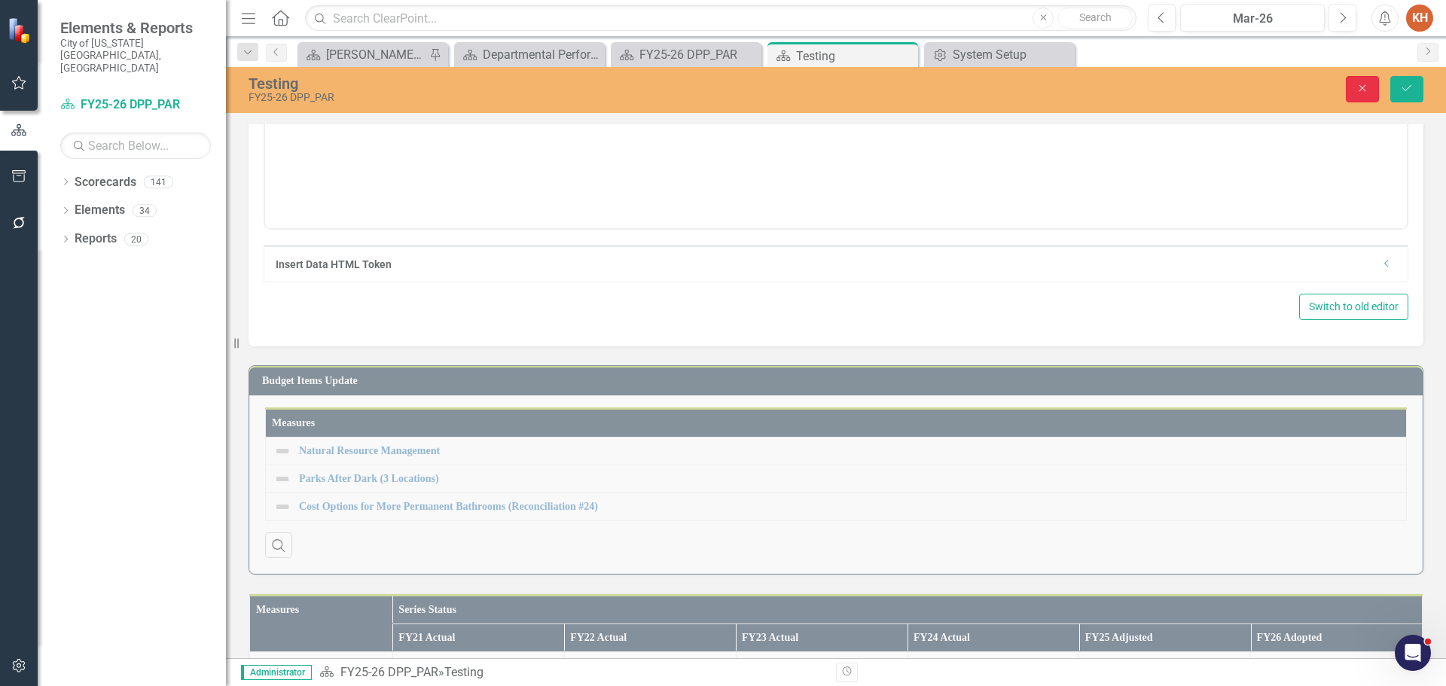
click at [1360, 87] on icon "Close" at bounding box center [1362, 88] width 14 height 11
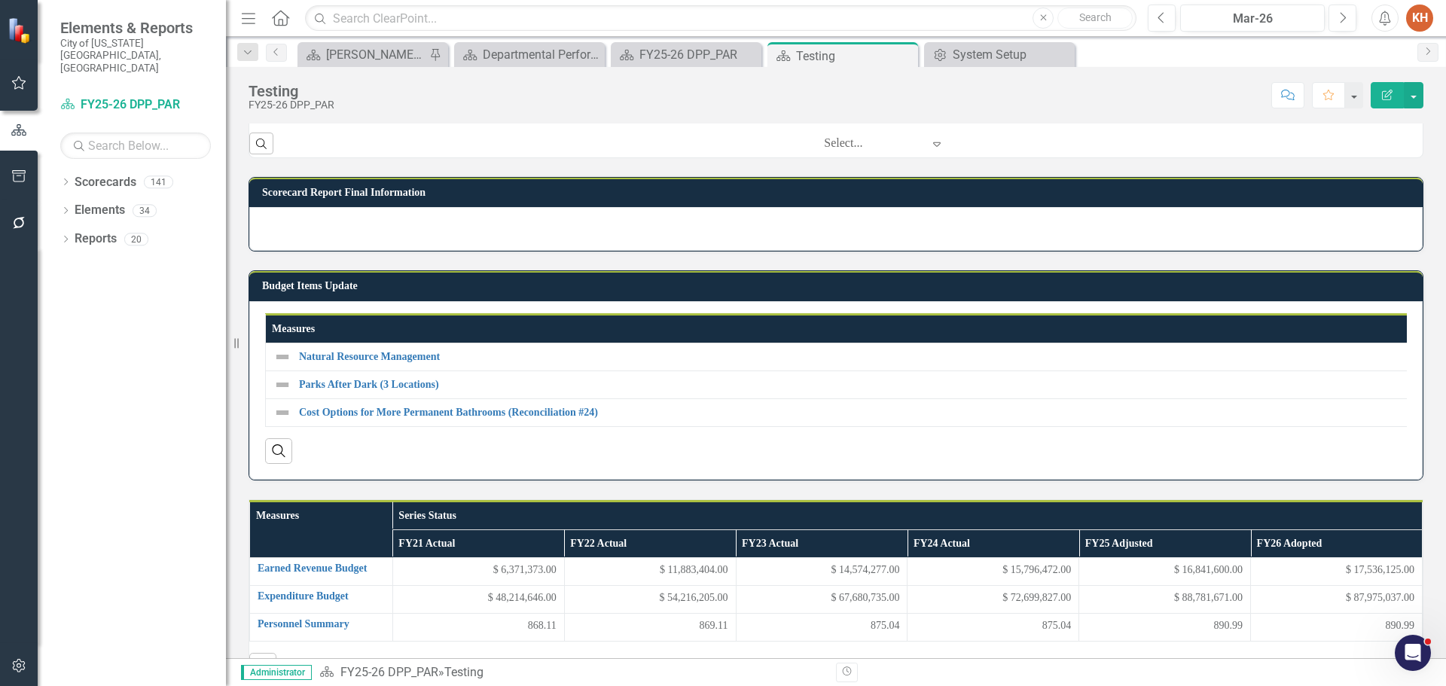
scroll to position [1280, 0]
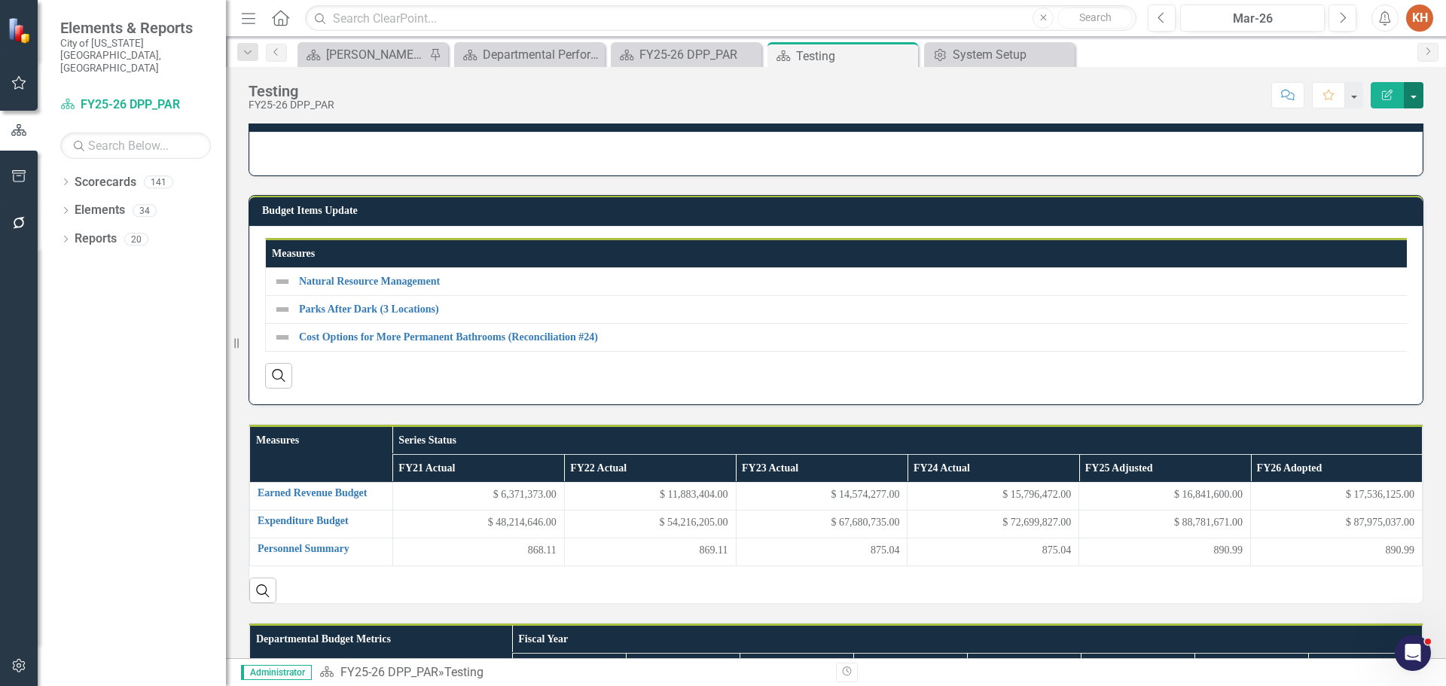
click at [1416, 100] on button "button" at bounding box center [1414, 95] width 20 height 26
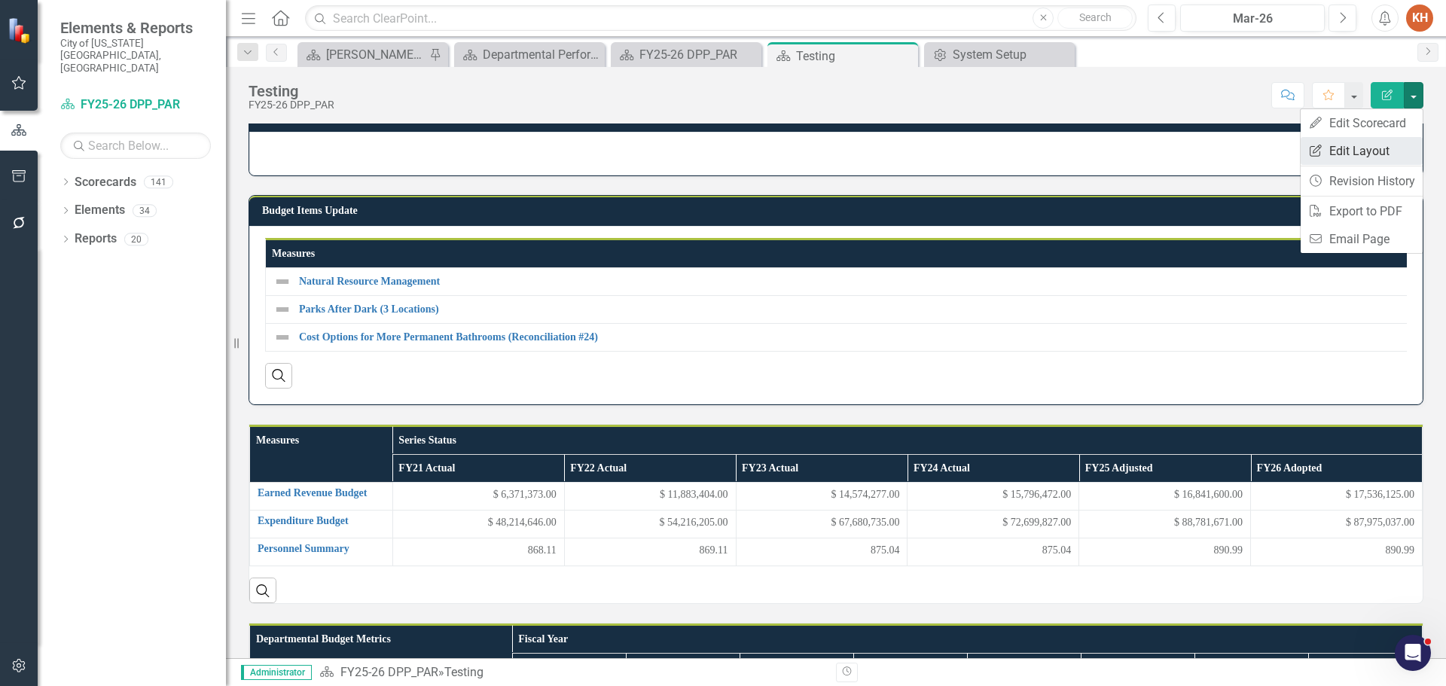
click at [1374, 160] on link "Edit Report Edit Layout" at bounding box center [1362, 151] width 122 height 28
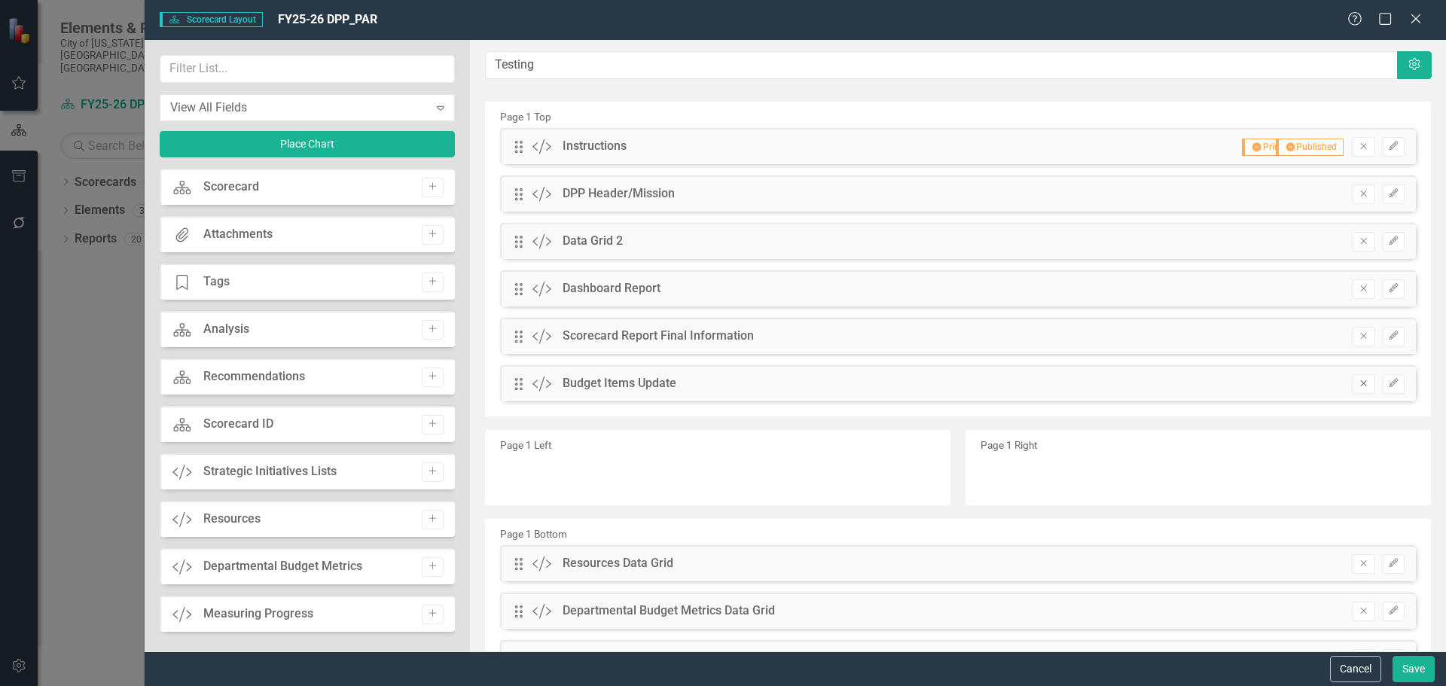
click at [1358, 386] on icon "Remove" at bounding box center [1363, 383] width 11 height 9
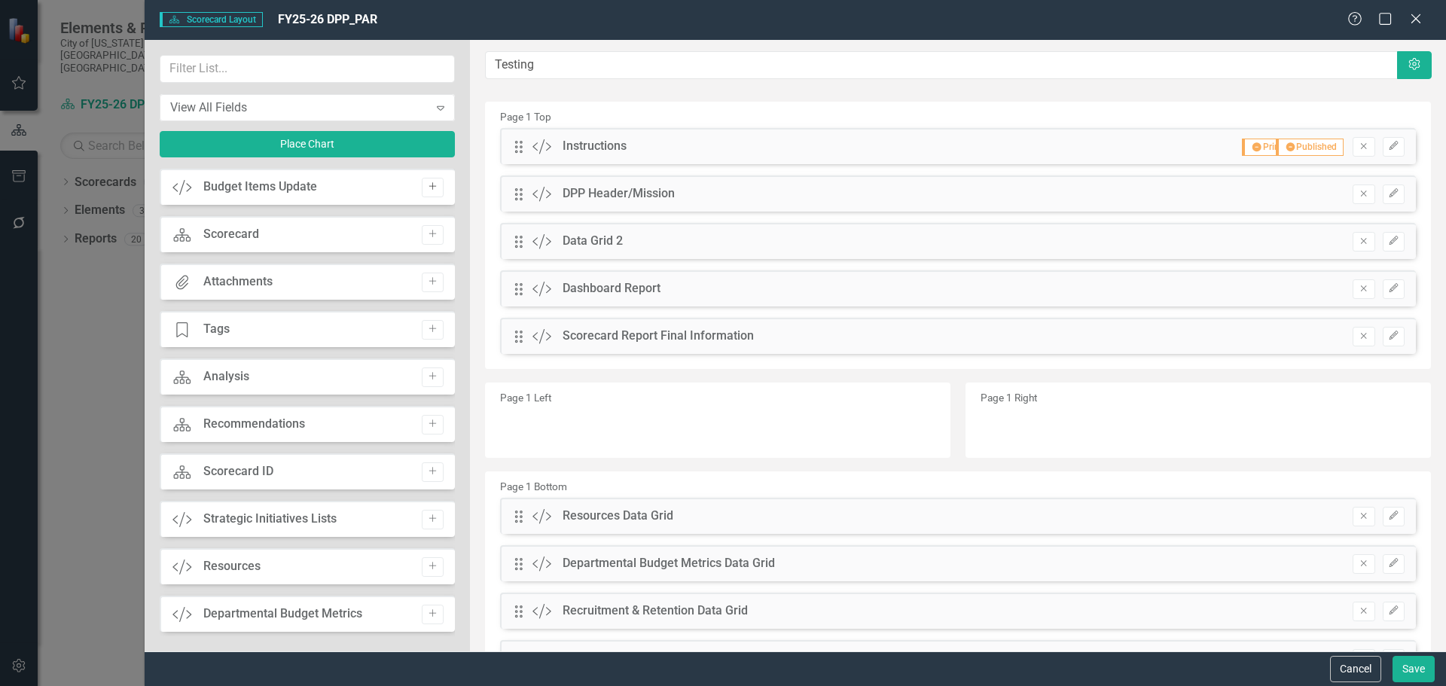
click at [427, 188] on icon "Add" at bounding box center [432, 186] width 11 height 9
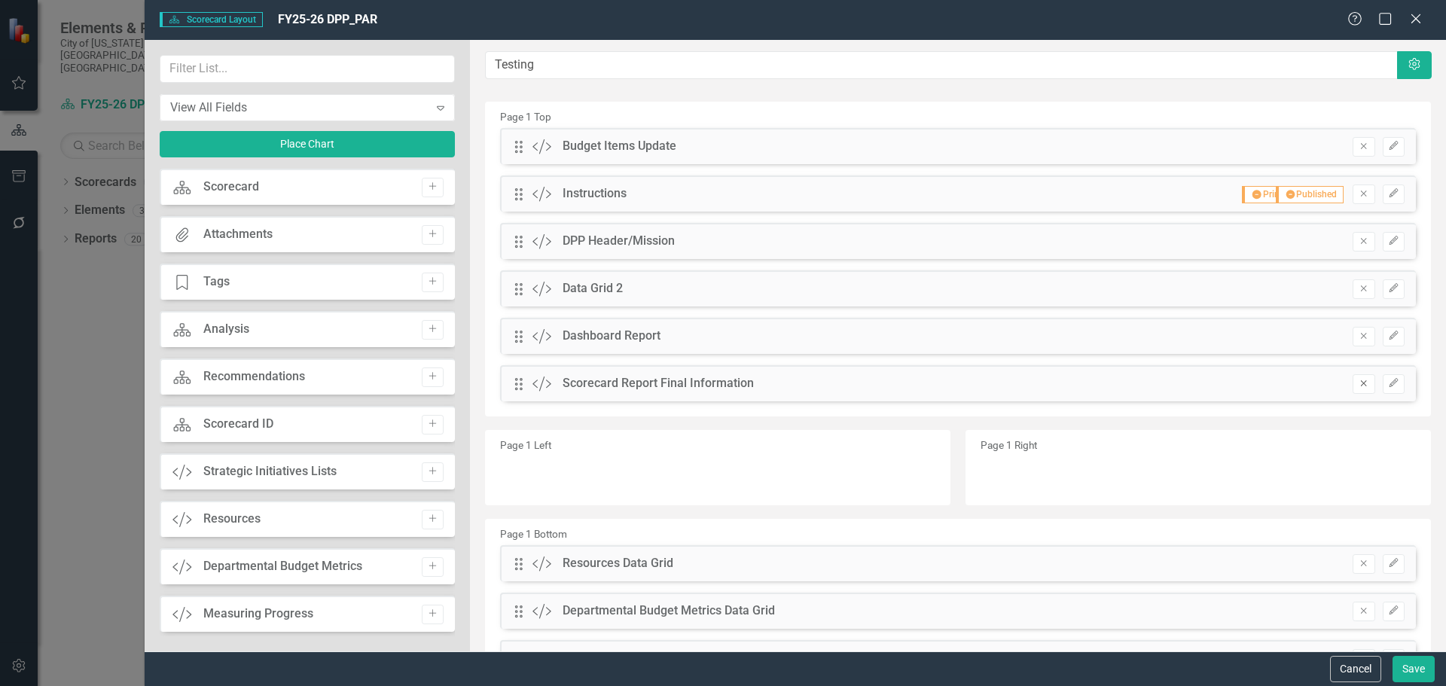
click at [1358, 382] on icon "Remove" at bounding box center [1363, 383] width 11 height 9
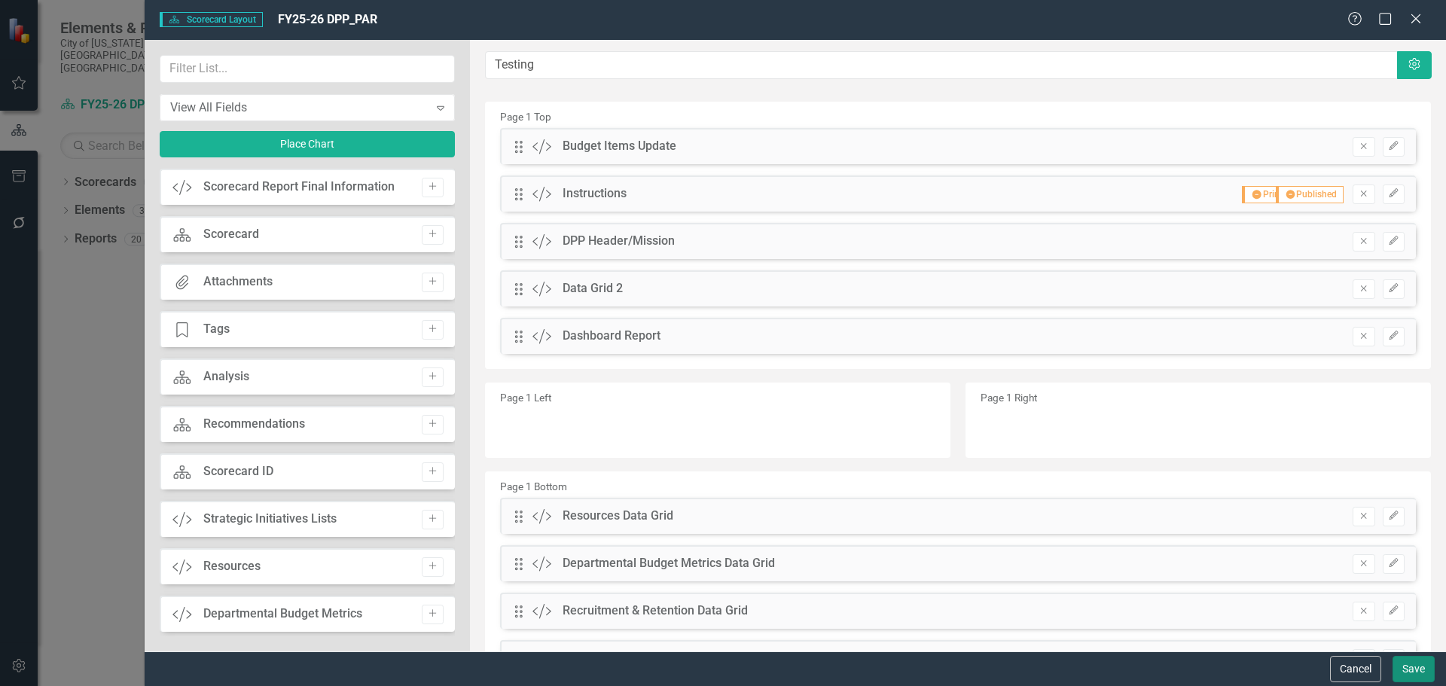
click at [1412, 665] on button "Save" at bounding box center [1413, 669] width 42 height 26
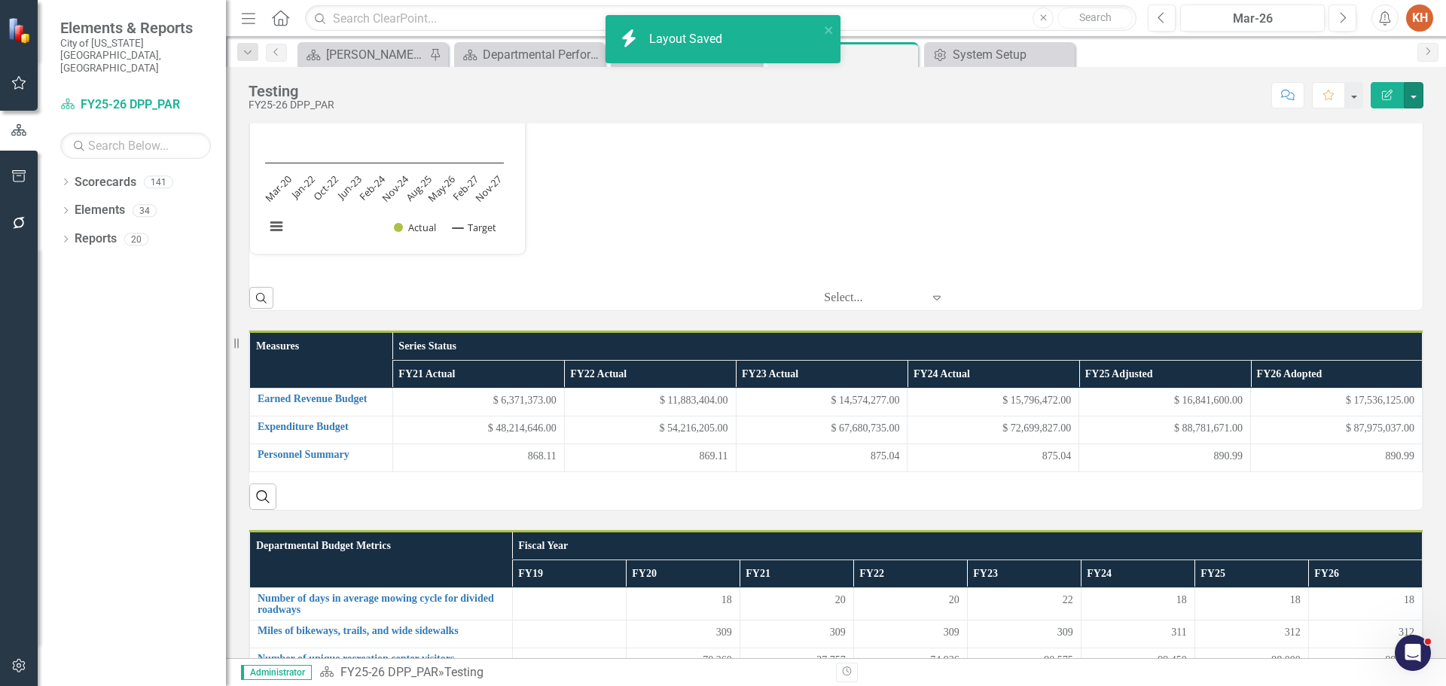
scroll to position [0, 0]
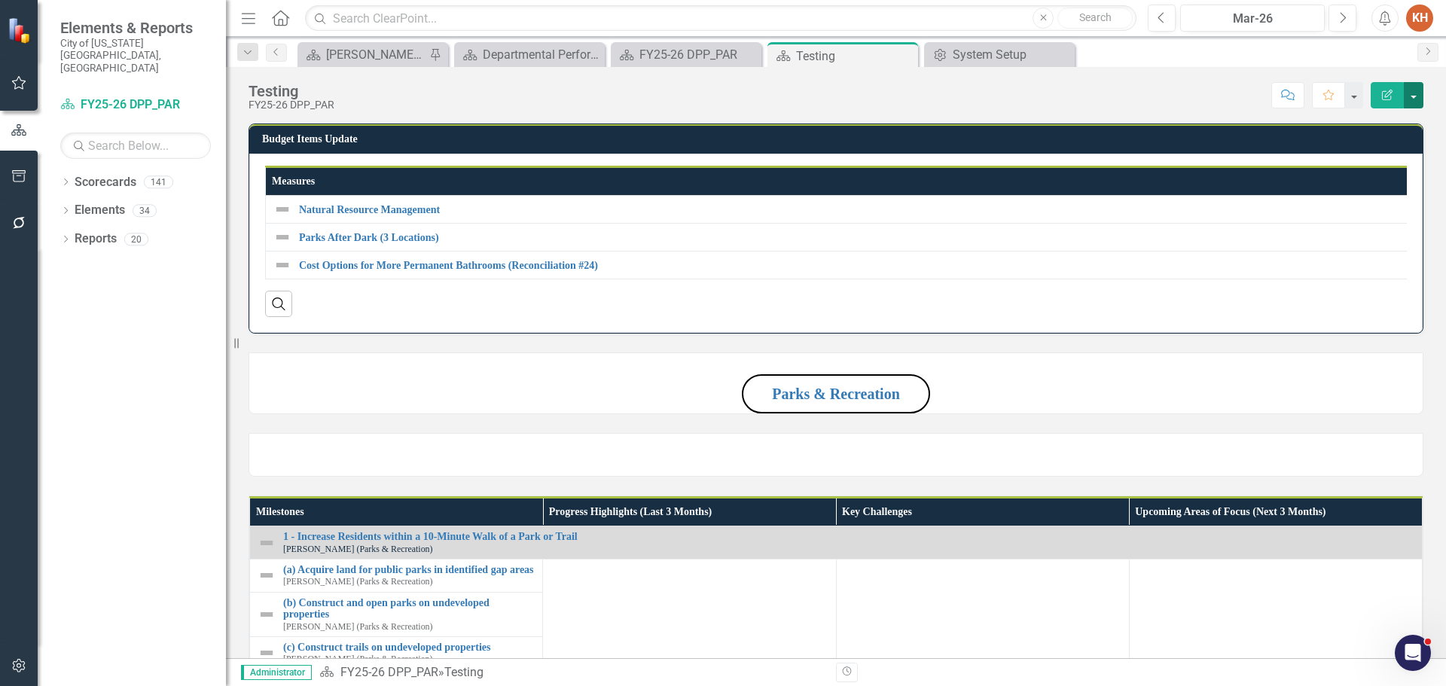
click at [1416, 102] on button "button" at bounding box center [1414, 95] width 20 height 26
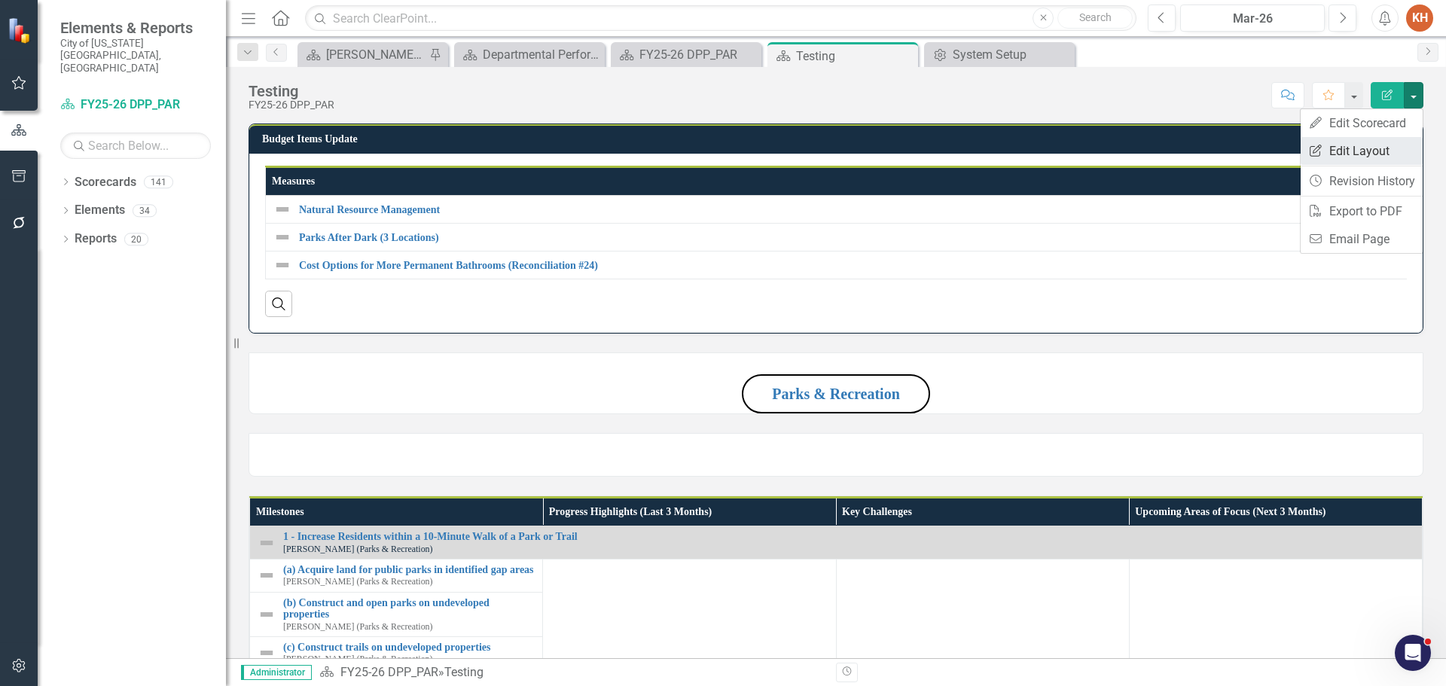
click at [1391, 147] on link "Edit Report Edit Layout" at bounding box center [1362, 151] width 122 height 28
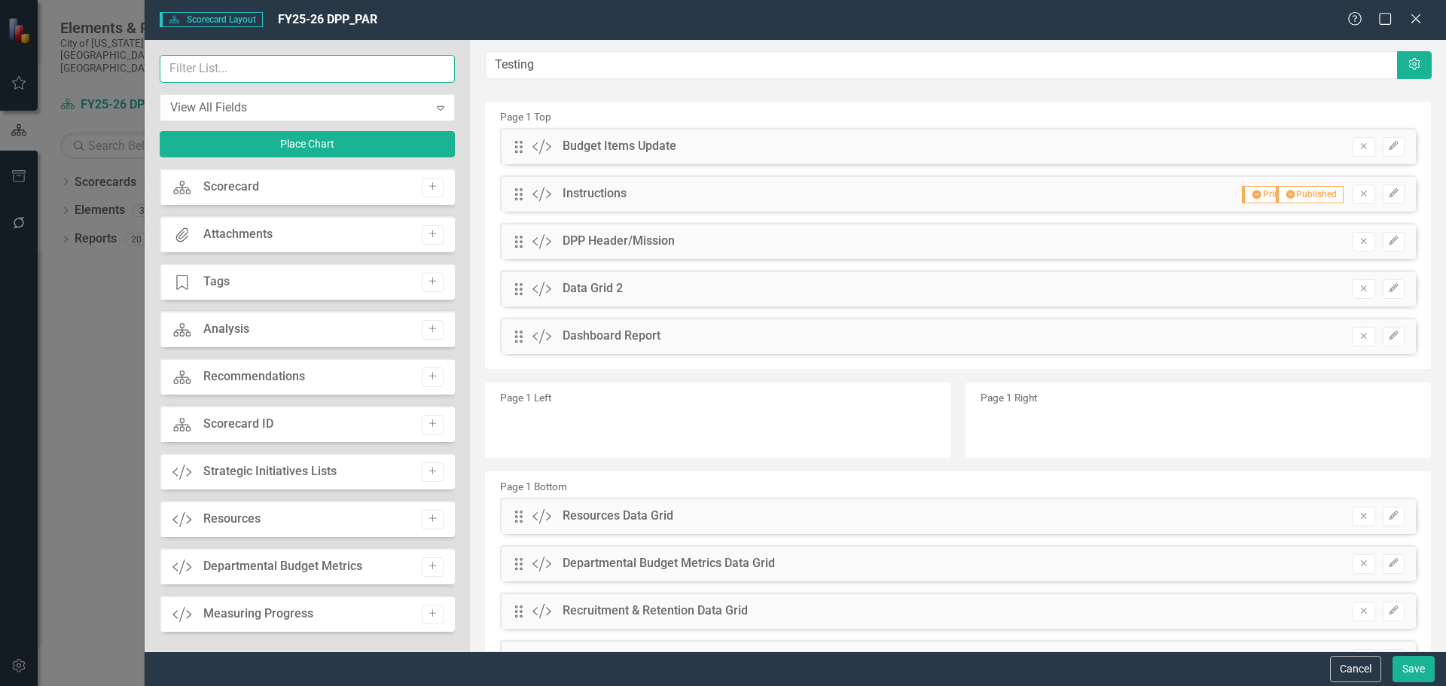
click at [350, 71] on input "text" at bounding box center [307, 69] width 295 height 28
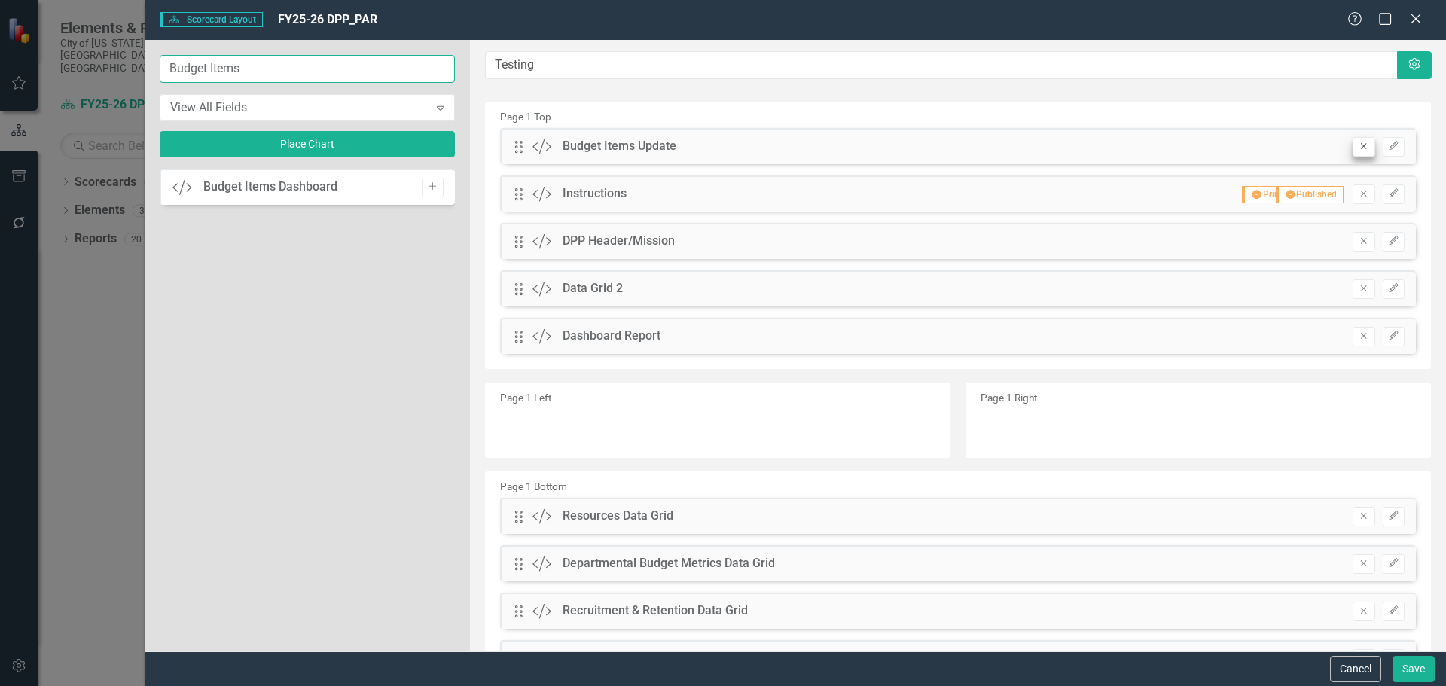
type input "Budget Items"
click at [1358, 145] on icon "Remove" at bounding box center [1363, 146] width 11 height 9
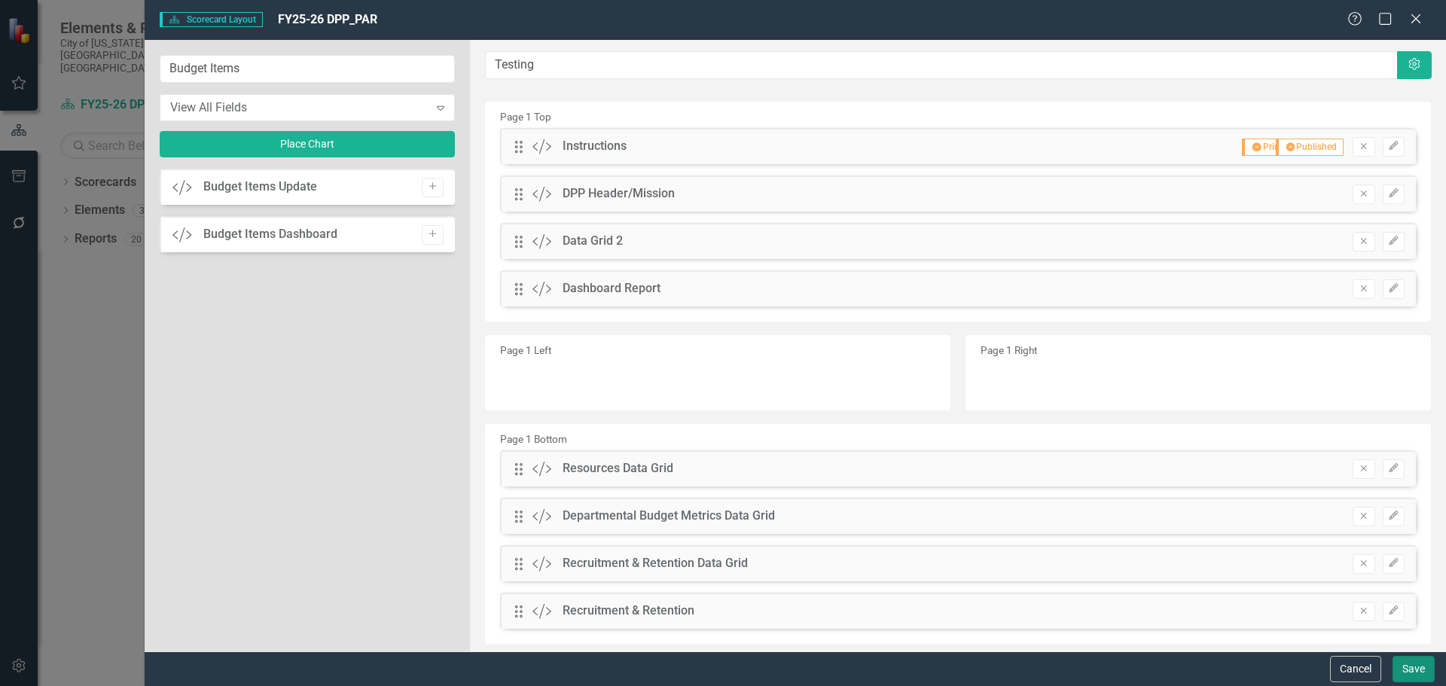
click at [1404, 667] on button "Save" at bounding box center [1413, 669] width 42 height 26
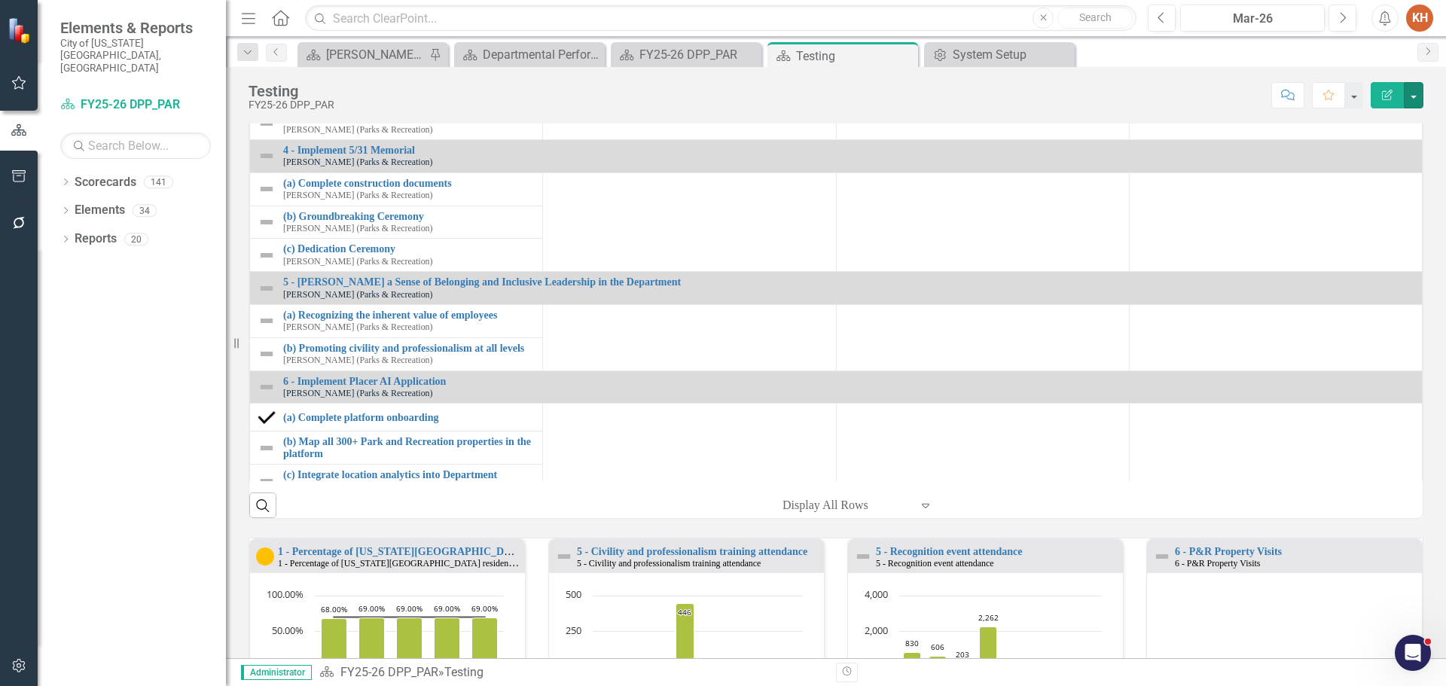
scroll to position [226, 0]
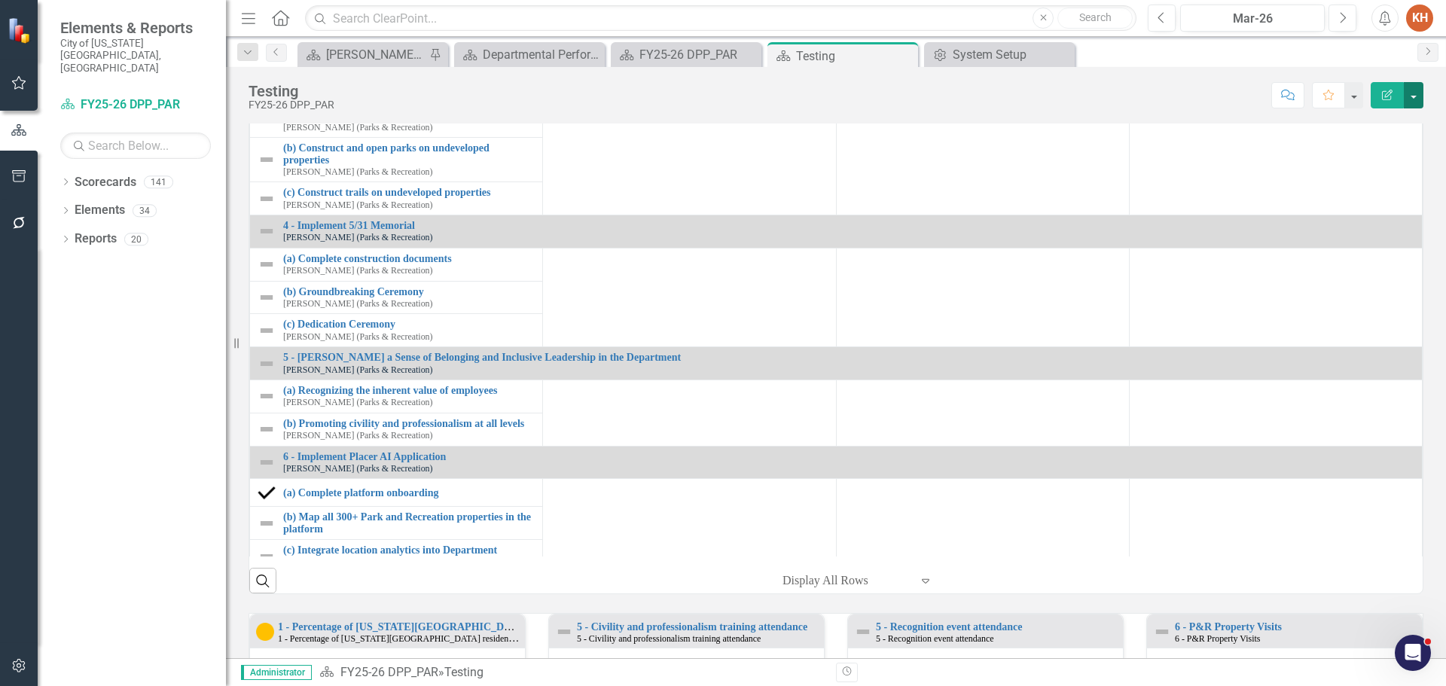
click at [1415, 93] on button "button" at bounding box center [1414, 95] width 20 height 26
click at [1354, 153] on link "Edit Report Edit Layout" at bounding box center [1362, 151] width 122 height 28
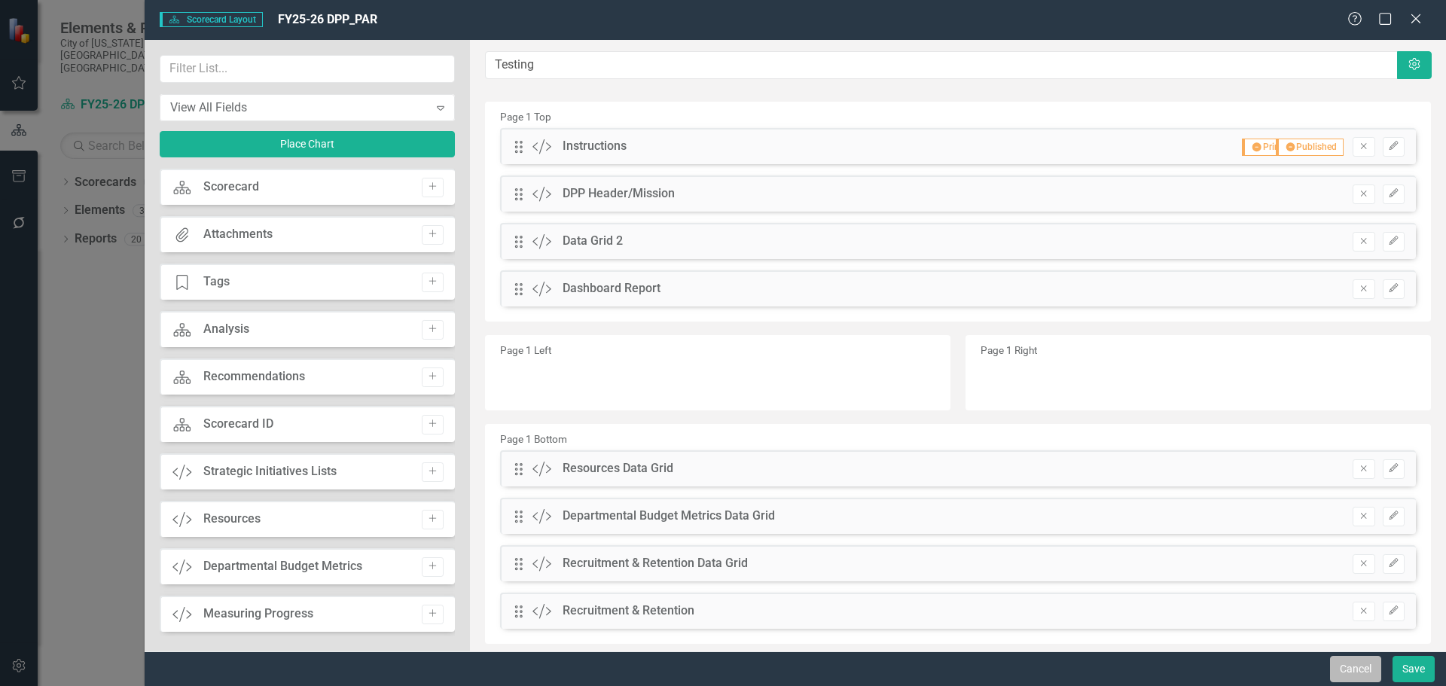
click at [1356, 672] on button "Cancel" at bounding box center [1355, 669] width 51 height 26
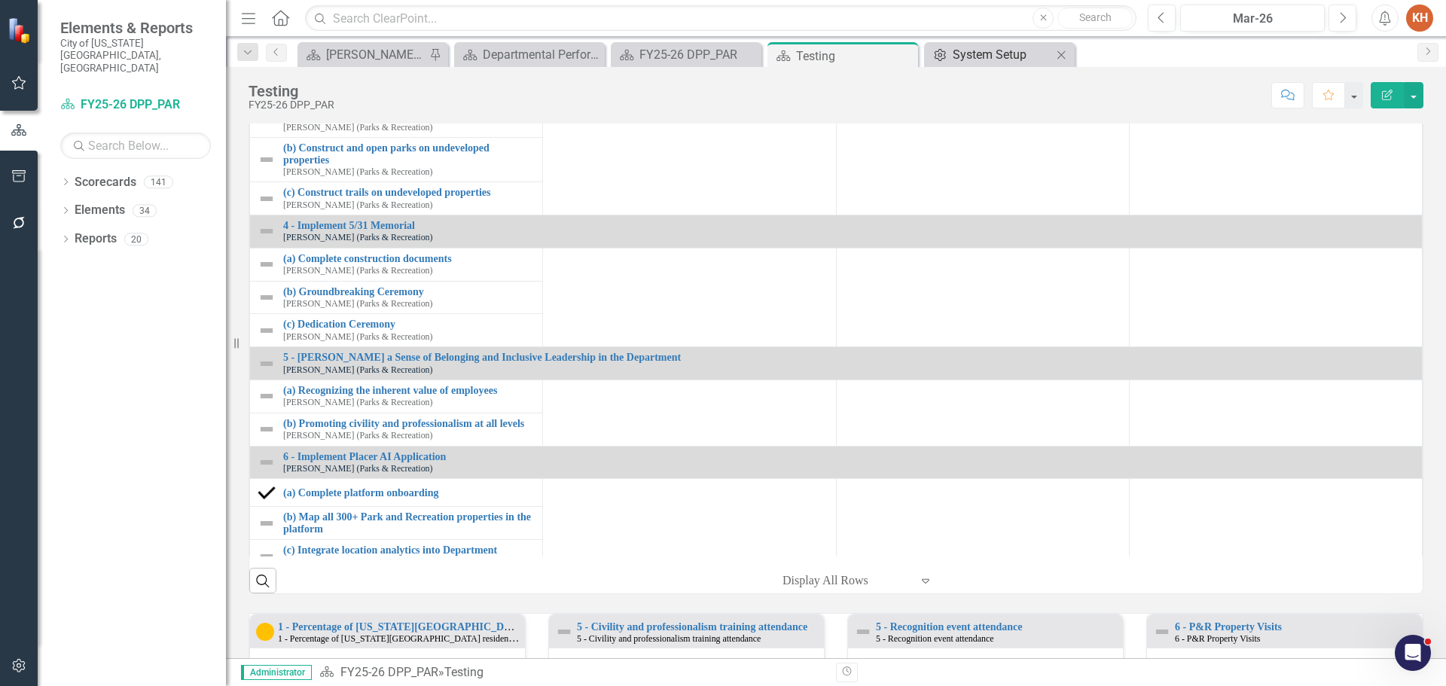
click at [968, 54] on div "System Setup" at bounding box center [1002, 54] width 99 height 19
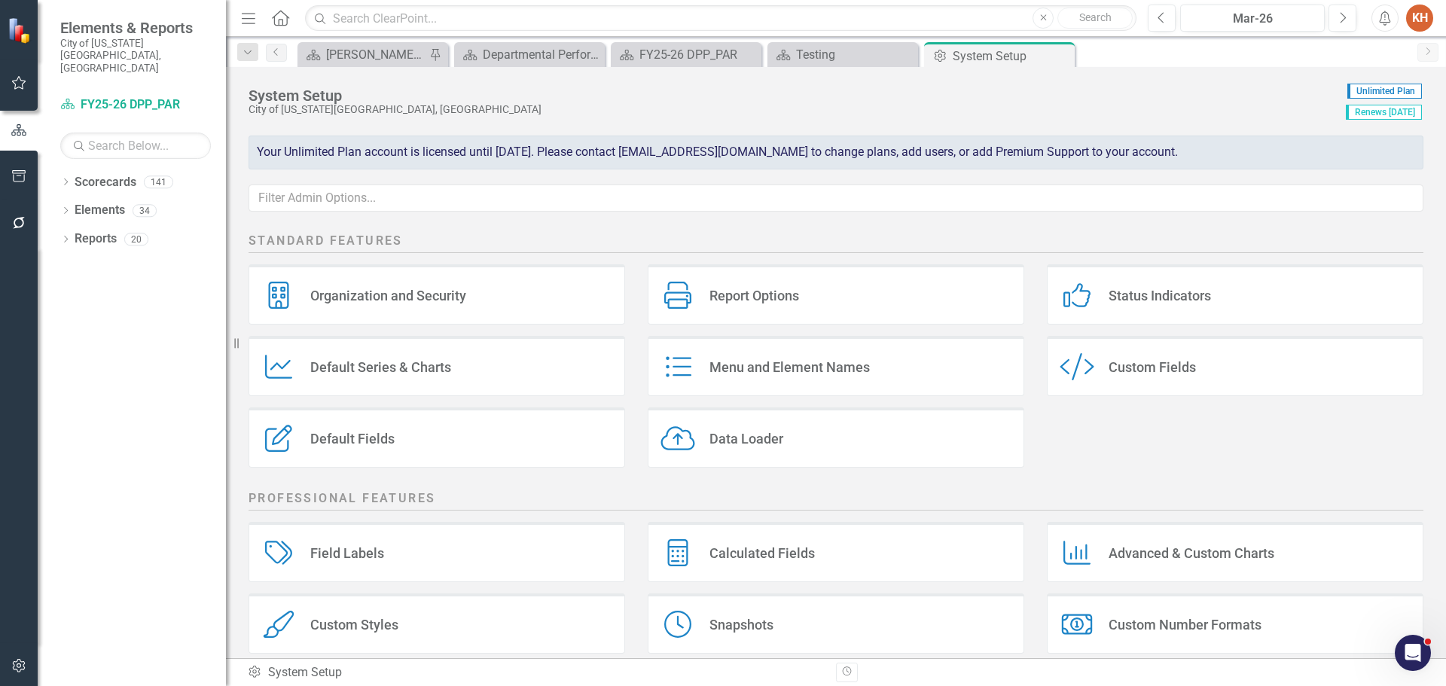
click at [1072, 371] on icon "Custom Style" at bounding box center [1077, 366] width 35 height 27
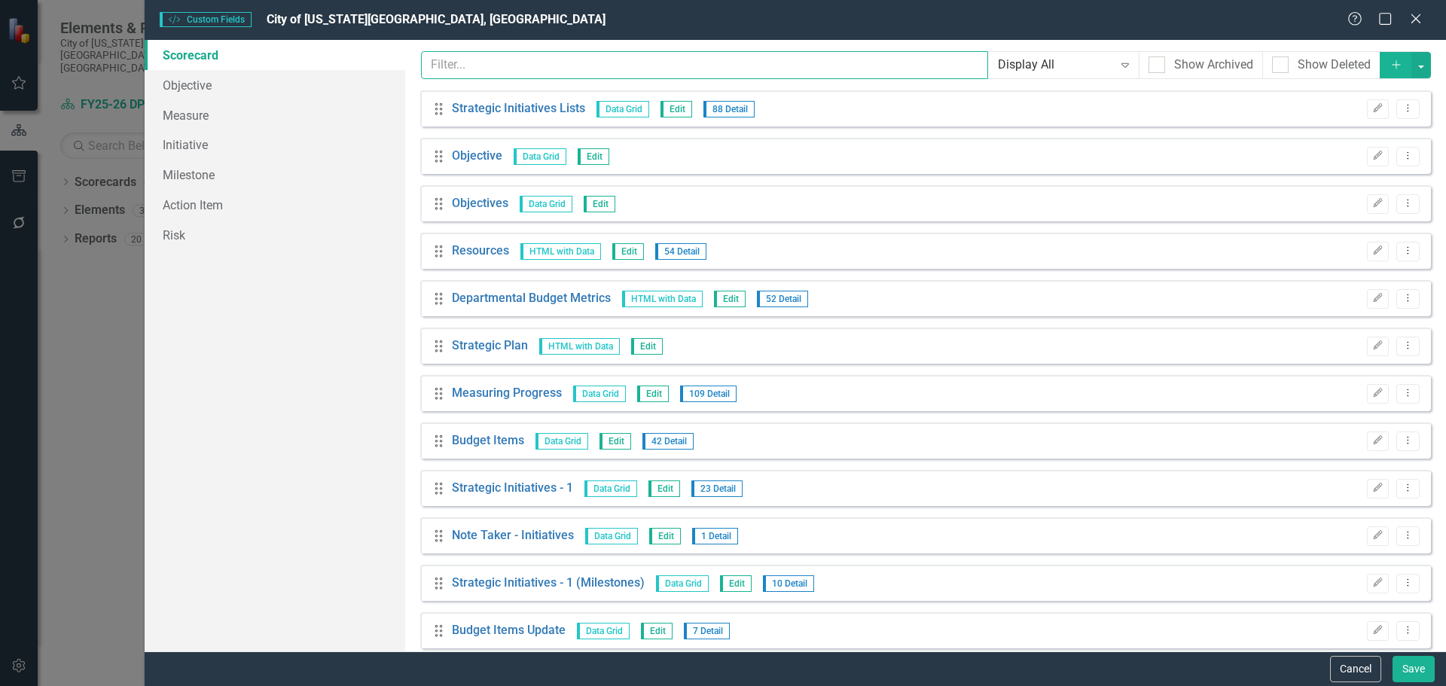
click at [642, 68] on input "text" at bounding box center [705, 65] width 568 height 28
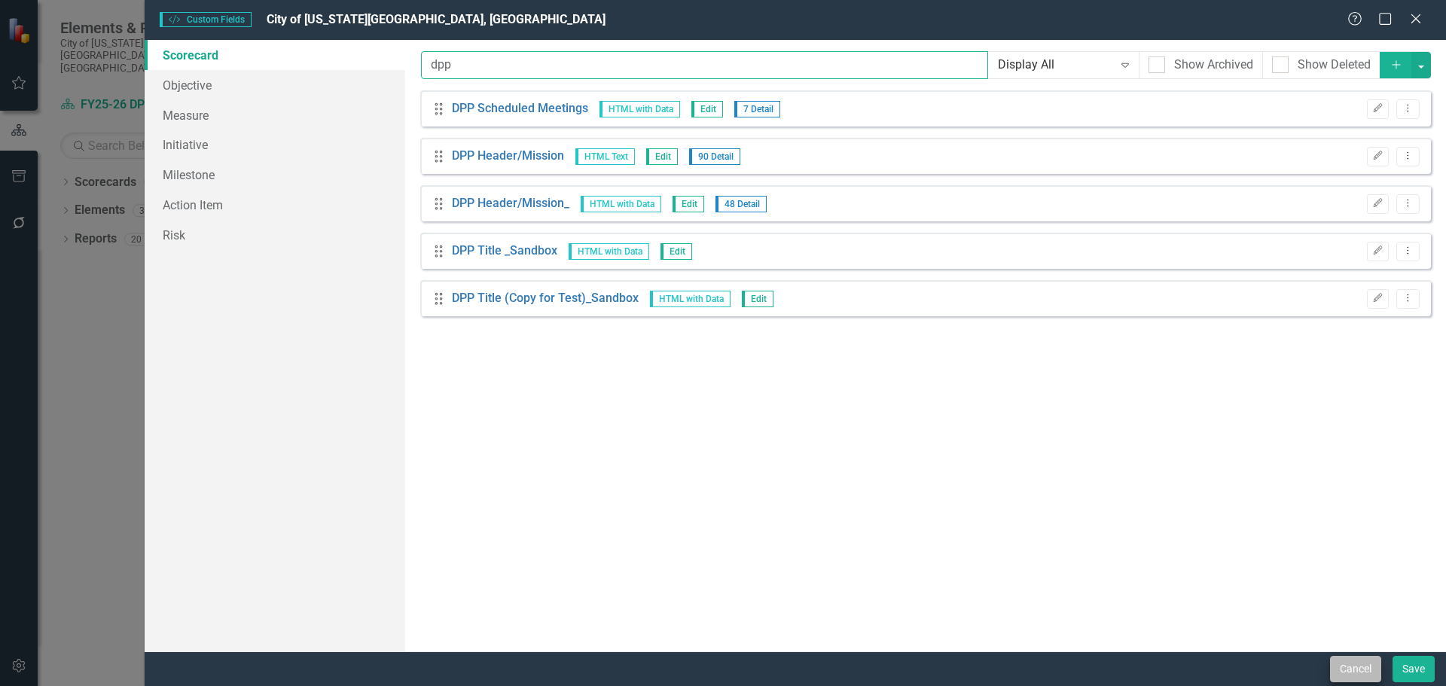
type input "dpp"
click at [1361, 670] on button "Cancel" at bounding box center [1355, 669] width 51 height 26
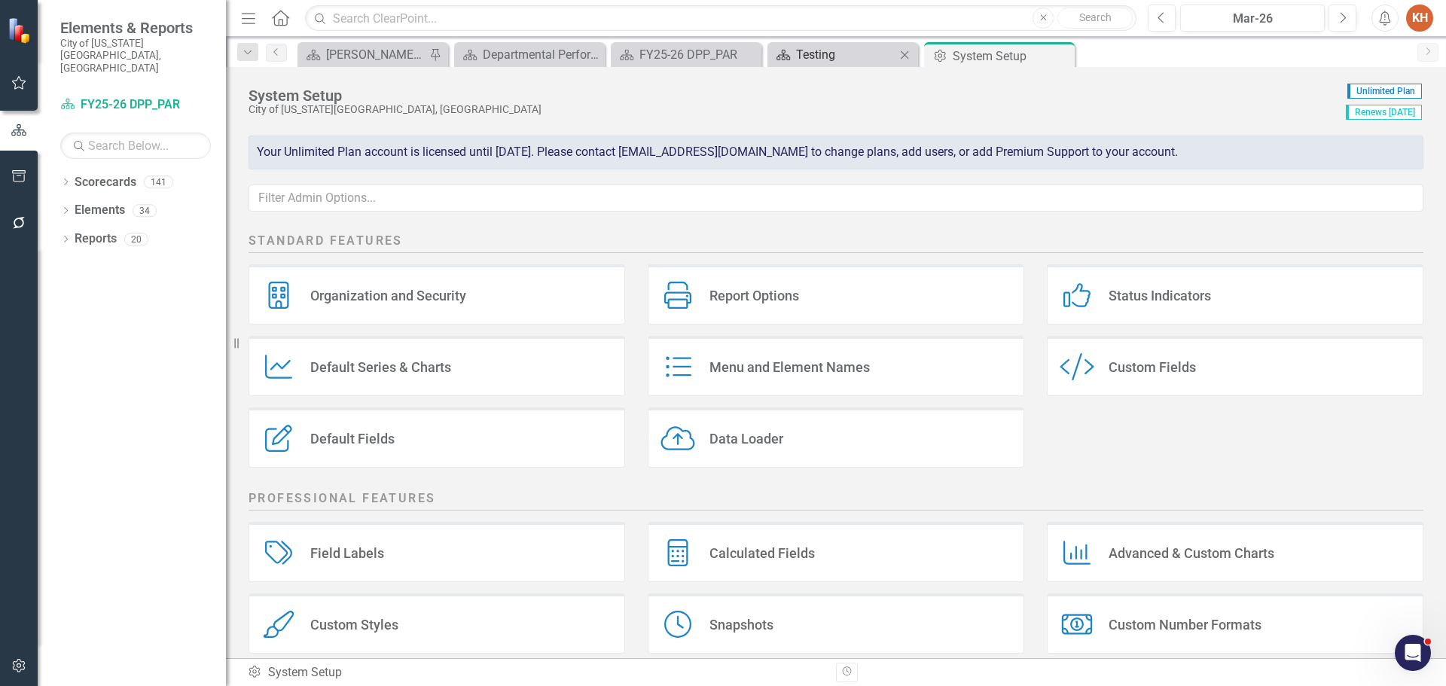
click at [843, 61] on div "Testing" at bounding box center [845, 54] width 99 height 19
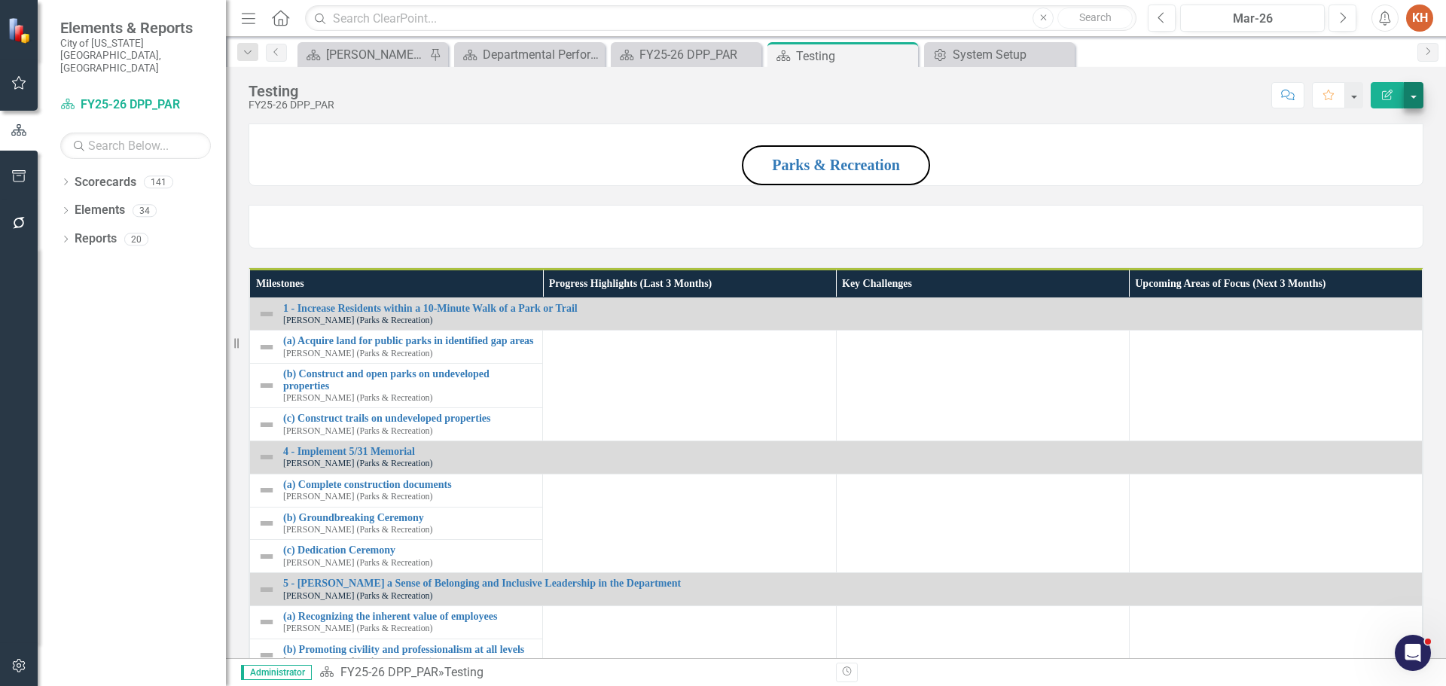
click at [1422, 91] on div "Testing FY25-26 DPP_PAR Score: N/A Mar-26 Completed Comment Favorite Edit Report" at bounding box center [836, 89] width 1220 height 45
drag, startPoint x: 1410, startPoint y: 93, endPoint x: 1407, endPoint y: 102, distance: 9.1
click at [1410, 94] on button "button" at bounding box center [1414, 95] width 20 height 26
click at [1376, 146] on link "Edit Report Edit Layout" at bounding box center [1362, 151] width 122 height 28
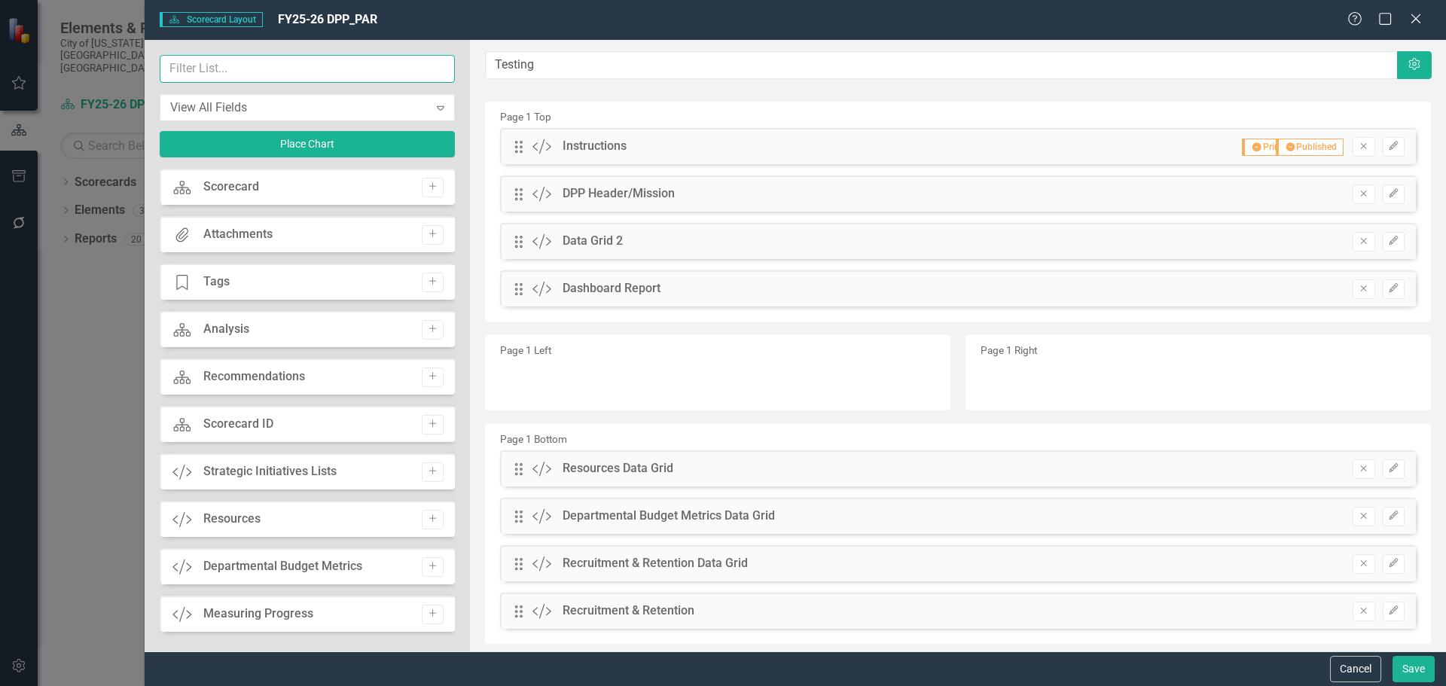
click at [346, 70] on input "text" at bounding box center [307, 69] width 295 height 28
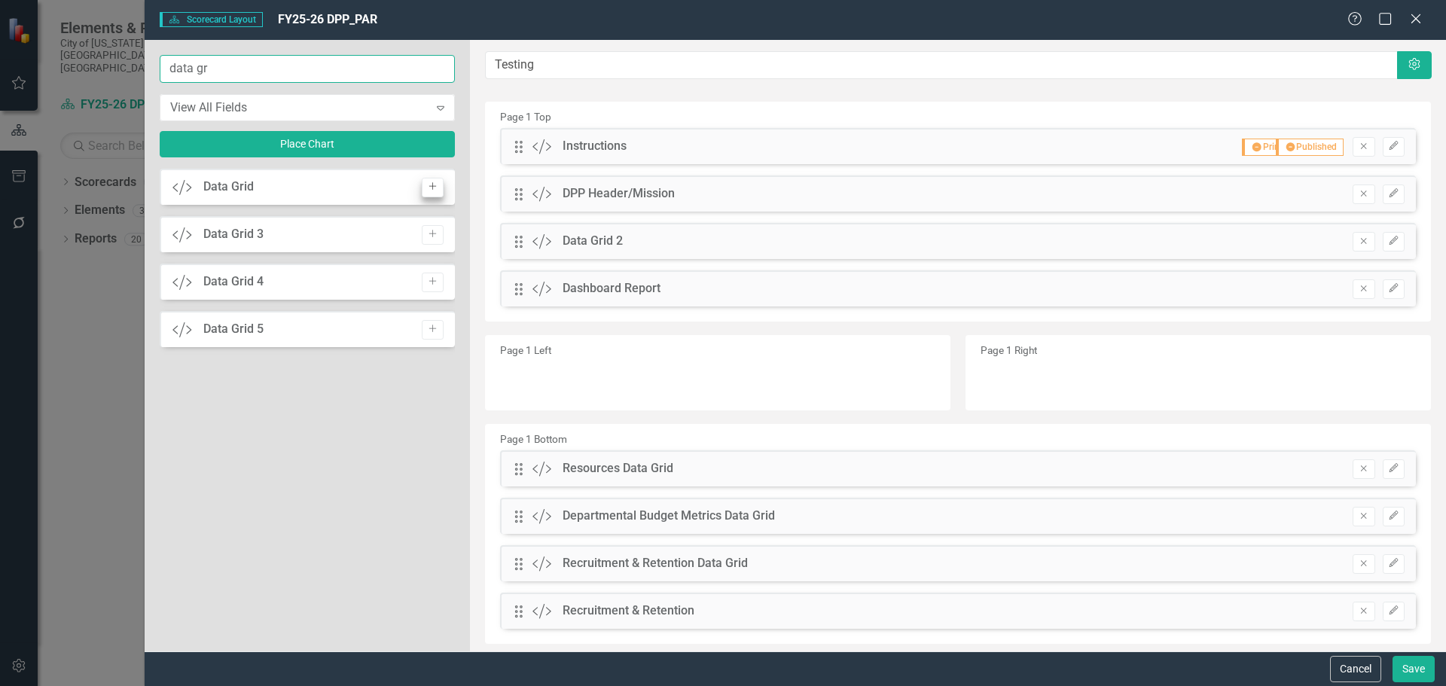
type input "data gr"
click at [429, 188] on icon "Add" at bounding box center [432, 186] width 11 height 9
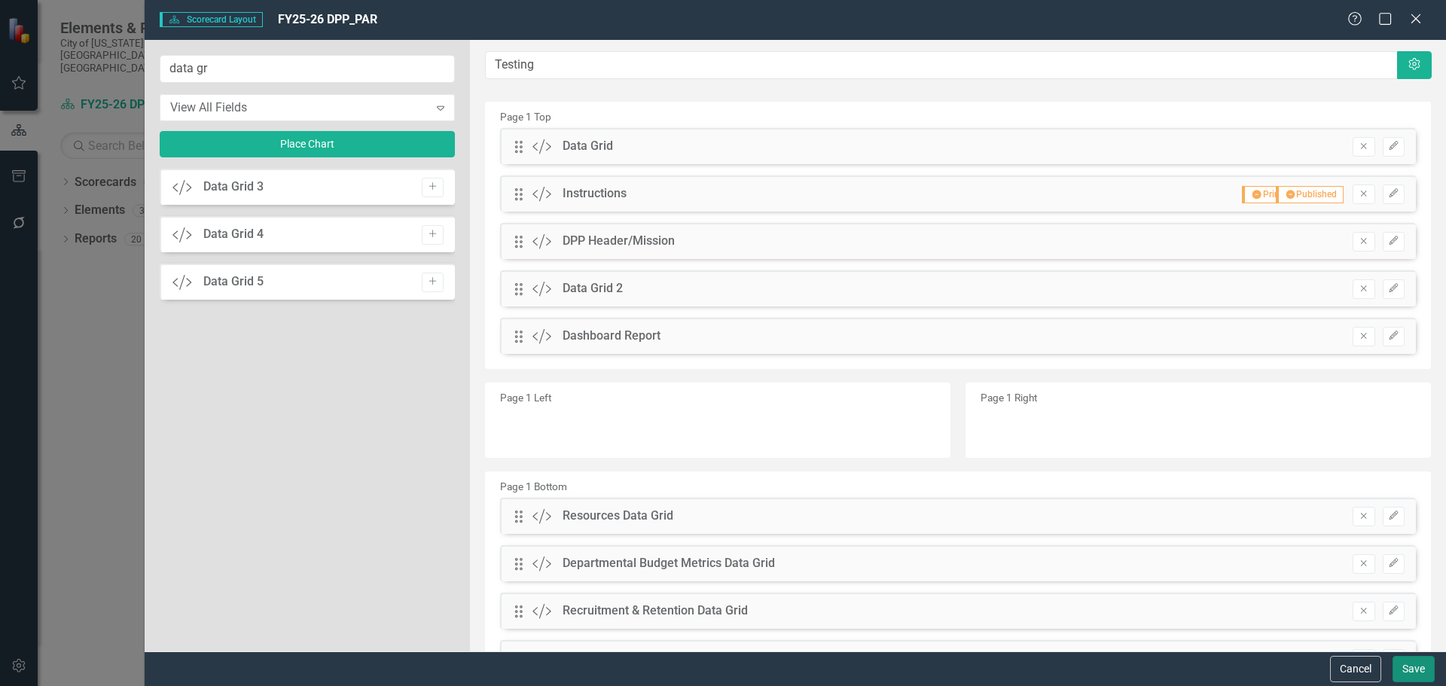
click at [1427, 670] on button "Save" at bounding box center [1413, 669] width 42 height 26
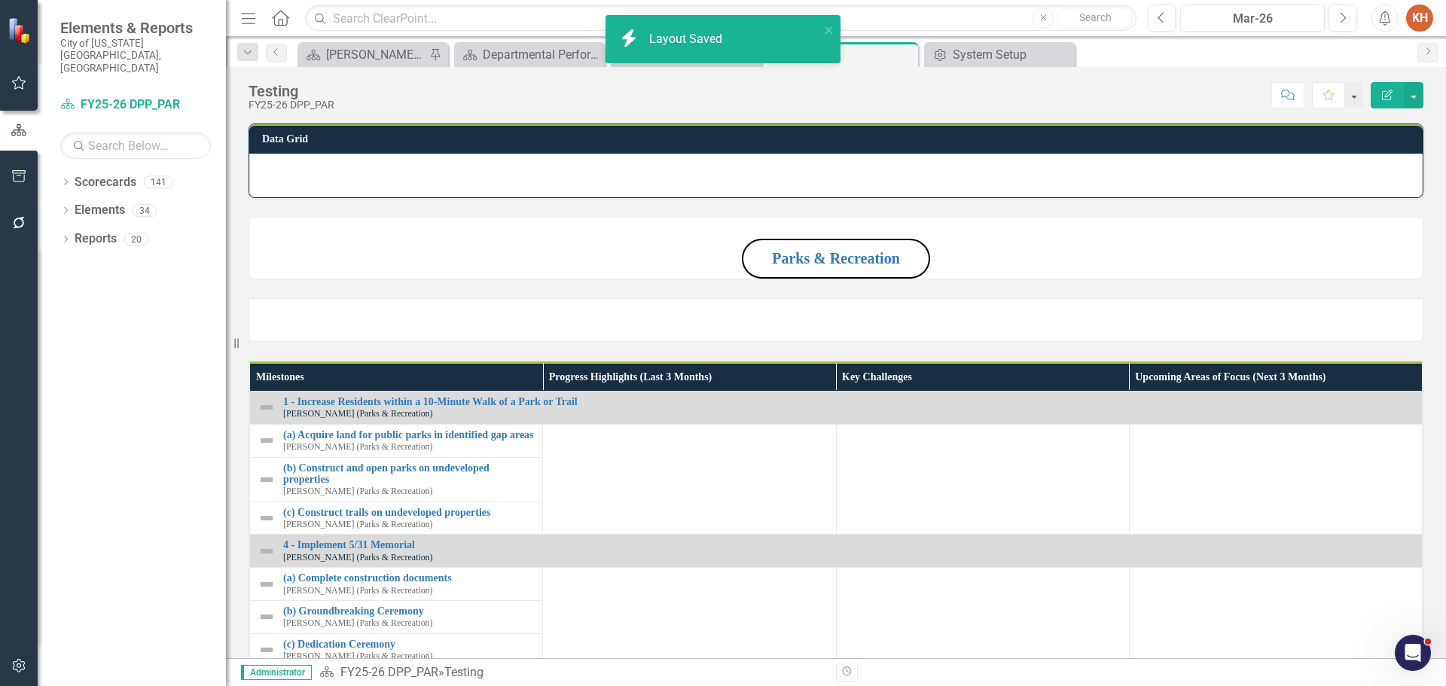
click at [775, 168] on div at bounding box center [835, 176] width 1173 height 44
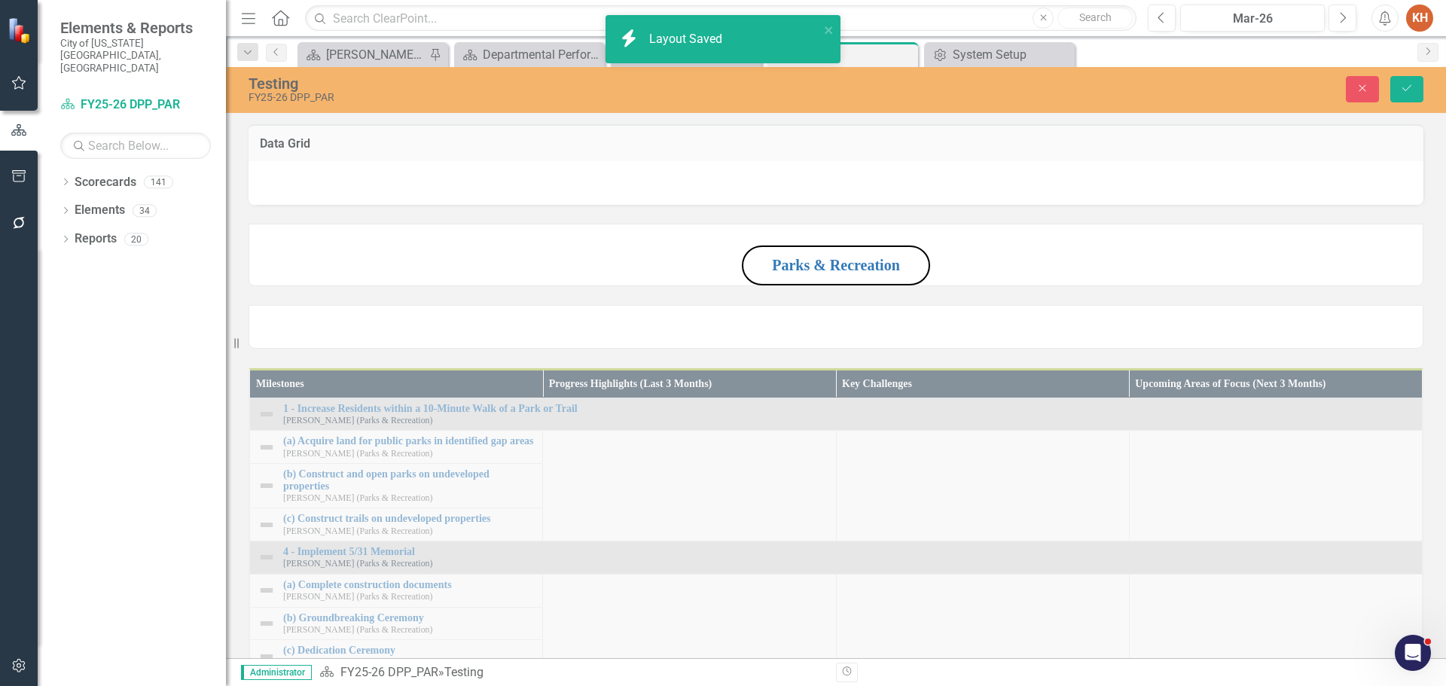
click at [1031, 192] on div at bounding box center [836, 183] width 1175 height 44
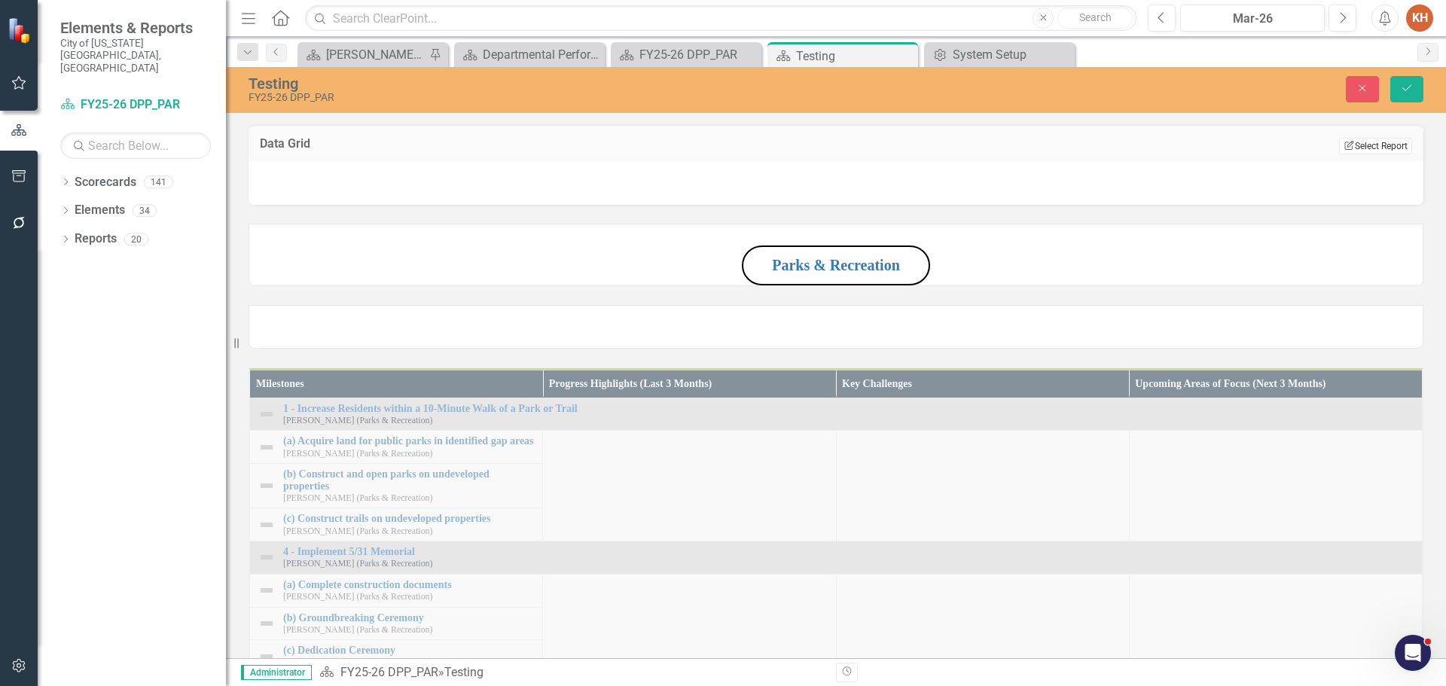
click at [1358, 143] on button "Edit Report Select Report" at bounding box center [1375, 146] width 73 height 17
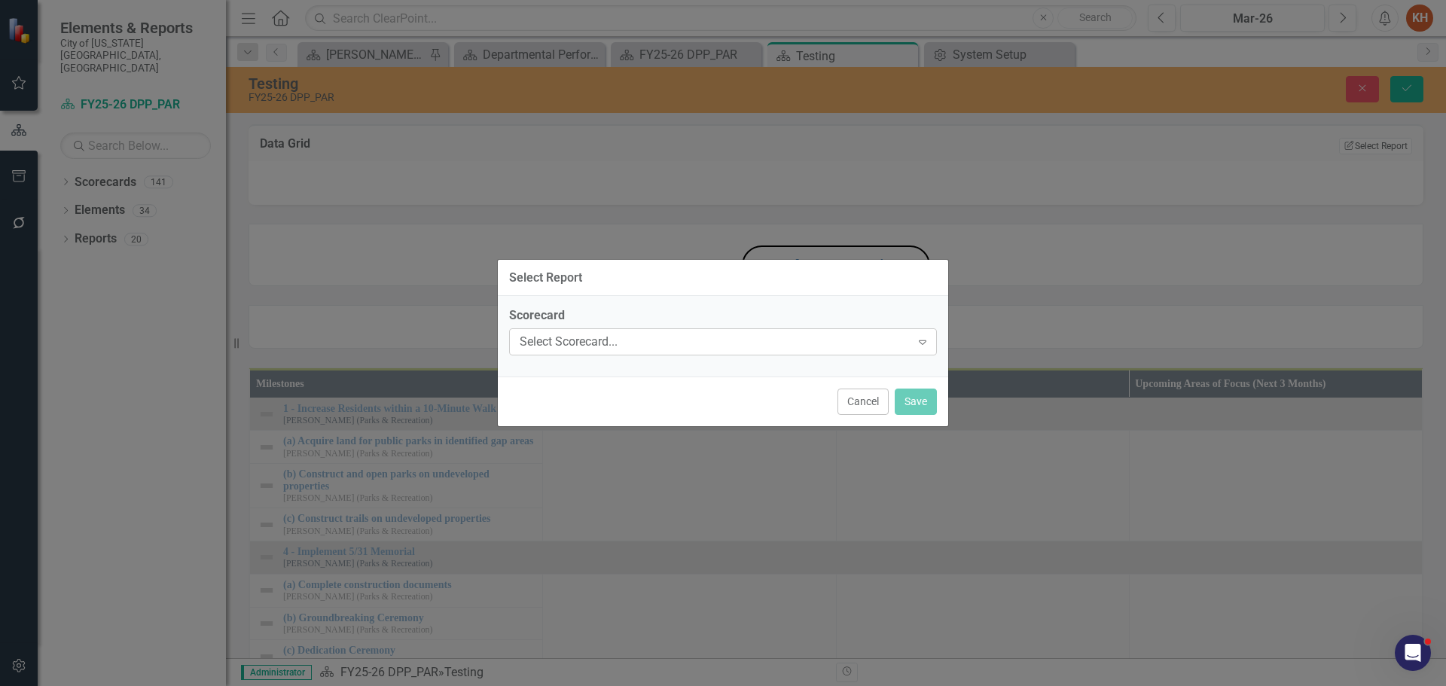
click at [697, 337] on div "Select Scorecard..." at bounding box center [715, 342] width 391 height 17
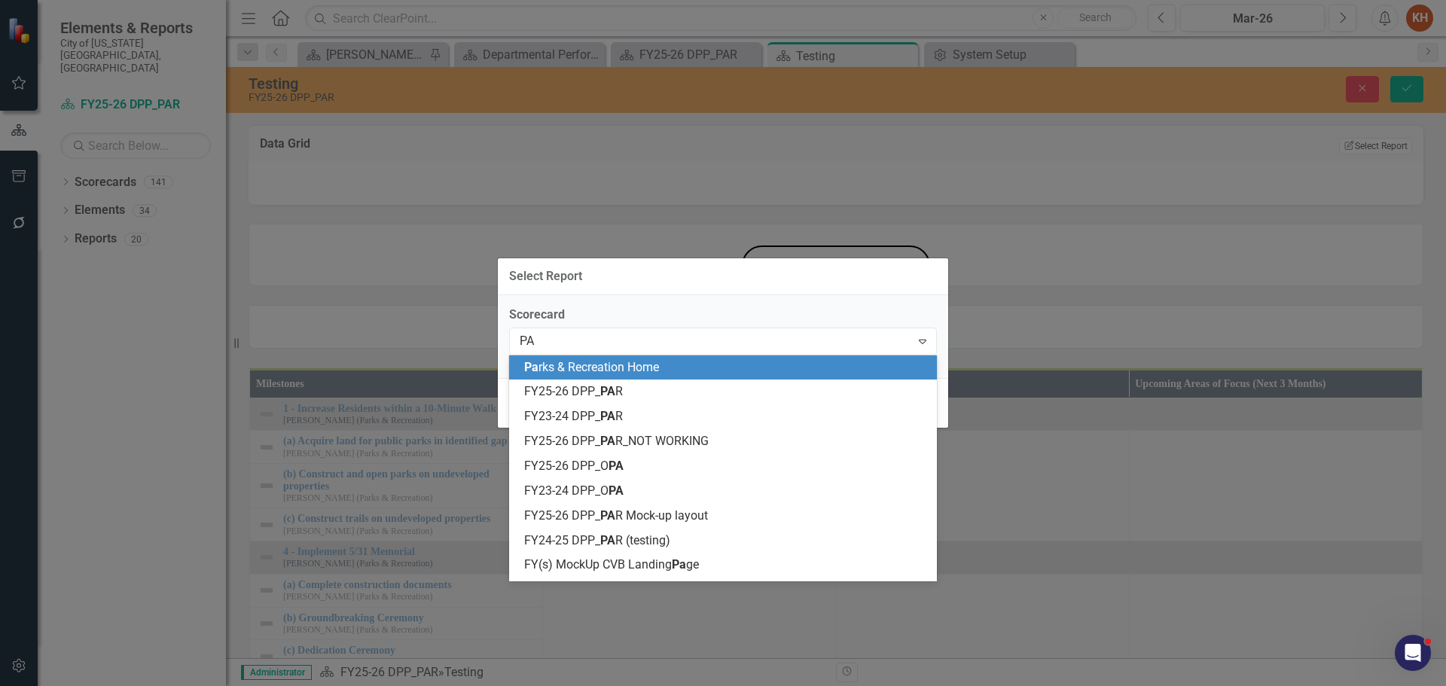
type input "PAR"
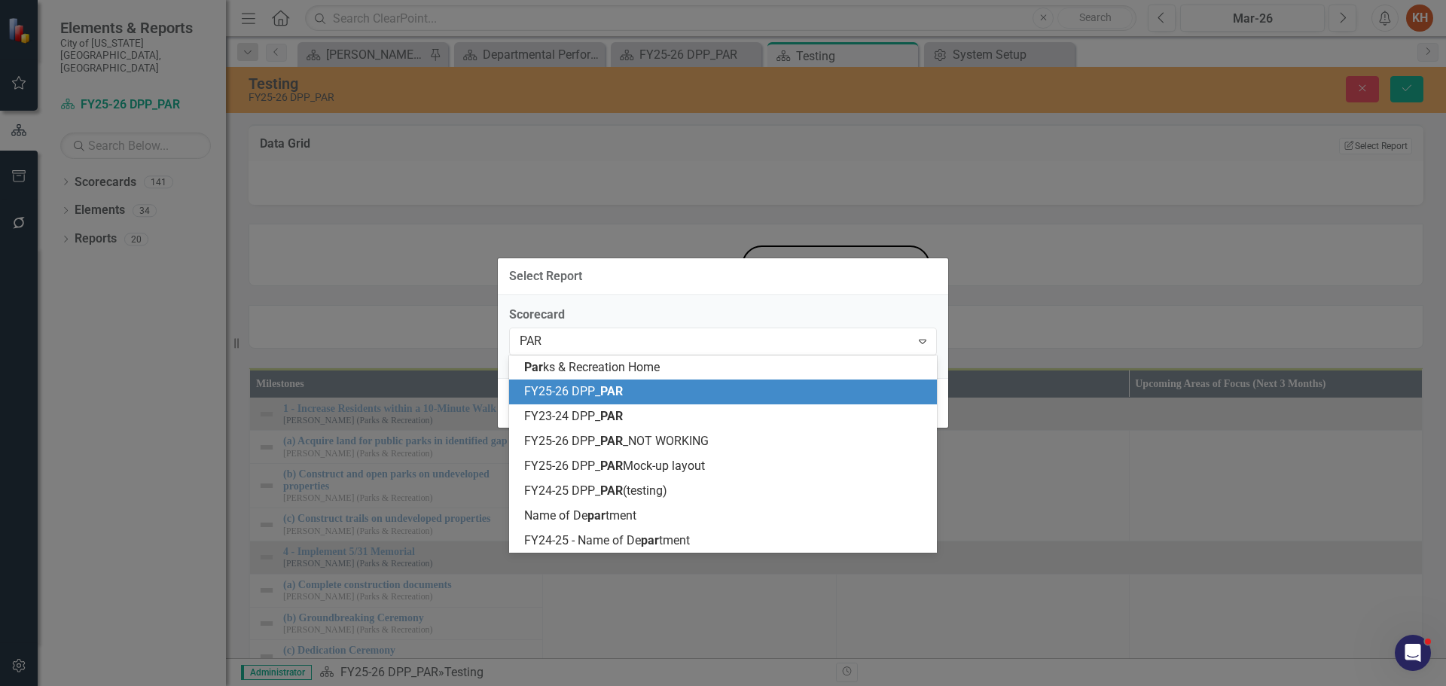
click at [635, 390] on div "FY25-26 DPP_ PAR" at bounding box center [726, 391] width 404 height 17
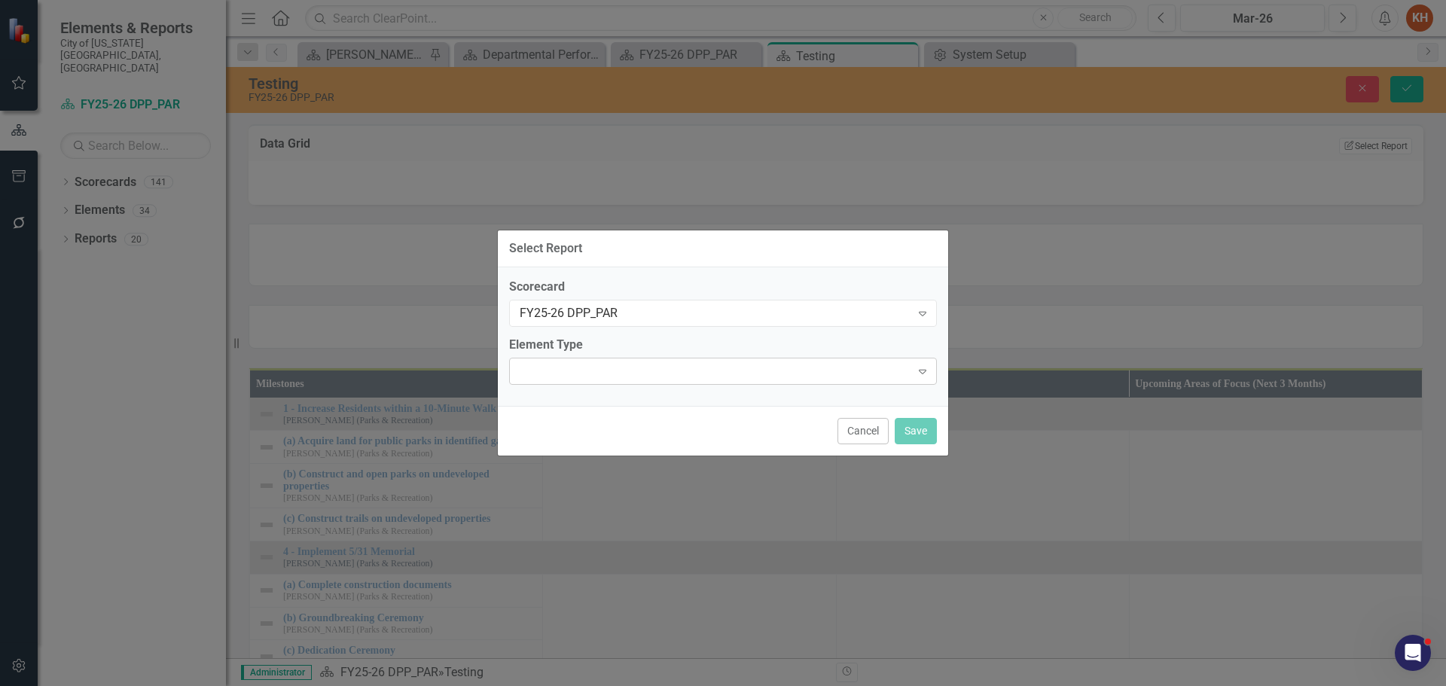
click at [649, 377] on div "Expand" at bounding box center [723, 371] width 428 height 27
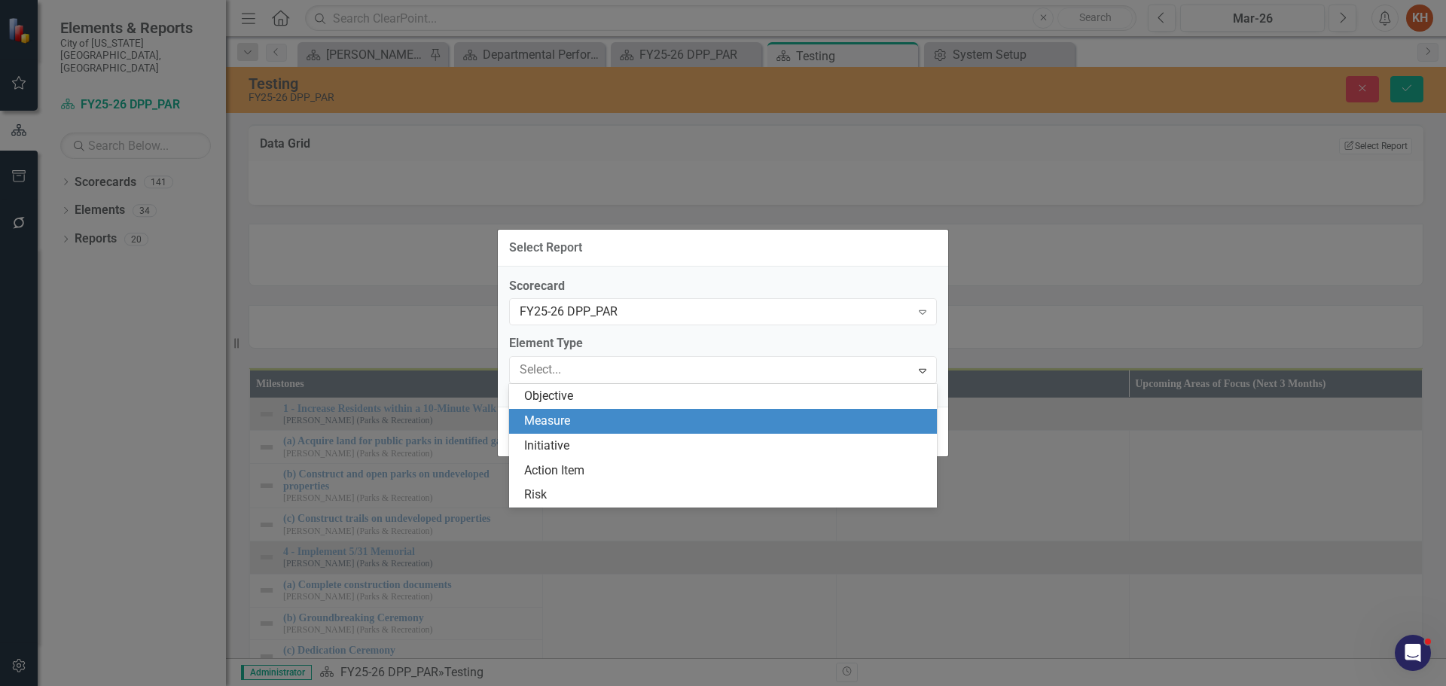
click at [647, 421] on div "Measure" at bounding box center [726, 421] width 404 height 17
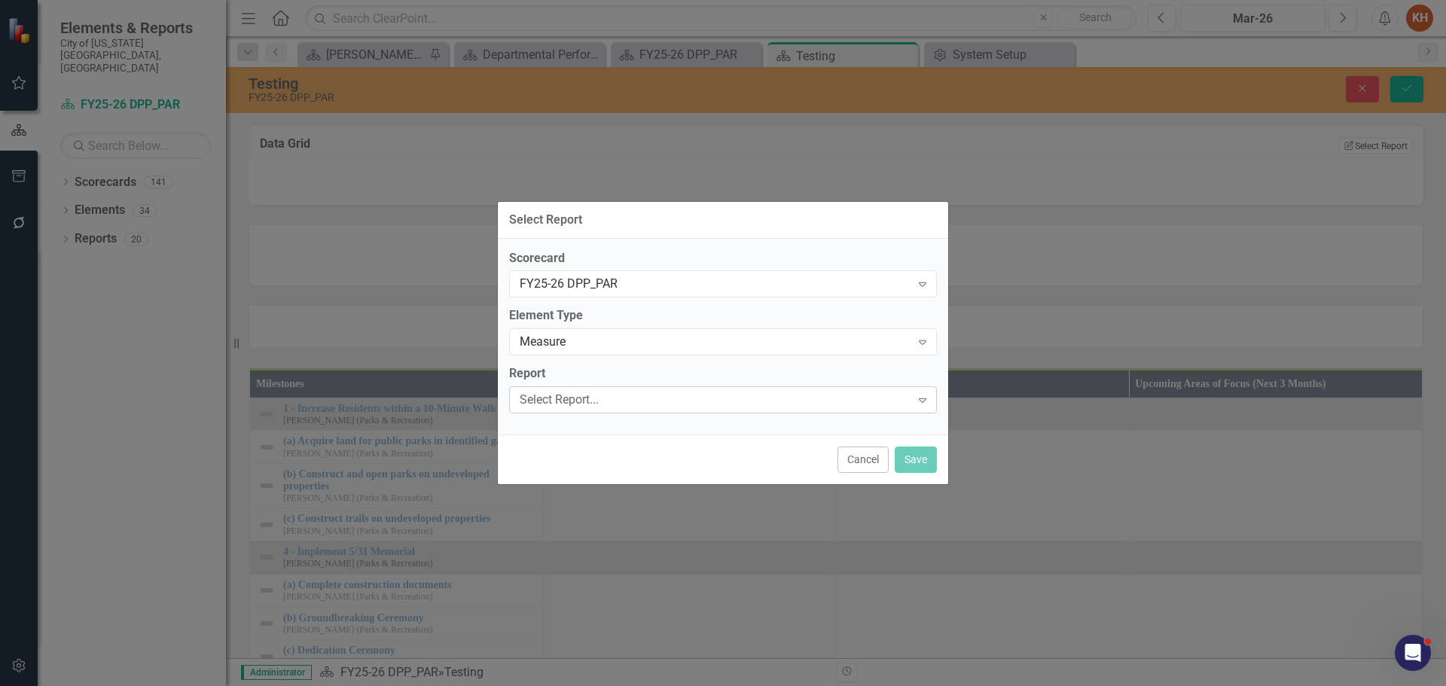
click at [648, 401] on div "Select Report..." at bounding box center [715, 400] width 391 height 17
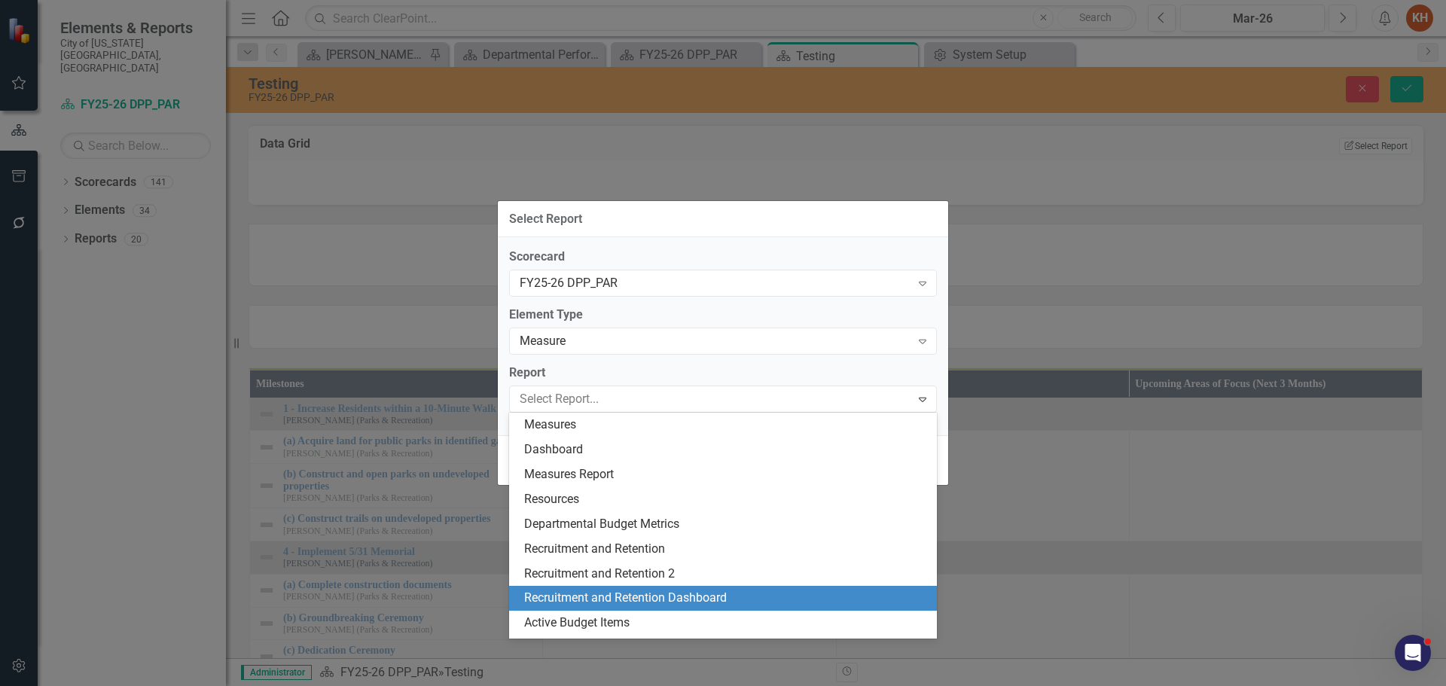
scroll to position [46, 0]
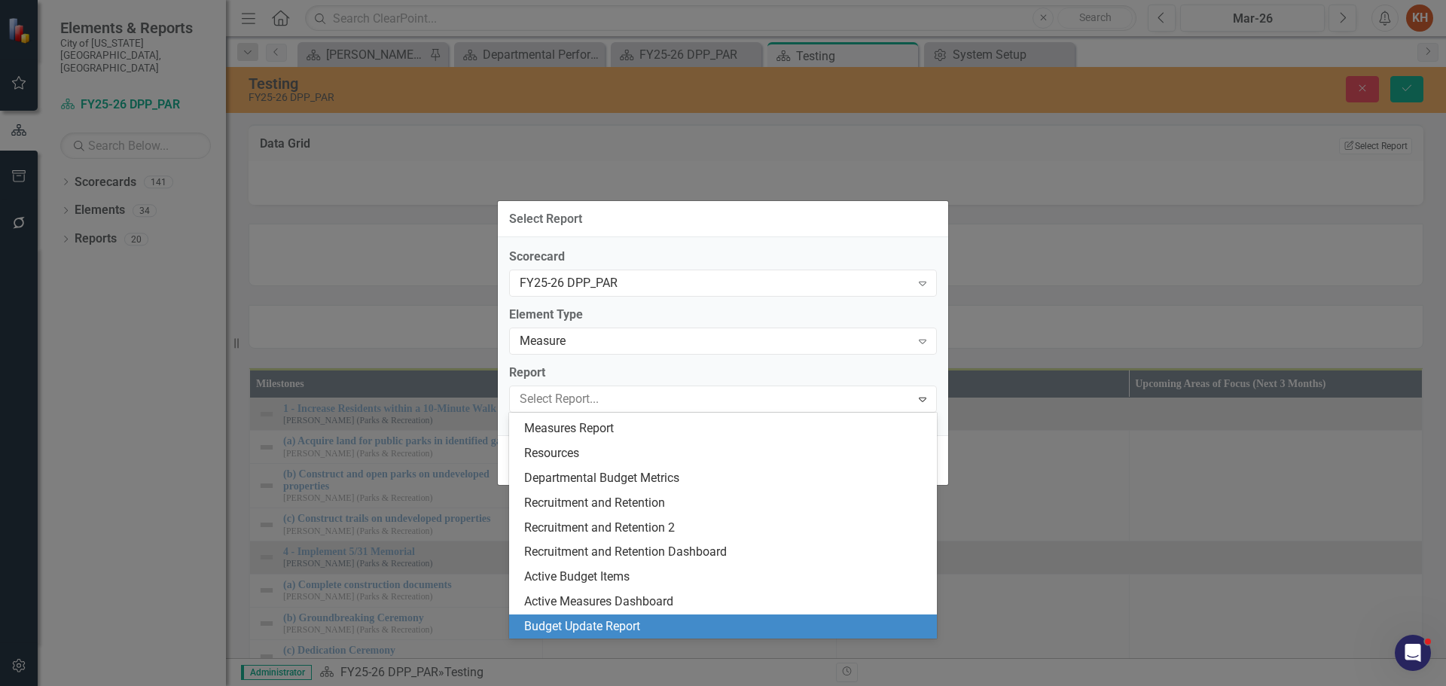
click at [729, 624] on div "Budget Update Report" at bounding box center [726, 626] width 404 height 17
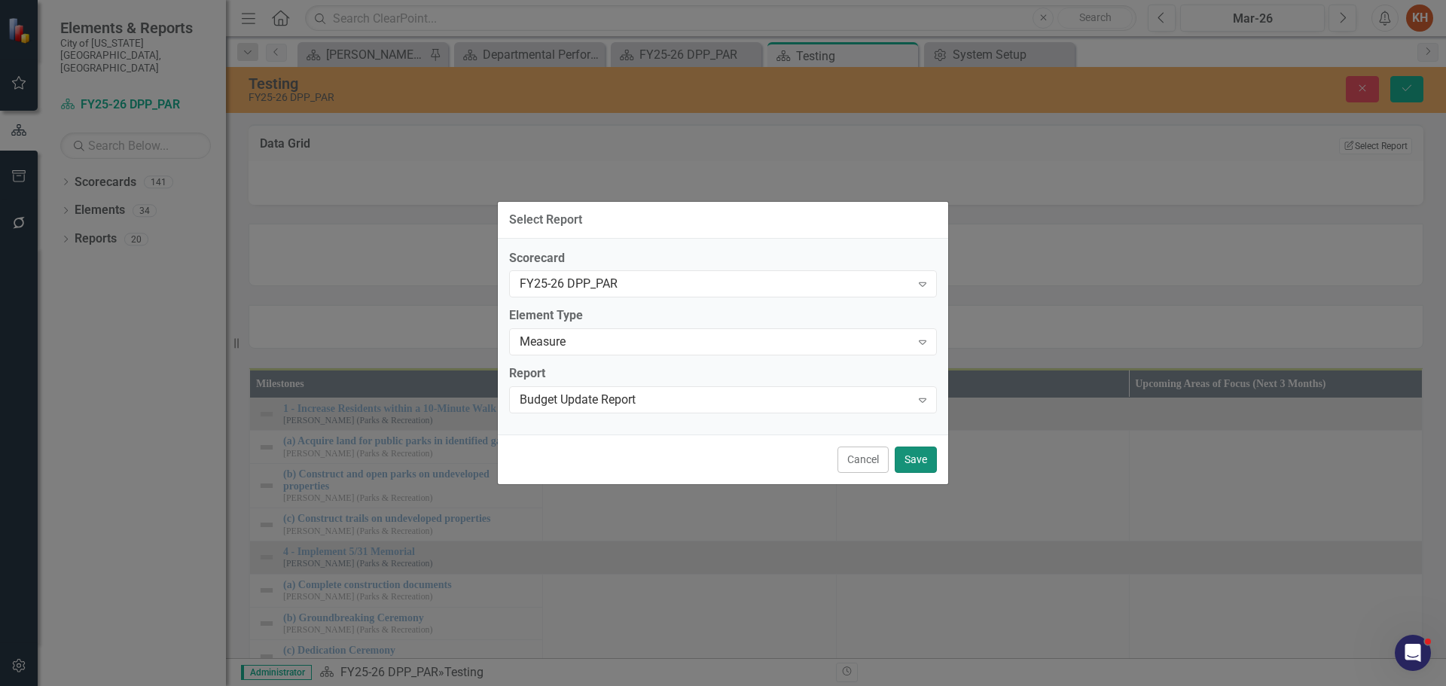
click at [913, 465] on button "Save" at bounding box center [916, 460] width 42 height 26
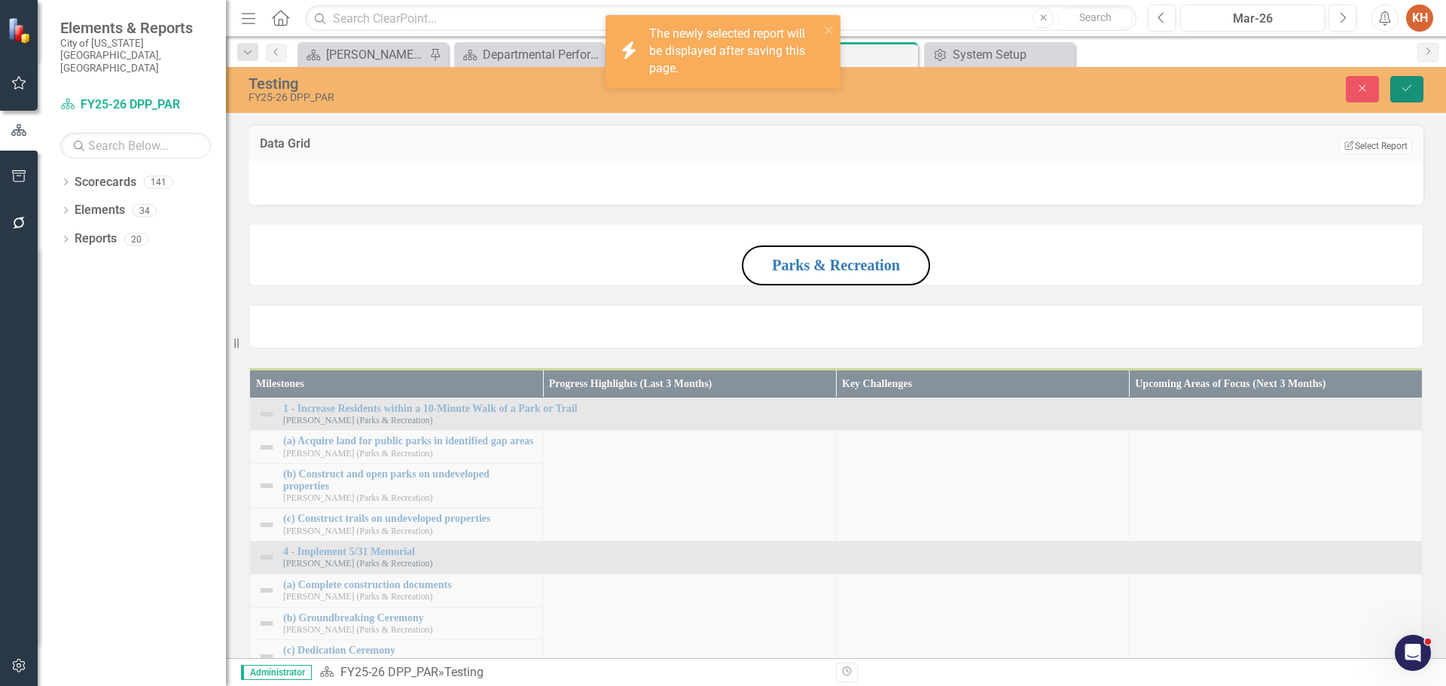
click at [1415, 87] on button "Save" at bounding box center [1406, 89] width 33 height 26
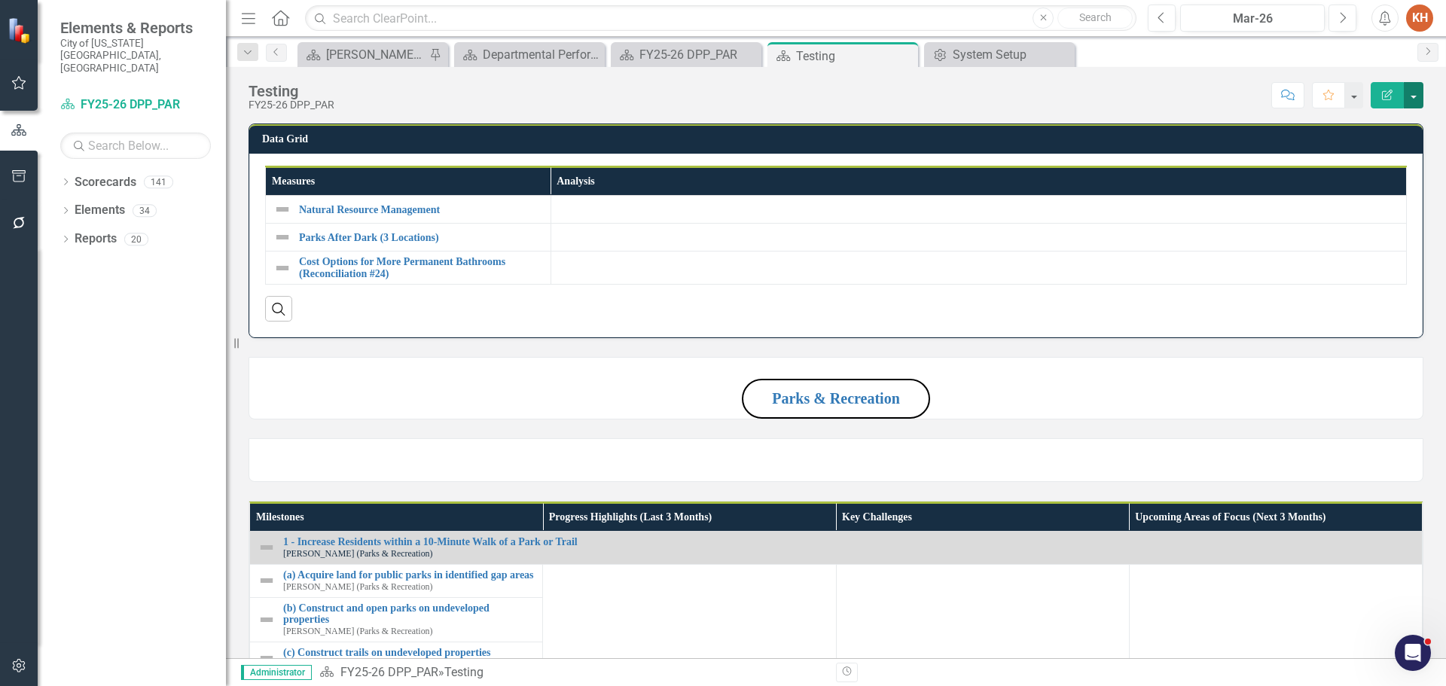
click at [1409, 99] on button "button" at bounding box center [1414, 95] width 20 height 26
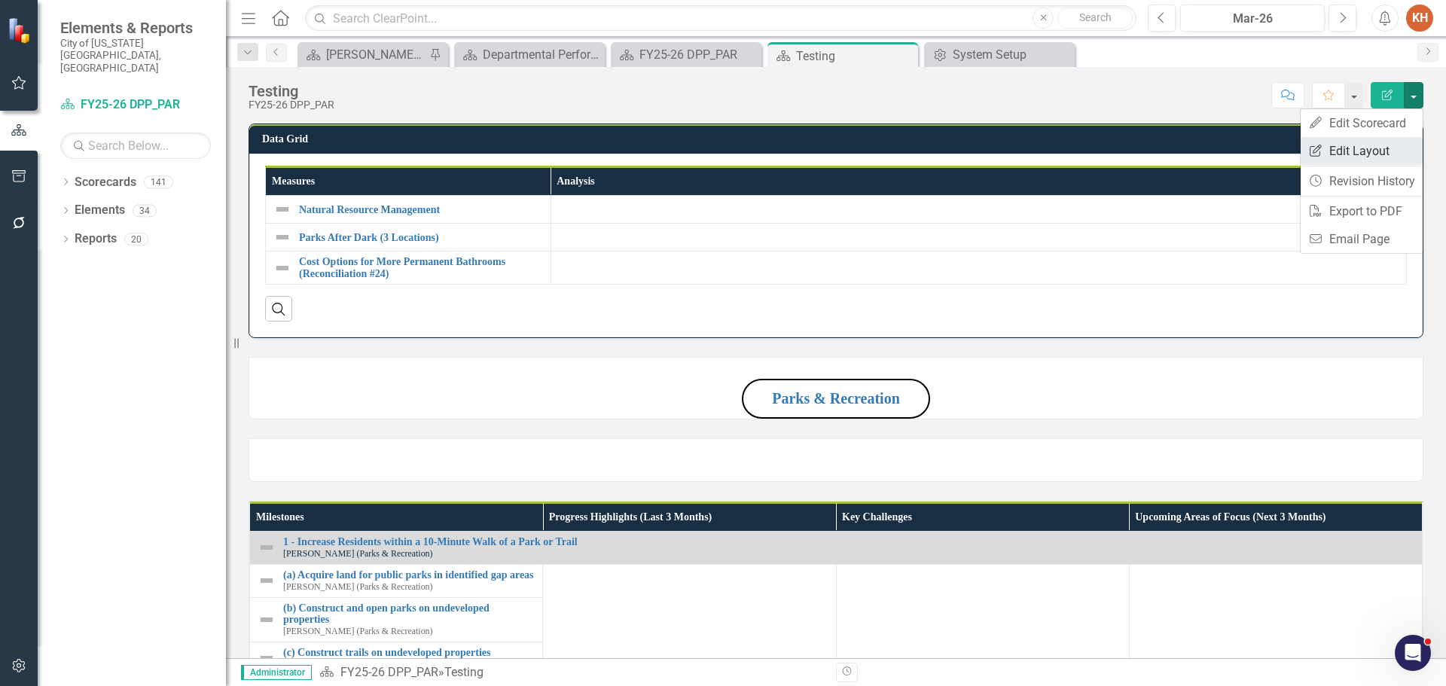
click at [1371, 153] on link "Edit Report Edit Layout" at bounding box center [1362, 151] width 122 height 28
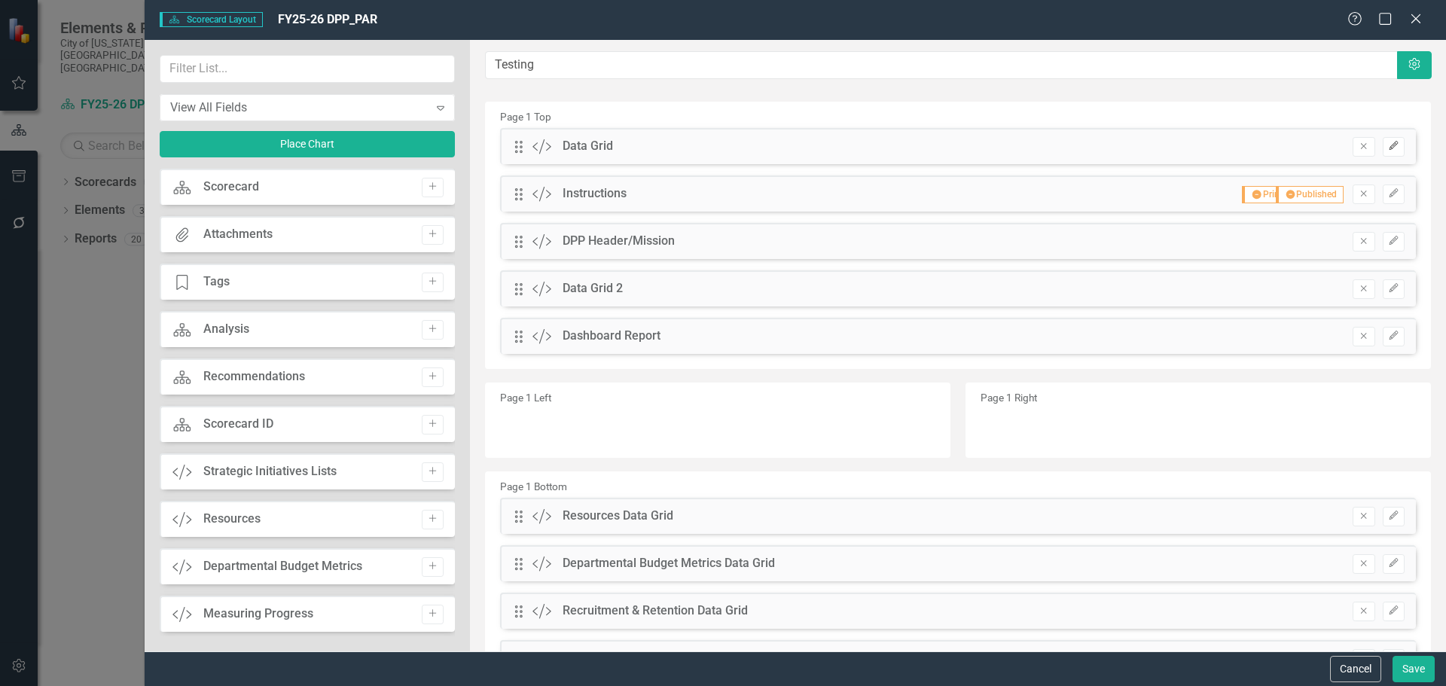
click at [1388, 151] on icon "Edit" at bounding box center [1393, 146] width 11 height 9
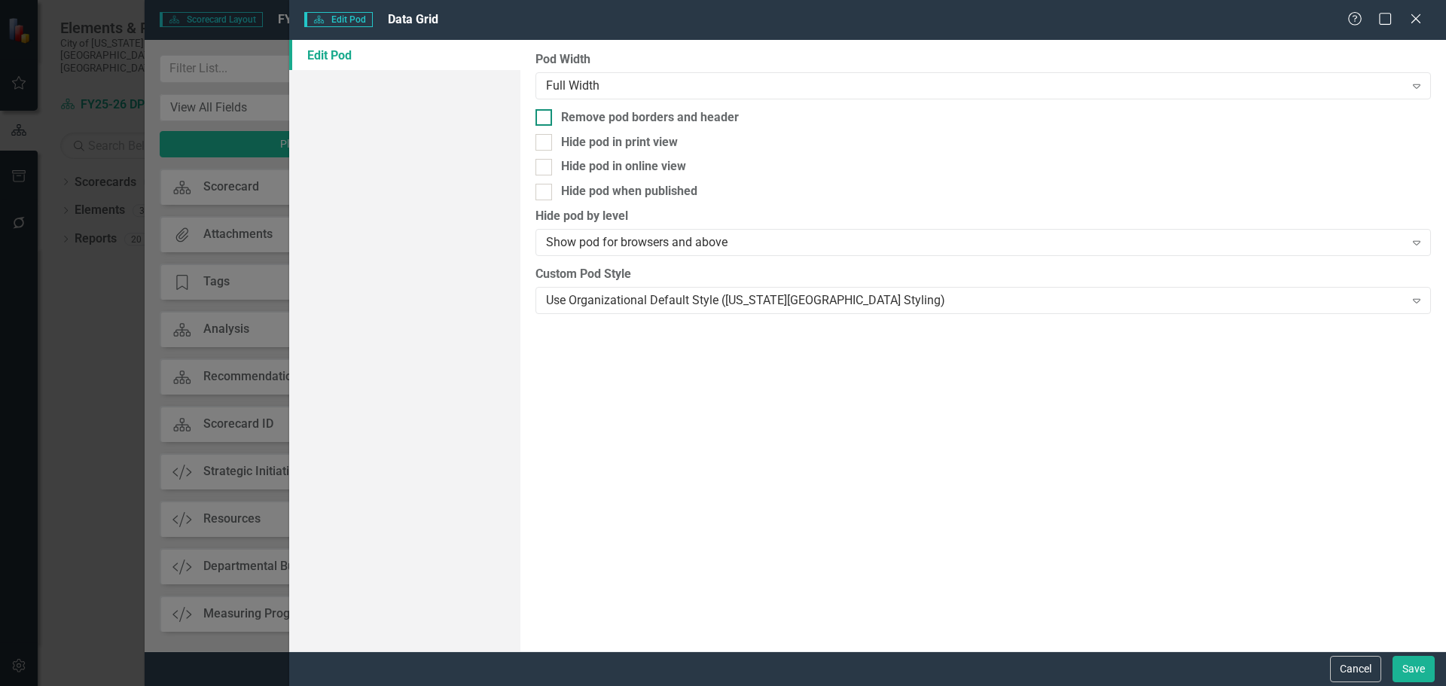
click at [710, 119] on div "Remove pod borders and header" at bounding box center [650, 117] width 178 height 17
click at [545, 119] on input "Remove pod borders and header" at bounding box center [540, 114] width 10 height 10
checkbox input "true"
click at [1402, 661] on button "Save" at bounding box center [1413, 669] width 42 height 26
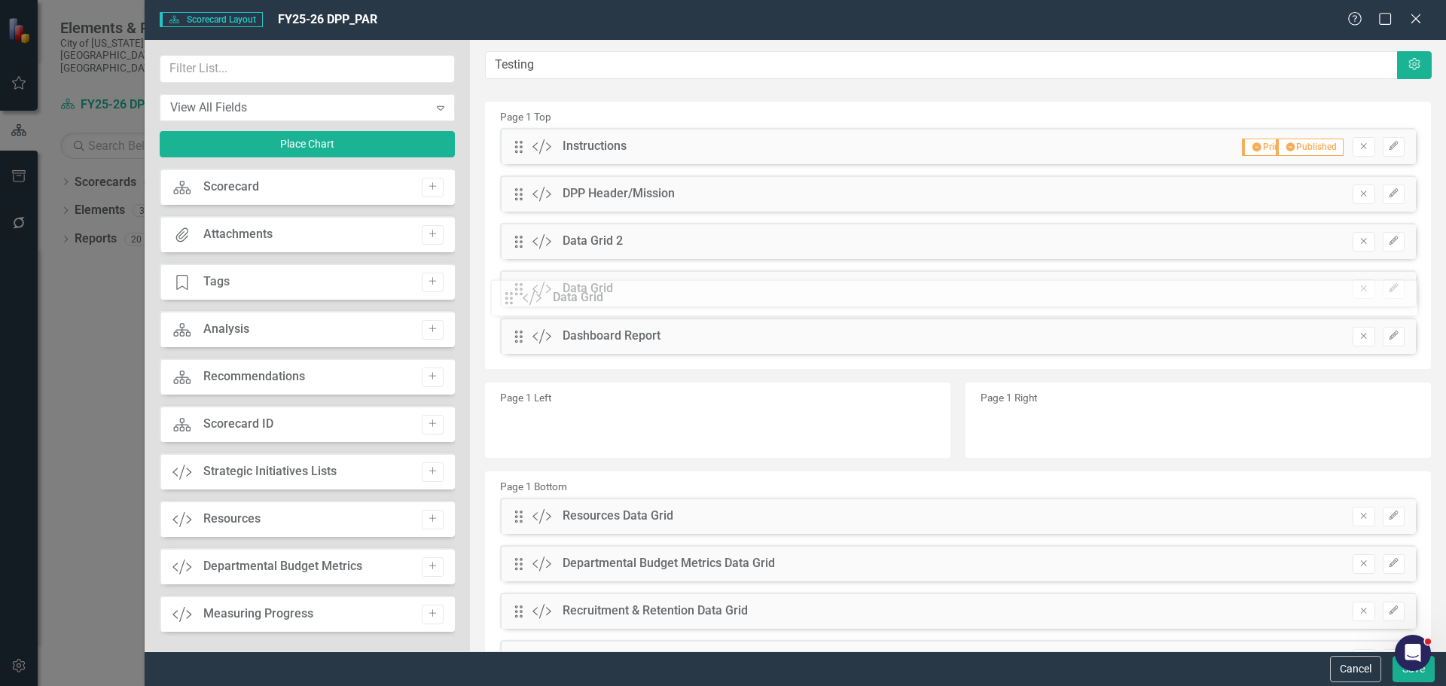
drag, startPoint x: 515, startPoint y: 147, endPoint x: 517, endPoint y: 299, distance: 152.1
drag, startPoint x: 520, startPoint y: 290, endPoint x: 526, endPoint y: 333, distance: 43.5
click at [1398, 674] on button "Save" at bounding box center [1413, 669] width 42 height 26
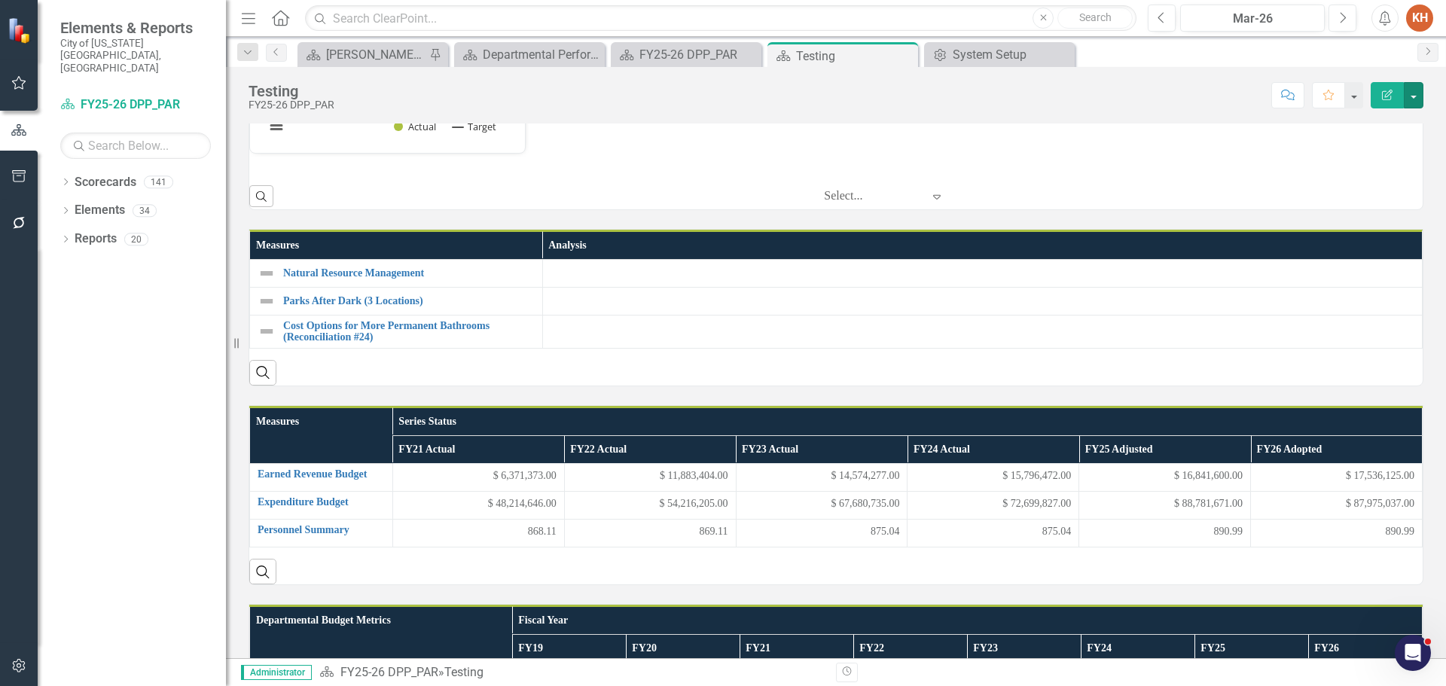
scroll to position [927, 0]
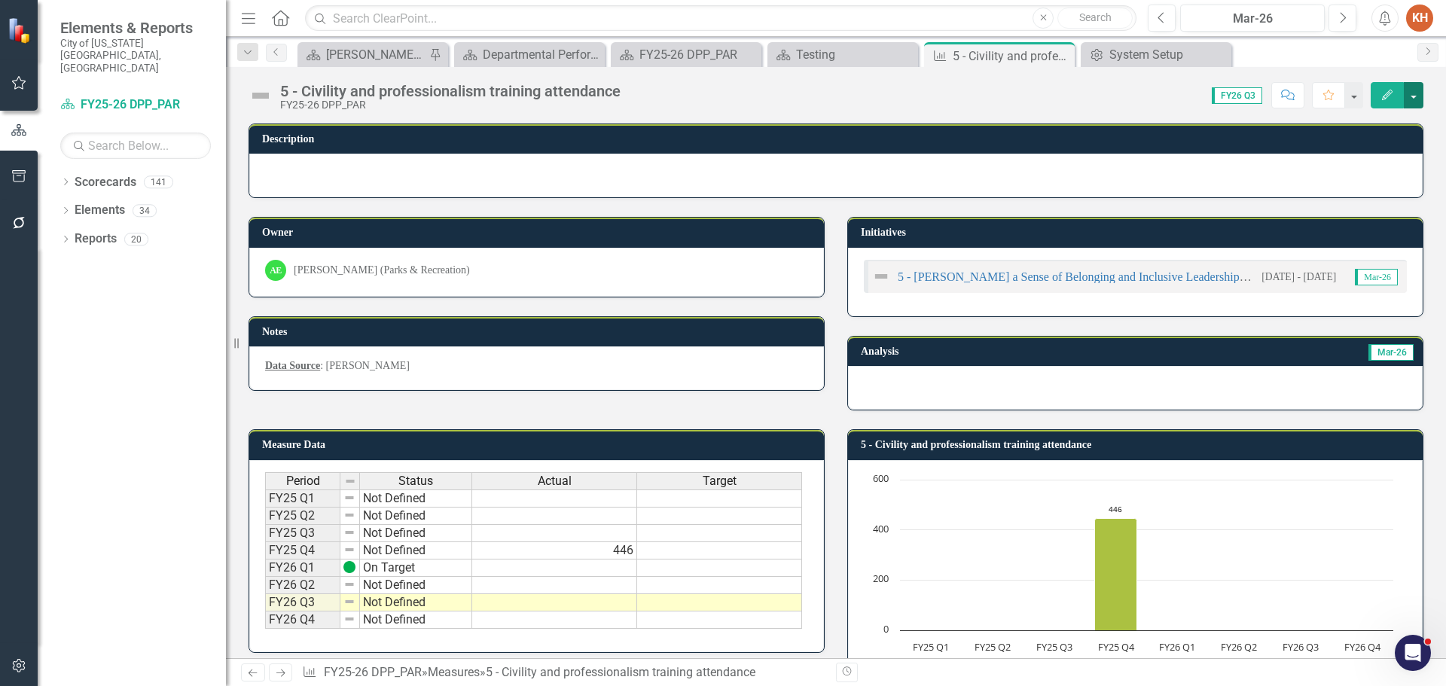
click at [1409, 101] on button "button" at bounding box center [1414, 95] width 20 height 26
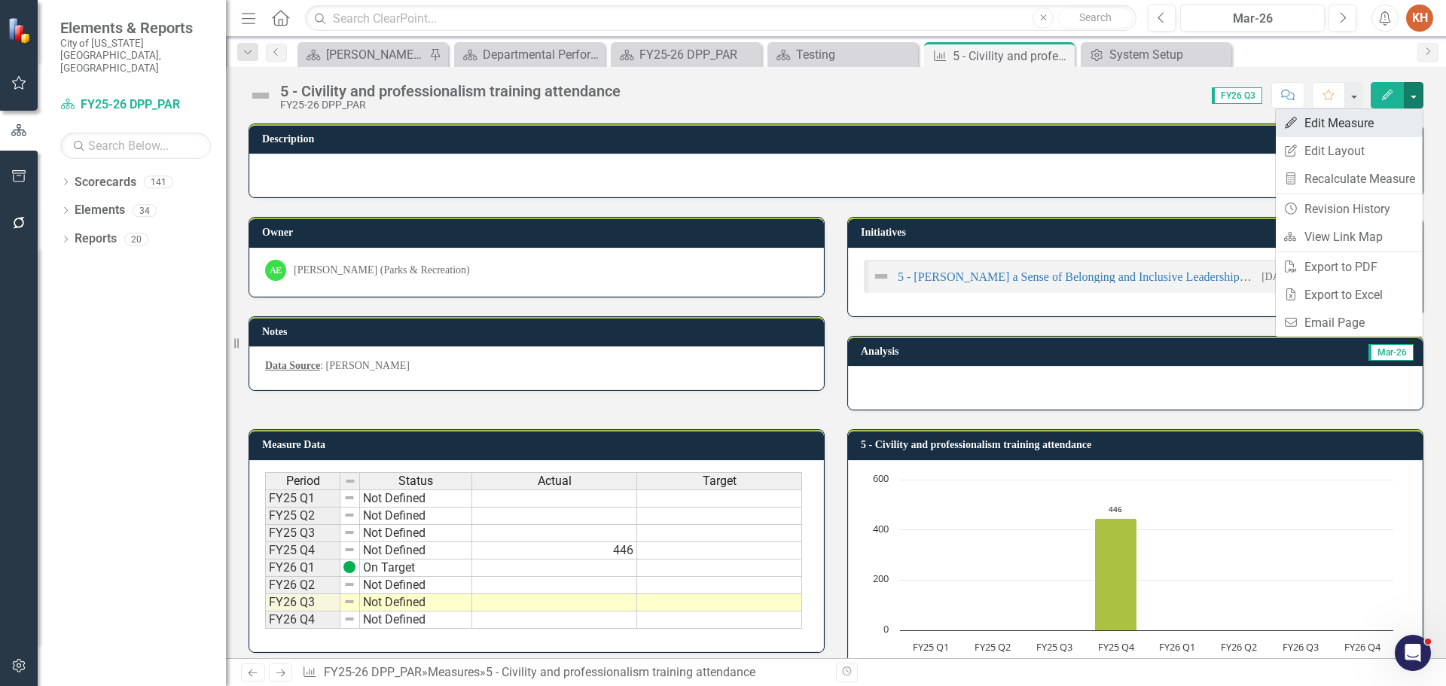
click at [1366, 129] on link "Edit Edit Measure" at bounding box center [1349, 123] width 147 height 28
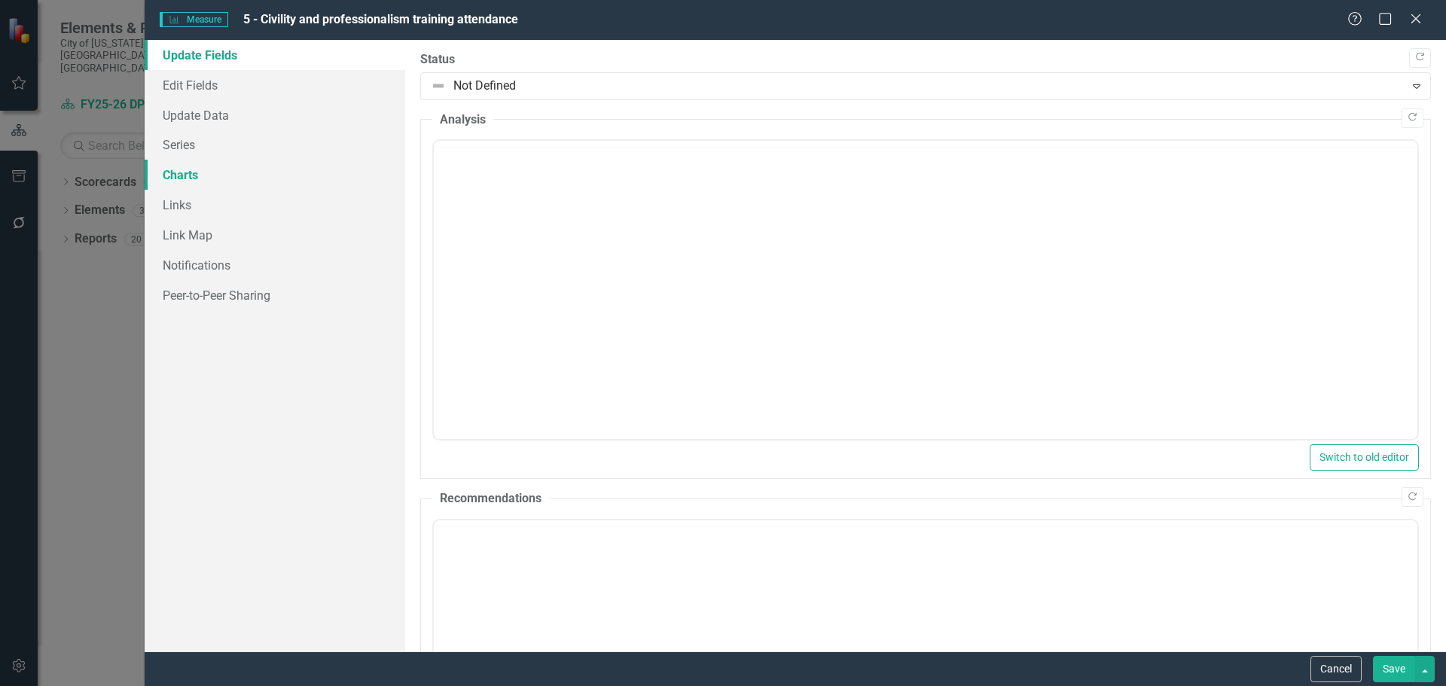
click at [198, 173] on link "Charts" at bounding box center [275, 175] width 261 height 30
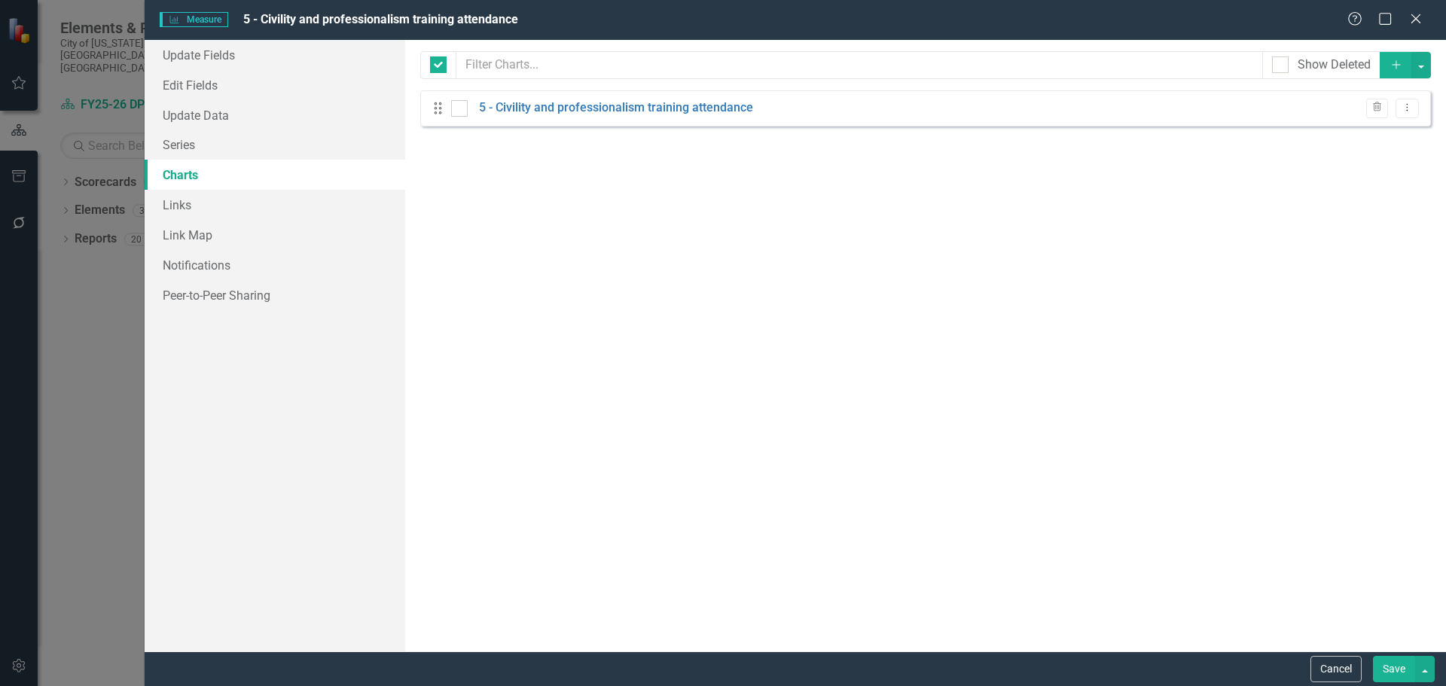
checkbox input "false"
click at [607, 102] on link "5 - Civility and professionalism training attendance" at bounding box center [616, 107] width 274 height 17
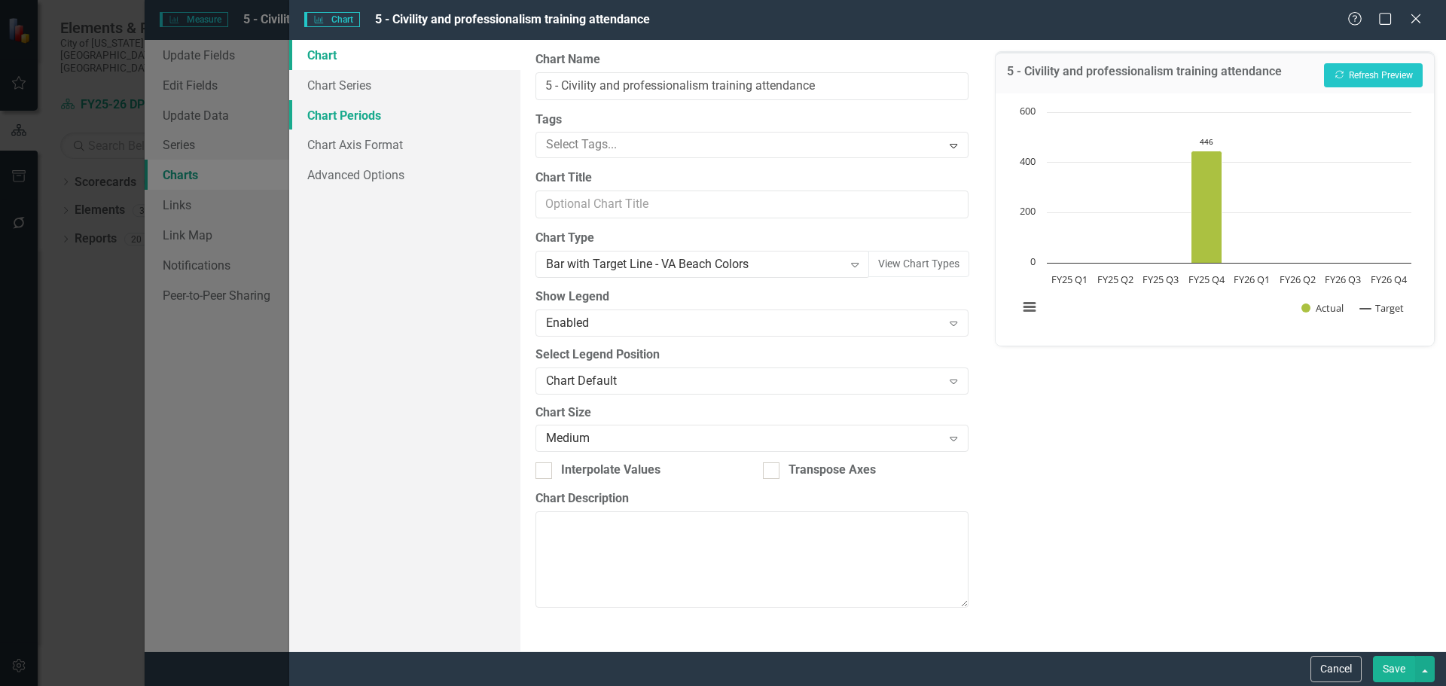
click at [370, 114] on link "Chart Periods" at bounding box center [404, 115] width 231 height 30
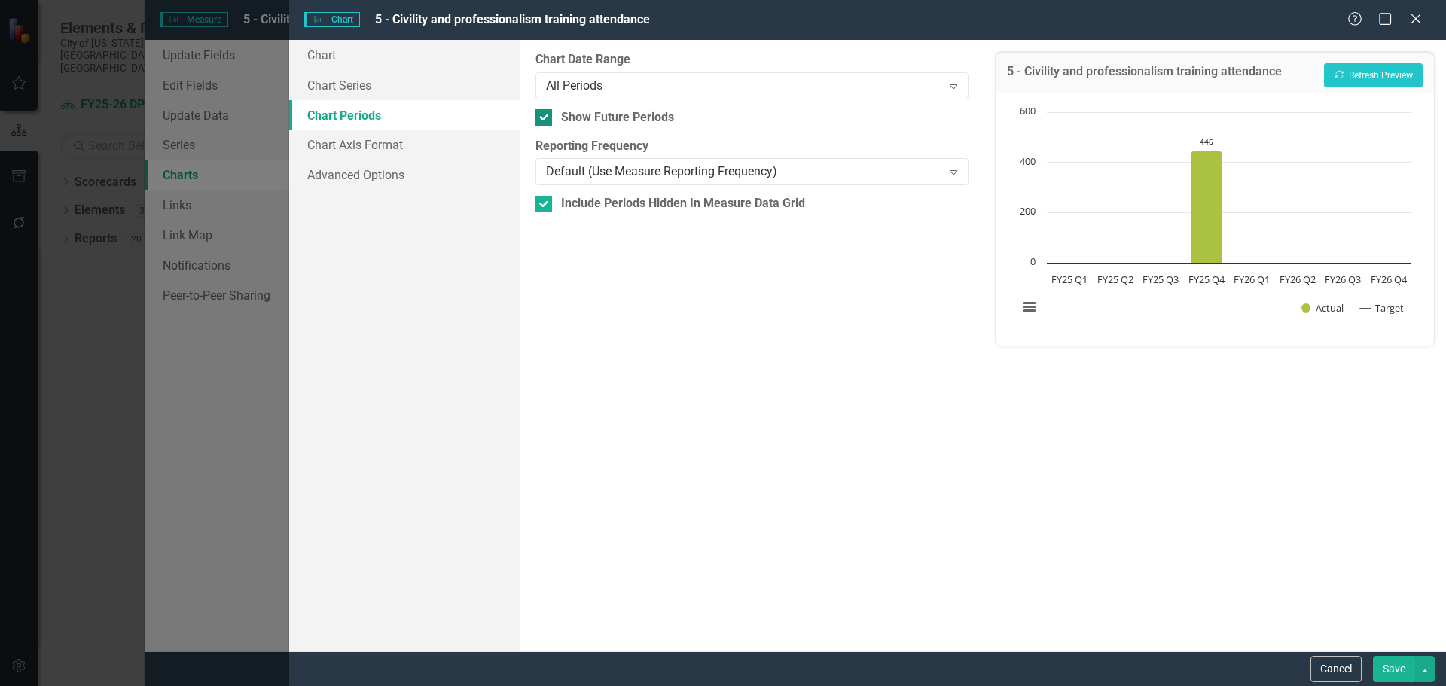
click at [543, 120] on div at bounding box center [543, 117] width 17 height 17
click at [543, 119] on input "Show Future Periods" at bounding box center [540, 114] width 10 height 10
checkbox input "false"
click at [1399, 672] on button "Save" at bounding box center [1394, 669] width 42 height 26
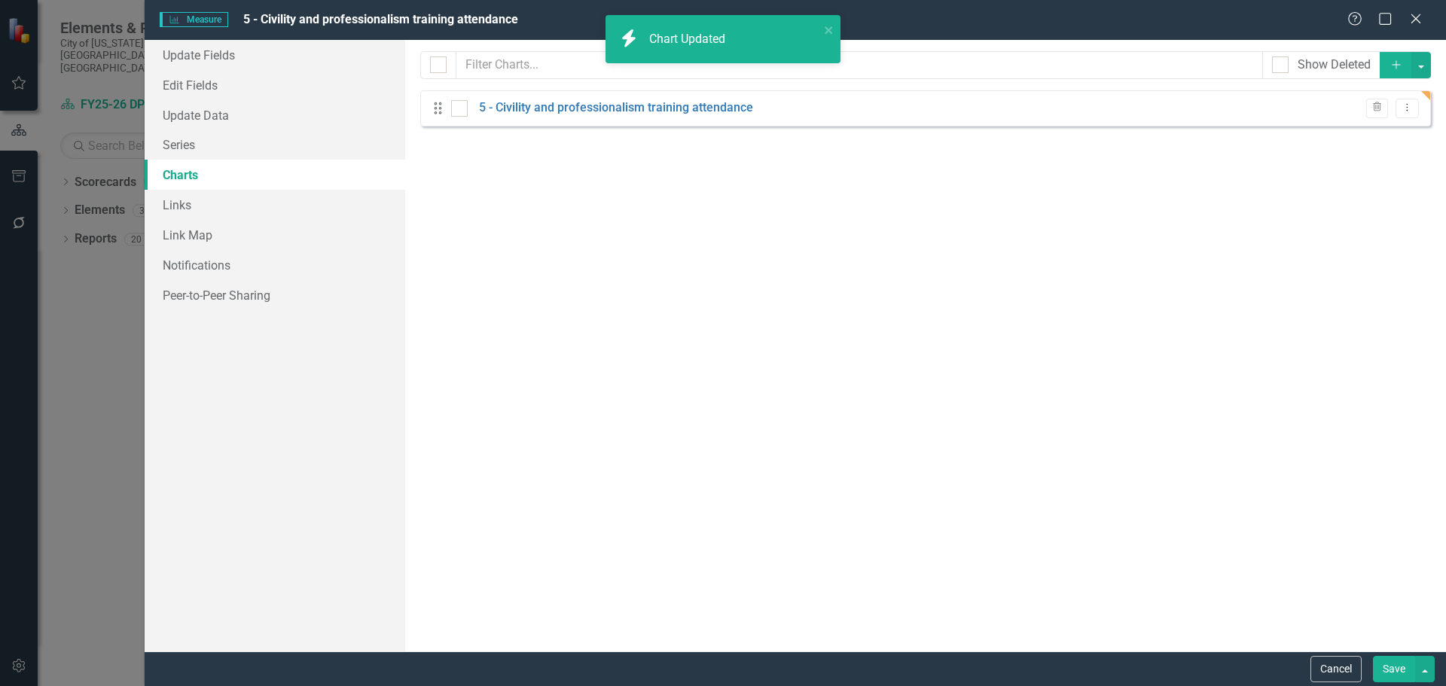
click at [1389, 669] on button "Save" at bounding box center [1394, 669] width 42 height 26
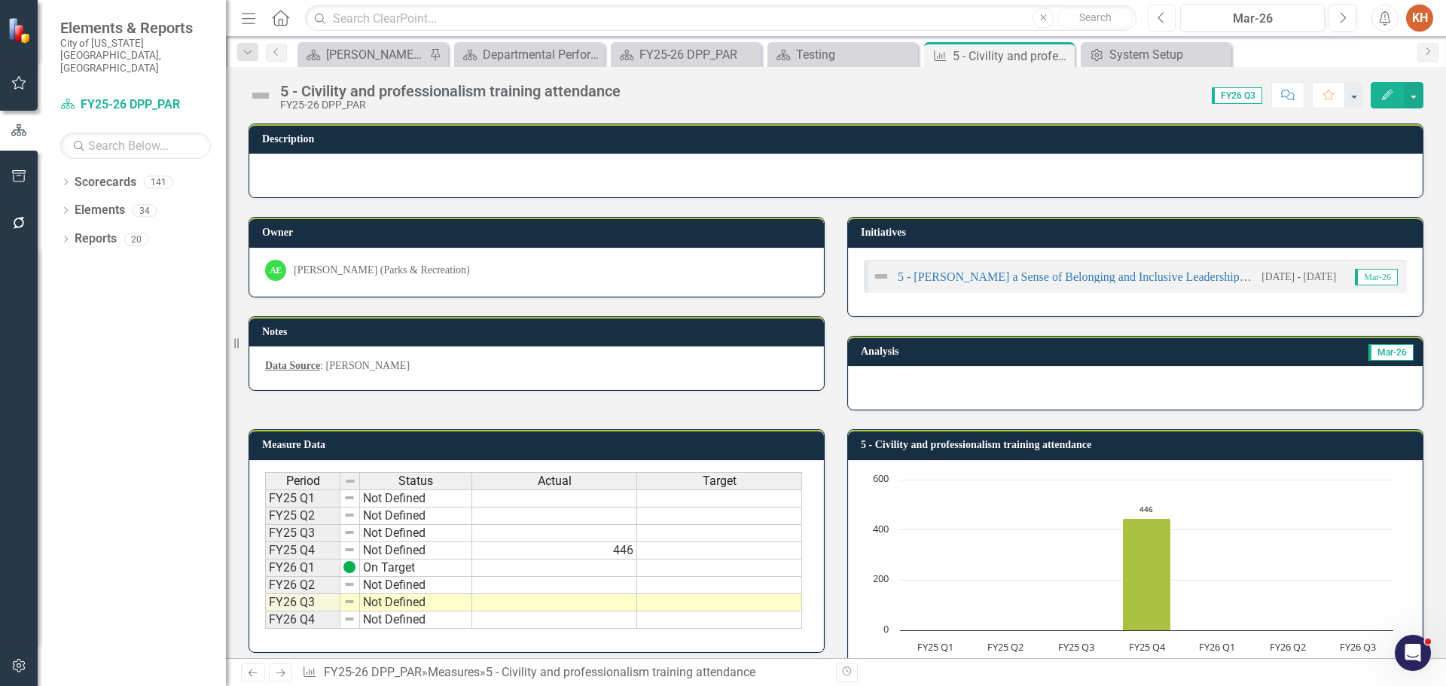
click at [1166, 18] on icon "Previous" at bounding box center [1161, 18] width 8 height 14
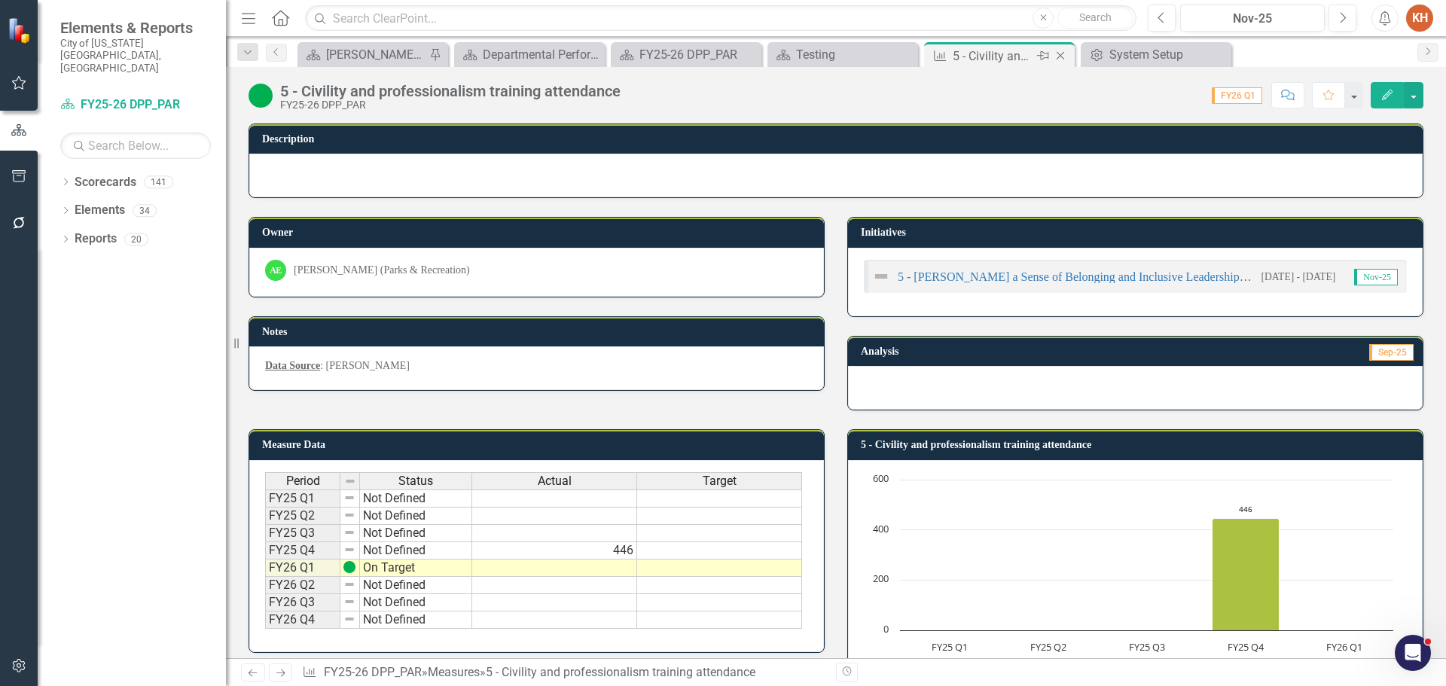
click at [1060, 54] on icon "Close" at bounding box center [1060, 56] width 15 height 12
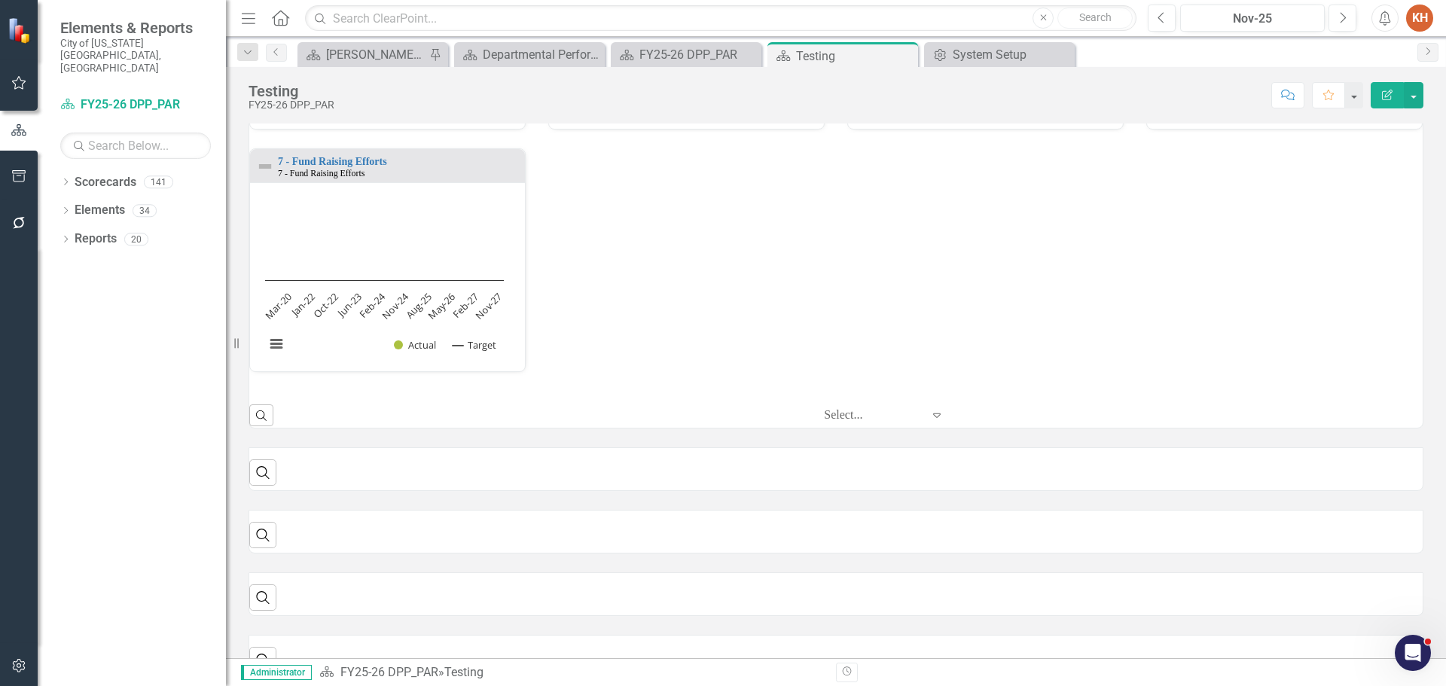
scroll to position [1, 0]
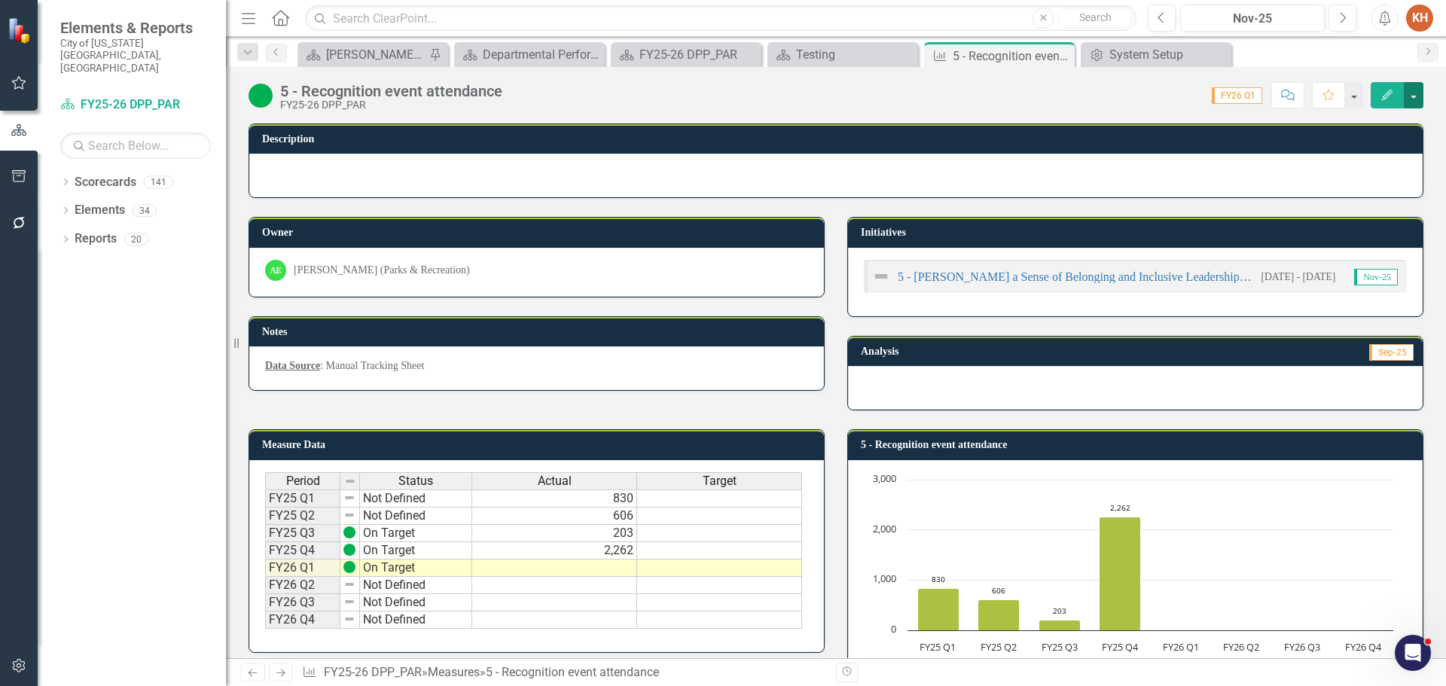
click at [1410, 90] on button "button" at bounding box center [1414, 95] width 20 height 26
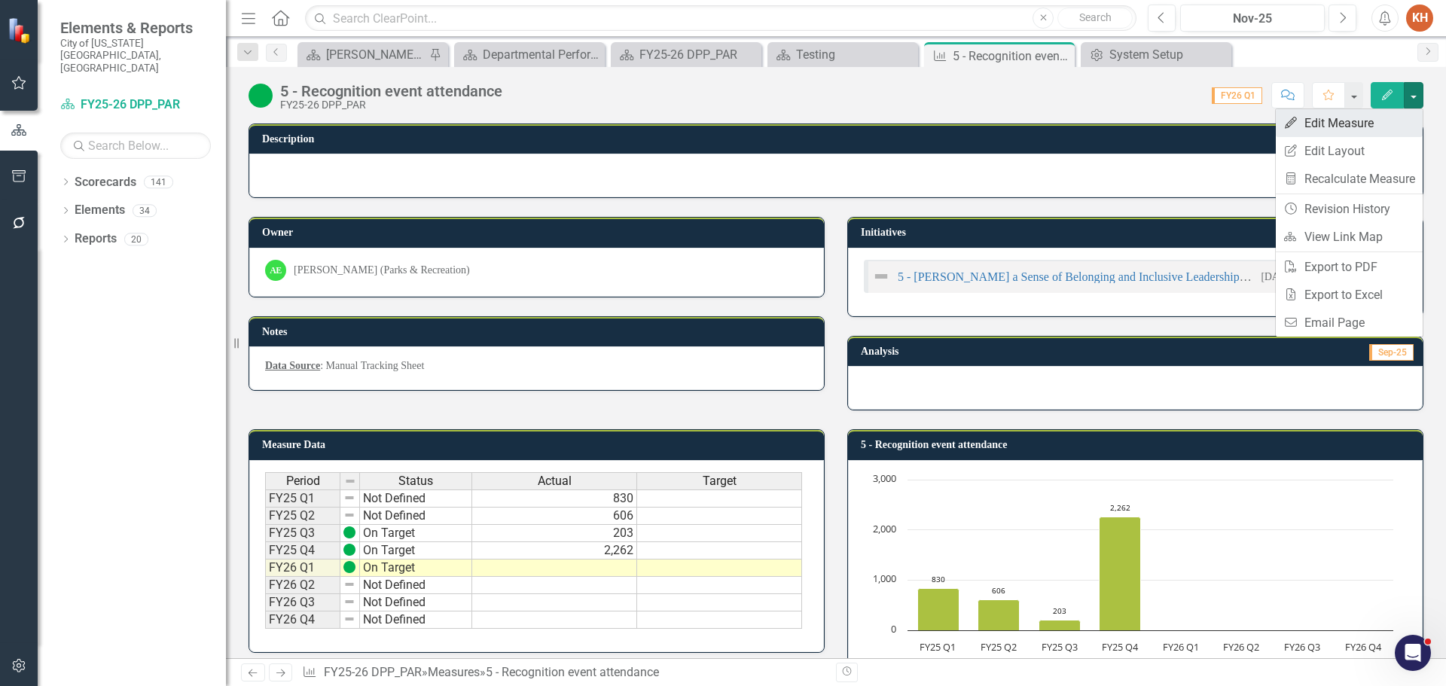
click at [1358, 118] on link "Edit Edit Measure" at bounding box center [1349, 123] width 147 height 28
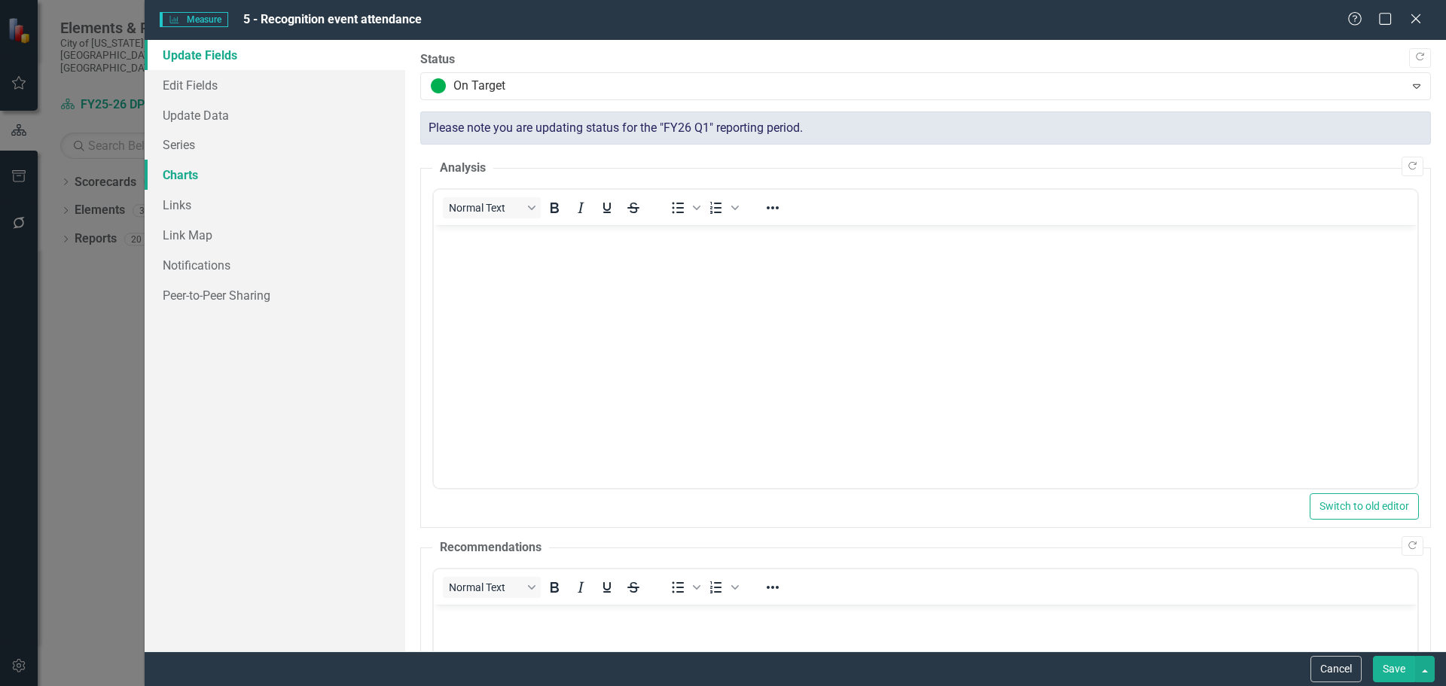
click at [188, 171] on link "Charts" at bounding box center [275, 175] width 261 height 30
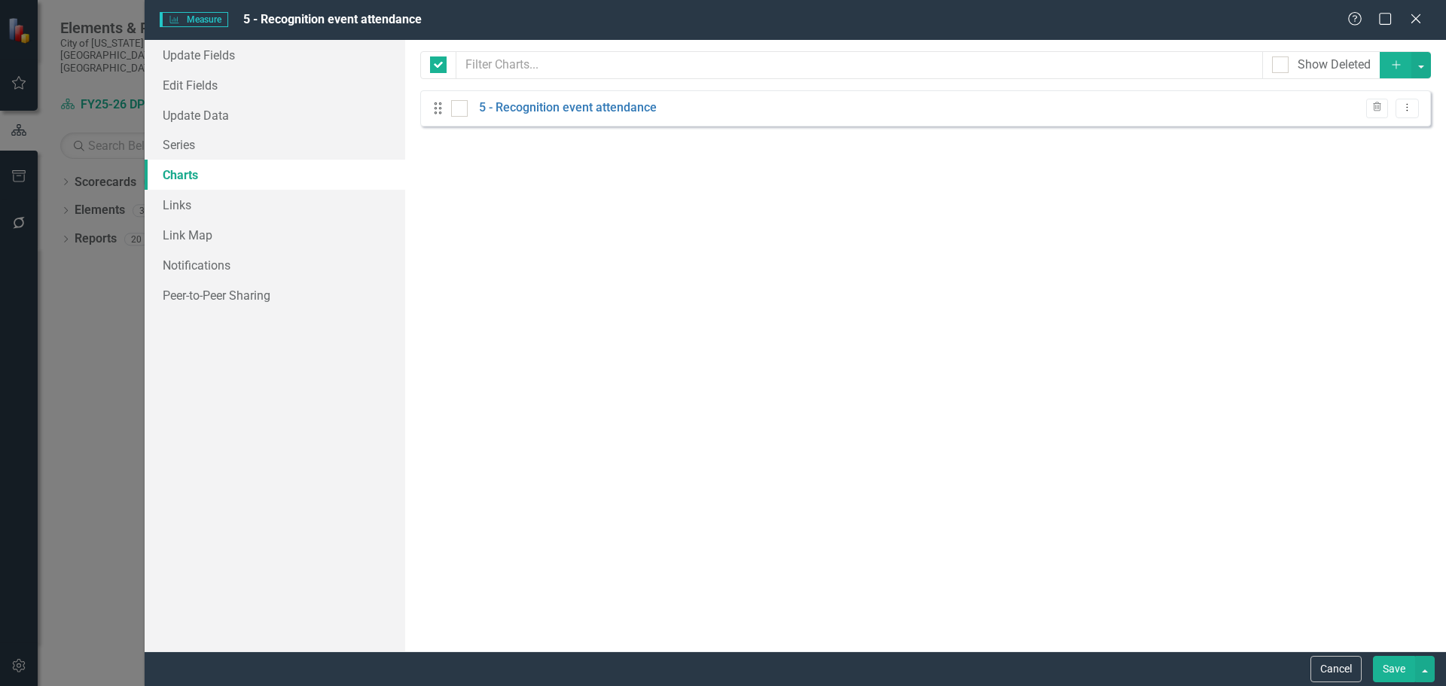
checkbox input "false"
click at [571, 104] on link "5 - Recognition event attendance" at bounding box center [568, 107] width 178 height 17
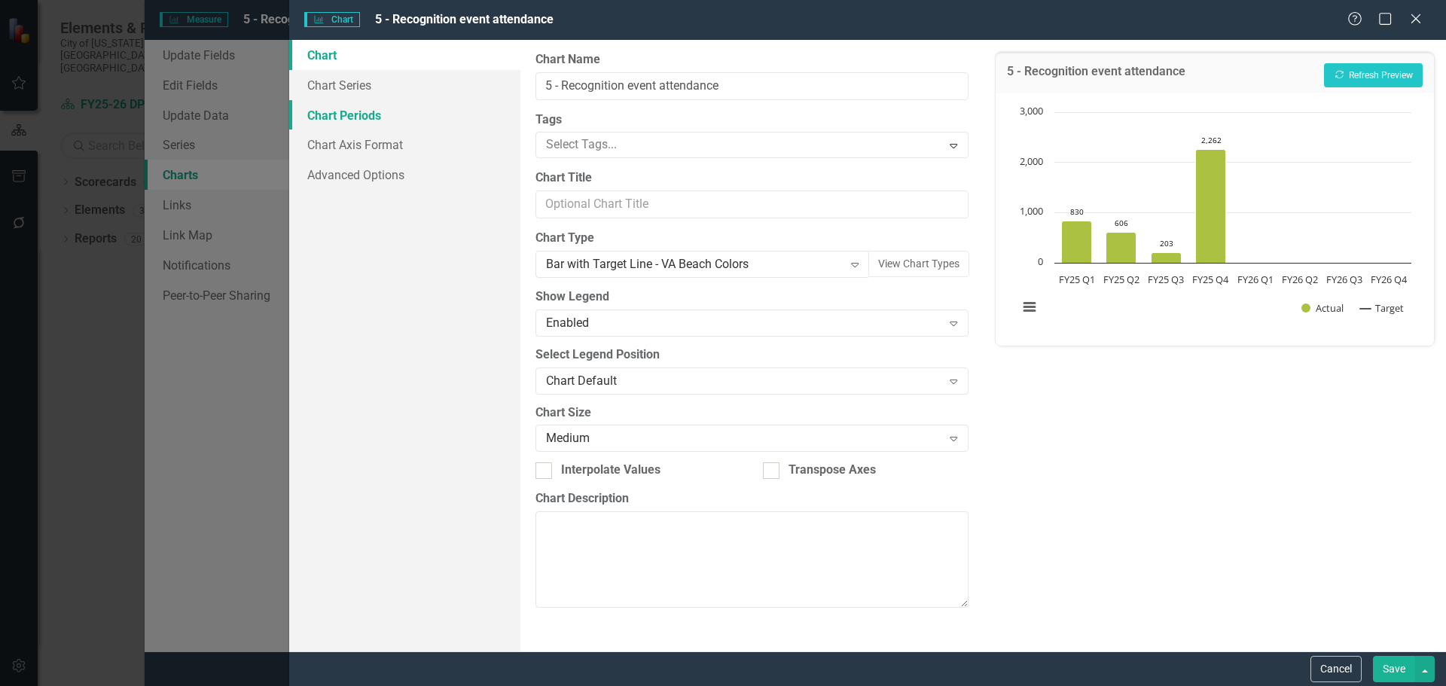
click at [373, 112] on link "Chart Periods" at bounding box center [404, 115] width 231 height 30
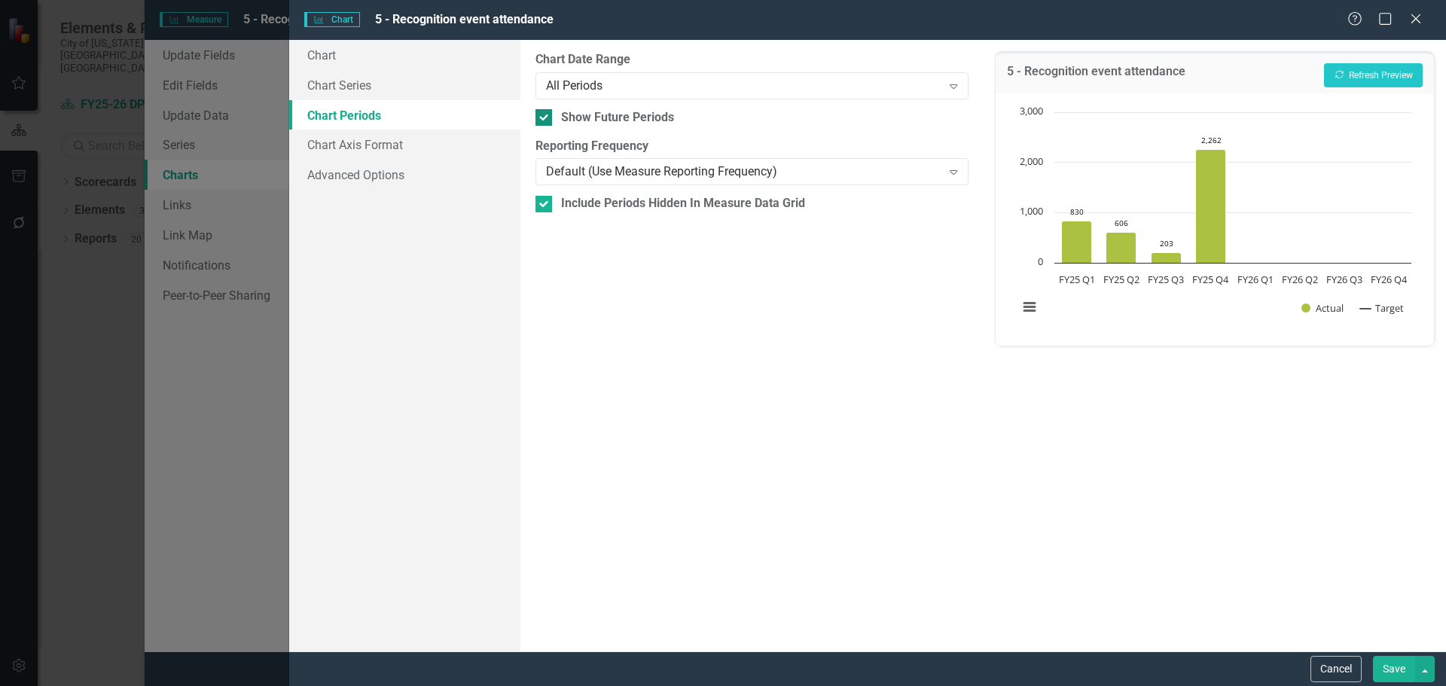
click at [553, 119] on div "Show Future Periods" at bounding box center [751, 117] width 432 height 17
click at [545, 119] on input "Show Future Periods" at bounding box center [540, 114] width 10 height 10
checkbox input "false"
click at [1405, 675] on button "Save" at bounding box center [1394, 669] width 42 height 26
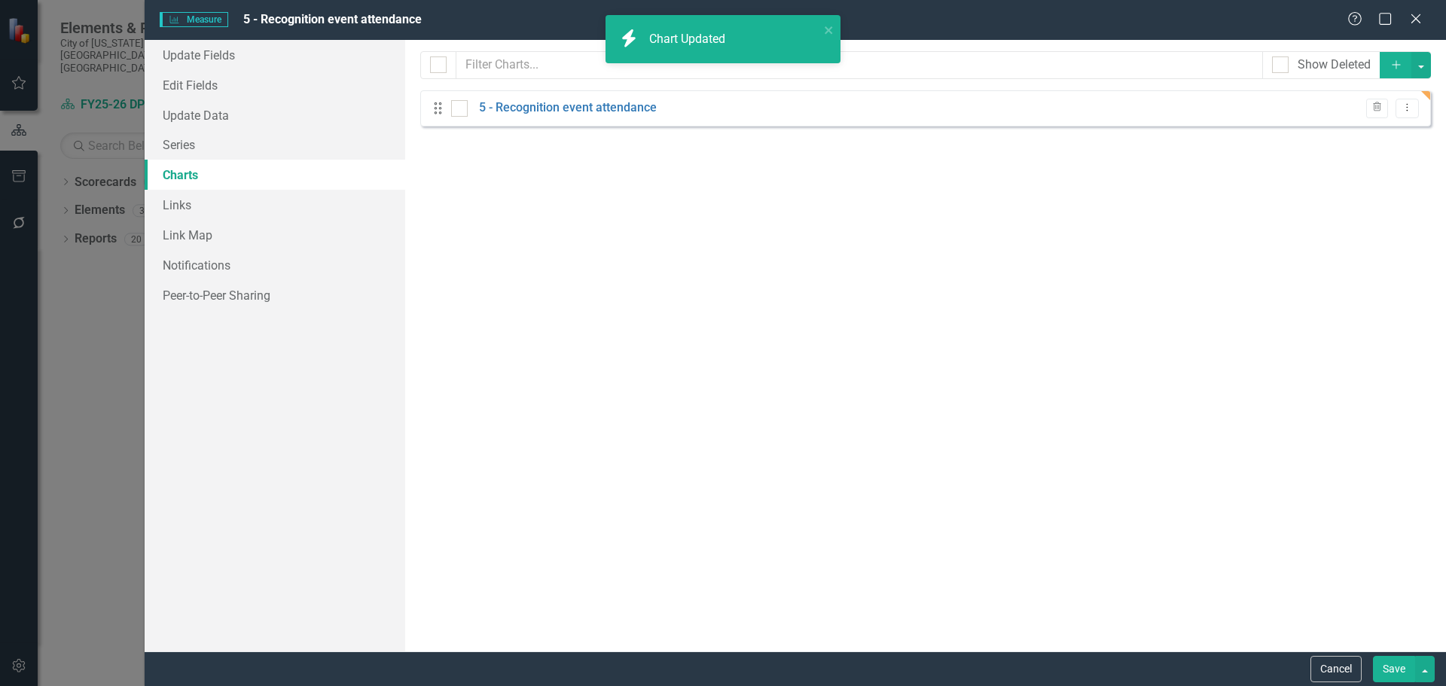
click at [1394, 666] on button "Save" at bounding box center [1394, 669] width 42 height 26
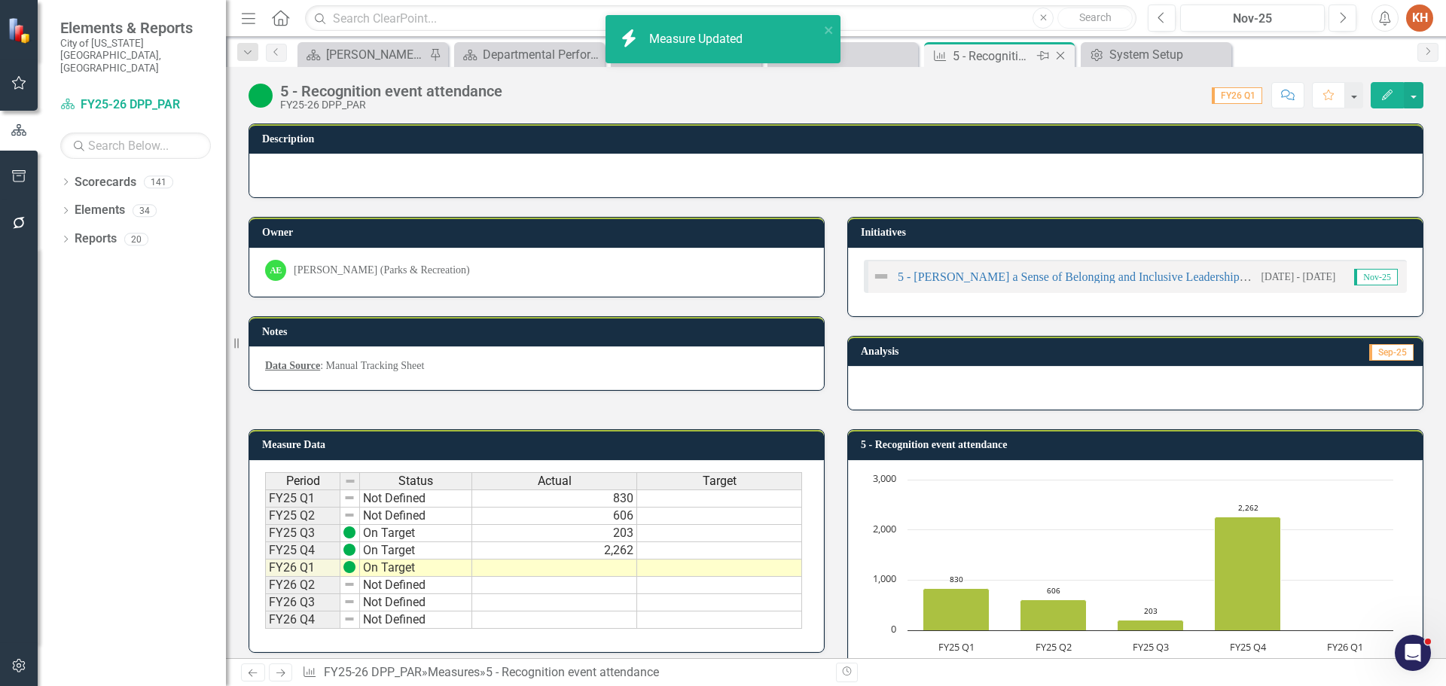
click at [1060, 51] on icon "Close" at bounding box center [1060, 56] width 15 height 12
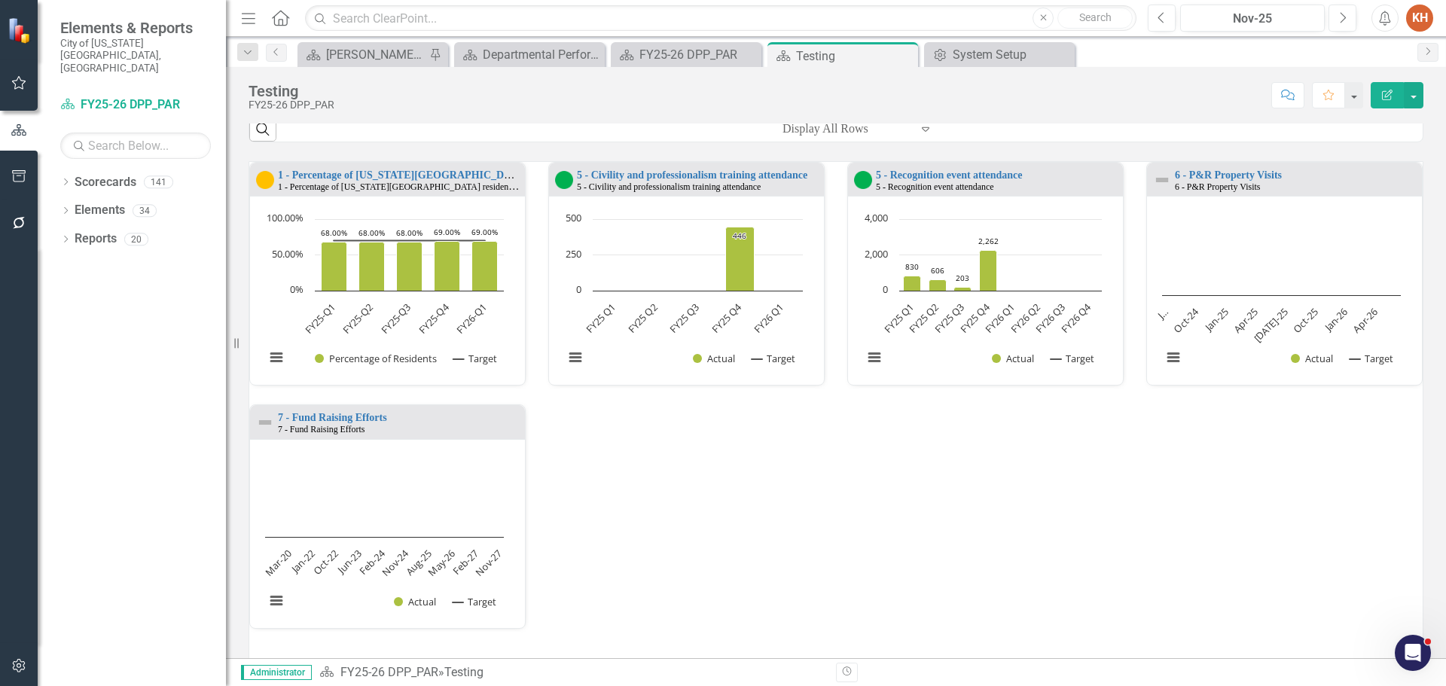
scroll to position [904, 0]
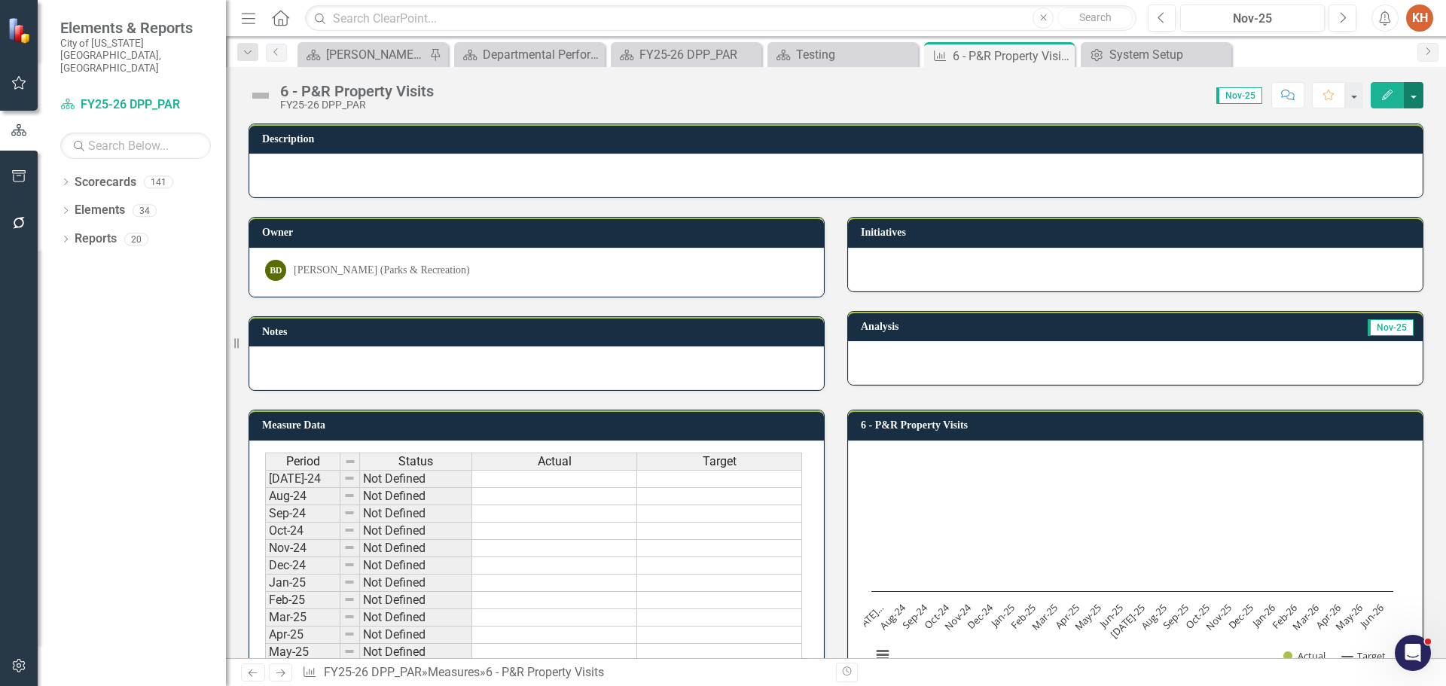
click at [1413, 99] on button "button" at bounding box center [1414, 95] width 20 height 26
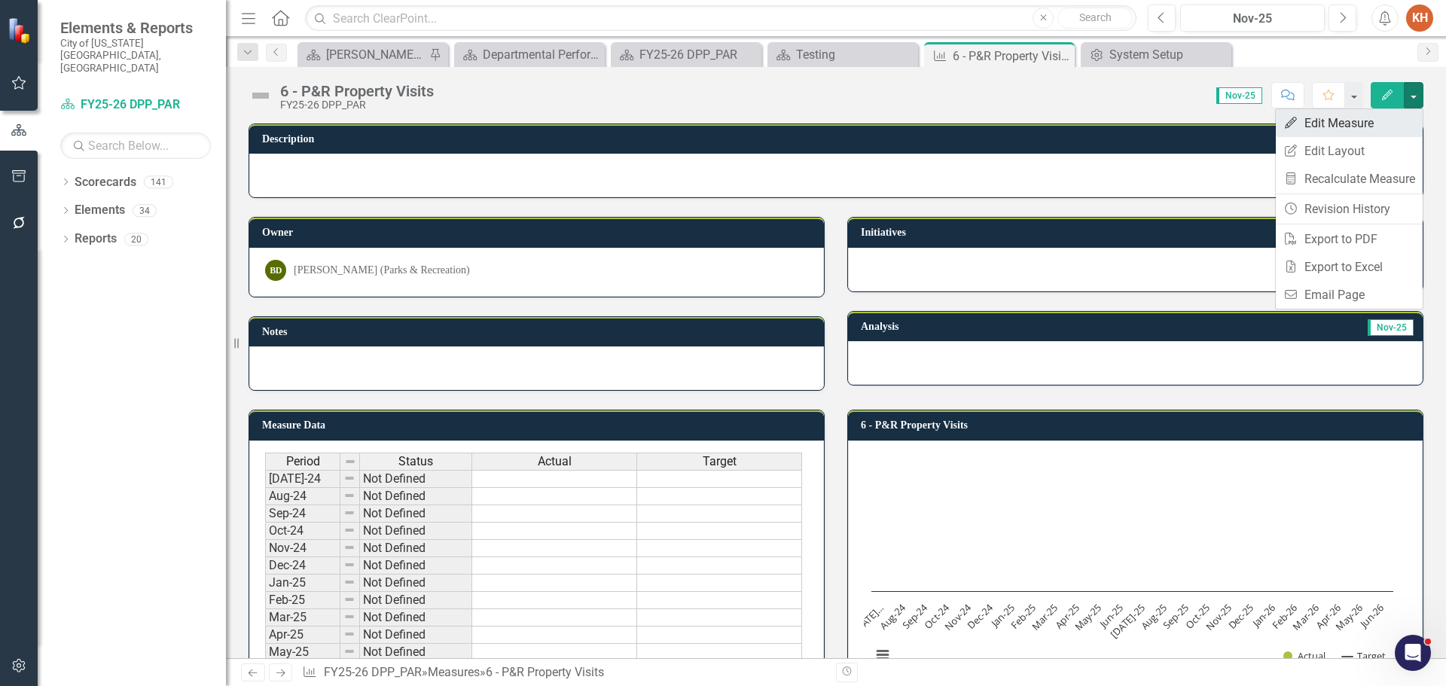
click at [1375, 118] on link "Edit Edit Measure" at bounding box center [1349, 123] width 147 height 28
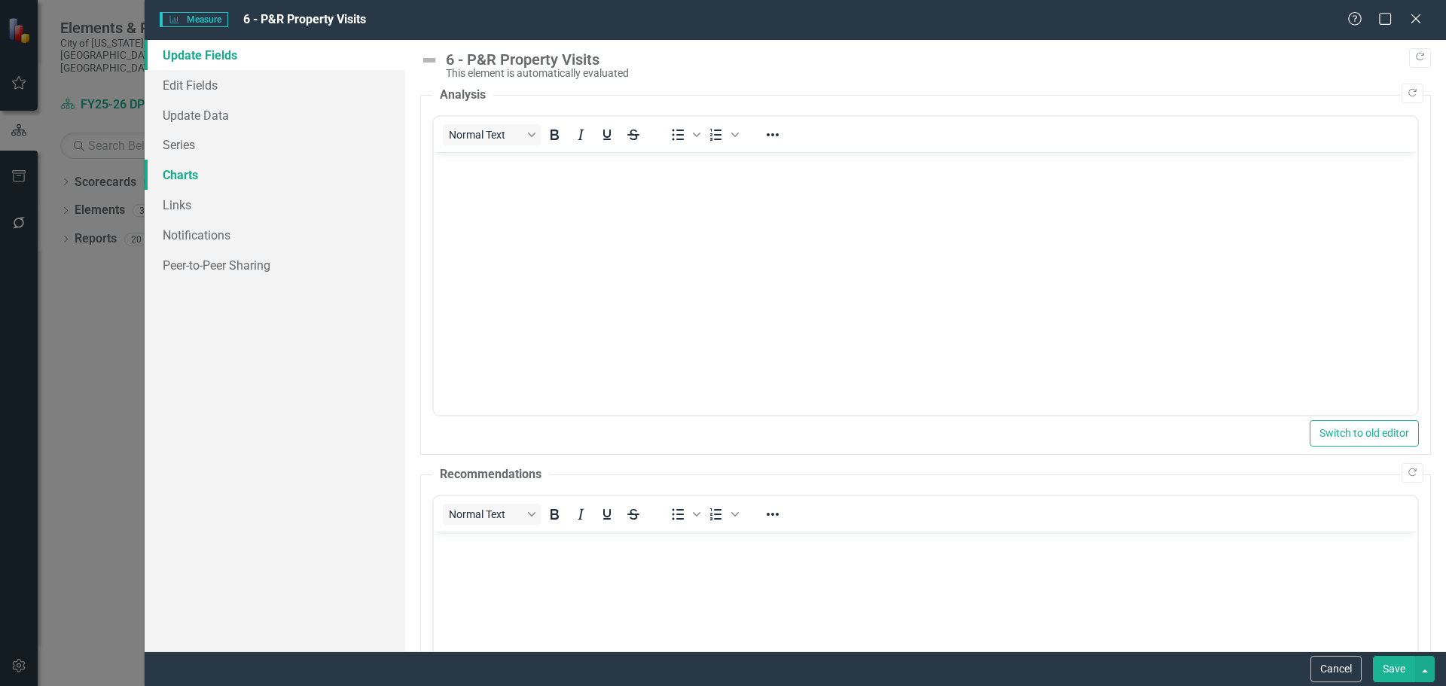
click at [185, 181] on link "Charts" at bounding box center [275, 175] width 261 height 30
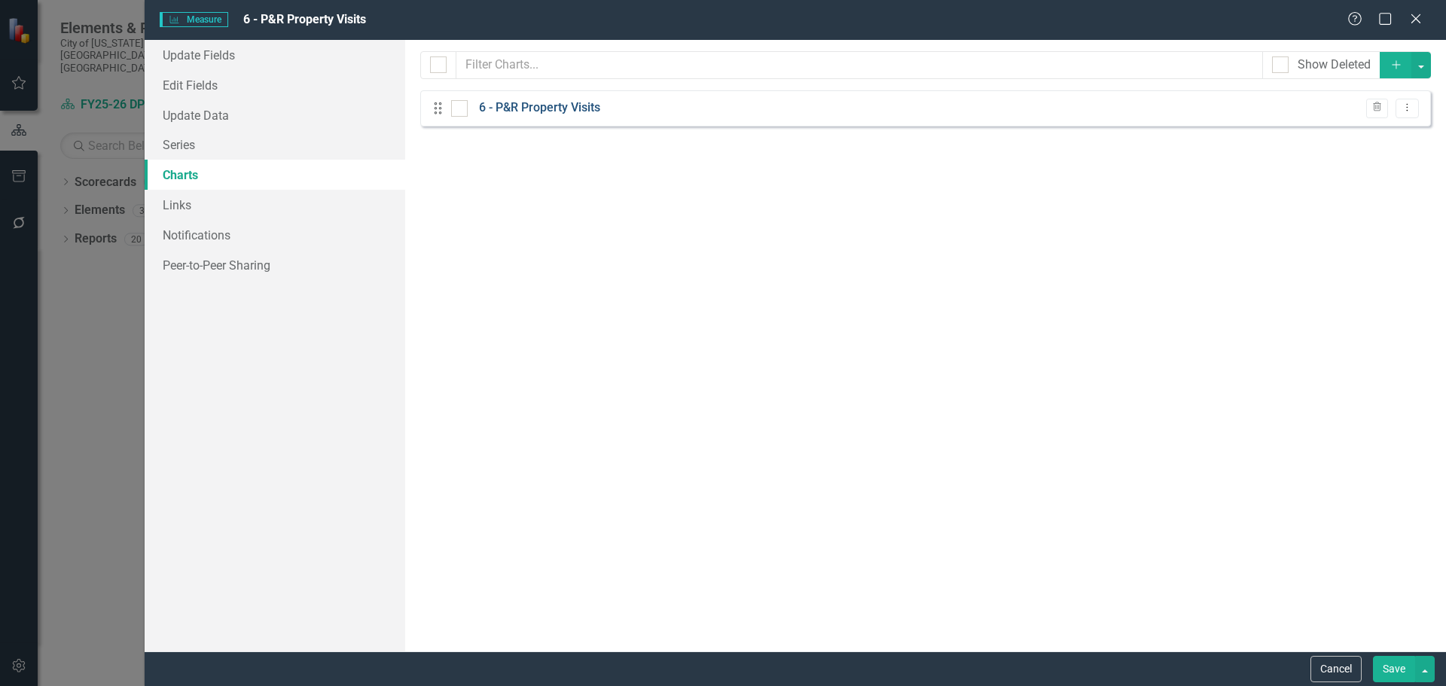
click at [599, 102] on link "6 - P&R Property Visits" at bounding box center [539, 107] width 121 height 17
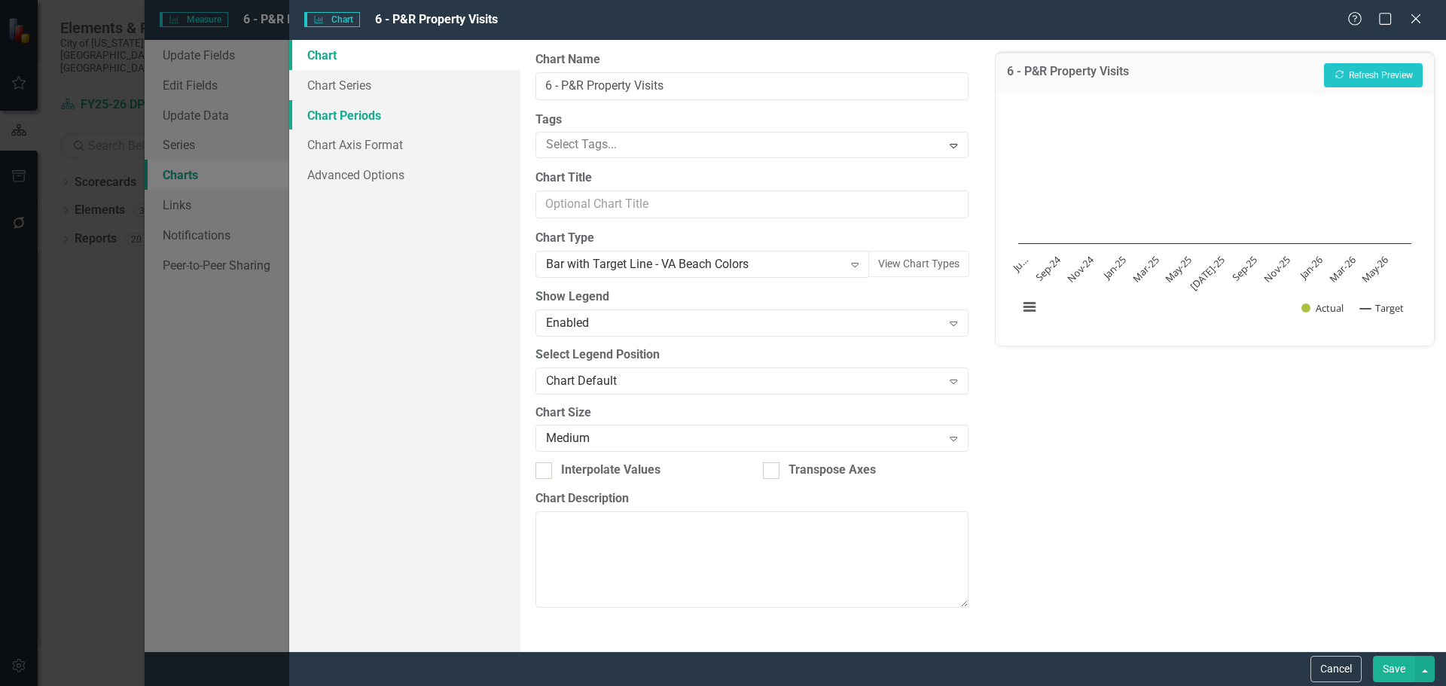
click at [380, 127] on link "Chart Periods" at bounding box center [404, 115] width 231 height 30
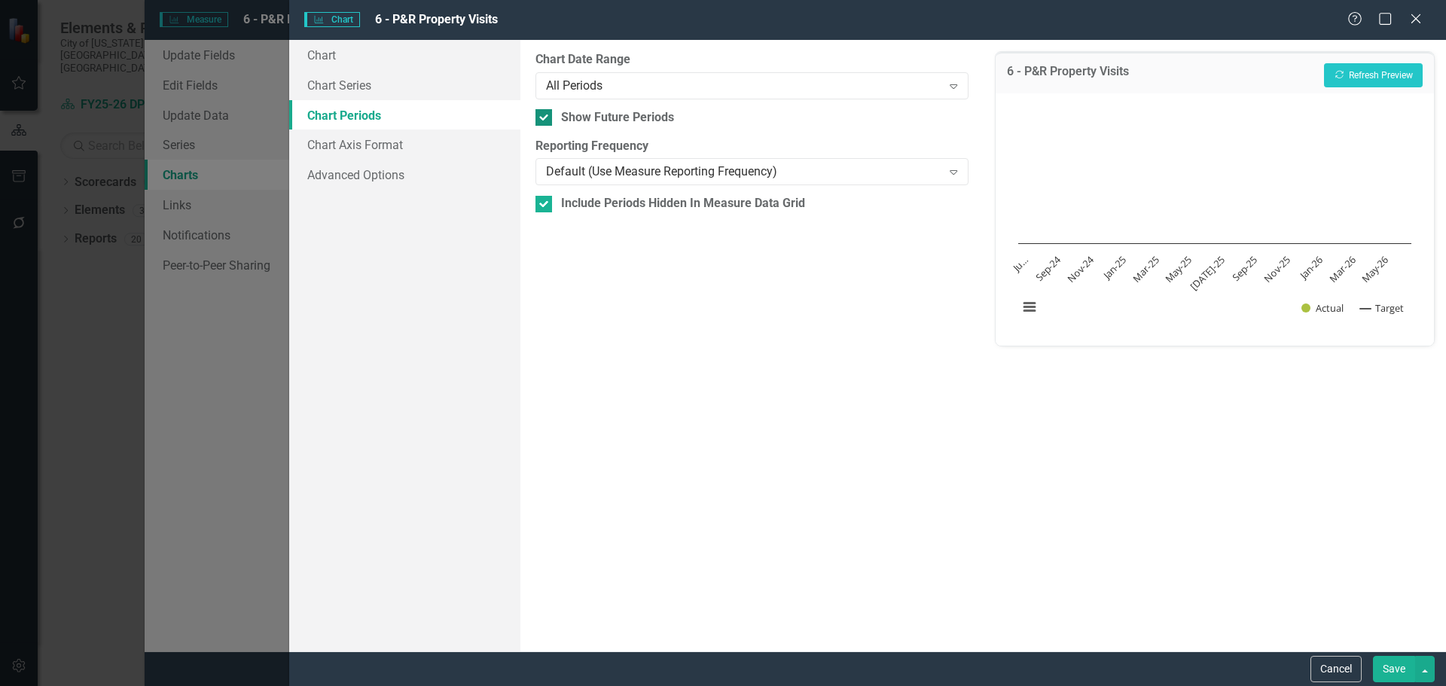
click at [545, 118] on input "Show Future Periods" at bounding box center [540, 114] width 10 height 10
checkbox input "false"
click at [1392, 666] on button "Save" at bounding box center [1394, 669] width 42 height 26
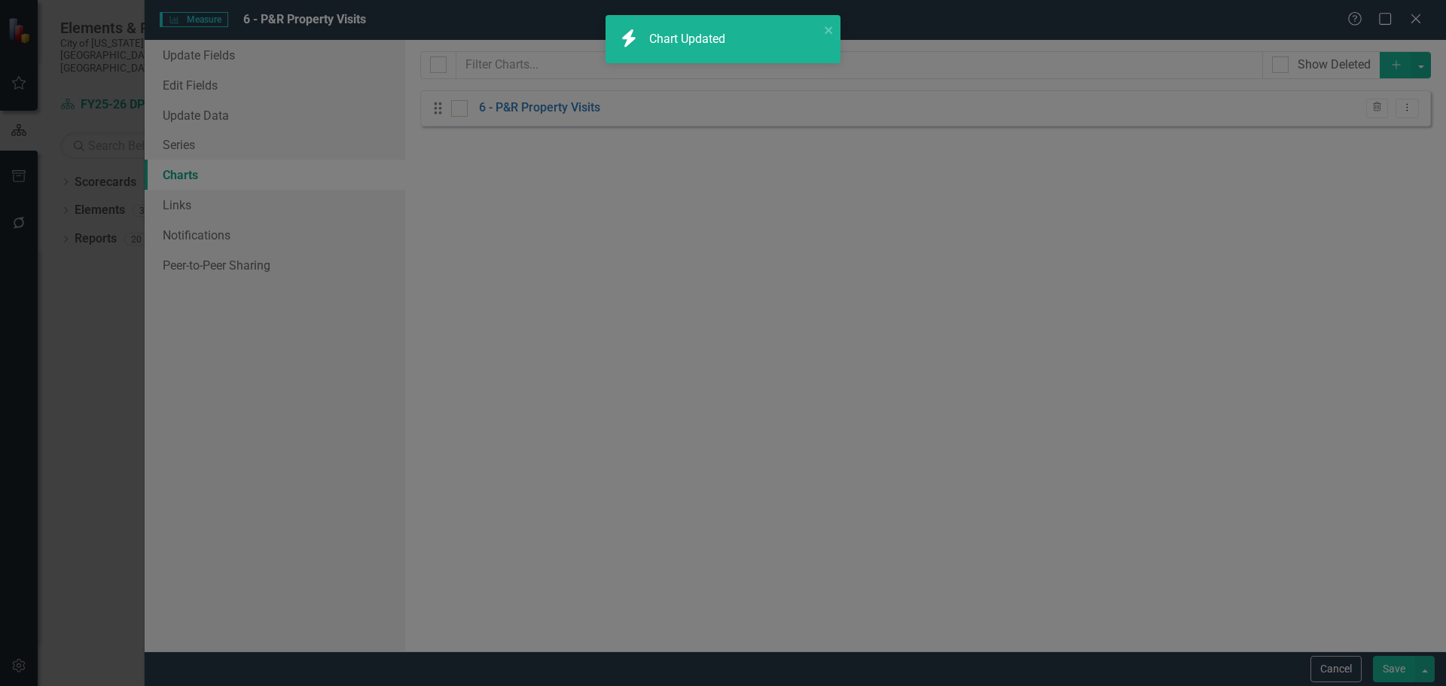
click at [1391, 668] on button "Save" at bounding box center [1394, 669] width 42 height 26
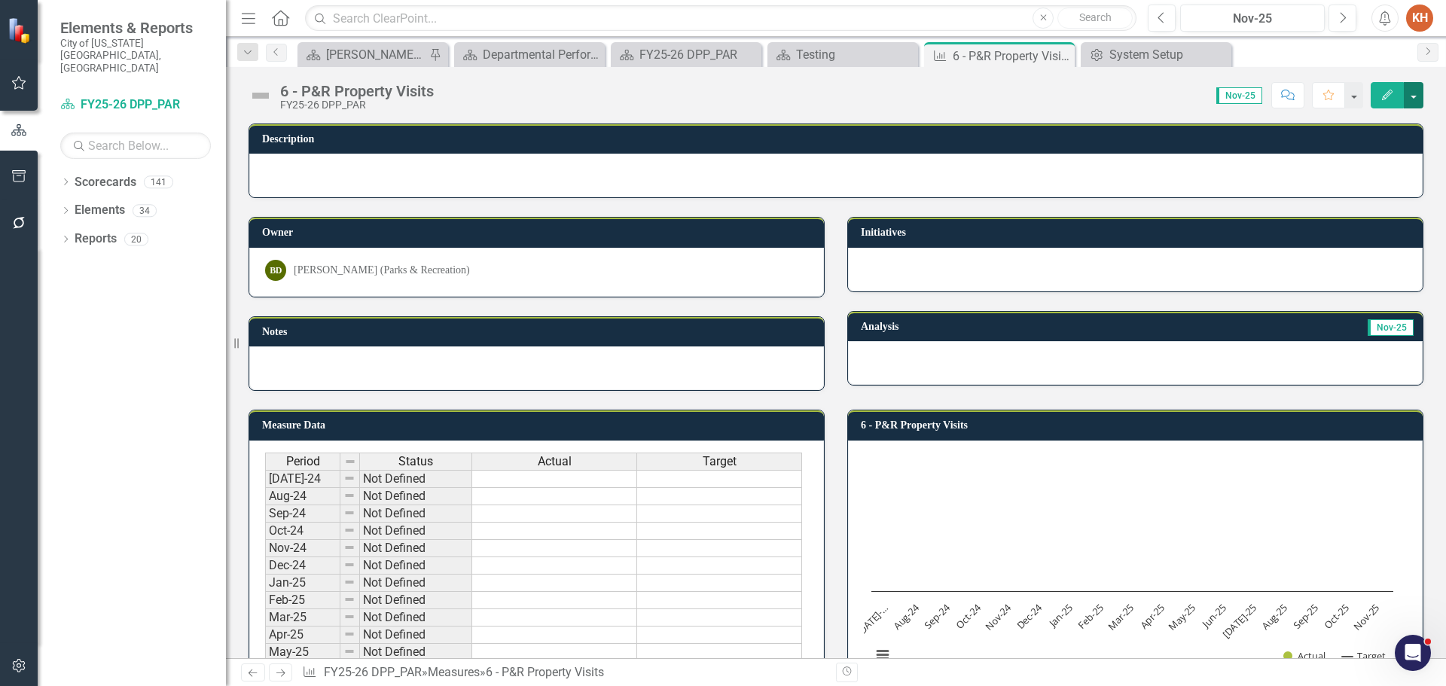
click at [1407, 98] on button "button" at bounding box center [1414, 95] width 20 height 26
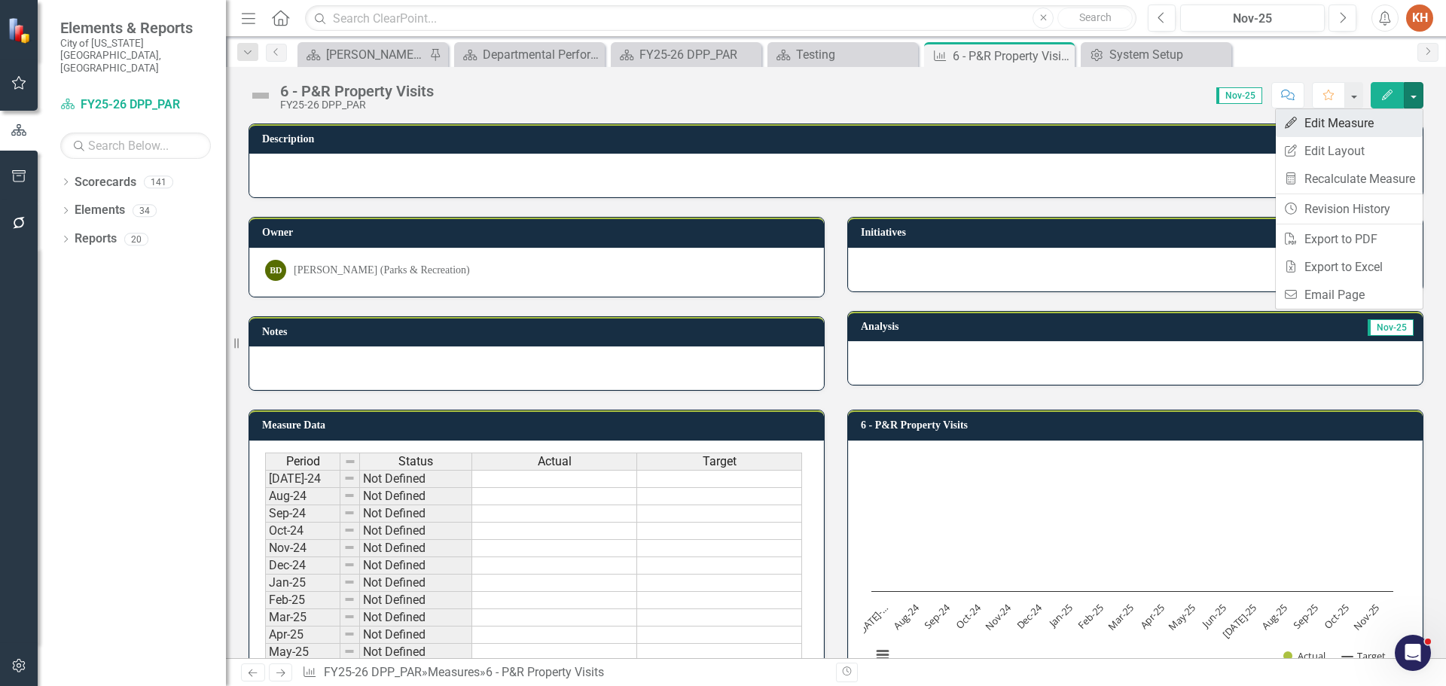
click at [1383, 117] on link "Edit Edit Measure" at bounding box center [1349, 123] width 147 height 28
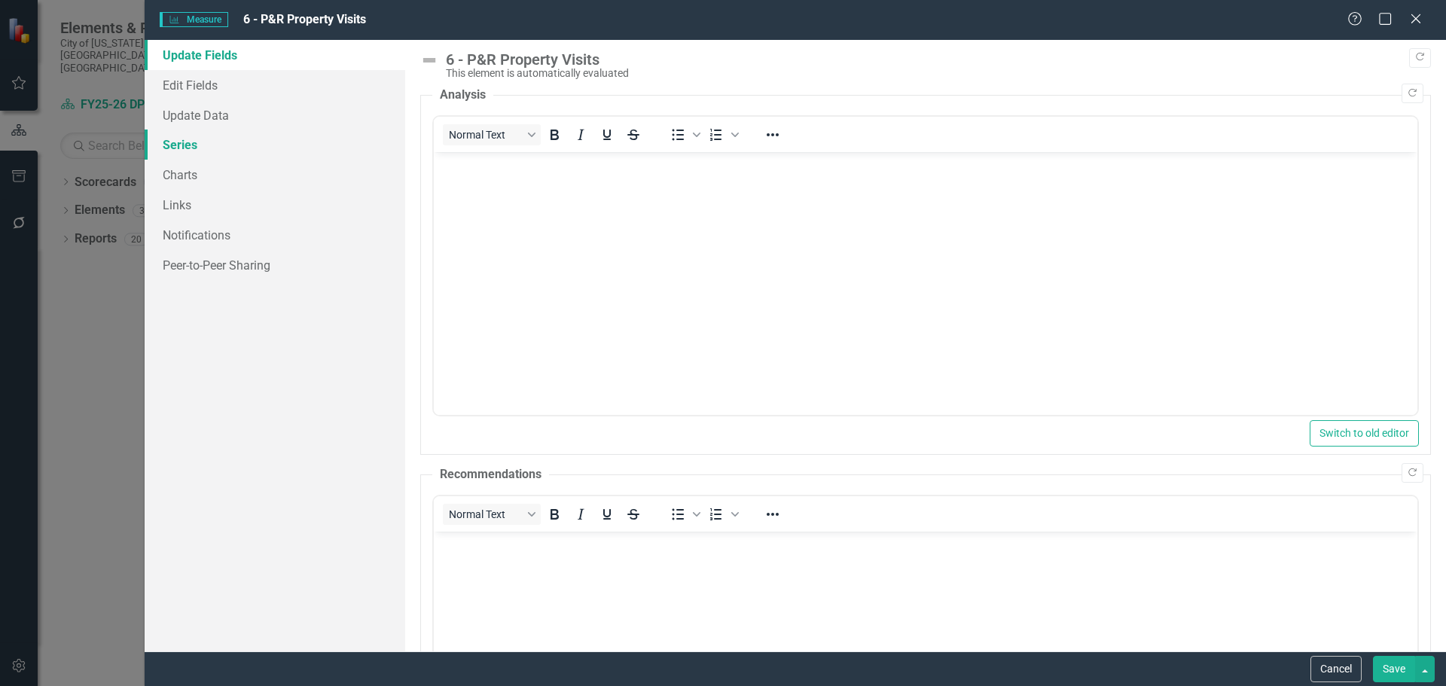
click at [183, 153] on link "Series" at bounding box center [275, 145] width 261 height 30
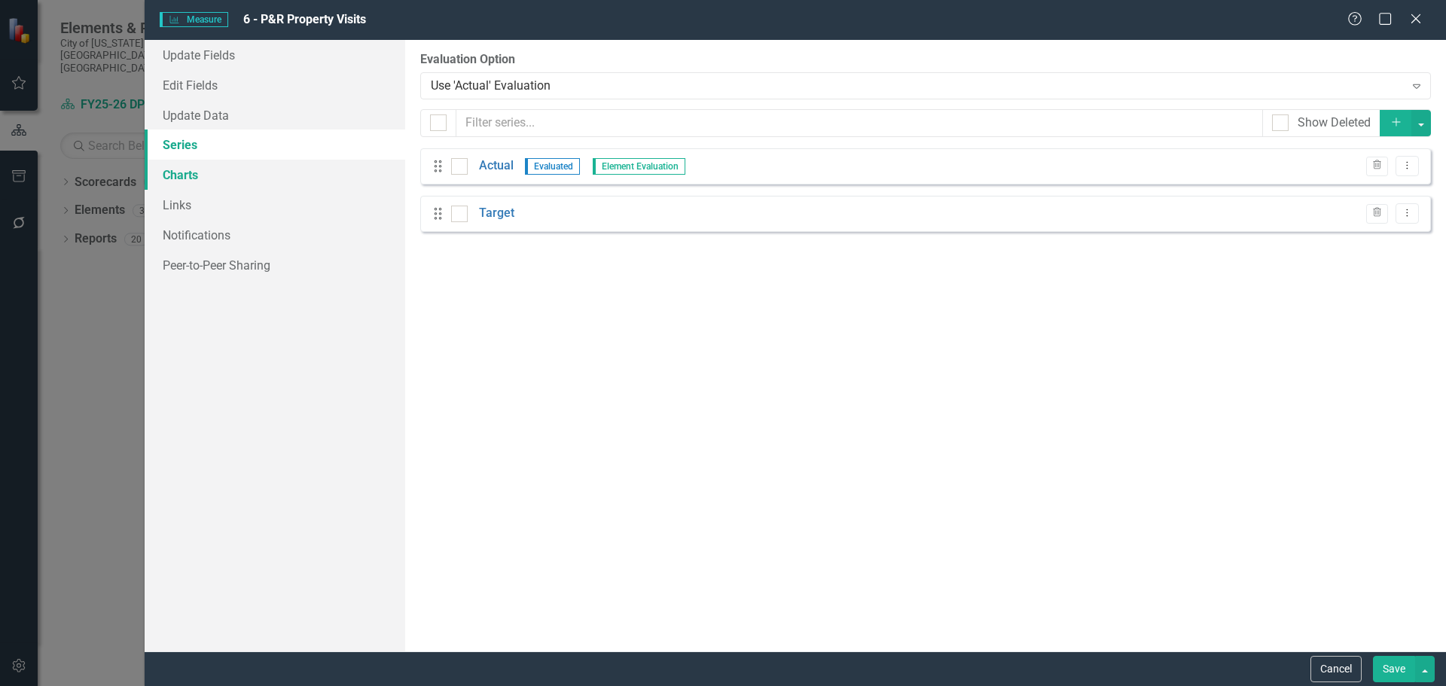
click at [194, 172] on link "Charts" at bounding box center [275, 175] width 261 height 30
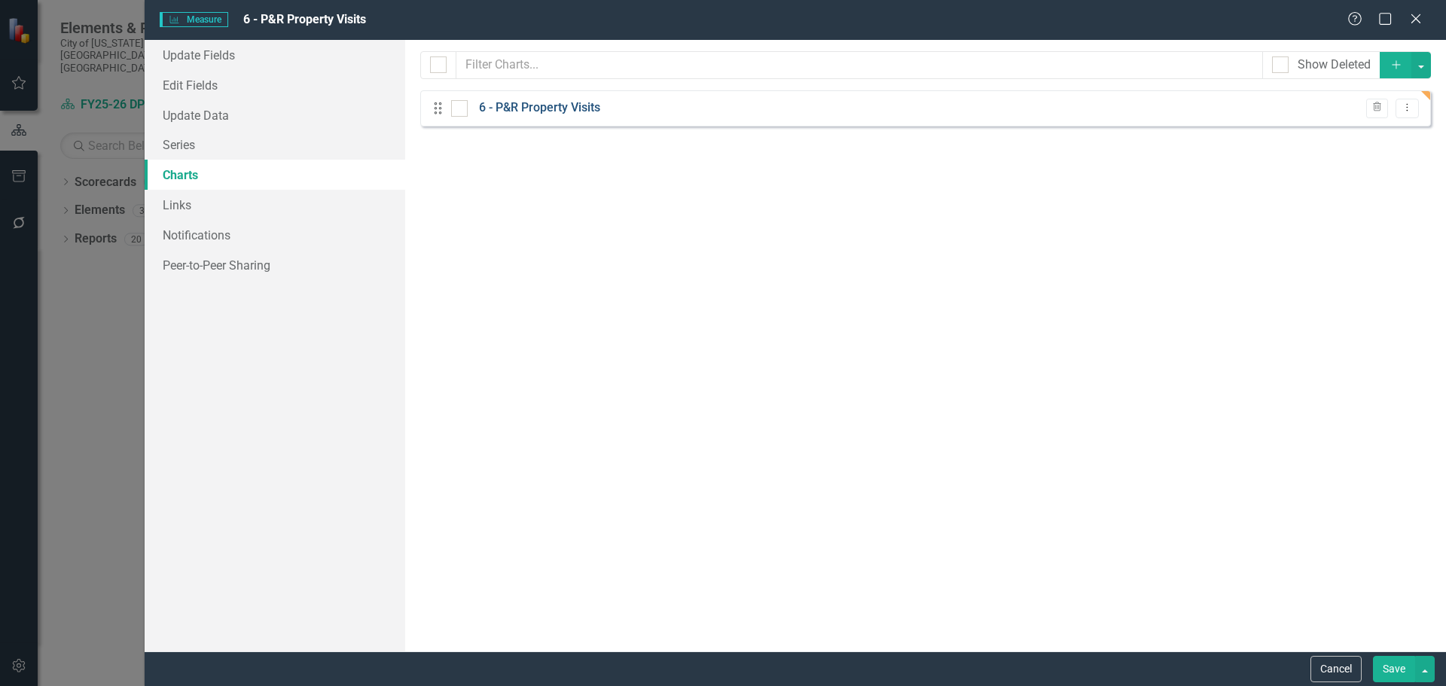
click at [538, 100] on link "6 - P&R Property Visits" at bounding box center [539, 107] width 121 height 17
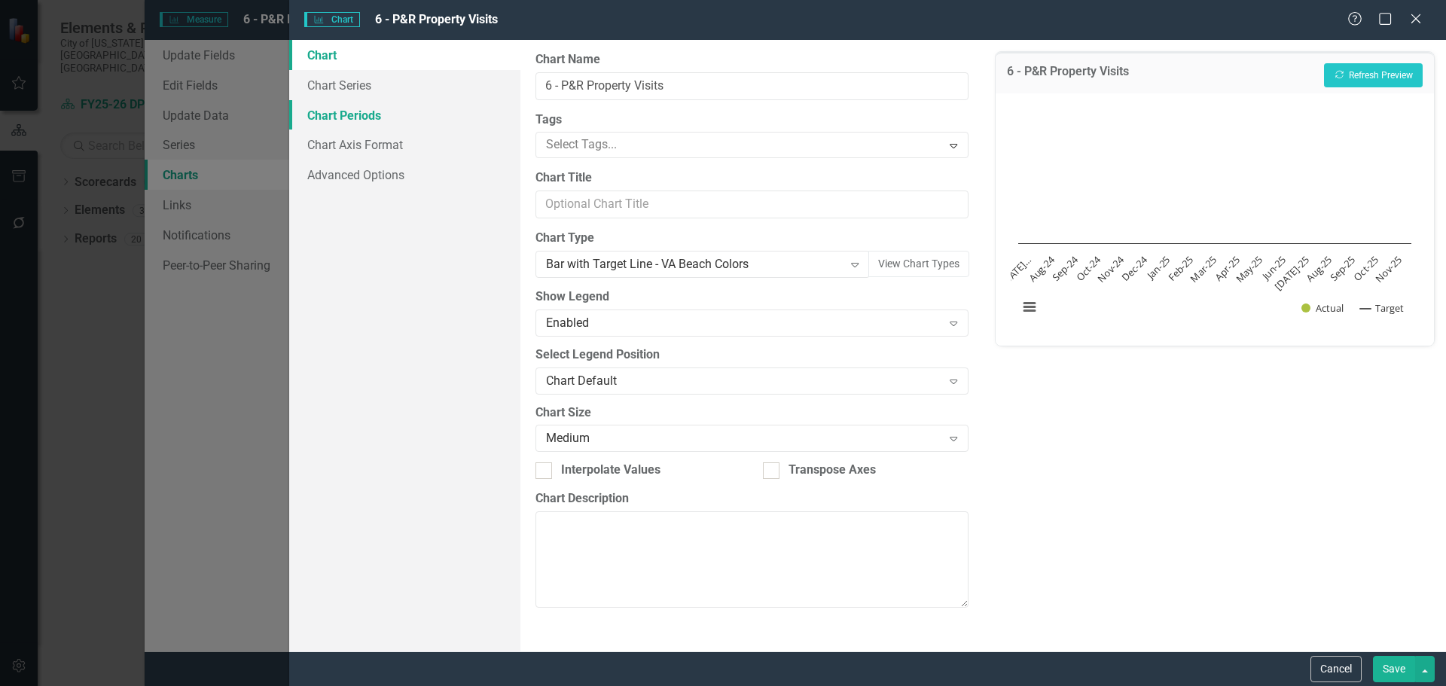
click at [390, 119] on link "Chart Periods" at bounding box center [404, 115] width 231 height 30
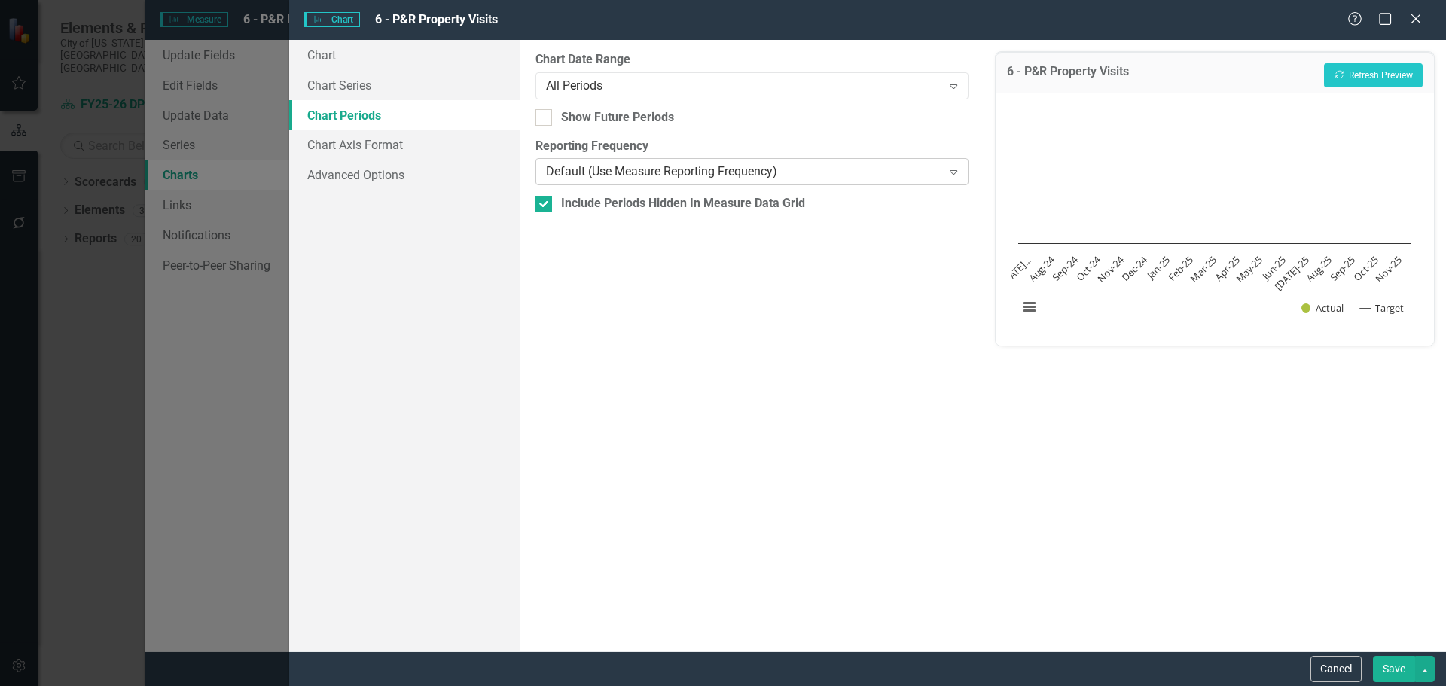
click at [651, 177] on div "Default (Use Measure Reporting Frequency)" at bounding box center [743, 171] width 395 height 17
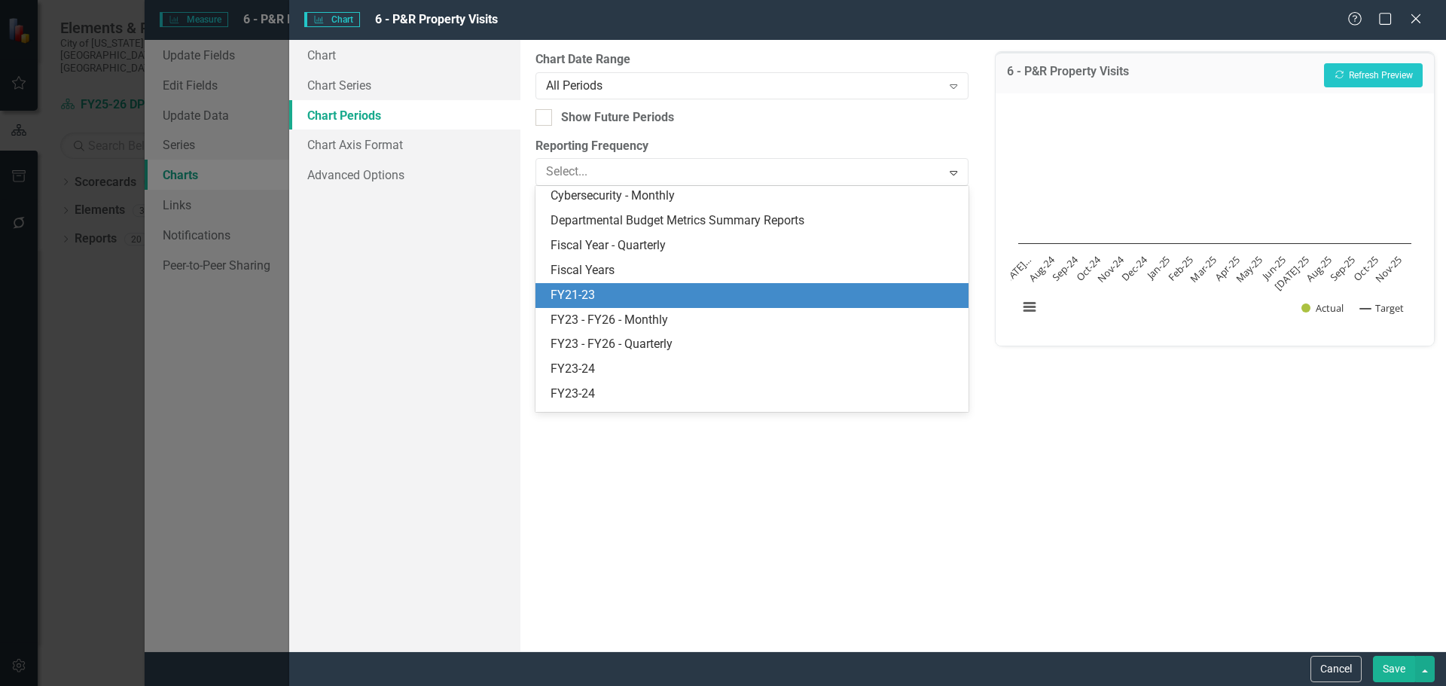
scroll to position [226, 0]
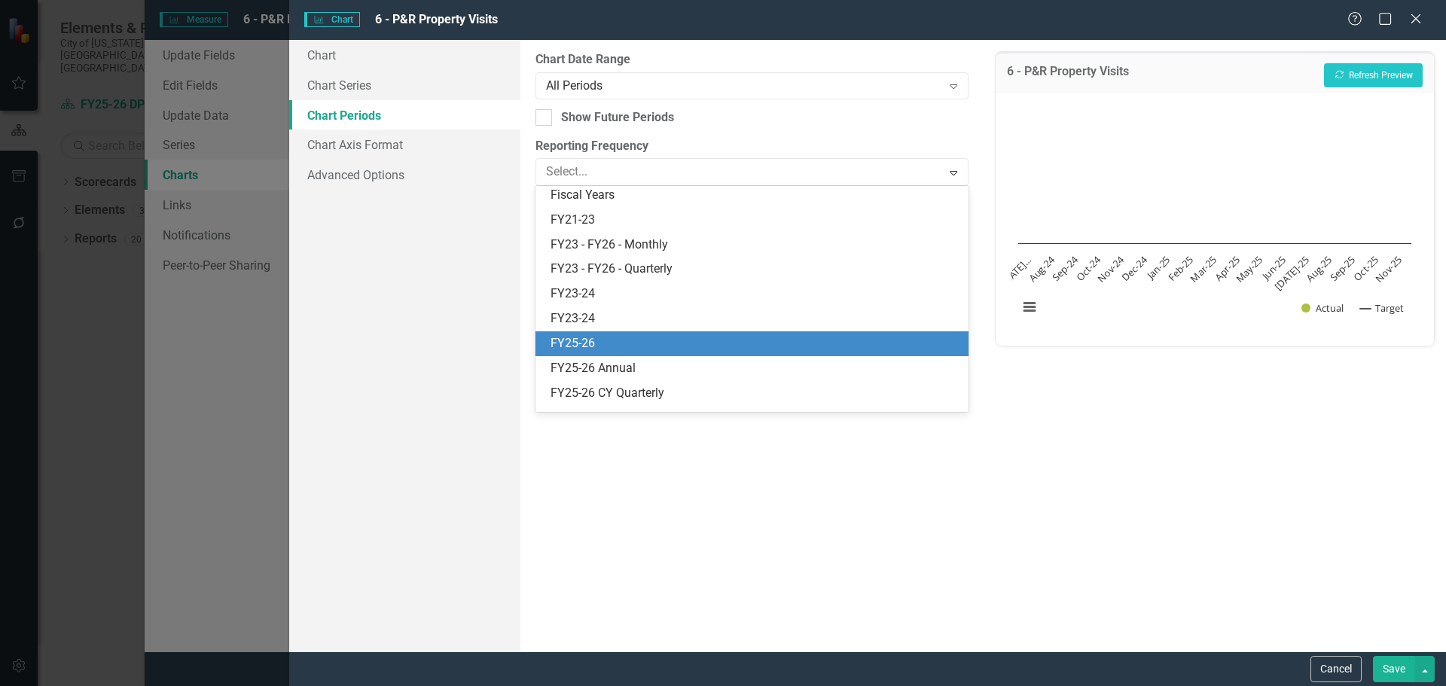
click at [735, 346] on div "FY25-26" at bounding box center [754, 343] width 408 height 17
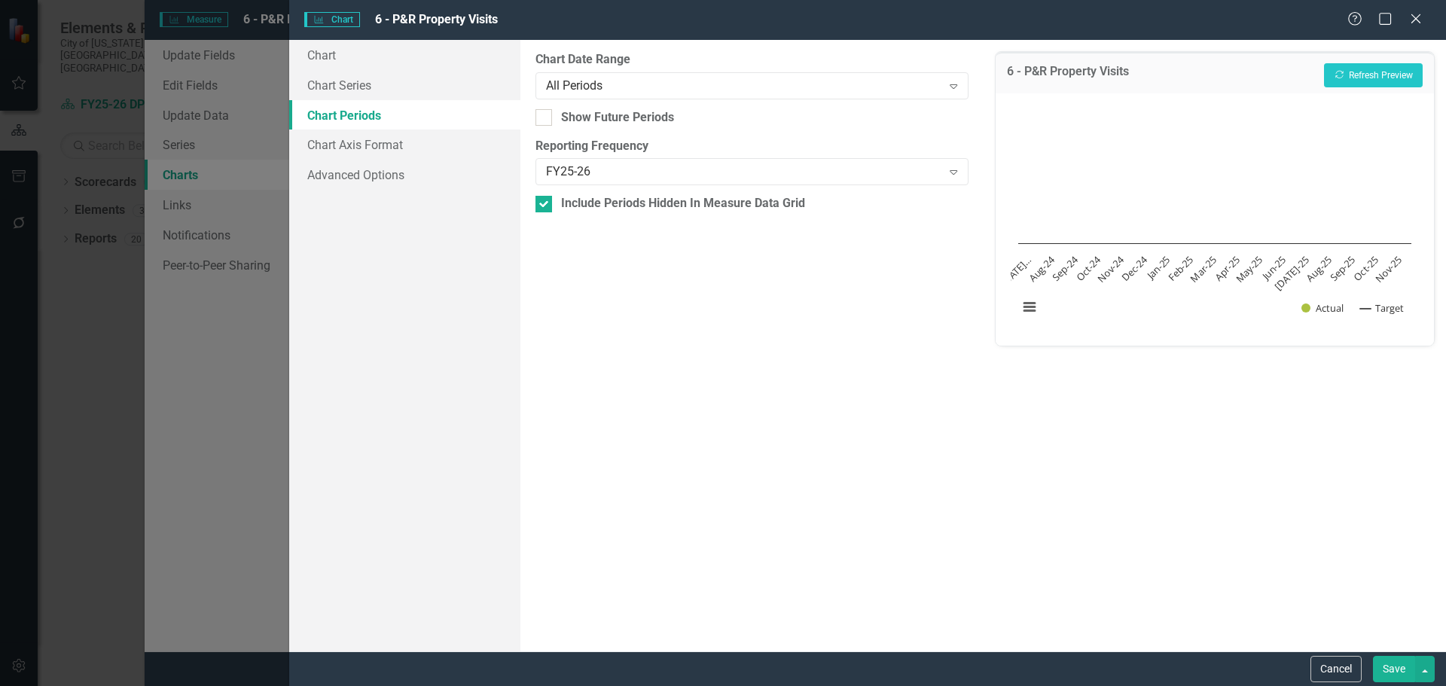
click at [1398, 674] on button "Save" at bounding box center [1394, 669] width 42 height 26
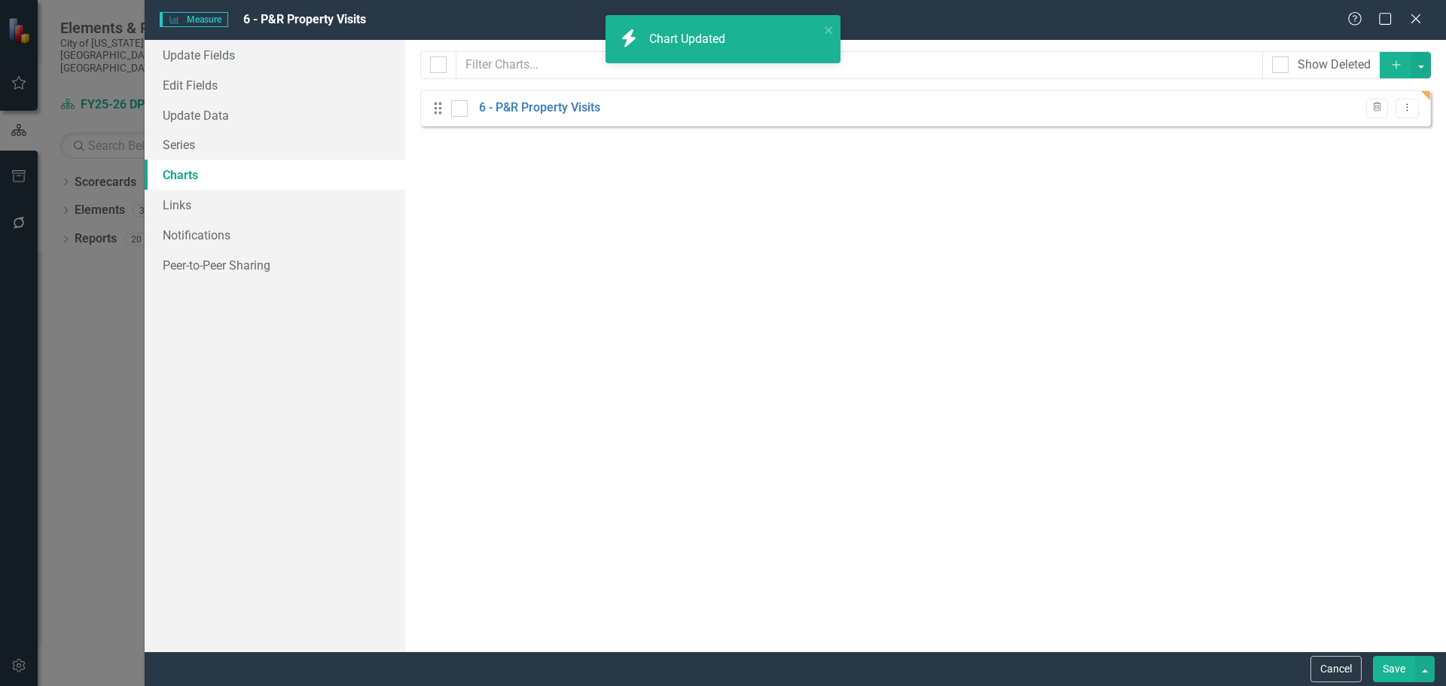
click at [1389, 664] on button "Save" at bounding box center [1394, 669] width 42 height 26
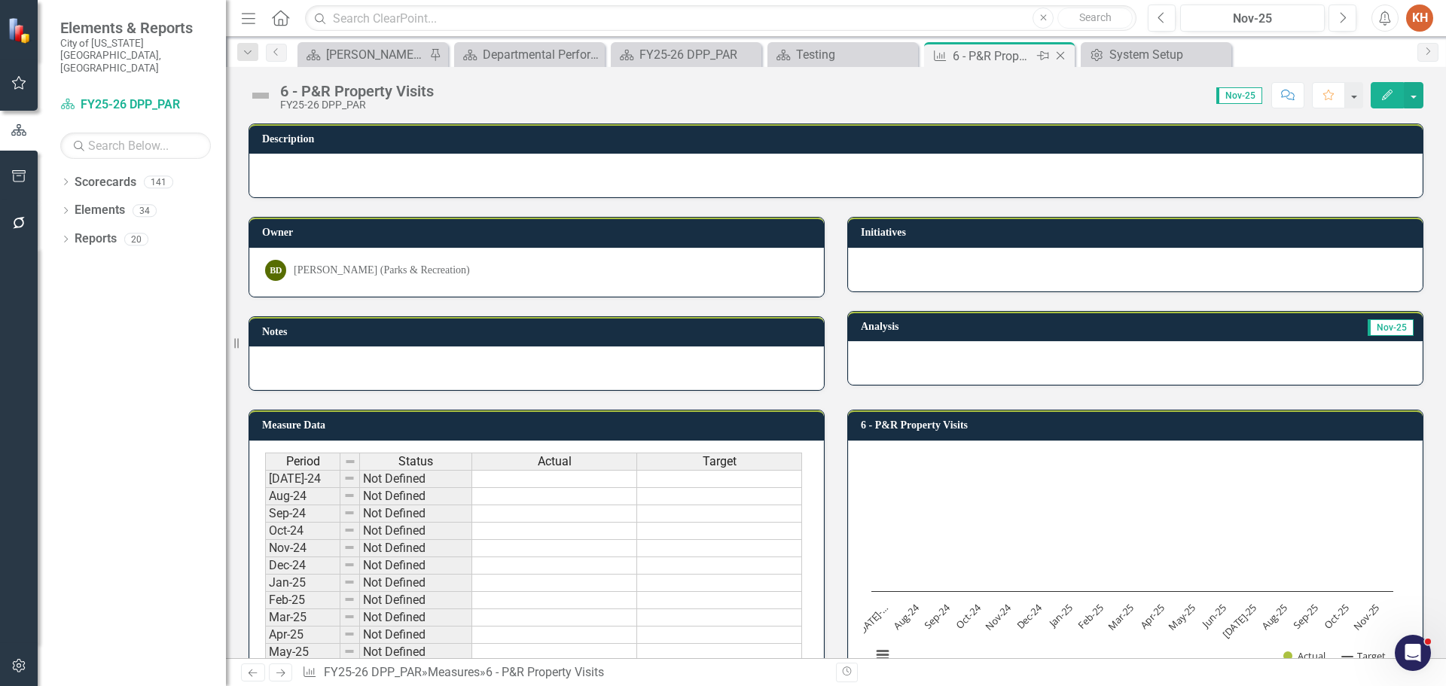
click at [1060, 56] on icon "Close" at bounding box center [1060, 56] width 15 height 12
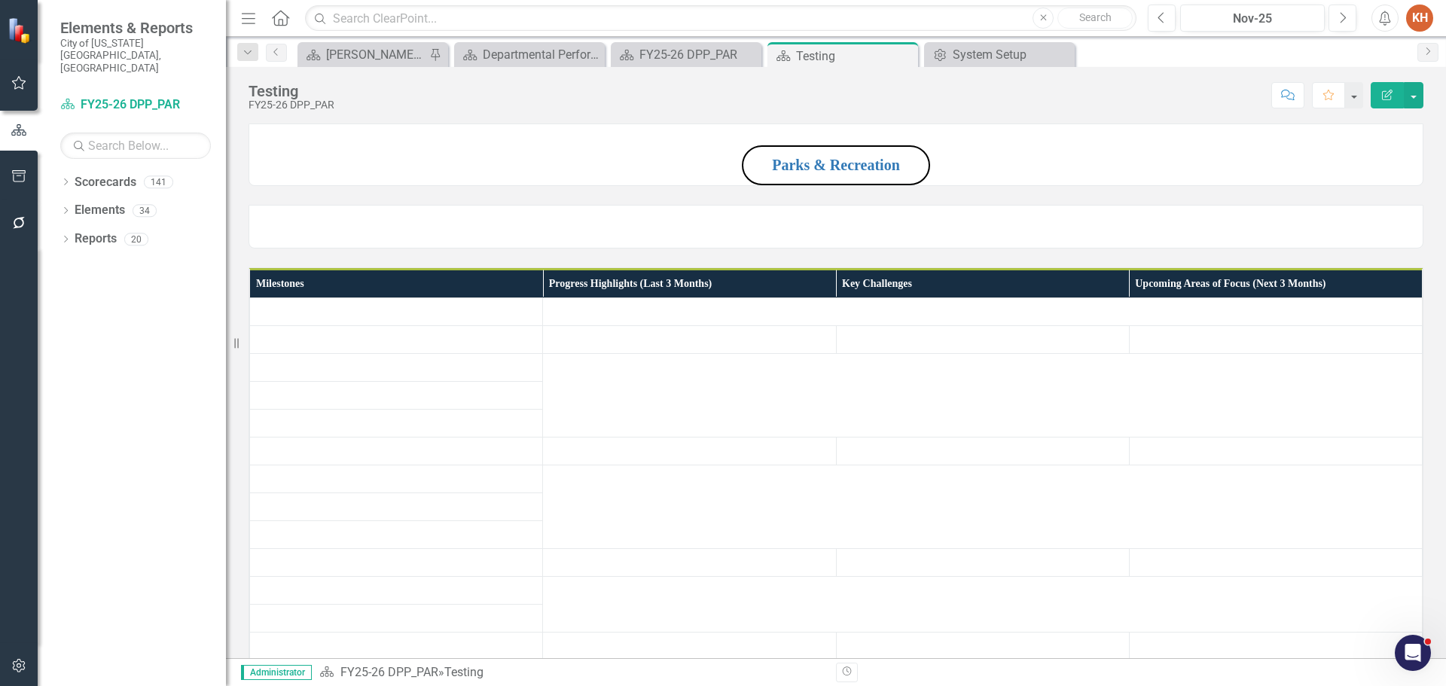
click at [0, 0] on icon at bounding box center [0, 0] width 0 height 0
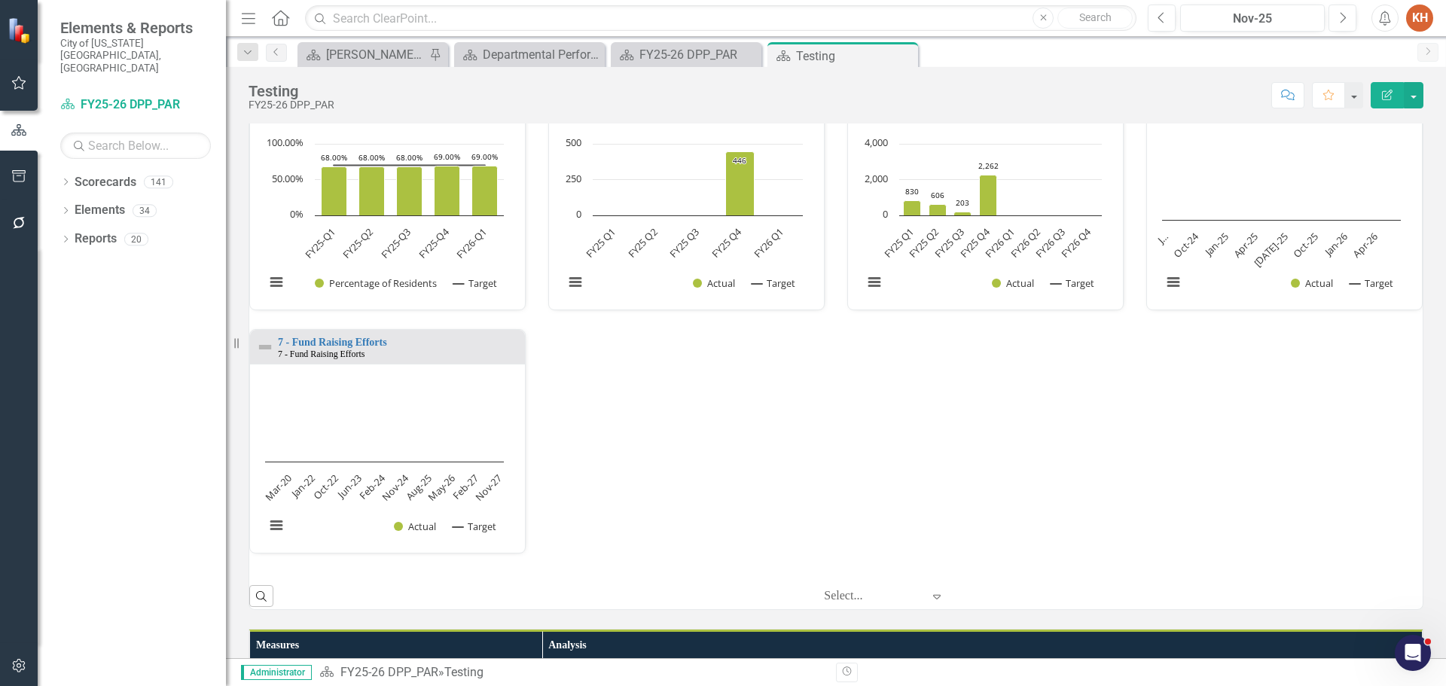
scroll to position [828, 0]
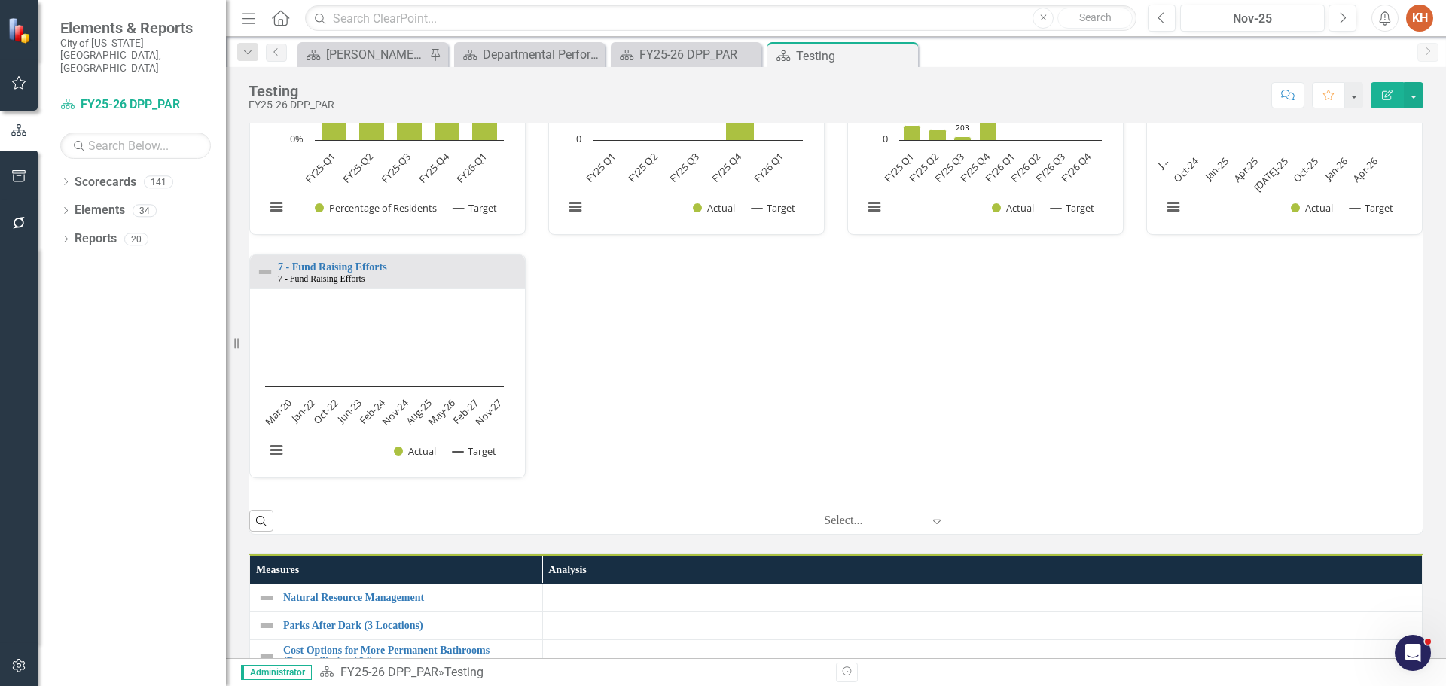
click at [1217, 30] on link "6 - P&R Property Visits" at bounding box center [1228, 24] width 107 height 11
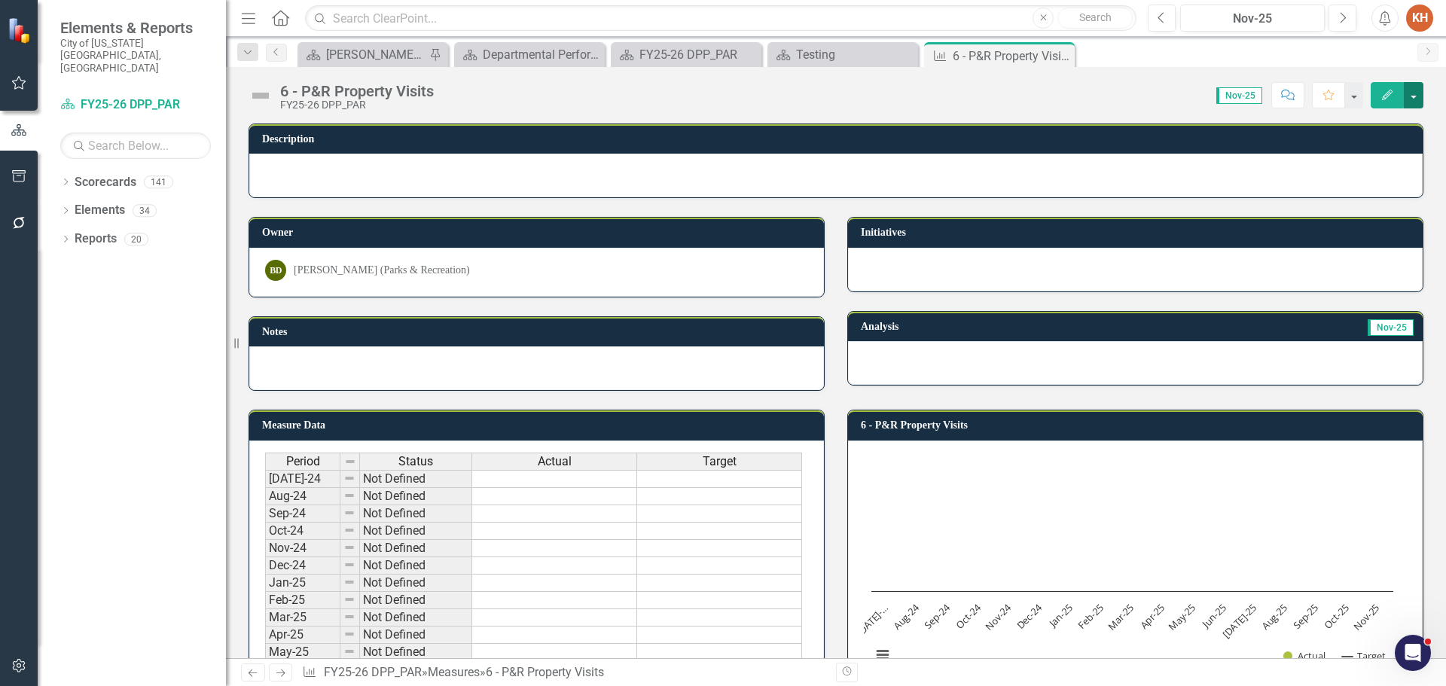
click at [1417, 97] on button "button" at bounding box center [1414, 95] width 20 height 26
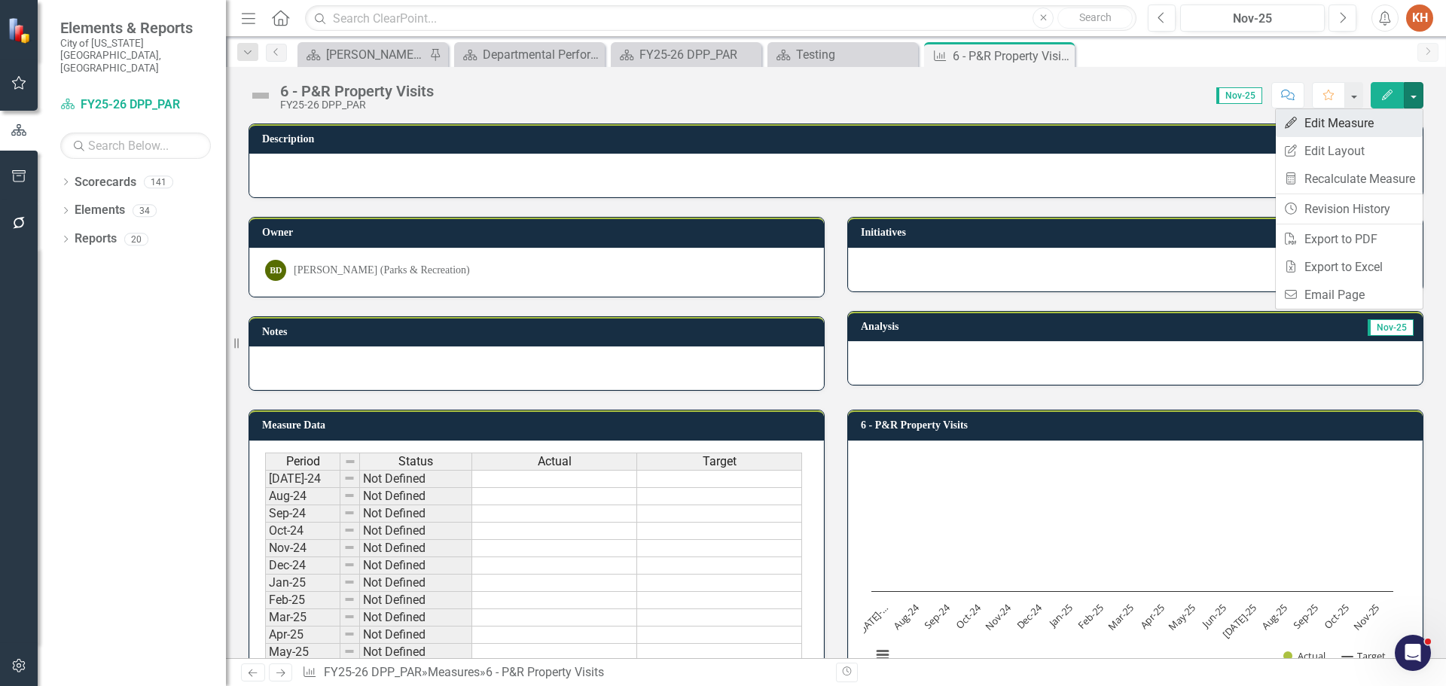
click at [1368, 130] on link "Edit Edit Measure" at bounding box center [1349, 123] width 147 height 28
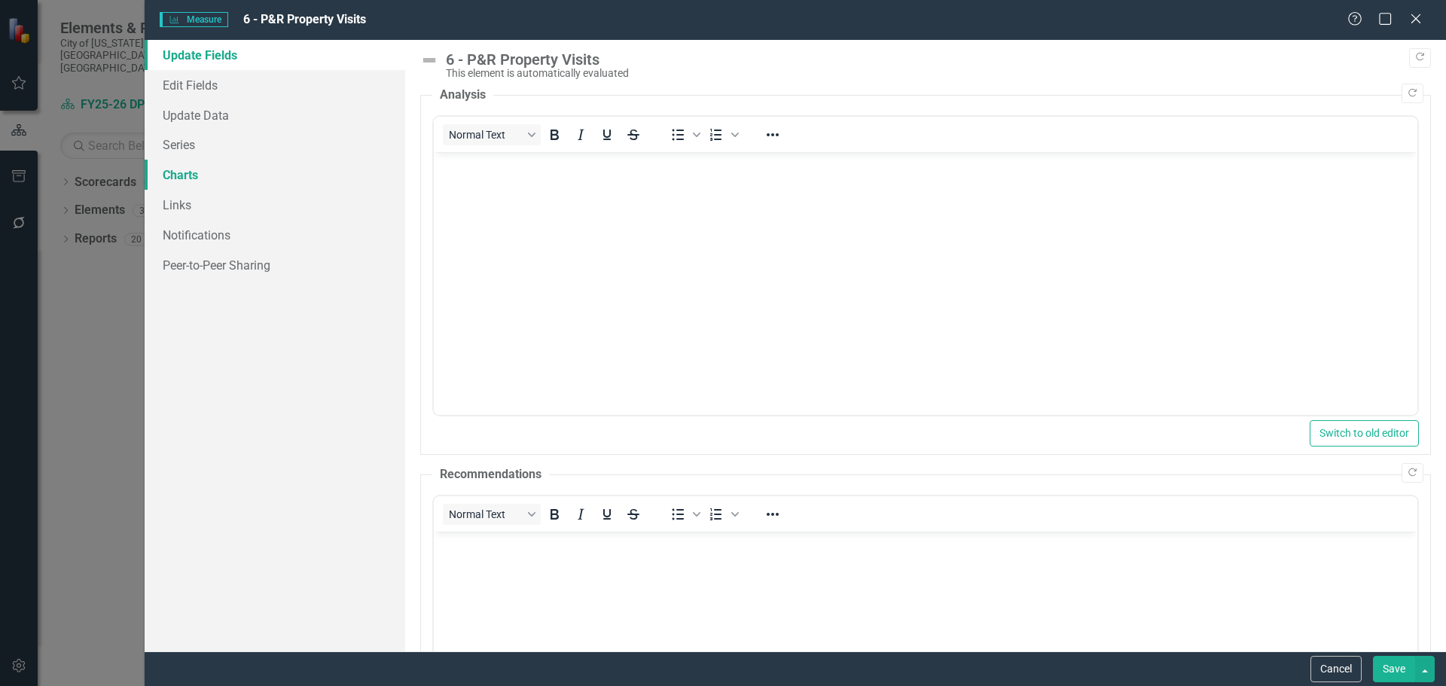
click at [192, 175] on link "Charts" at bounding box center [275, 175] width 261 height 30
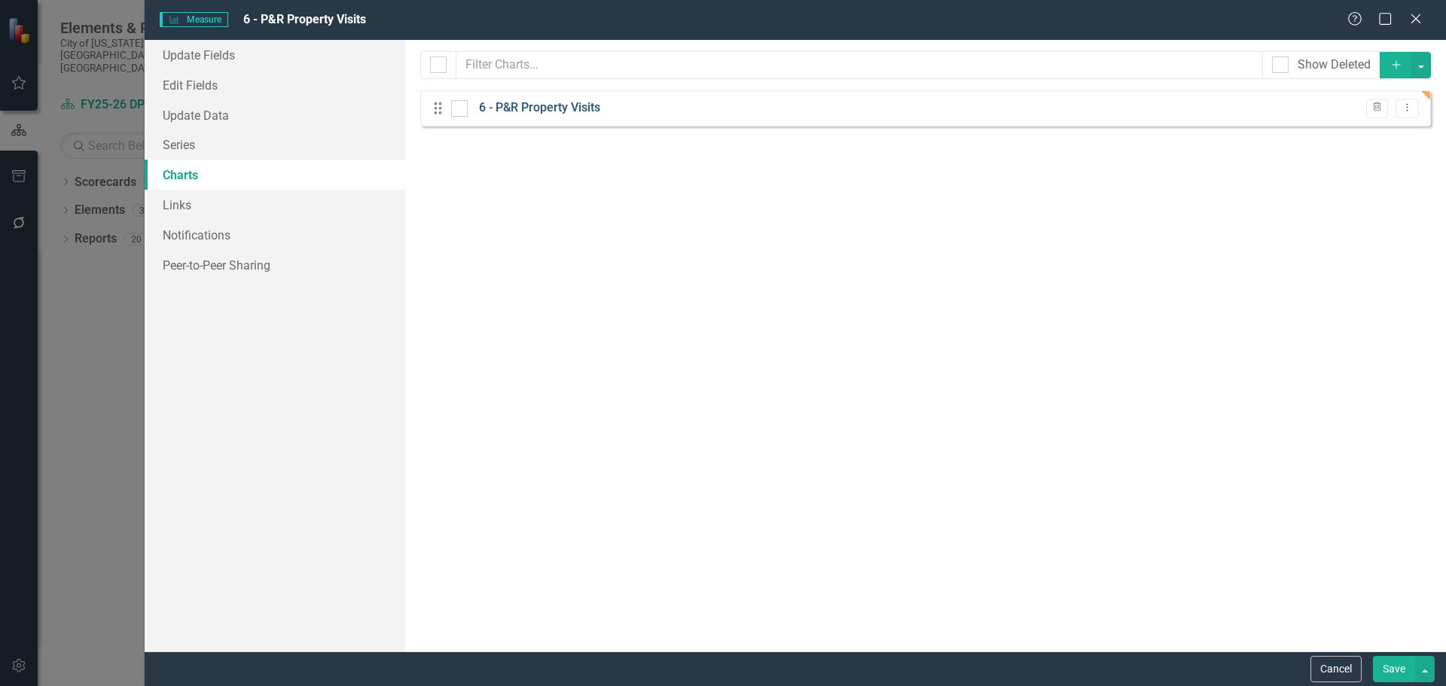
click at [524, 100] on link "6 - P&R Property Visits" at bounding box center [539, 107] width 121 height 17
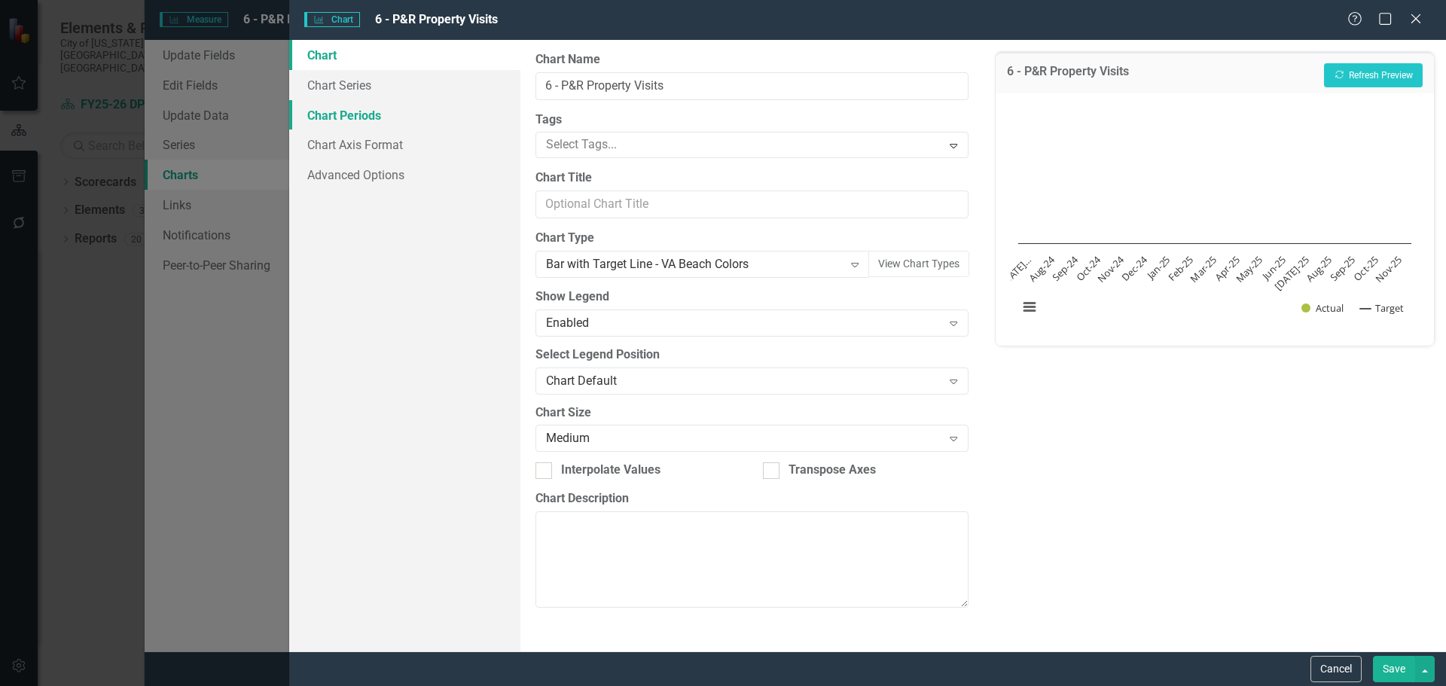
click at [370, 119] on link "Chart Periods" at bounding box center [404, 115] width 231 height 30
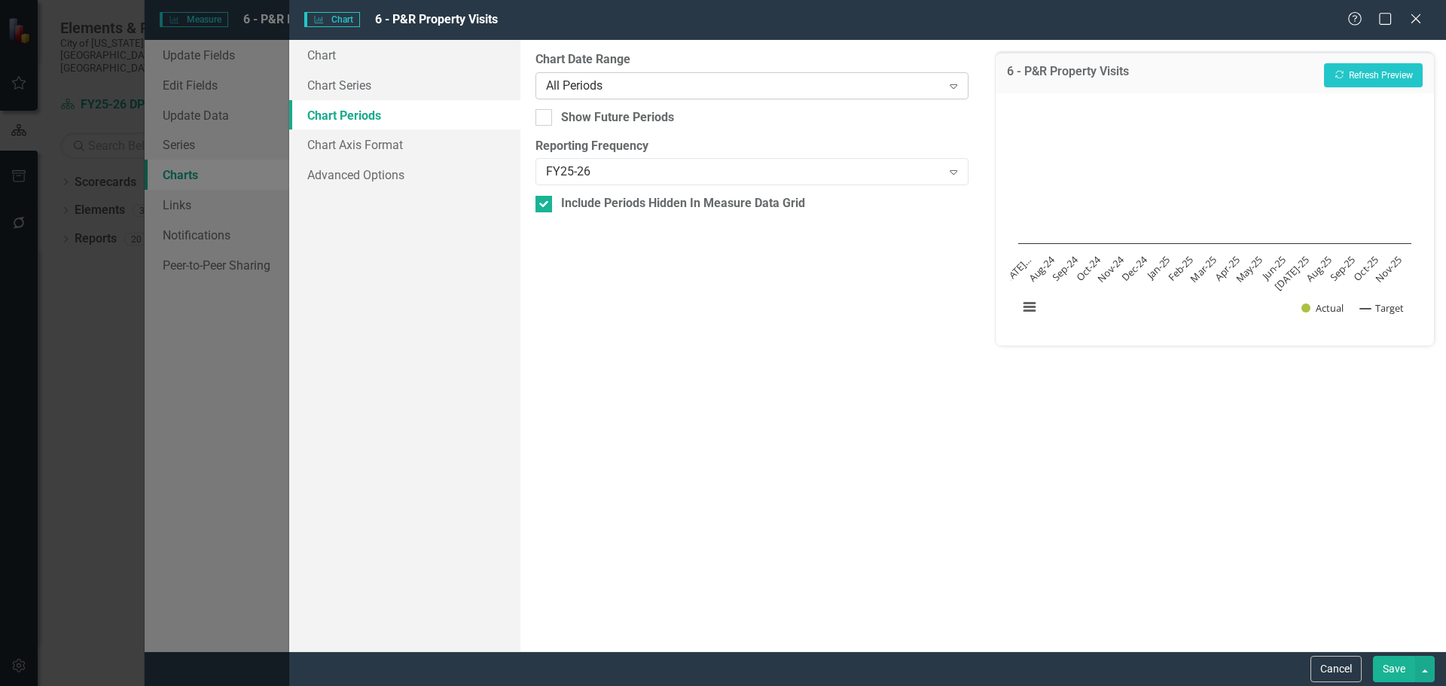
click at [663, 84] on div "All Periods" at bounding box center [743, 85] width 395 height 17
click at [1087, 477] on div "6 - P&R Property Visits Recalculate Refresh Preview Chart Combination chart wit…" at bounding box center [1214, 345] width 462 height 611
click at [1392, 675] on button "Save" at bounding box center [1394, 669] width 42 height 26
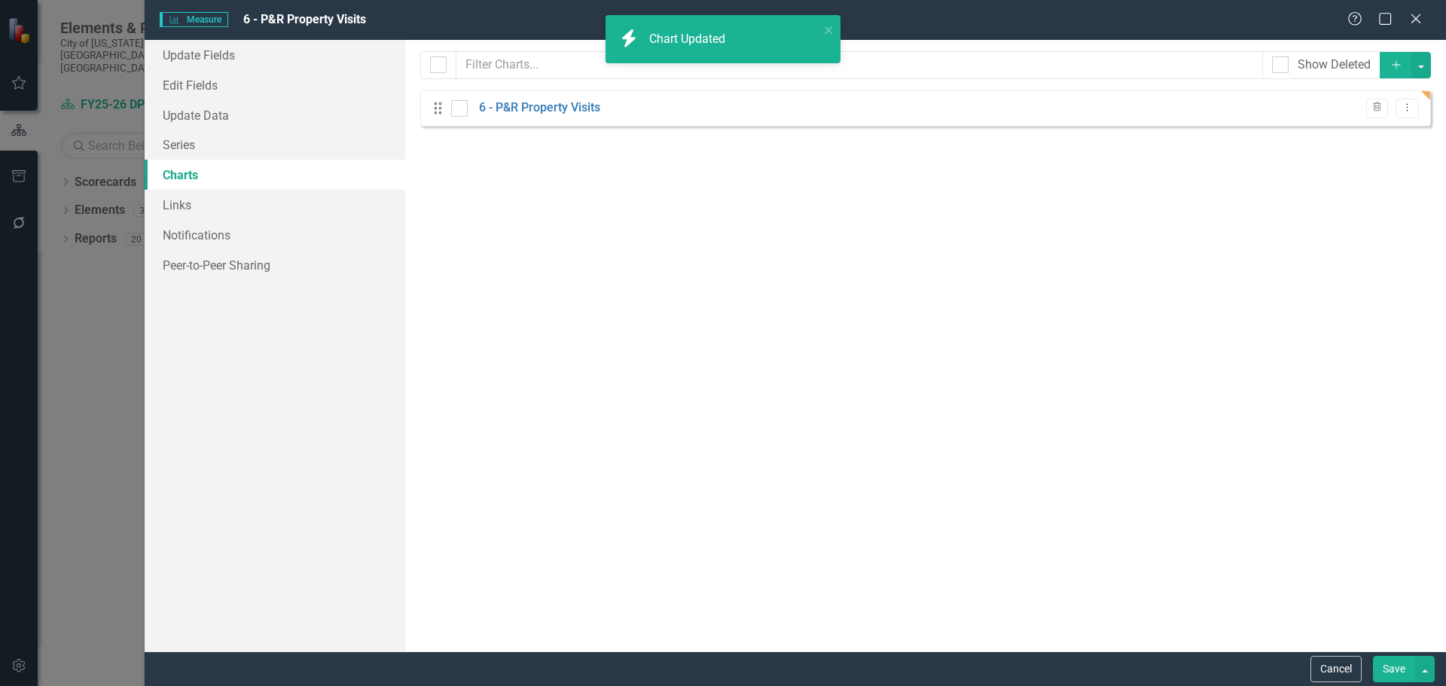
click at [1395, 675] on button "Save" at bounding box center [1394, 669] width 42 height 26
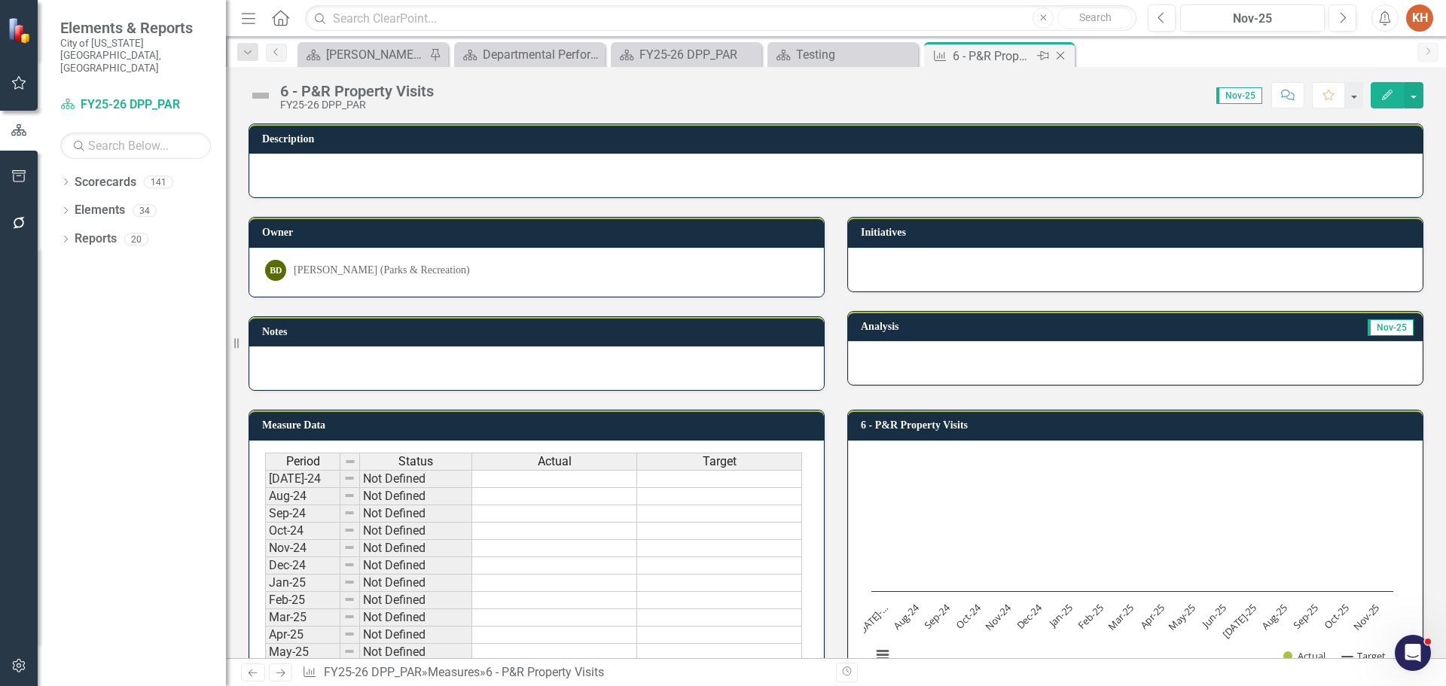
click at [1059, 57] on icon at bounding box center [1061, 56] width 8 height 8
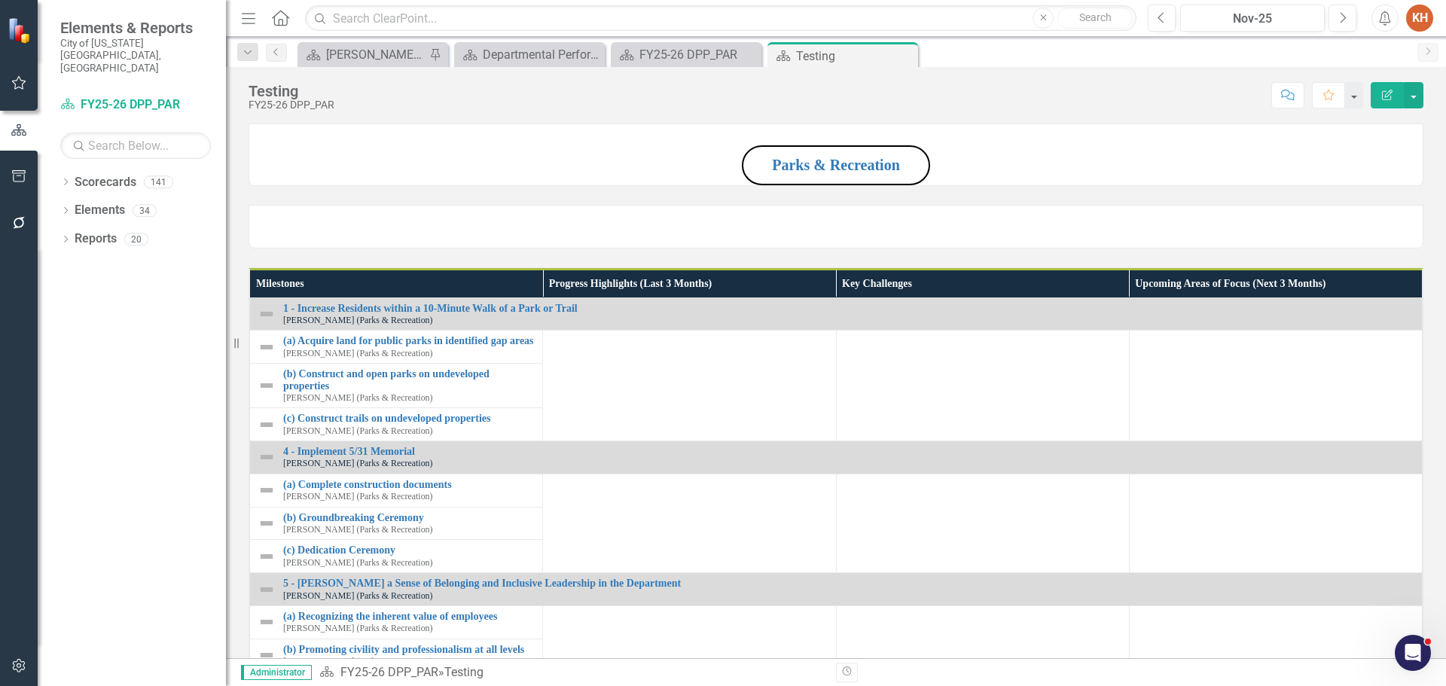
drag, startPoint x: 1053, startPoint y: 62, endPoint x: 967, endPoint y: 76, distance: 87.0
click at [967, 76] on div "Testing FY25-26 DPP_PAR Score: N/A Nov-25 Completed Comment Favorite Edit Report" at bounding box center [836, 89] width 1220 height 45
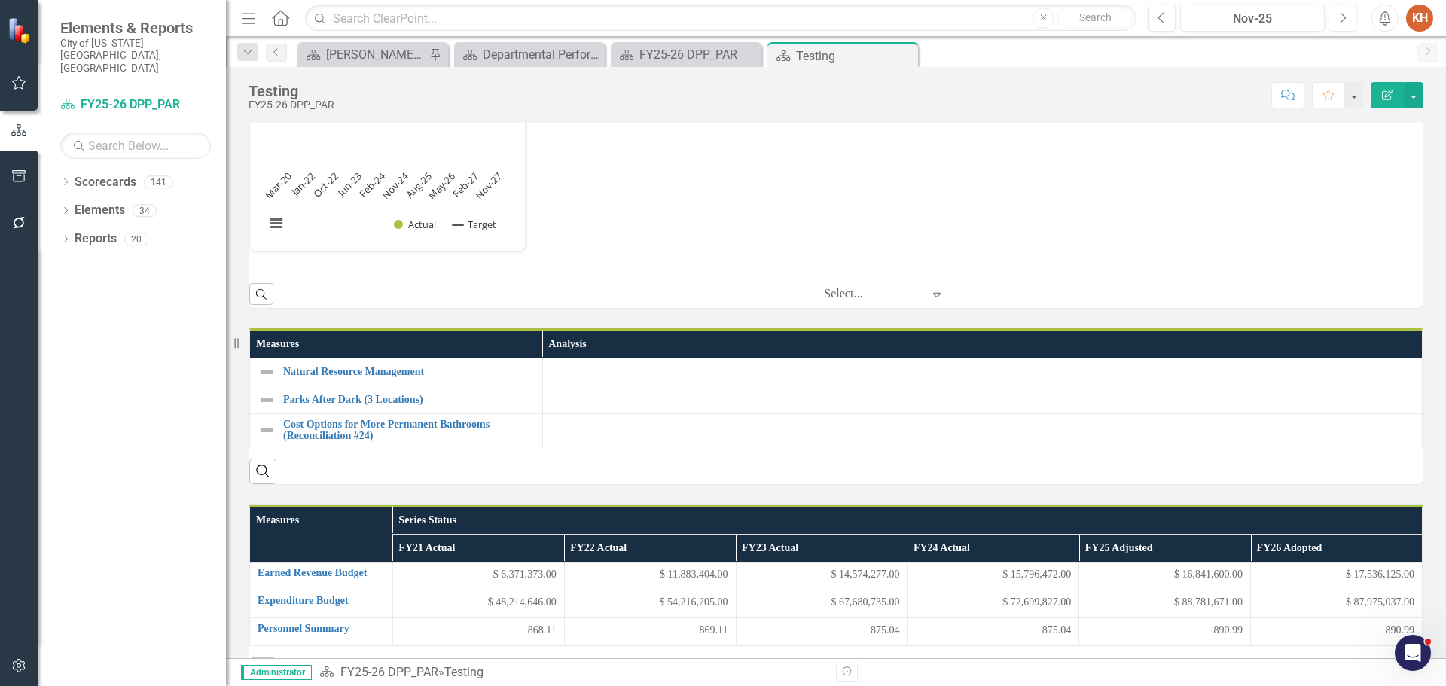
scroll to position [1130, 0]
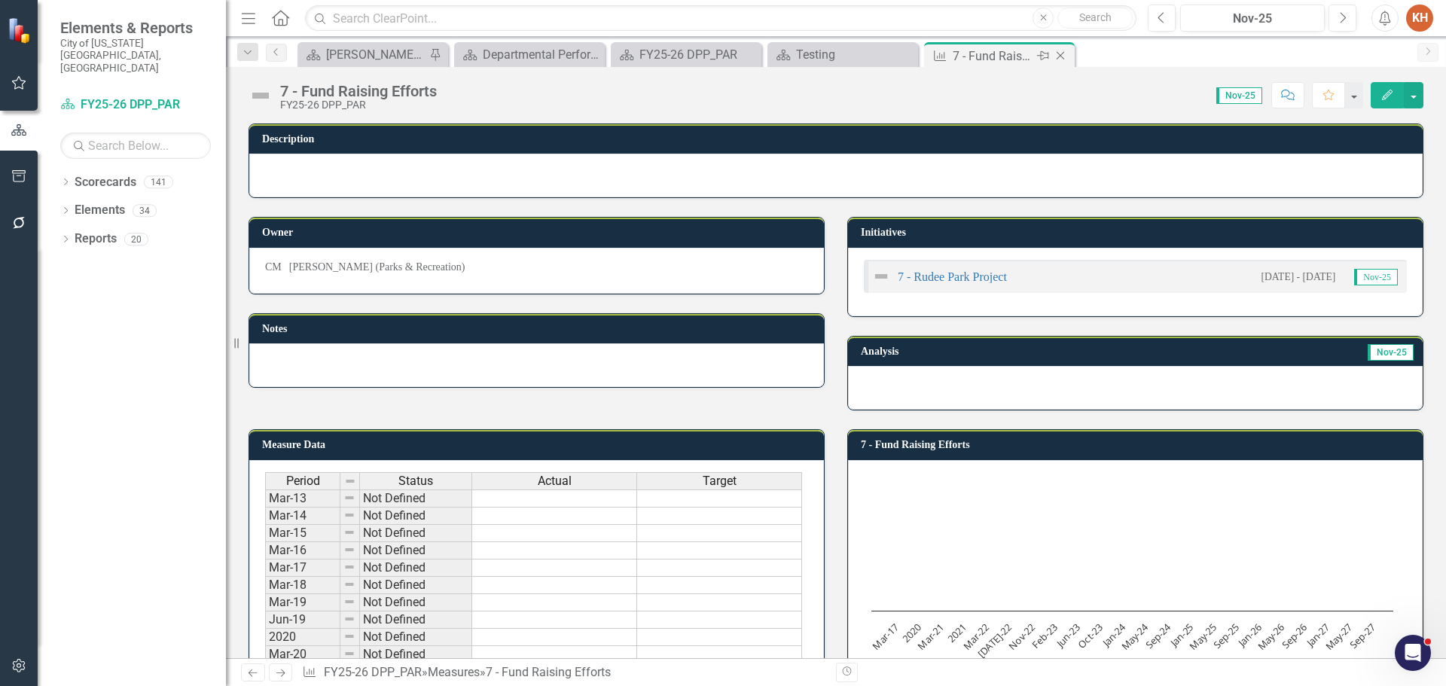
click at [1060, 56] on icon "Close" at bounding box center [1060, 56] width 15 height 12
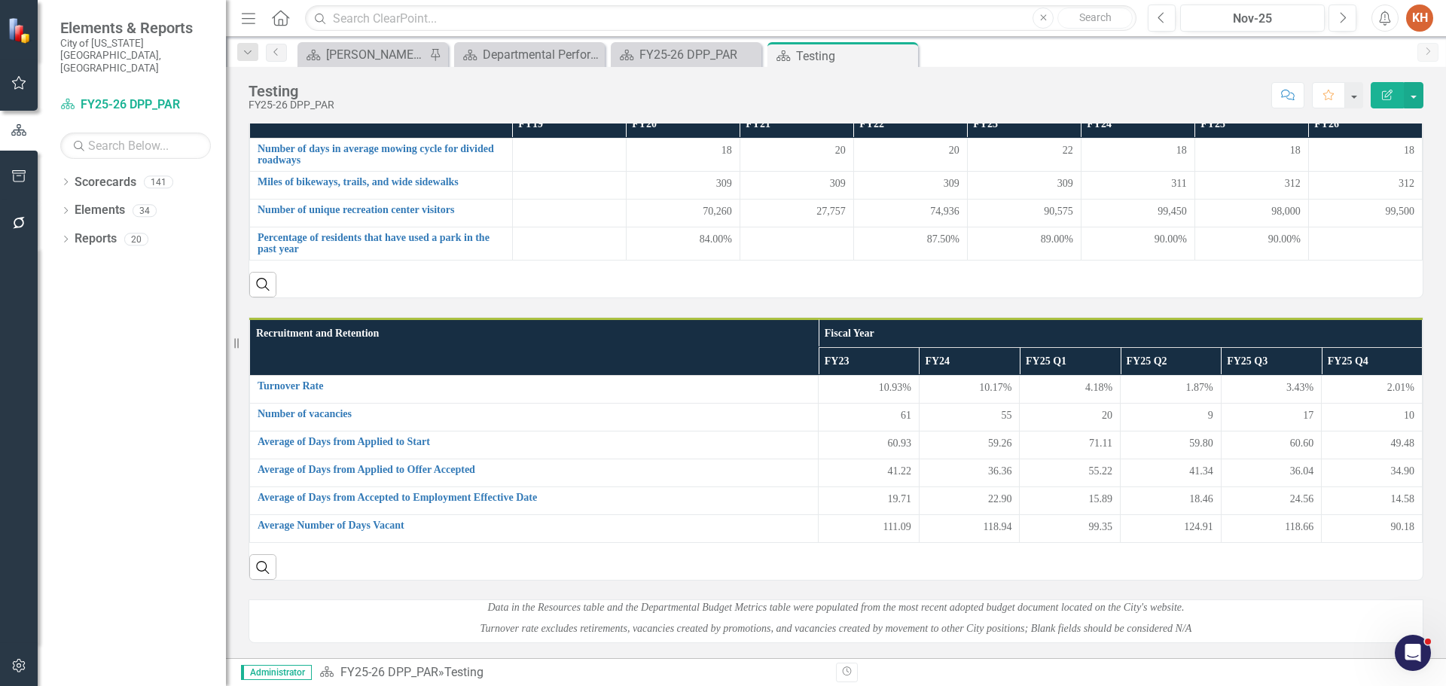
scroll to position [1605, 0]
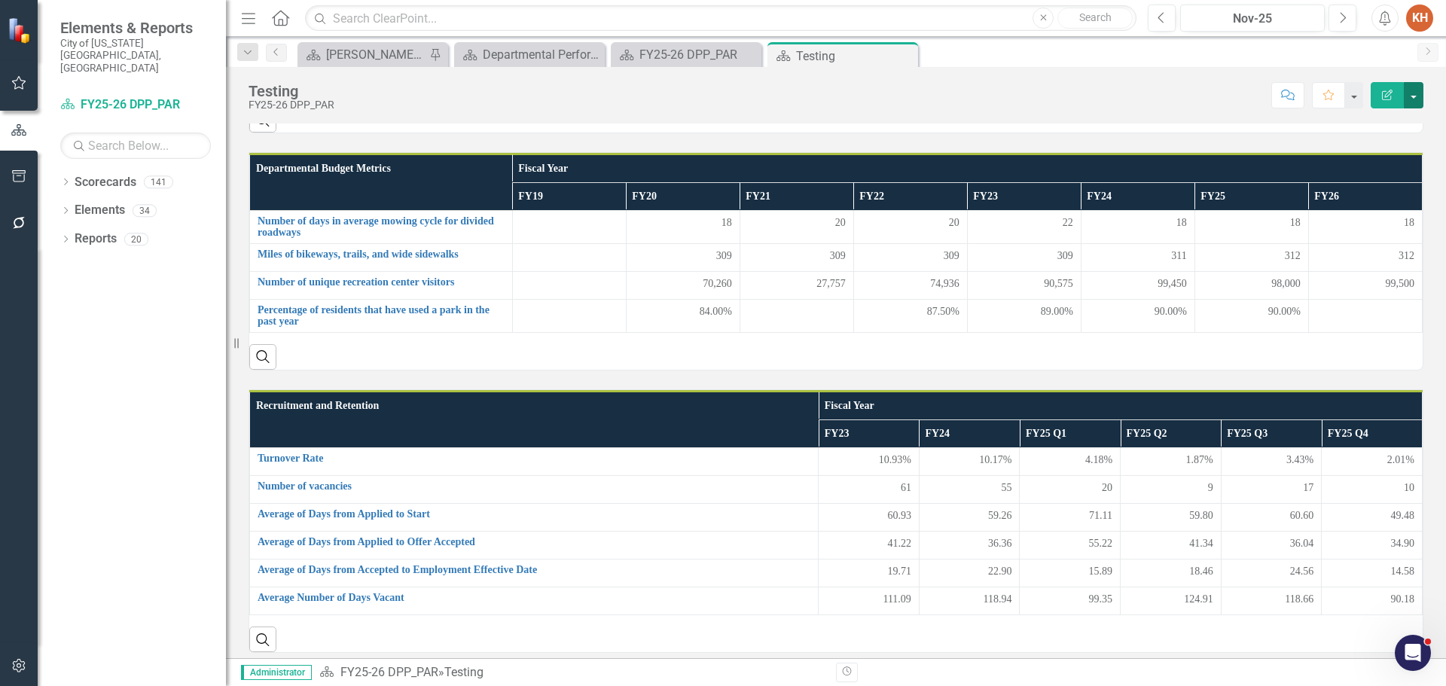
click at [1416, 99] on button "button" at bounding box center [1414, 95] width 20 height 26
click at [1371, 213] on link "PDF Export to PDF" at bounding box center [1362, 211] width 122 height 28
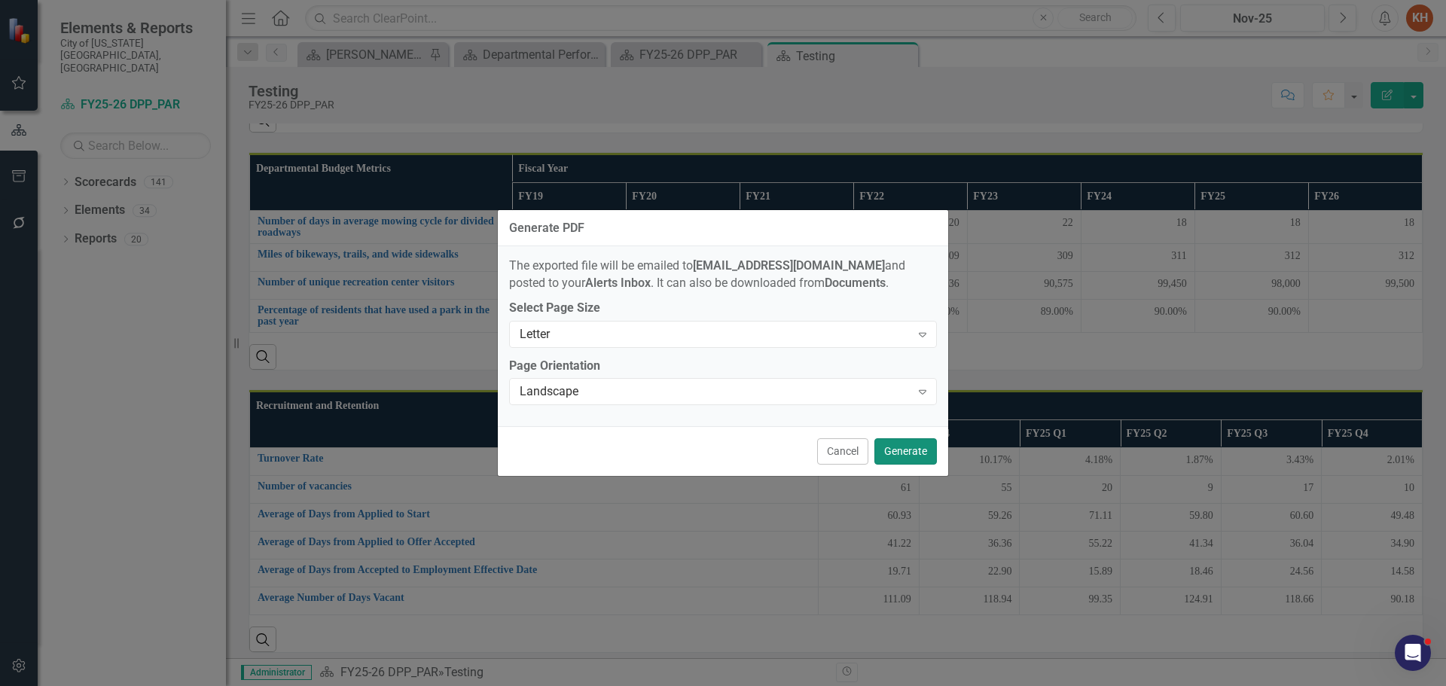
click at [908, 449] on button "Generate" at bounding box center [905, 451] width 63 height 26
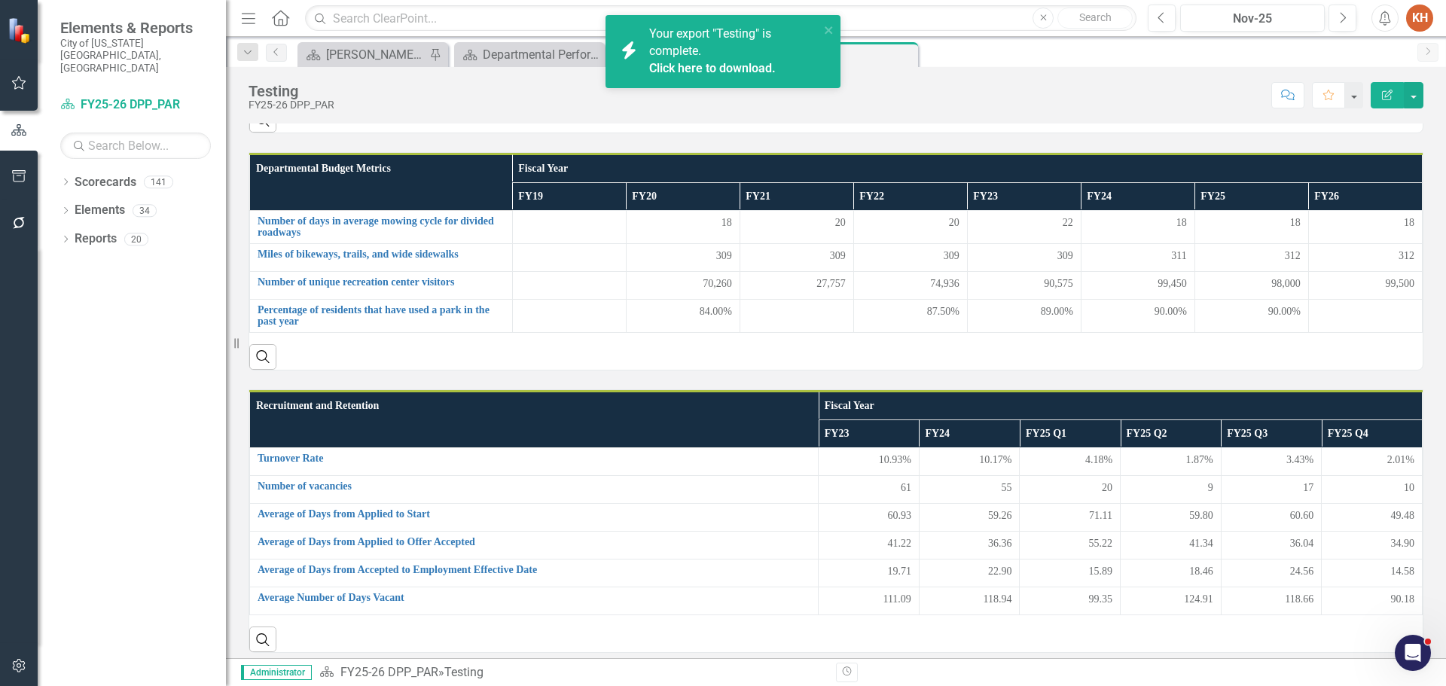
click at [1384, 16] on icon "Alerts" at bounding box center [1385, 18] width 16 height 15
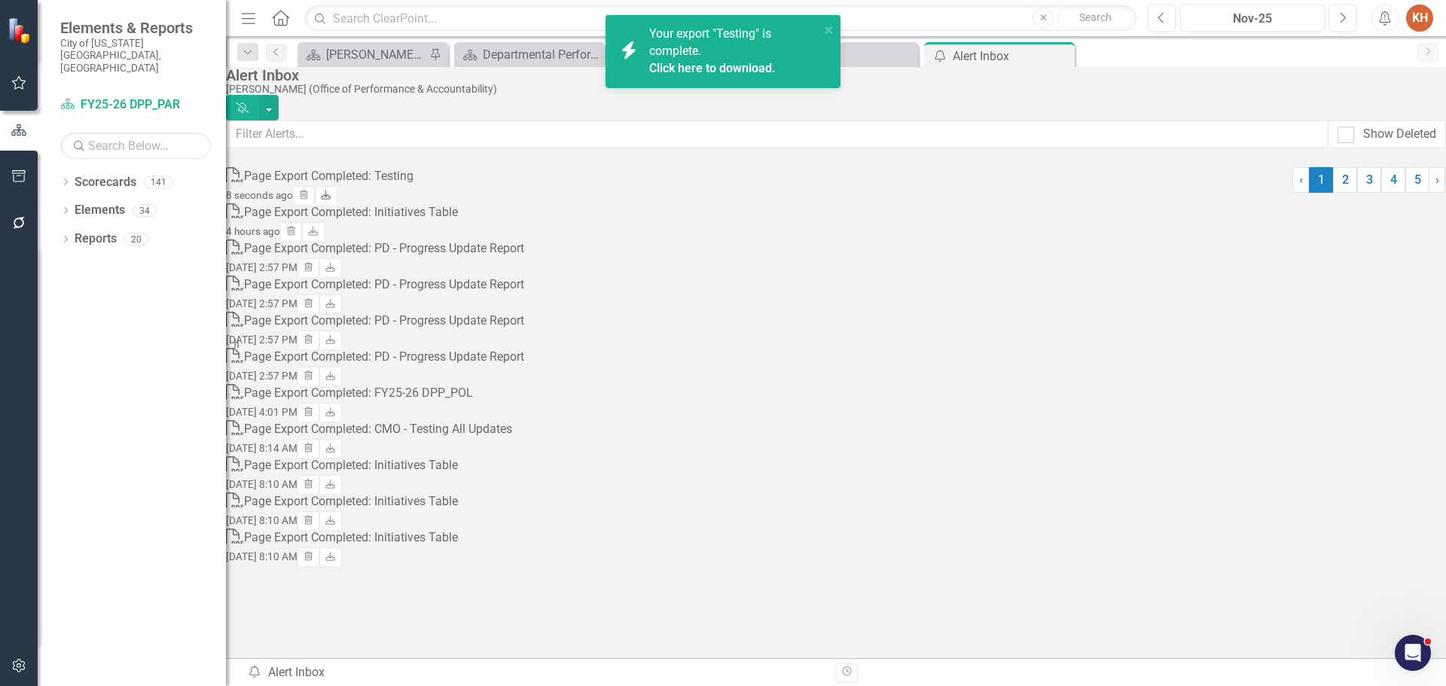
click at [331, 191] on icon "Download" at bounding box center [325, 195] width 11 height 9
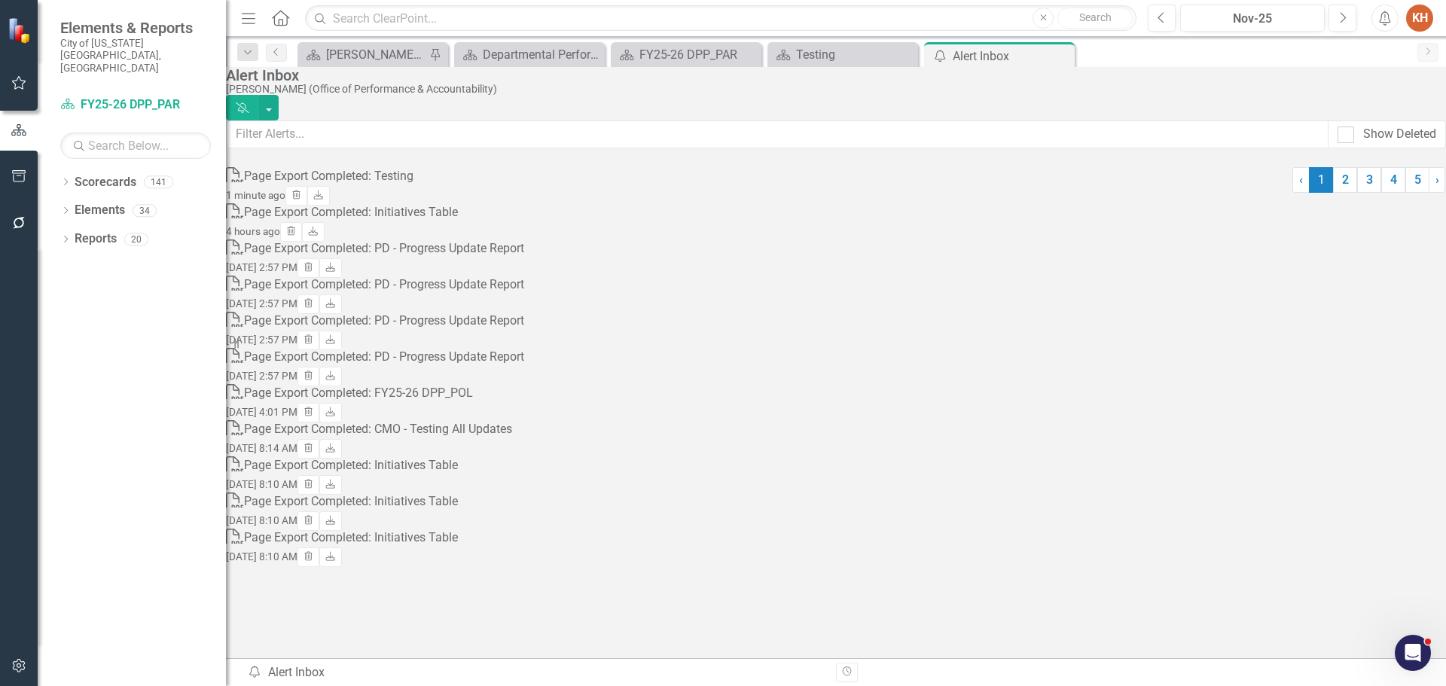
drag, startPoint x: 1061, startPoint y: 52, endPoint x: 1053, endPoint y: 56, distance: 9.1
click at [0, 0] on icon "Close" at bounding box center [0, 0] width 0 height 0
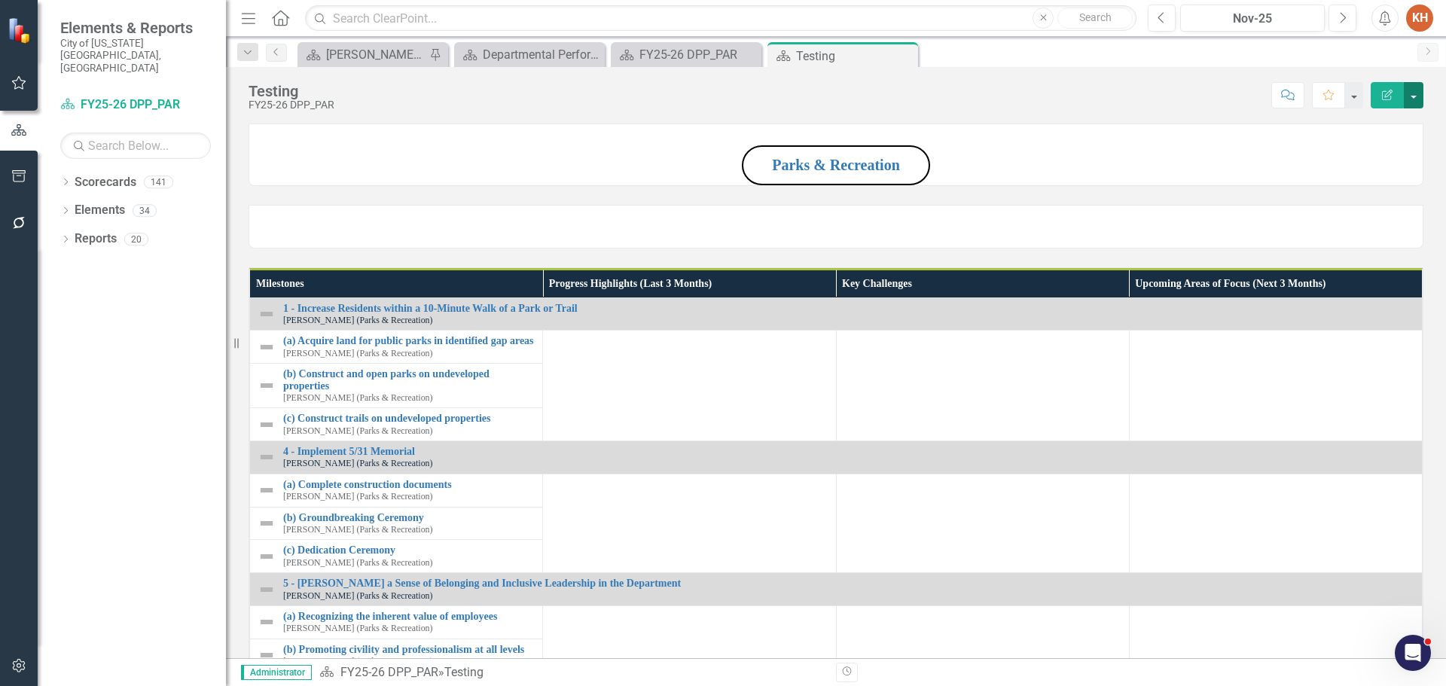
click at [1414, 96] on button "button" at bounding box center [1414, 95] width 20 height 26
click at [1365, 125] on link "Edit Edit Scorecard" at bounding box center [1362, 123] width 122 height 28
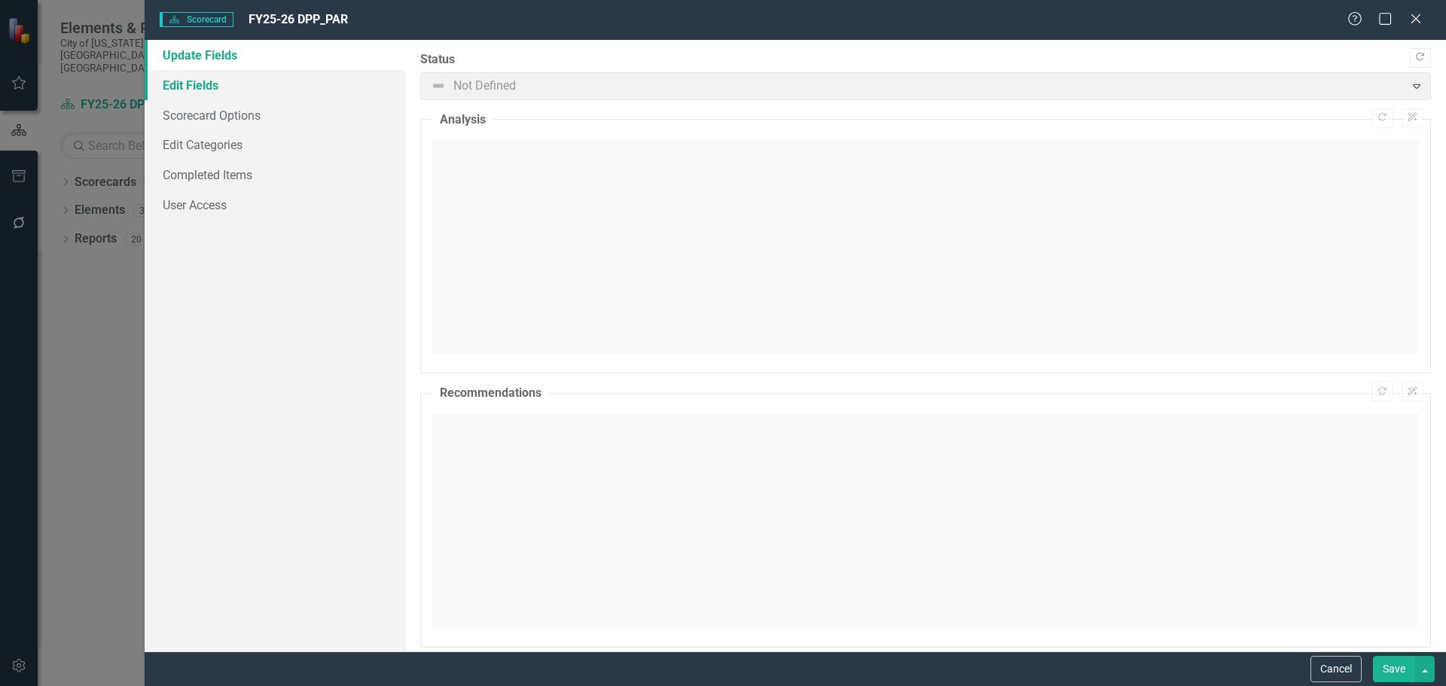
click at [209, 91] on link "Edit Fields" at bounding box center [275, 85] width 261 height 30
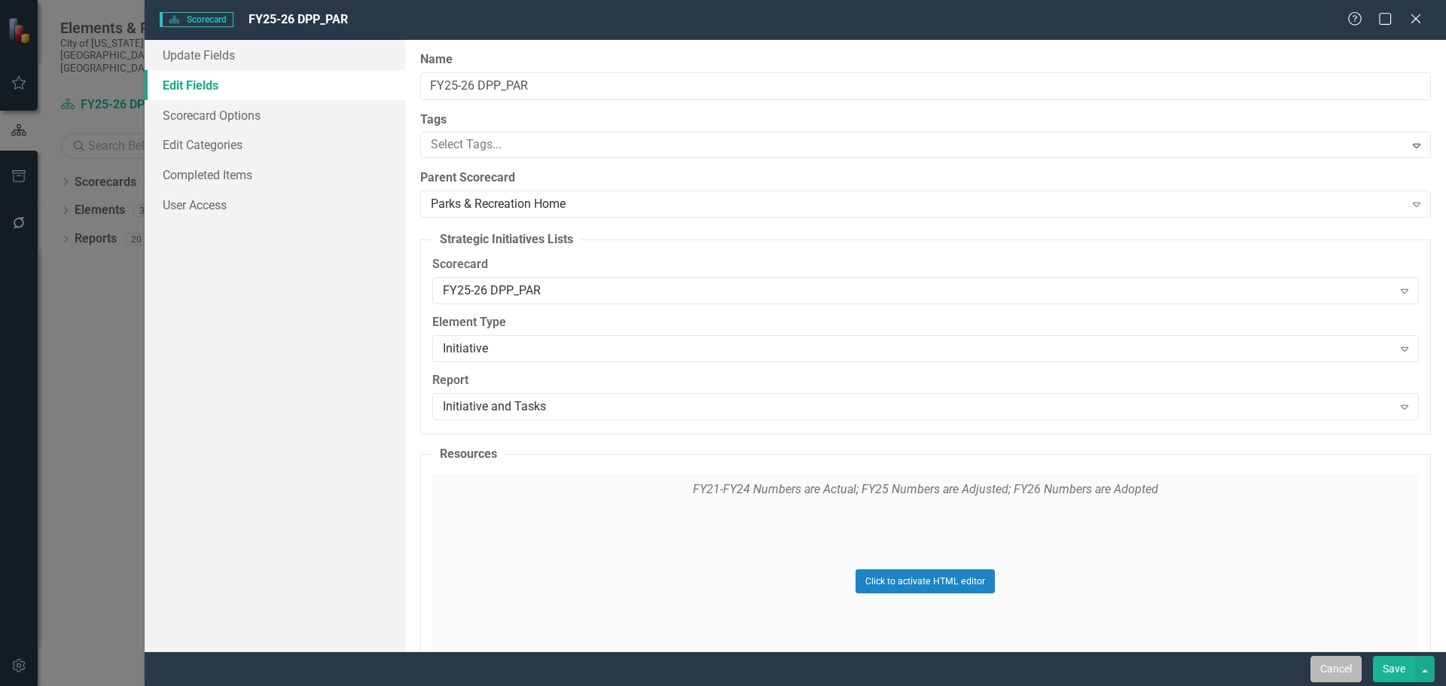
click at [1338, 673] on button "Cancel" at bounding box center [1335, 669] width 51 height 26
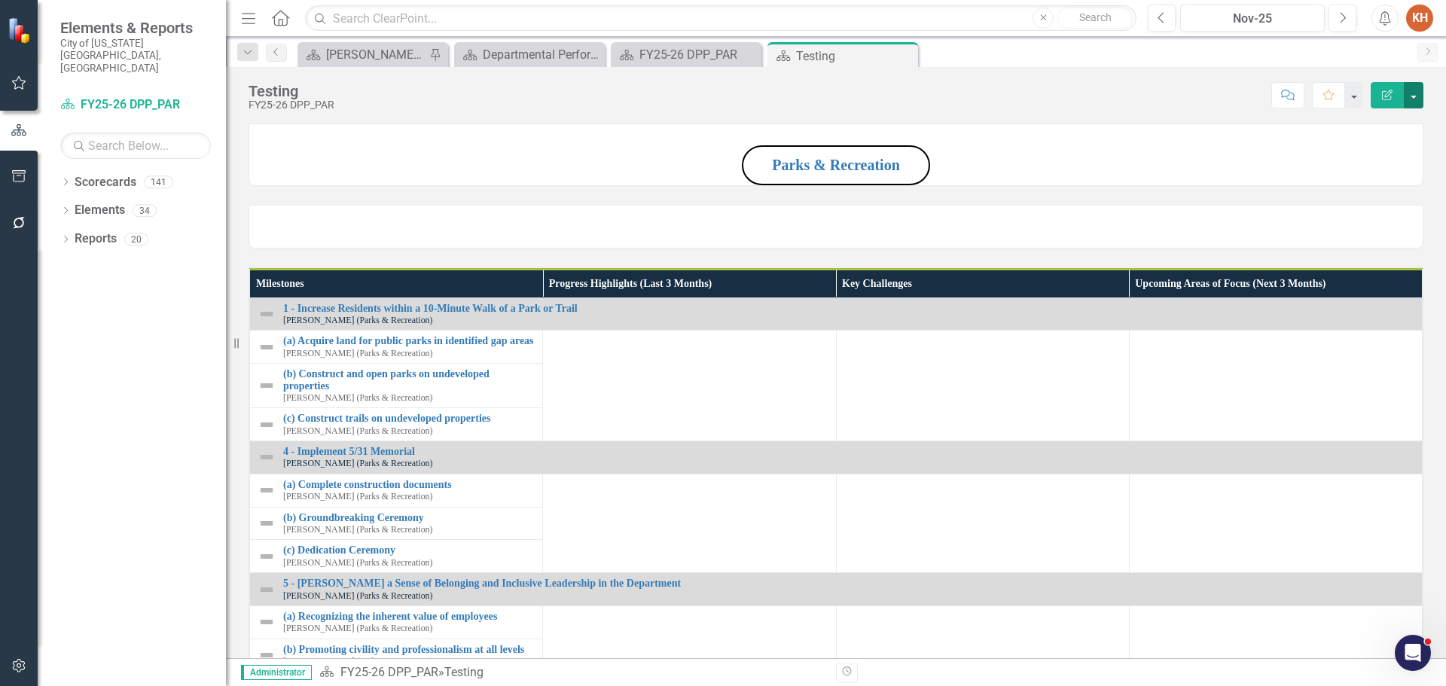
click at [1413, 99] on button "button" at bounding box center [1414, 95] width 20 height 26
click at [1385, 142] on link "Edit Report Edit Layout" at bounding box center [1362, 151] width 122 height 28
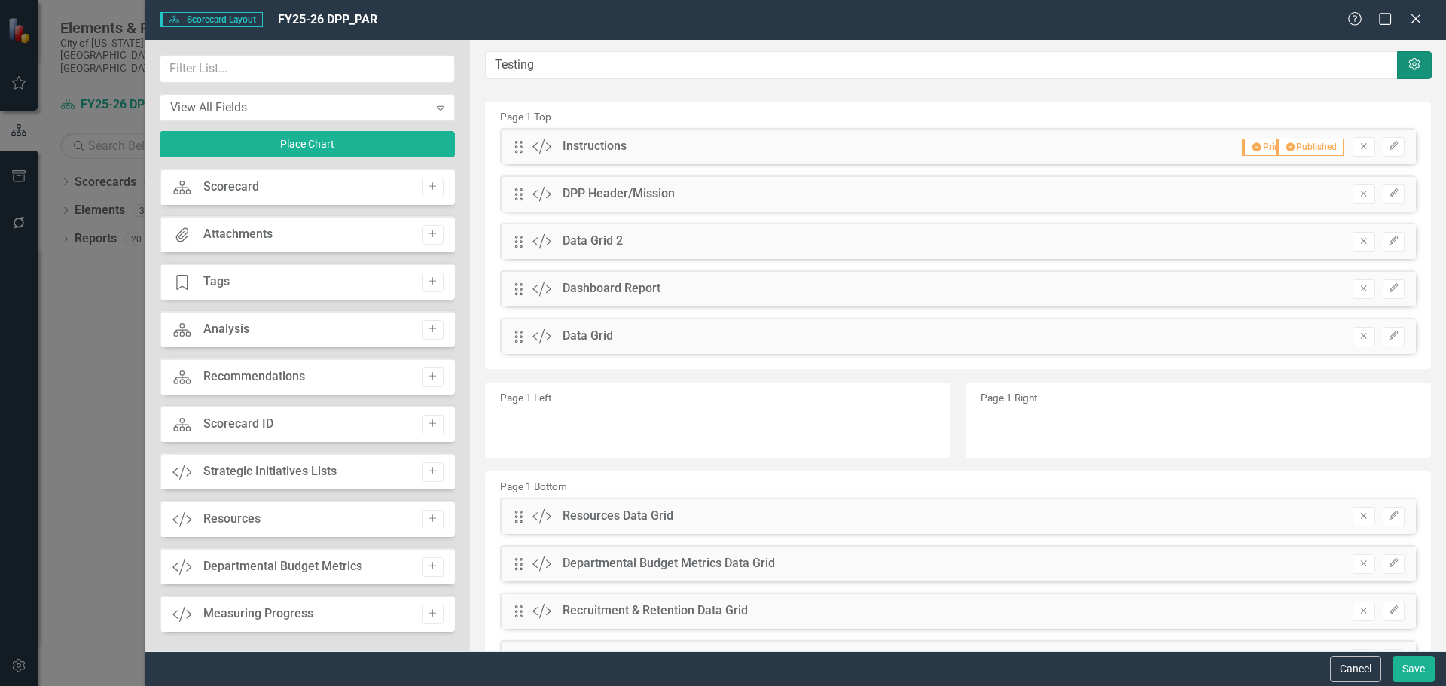
click at [1407, 69] on icon "Settings" at bounding box center [1414, 65] width 15 height 12
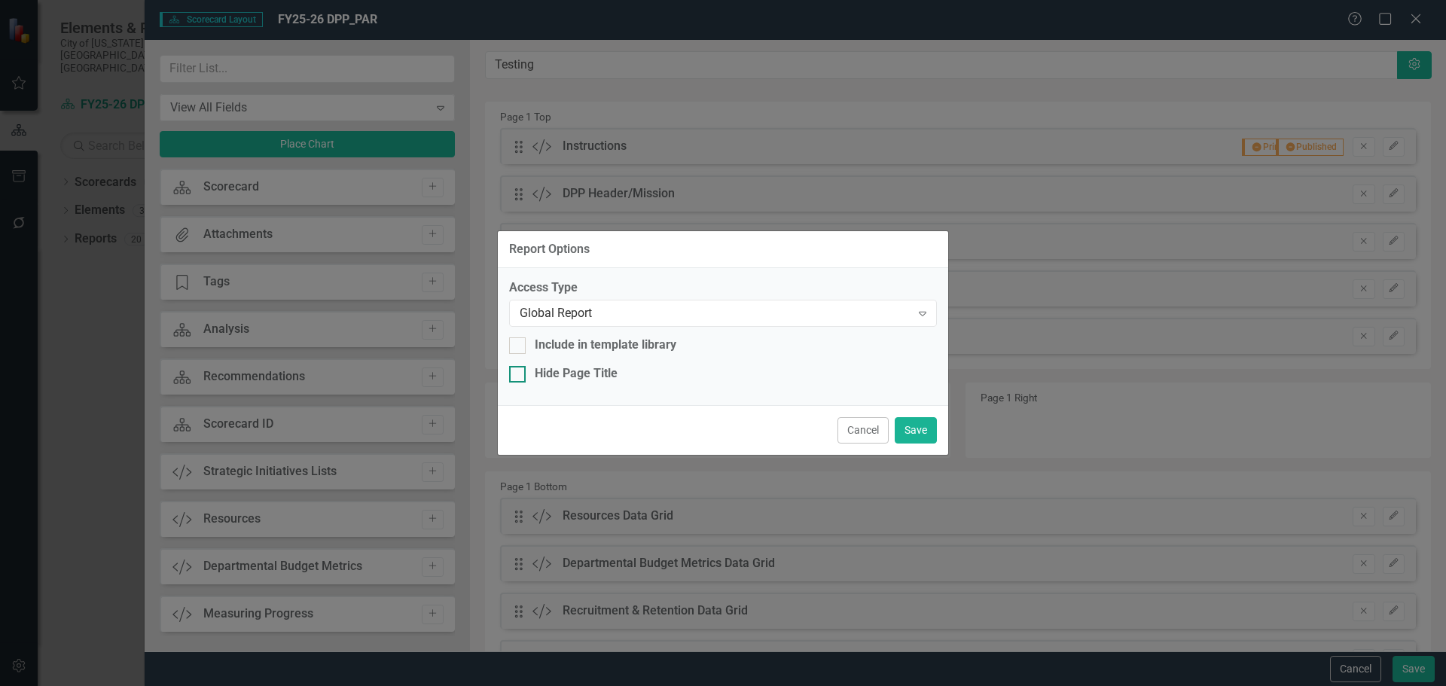
click at [520, 373] on div at bounding box center [517, 374] width 17 height 17
click at [519, 373] on input "Hide Page Title" at bounding box center [514, 371] width 10 height 10
checkbox input "true"
click at [923, 435] on button "Save" at bounding box center [916, 430] width 42 height 26
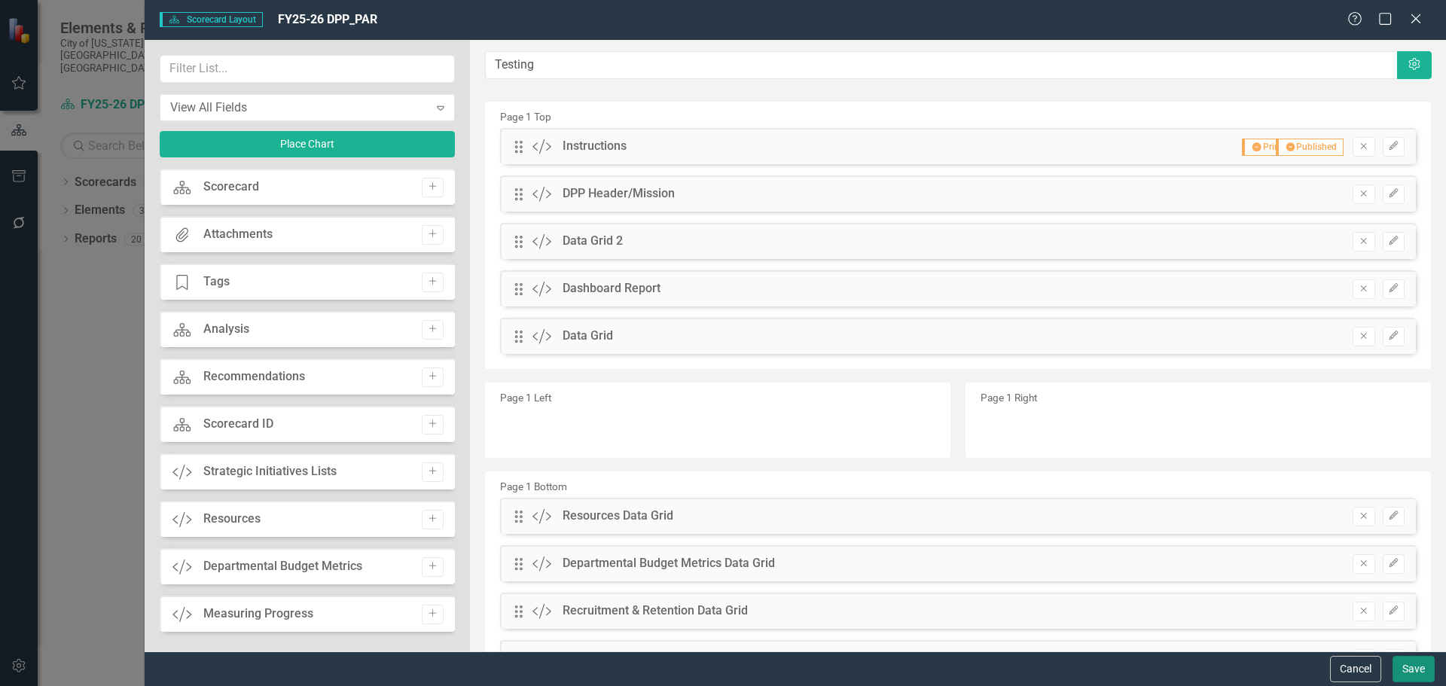
click at [1398, 660] on button "Save" at bounding box center [1413, 669] width 42 height 26
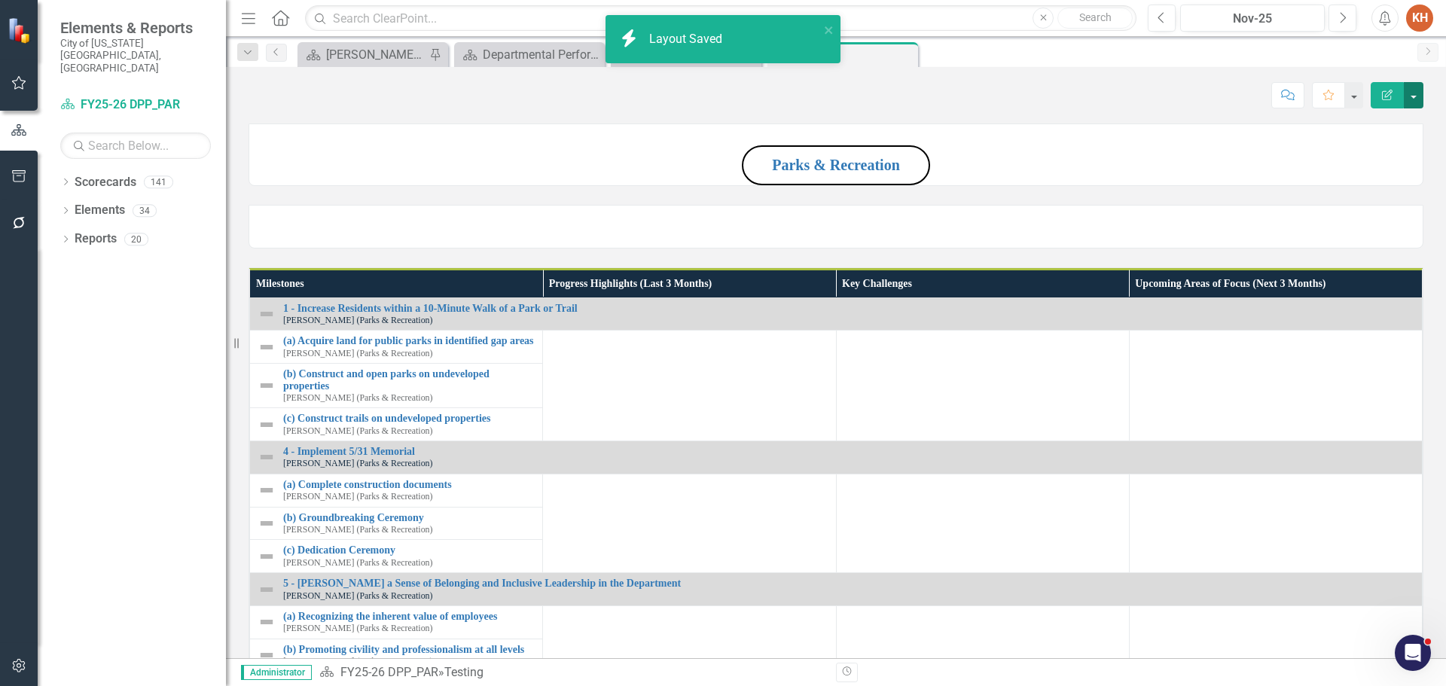
click at [1416, 96] on button "button" at bounding box center [1414, 95] width 20 height 26
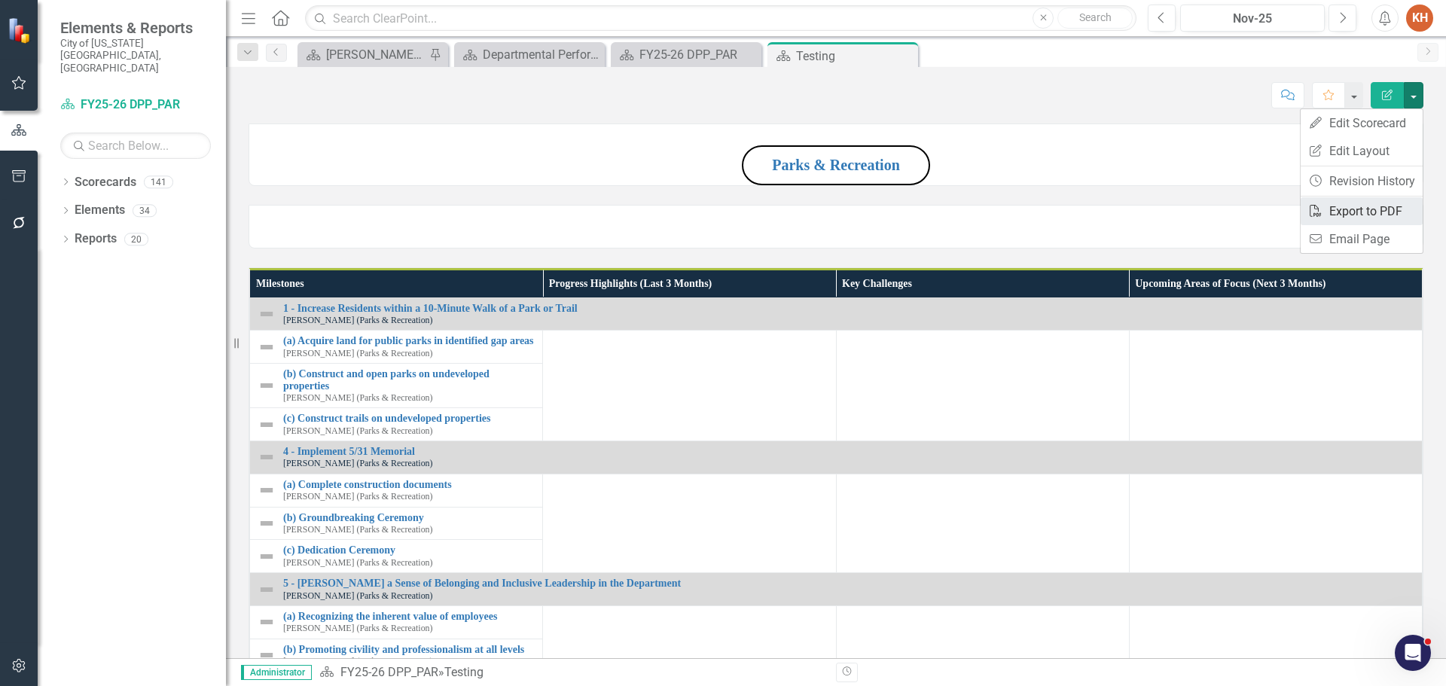
click at [1374, 210] on link "PDF Export to PDF" at bounding box center [1362, 211] width 122 height 28
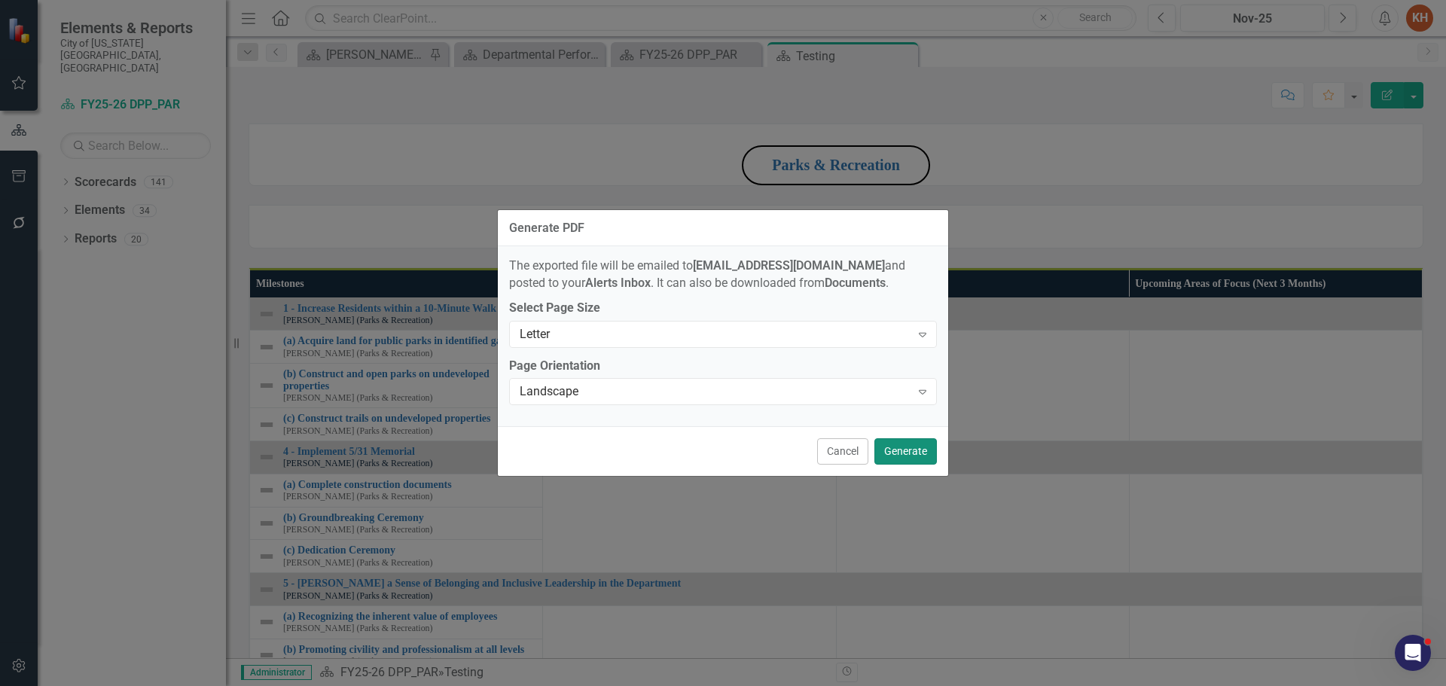
click at [913, 445] on button "Generate" at bounding box center [905, 451] width 63 height 26
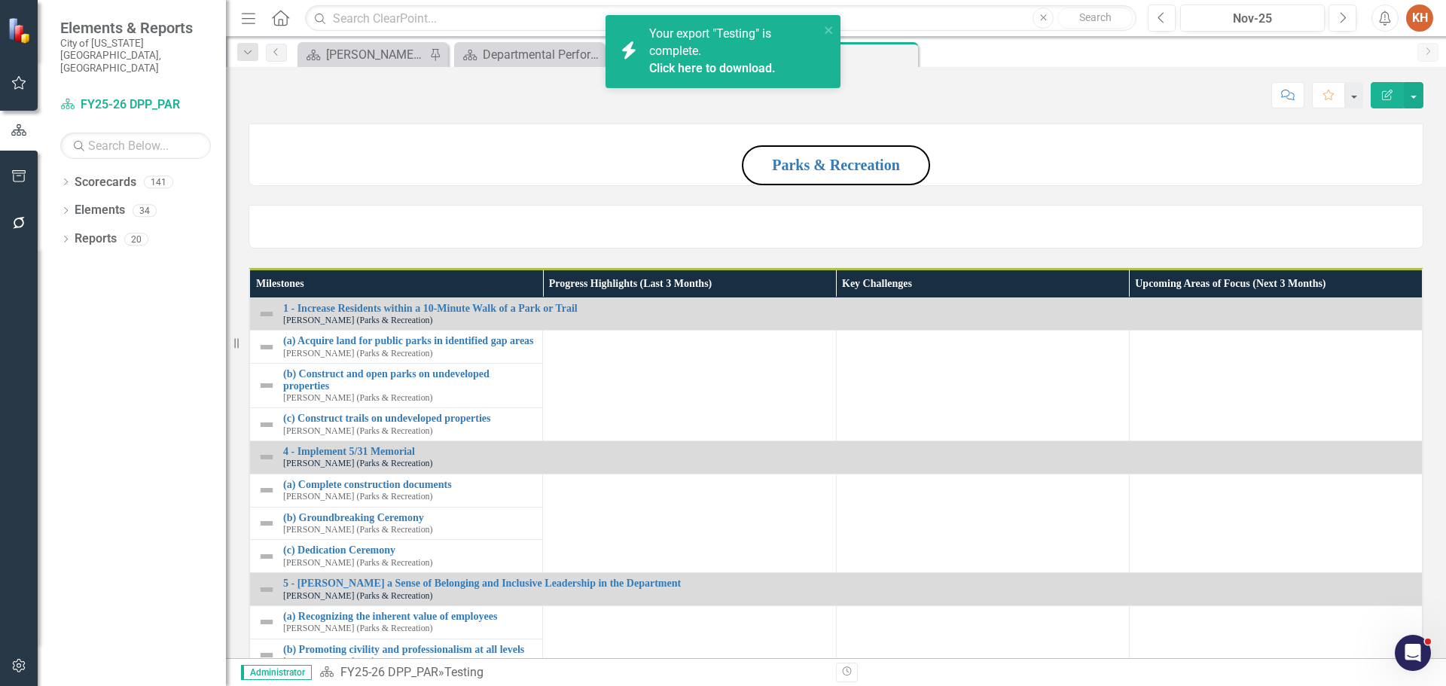
click at [1388, 15] on icon "button" at bounding box center [1385, 18] width 11 height 15
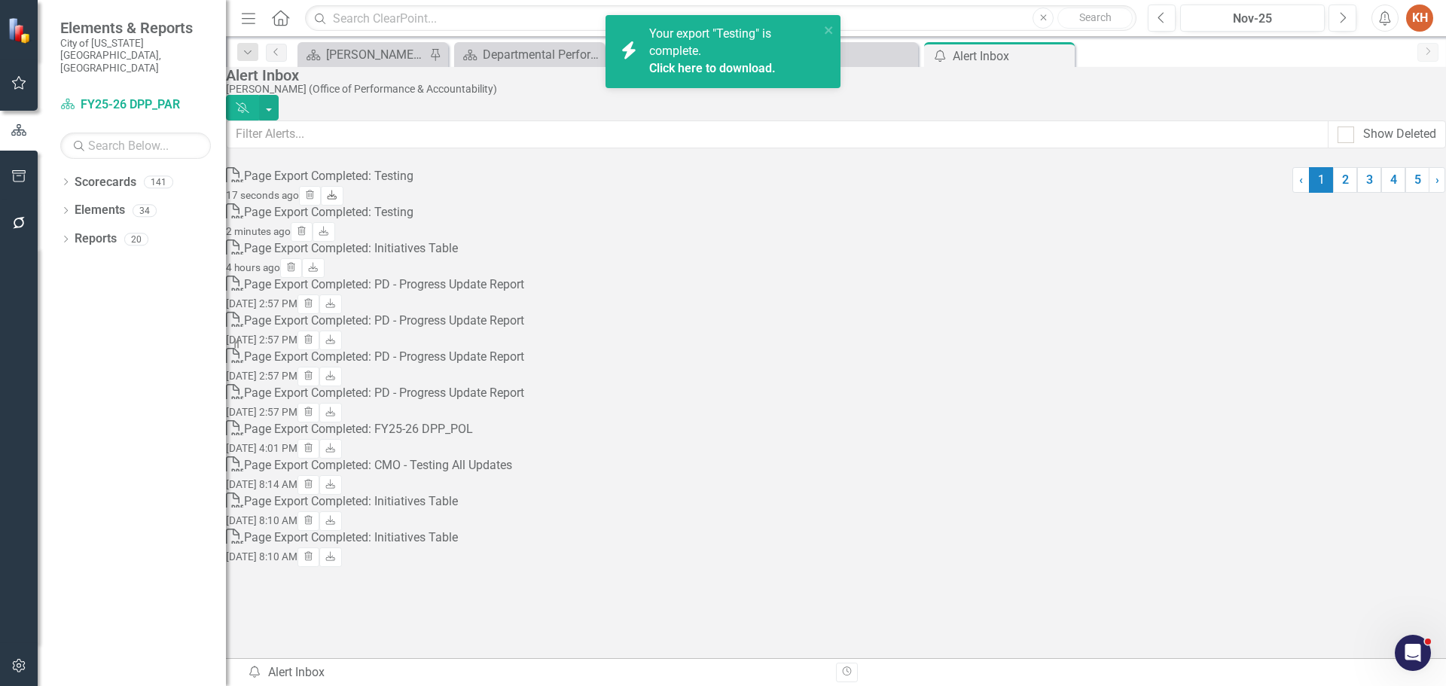
click at [337, 194] on icon "Download" at bounding box center [331, 195] width 11 height 9
